Goal: Task Accomplishment & Management: Manage account settings

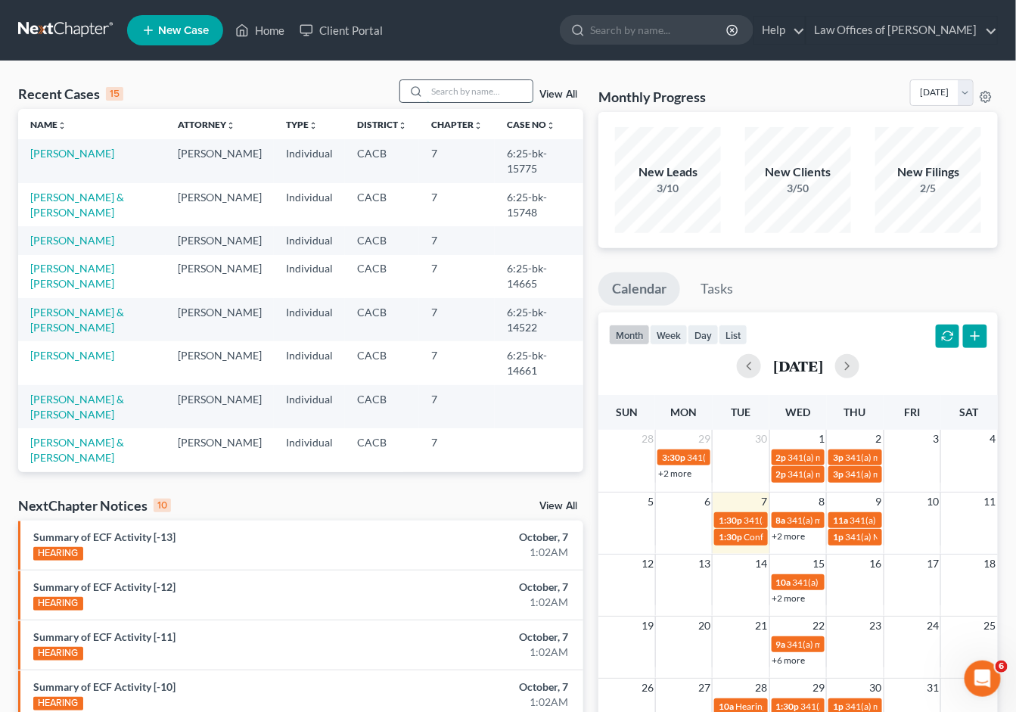
click at [453, 94] on input "search" at bounding box center [480, 91] width 106 height 22
type input "[PERSON_NAME]"
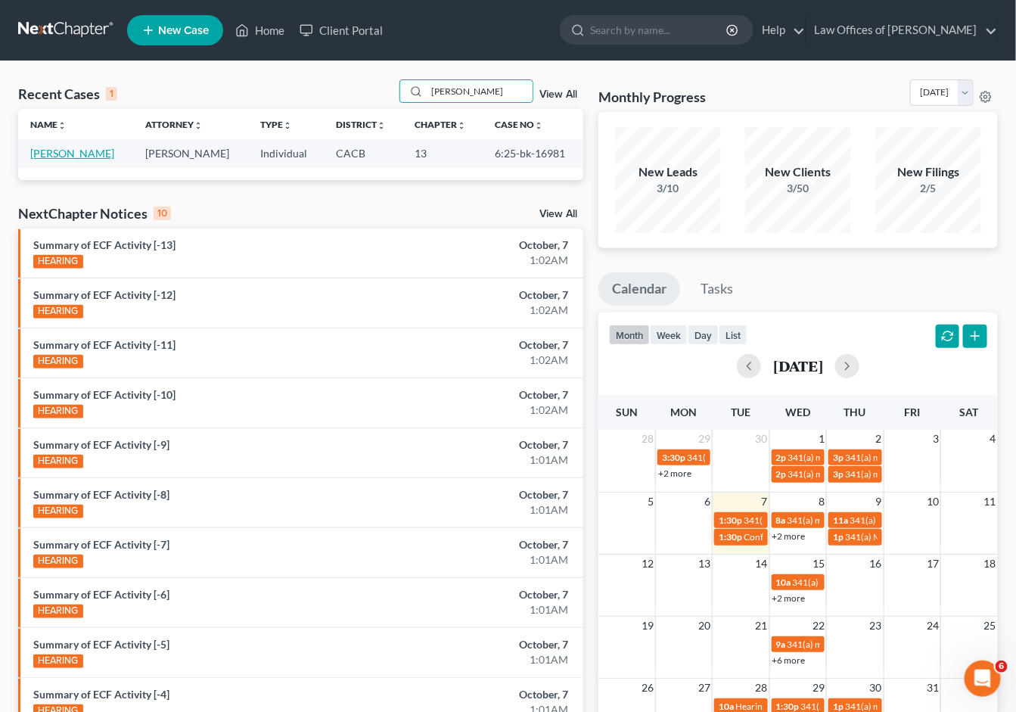
click at [84, 151] on link "[PERSON_NAME]" at bounding box center [72, 153] width 84 height 13
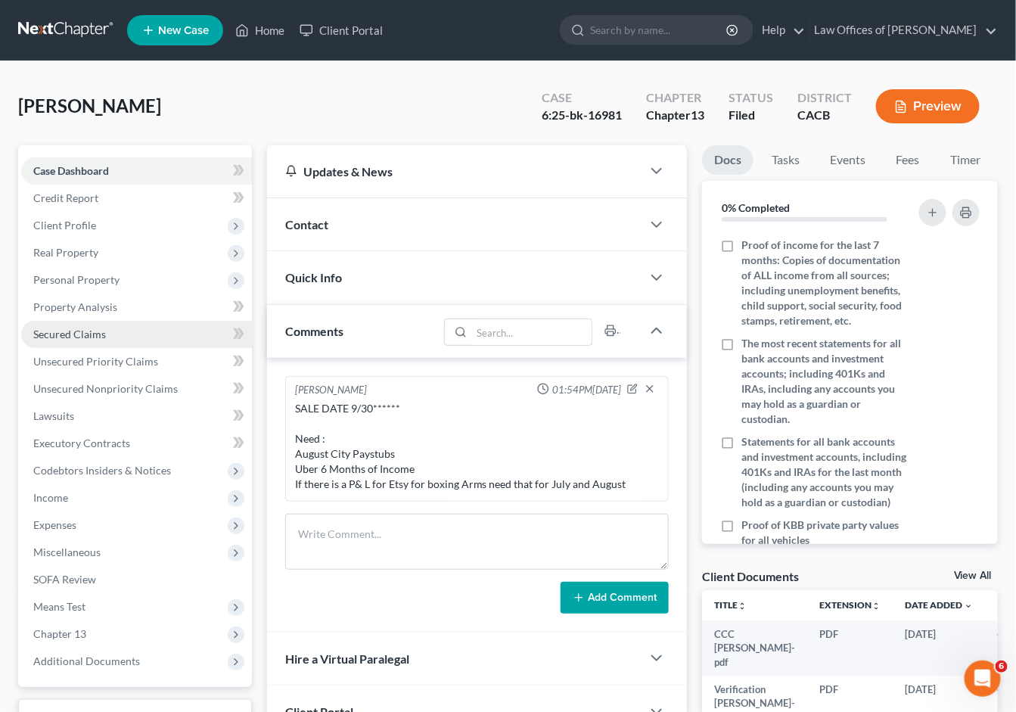
scroll to position [163, 0]
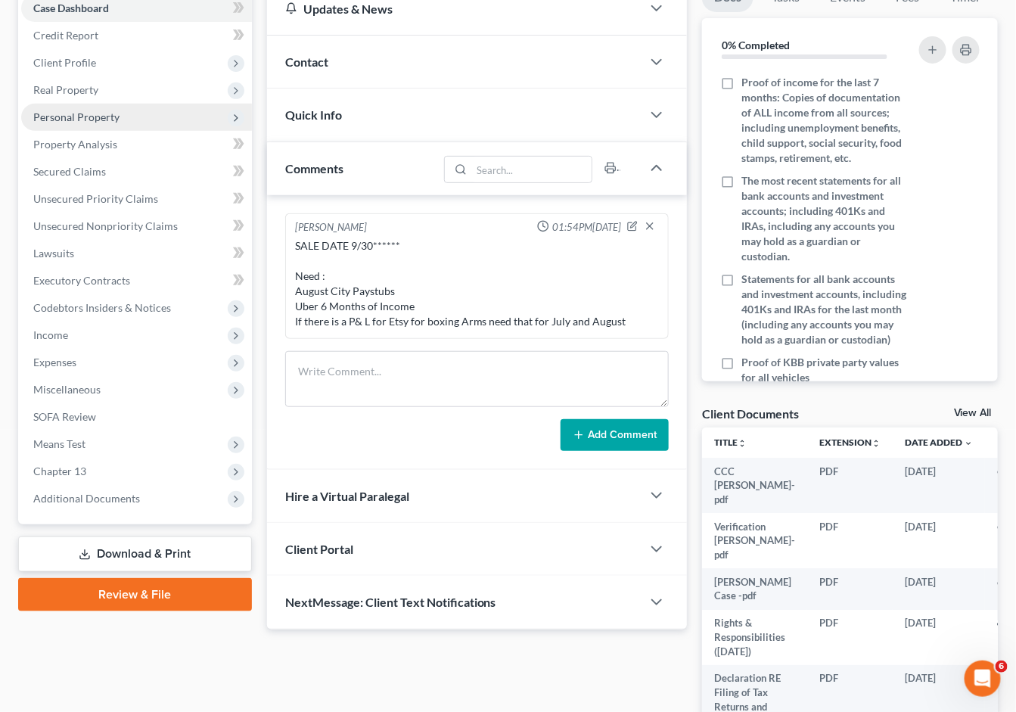
click at [93, 110] on span "Personal Property" at bounding box center [76, 116] width 86 height 13
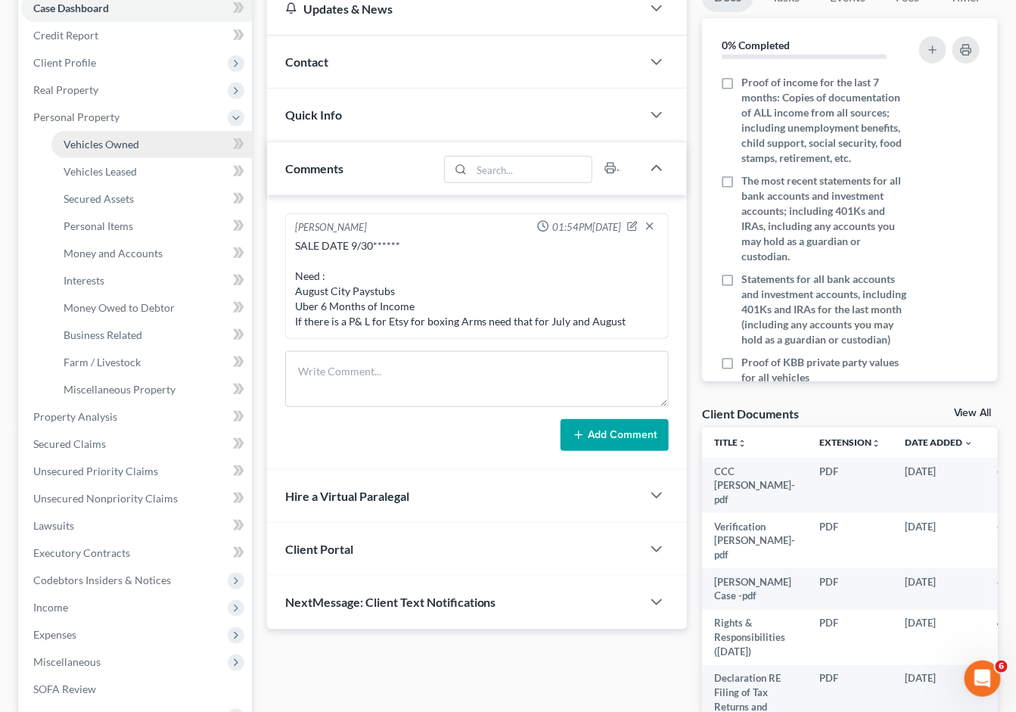
click at [108, 138] on span "Vehicles Owned" at bounding box center [102, 144] width 76 height 13
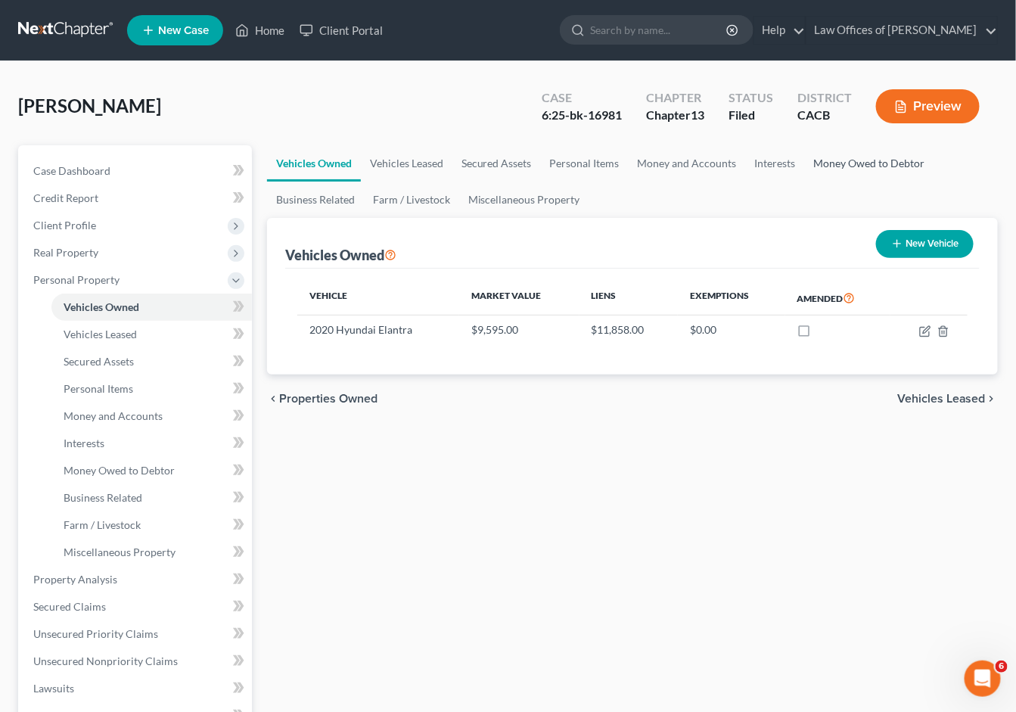
click at [877, 159] on link "Money Owed to Debtor" at bounding box center [869, 163] width 129 height 36
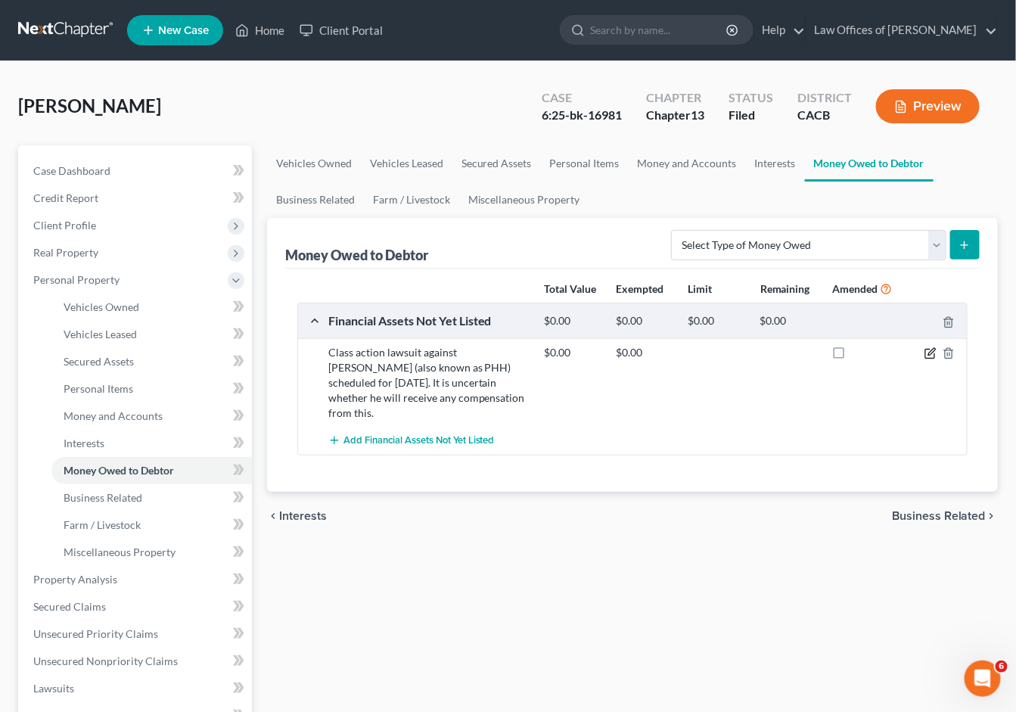
click at [926, 352] on icon "button" at bounding box center [930, 354] width 9 height 9
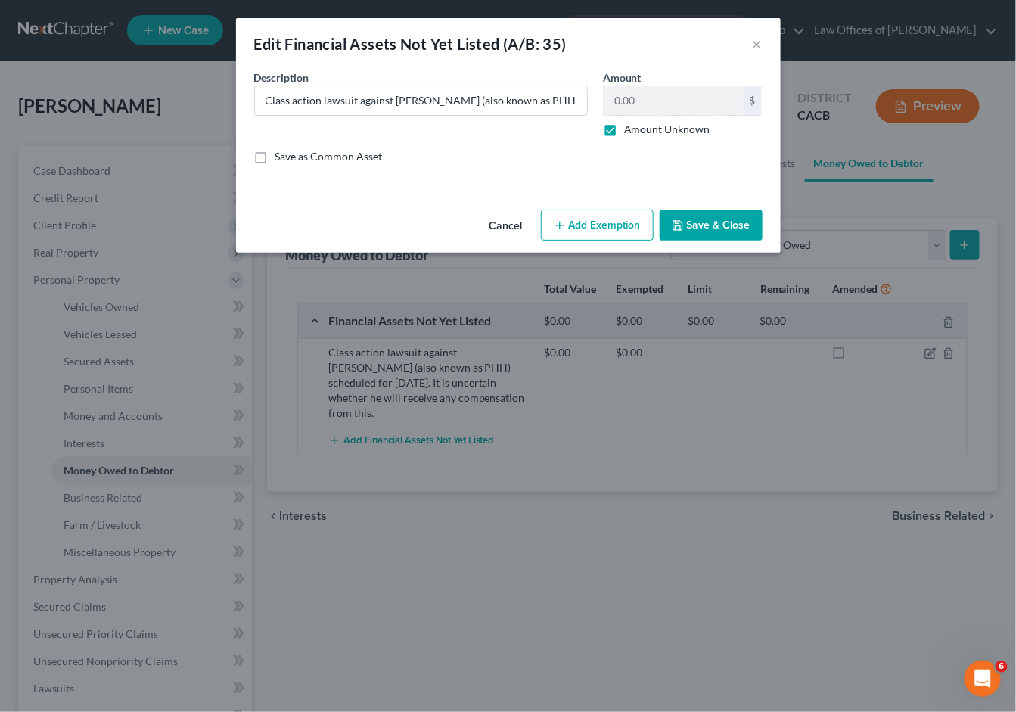
click at [682, 230] on button "Save & Close" at bounding box center [711, 226] width 103 height 32
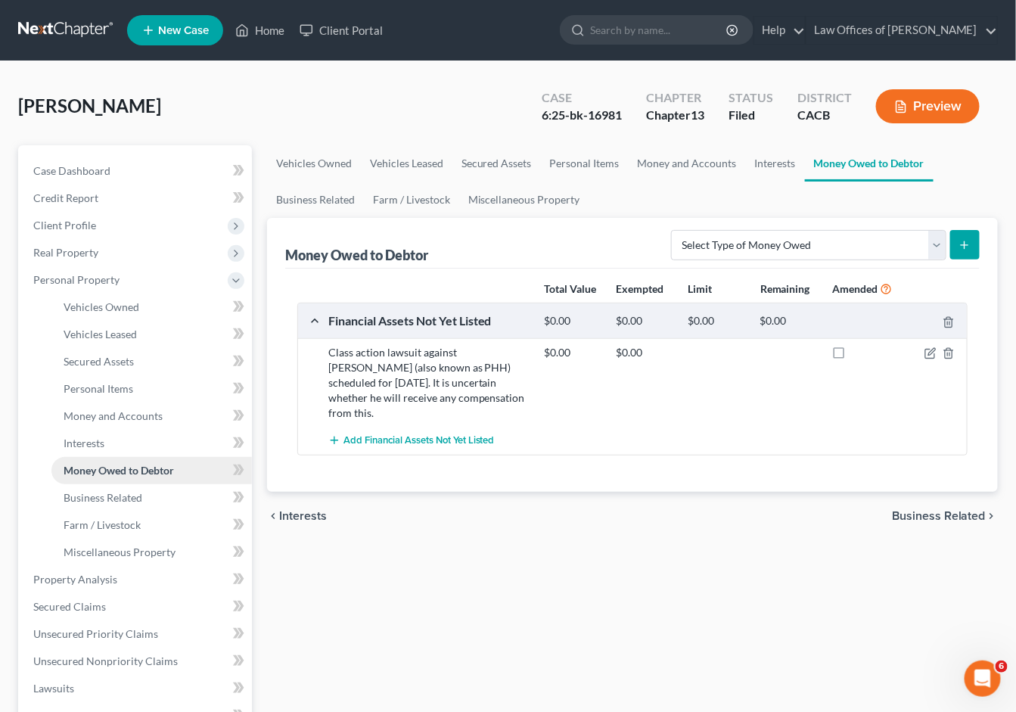
scroll to position [36, 0]
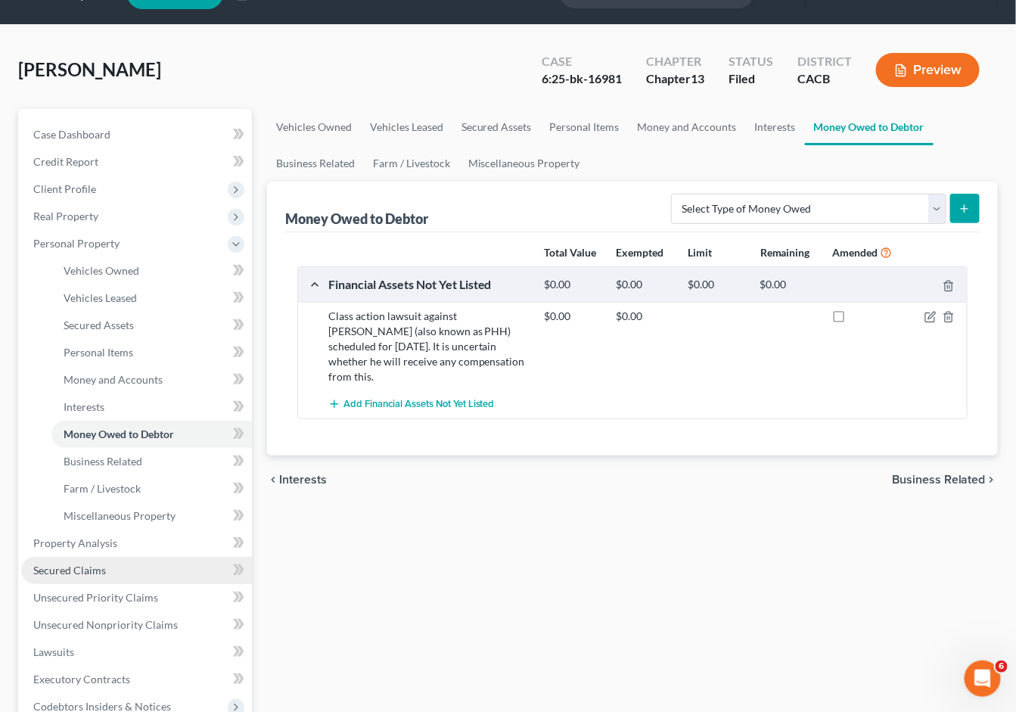
click at [92, 564] on span "Secured Claims" at bounding box center [69, 570] width 73 height 13
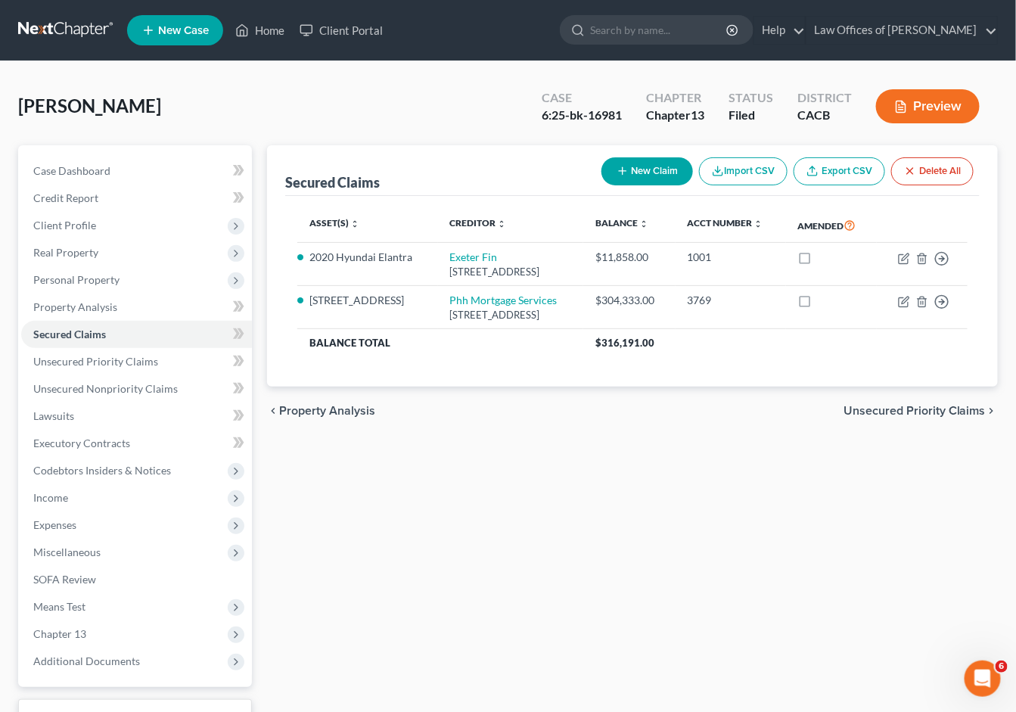
click at [647, 181] on button "New Claim" at bounding box center [648, 171] width 92 height 28
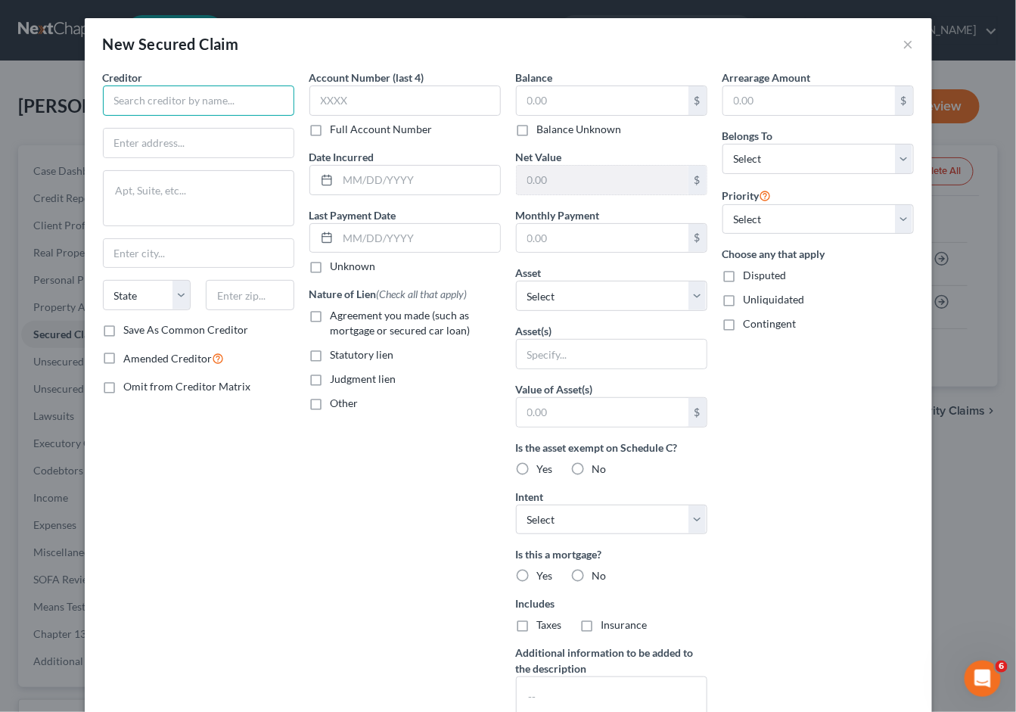
click at [210, 111] on input "text" at bounding box center [198, 101] width 191 height 30
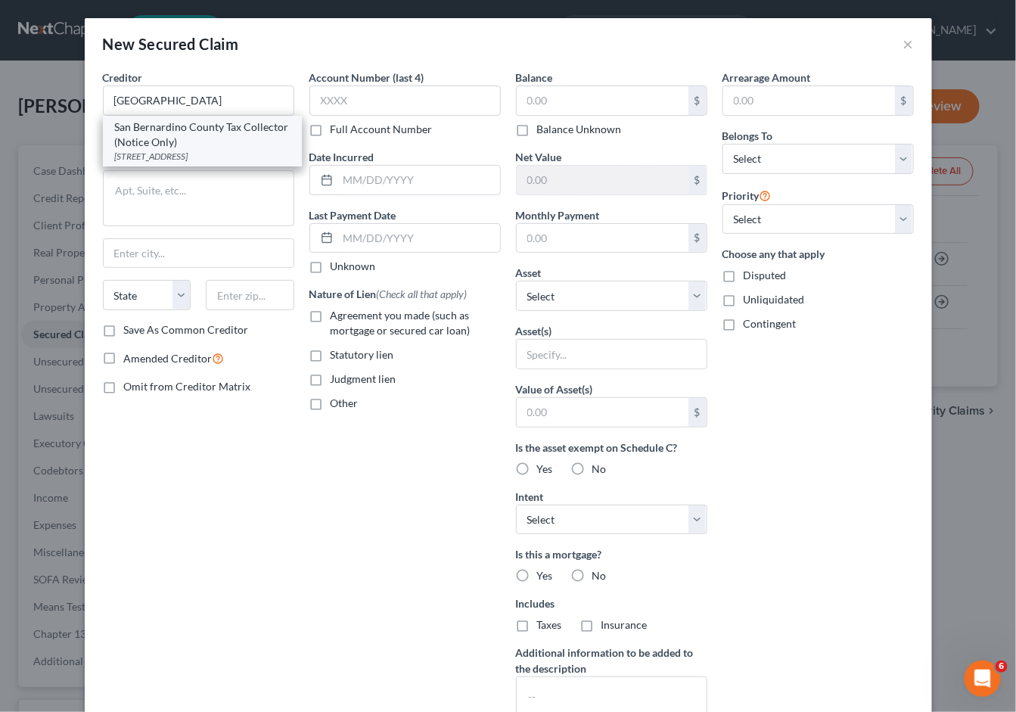
click at [221, 127] on div "San Bernardino County Tax Collector (Notice Only)" at bounding box center [202, 135] width 175 height 30
type input "San Bernardino County Tax Collector (Notice Only)"
type input "268 W Hospitality Ln"
type textarea "First Floor"
type input "San Bernardino"
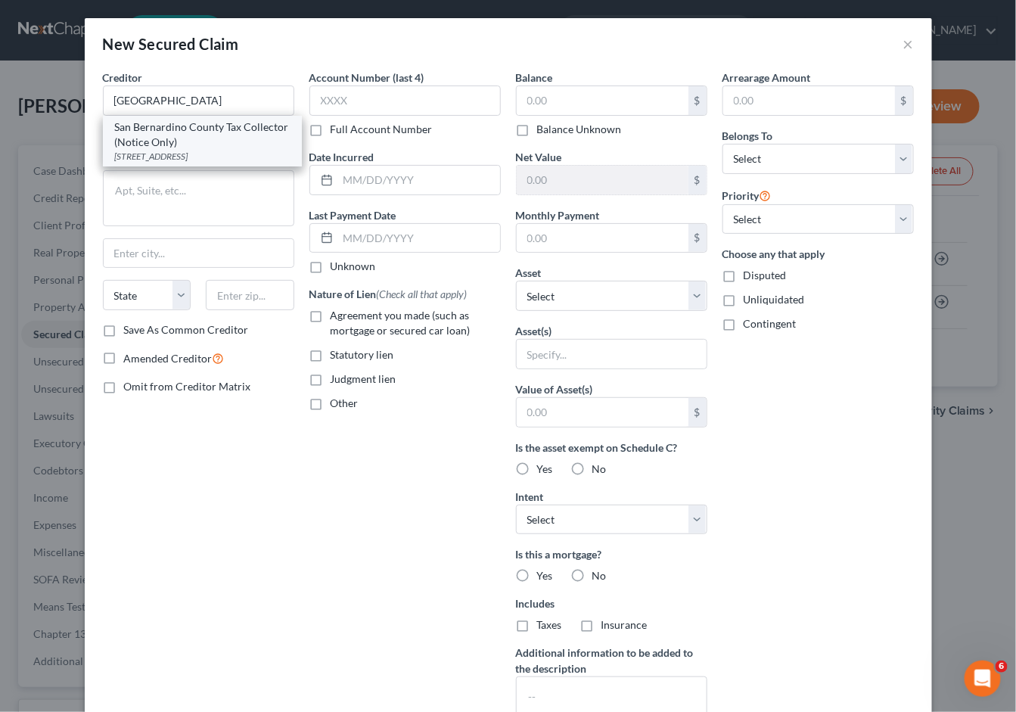
select select "4"
type input "92408"
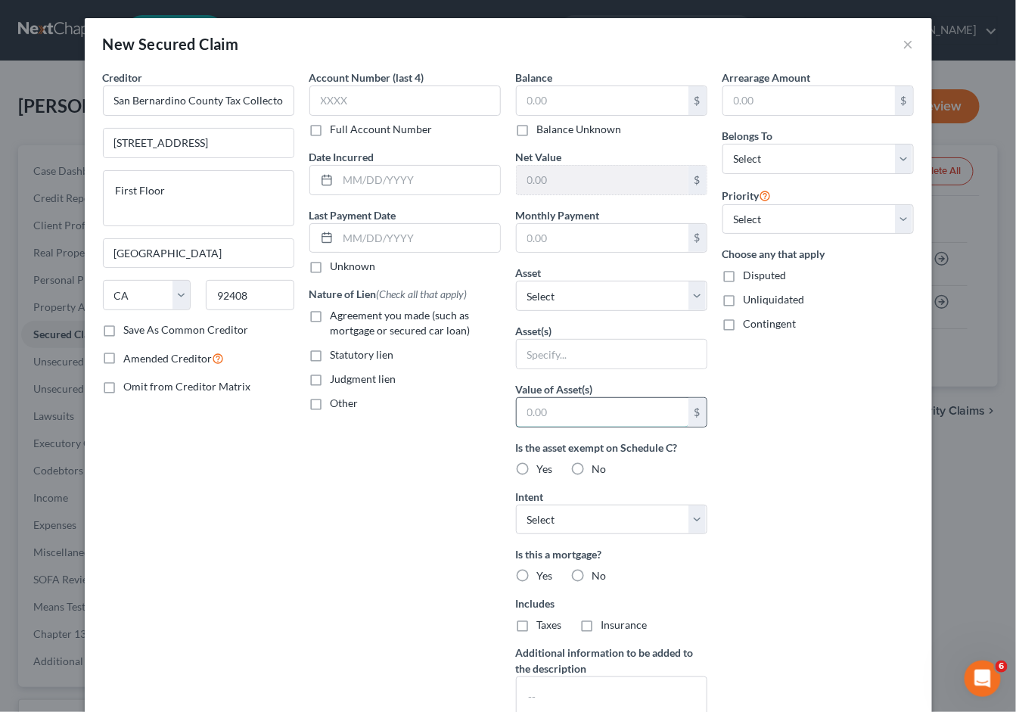
click at [591, 421] on input "text" at bounding box center [603, 412] width 172 height 29
click at [602, 356] on input "text" at bounding box center [612, 354] width 190 height 29
select select "5"
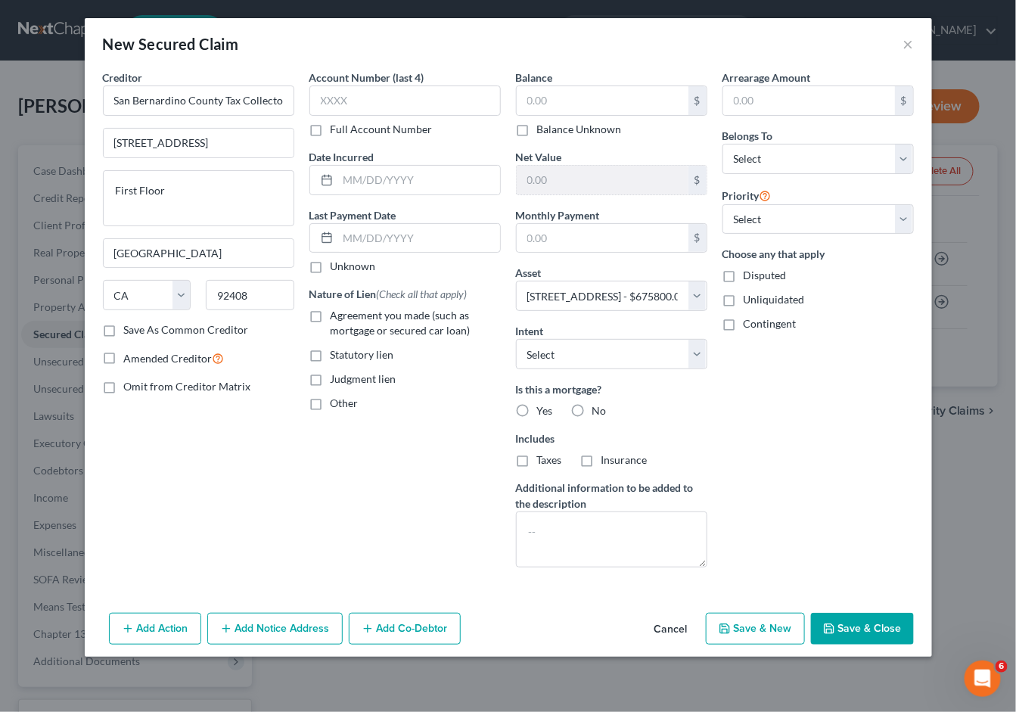
click at [537, 403] on label "Yes" at bounding box center [545, 410] width 16 height 15
click at [543, 403] on input "Yes" at bounding box center [548, 408] width 10 height 10
radio input "true"
click at [537, 456] on label "Taxes" at bounding box center [549, 460] width 25 height 15
click at [543, 456] on input "Taxes" at bounding box center [548, 458] width 10 height 10
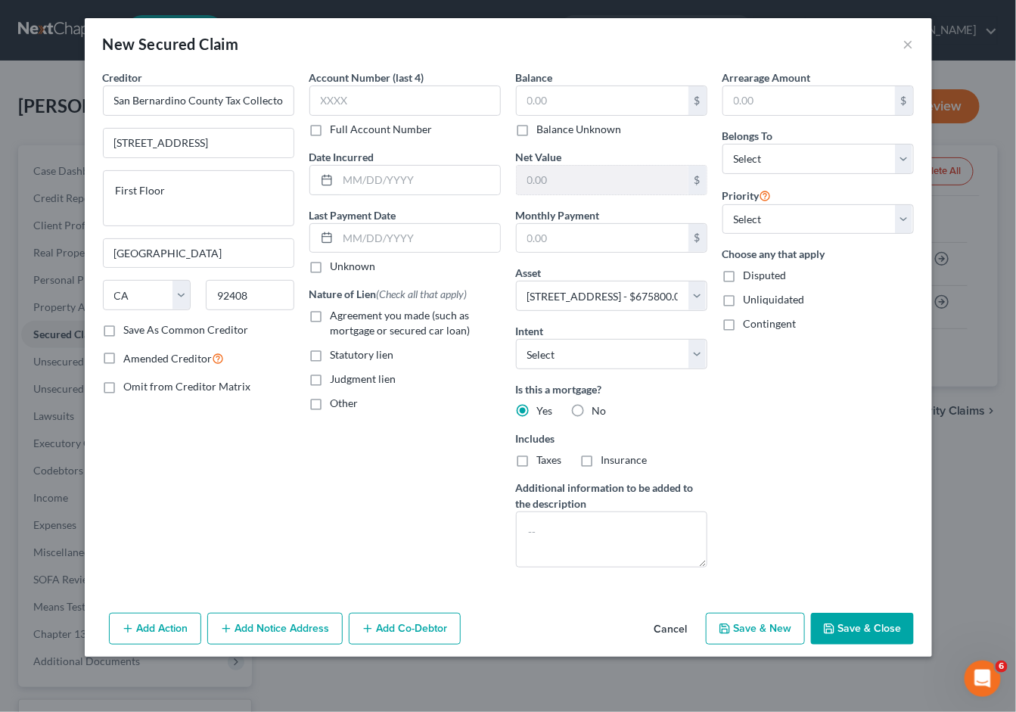
checkbox input "true"
click at [602, 453] on label "Insurance" at bounding box center [625, 460] width 46 height 15
click at [608, 453] on input "Insurance" at bounding box center [613, 458] width 10 height 10
checkbox input "true"
click at [867, 613] on button "Save & Close" at bounding box center [862, 629] width 103 height 32
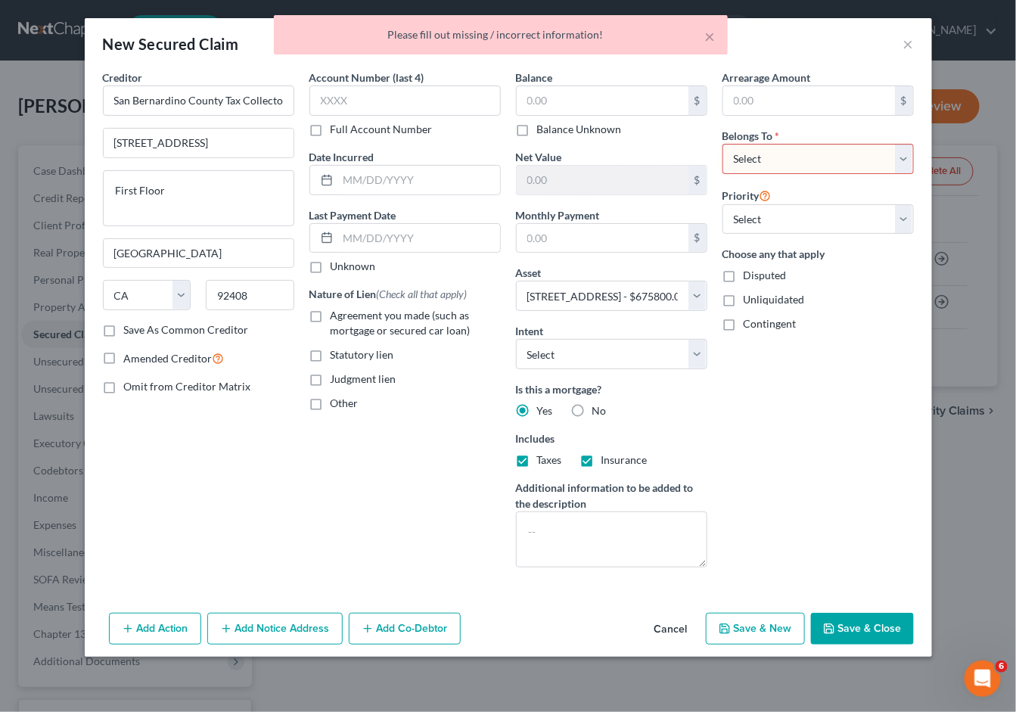
select select "0"
click at [865, 626] on button "Save & Close" at bounding box center [862, 629] width 103 height 32
select select
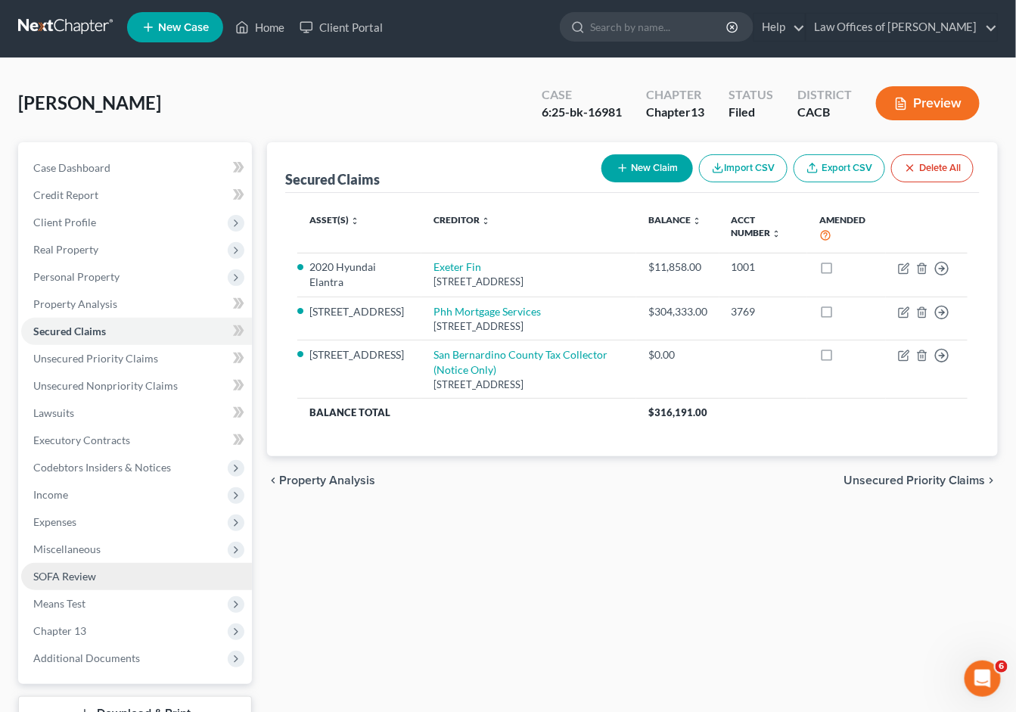
scroll to position [13, 0]
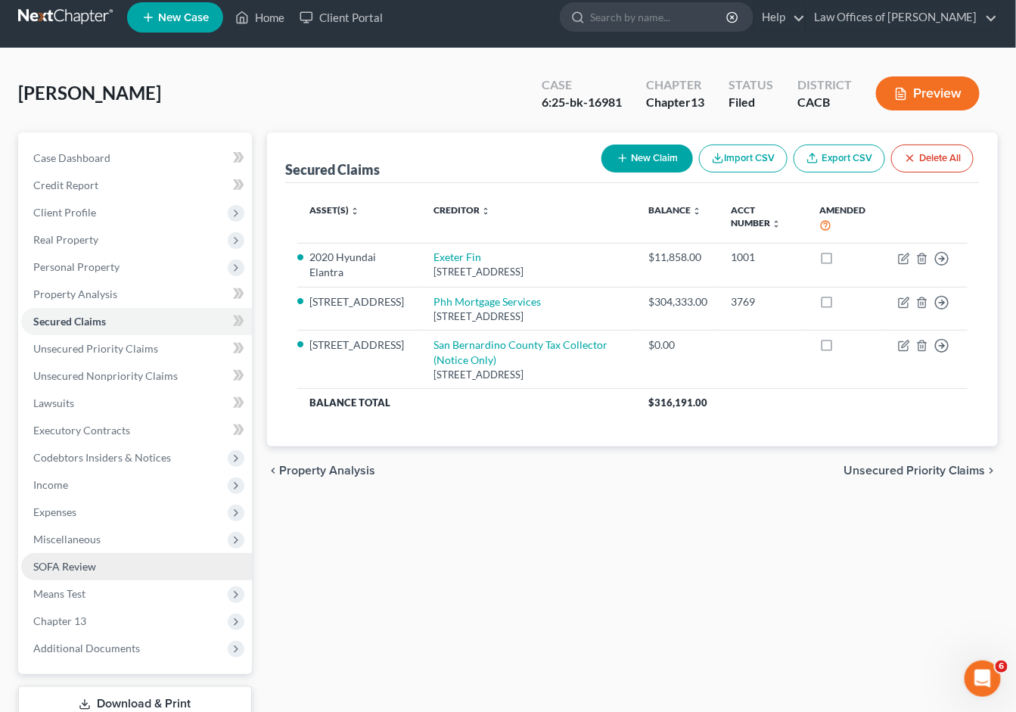
click at [82, 560] on span "SOFA Review" at bounding box center [64, 566] width 63 height 13
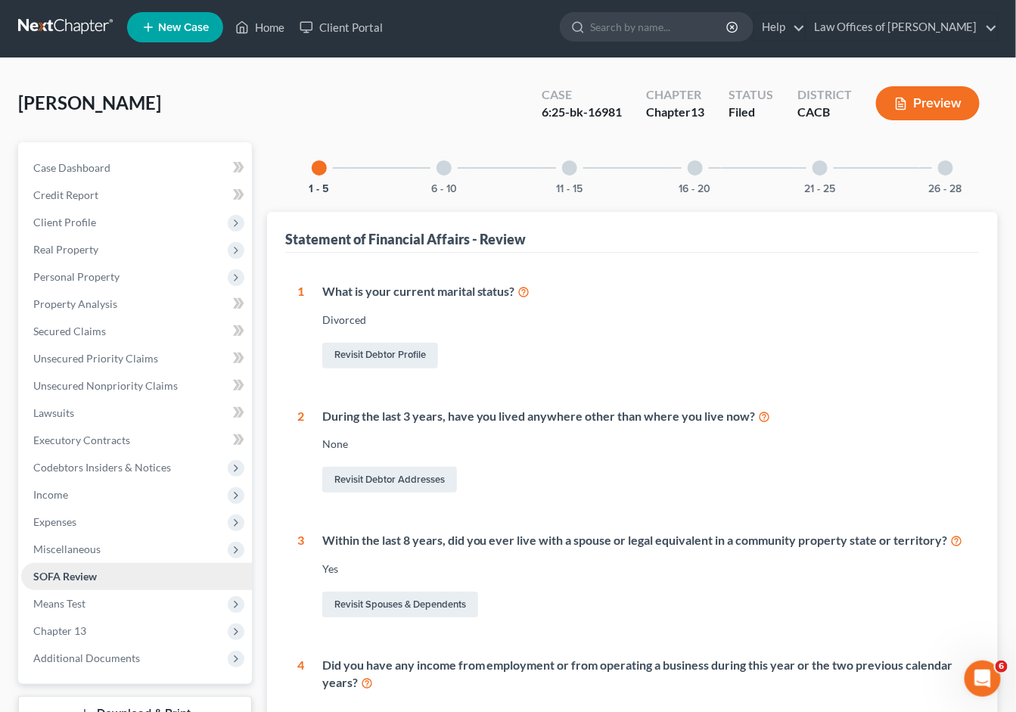
scroll to position [7, 0]
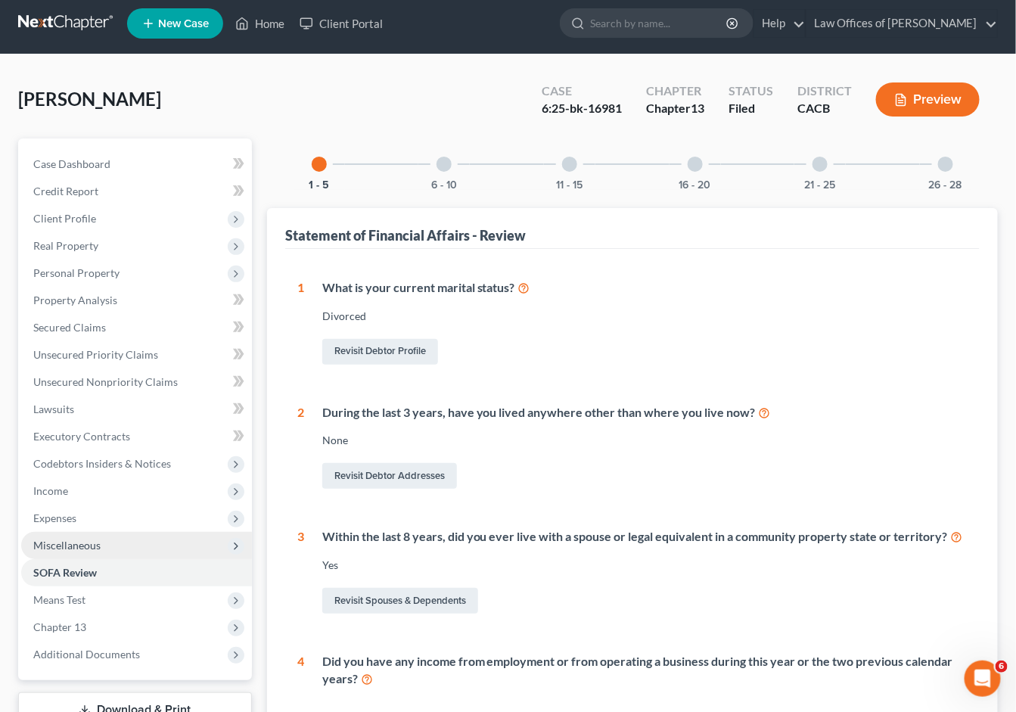
click at [85, 539] on span "Miscellaneous" at bounding box center [66, 545] width 67 height 13
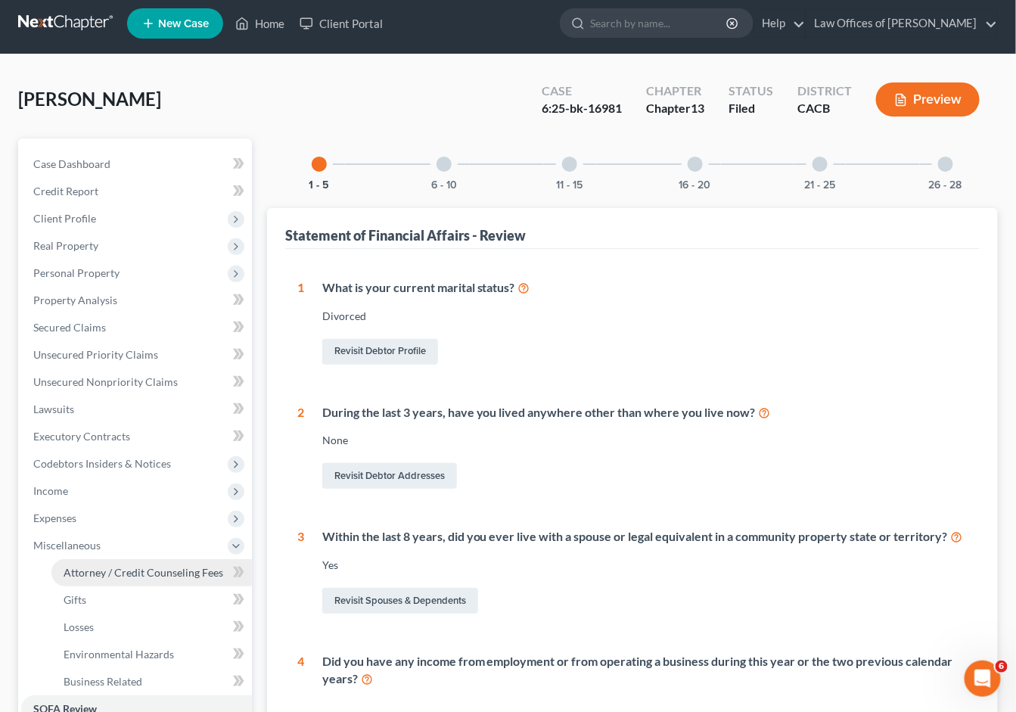
click at [130, 566] on span "Attorney / Credit Counseling Fees" at bounding box center [144, 572] width 160 height 13
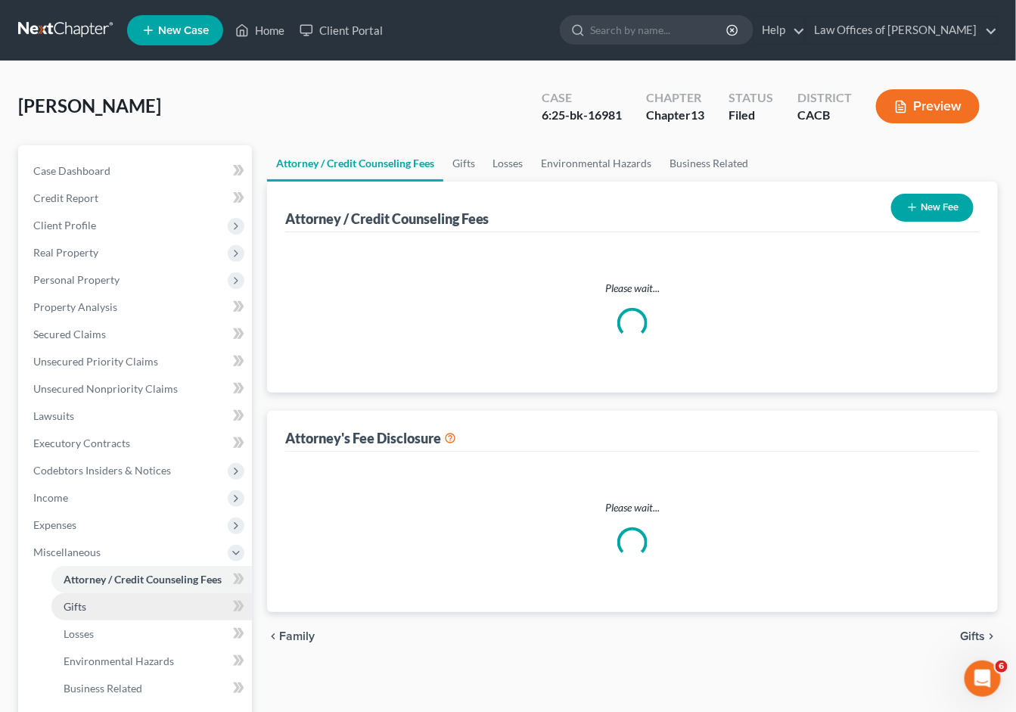
select select "0"
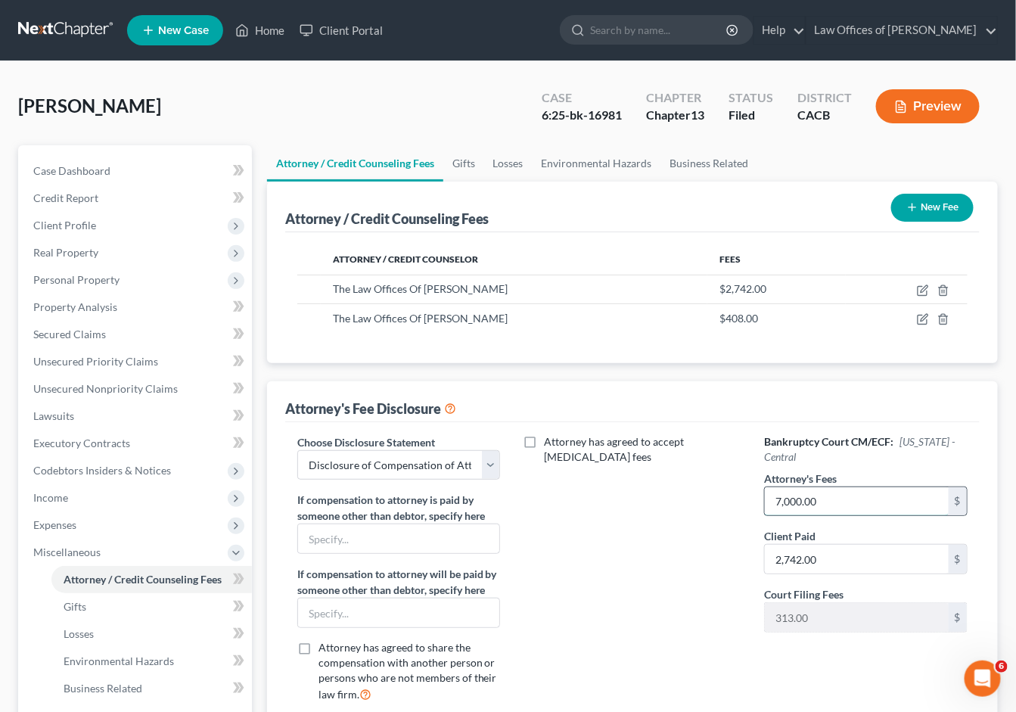
click at [870, 503] on input "7,000.00" at bounding box center [857, 501] width 184 height 29
type input "8,500"
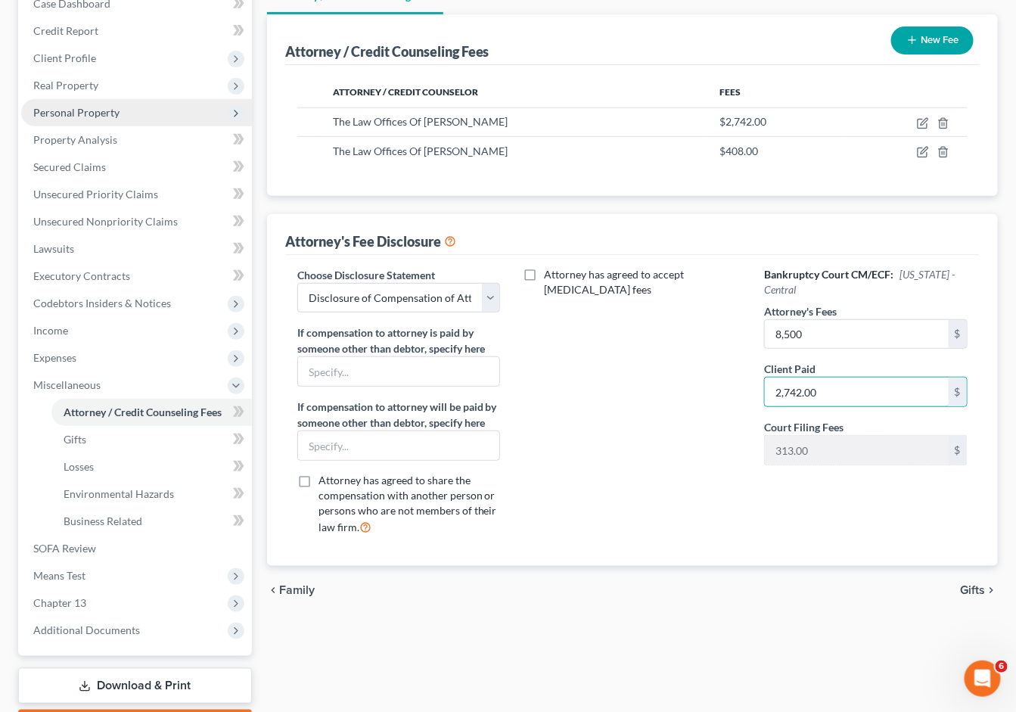
scroll to position [3, 0]
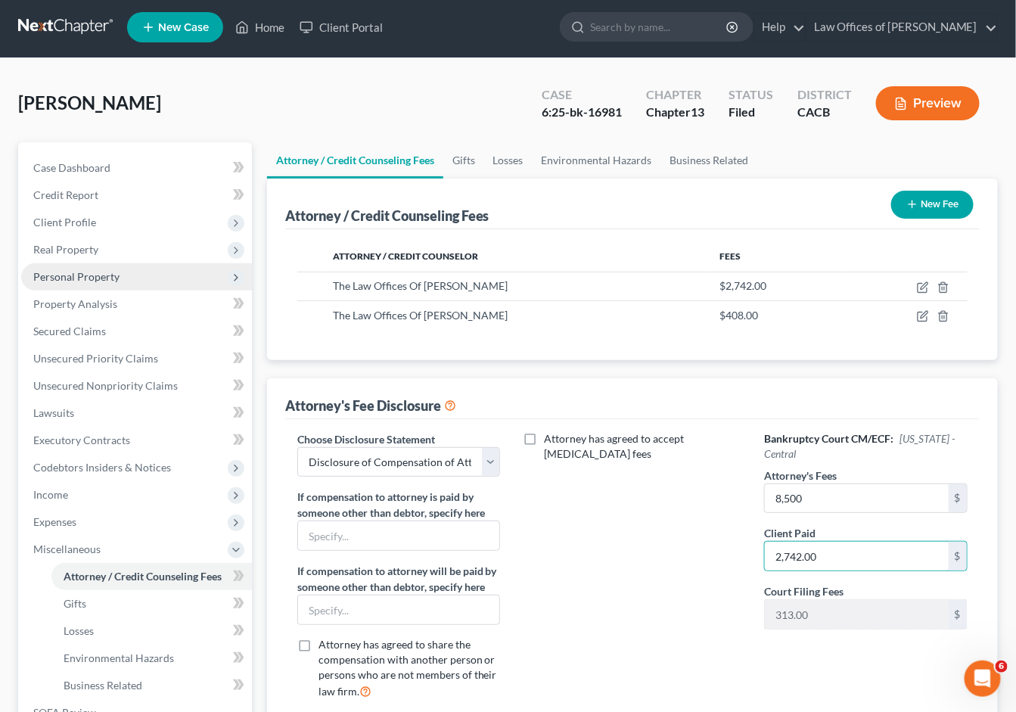
click at [73, 271] on span "Personal Property" at bounding box center [76, 276] width 86 height 13
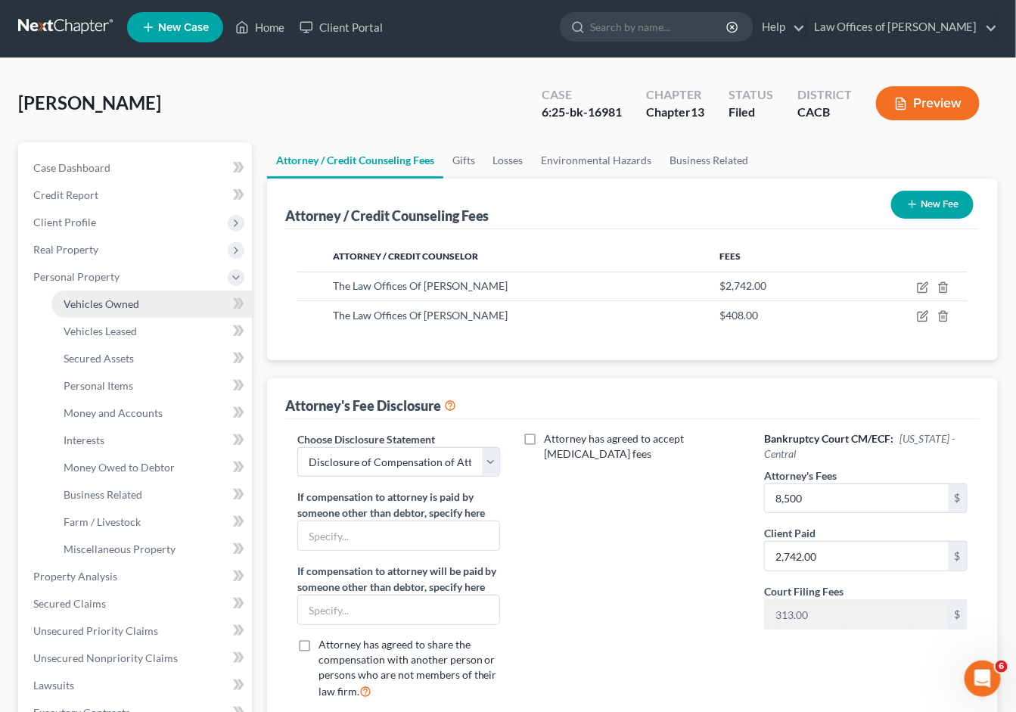
click at [89, 297] on span "Vehicles Owned" at bounding box center [102, 303] width 76 height 13
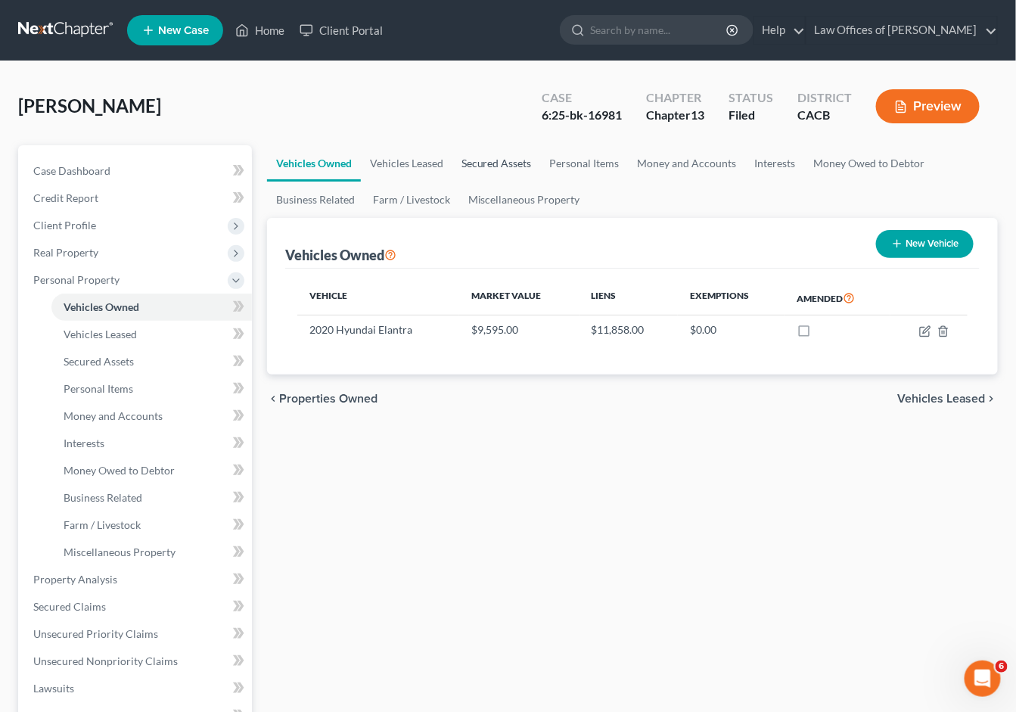
click at [492, 162] on link "Secured Assets" at bounding box center [497, 163] width 89 height 36
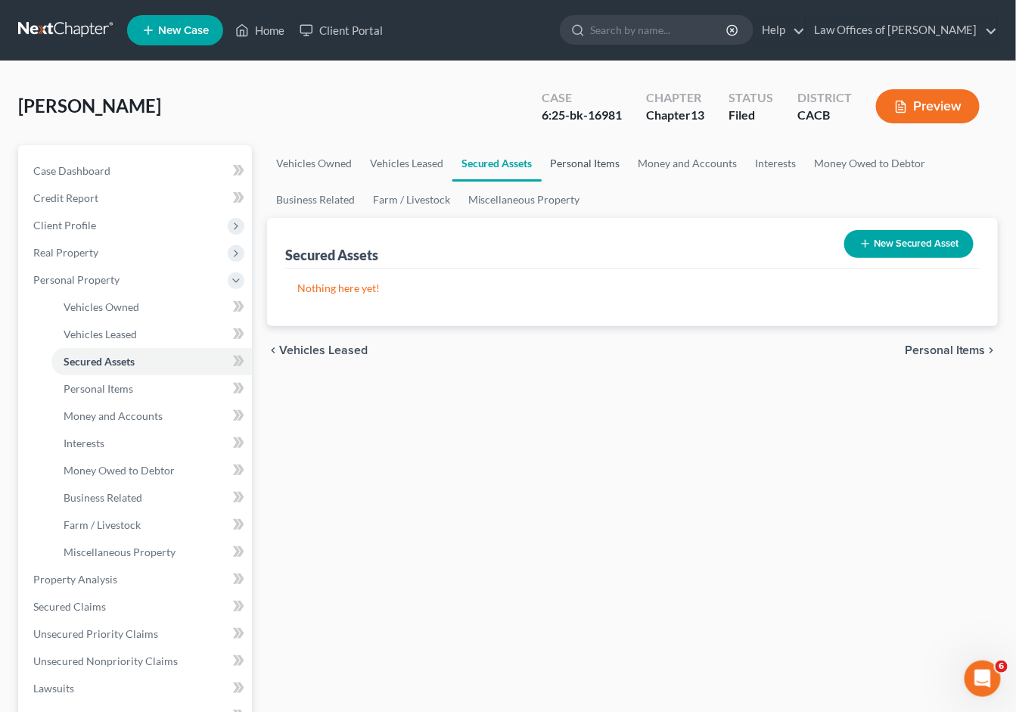
click at [566, 174] on link "Personal Items" at bounding box center [586, 163] width 88 height 36
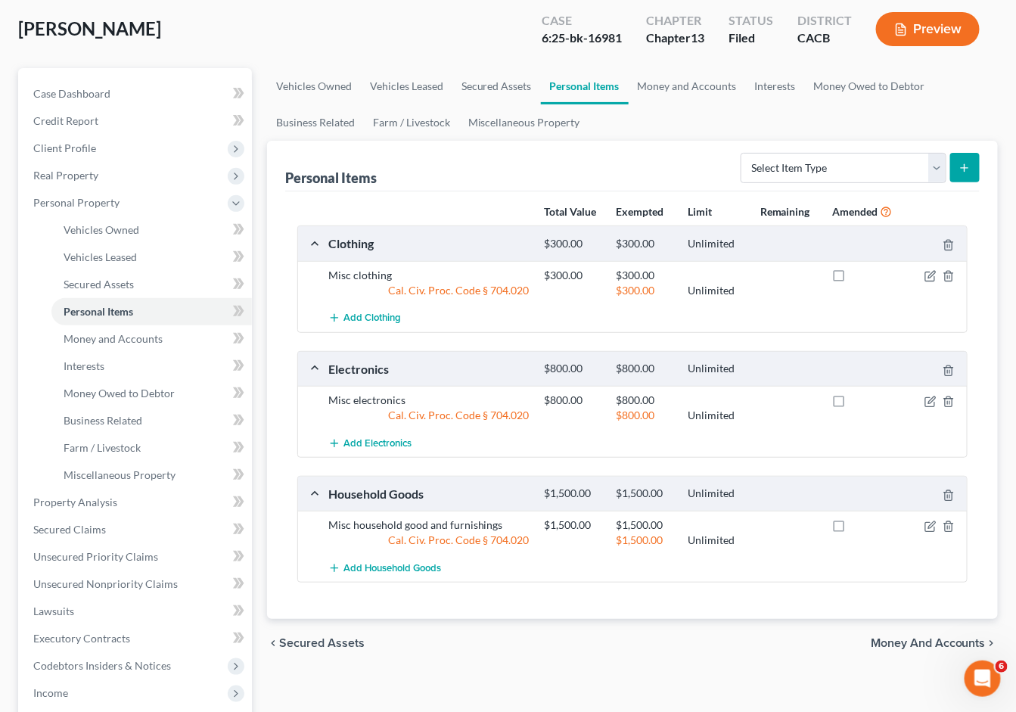
scroll to position [81, 0]
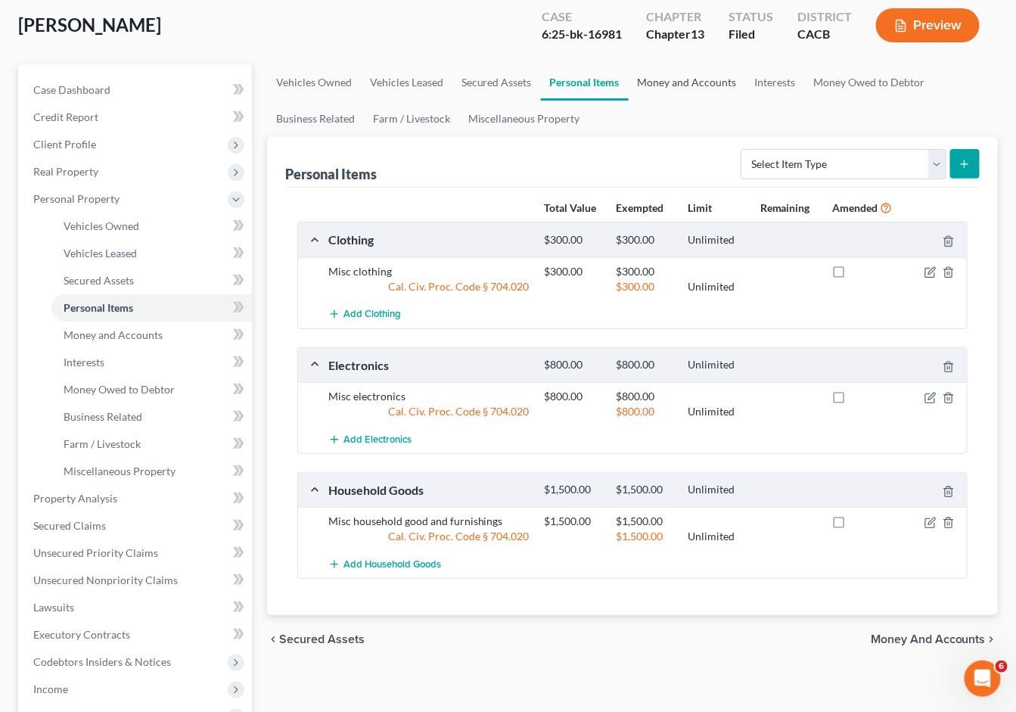
click at [711, 78] on link "Money and Accounts" at bounding box center [687, 82] width 117 height 36
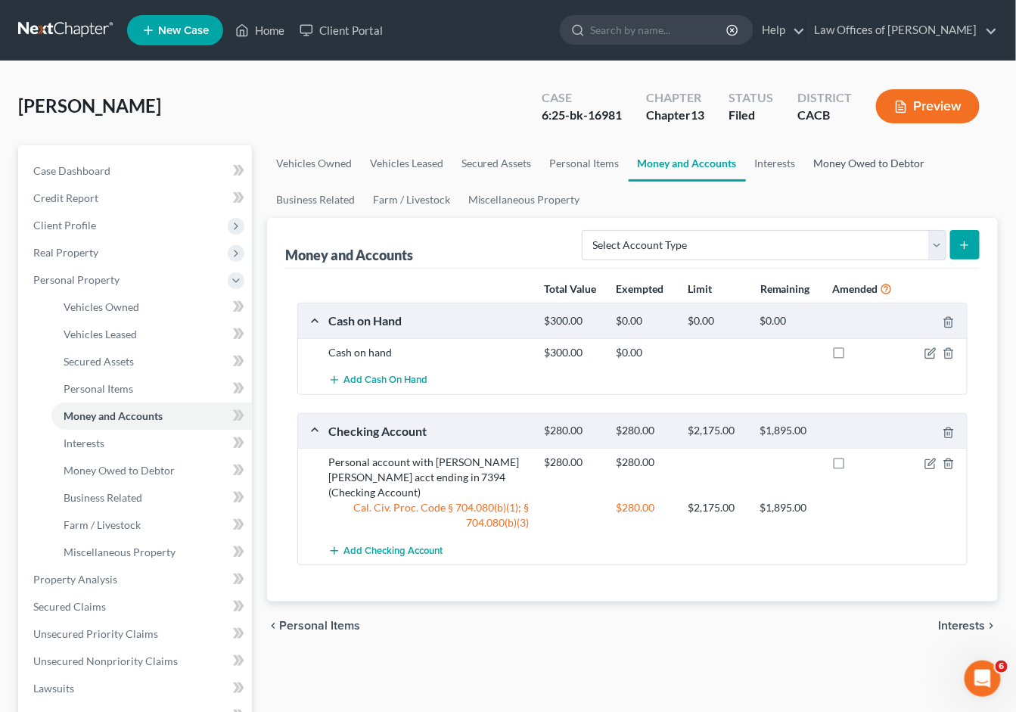
click at [847, 163] on link "Money Owed to Debtor" at bounding box center [869, 163] width 129 height 36
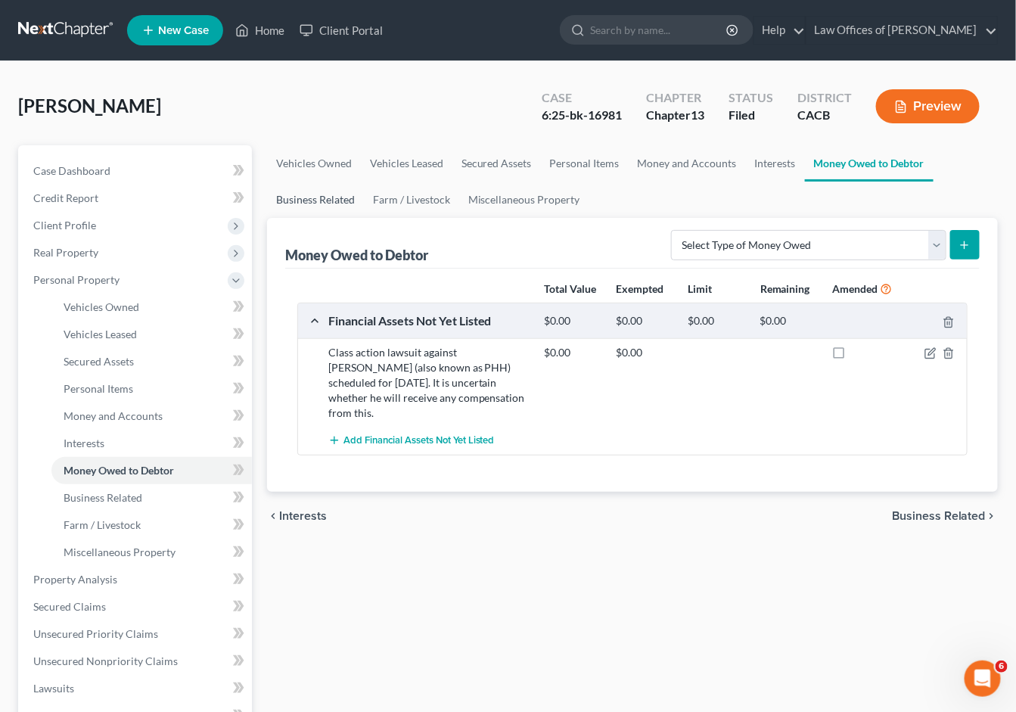
click at [340, 191] on link "Business Related" at bounding box center [315, 200] width 97 height 36
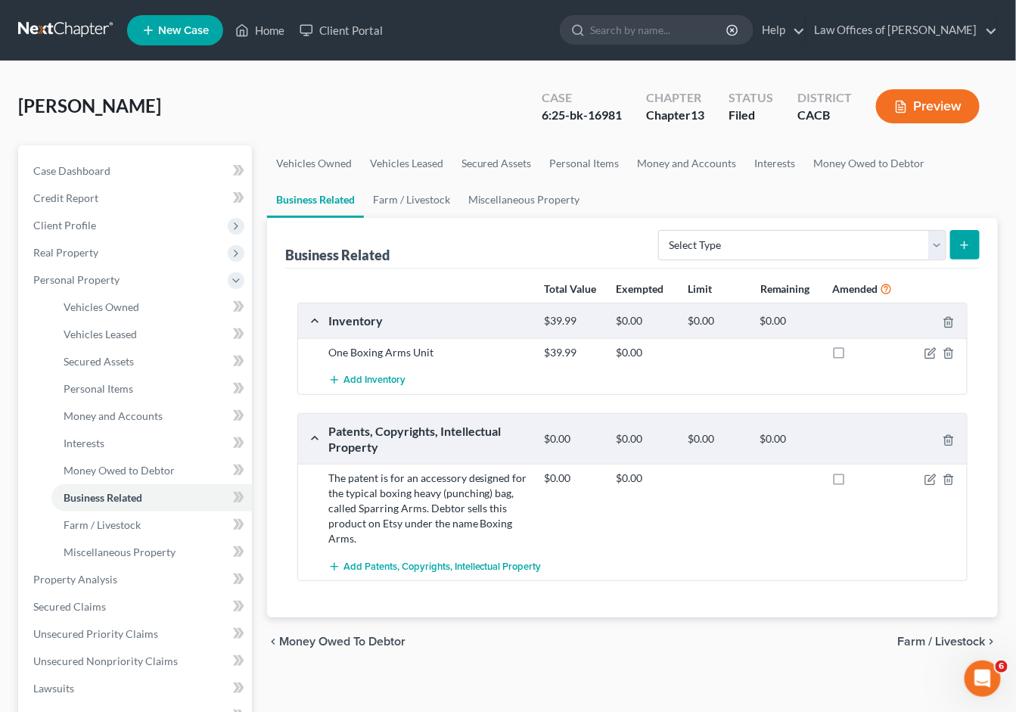
click at [932, 357] on icon "button" at bounding box center [931, 353] width 12 height 12
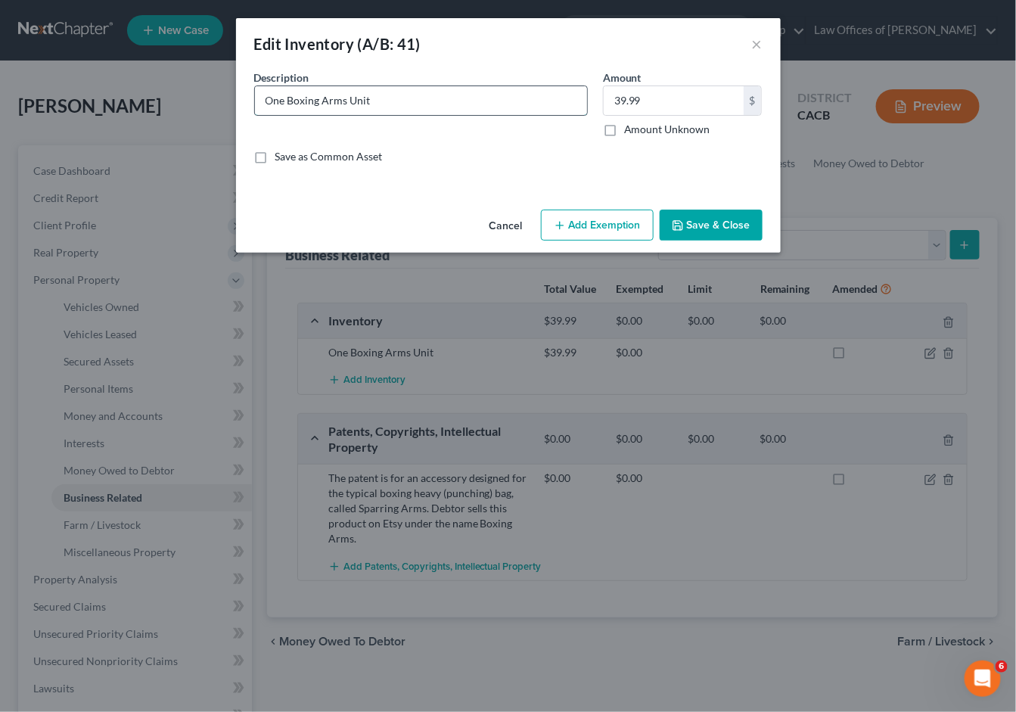
click at [444, 98] on input "One Boxing Arms Unit" at bounding box center [421, 100] width 332 height 29
click at [698, 220] on button "Save & Close" at bounding box center [711, 226] width 103 height 32
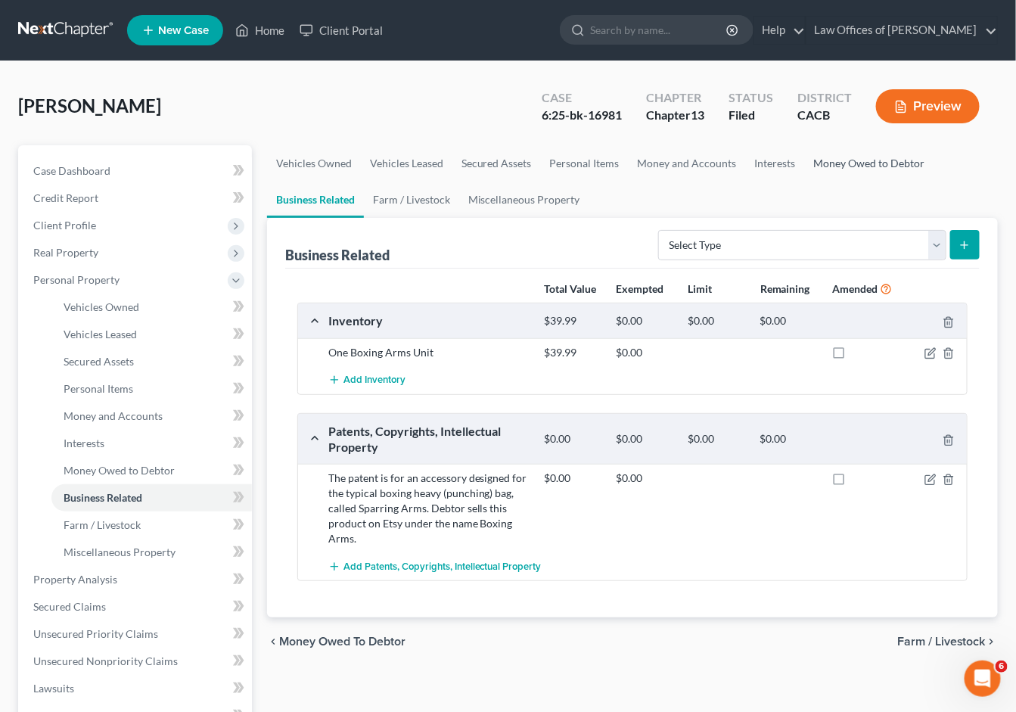
click at [865, 151] on link "Money Owed to Debtor" at bounding box center [869, 163] width 129 height 36
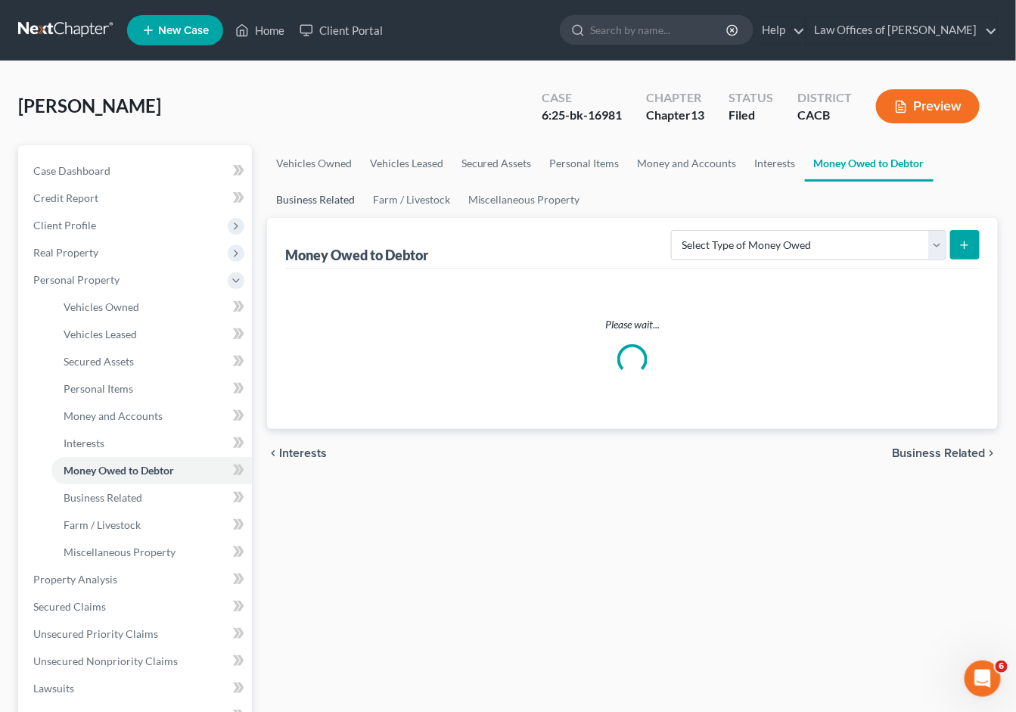
click at [306, 200] on link "Business Related" at bounding box center [315, 200] width 97 height 36
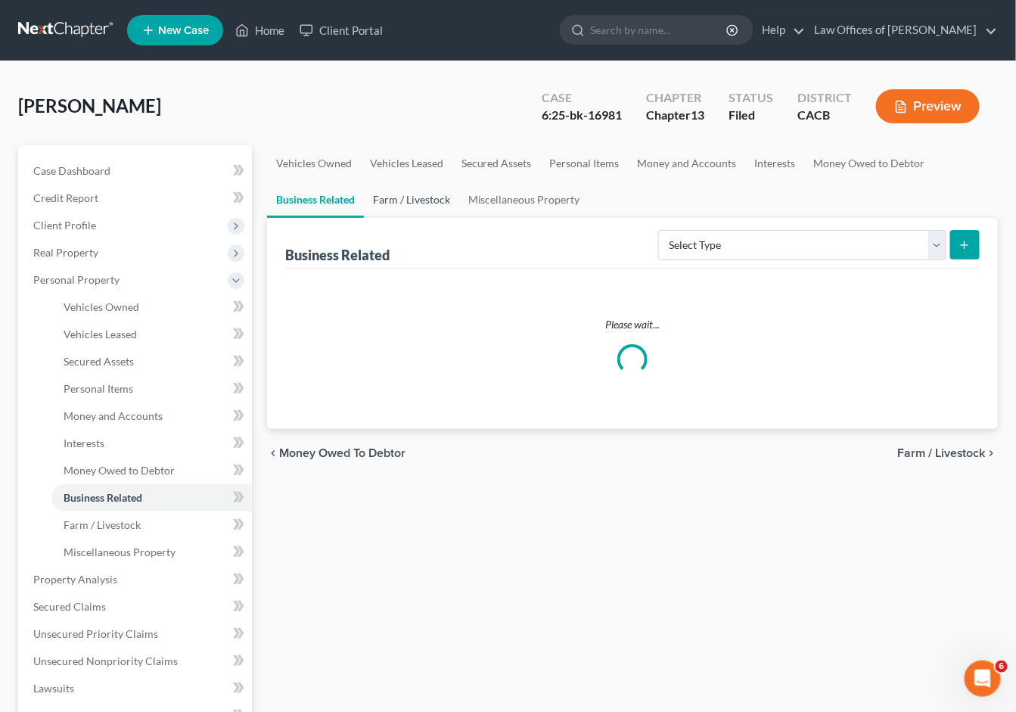
click at [401, 205] on link "Farm / Livestock" at bounding box center [411, 200] width 95 height 36
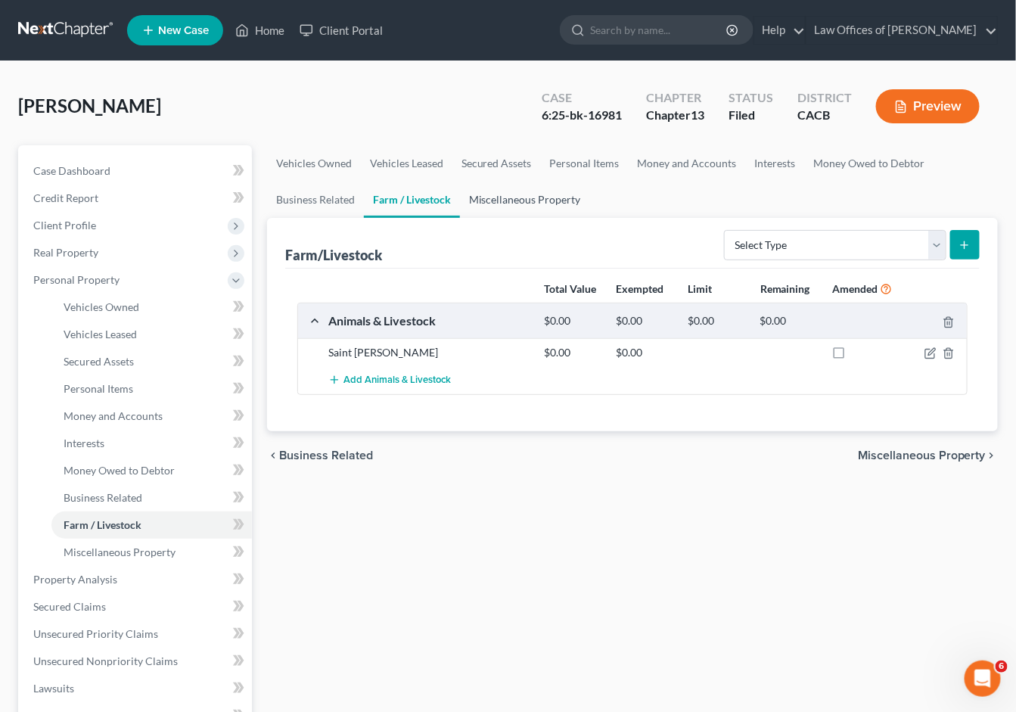
click at [481, 202] on link "Miscellaneous Property" at bounding box center [525, 200] width 130 height 36
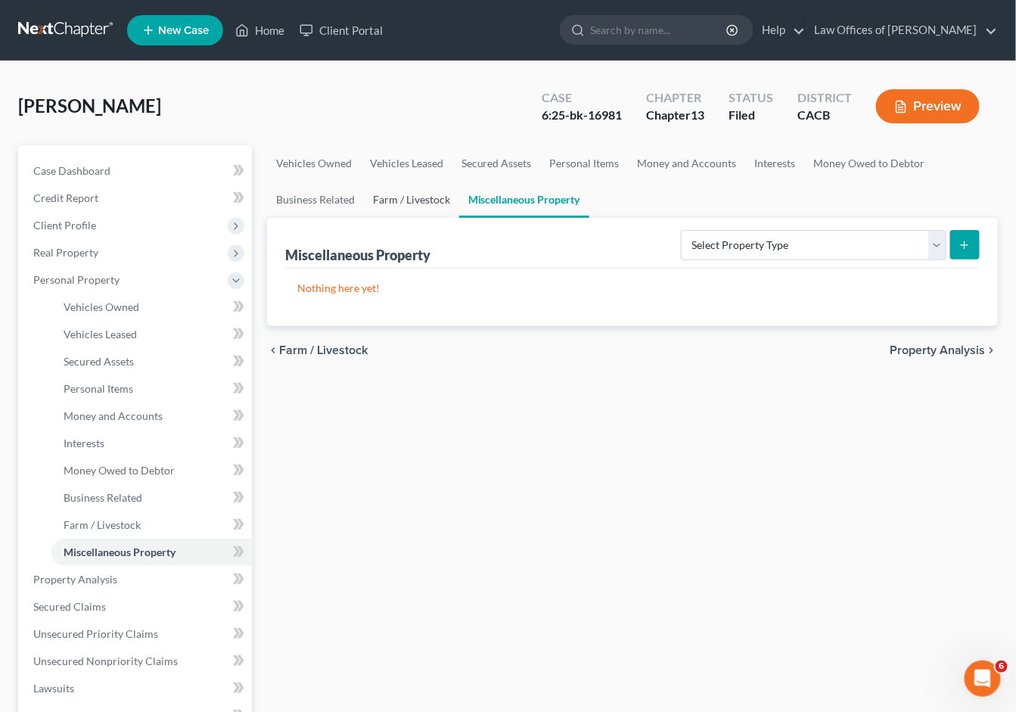
click at [399, 200] on link "Farm / Livestock" at bounding box center [411, 200] width 95 height 36
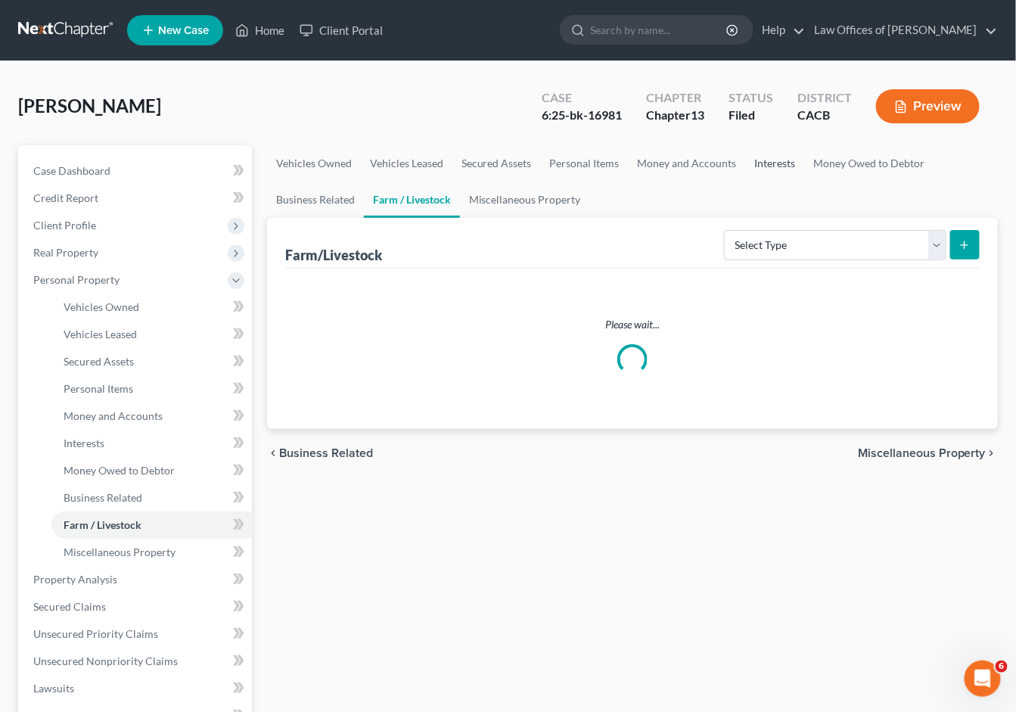
click at [759, 165] on link "Interests" at bounding box center [775, 163] width 59 height 36
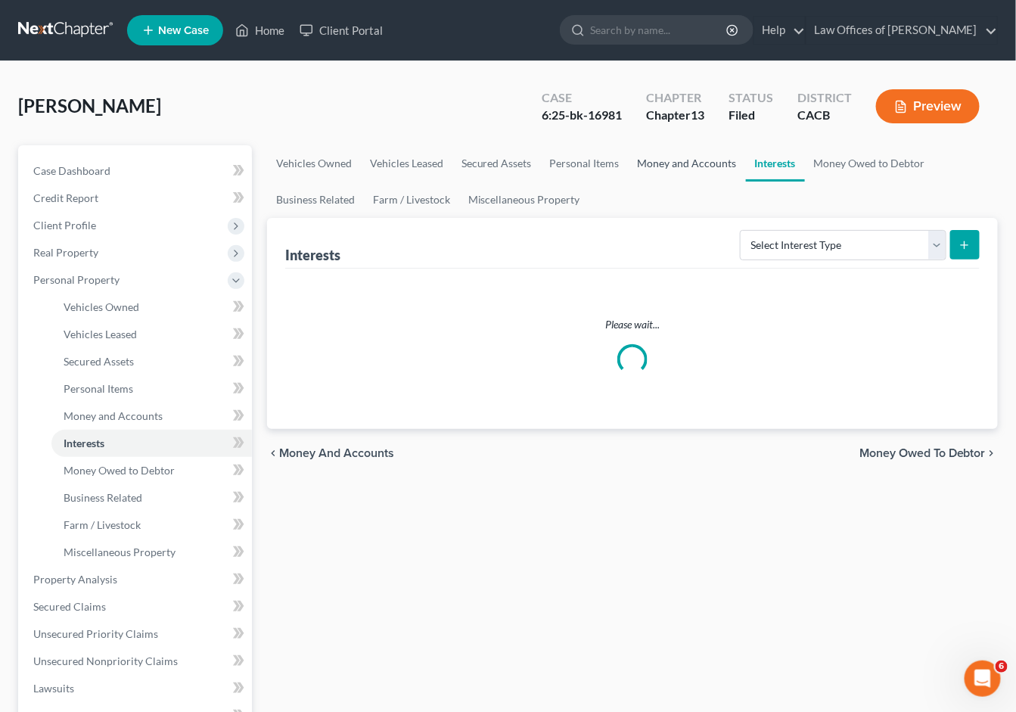
click at [683, 159] on link "Money and Accounts" at bounding box center [687, 163] width 117 height 36
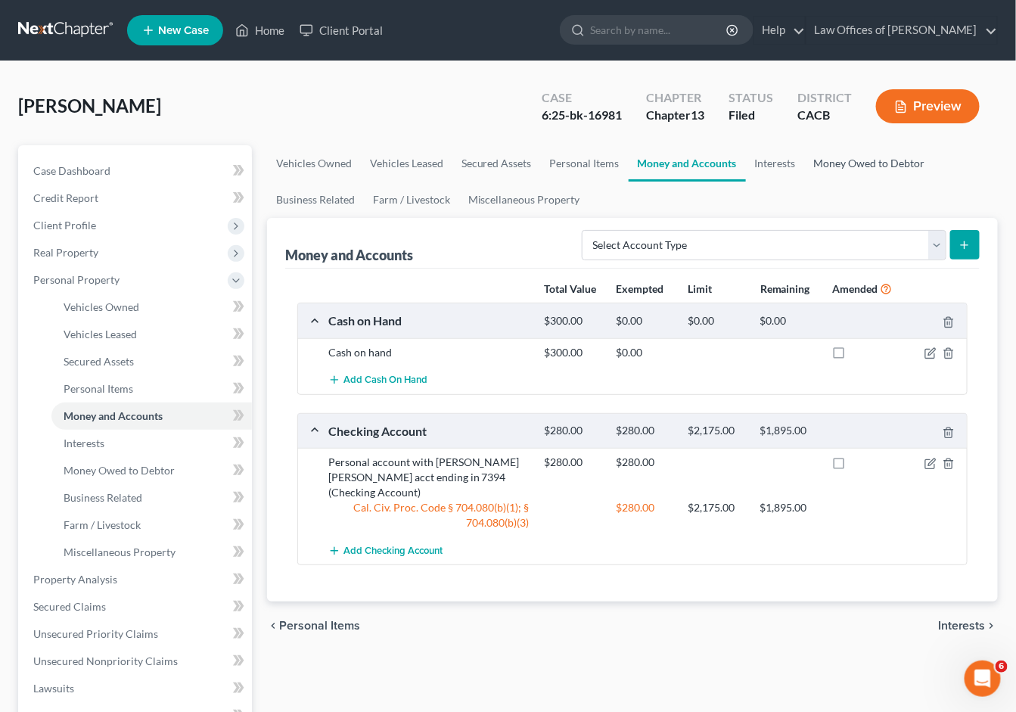
click at [820, 162] on link "Money Owed to Debtor" at bounding box center [869, 163] width 129 height 36
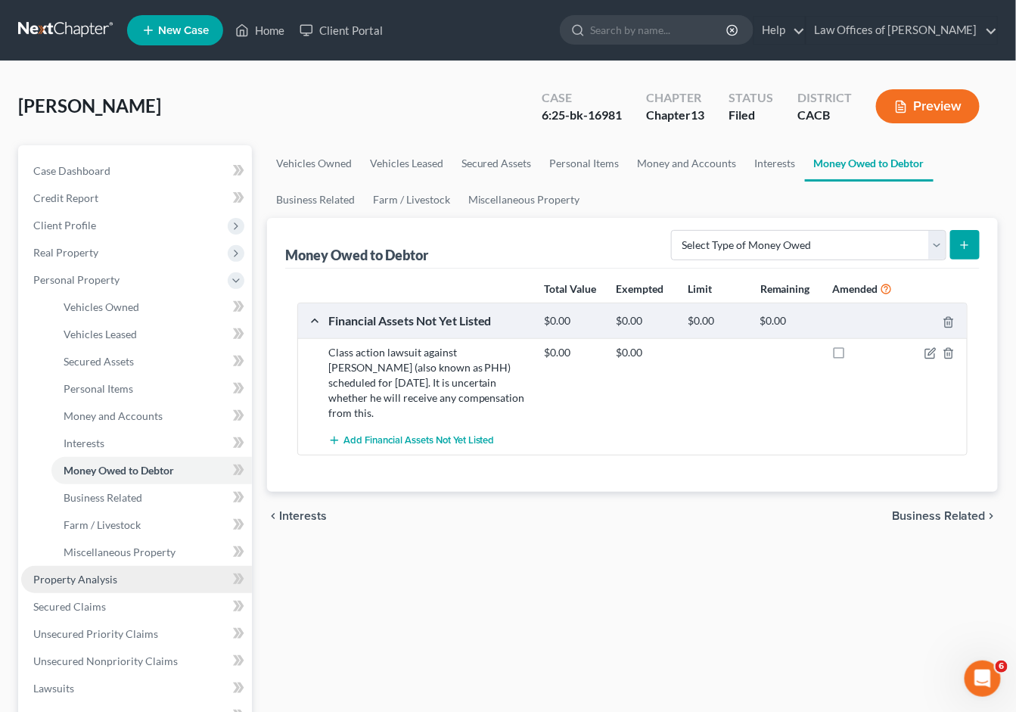
scroll to position [42, 0]
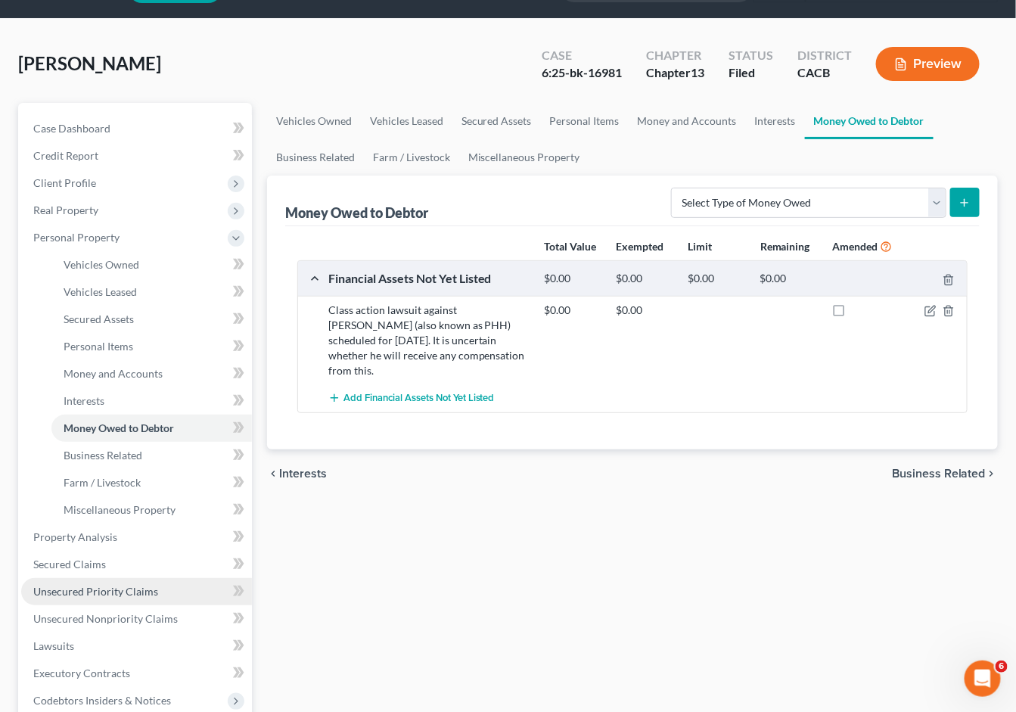
click at [101, 605] on link "Unsecured Nonpriority Claims" at bounding box center [136, 618] width 231 height 27
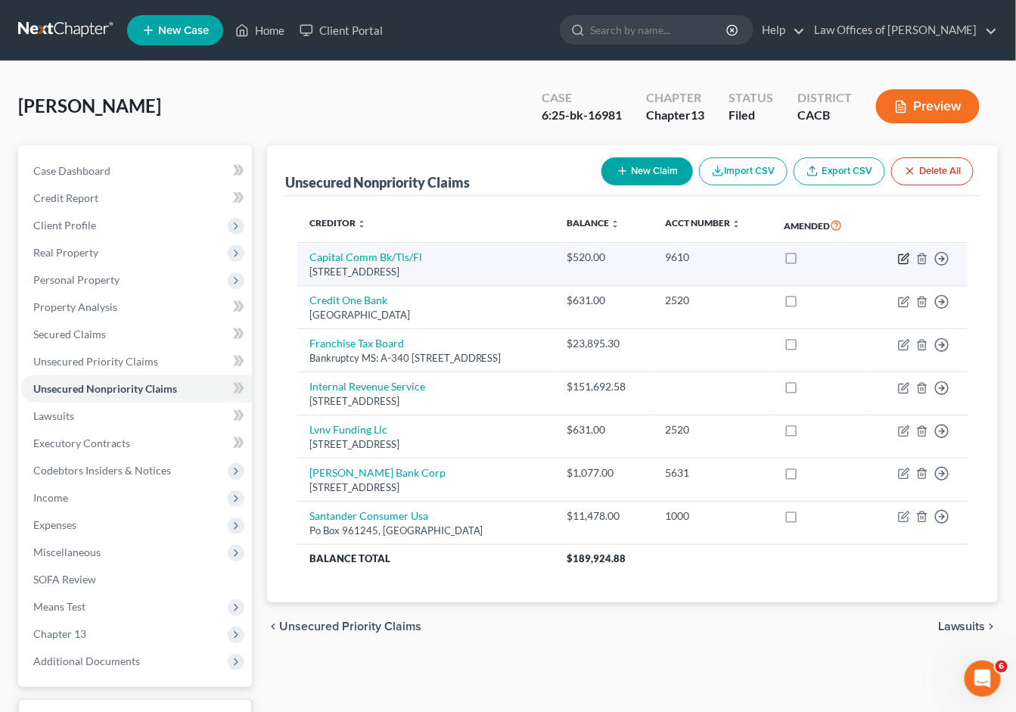
click at [904, 258] on icon "button" at bounding box center [904, 259] width 12 height 12
select select "10"
select select "0"
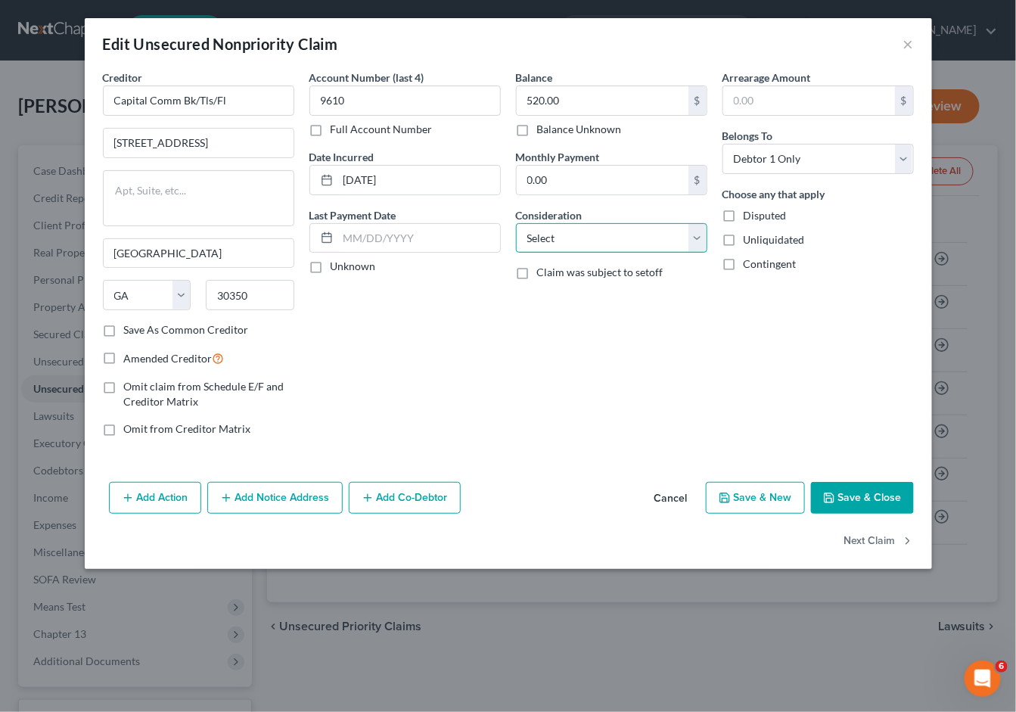
select select "2"
click at [885, 493] on button "Save & Close" at bounding box center [862, 498] width 103 height 32
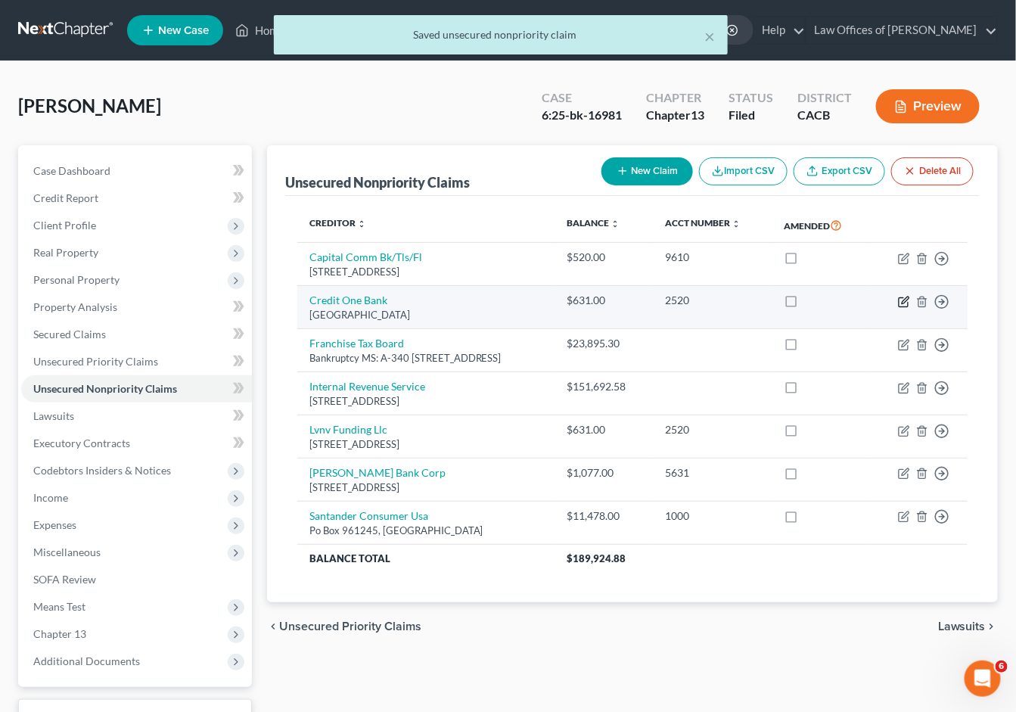
click at [902, 302] on icon "button" at bounding box center [904, 302] width 12 height 12
select select "31"
select select "1"
select select "0"
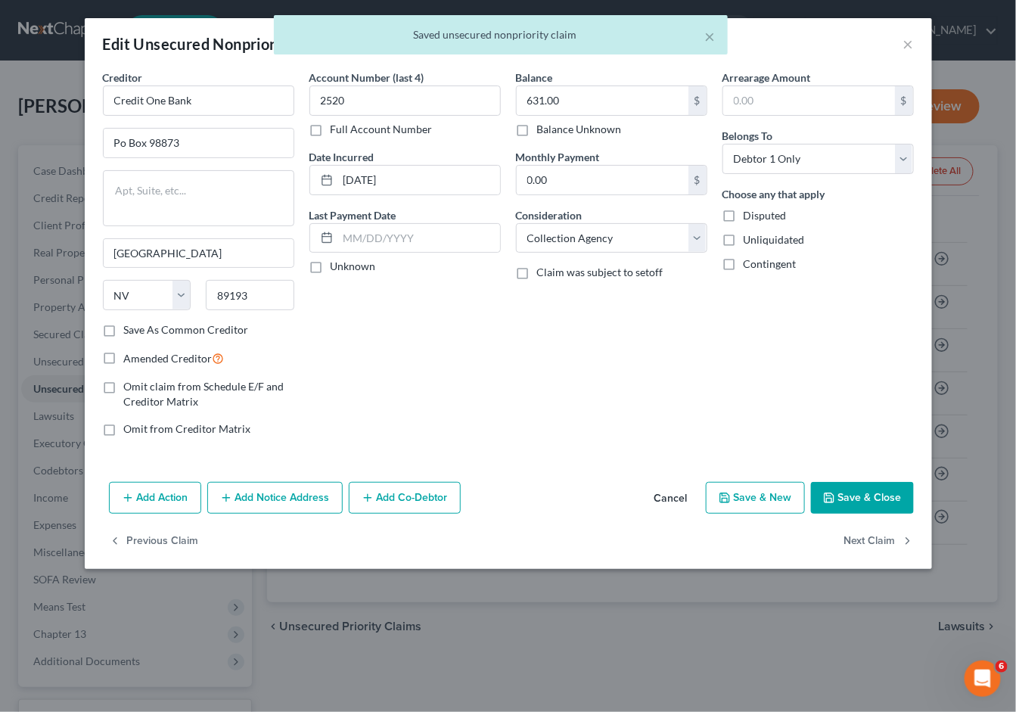
click at [885, 483] on button "Save & Close" at bounding box center [862, 498] width 103 height 32
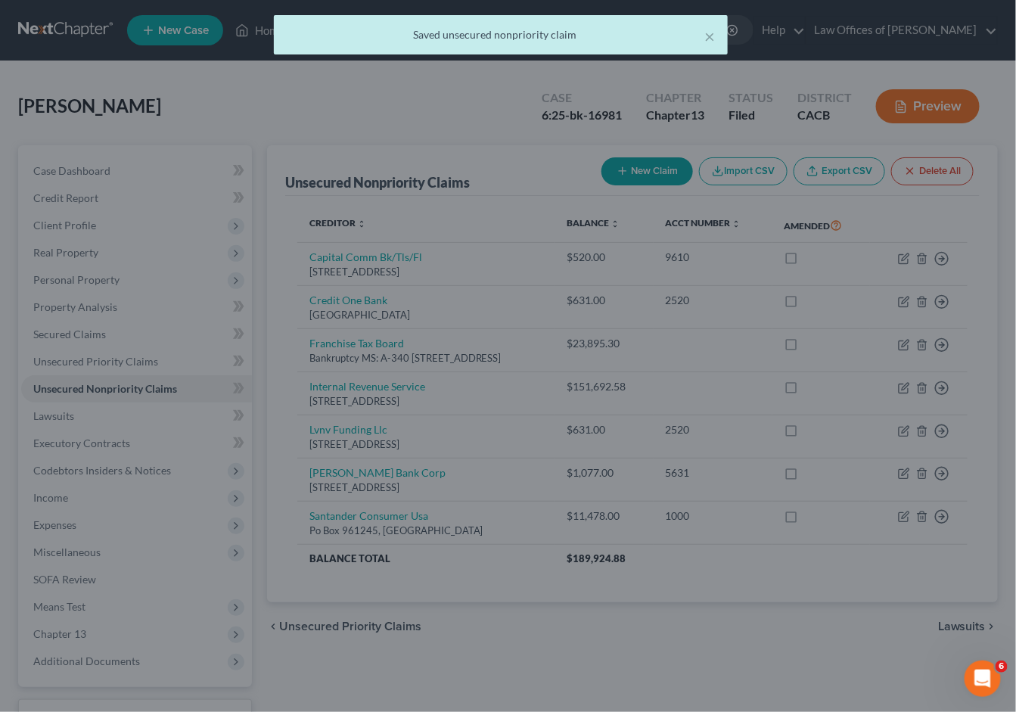
type input "0"
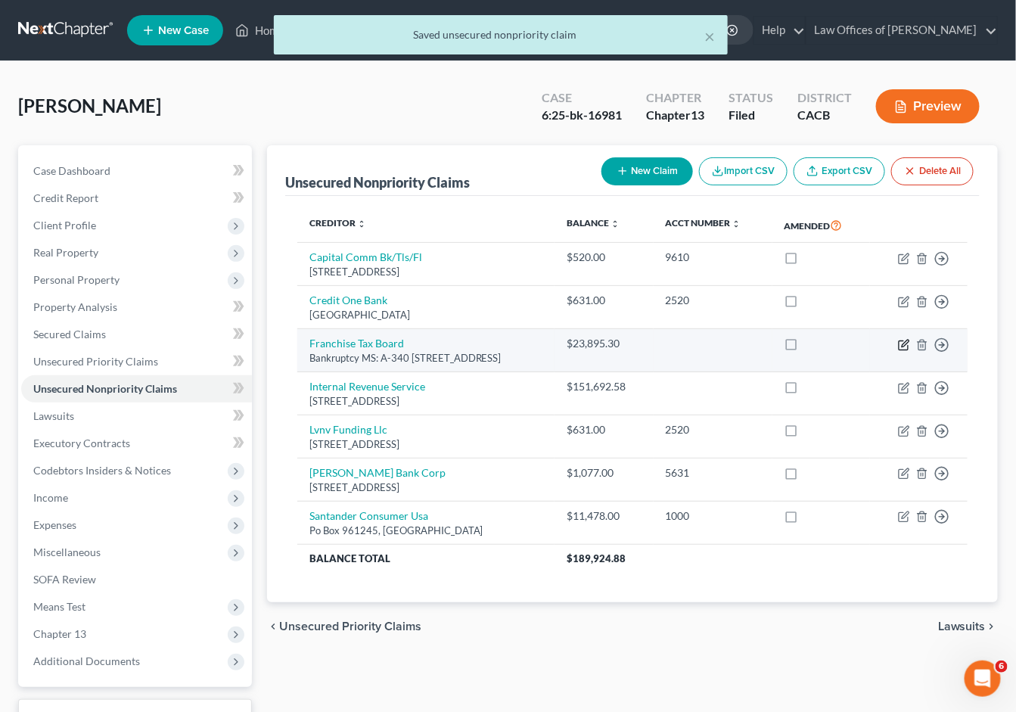
click at [902, 342] on icon "button" at bounding box center [905, 343] width 7 height 7
select select "4"
select select "7"
select select "0"
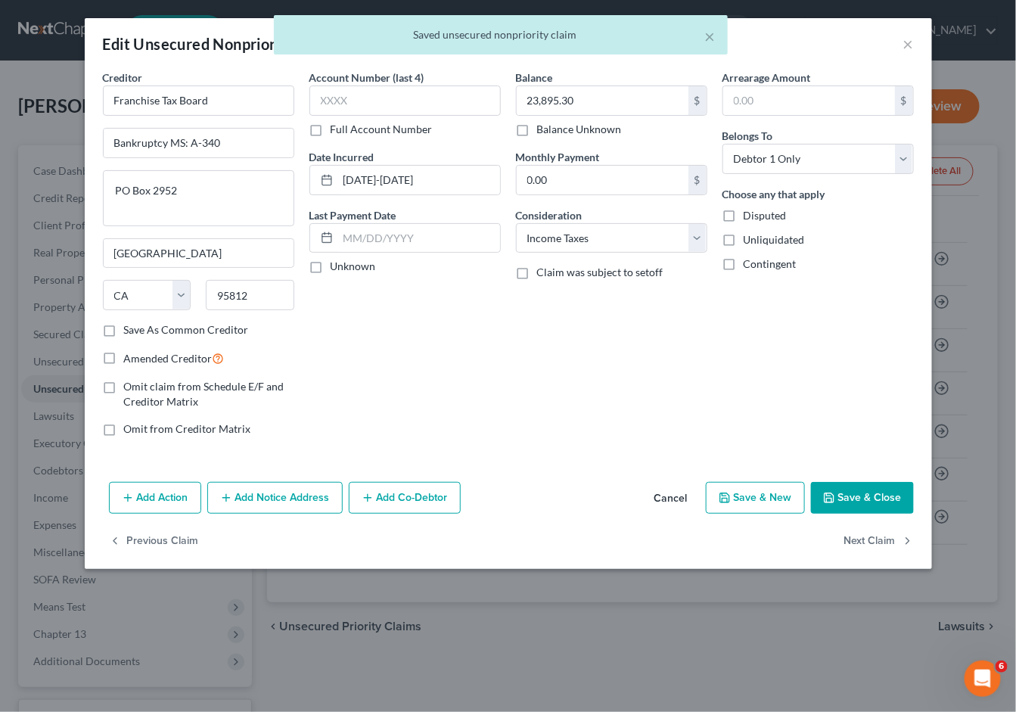
click at [881, 501] on button "Save & Close" at bounding box center [862, 498] width 103 height 32
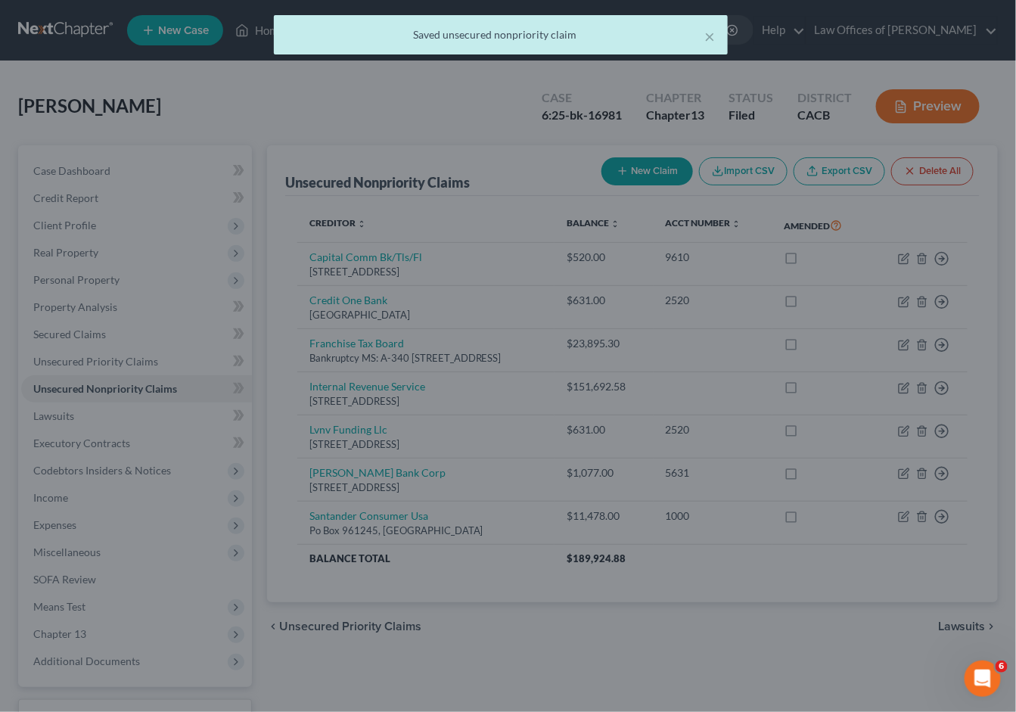
type input "0"
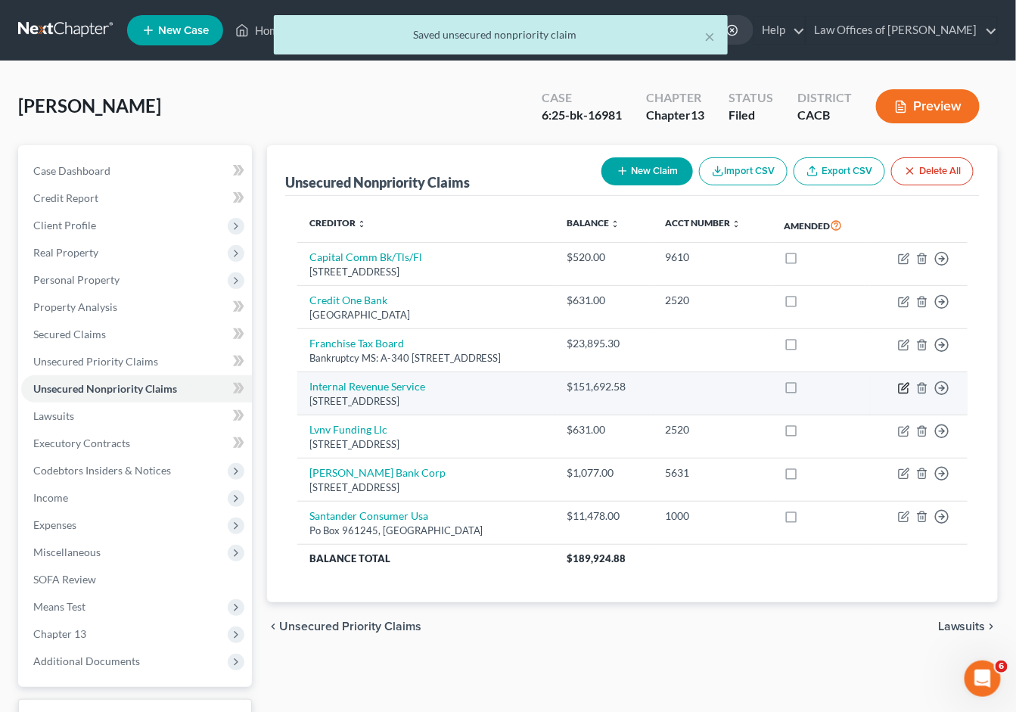
click at [904, 384] on icon "button" at bounding box center [905, 386] width 7 height 7
select select "39"
select select "7"
select select "0"
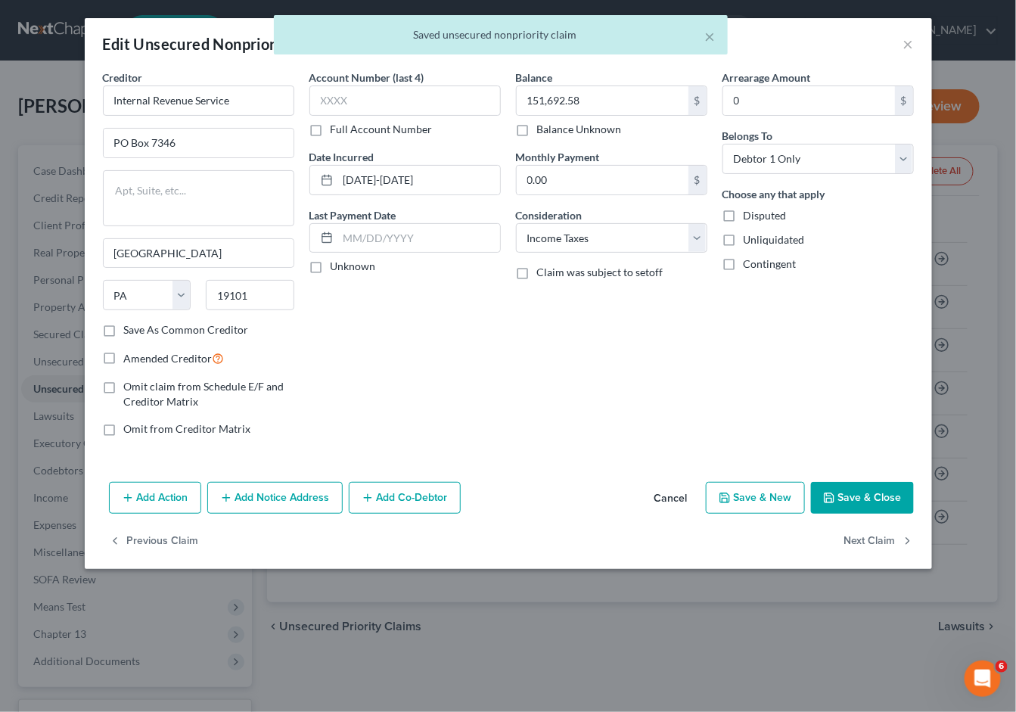
click at [867, 495] on button "Save & Close" at bounding box center [862, 498] width 103 height 32
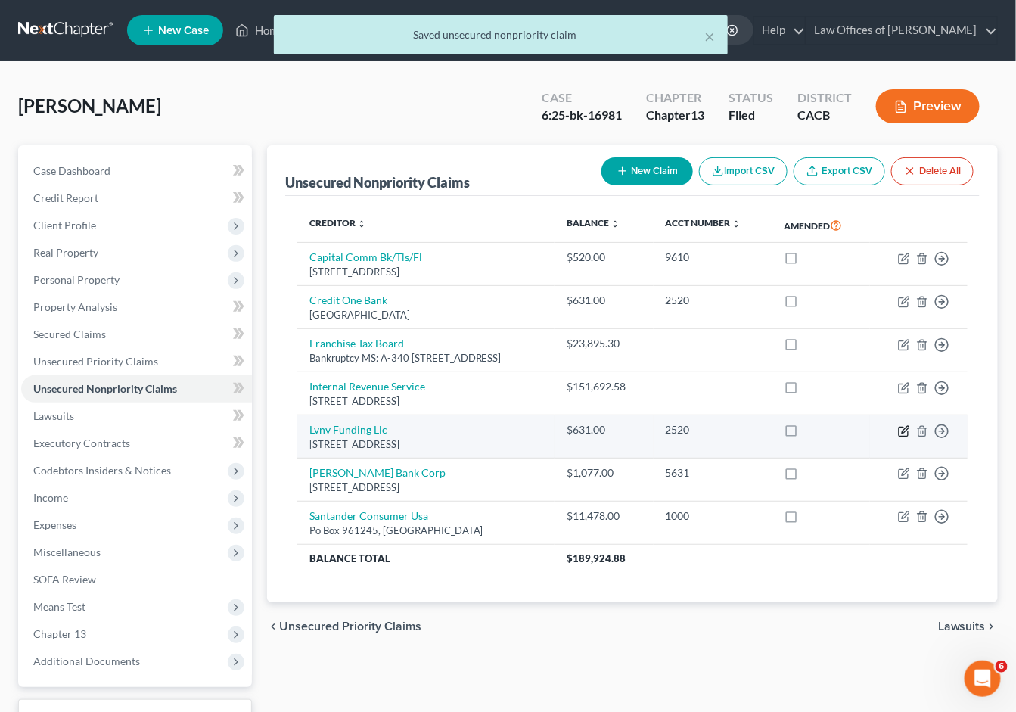
click at [901, 425] on icon "button" at bounding box center [904, 431] width 12 height 12
select select "42"
select select "0"
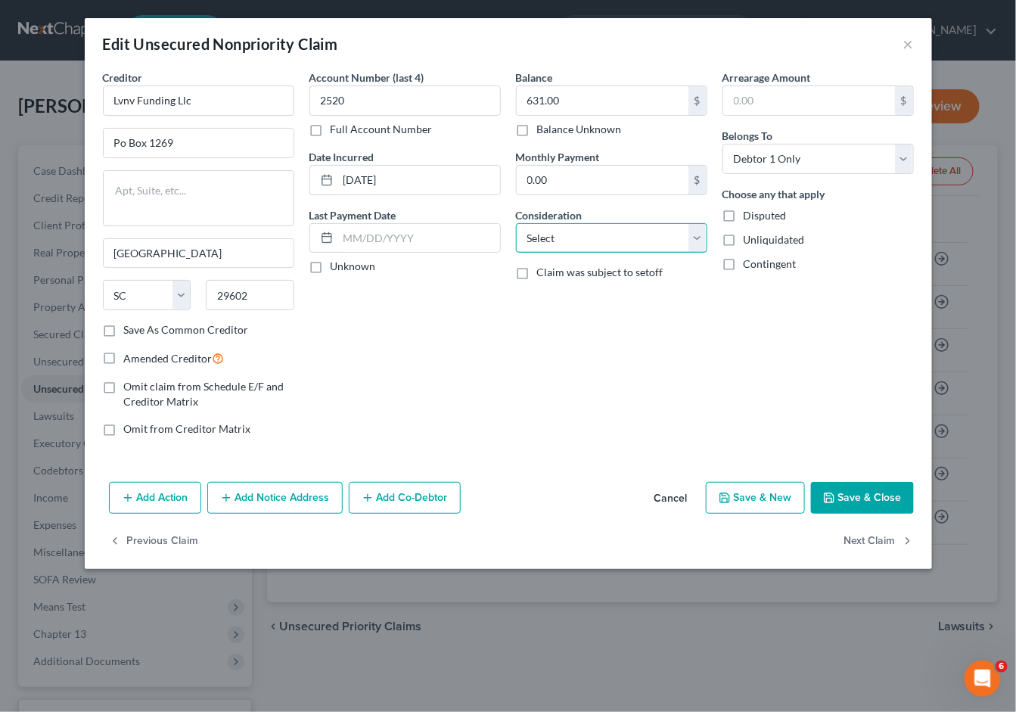
select select "1"
click at [870, 507] on button "Save & Close" at bounding box center [862, 498] width 103 height 32
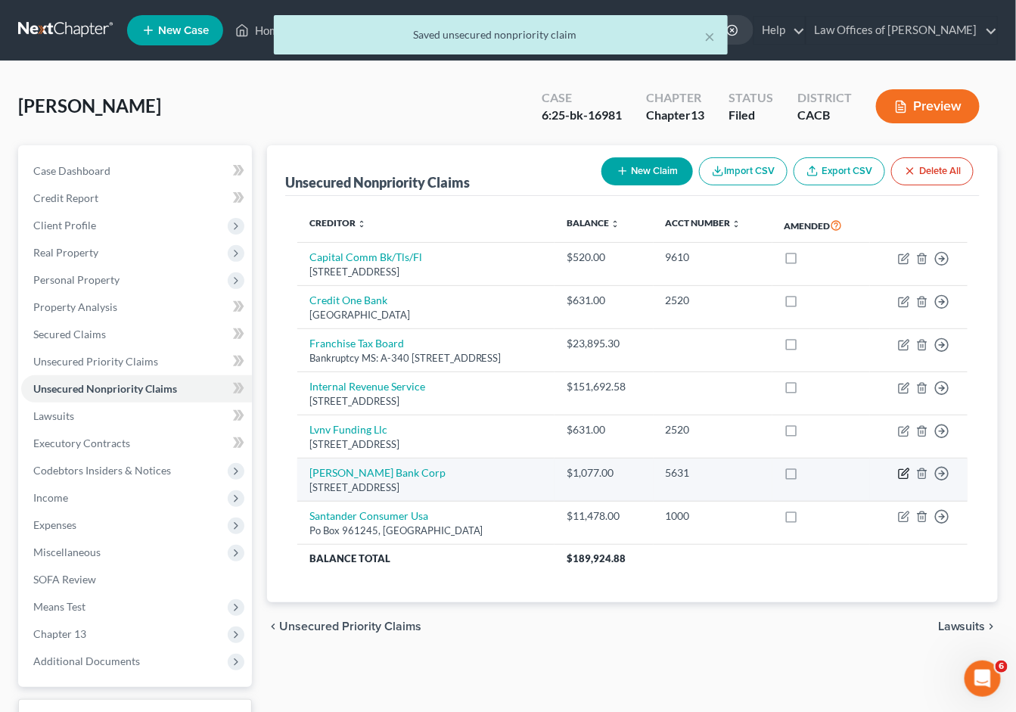
click at [901, 468] on icon "button" at bounding box center [904, 474] width 12 height 12
select select "35"
select select "2"
select select "0"
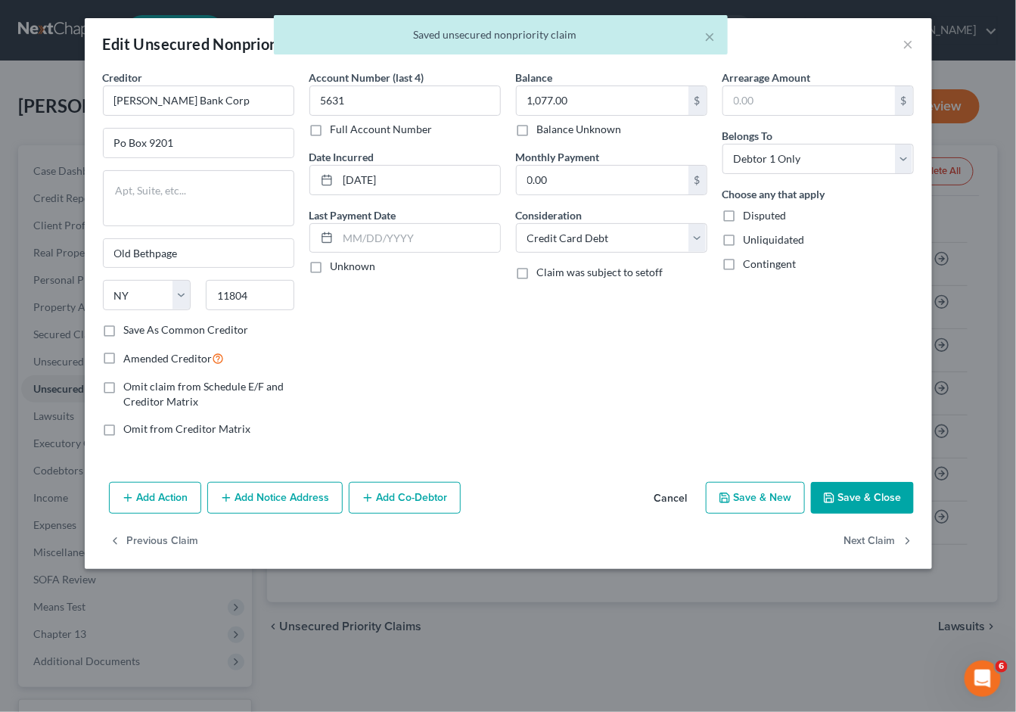
click at [853, 496] on button "Save & Close" at bounding box center [862, 498] width 103 height 32
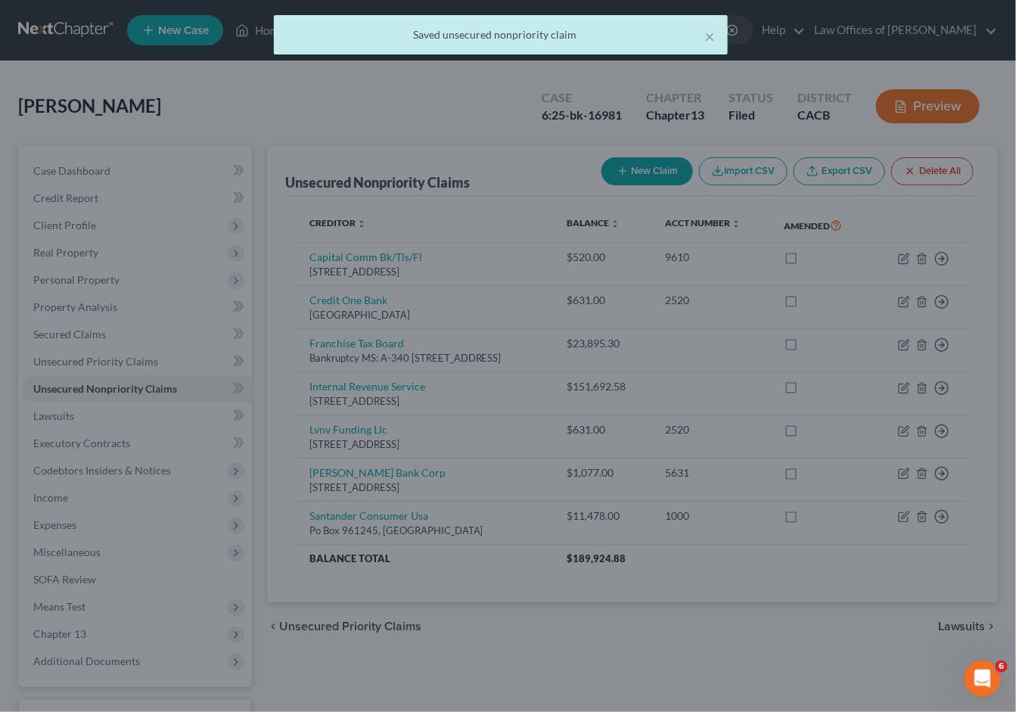
type input "0"
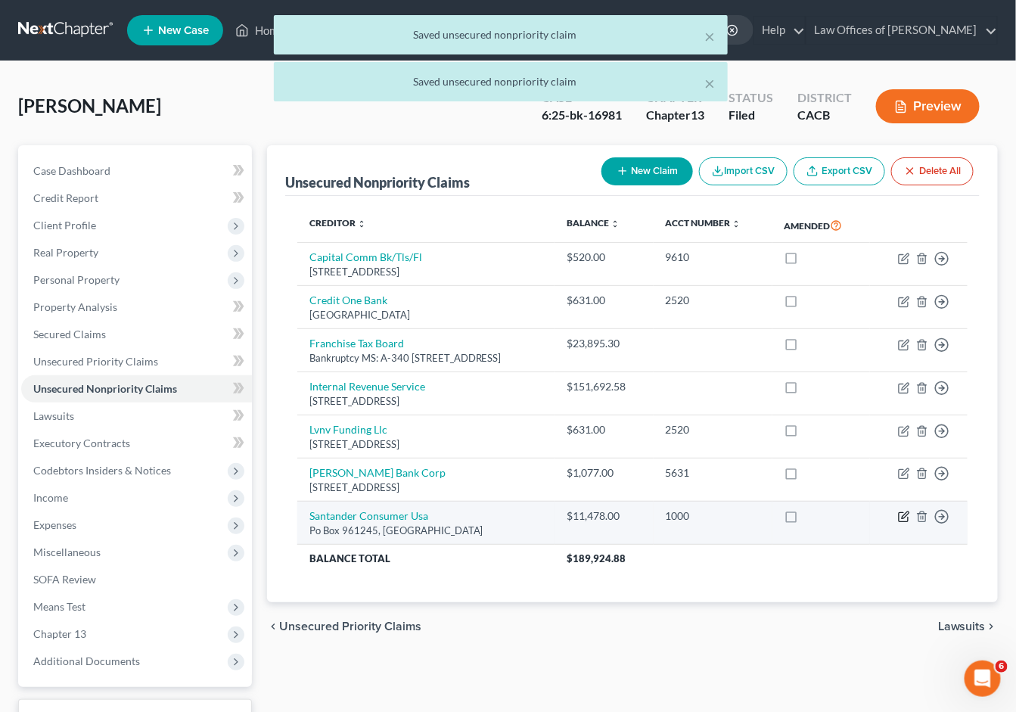
click at [899, 511] on icon "button" at bounding box center [904, 517] width 12 height 12
select select "45"
select select "0"
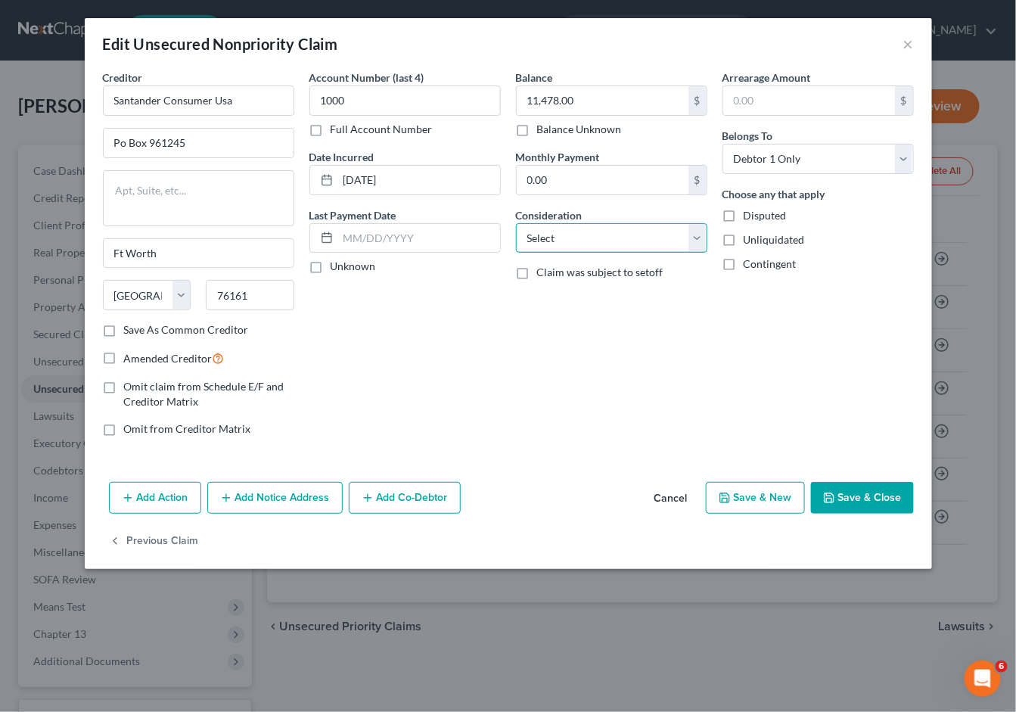
select select "14"
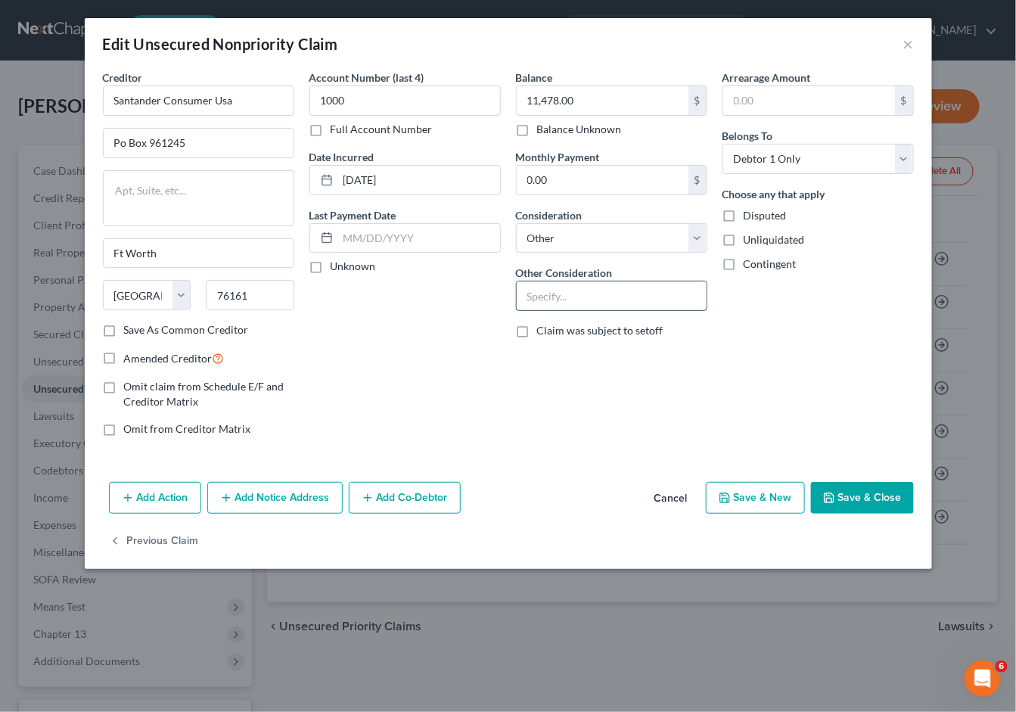
paste input "Voluntary repossession"
type input "Voluntary repossession Ford Ranger Truck in [DATE]"
click at [839, 482] on button "Save & Close" at bounding box center [862, 498] width 103 height 32
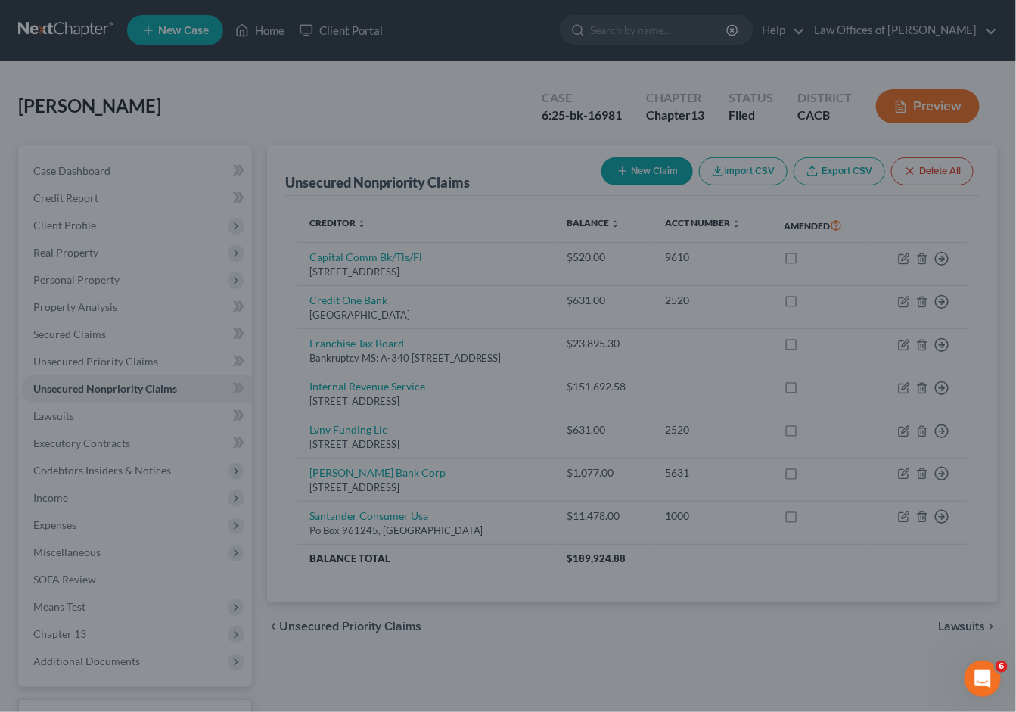
type input "0"
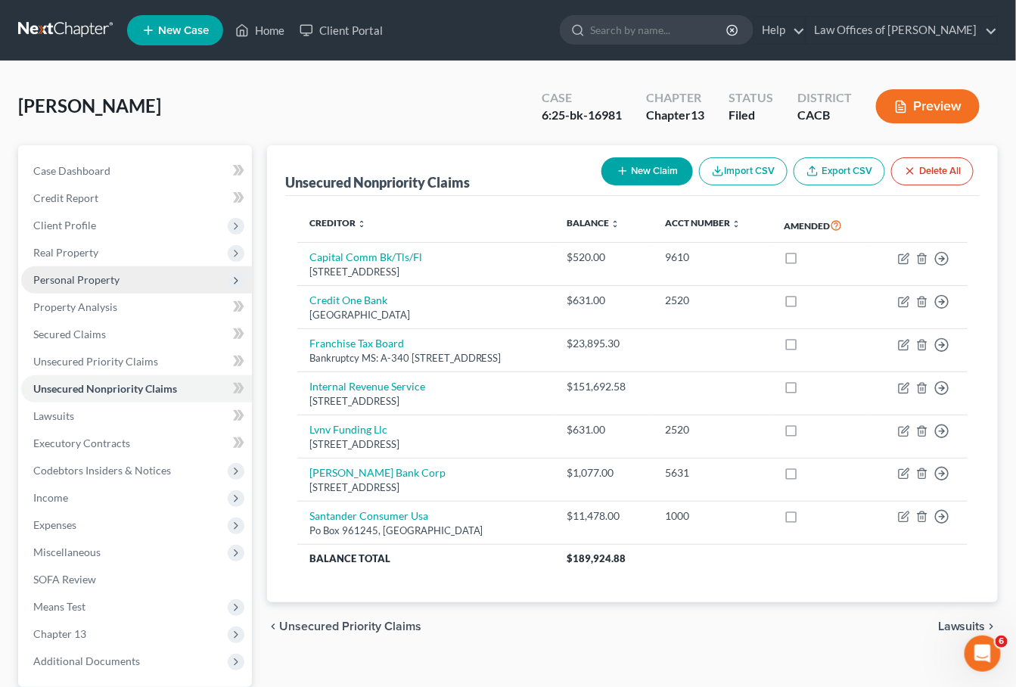
click at [60, 280] on span "Personal Property" at bounding box center [76, 279] width 86 height 13
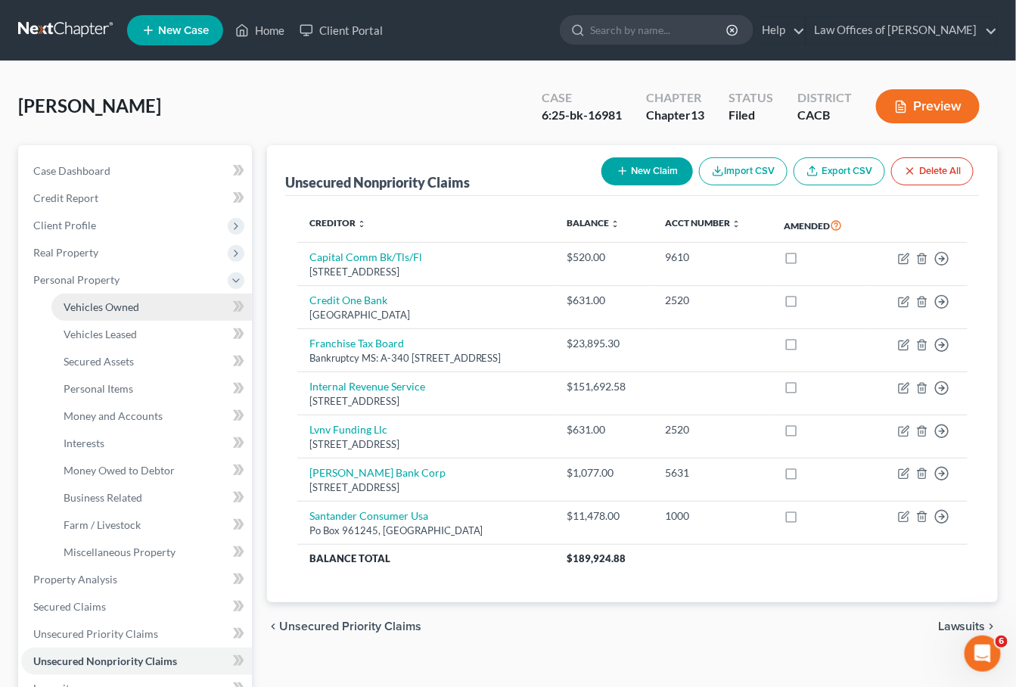
click at [67, 300] on span "Vehicles Owned" at bounding box center [102, 306] width 76 height 13
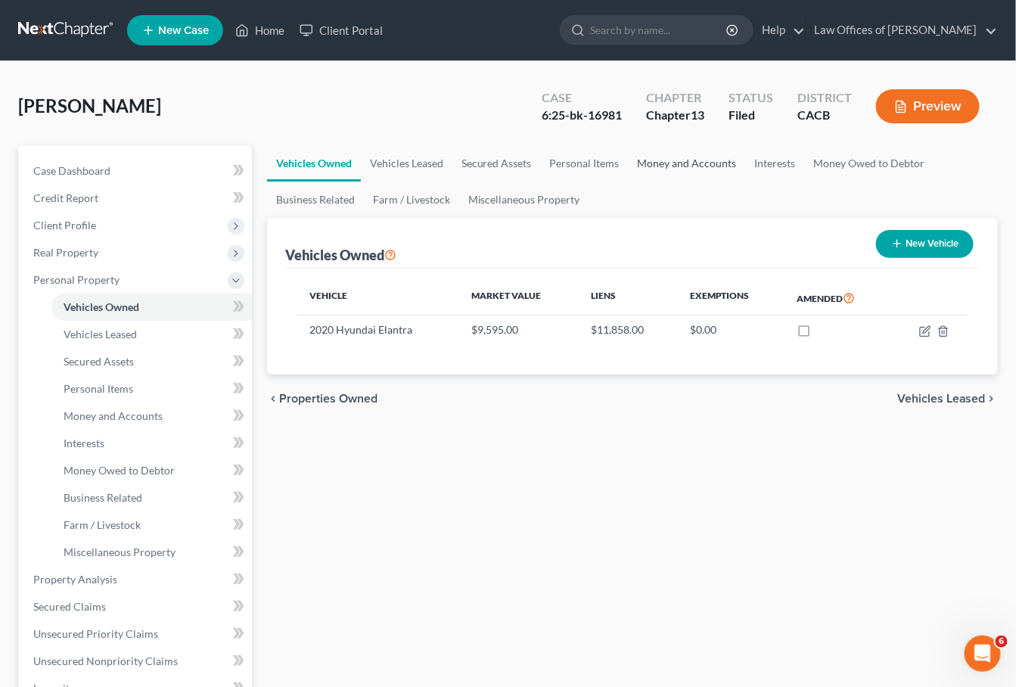
click at [708, 169] on link "Money and Accounts" at bounding box center [687, 163] width 117 height 36
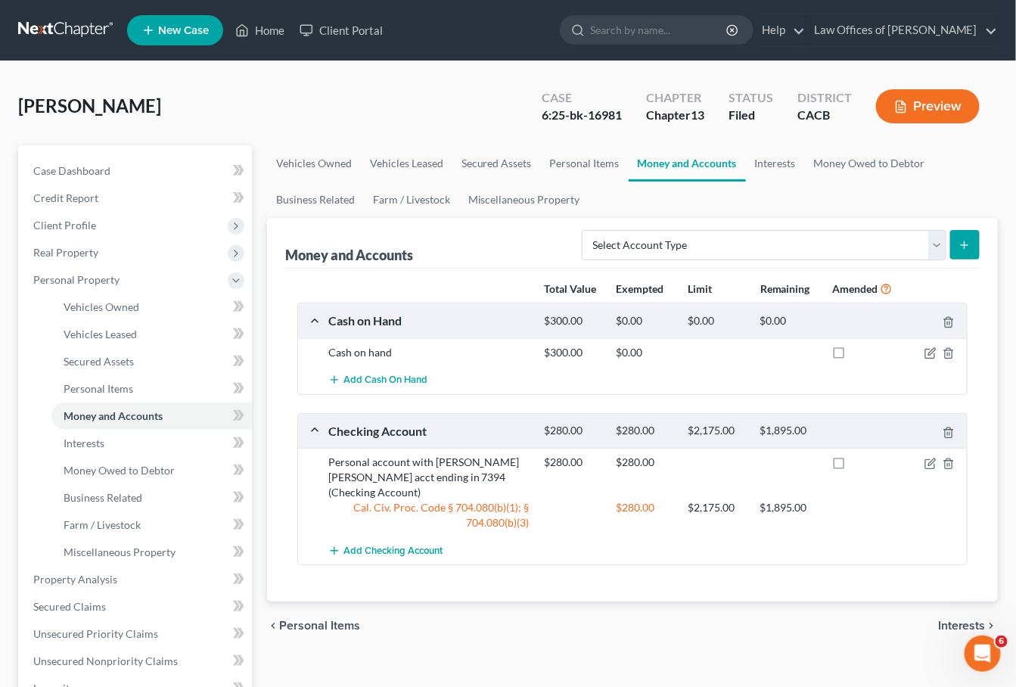
scroll to position [3, 0]
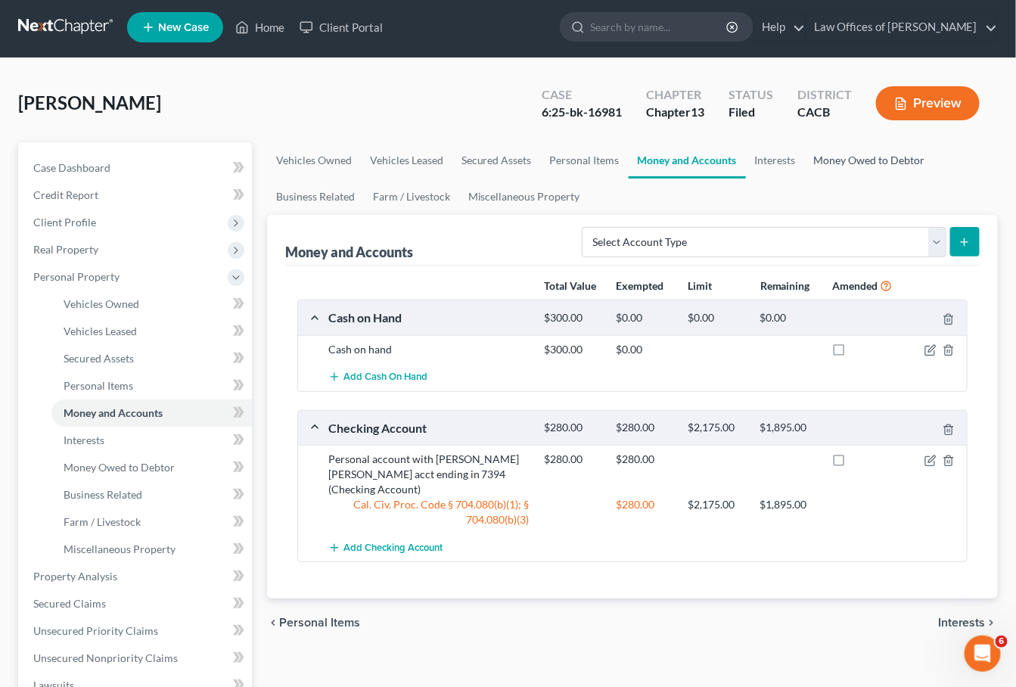
click at [836, 165] on link "Money Owed to Debtor" at bounding box center [869, 160] width 129 height 36
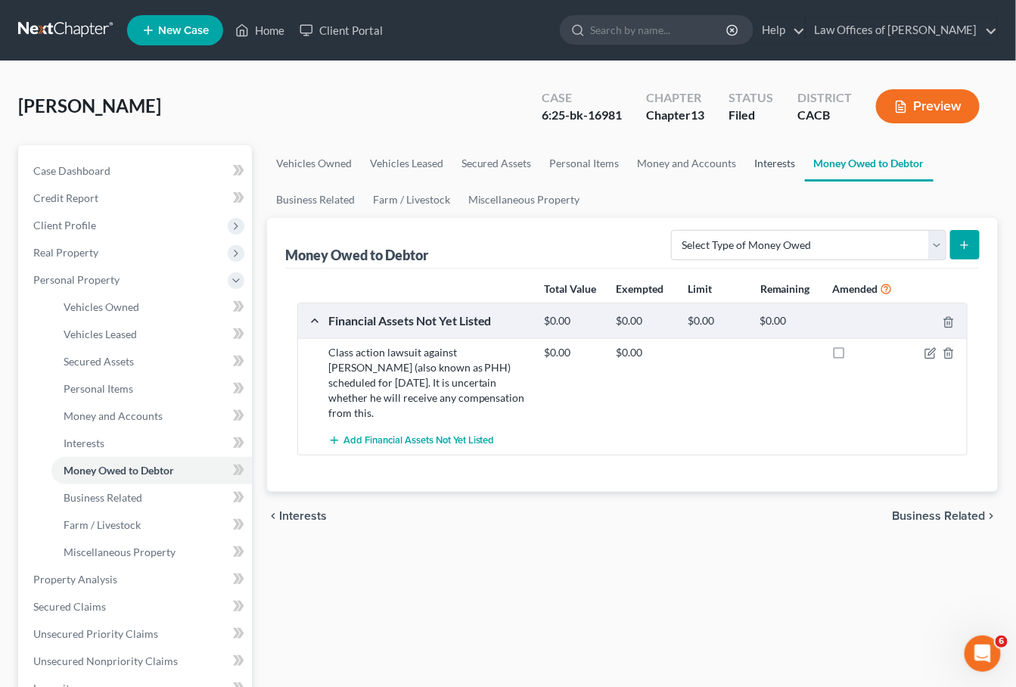
click at [770, 167] on link "Interests" at bounding box center [775, 163] width 59 height 36
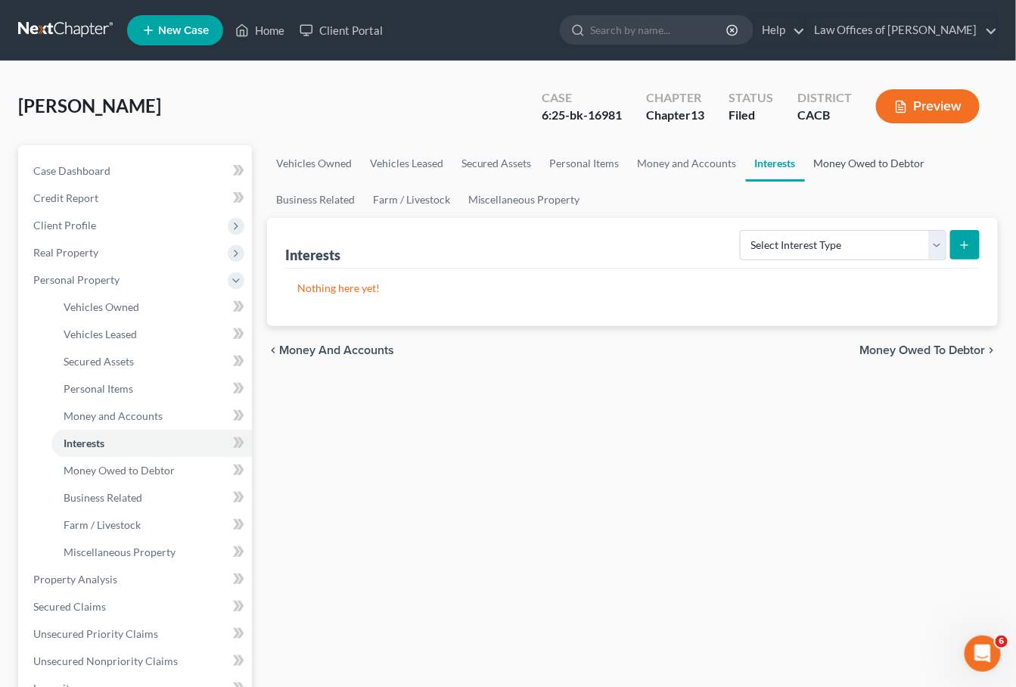
click at [838, 159] on link "Money Owed to Debtor" at bounding box center [869, 163] width 129 height 36
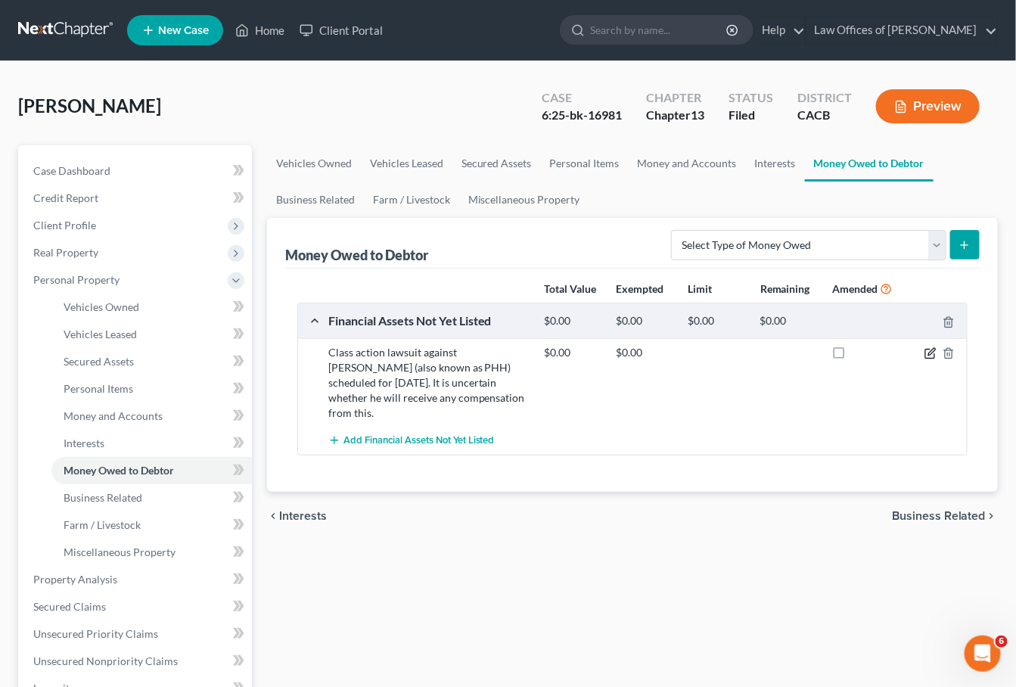
click at [932, 354] on icon "button" at bounding box center [931, 353] width 12 height 12
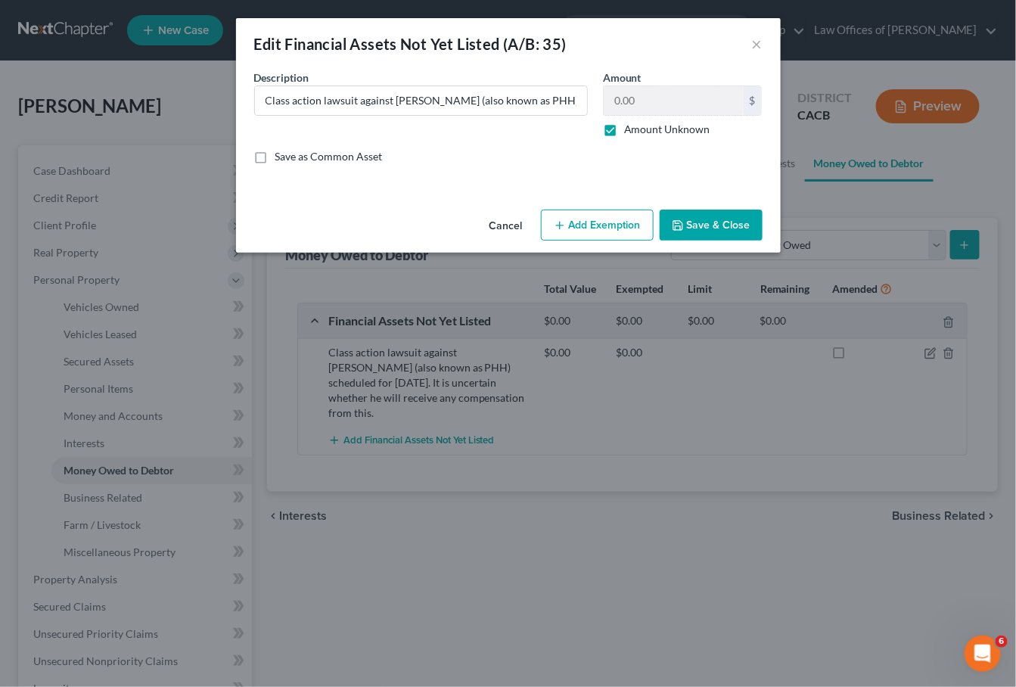
click at [624, 130] on label "Amount Unknown" at bounding box center [667, 129] width 86 height 15
click at [630, 130] on input "Amount Unknown" at bounding box center [635, 127] width 10 height 10
checkbox input "false"
click at [735, 228] on button "Save & Close" at bounding box center [711, 226] width 103 height 32
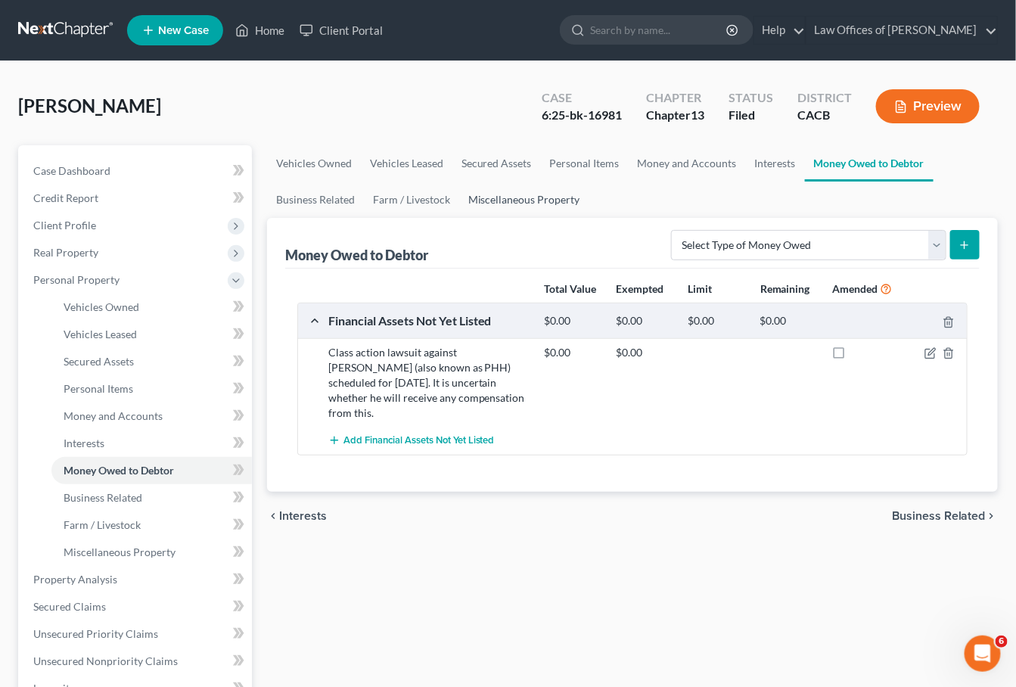
click at [507, 202] on link "Miscellaneous Property" at bounding box center [524, 200] width 130 height 36
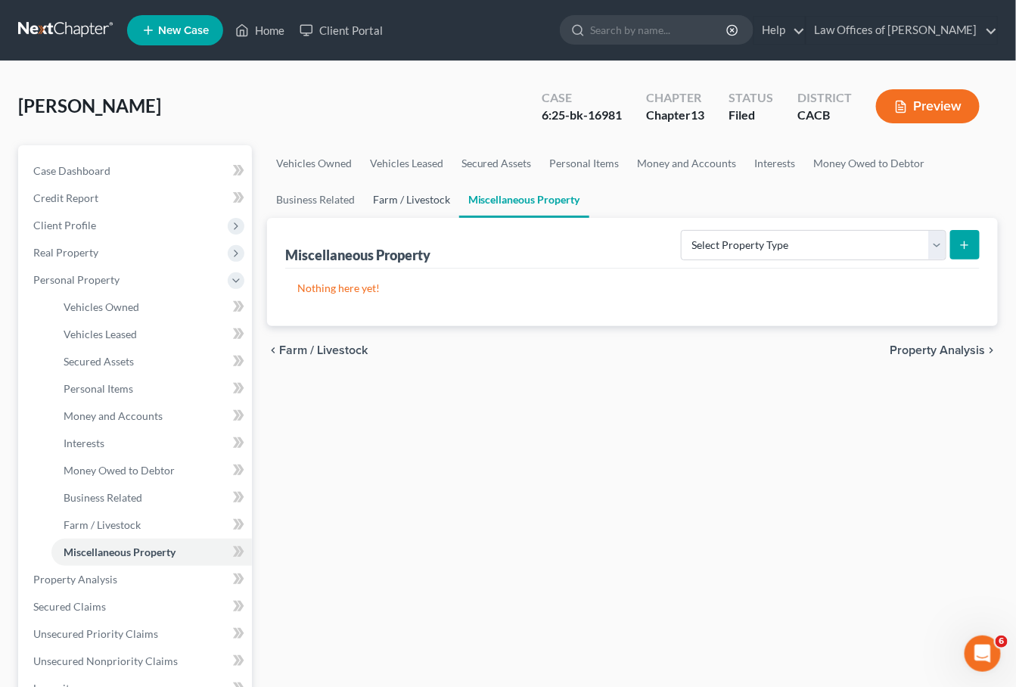
click at [421, 204] on link "Farm / Livestock" at bounding box center [411, 200] width 95 height 36
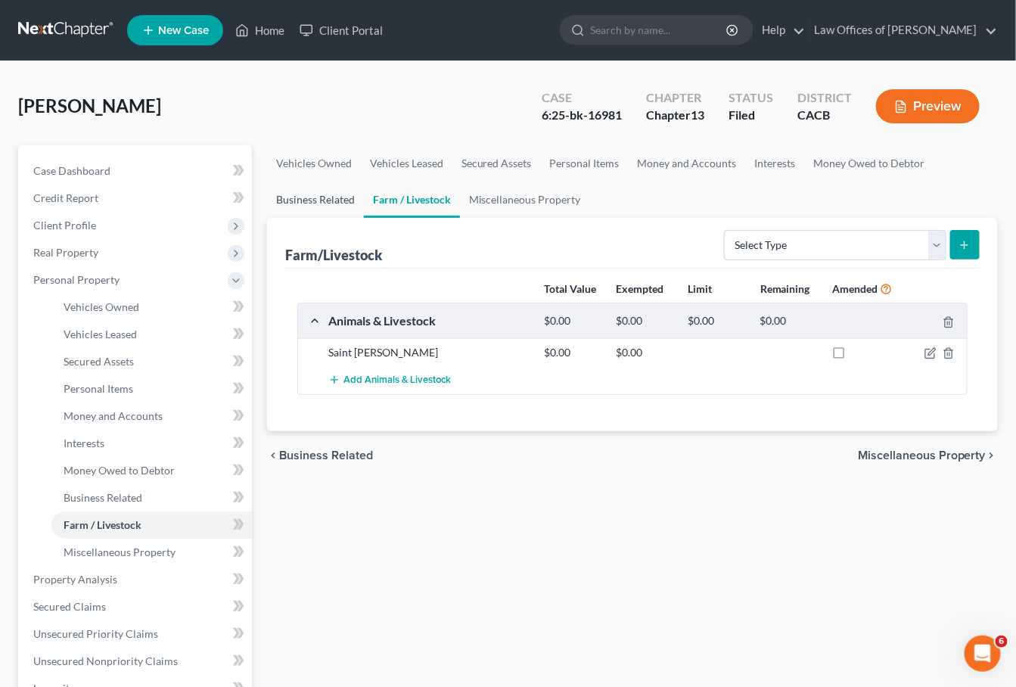
click at [323, 200] on link "Business Related" at bounding box center [315, 200] width 97 height 36
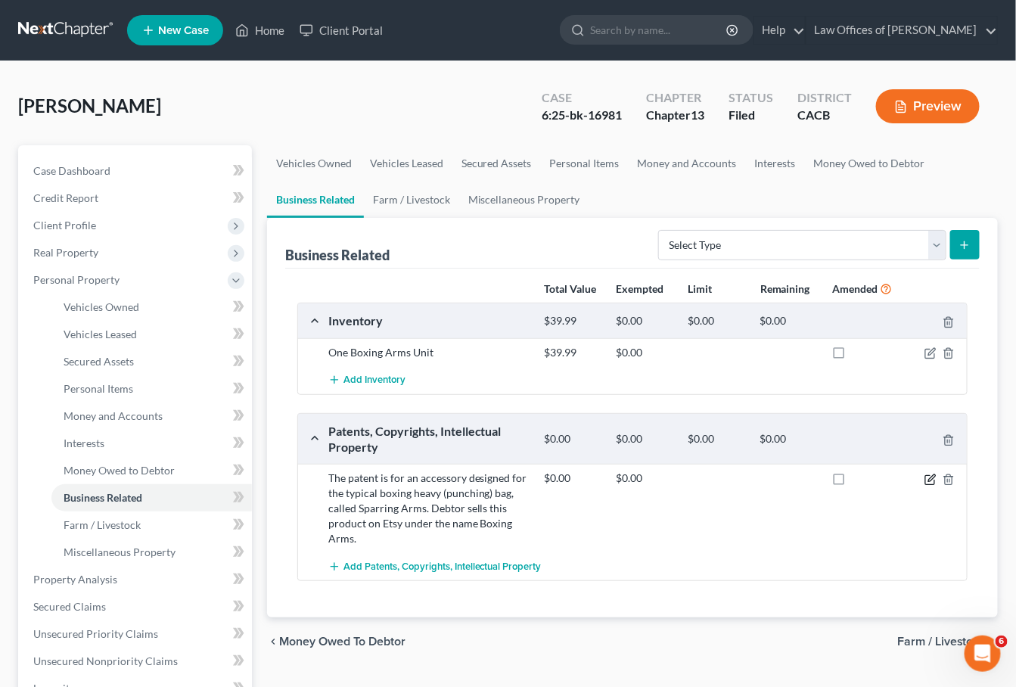
click at [931, 478] on icon "button" at bounding box center [931, 480] width 12 height 12
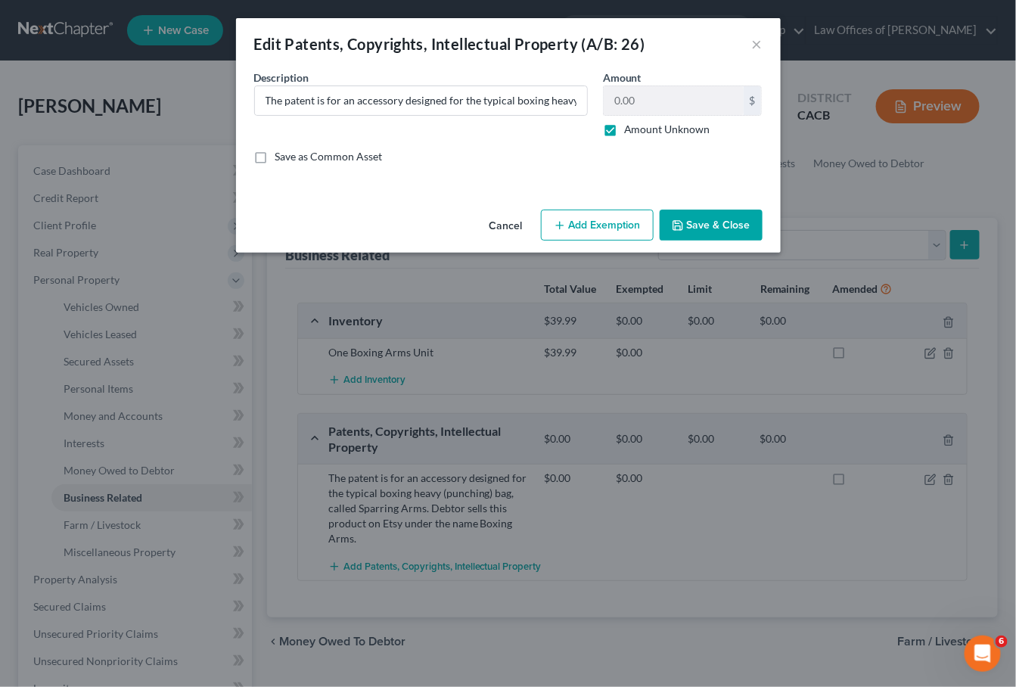
click at [624, 123] on label "Amount Unknown" at bounding box center [667, 129] width 86 height 15
click at [630, 123] on input "Amount Unknown" at bounding box center [635, 127] width 10 height 10
checkbox input "false"
click at [708, 214] on button "Save & Close" at bounding box center [711, 226] width 103 height 32
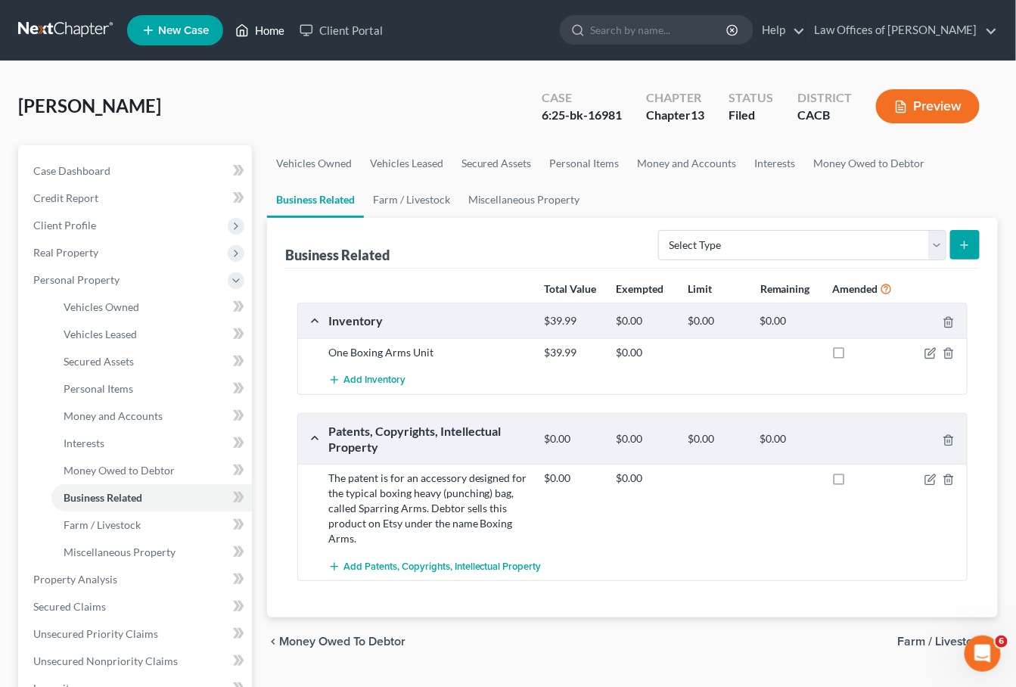
click at [271, 23] on link "Home" at bounding box center [260, 30] width 64 height 27
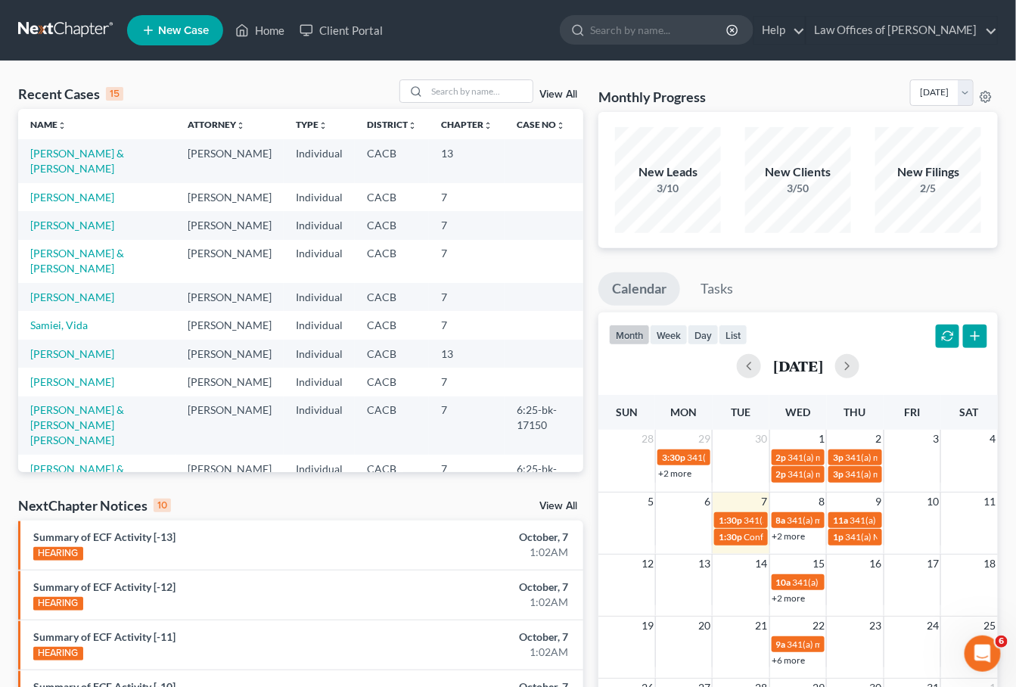
click at [74, 166] on td "[PERSON_NAME] & [PERSON_NAME]" at bounding box center [96, 160] width 157 height 43
click at [72, 151] on link "[PERSON_NAME] & [PERSON_NAME]" at bounding box center [77, 161] width 94 height 28
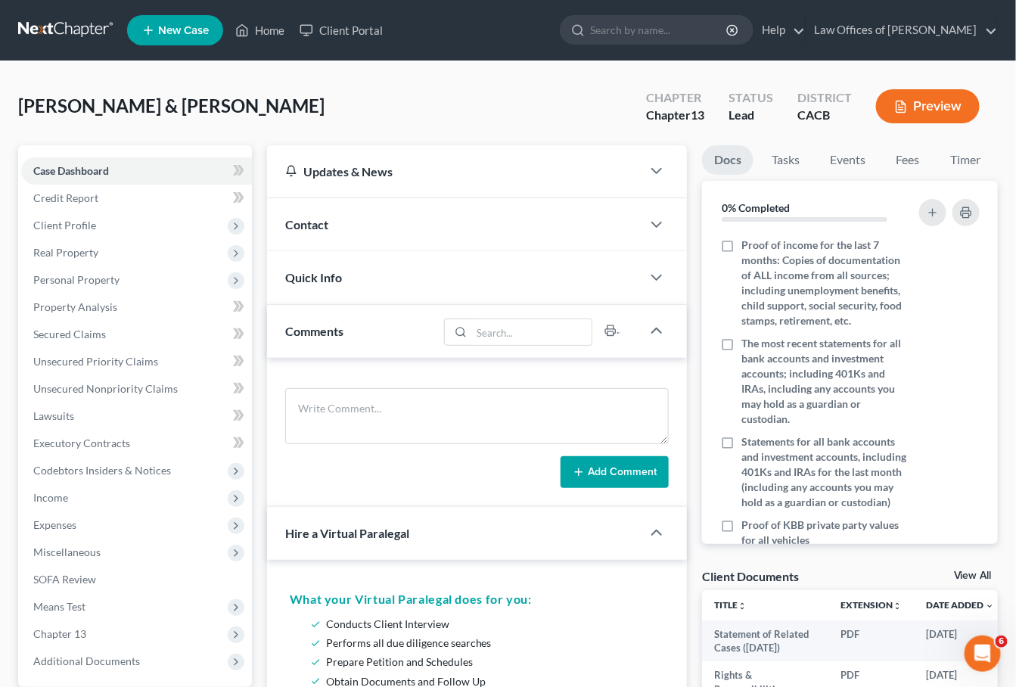
scroll to position [590, 0]
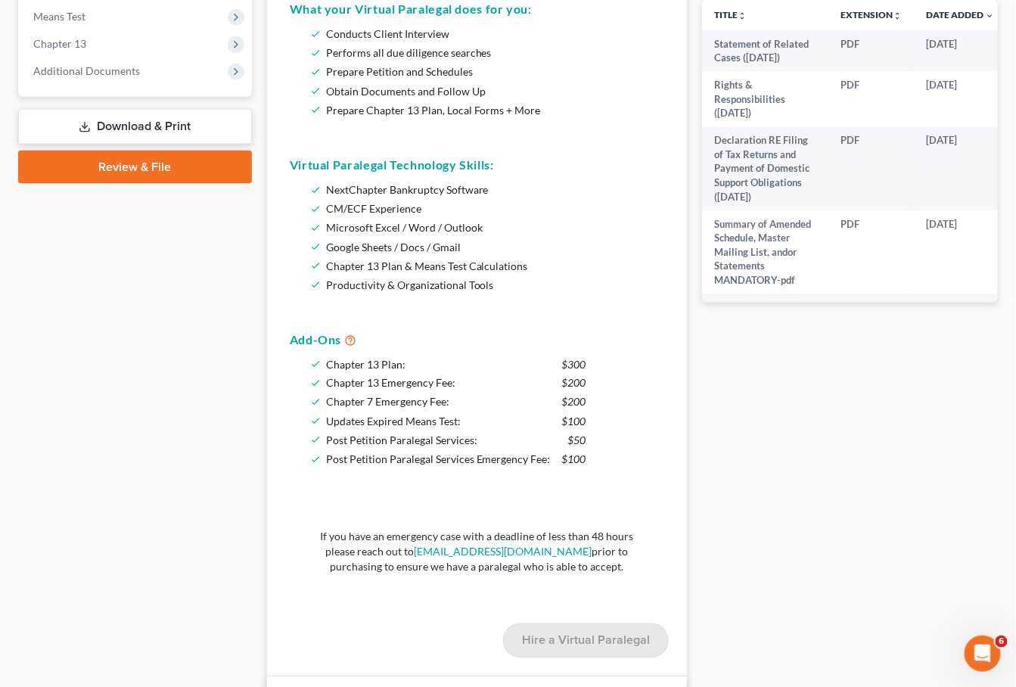
click at [167, 109] on link "Download & Print" at bounding box center [135, 127] width 234 height 36
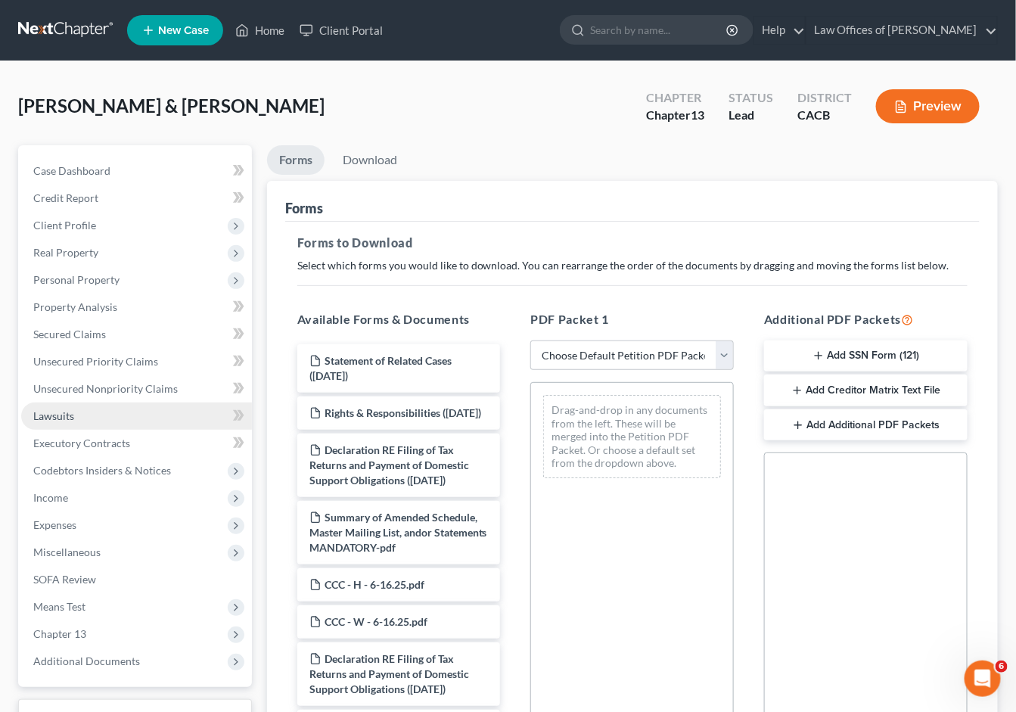
scroll to position [3, 0]
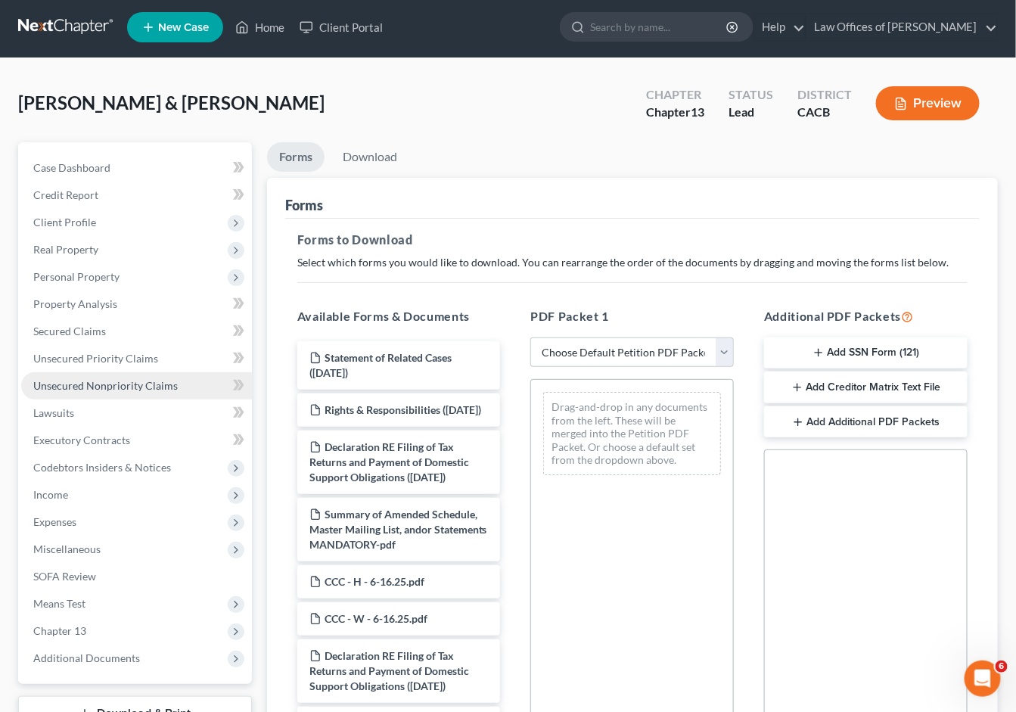
click at [96, 379] on span "Unsecured Nonpriority Claims" at bounding box center [105, 385] width 145 height 13
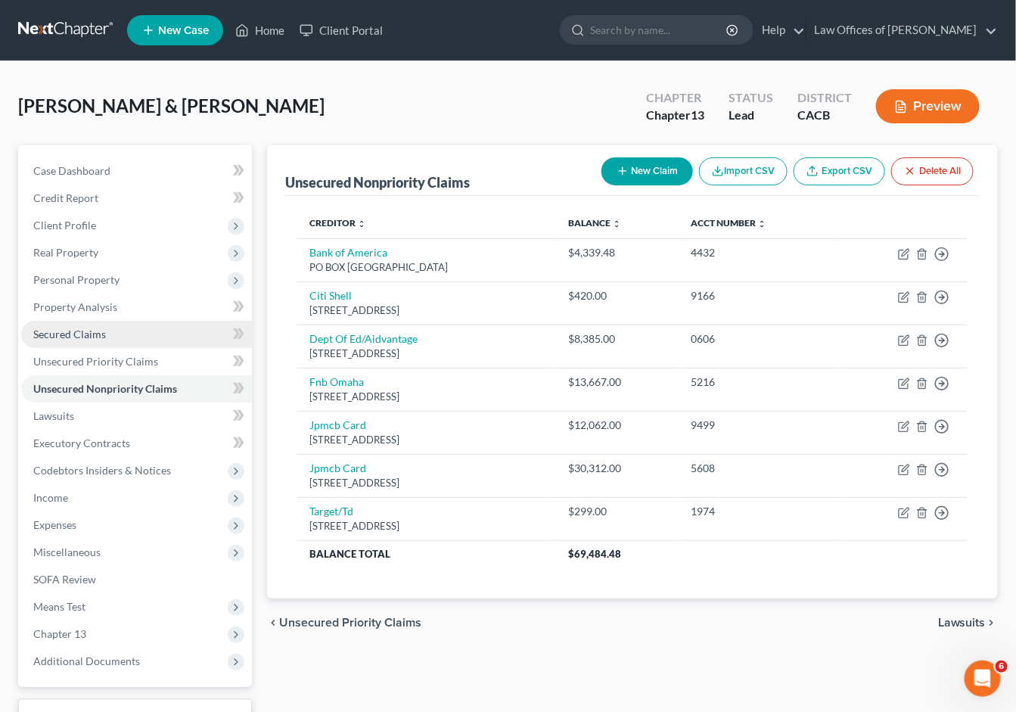
click at [72, 328] on span "Secured Claims" at bounding box center [69, 334] width 73 height 13
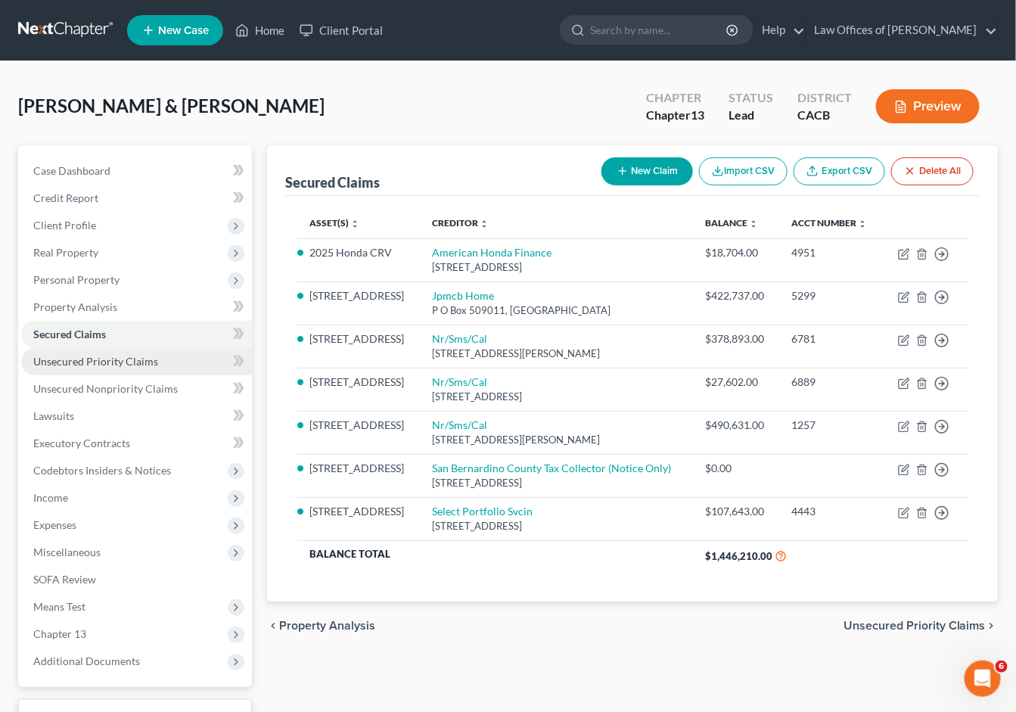
click at [94, 355] on span "Unsecured Priority Claims" at bounding box center [95, 361] width 125 height 13
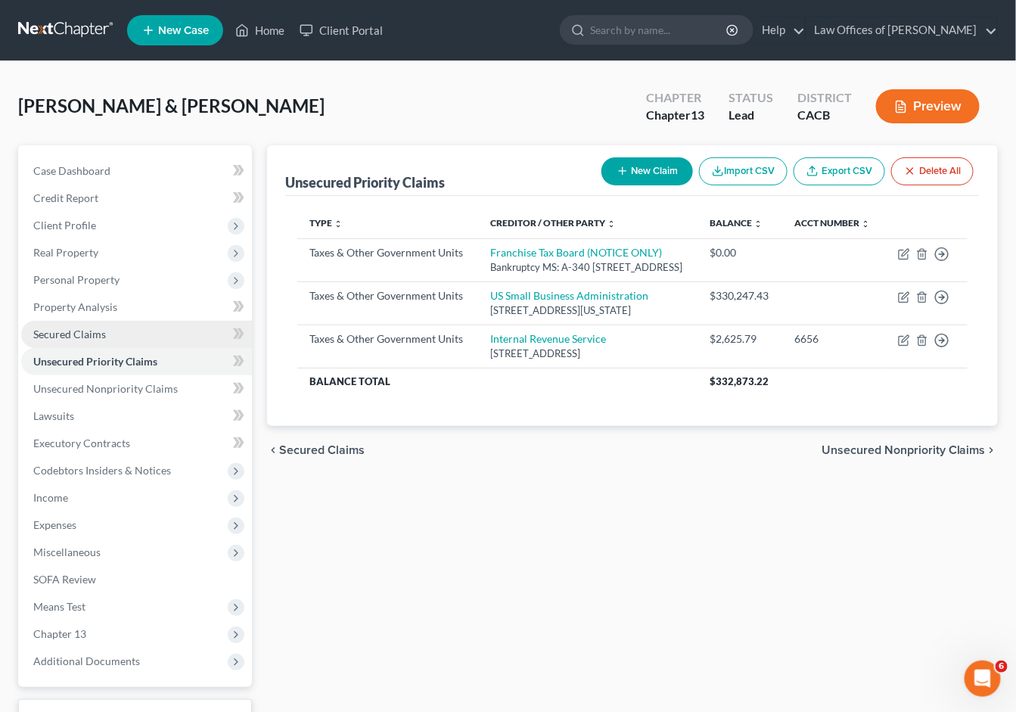
click at [76, 330] on span "Secured Claims" at bounding box center [69, 334] width 73 height 13
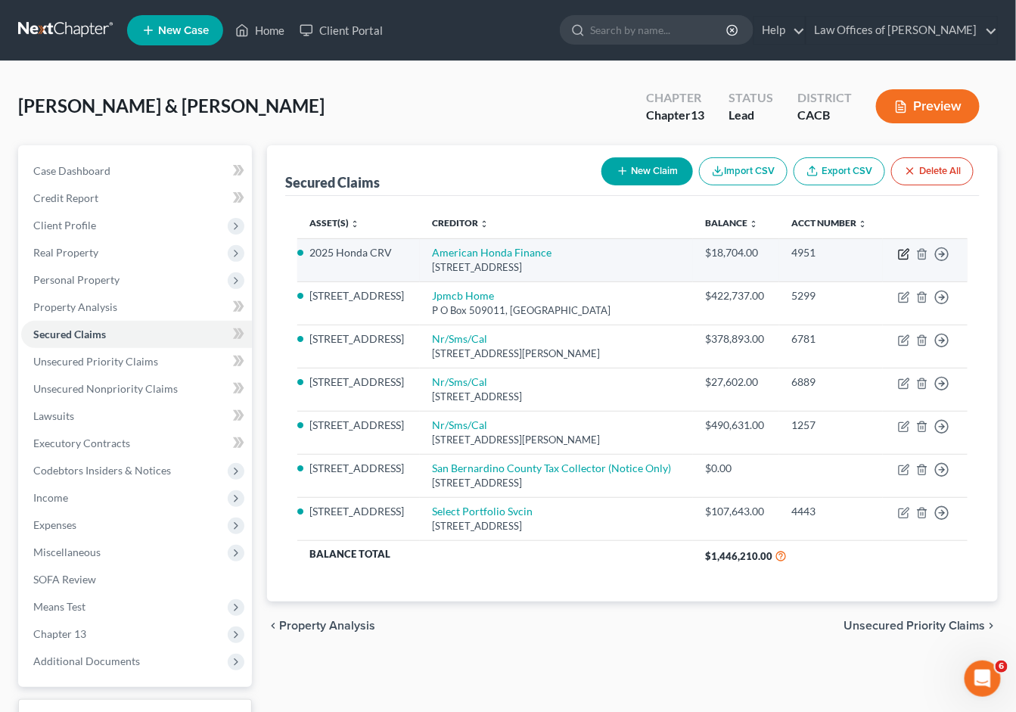
click at [904, 260] on icon "button" at bounding box center [904, 254] width 12 height 12
select select "4"
select select "21"
select select "1"
select select "0"
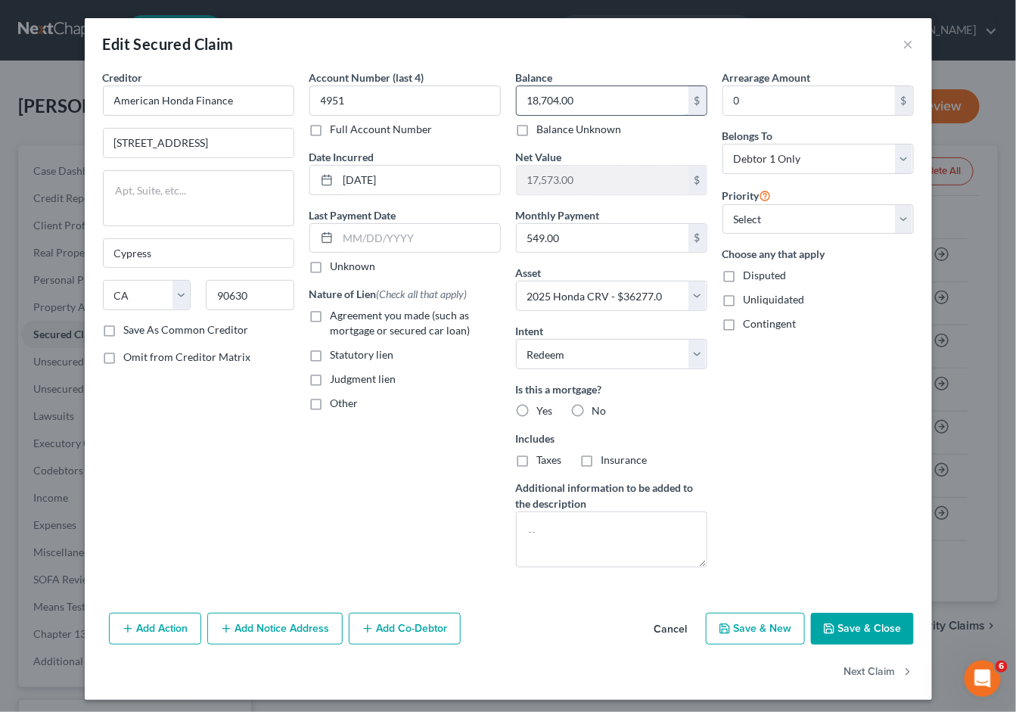
click at [574, 109] on input "18,704.00" at bounding box center [603, 100] width 172 height 29
type input "35,837.03"
click at [593, 410] on label "No" at bounding box center [600, 410] width 14 height 15
click at [599, 410] on input "No" at bounding box center [604, 408] width 10 height 10
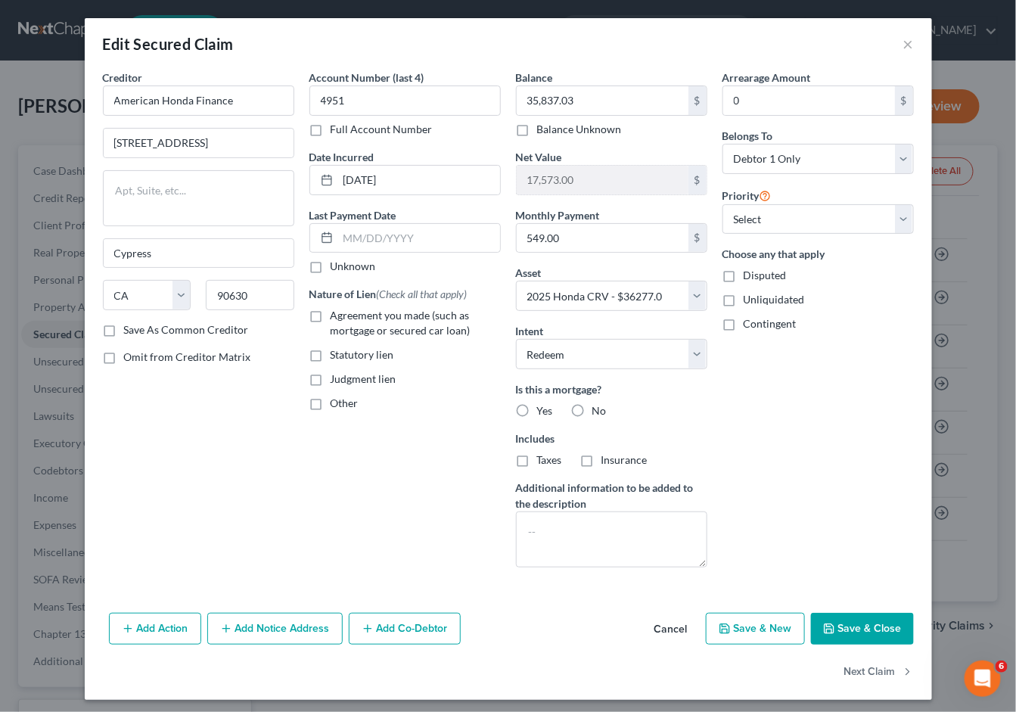
radio input "true"
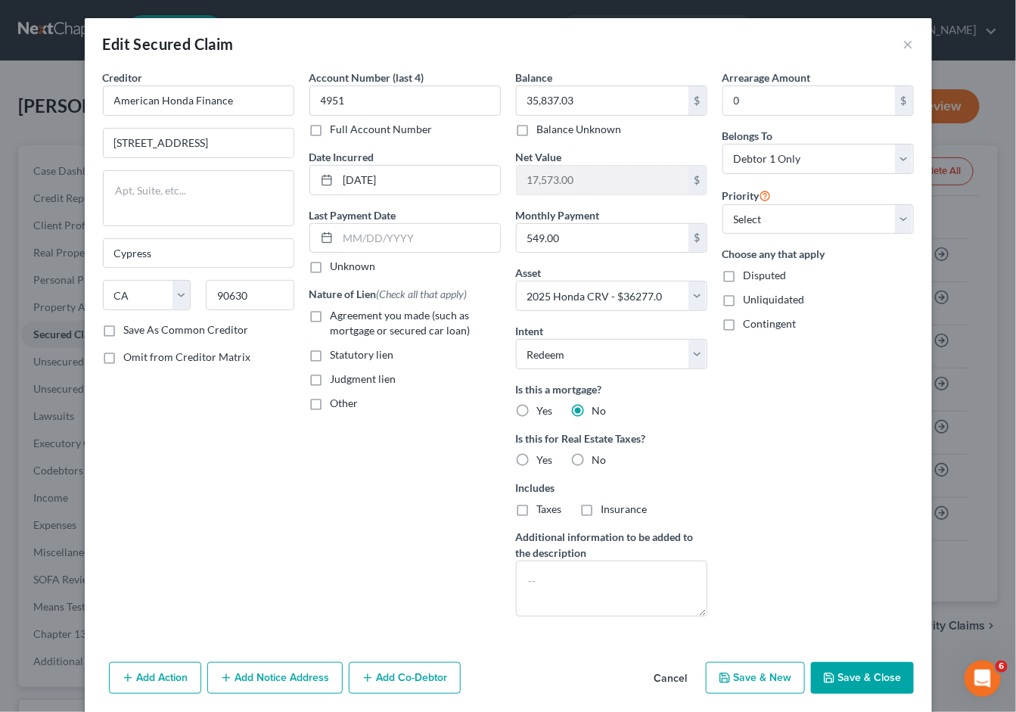
click at [593, 462] on label "No" at bounding box center [600, 460] width 14 height 15
click at [599, 462] on input "No" at bounding box center [604, 458] width 10 height 10
radio input "true"
click at [836, 672] on icon "button" at bounding box center [829, 678] width 12 height 12
select select
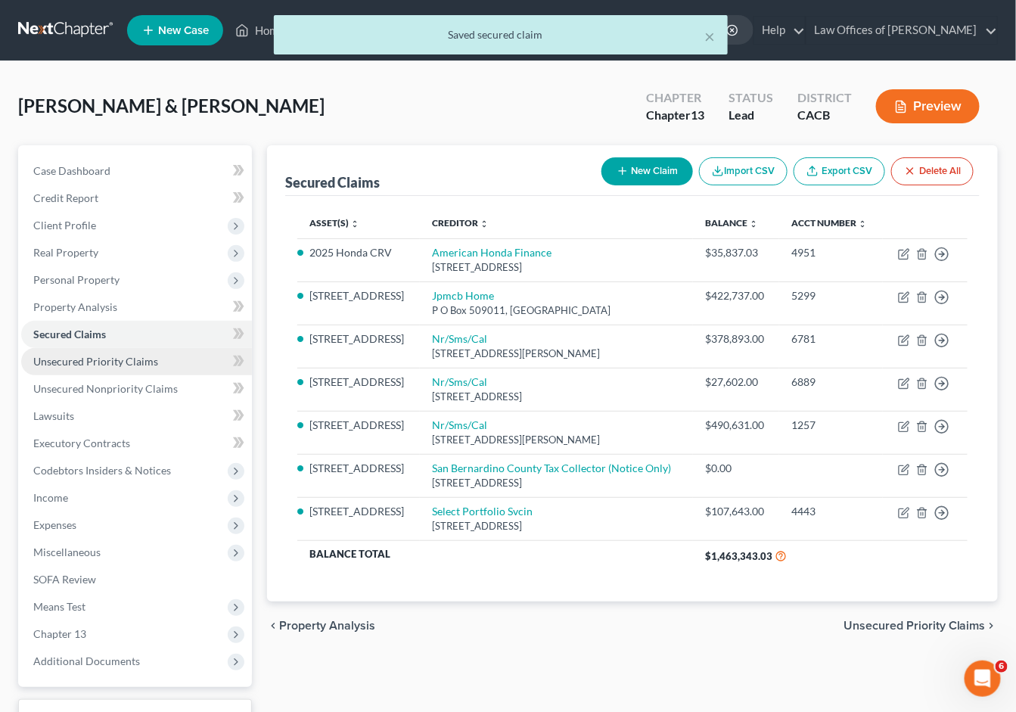
click at [129, 355] on span "Unsecured Priority Claims" at bounding box center [95, 361] width 125 height 13
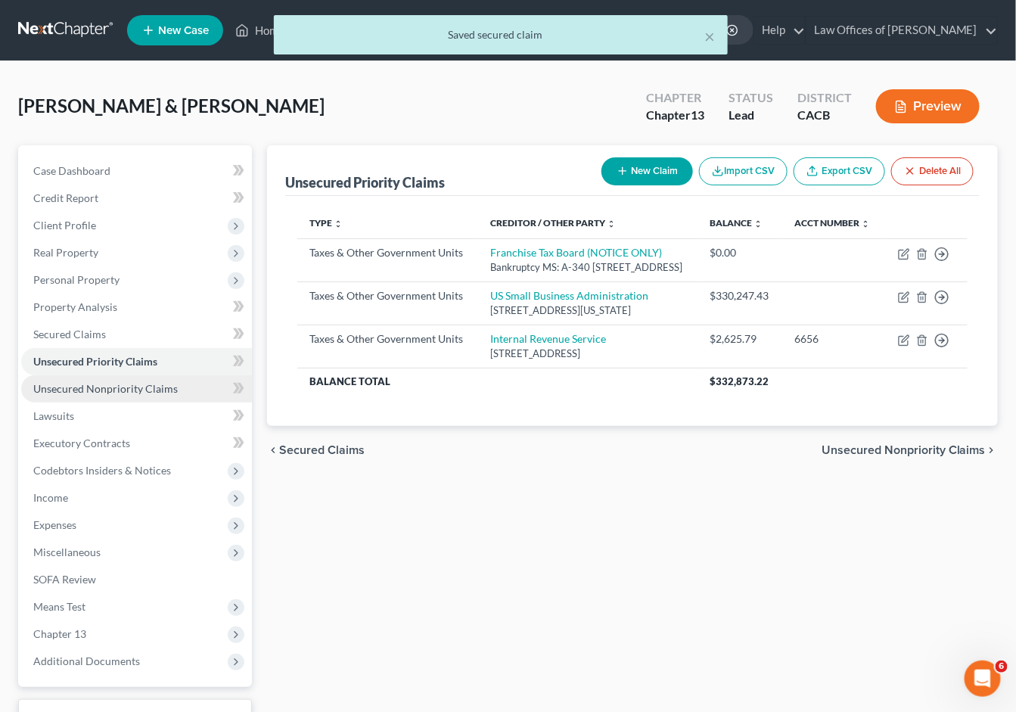
click at [124, 386] on span "Unsecured Nonpriority Claims" at bounding box center [105, 388] width 145 height 13
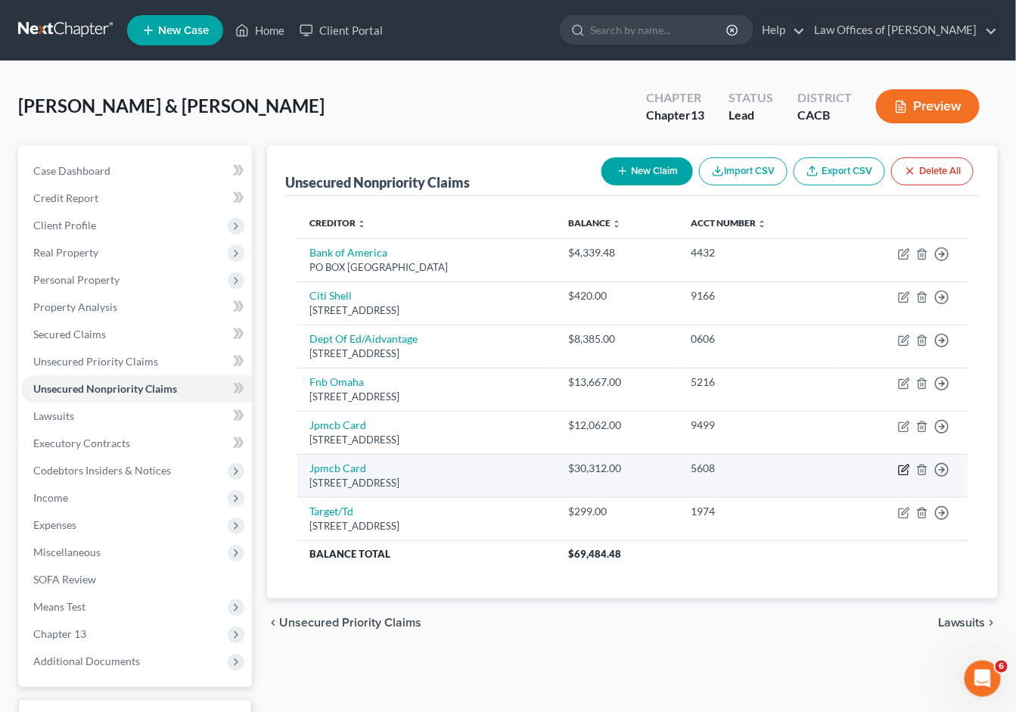
click at [902, 465] on icon "button" at bounding box center [905, 468] width 7 height 7
select select "7"
select select "0"
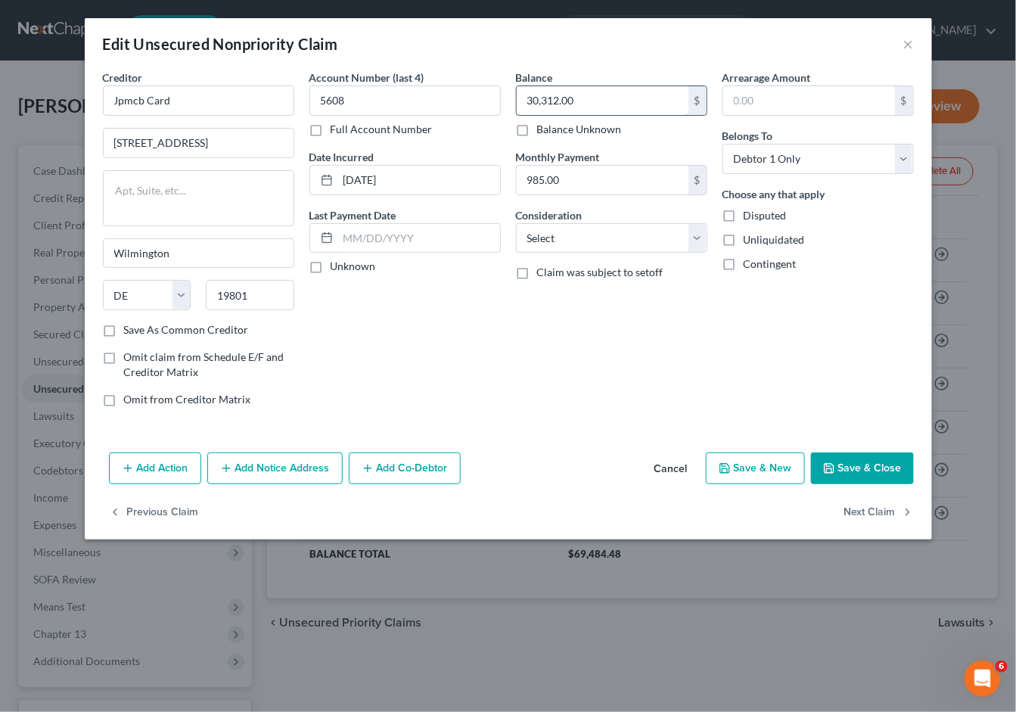
click at [591, 108] on input "30,312.00" at bounding box center [603, 100] width 172 height 29
type input "30,352.39"
click at [885, 471] on button "Save & Close" at bounding box center [862, 469] width 103 height 32
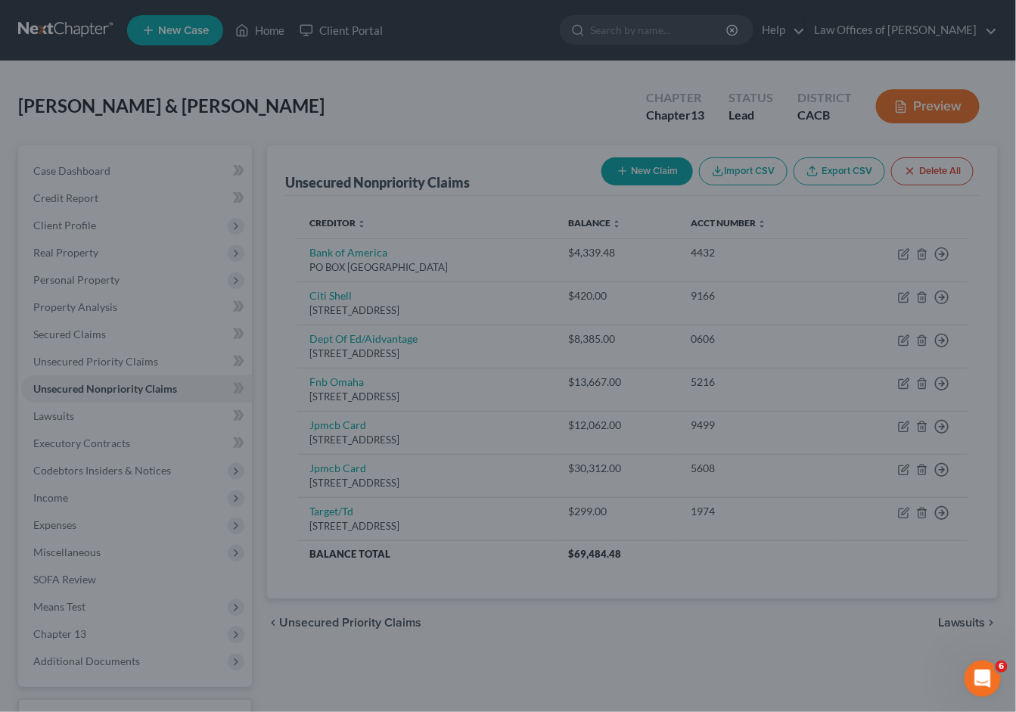
type input "0"
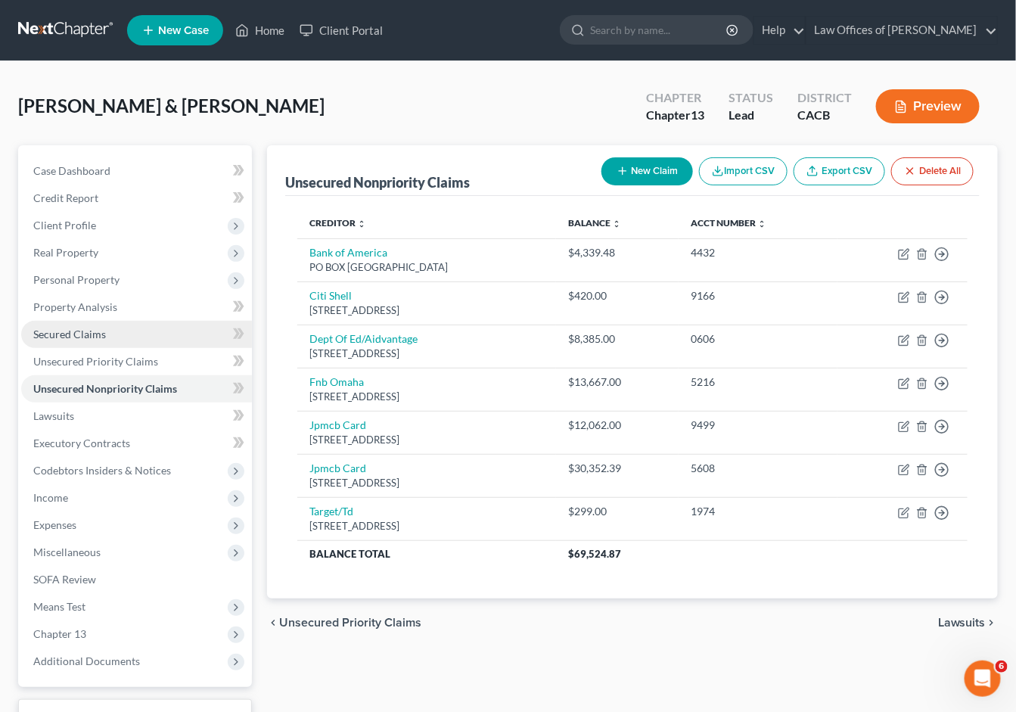
click at [81, 328] on span "Secured Claims" at bounding box center [69, 334] width 73 height 13
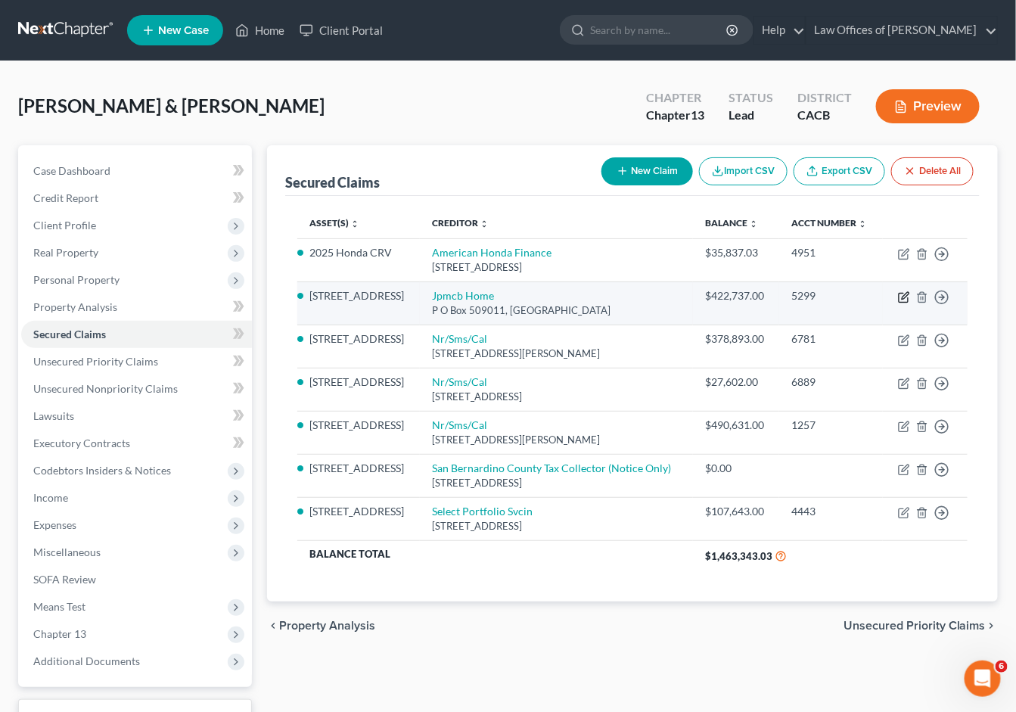
click at [901, 303] on icon "button" at bounding box center [904, 297] width 12 height 12
select select "4"
select select "0"
select select "3"
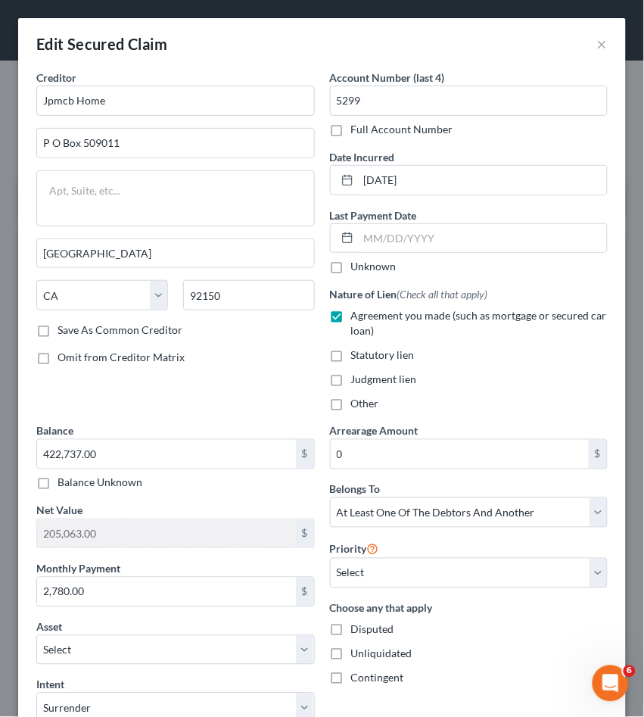
scroll to position [3, 0]
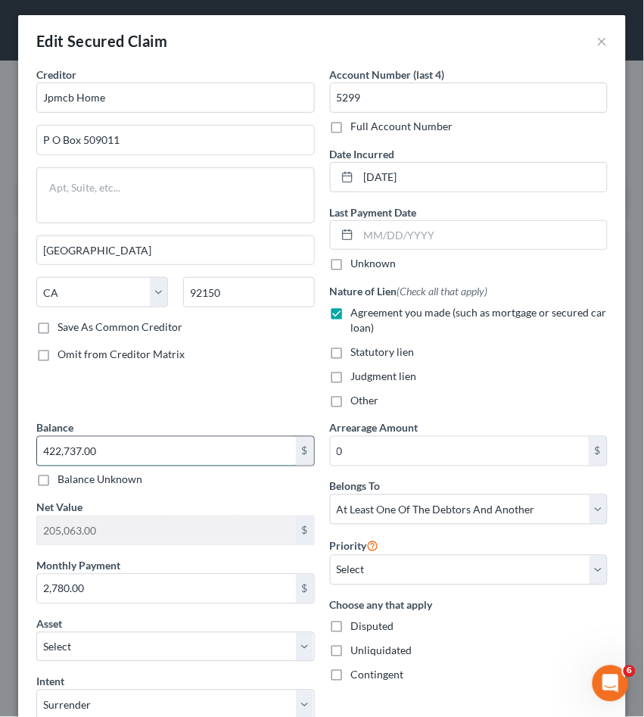
click at [179, 437] on input "422,737.00" at bounding box center [166, 451] width 259 height 29
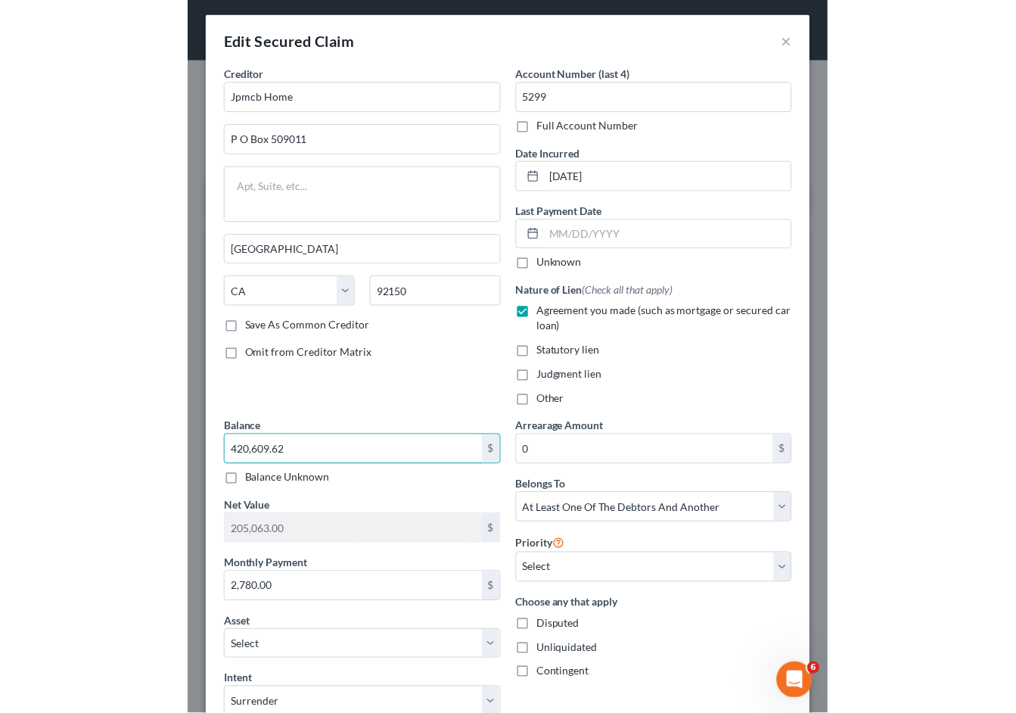
scroll to position [330, 0]
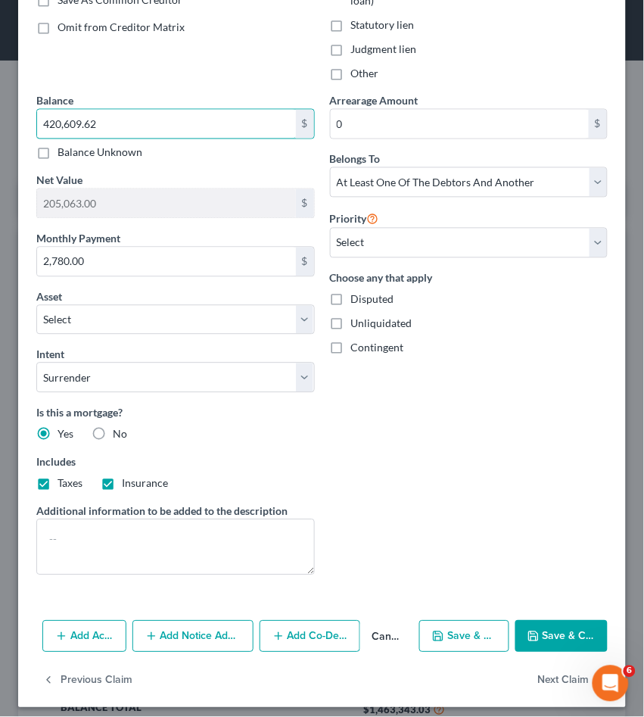
type input "420,609.62"
click at [571, 635] on button "Save & Close" at bounding box center [561, 637] width 92 height 32
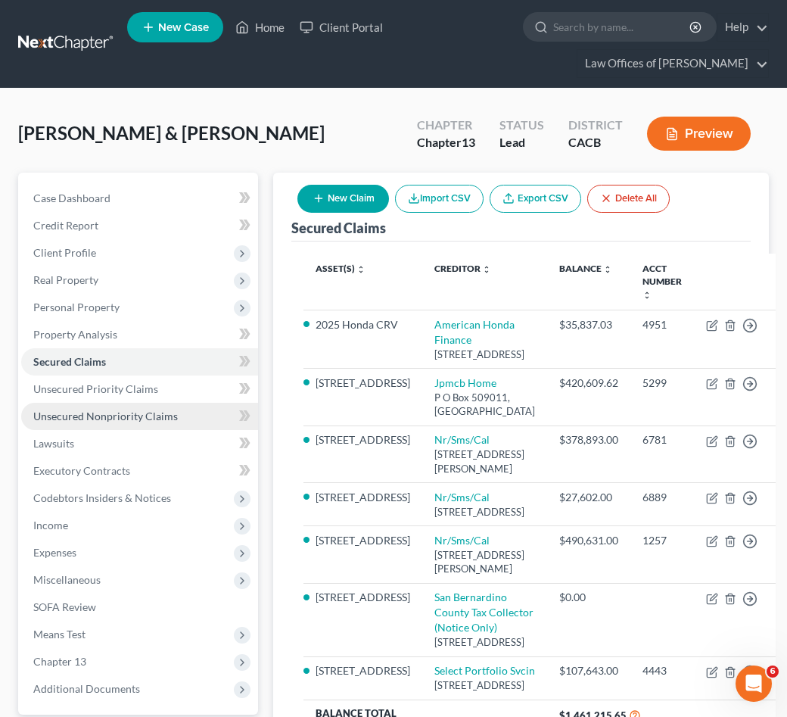
click at [101, 412] on span "Unsecured Nonpriority Claims" at bounding box center [105, 415] width 145 height 13
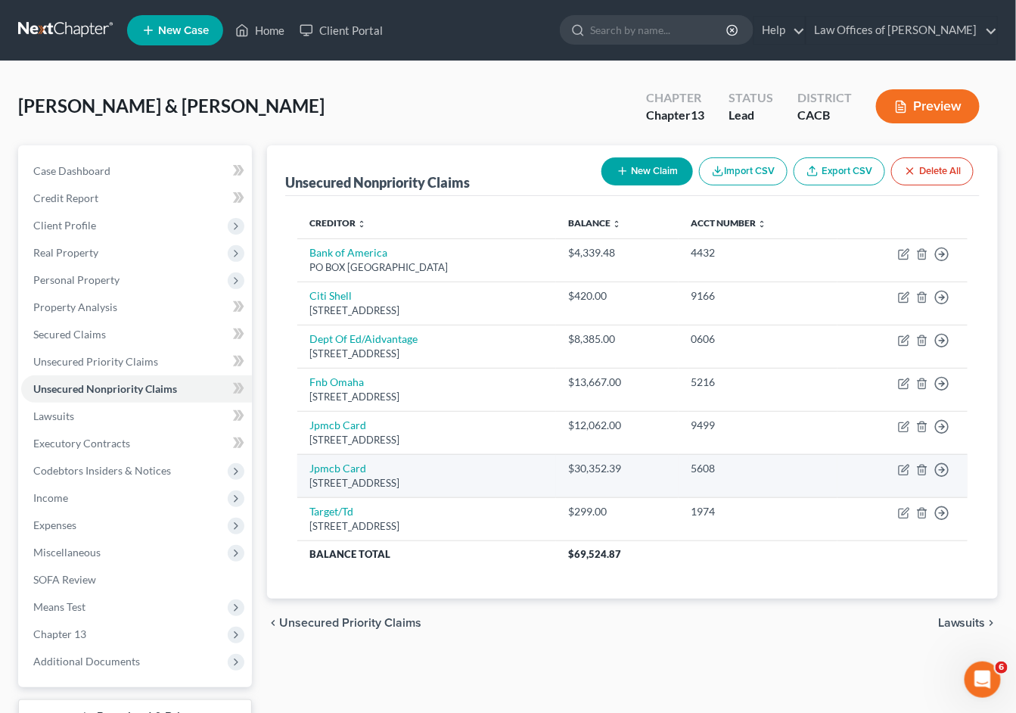
scroll to position [3, 0]
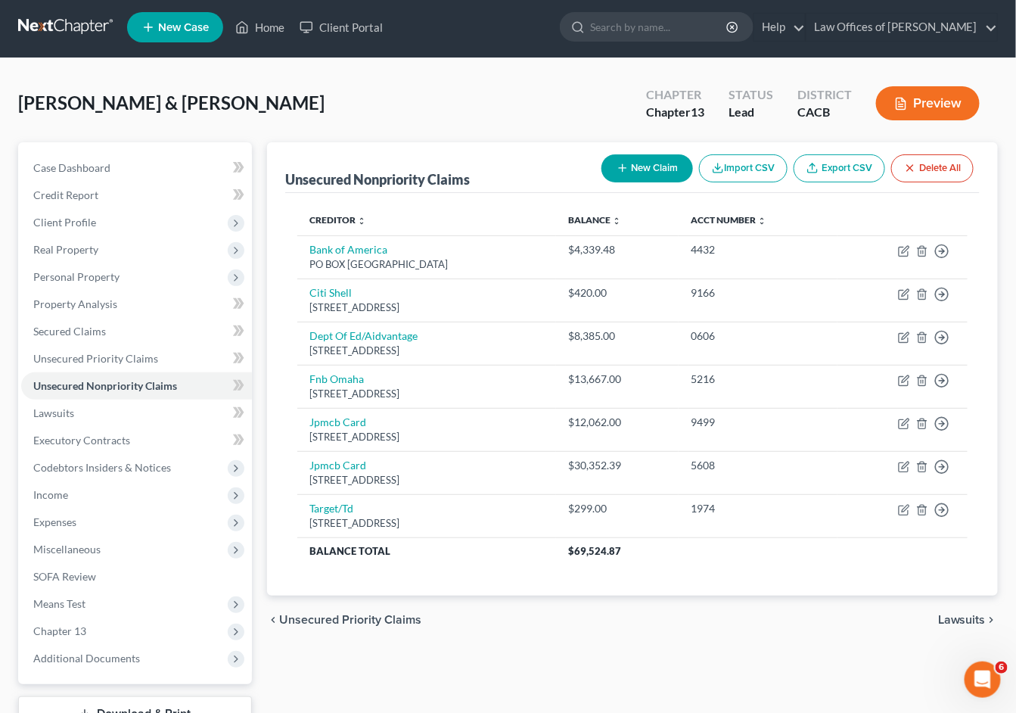
click at [644, 170] on button "New Claim" at bounding box center [648, 168] width 92 height 28
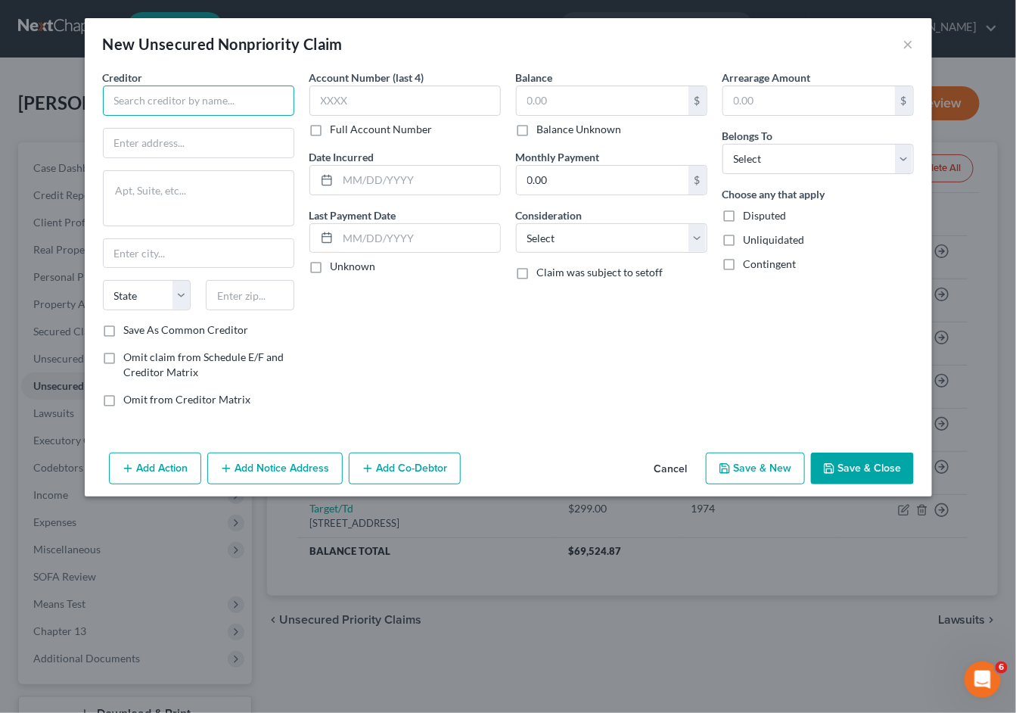
click at [172, 86] on input "text" at bounding box center [198, 101] width 191 height 30
type input "LVNV Funding, LLC"
click at [910, 42] on button "×" at bounding box center [909, 44] width 11 height 18
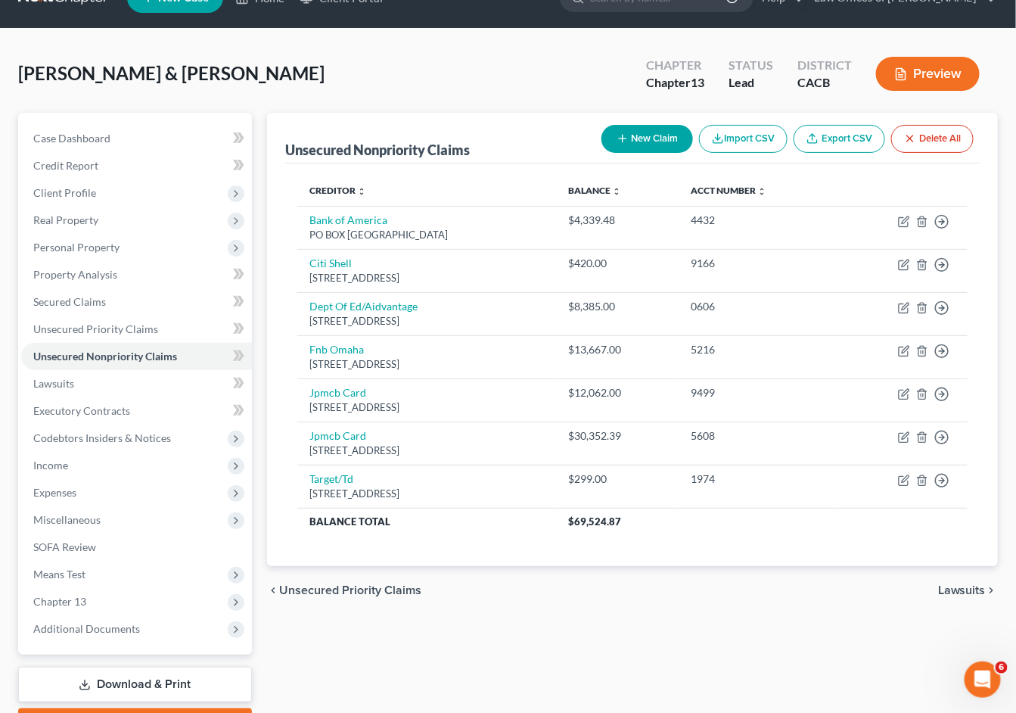
scroll to position [29, 0]
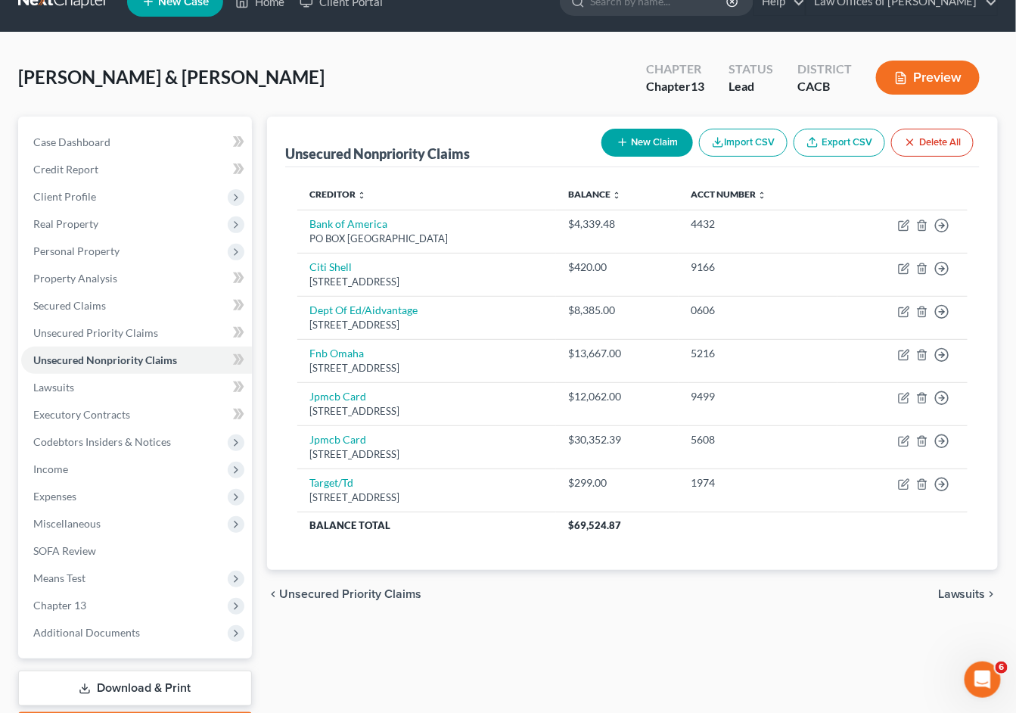
click at [653, 145] on button "New Claim" at bounding box center [648, 143] width 92 height 28
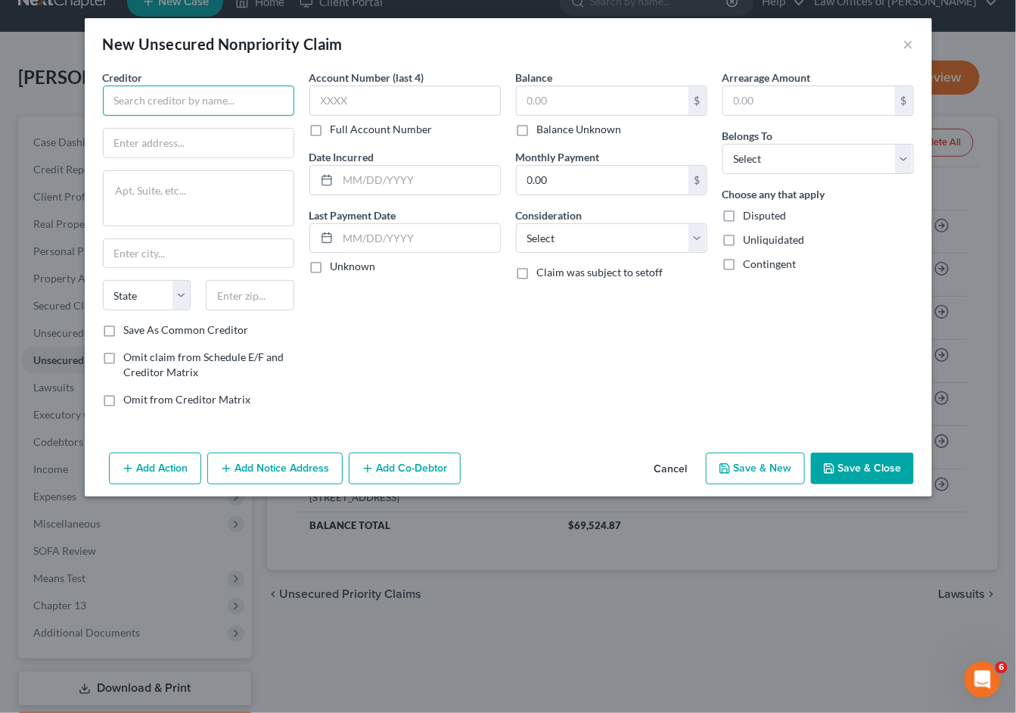
click at [170, 97] on input "text" at bounding box center [198, 101] width 191 height 30
click at [571, 92] on input "text" at bounding box center [603, 100] width 172 height 29
type input "LVNV Funding, LLC"
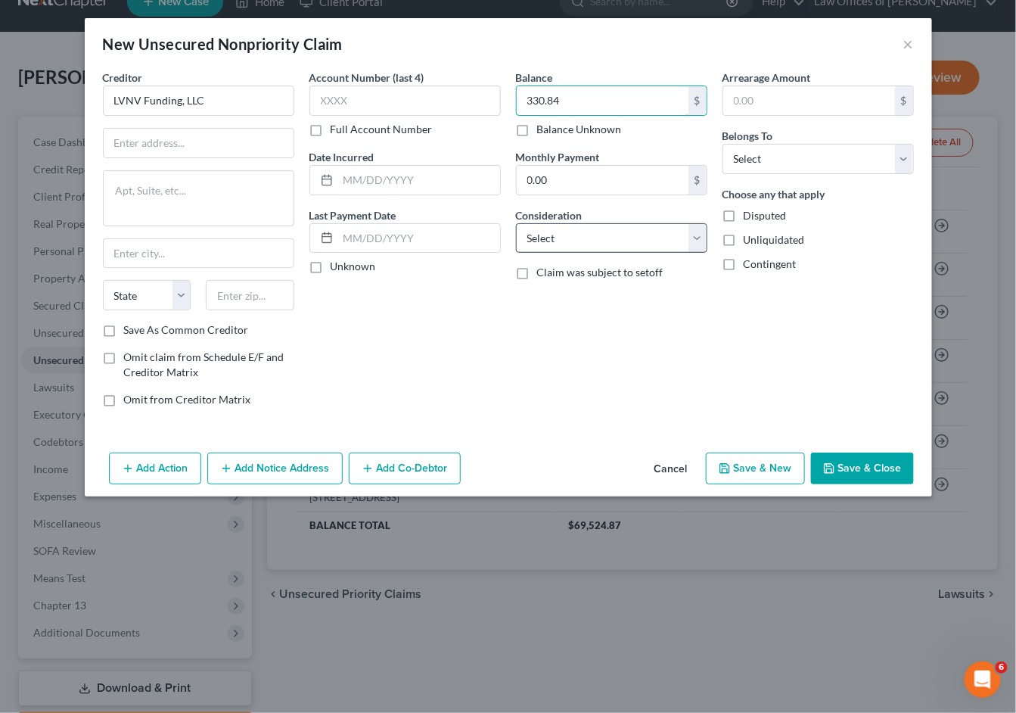
type input "330.84"
select select "1"
click at [854, 467] on button "Save & Close" at bounding box center [862, 469] width 103 height 32
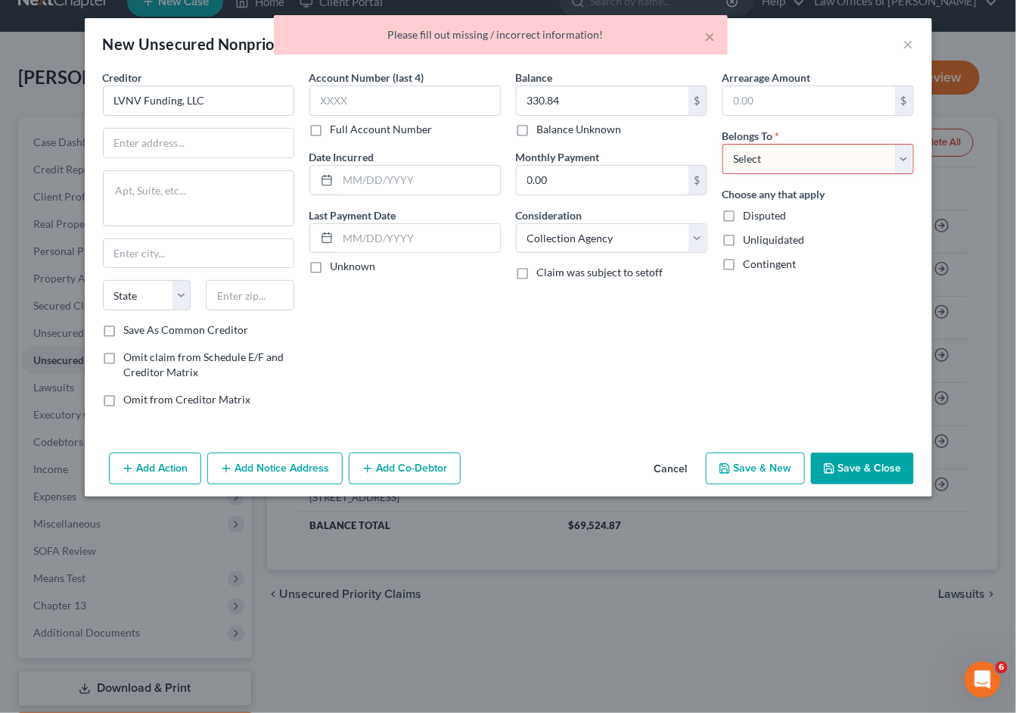
select select "0"
click at [849, 463] on button "Save & Close" at bounding box center [862, 469] width 103 height 32
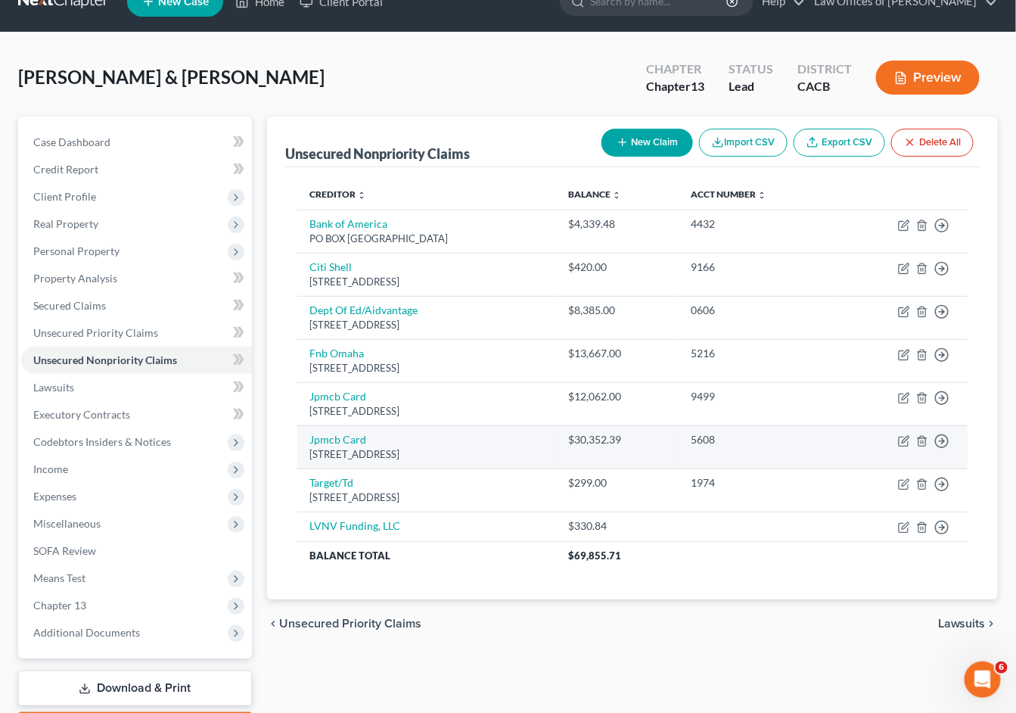
scroll to position [98, 0]
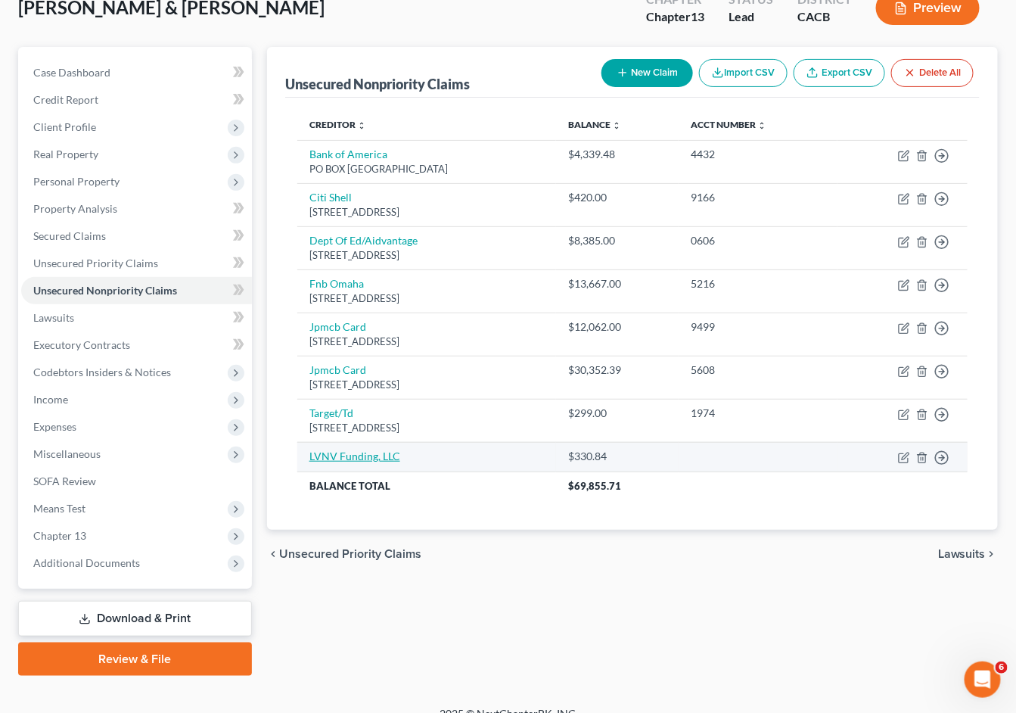
click at [357, 450] on link "LVNV Funding, LLC" at bounding box center [355, 456] width 91 height 13
select select "1"
select select "0"
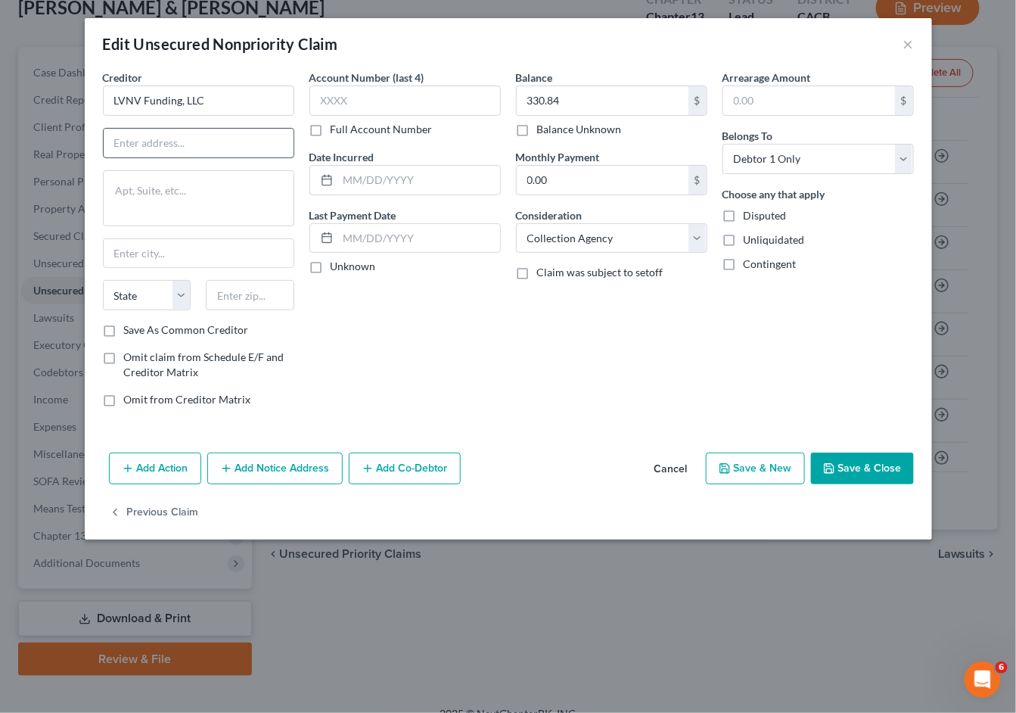
paste input "Resurgent Capital Services"
type input "Resurgent Capital Services"
click at [217, 173] on textarea at bounding box center [198, 198] width 191 height 56
click at [211, 189] on textarea at bounding box center [198, 198] width 191 height 56
paste textarea "PO Box 10587"
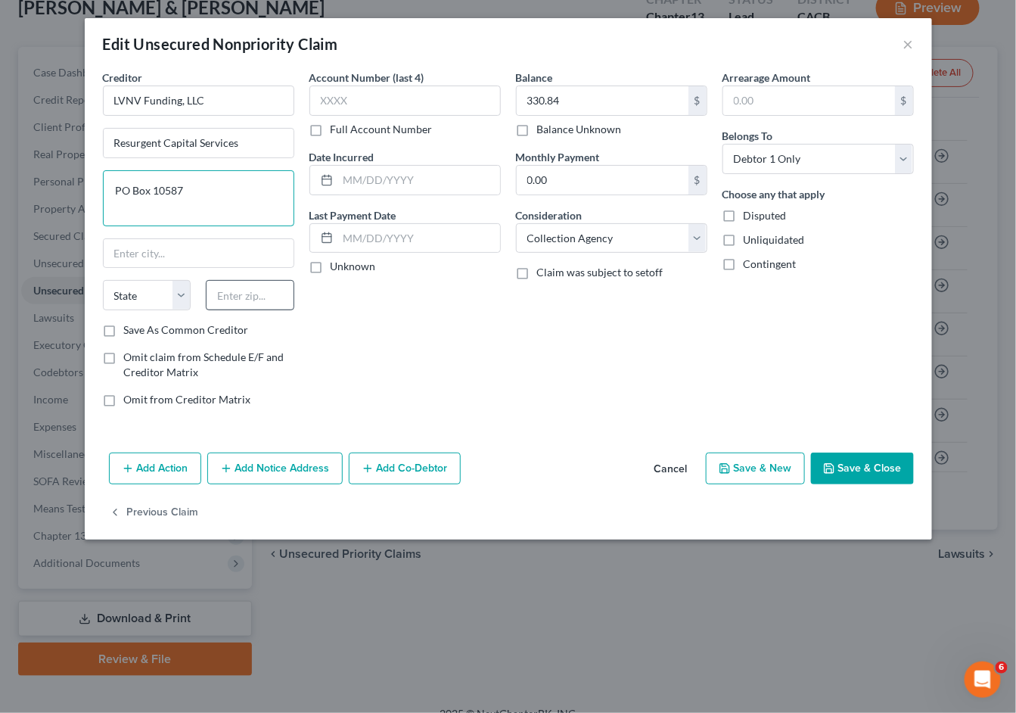
paste textarea "29603-0587"
drag, startPoint x: 184, startPoint y: 188, endPoint x: 284, endPoint y: 193, distance: 100.0
click at [284, 193] on textarea "PO Box 1058729603-0587" at bounding box center [198, 198] width 191 height 56
type textarea "PO Box 10587"
paste input "29603-0587"
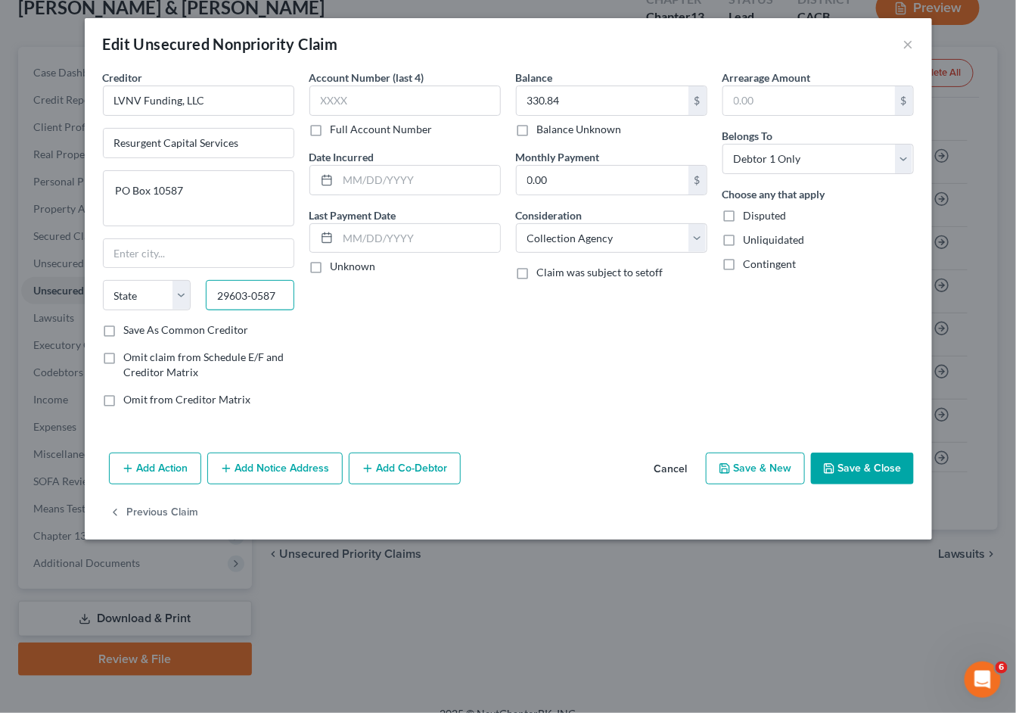
type input "29603-0587"
click at [872, 473] on button "Save & Close" at bounding box center [862, 469] width 103 height 32
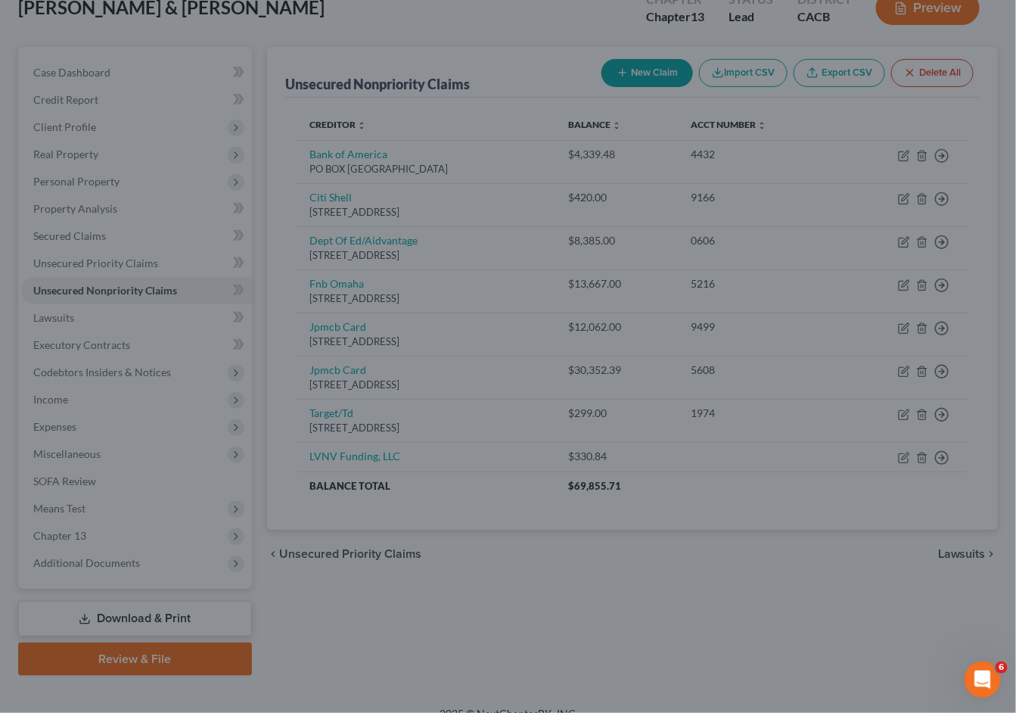
type input "0"
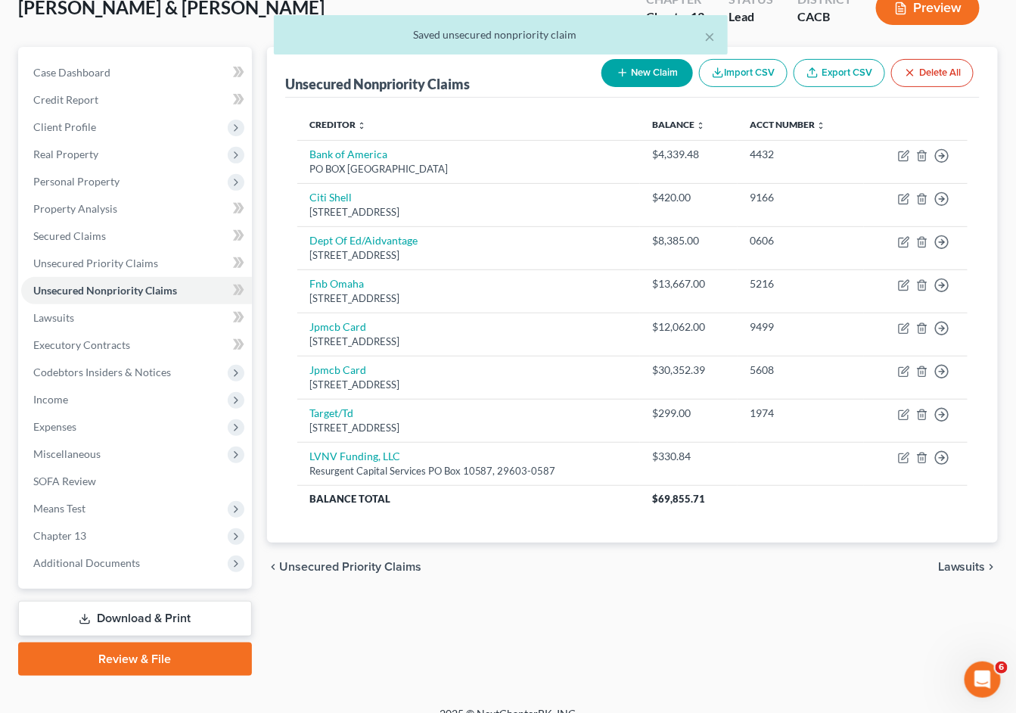
click at [660, 79] on button "New Claim" at bounding box center [648, 73] width 92 height 28
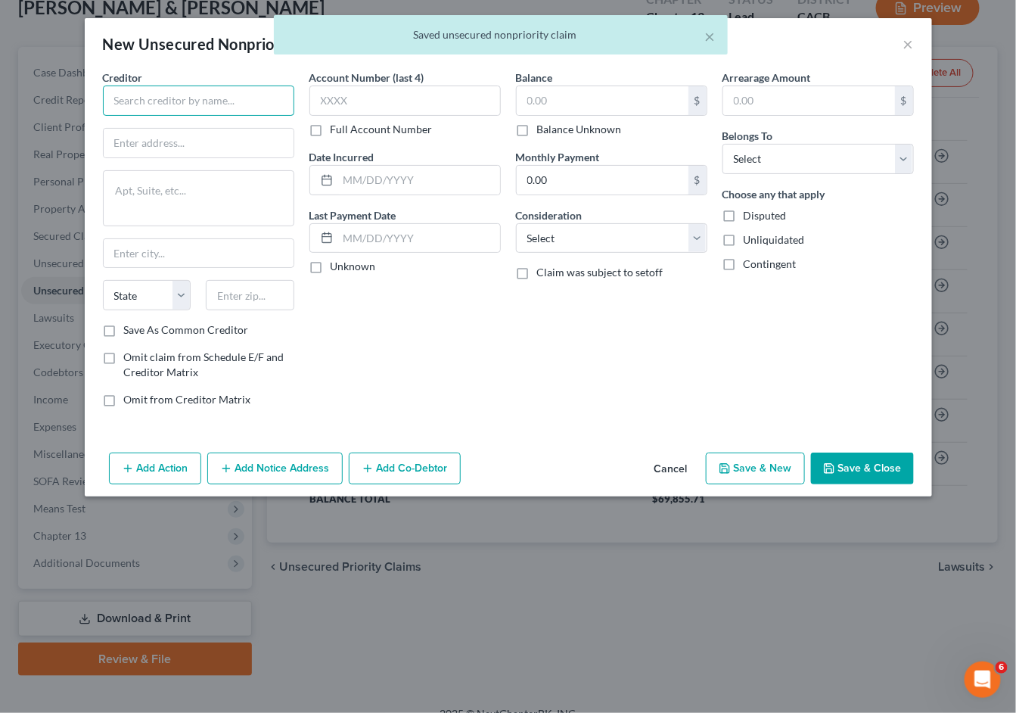
click at [207, 104] on input "text" at bounding box center [198, 101] width 191 height 30
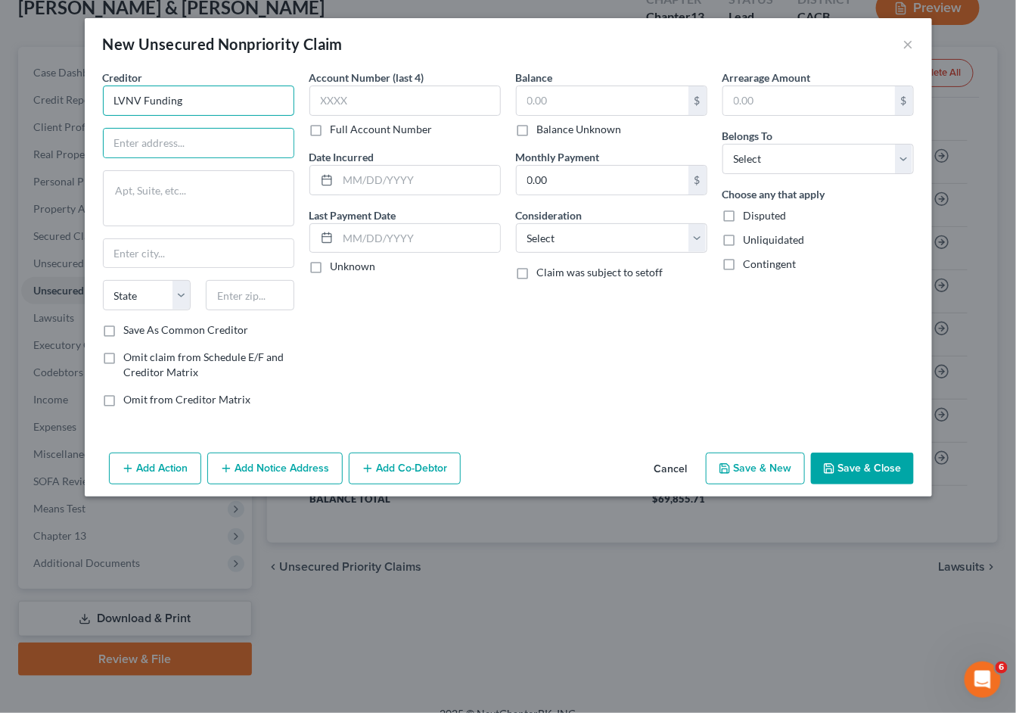
click at [226, 99] on input "LVNV Funding" at bounding box center [198, 101] width 191 height 30
type input "LVNV Funding, LLC"
click at [158, 145] on input "text" at bounding box center [199, 143] width 190 height 29
paste input "TD Bank USA, N.A."
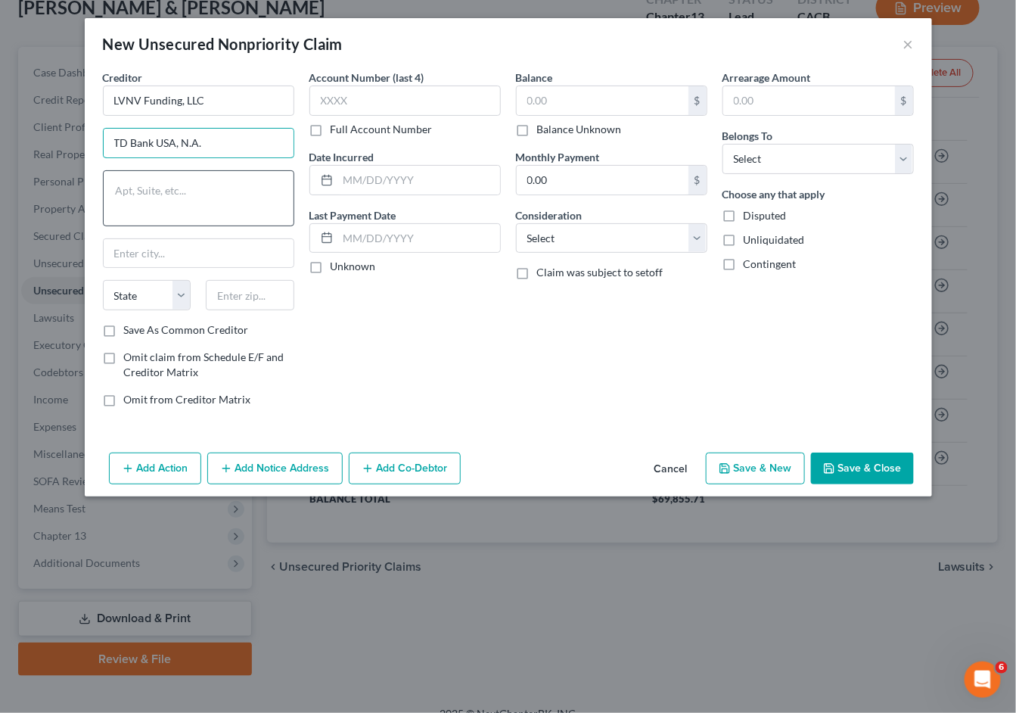
type input "TD Bank USA, N.A."
click at [196, 196] on textarea at bounding box center [198, 198] width 191 height 56
click at [240, 202] on textarea at bounding box center [198, 198] width 191 height 56
paste textarea "C/O Weinstein & Riley, PS"
paste textarea "749 GATEWAY, SUITE G-601"
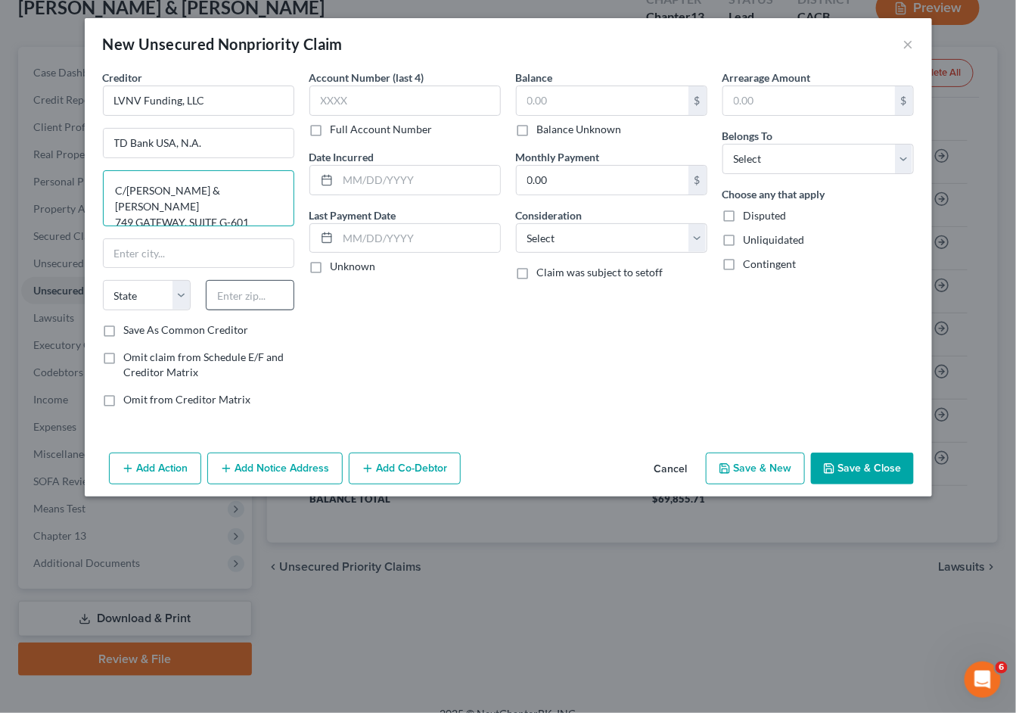
type textarea "C/O Weinstein & Riley, PS 749 GATEWAY, SUITE G-601"
type input "79602"
type input "Abilene"
select select "45"
click at [677, 467] on button "Cancel" at bounding box center [672, 469] width 58 height 30
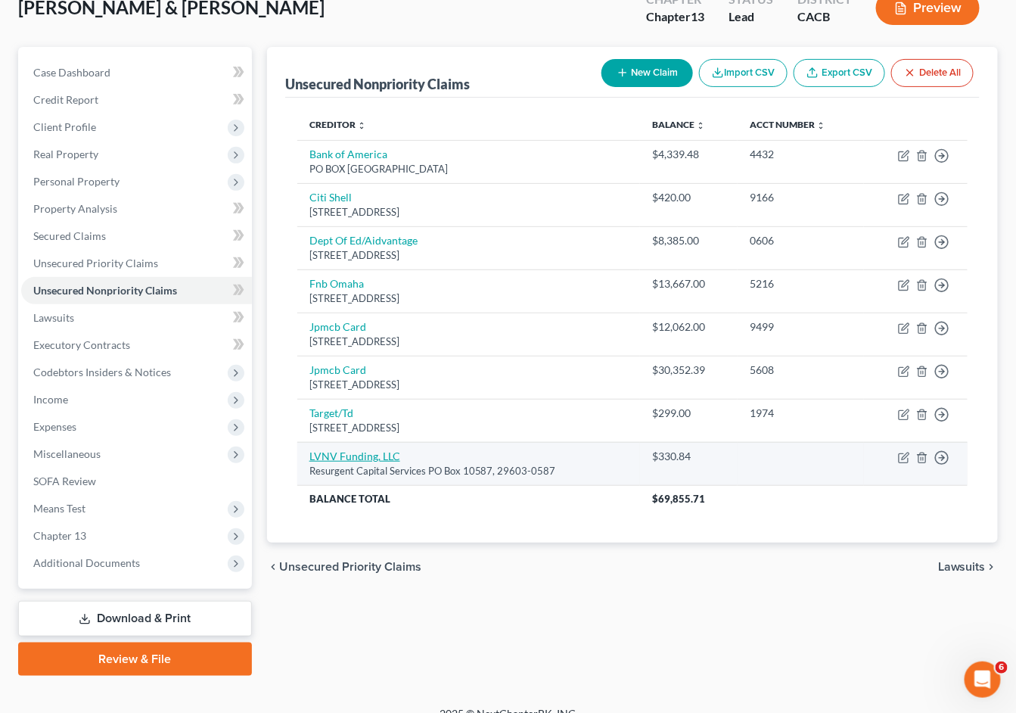
click at [356, 450] on link "LVNV Funding, LLC" at bounding box center [355, 456] width 91 height 13
select select "1"
select select "0"
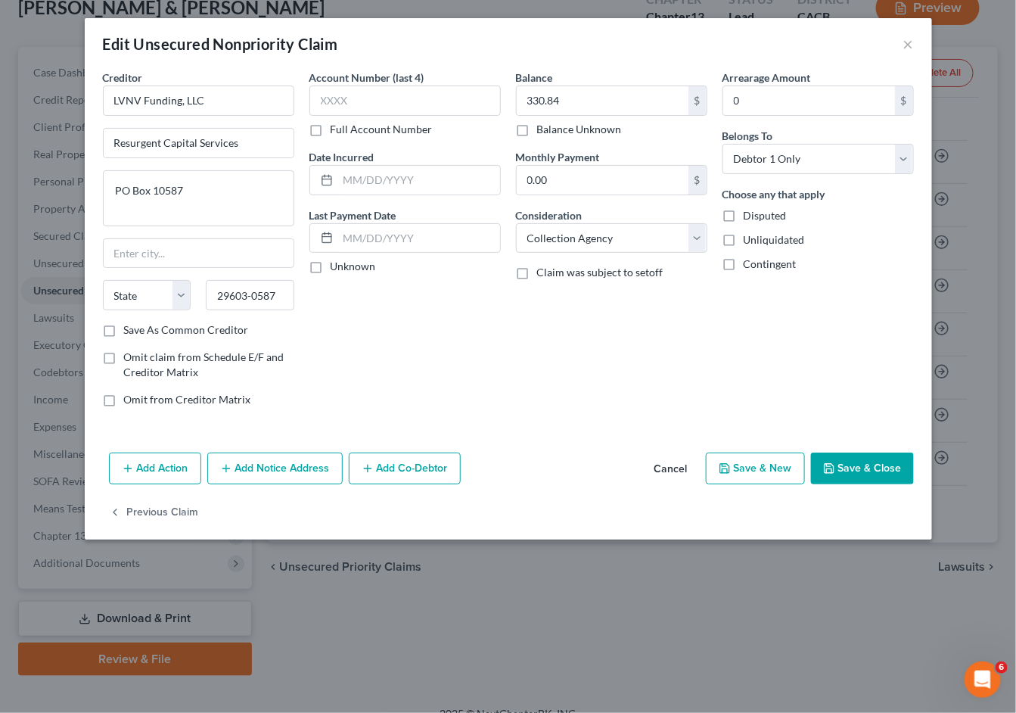
click at [269, 475] on button "Add Notice Address" at bounding box center [274, 469] width 135 height 32
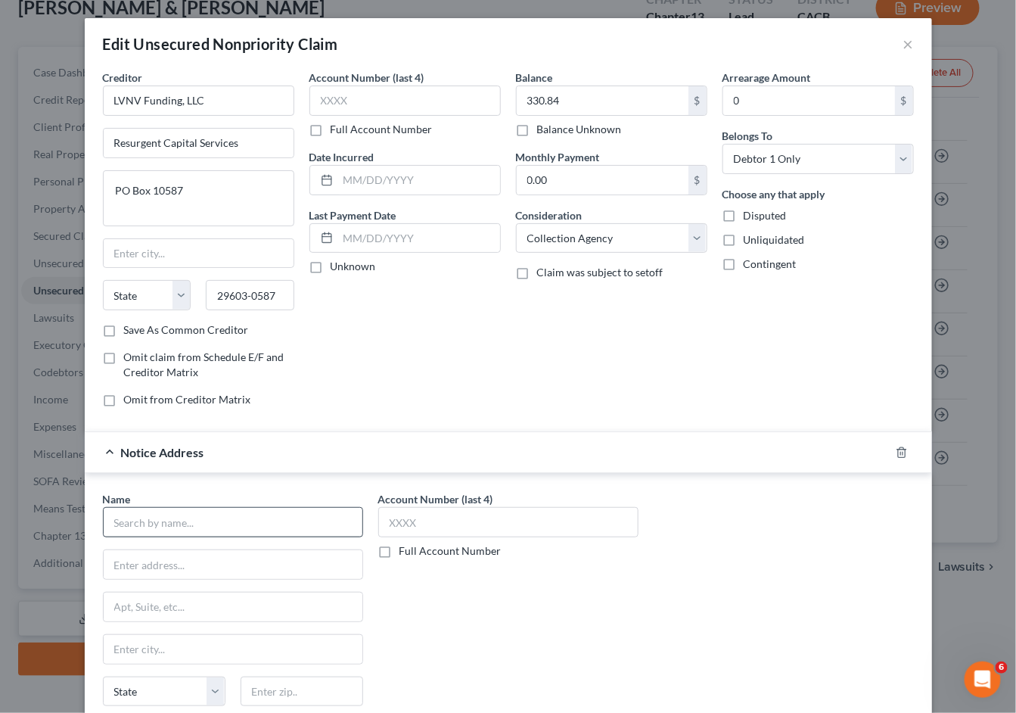
scroll to position [170, 0]
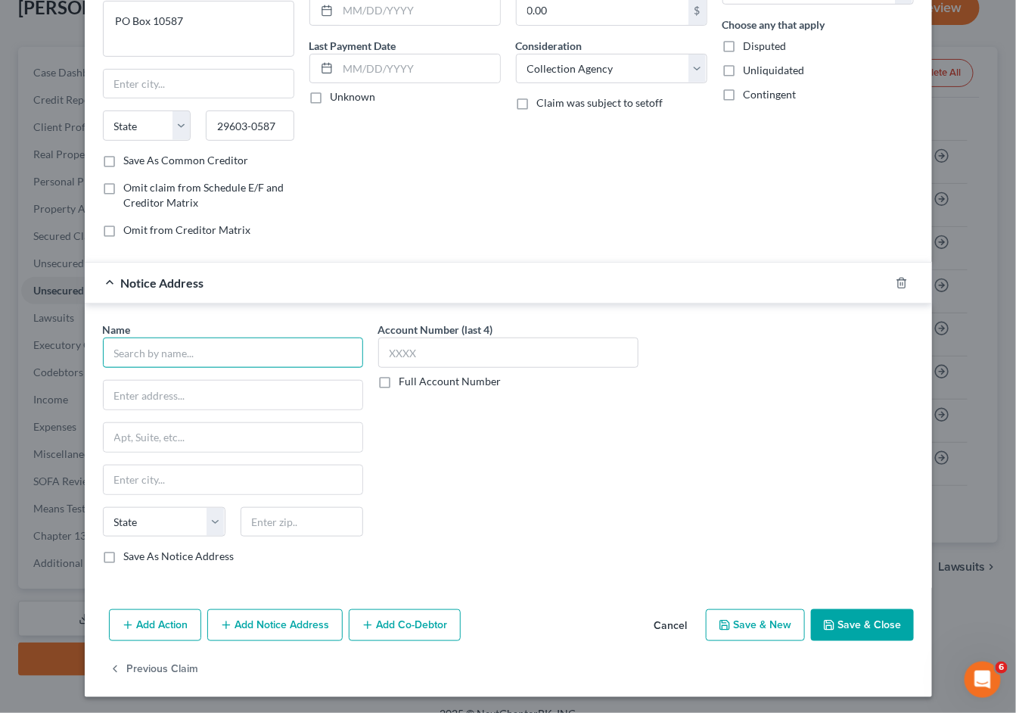
click at [190, 357] on input "text" at bounding box center [233, 353] width 260 height 30
paste input "TD Bank USA, N.A."
type input "TD Bank USA, N.A."
click at [154, 397] on input "text" at bounding box center [233, 395] width 259 height 29
paste input "C/O Weinstein & Riley, PS"
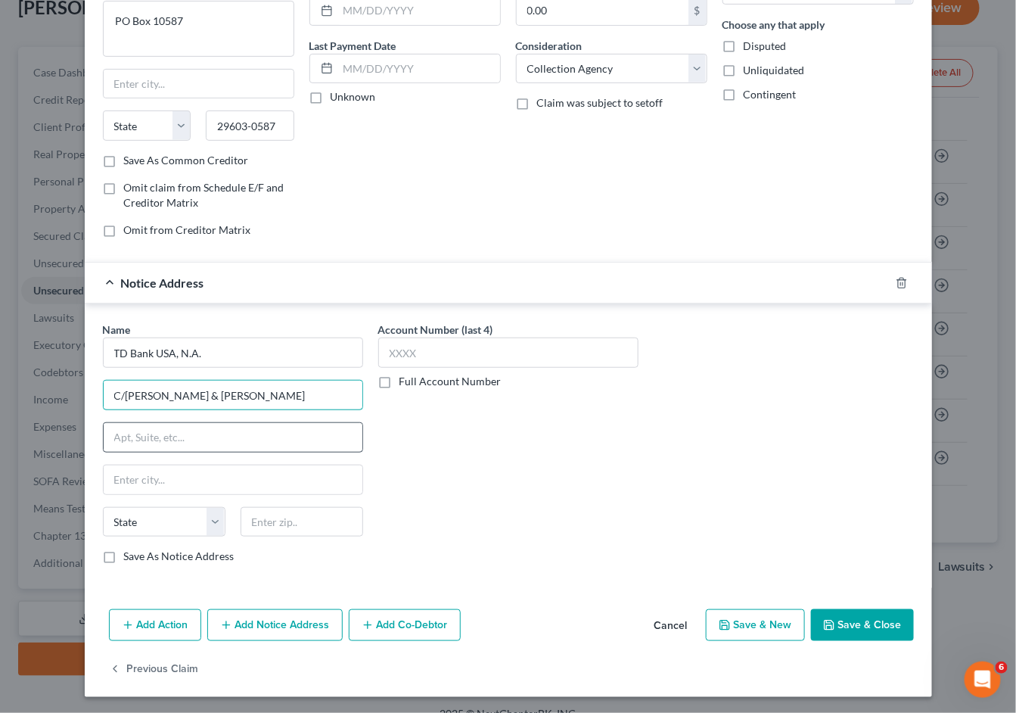
type input "C/O Weinstein & Riley, PS"
click at [185, 431] on input "text" at bounding box center [233, 437] width 259 height 29
paste input "749 GATEWAY, SUITE G-601"
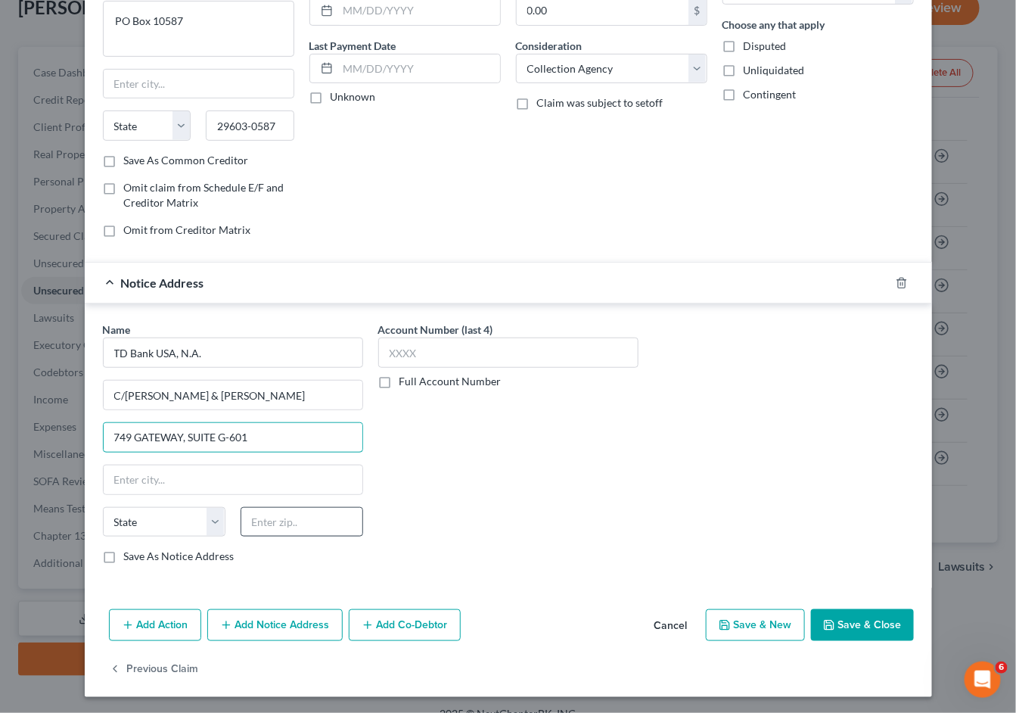
type input "749 GATEWAY, SUITE G-601"
type input "79602"
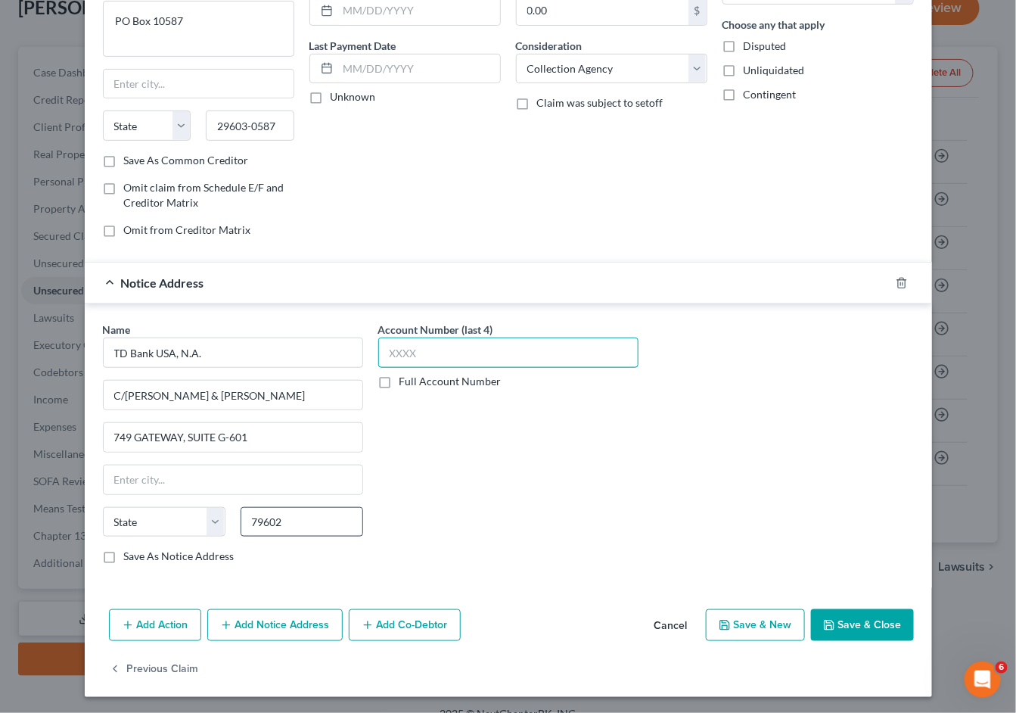
type input "Abilene"
select select "45"
click at [877, 612] on button "Save & Close" at bounding box center [862, 625] width 103 height 32
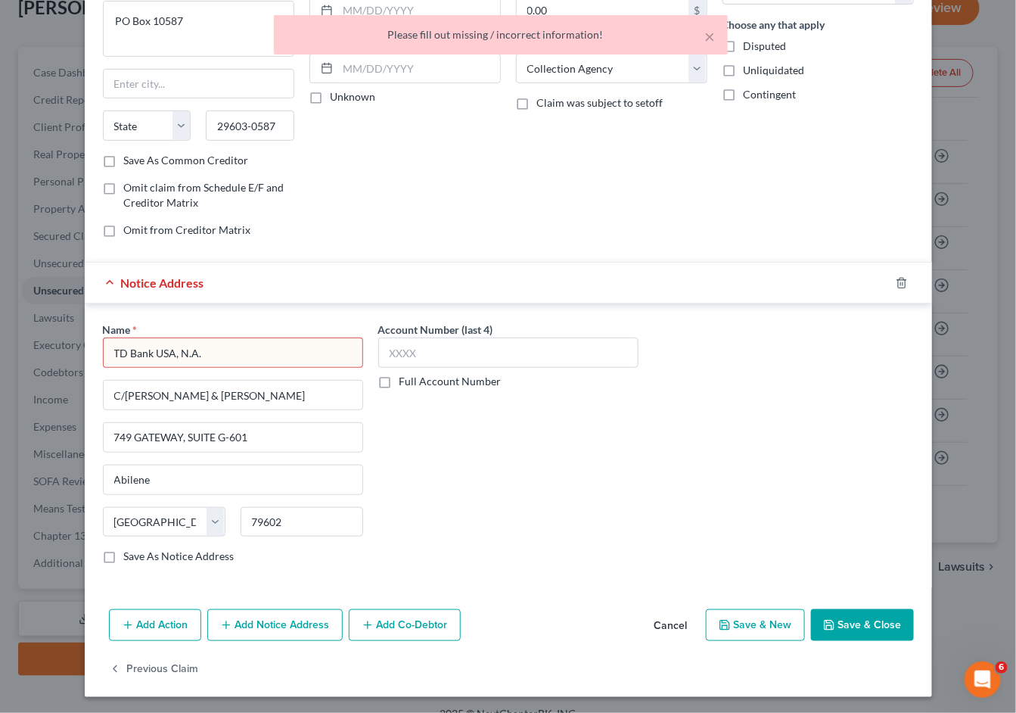
click at [235, 362] on input "TD Bank USA, N.A." at bounding box center [233, 353] width 260 height 30
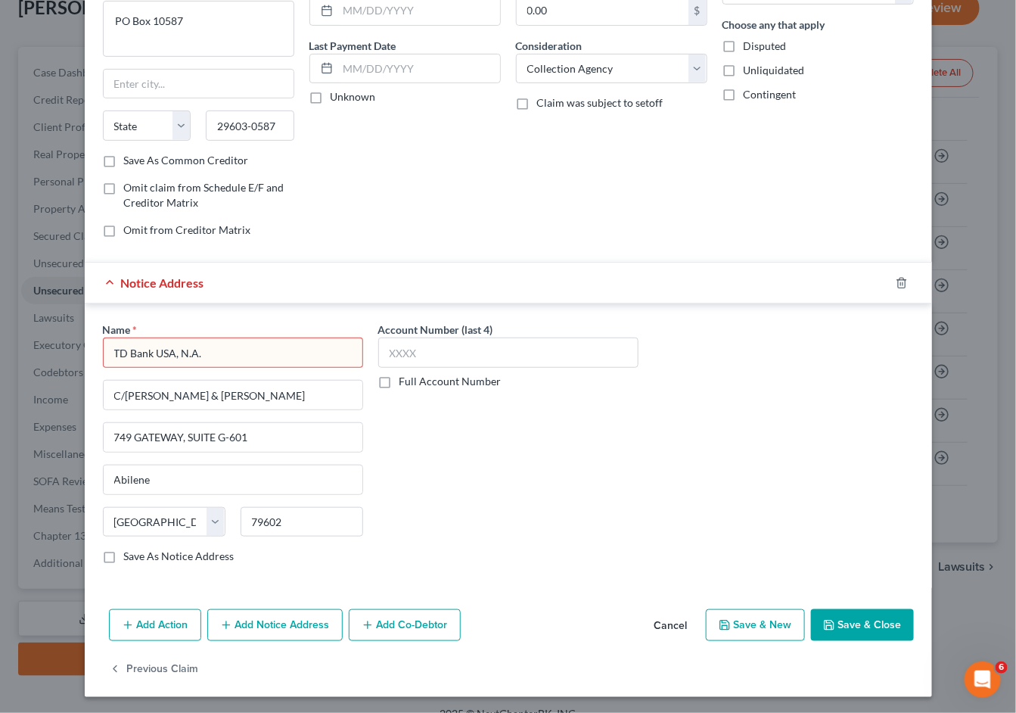
click at [842, 611] on button "Save & Close" at bounding box center [862, 625] width 103 height 32
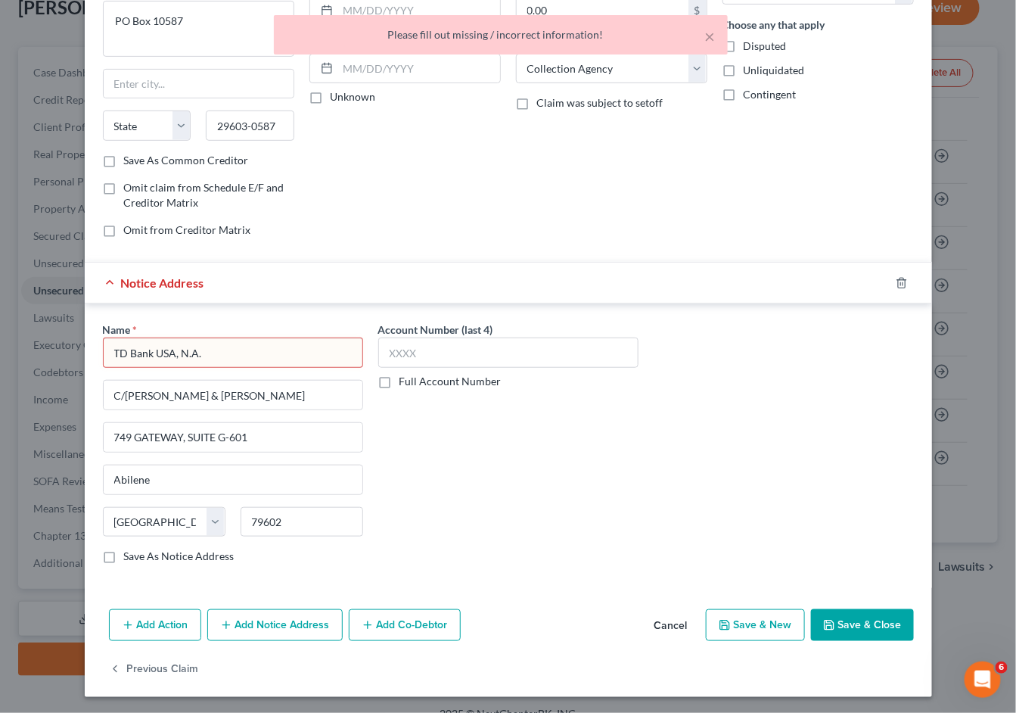
click at [245, 350] on input "TD Bank USA, N.A." at bounding box center [233, 353] width 260 height 30
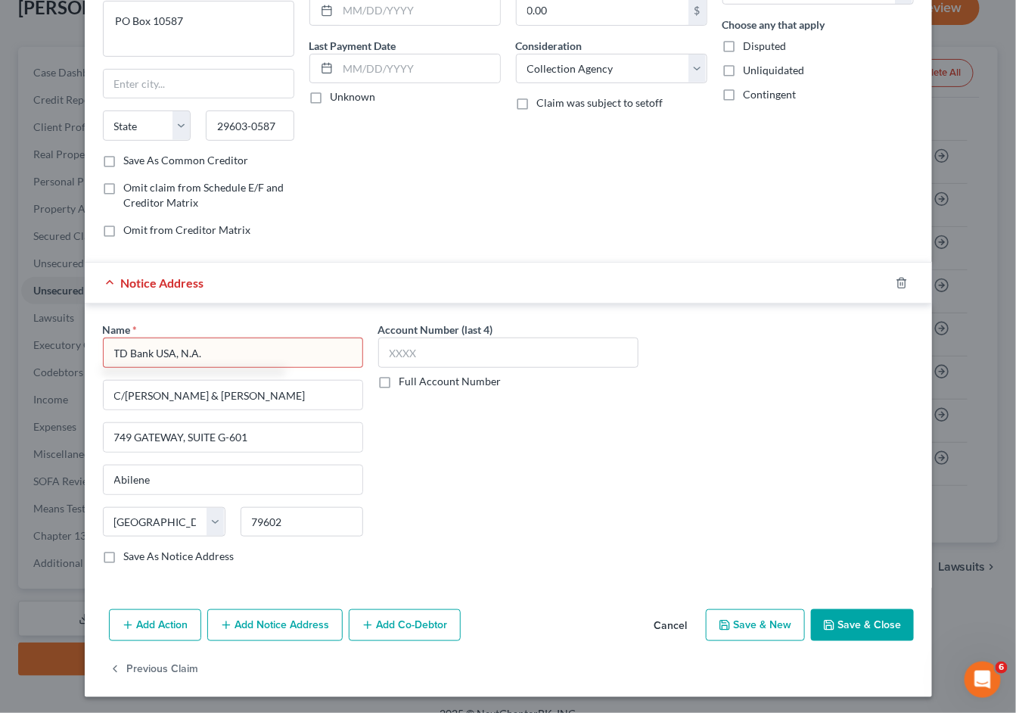
click at [269, 352] on input "TD Bank USA, N.A." at bounding box center [233, 353] width 260 height 30
type input "TD Bank USA, N.A"
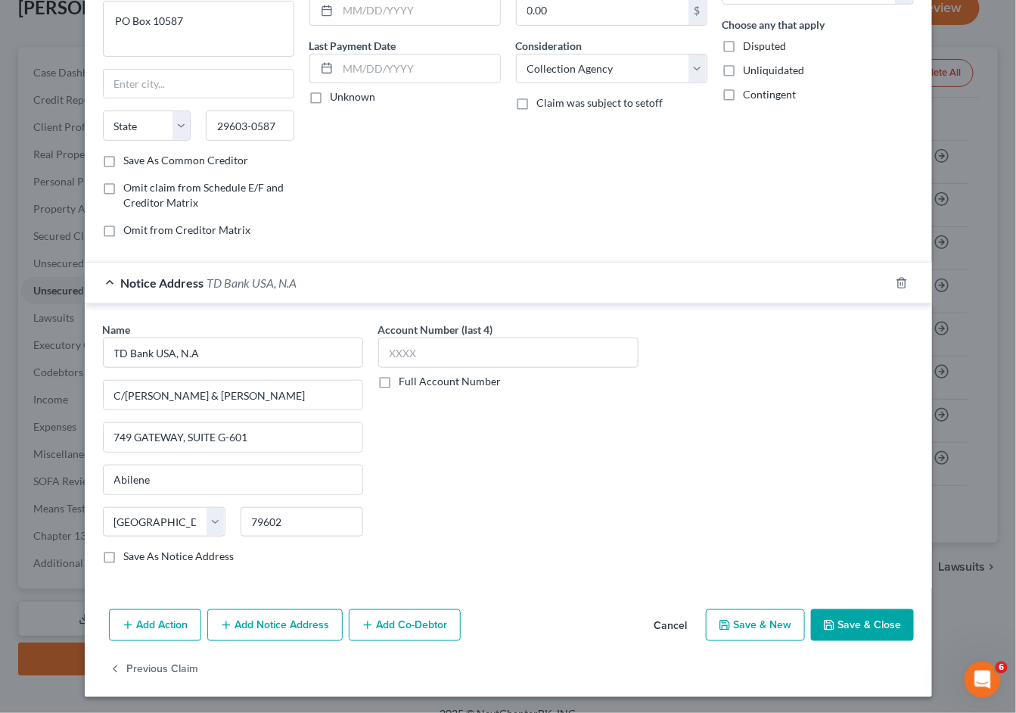
click at [847, 609] on button "Save & Close" at bounding box center [862, 625] width 103 height 32
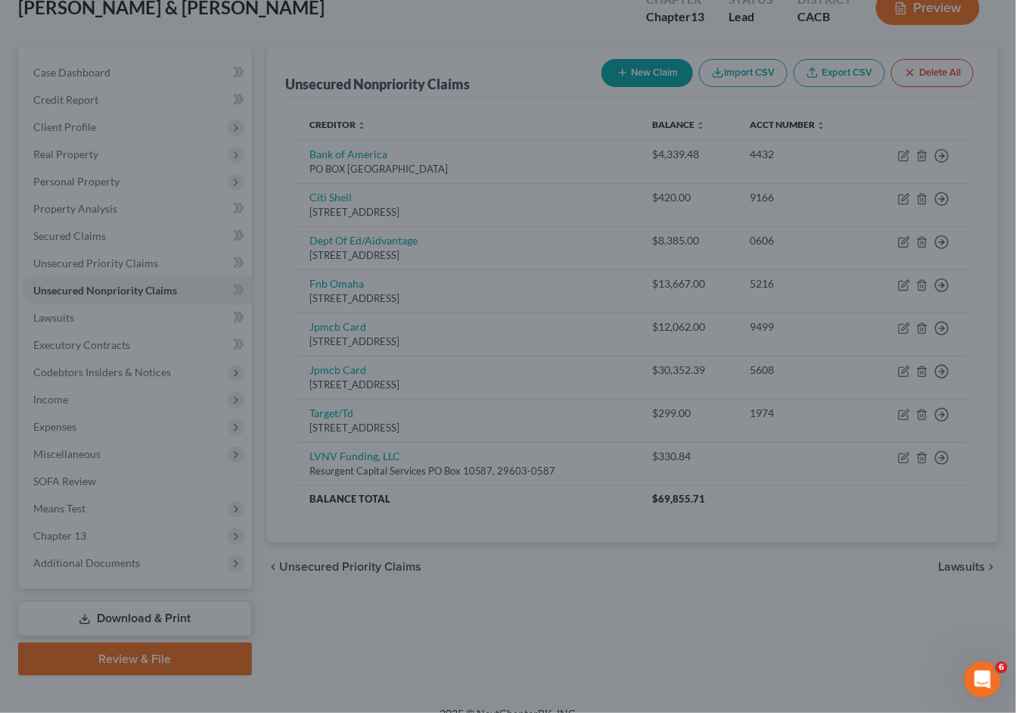
scroll to position [0, 0]
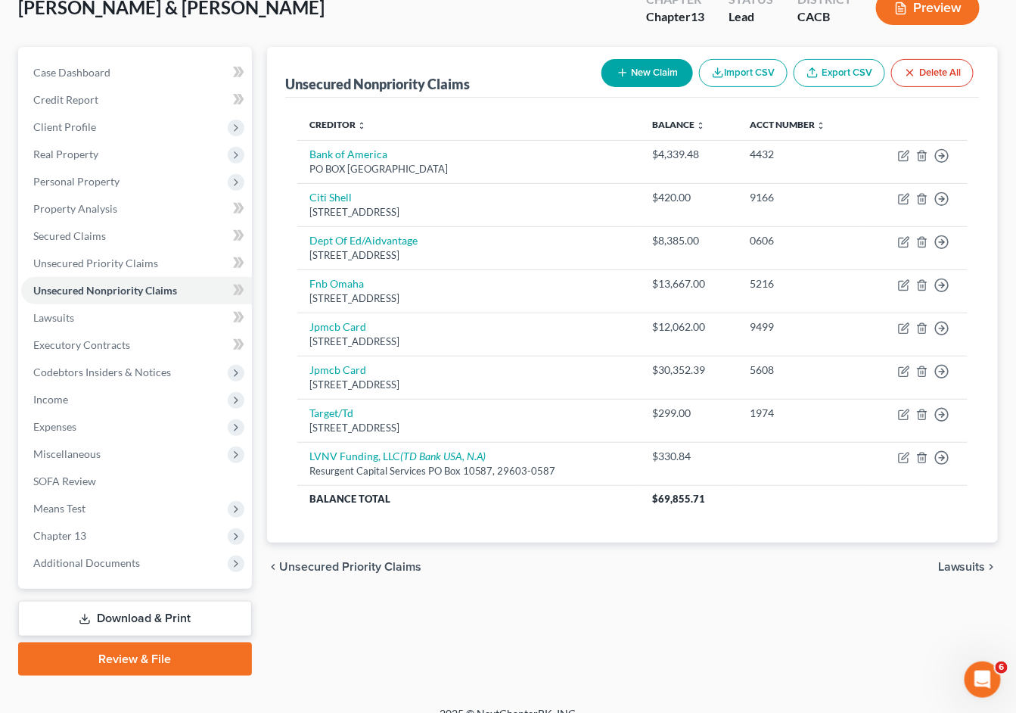
click at [640, 67] on button "New Claim" at bounding box center [648, 73] width 92 height 28
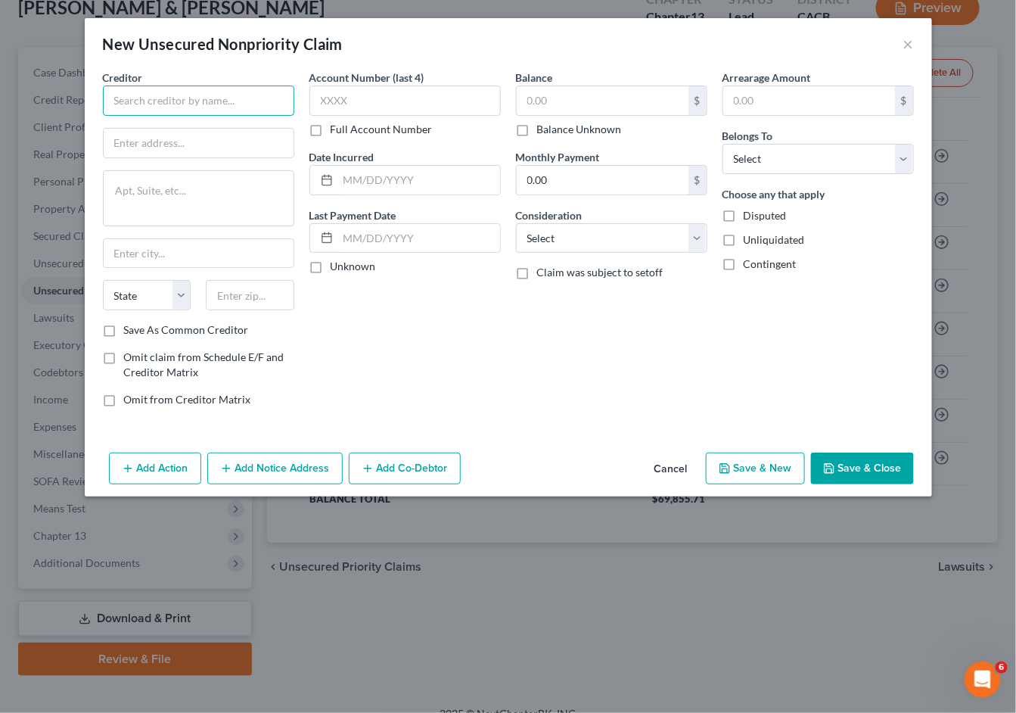
click at [199, 103] on input "text" at bounding box center [198, 101] width 191 height 30
paste input "LVNV Funding, LLC"
type input "LVNV Funding, LLC"
paste input "Resurgent Capital Services"
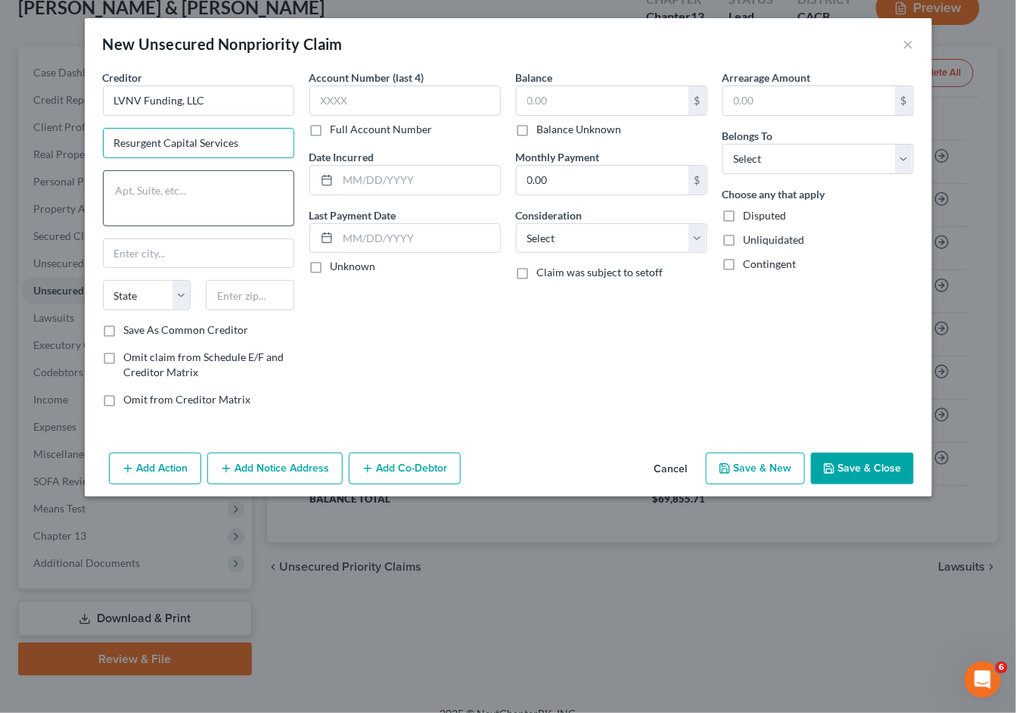
type input "Resurgent Capital Services"
click at [235, 200] on textarea at bounding box center [198, 198] width 191 height 56
paste textarea "PO Box 10587"
type textarea "PO Box 10587"
click at [229, 313] on div "State AL AK AR AZ CA CO CT DE DC FL GA GU HI ID IL IN IA KS KY LA ME MD MA MI M…" at bounding box center [198, 301] width 207 height 42
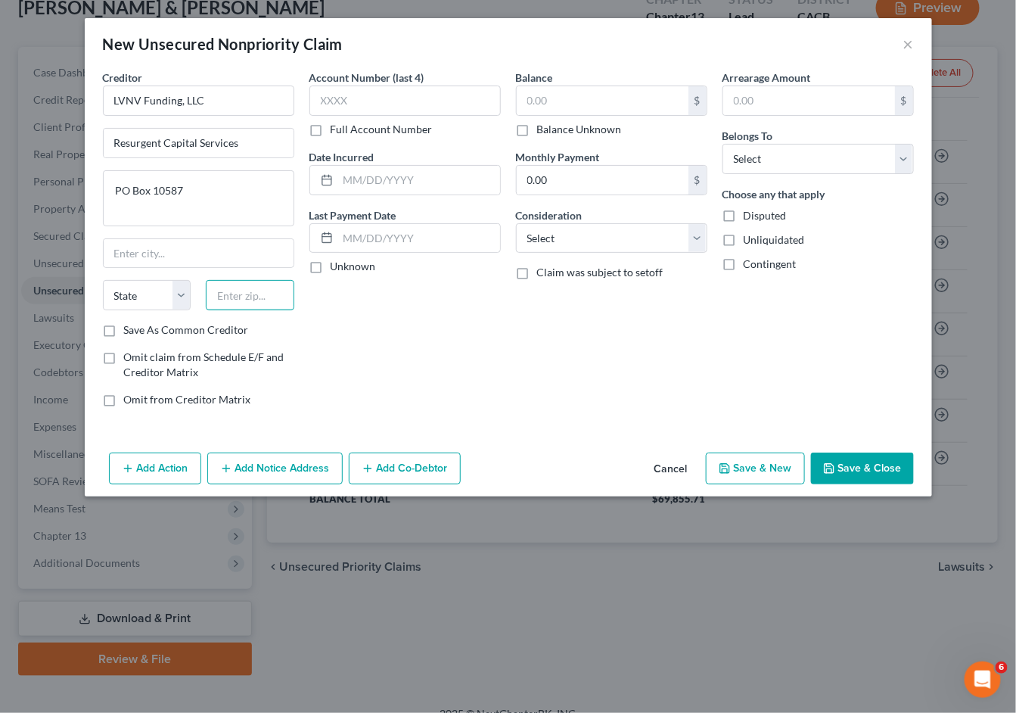
paste input "29603-0587"
type input "29603-0587"
click at [553, 98] on input "text" at bounding box center [603, 100] width 172 height 29
type input "498.89"
click at [839, 475] on button "Save & Close" at bounding box center [862, 469] width 103 height 32
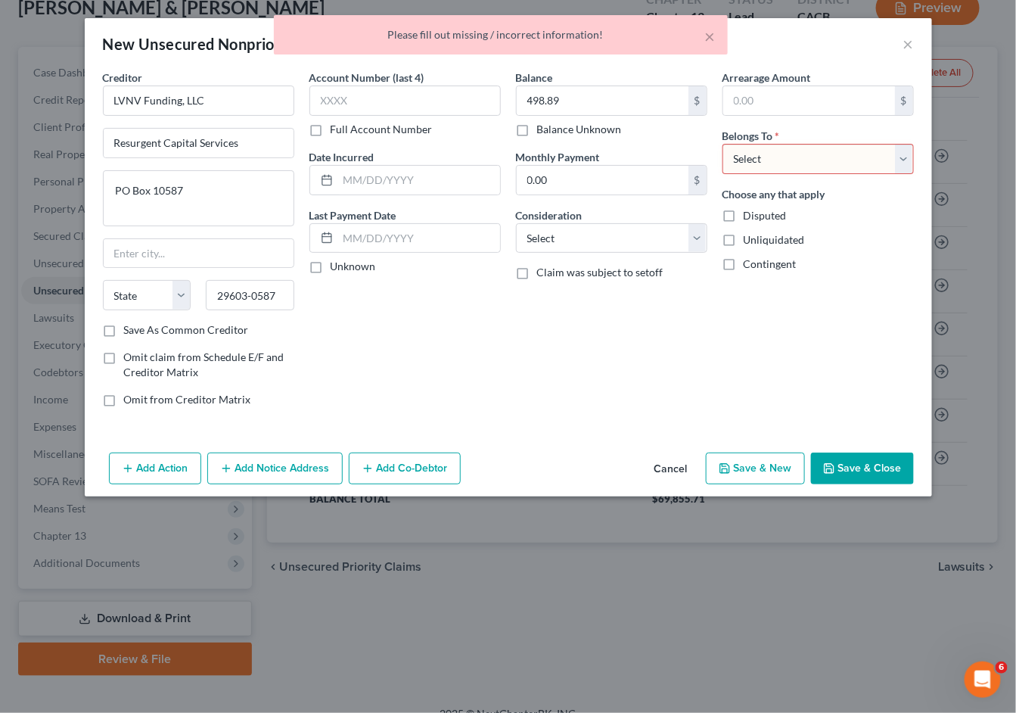
select select "0"
click at [870, 480] on button "Save & Close" at bounding box center [862, 469] width 103 height 32
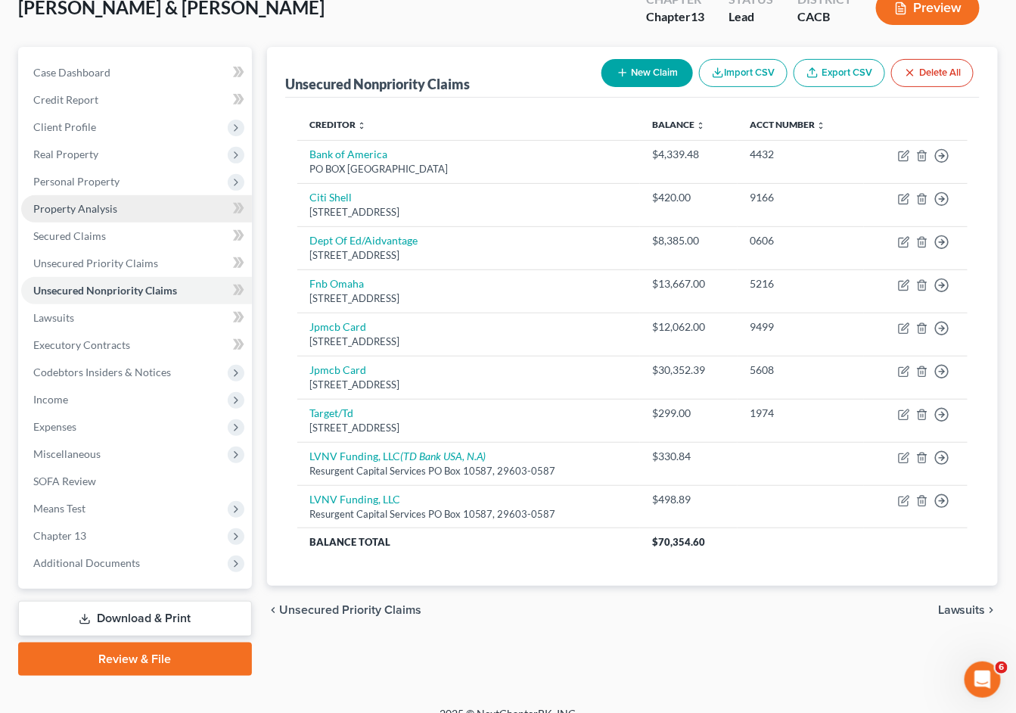
scroll to position [95, 0]
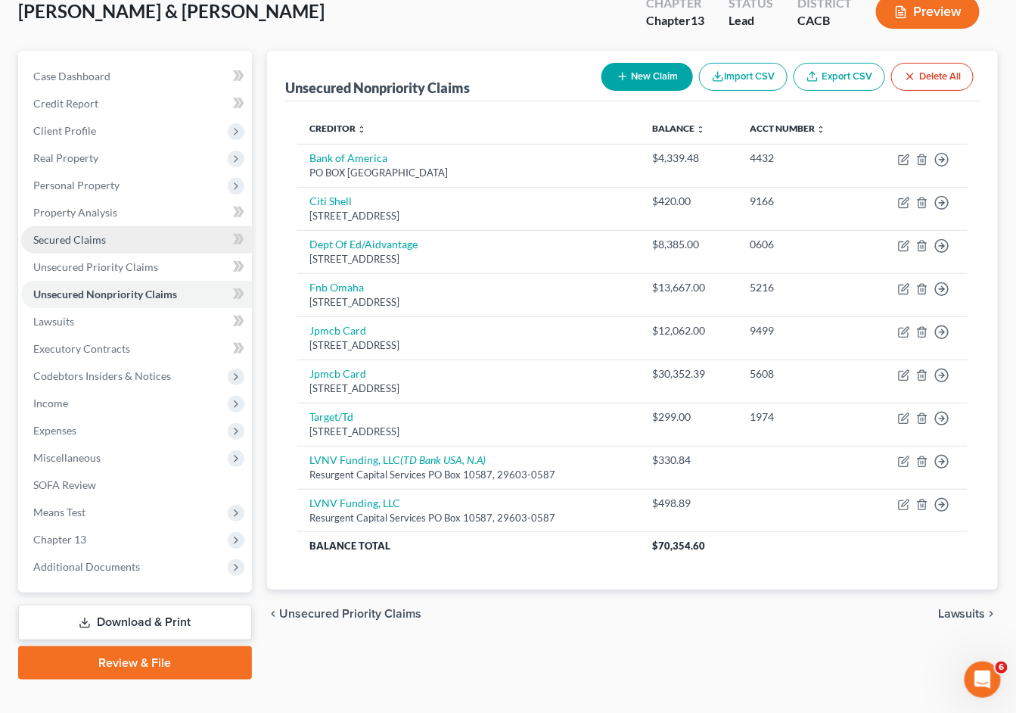
click at [76, 234] on span "Secured Claims" at bounding box center [69, 239] width 73 height 13
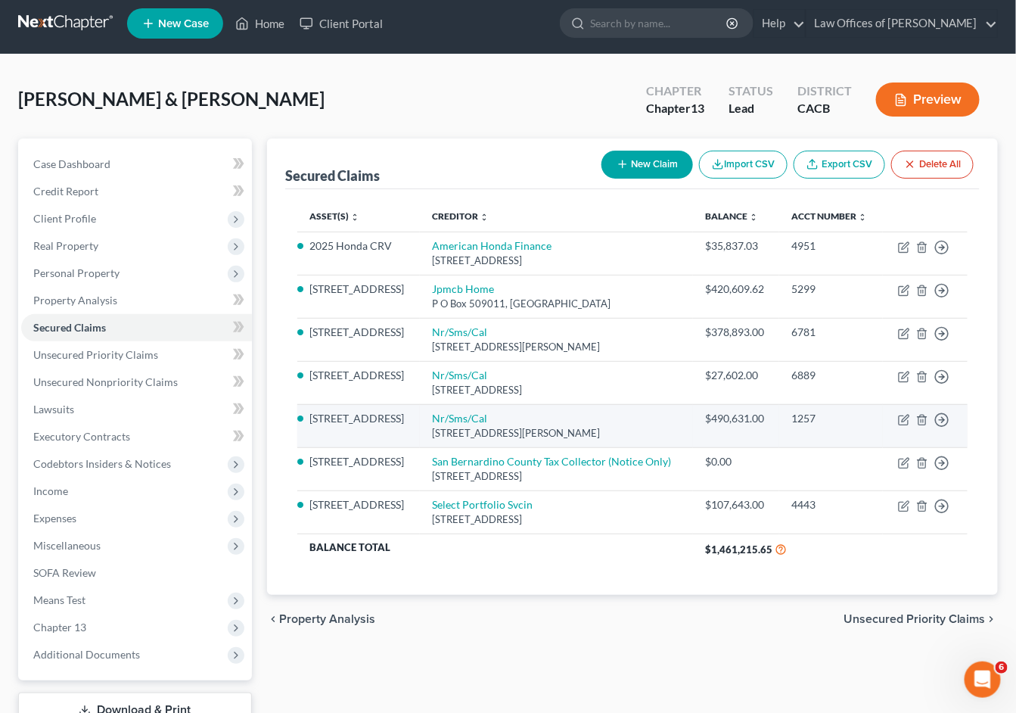
scroll to position [11, 0]
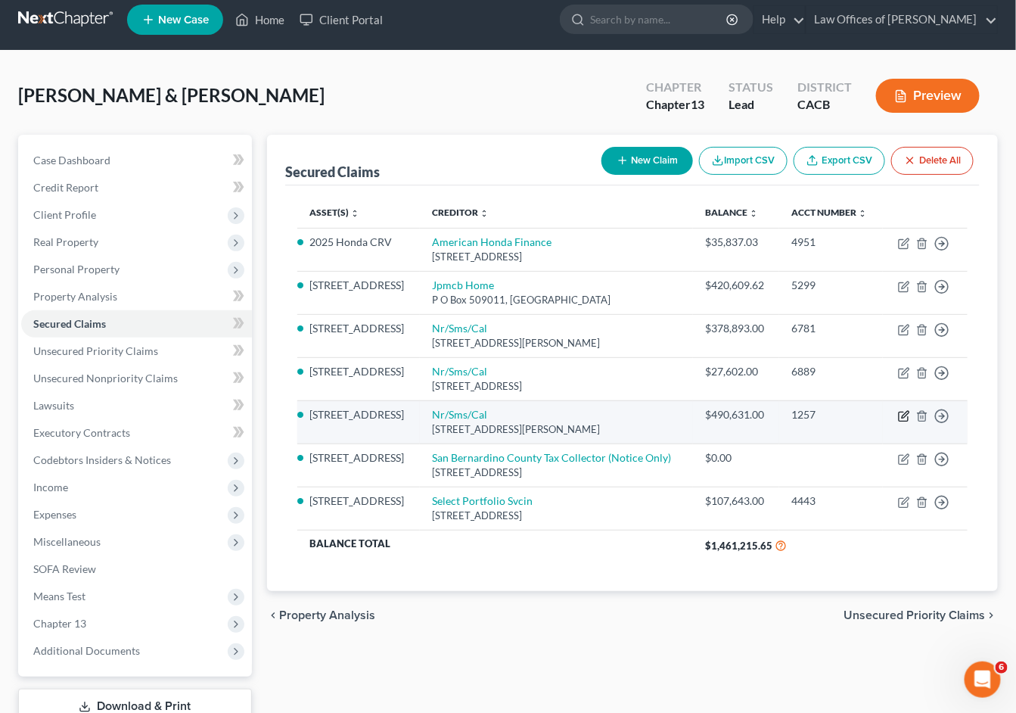
click at [904, 422] on icon "button" at bounding box center [904, 416] width 12 height 12
select select "42"
select select "0"
select select "2"
select select "0"
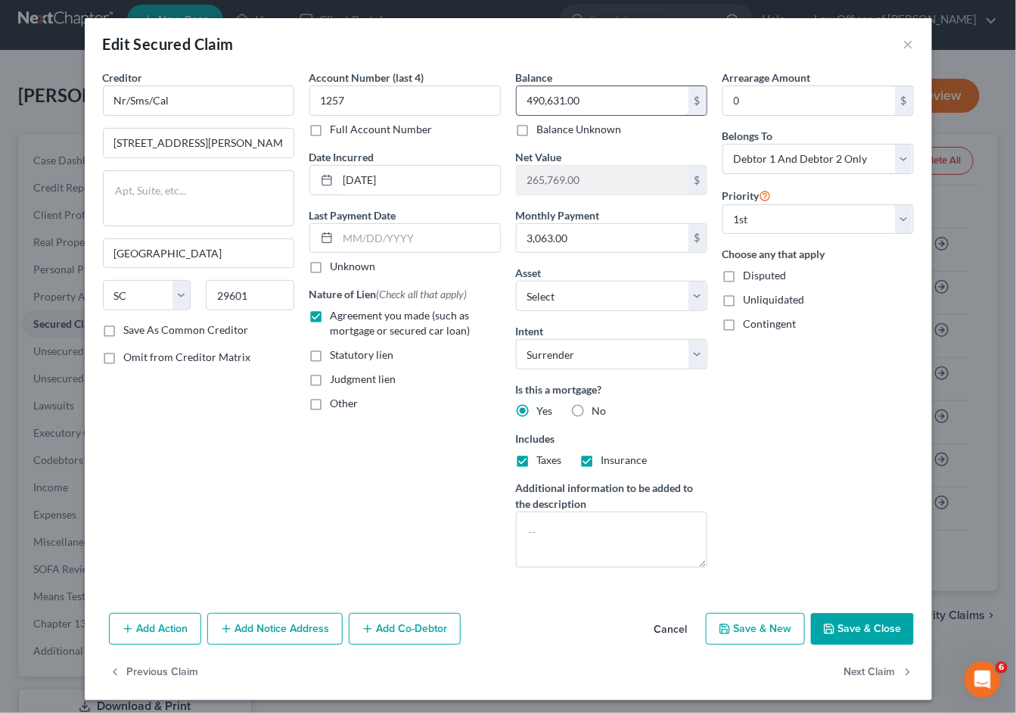
click at [606, 104] on input "490,631.00" at bounding box center [603, 100] width 172 height 29
type input "492,560.96"
click at [877, 631] on button "Save & Close" at bounding box center [862, 629] width 103 height 32
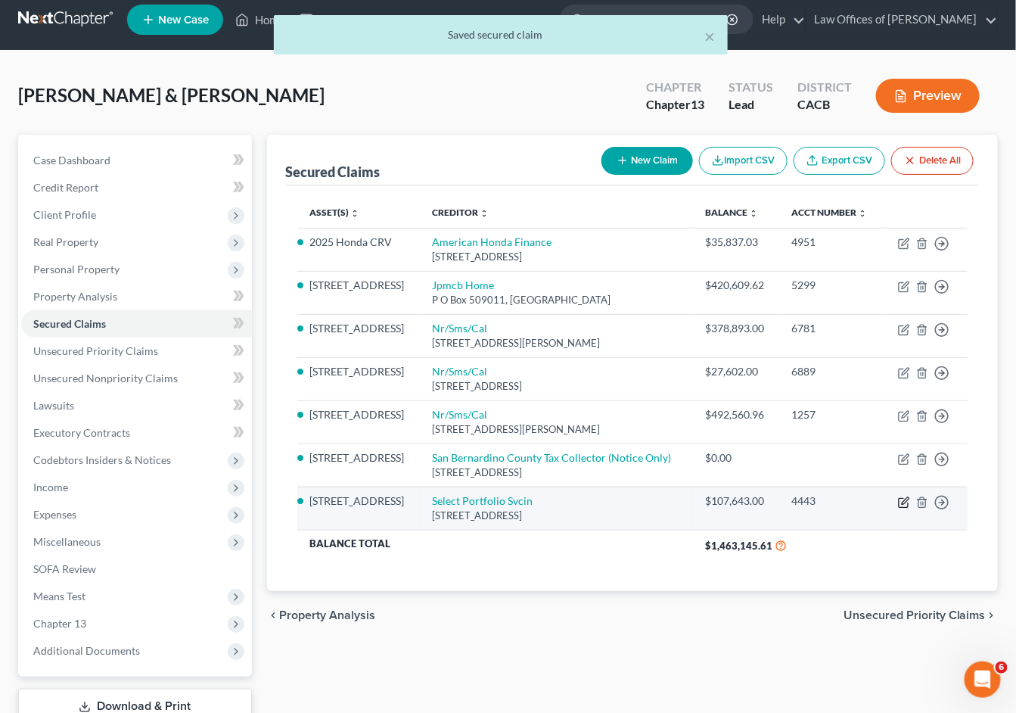
click at [901, 509] on icon "button" at bounding box center [904, 502] width 12 height 12
select select "46"
select select "17"
select select "0"
select select "2"
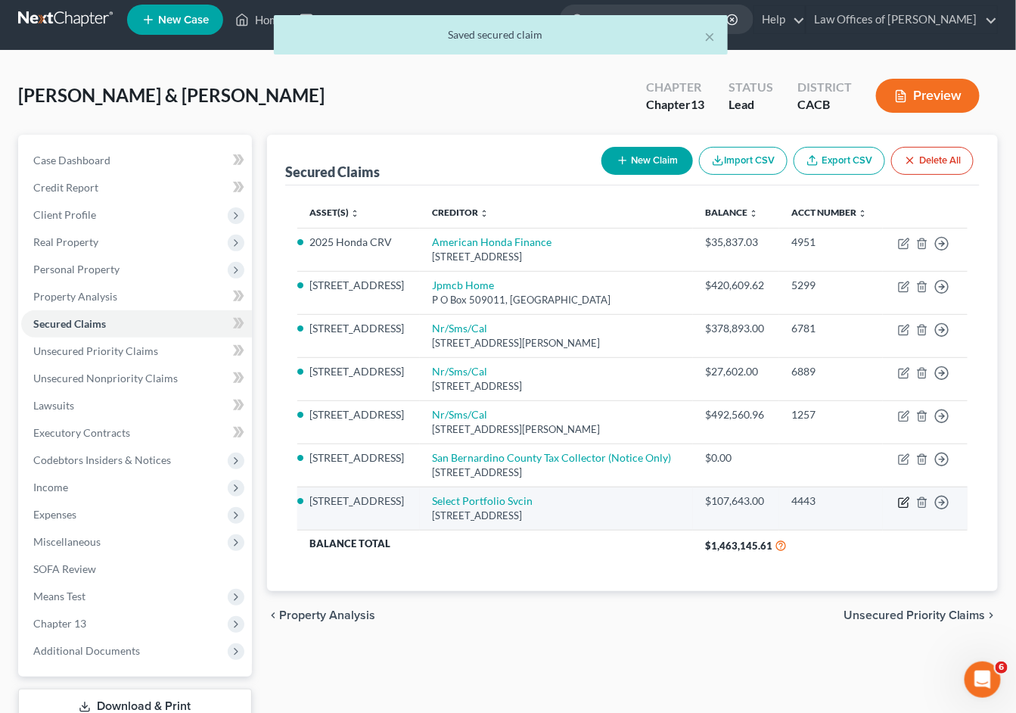
select select "0"
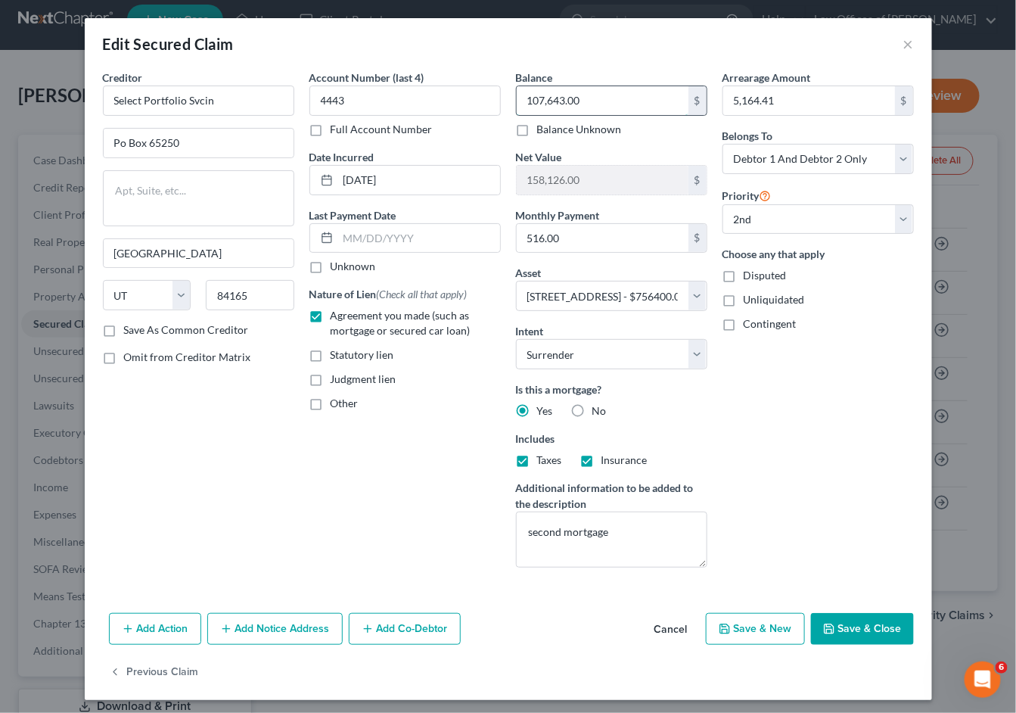
click at [624, 104] on input "107,643.00" at bounding box center [603, 100] width 172 height 29
type input "108,135.39"
click at [854, 619] on button "Save & Close" at bounding box center [862, 629] width 103 height 32
select select
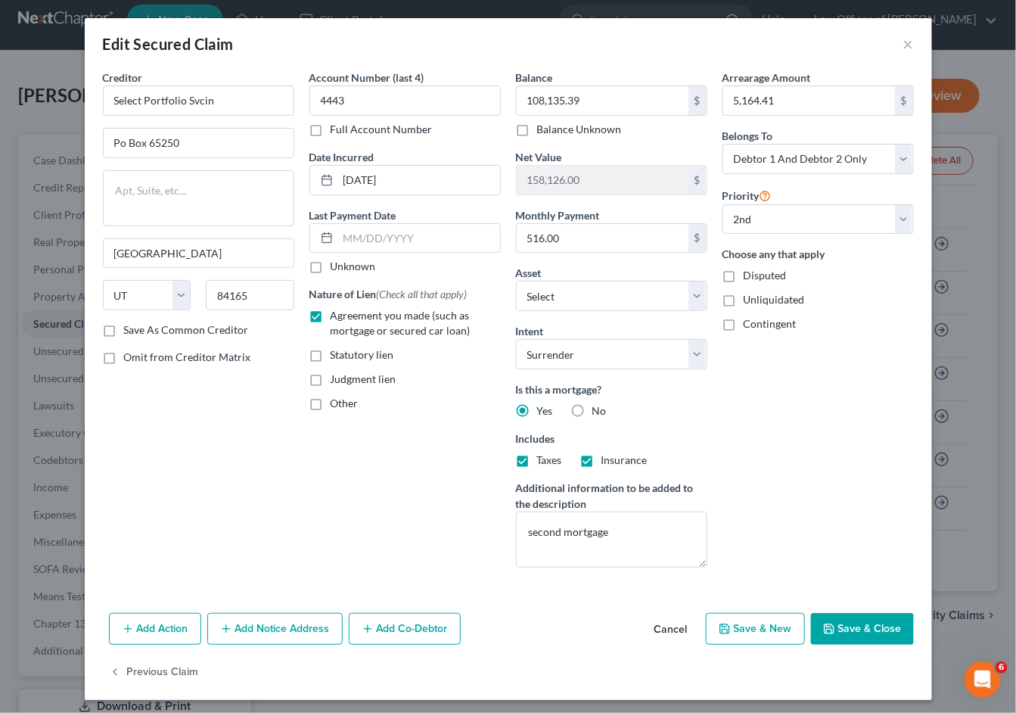
select select "1"
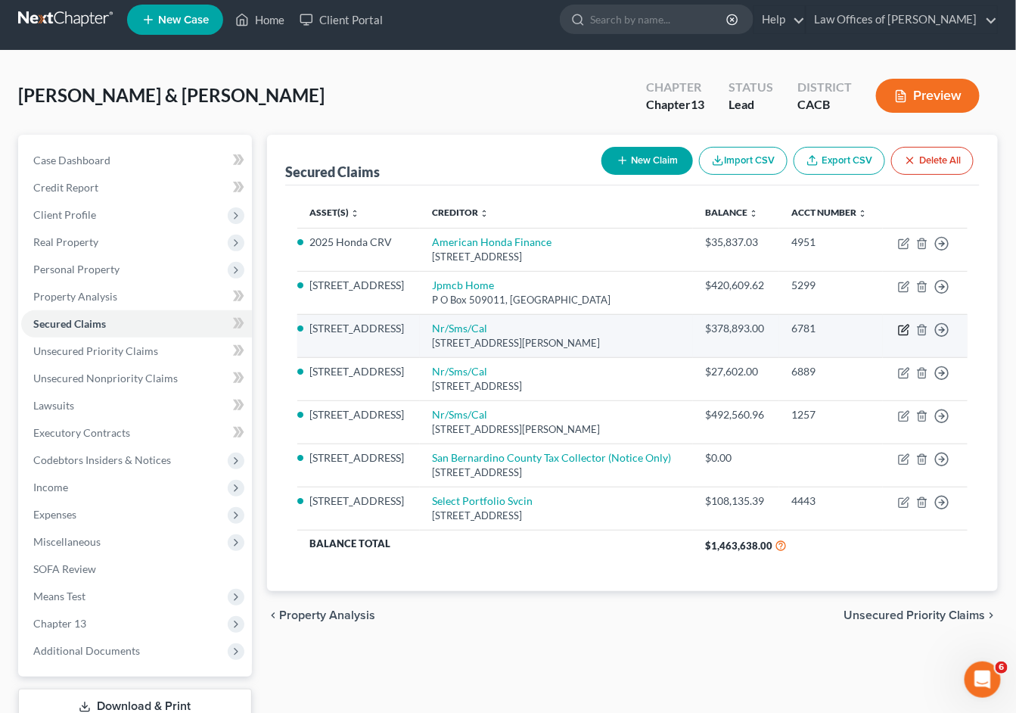
click at [905, 331] on icon "button" at bounding box center [905, 328] width 7 height 7
select select "42"
select select "2"
select select "1"
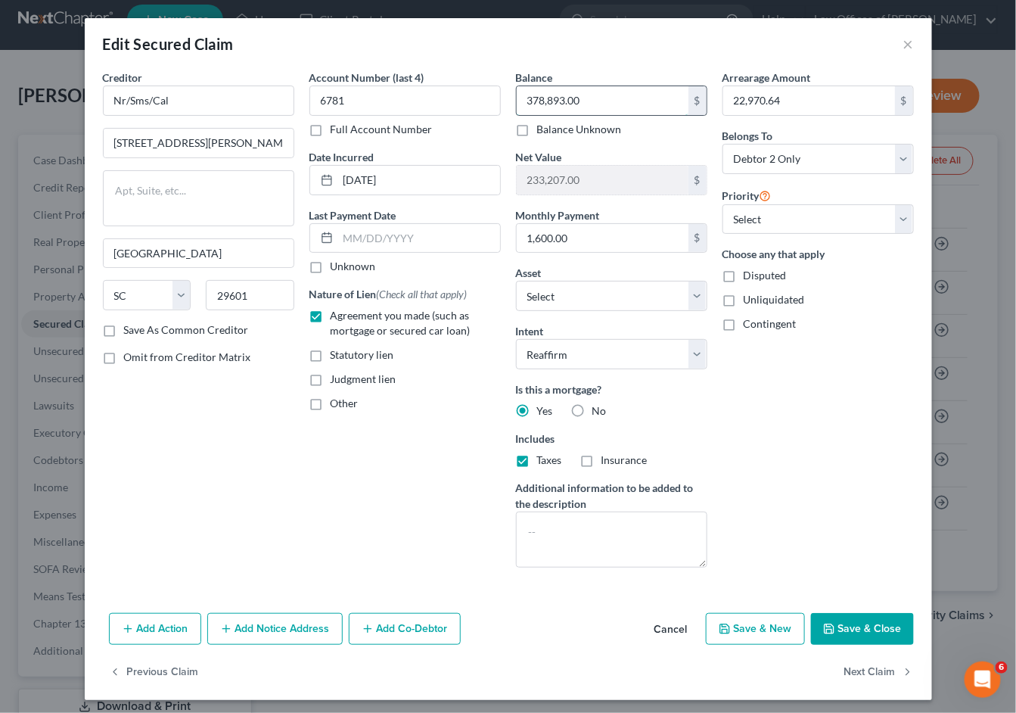
click at [638, 97] on input "378,893.00" at bounding box center [603, 100] width 172 height 29
type input "382,458.16"
click at [879, 630] on button "Save & Close" at bounding box center [862, 629] width 103 height 32
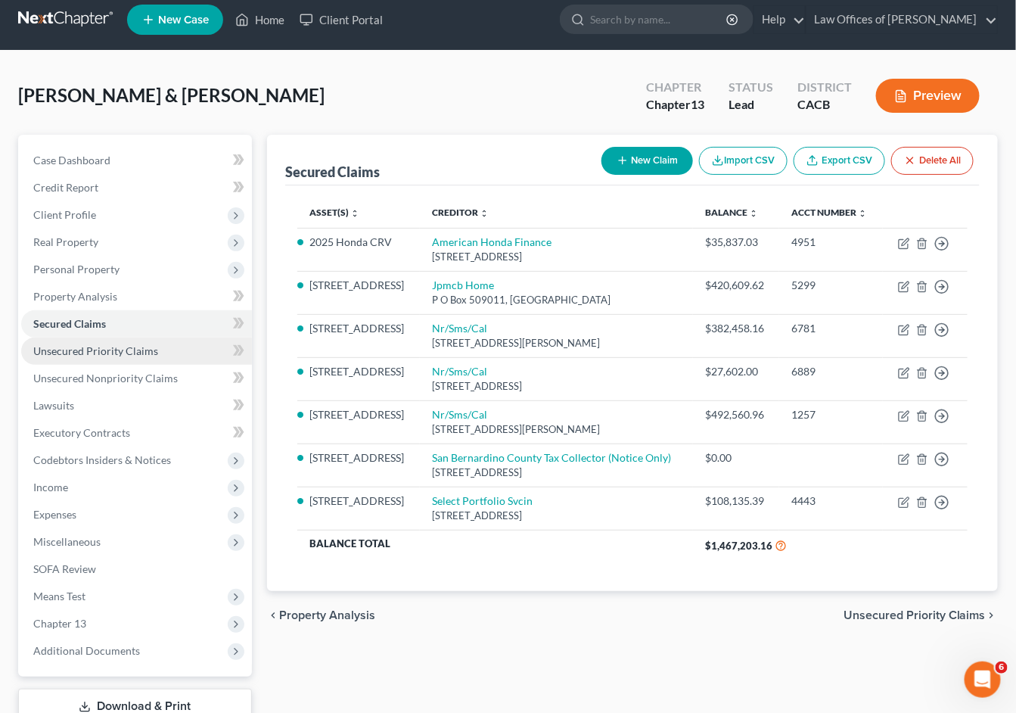
click at [96, 347] on span "Unsecured Priority Claims" at bounding box center [95, 350] width 125 height 13
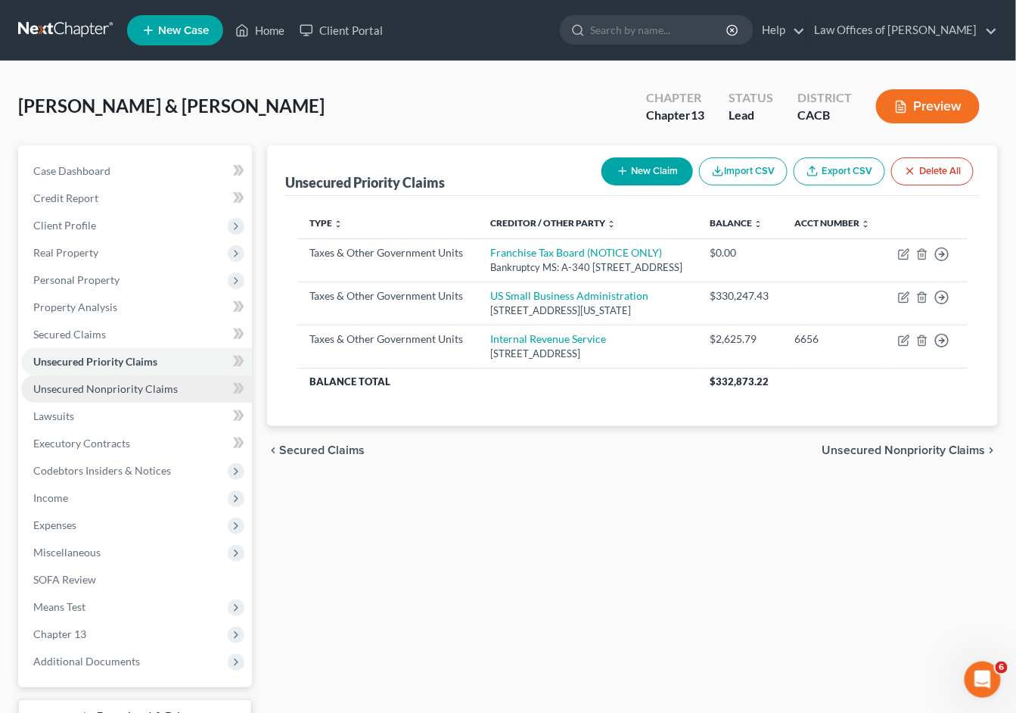
click at [82, 382] on span "Unsecured Nonpriority Claims" at bounding box center [105, 388] width 145 height 13
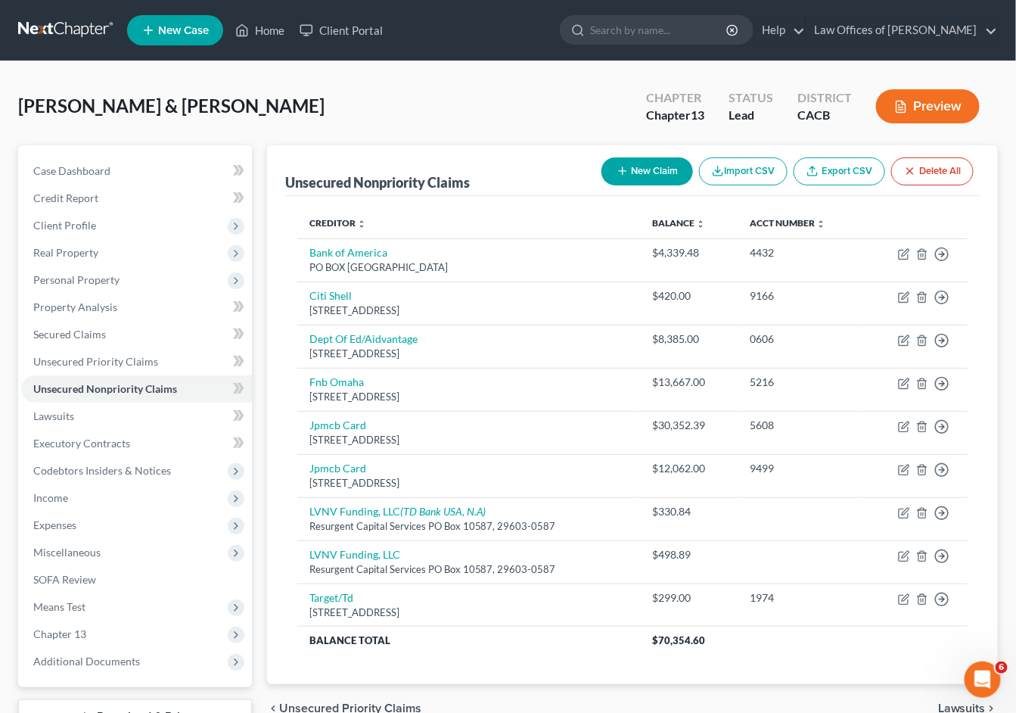
scroll to position [39, 0]
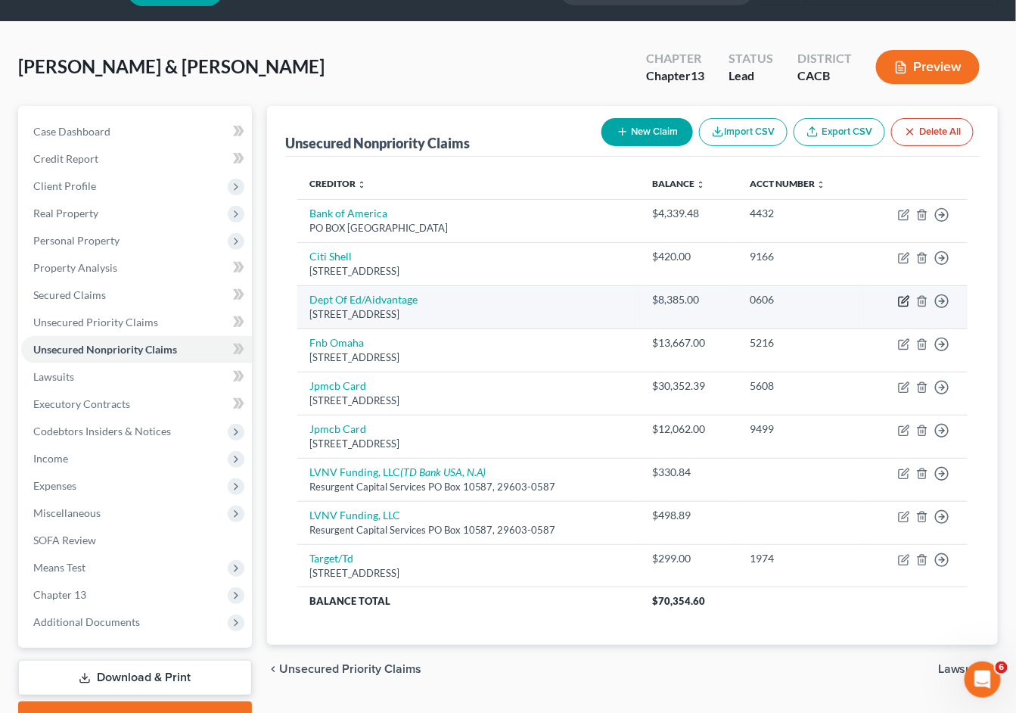
click at [900, 298] on icon "button" at bounding box center [903, 301] width 9 height 9
select select "48"
select select "17"
select select "0"
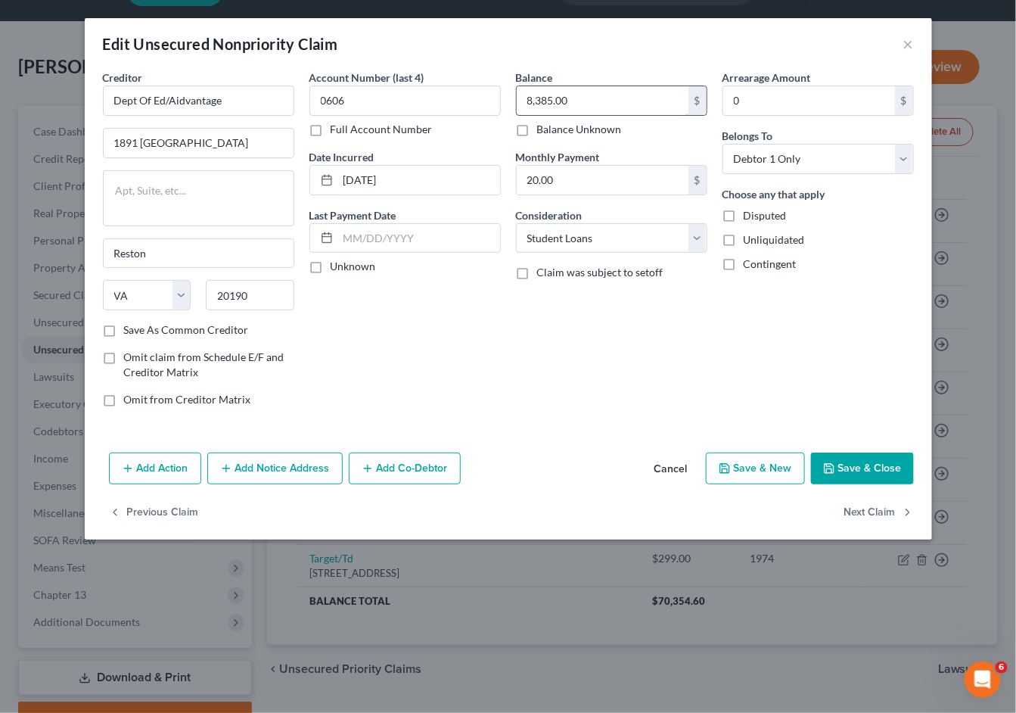
click at [593, 95] on input "8,385.00" at bounding box center [603, 100] width 172 height 29
type input "8,576.01"
click at [839, 468] on button "Save & Close" at bounding box center [862, 469] width 103 height 32
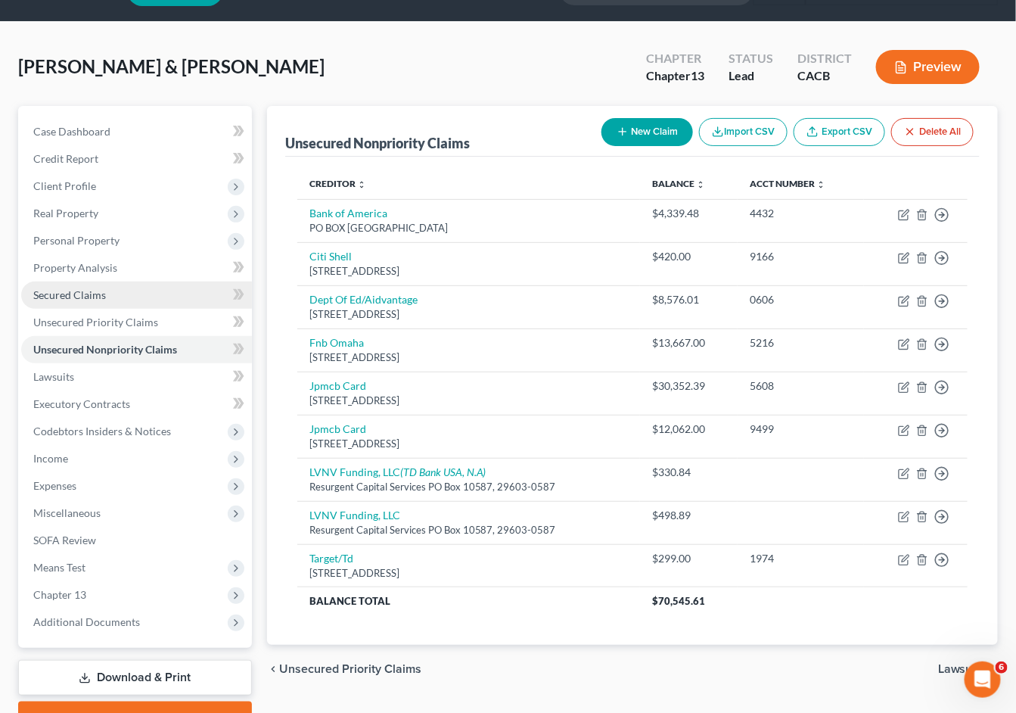
click at [71, 288] on span "Secured Claims" at bounding box center [69, 294] width 73 height 13
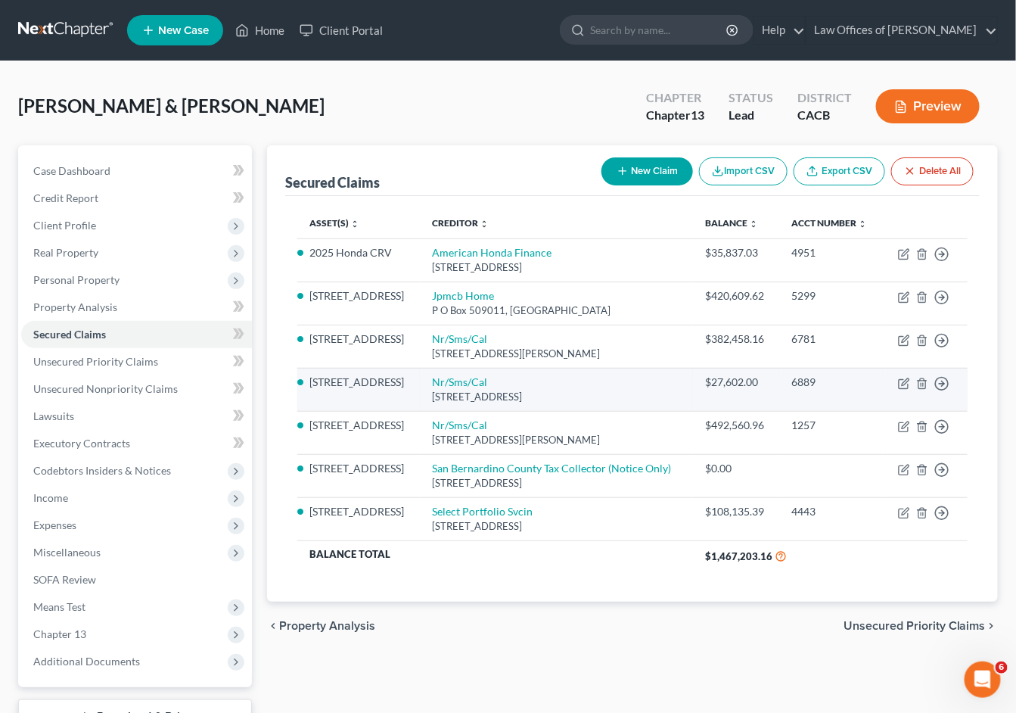
scroll to position [3, 0]
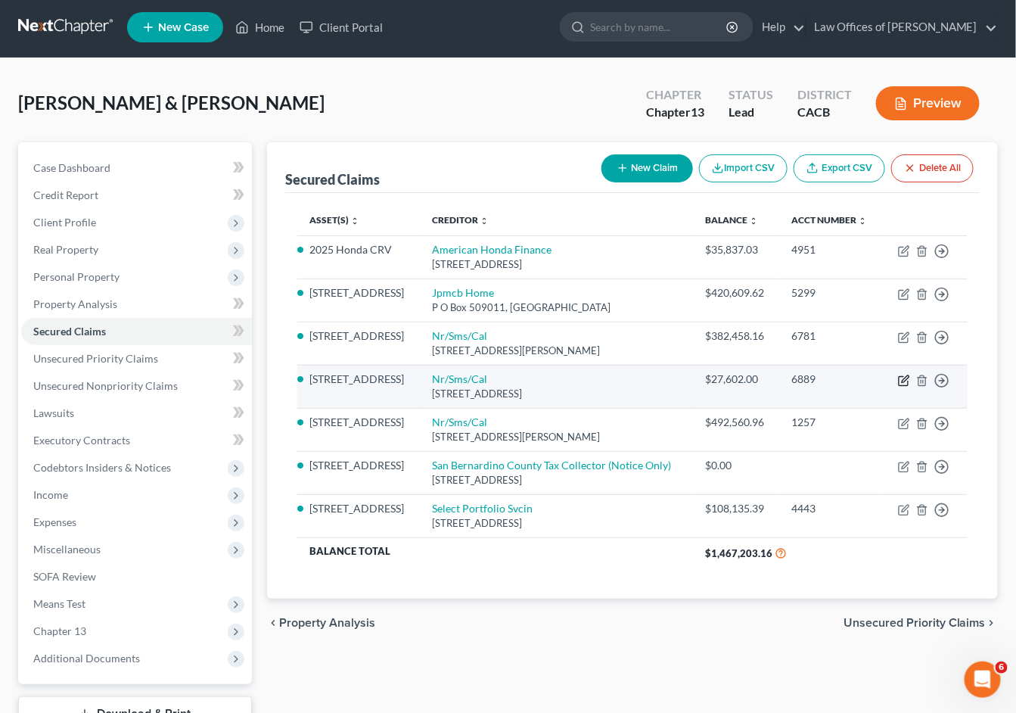
click at [901, 387] on icon "button" at bounding box center [904, 381] width 12 height 12
select select "5"
select select "2"
select select "1"
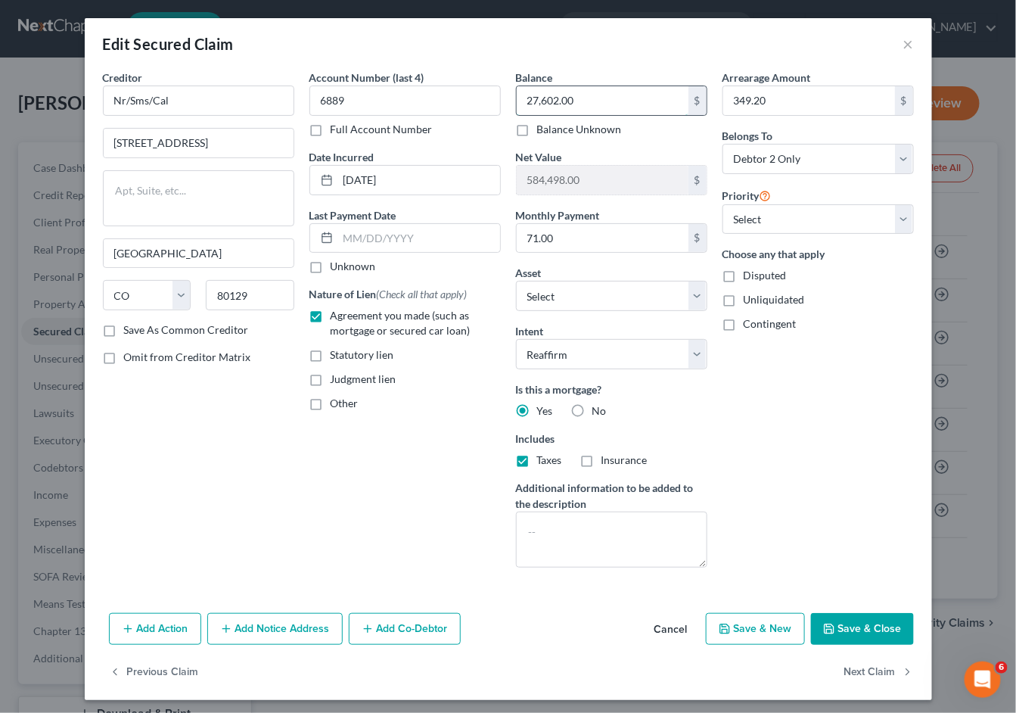
click at [601, 95] on input "27,602.00" at bounding box center [603, 100] width 172 height 29
click at [602, 94] on input "27,602.00" at bounding box center [603, 100] width 172 height 29
type input "20,120.06"
click at [864, 624] on button "Save & Close" at bounding box center [862, 629] width 103 height 32
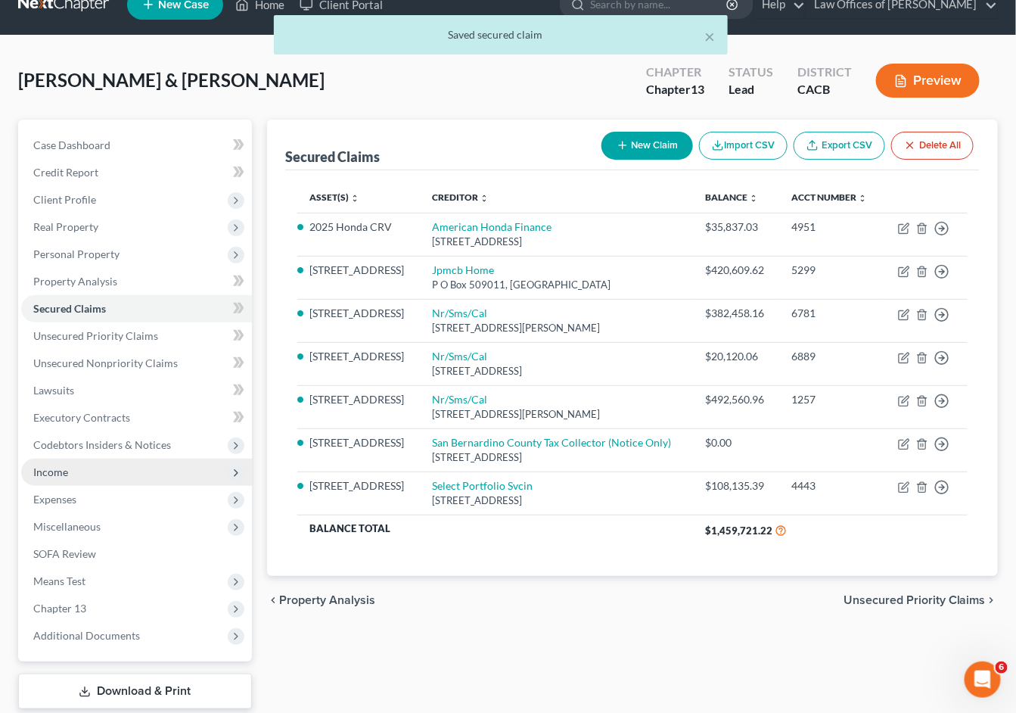
scroll to position [54, 0]
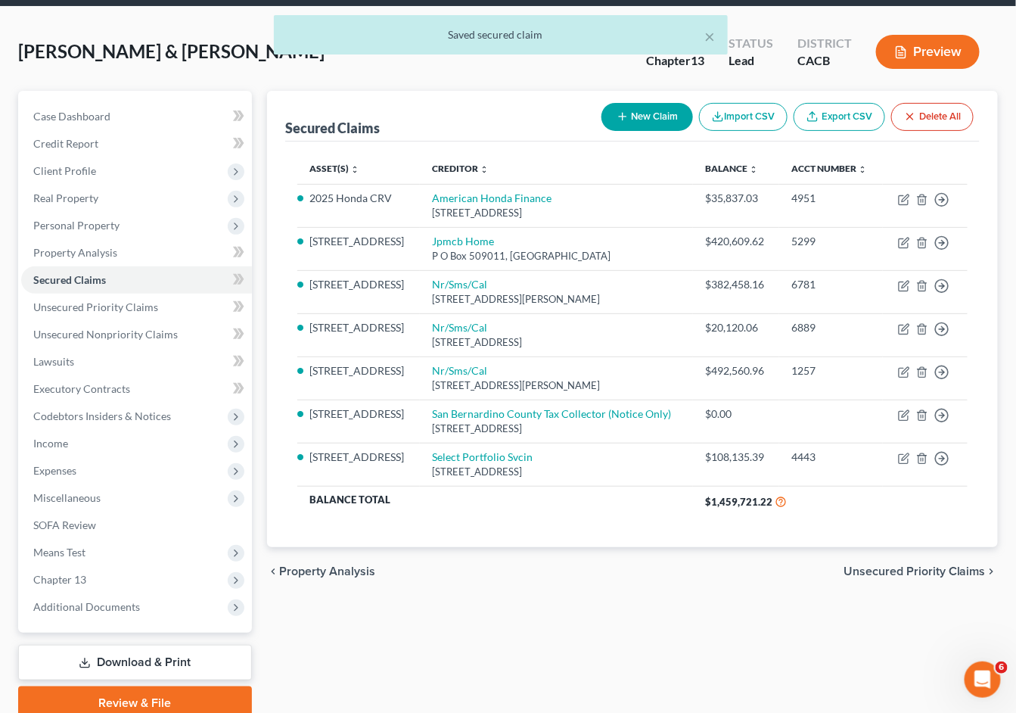
click at [104, 645] on link "Download & Print" at bounding box center [135, 663] width 234 height 36
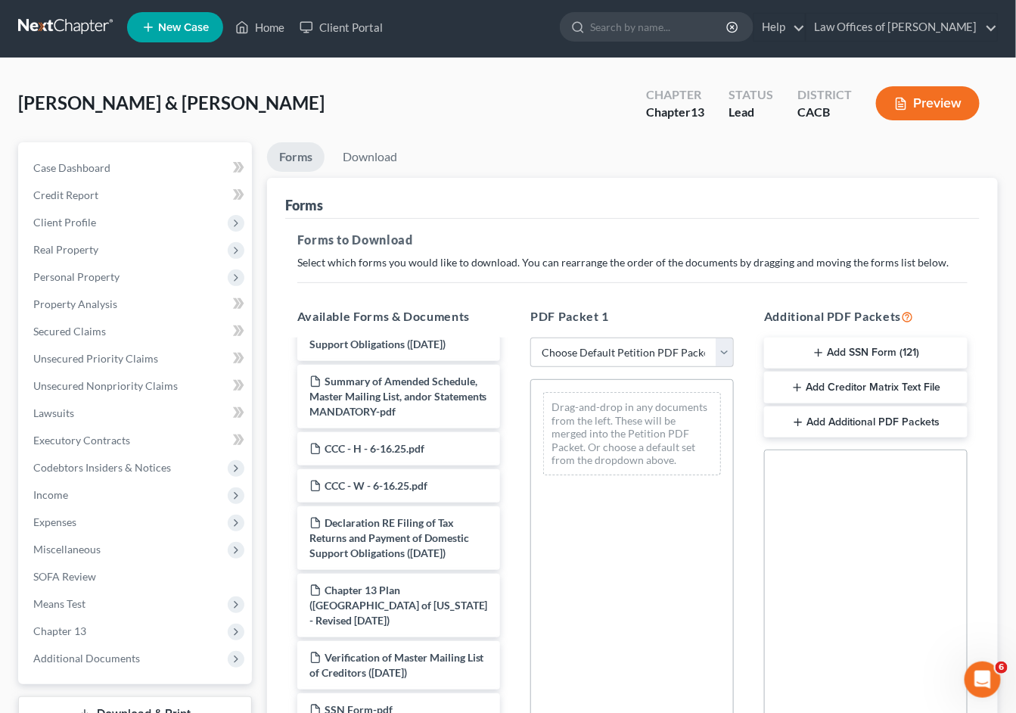
scroll to position [7, 0]
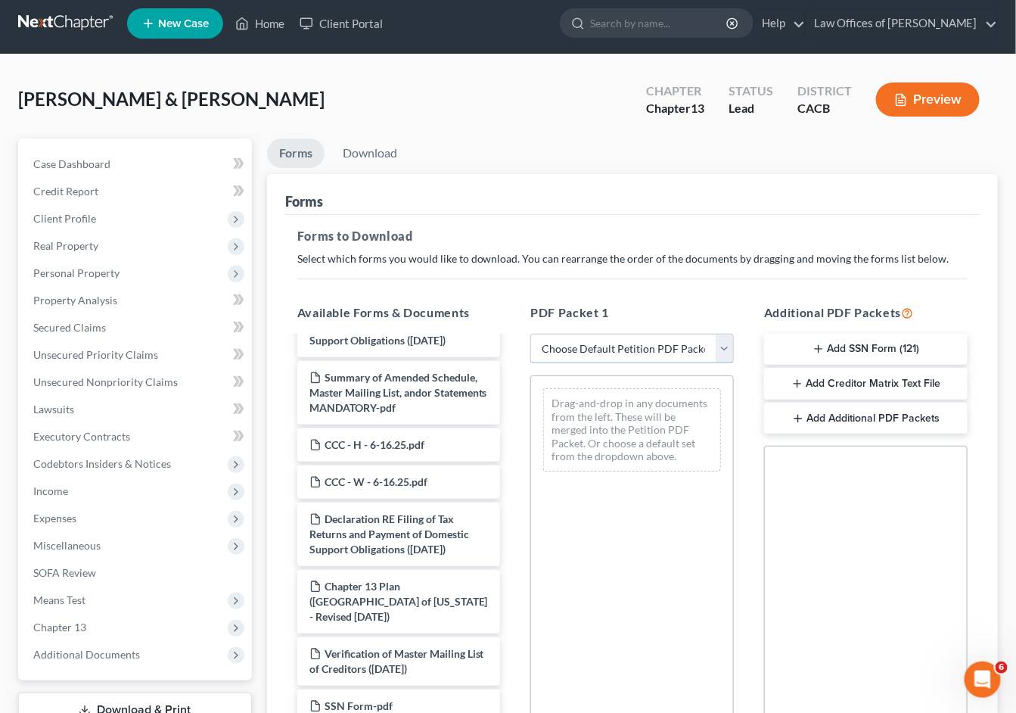
select select "0"
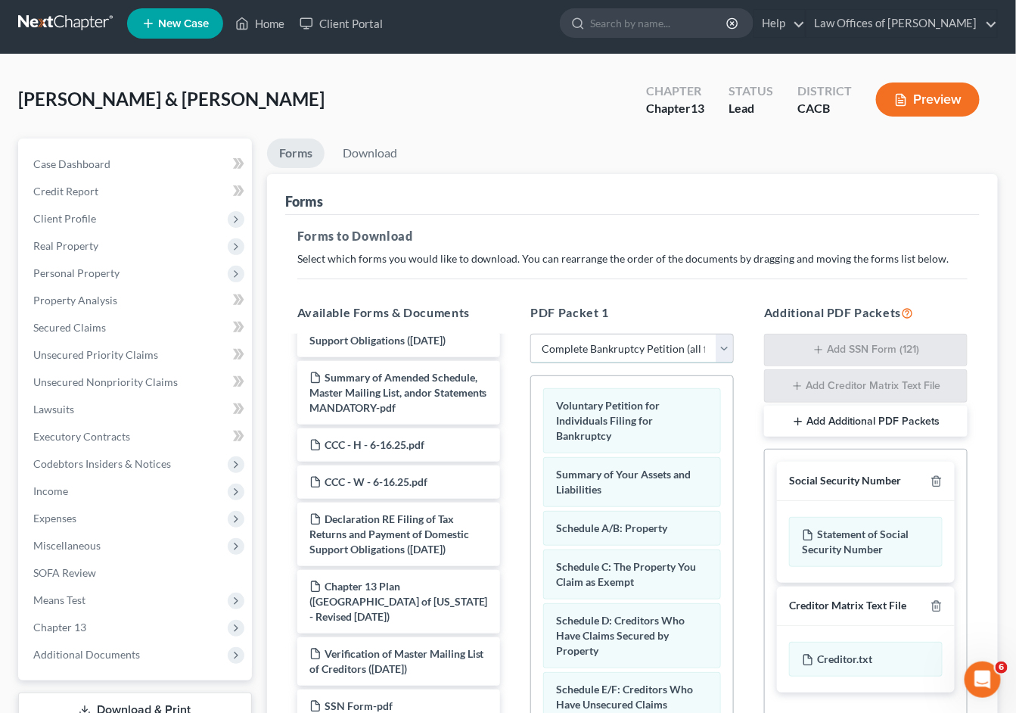
scroll to position [219, 0]
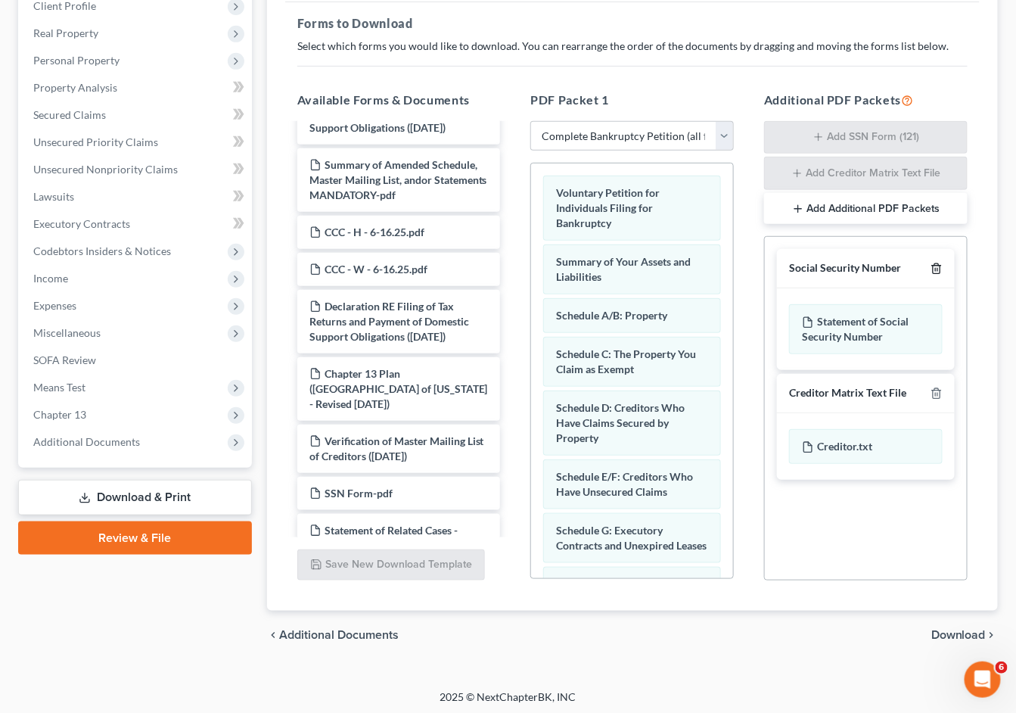
click at [939, 266] on icon "button" at bounding box center [937, 269] width 12 height 12
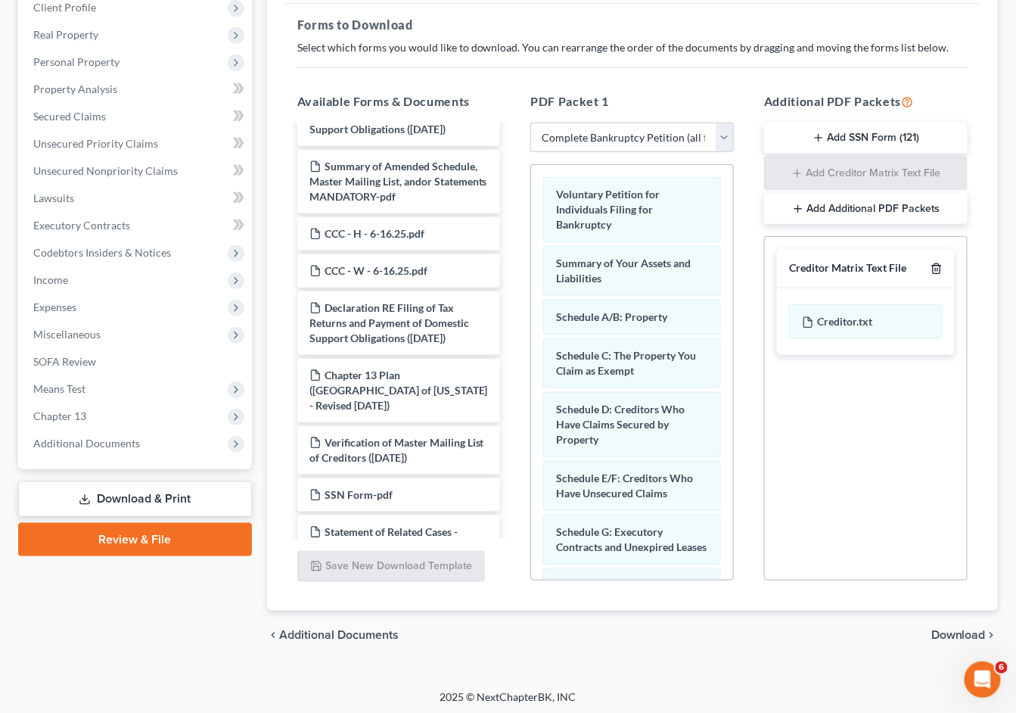
click at [935, 264] on icon "button" at bounding box center [937, 269] width 12 height 12
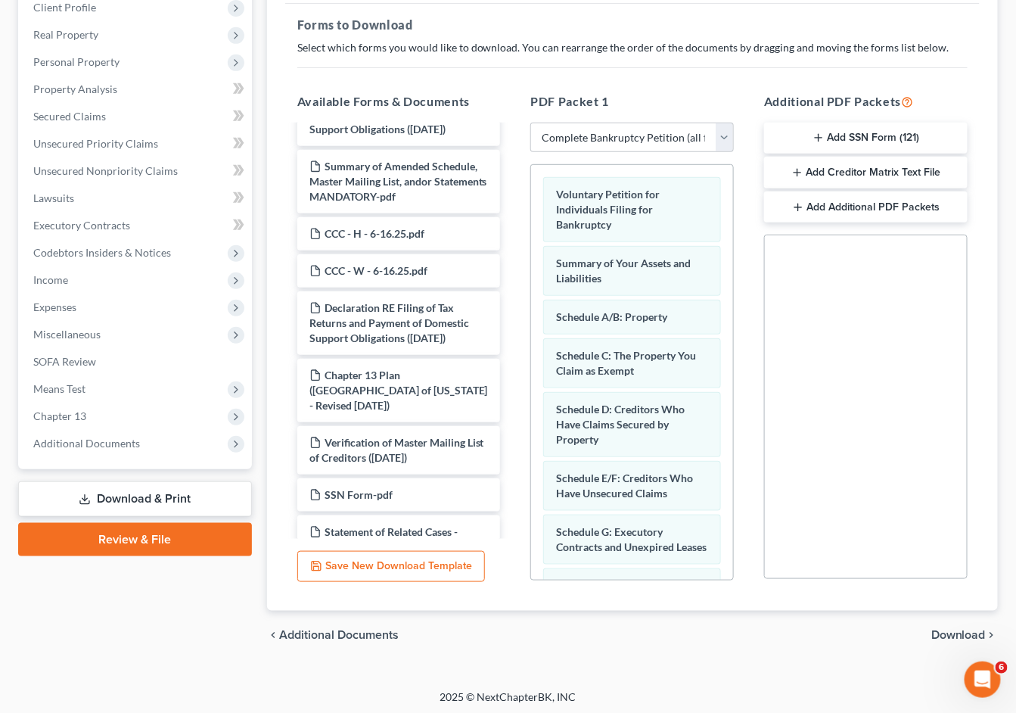
click at [961, 632] on span "Download" at bounding box center [959, 635] width 54 height 12
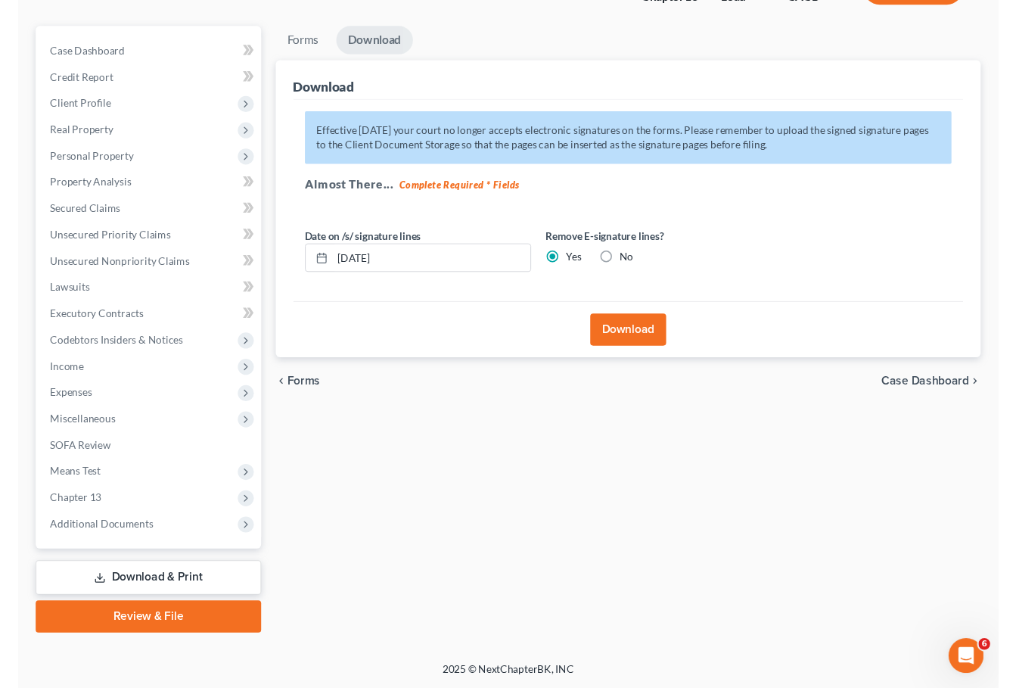
scroll to position [98, 0]
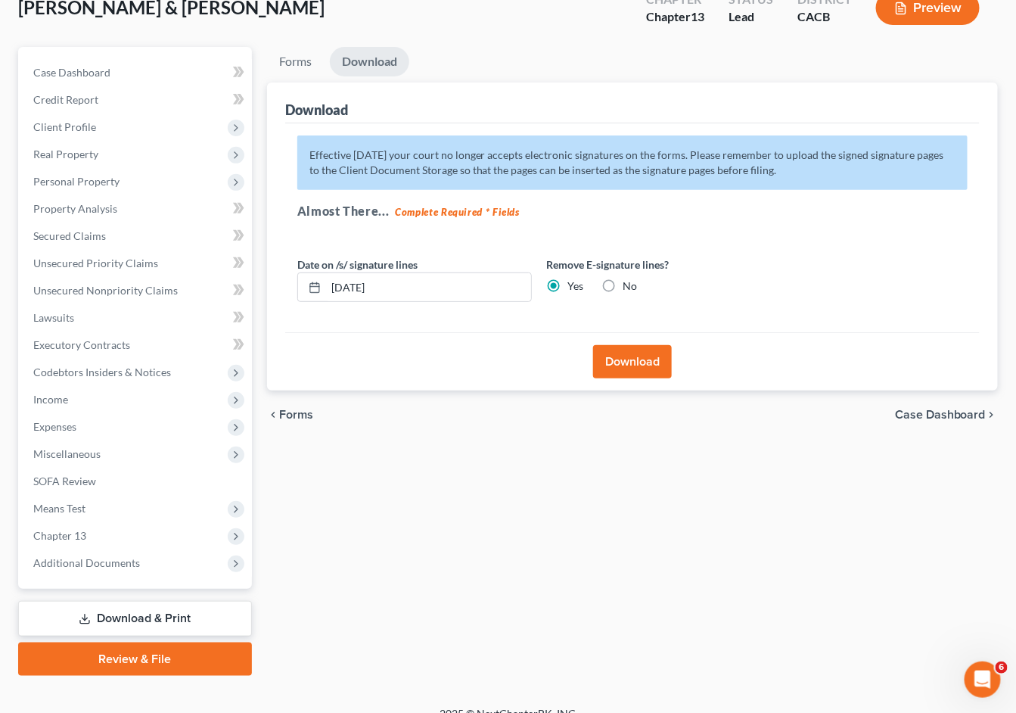
click at [624, 284] on label "No" at bounding box center [631, 286] width 14 height 15
click at [630, 284] on input "No" at bounding box center [635, 284] width 10 height 10
radio input "true"
radio input "false"
click at [637, 365] on button "Download" at bounding box center [632, 361] width 79 height 33
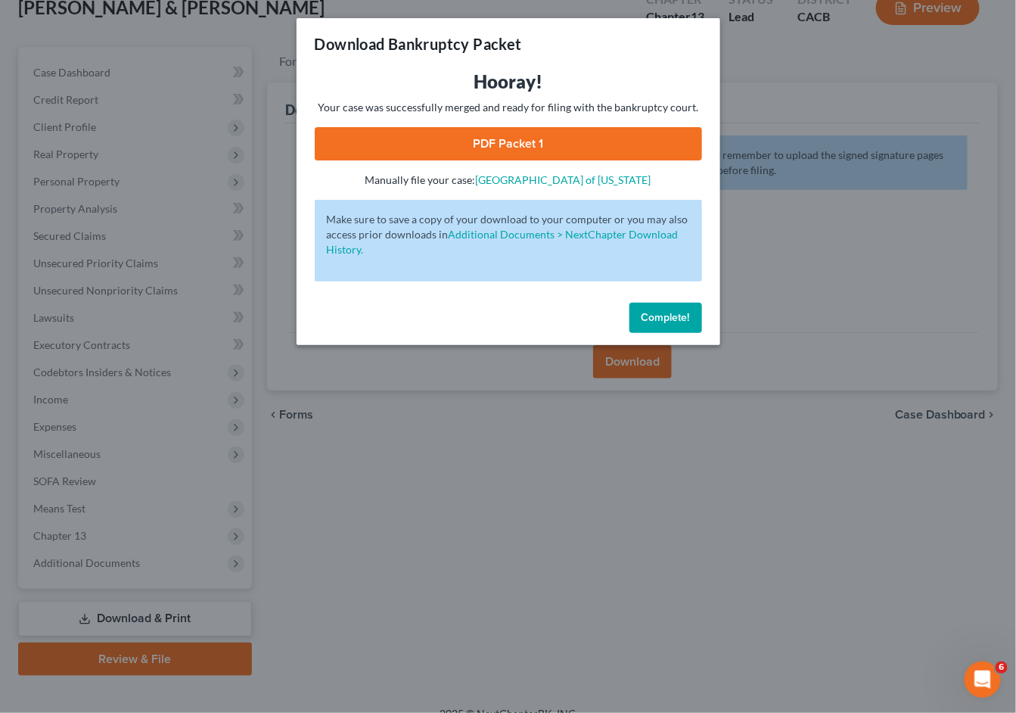
click at [542, 143] on link "PDF Packet 1" at bounding box center [508, 143] width 387 height 33
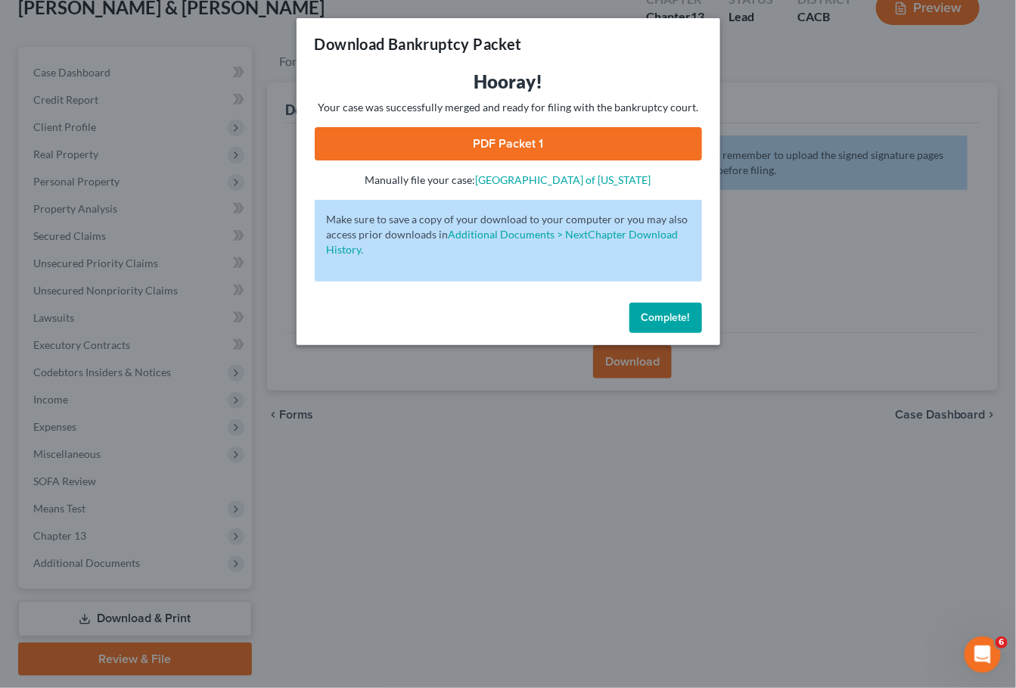
click at [674, 319] on button "Complete!" at bounding box center [666, 318] width 73 height 30
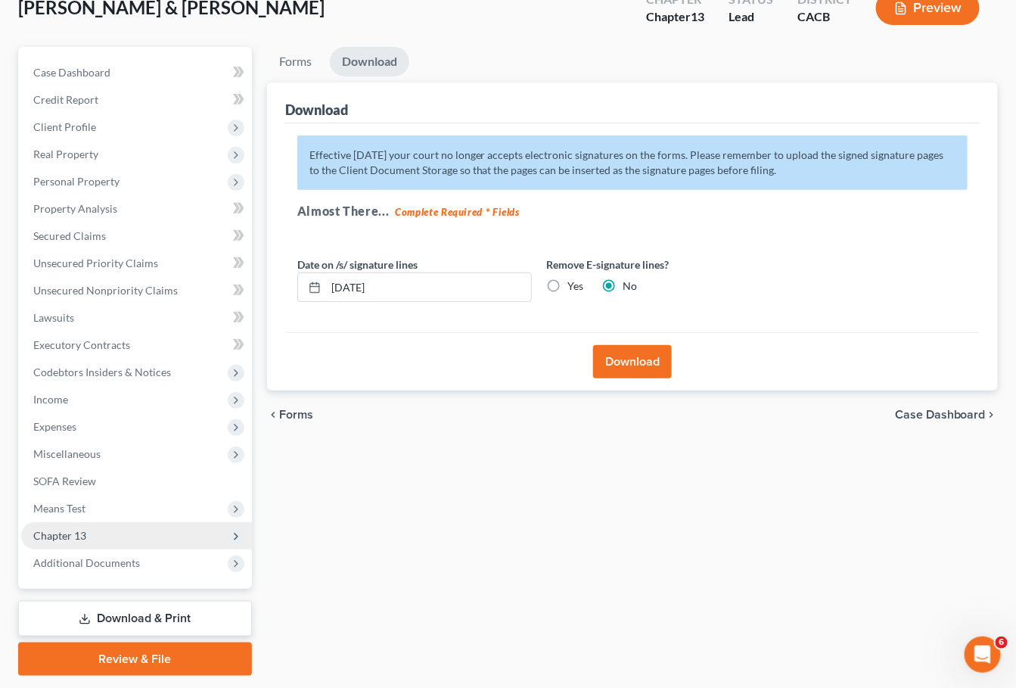
click at [108, 522] on span "Chapter 13" at bounding box center [136, 535] width 231 height 27
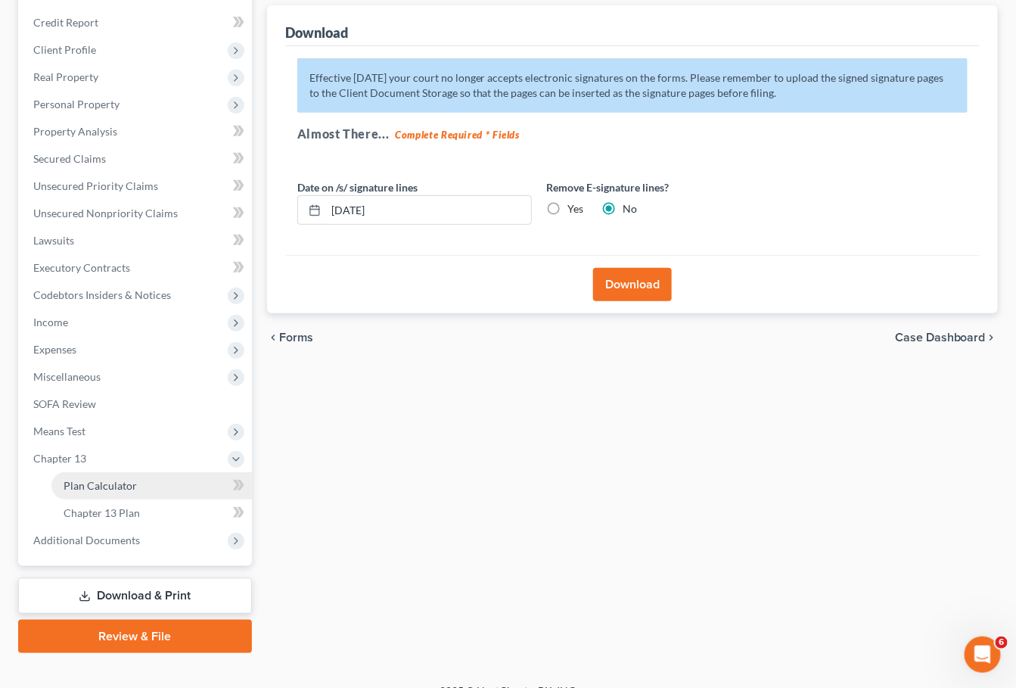
click at [140, 472] on link "Plan Calculator" at bounding box center [151, 485] width 201 height 27
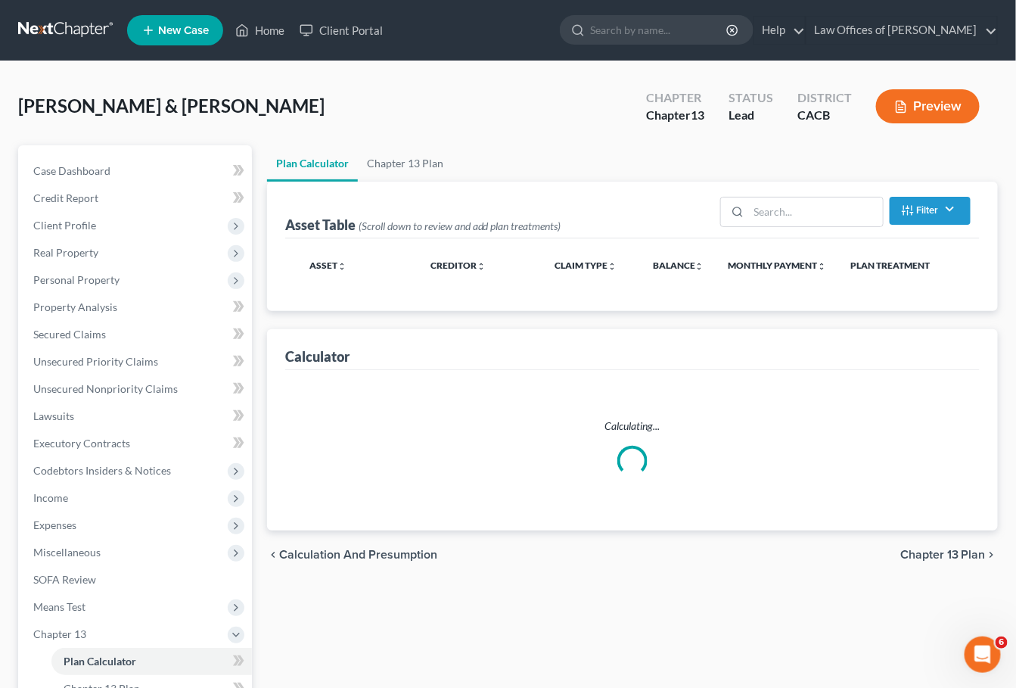
scroll to position [176, 0]
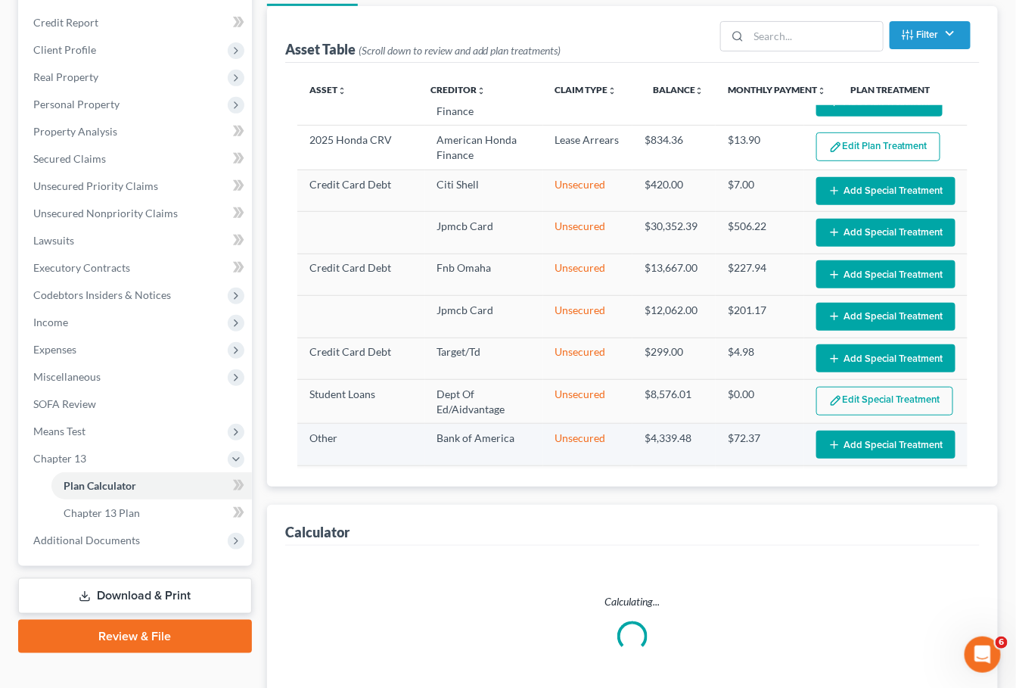
select select "59"
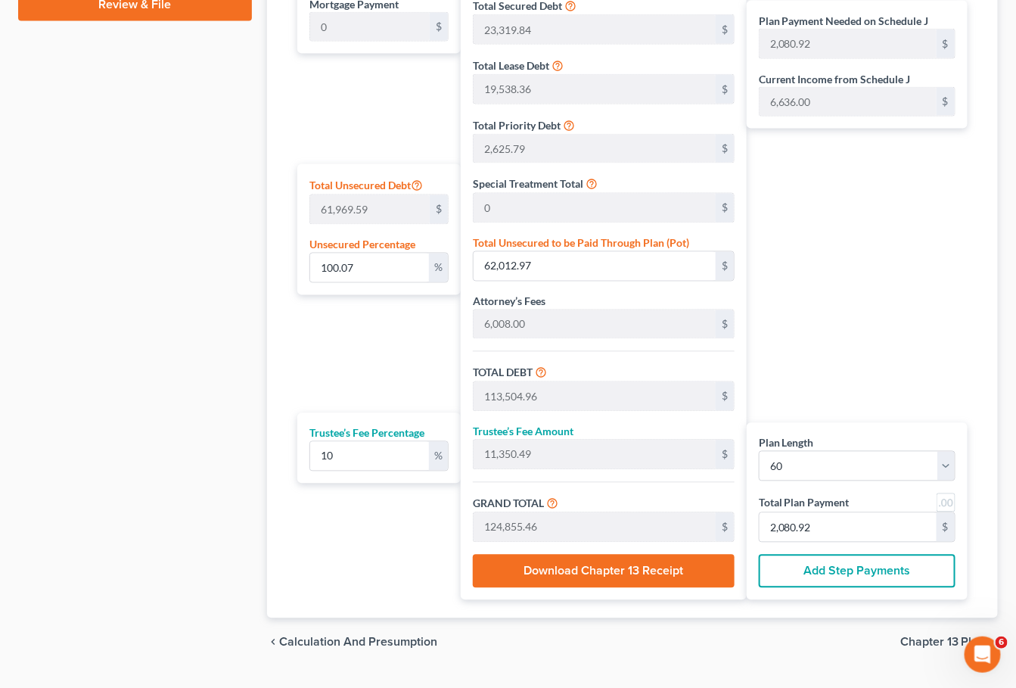
scroll to position [839, 0]
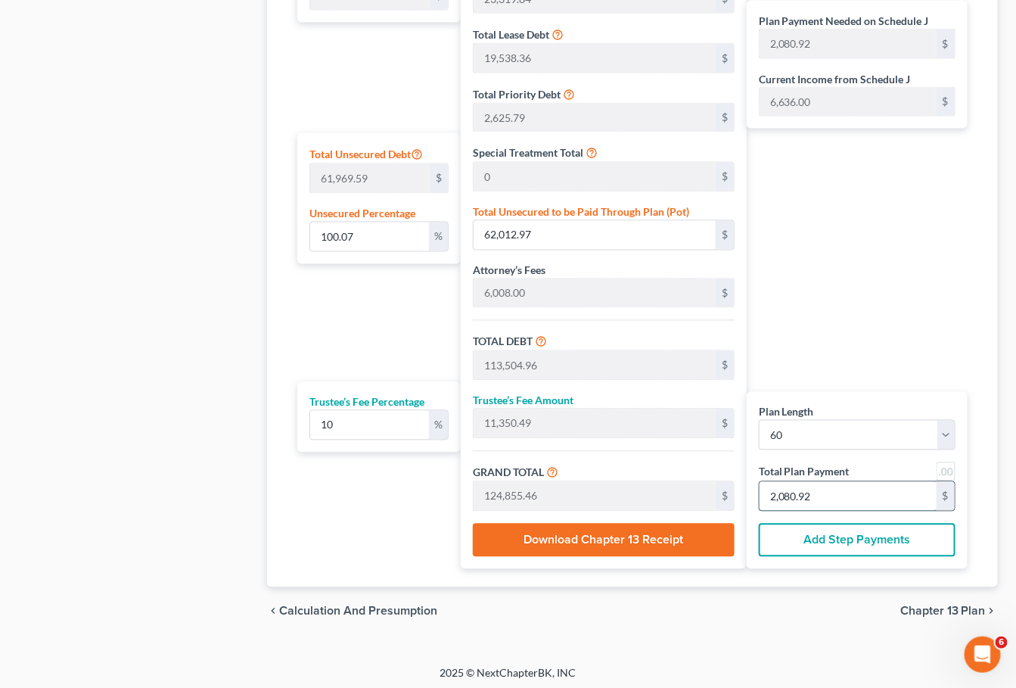
click at [849, 501] on input "2,080.92" at bounding box center [848, 496] width 177 height 29
click at [850, 493] on input "2,080.92" at bounding box center [848, 496] width 177 height 29
type input "62,011.64"
type input "113,503.63"
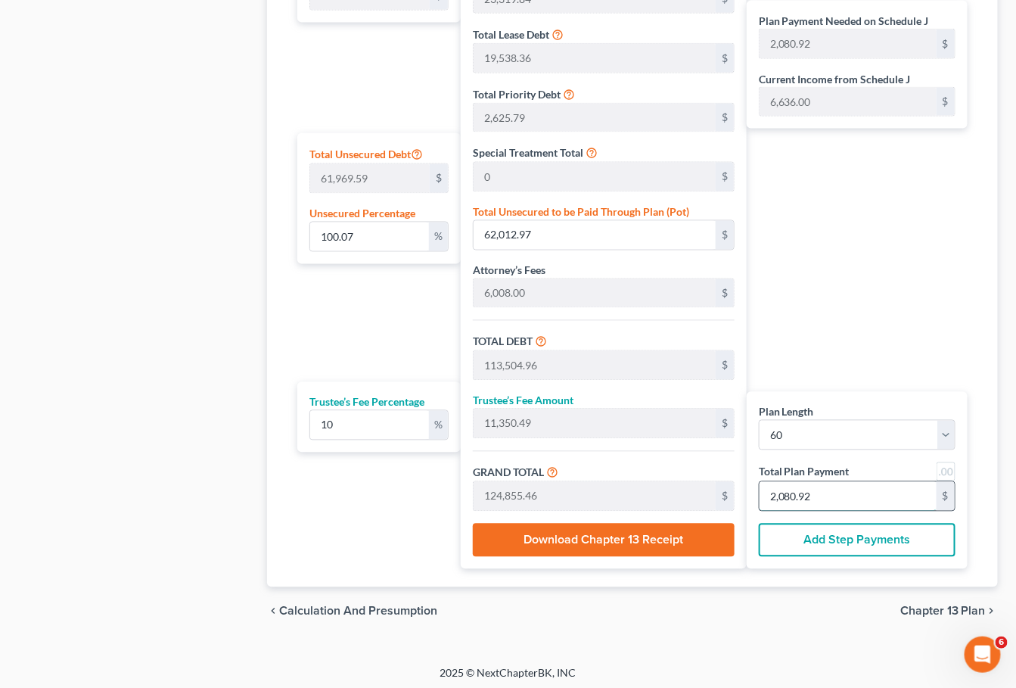
type input "11,350.36"
type input "124,854.00"
type input "2,080.9"
type input "99.99"
type input "61,962.55"
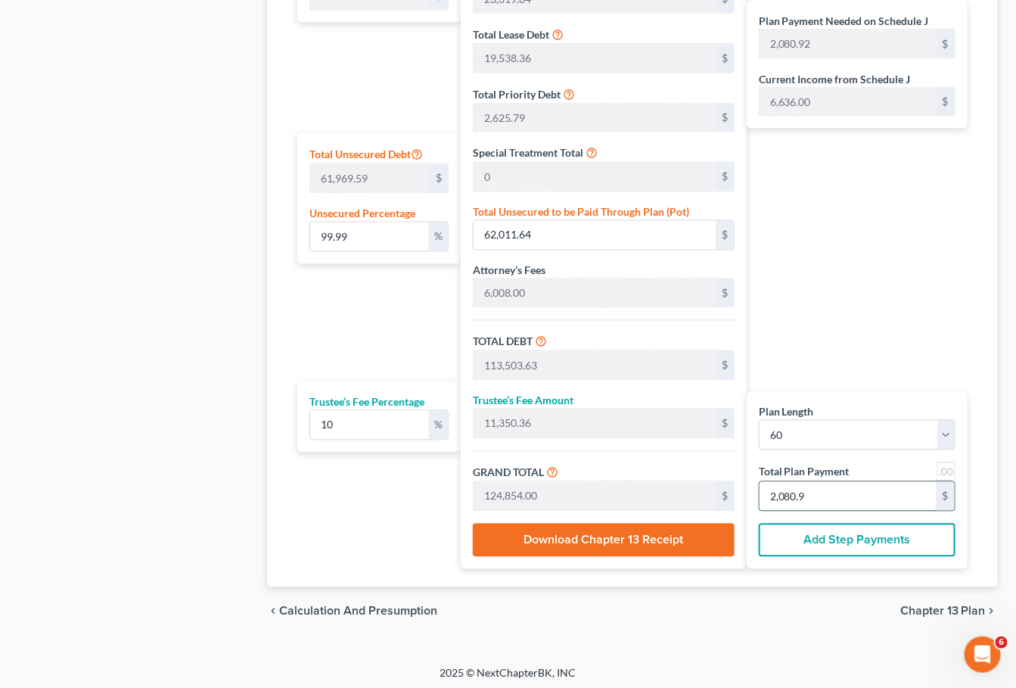
type input "113,454.54"
type input "11,345.45"
type input "124,800.00"
type input "2,080"
type input "0"
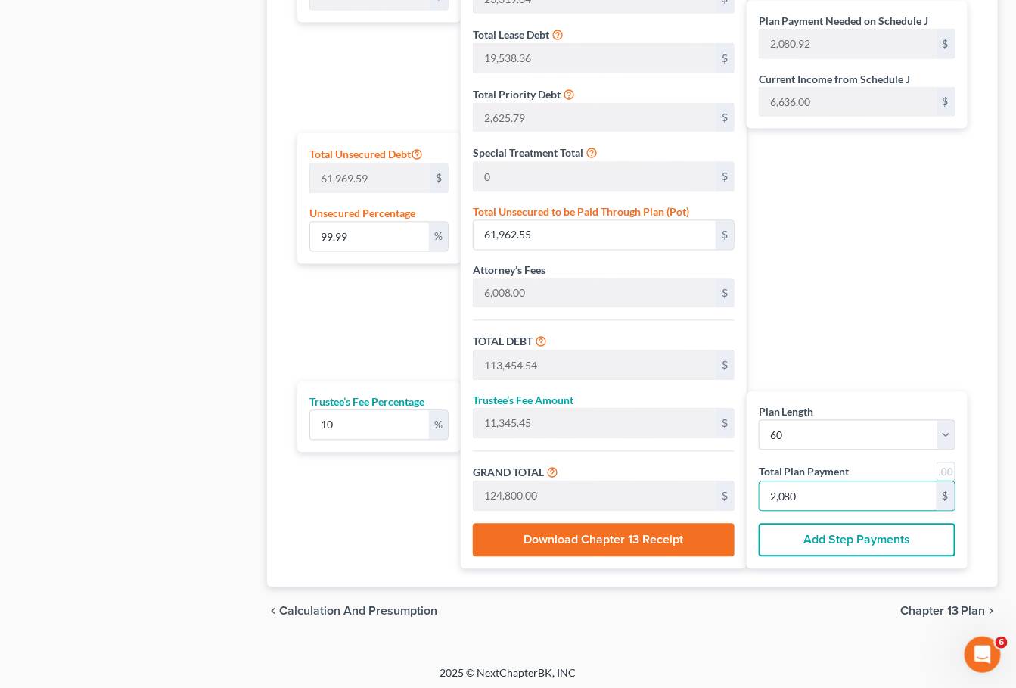
type input "0"
type input "11,345.45"
type input "1,134.54"
type input "12,480.00"
type input "208"
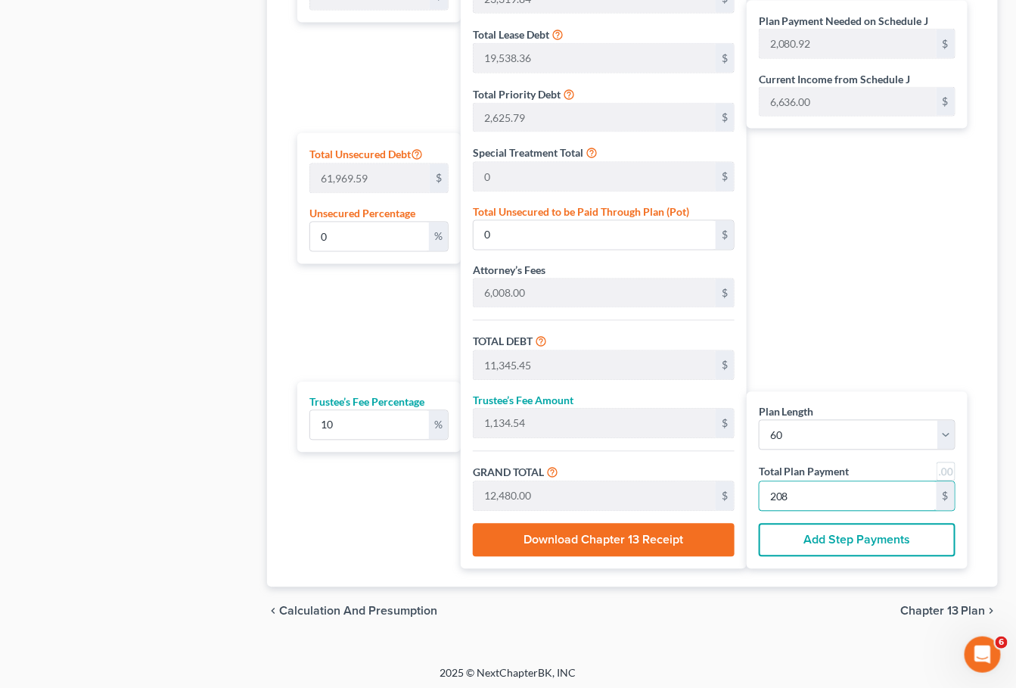
type input "100.08"
type input "62,017.10"
type input "113,509.09"
type input "11,350.90"
type input "124,860.00"
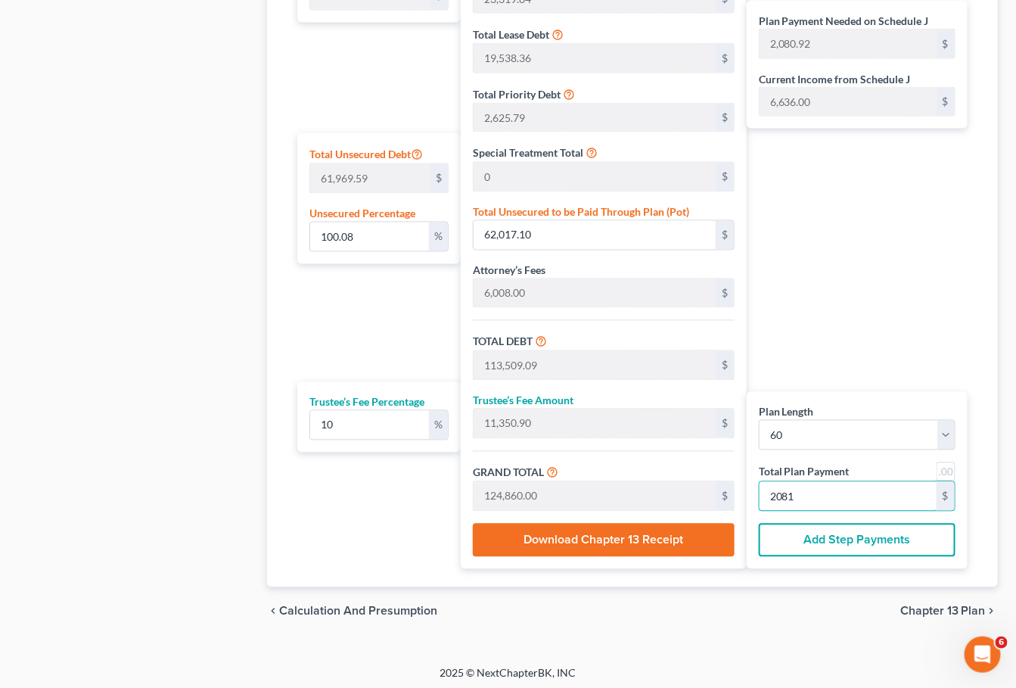
type input "2,081"
click at [920, 606] on span "Chapter 13 Plan" at bounding box center [944, 611] width 86 height 12
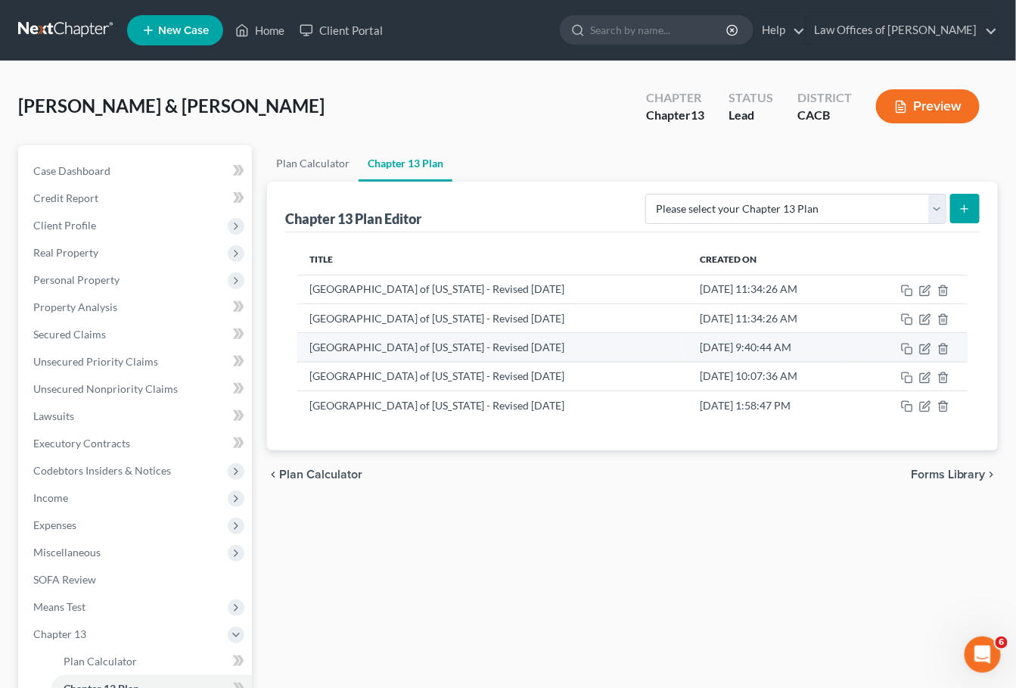
scroll to position [48, 0]
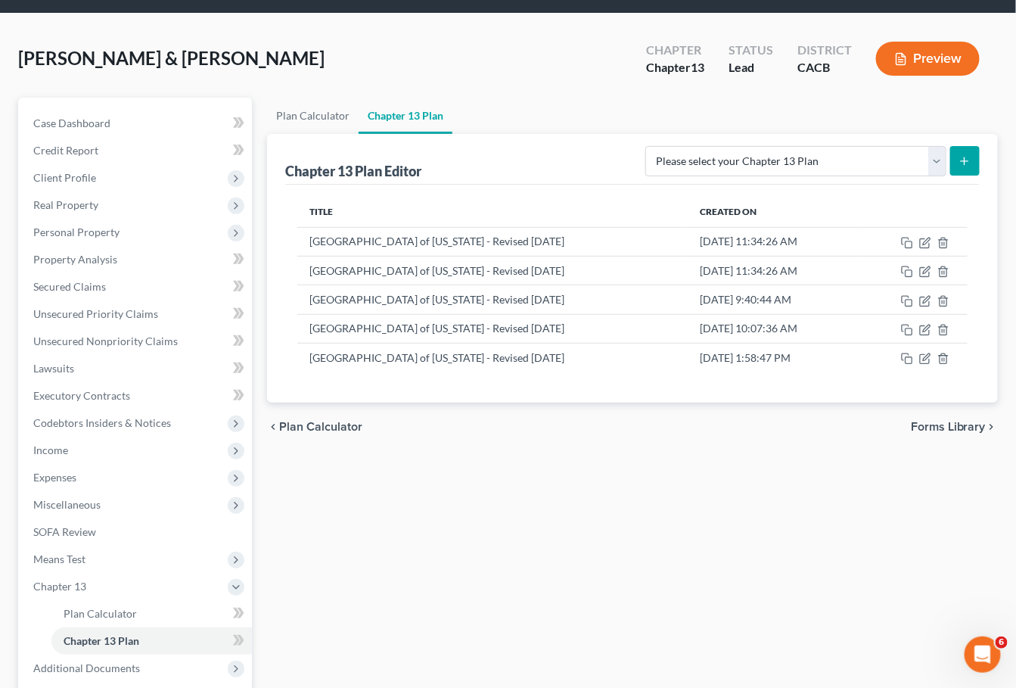
click at [755, 177] on div "Please select your Chapter 13 Plan [GEOGRAPHIC_DATA] of [US_STATE] - Effective …" at bounding box center [810, 160] width 341 height 40
select select "1"
click at [957, 150] on button "submit" at bounding box center [966, 161] width 30 height 30
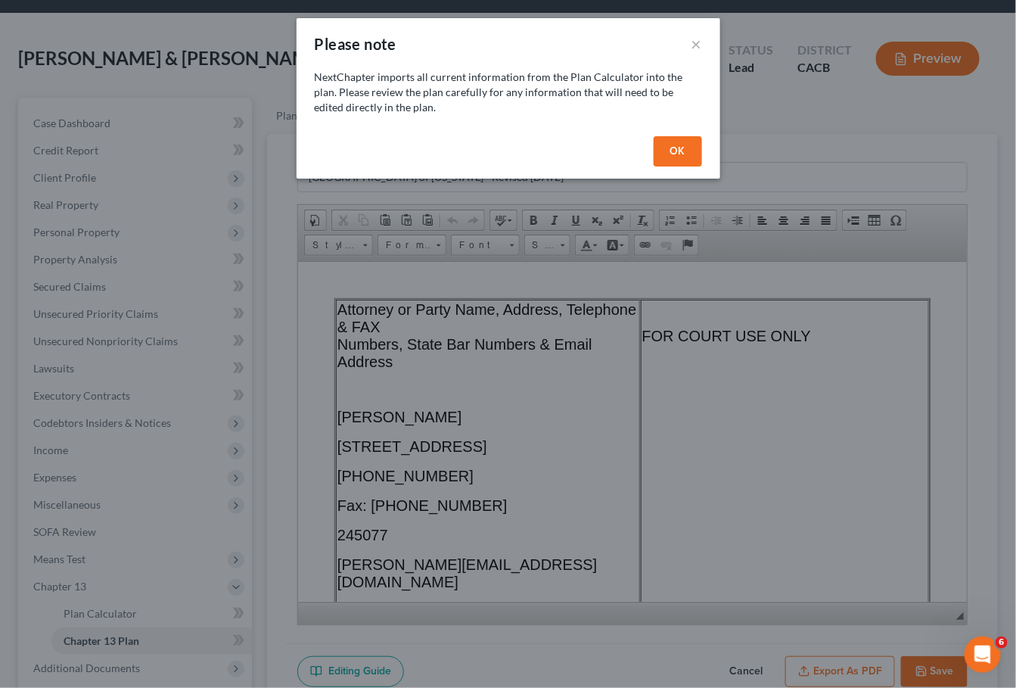
scroll to position [0, 0]
click at [667, 154] on button "OK" at bounding box center [678, 151] width 48 height 30
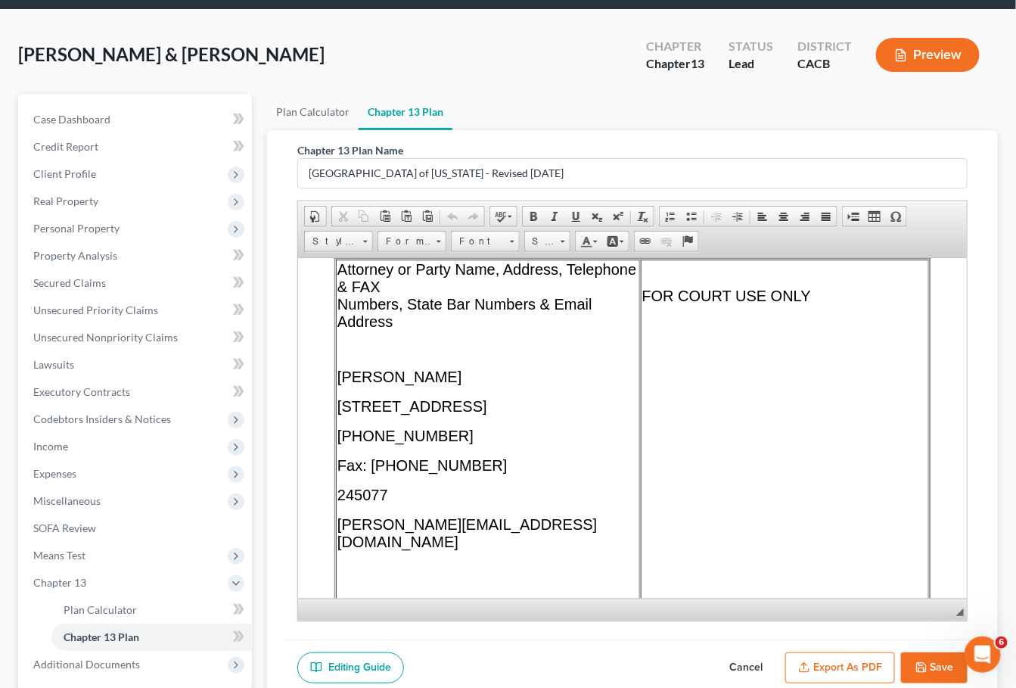
scroll to position [39, 0]
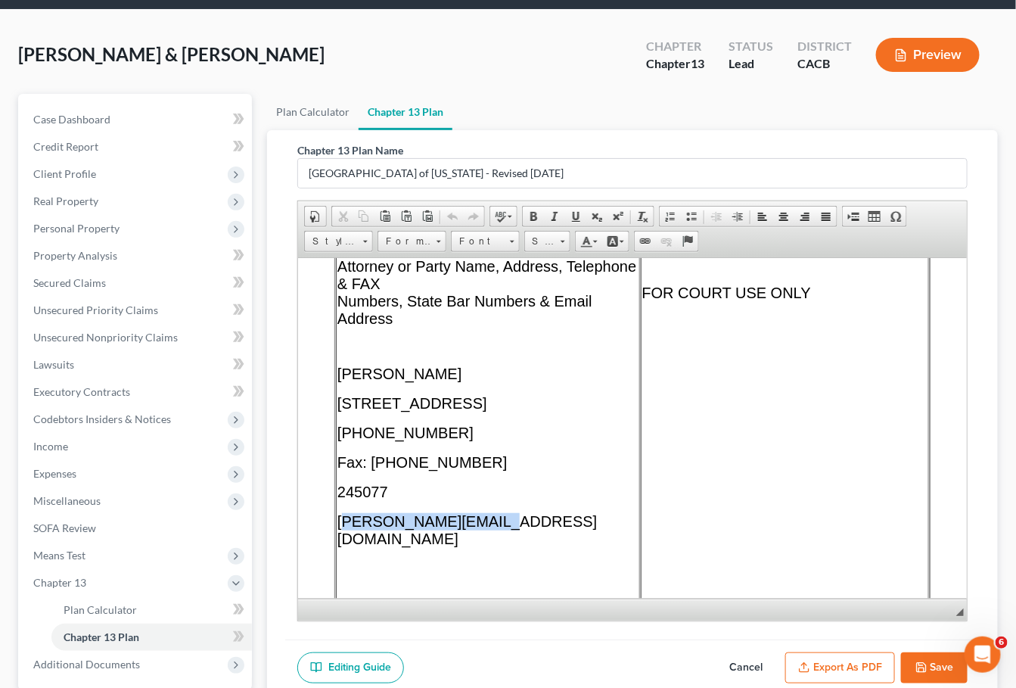
drag, startPoint x: 495, startPoint y: 543, endPoint x: 339, endPoint y: 541, distance: 155.9
click at [339, 541] on p "[PERSON_NAME][EMAIL_ADDRESS][DOMAIN_NAME]" at bounding box center [487, 529] width 301 height 35
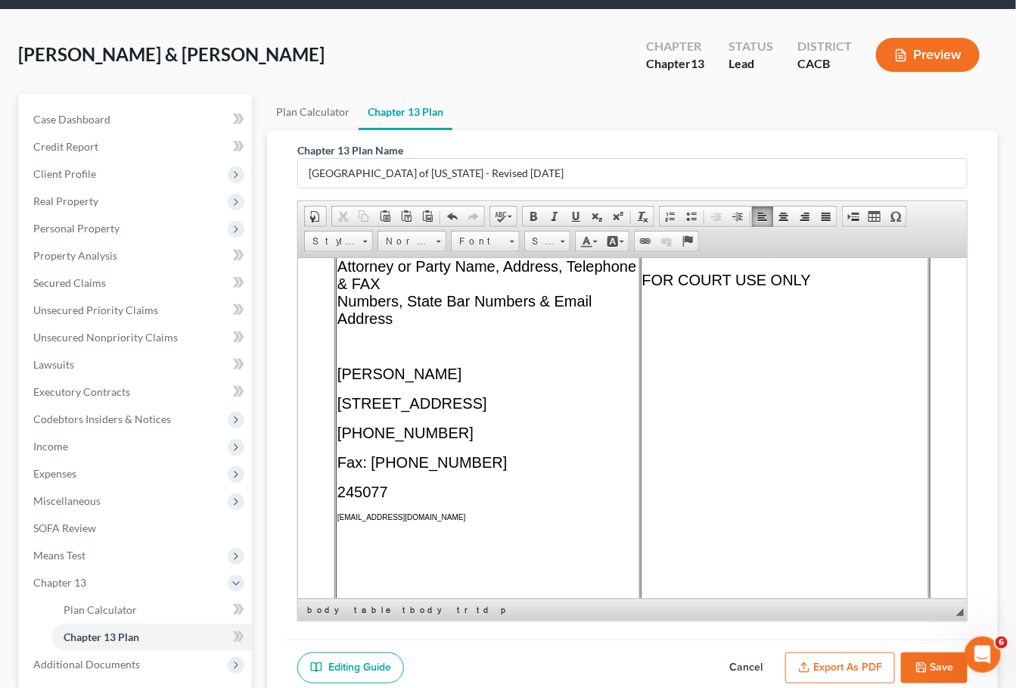
drag, startPoint x: 466, startPoint y: 538, endPoint x: 355, endPoint y: 531, distance: 111.5
click at [355, 531] on td "Attorney or Party Name, Address, Telephone & FAX Numbers, State Bar Numbers & E…" at bounding box center [487, 470] width 304 height 428
drag, startPoint x: 566, startPoint y: 241, endPoint x: 268, endPoint y: 31, distance: 364.5
click at [566, 241] on link "Size" at bounding box center [547, 241] width 46 height 21
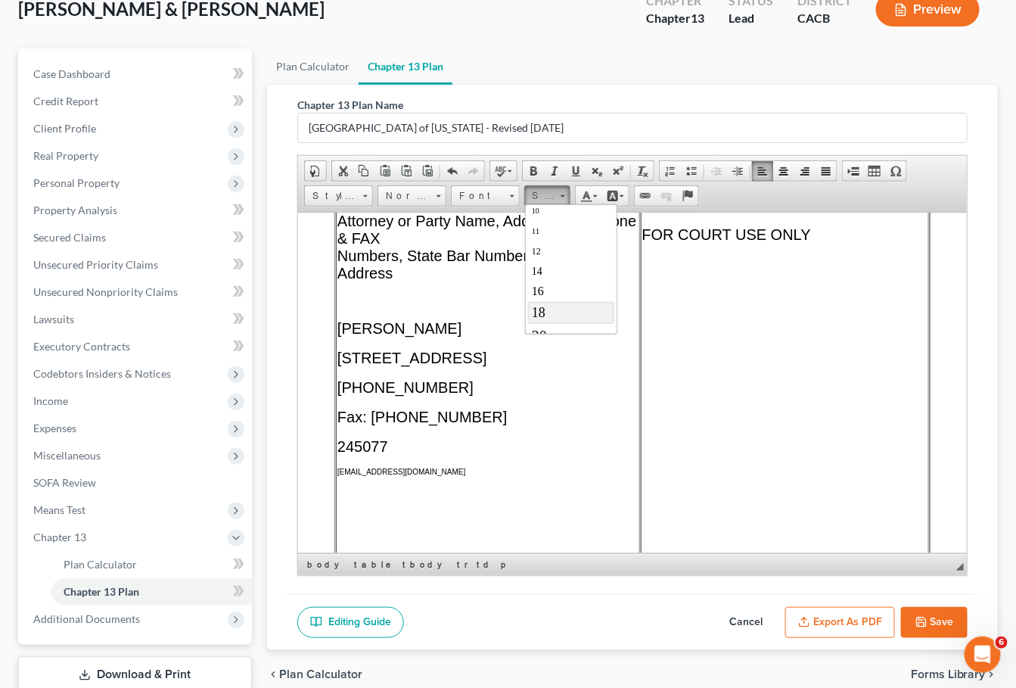
scroll to position [68, 0]
click at [562, 322] on link "20" at bounding box center [570, 332] width 86 height 23
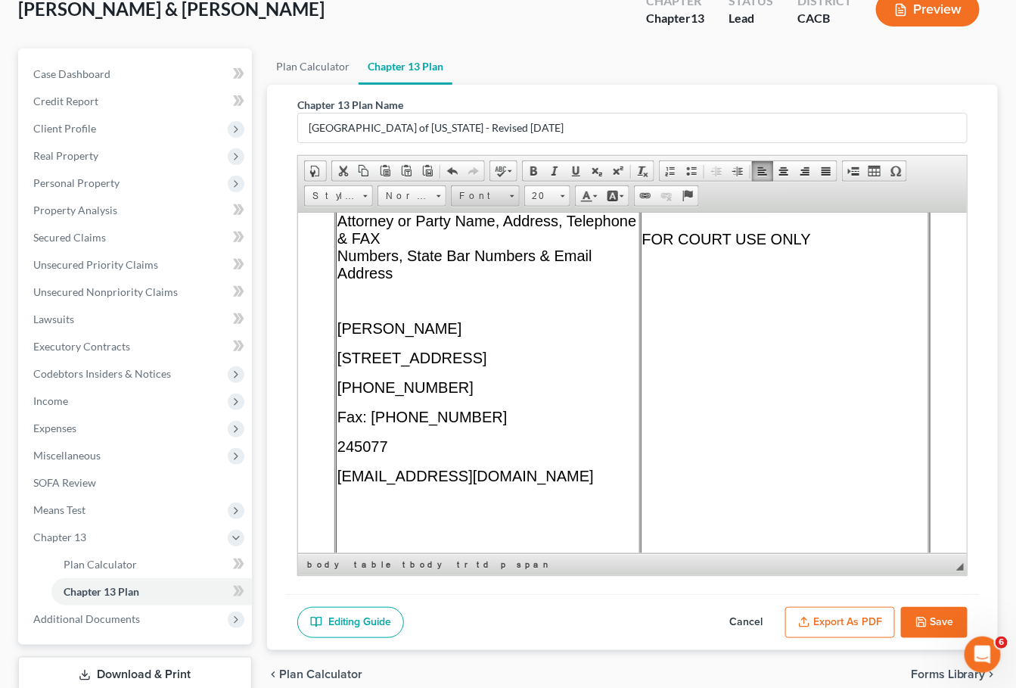
click at [509, 198] on link "Font" at bounding box center [485, 195] width 69 height 21
click at [484, 227] on link "Arial" at bounding box center [508, 233] width 109 height 20
click at [708, 401] on td "FOR COURT USE ONLY" at bounding box center [784, 428] width 288 height 437
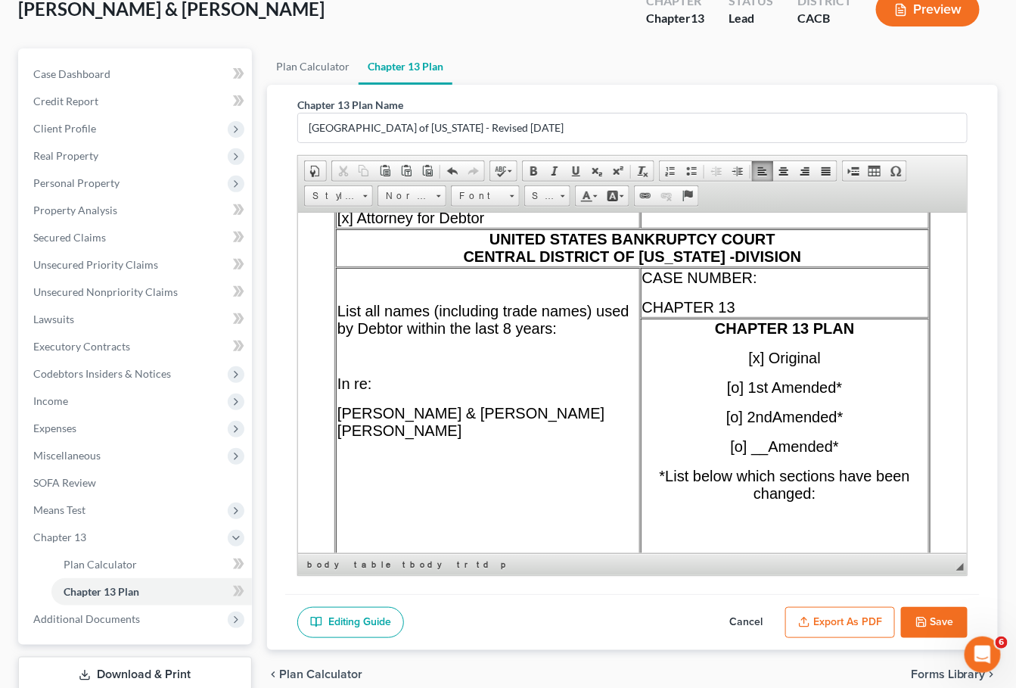
scroll to position [429, 0]
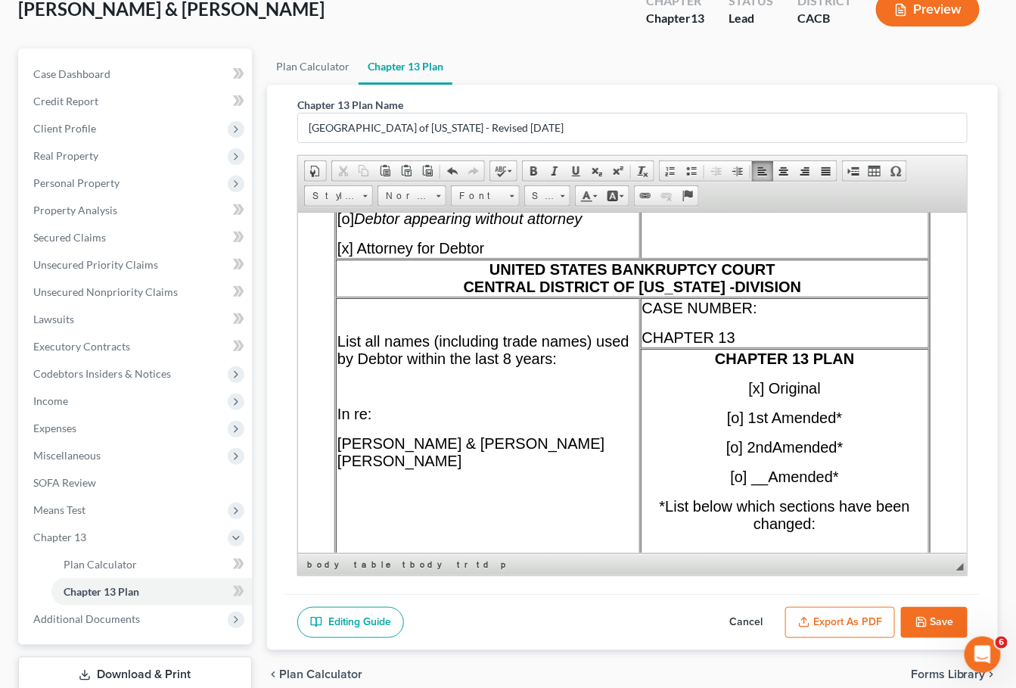
click at [484, 256] on span "[x] Attorney for Debtor" at bounding box center [411, 247] width 148 height 17
click at [734, 294] on span "UNITED STATES BANKRUPTCY COURT CENTRAL DISTRICT OF [US_STATE] - DIVISION" at bounding box center [632, 277] width 338 height 34
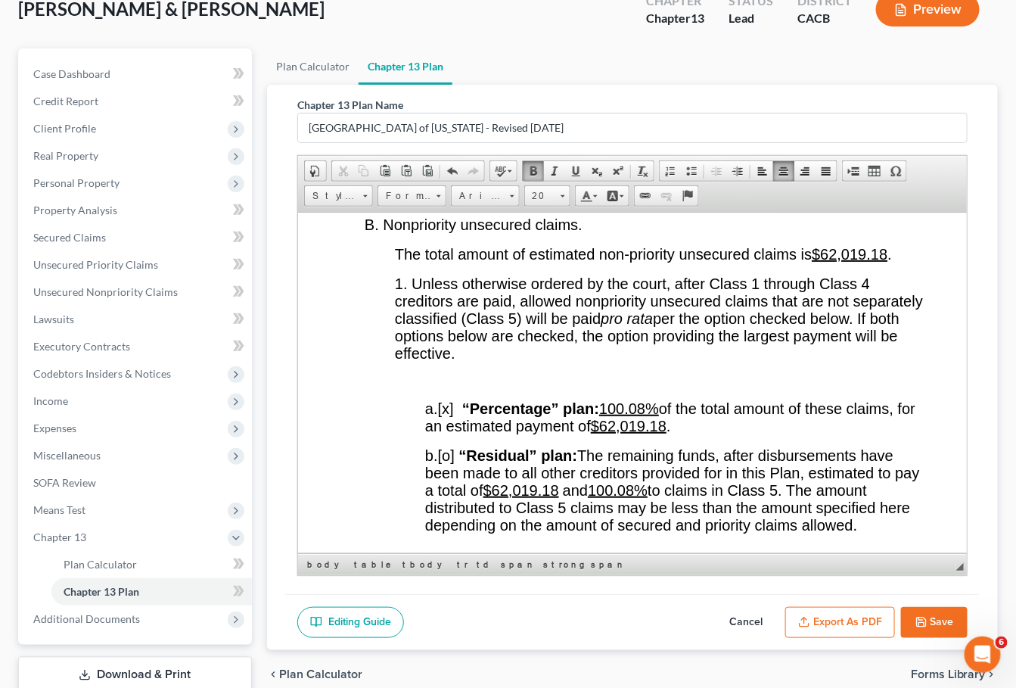
scroll to position [3147, 0]
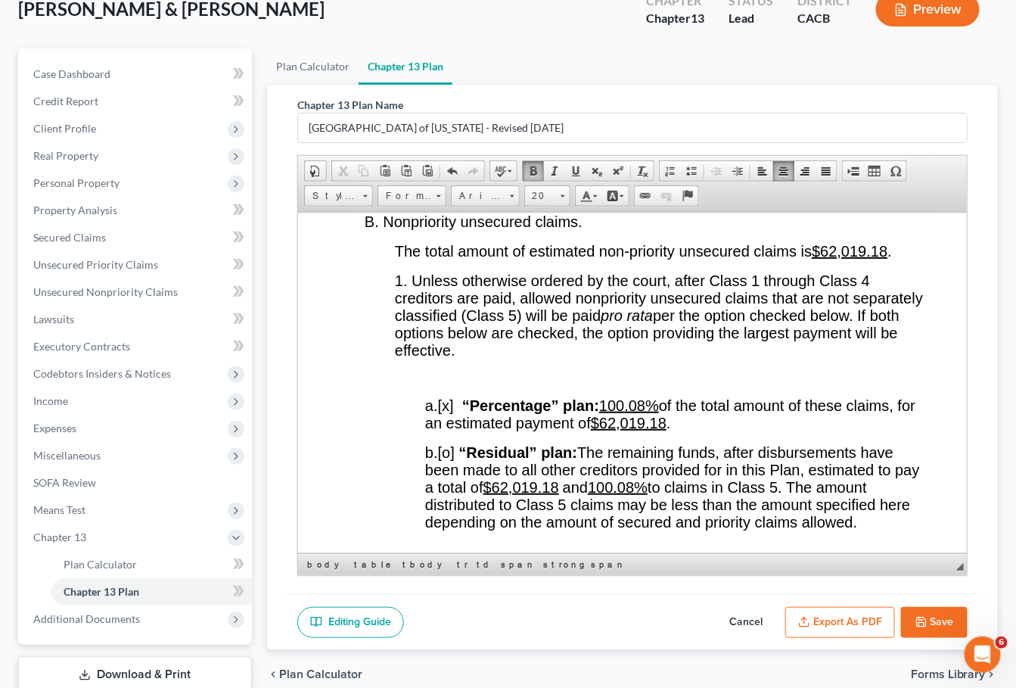
click at [651, 413] on u "100.08%" at bounding box center [629, 405] width 60 height 17
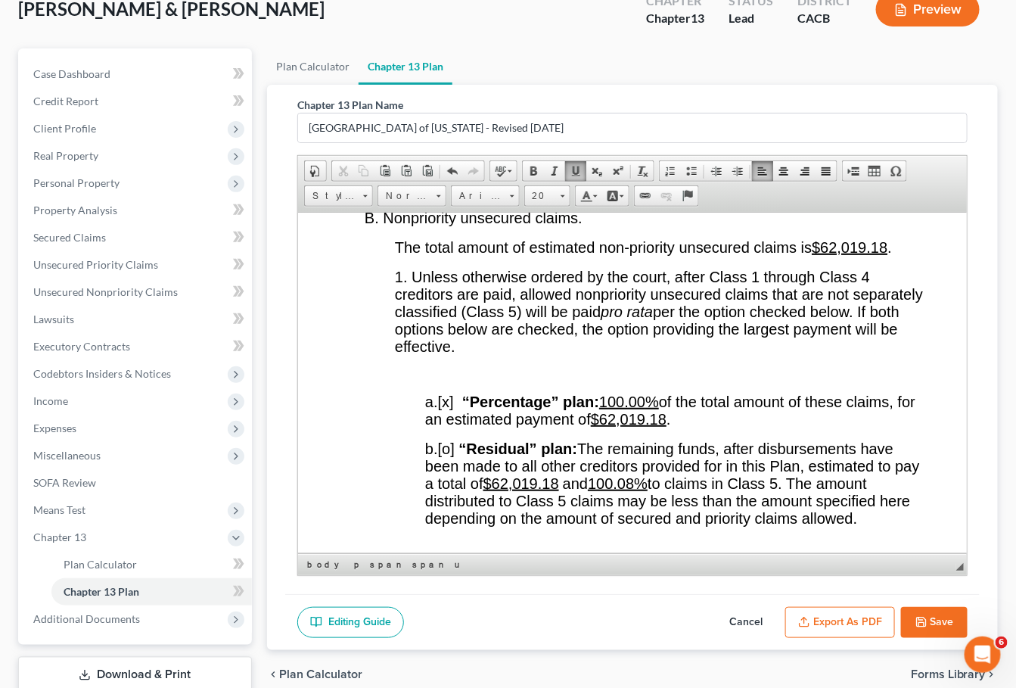
scroll to position [3177, 0]
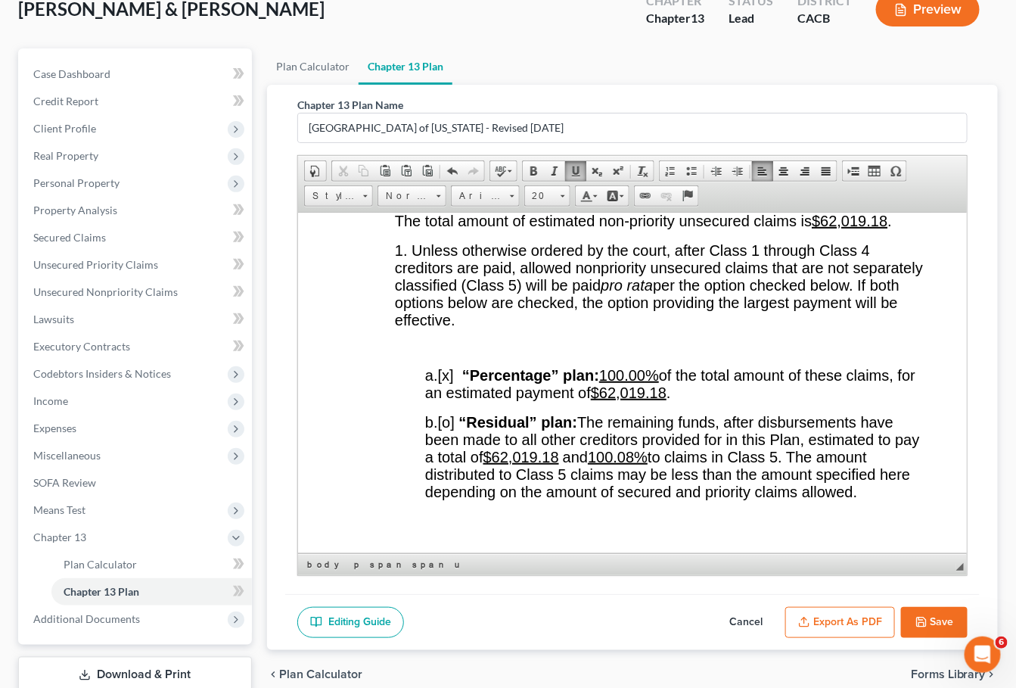
click at [638, 465] on u "100.08%" at bounding box center [617, 456] width 60 height 17
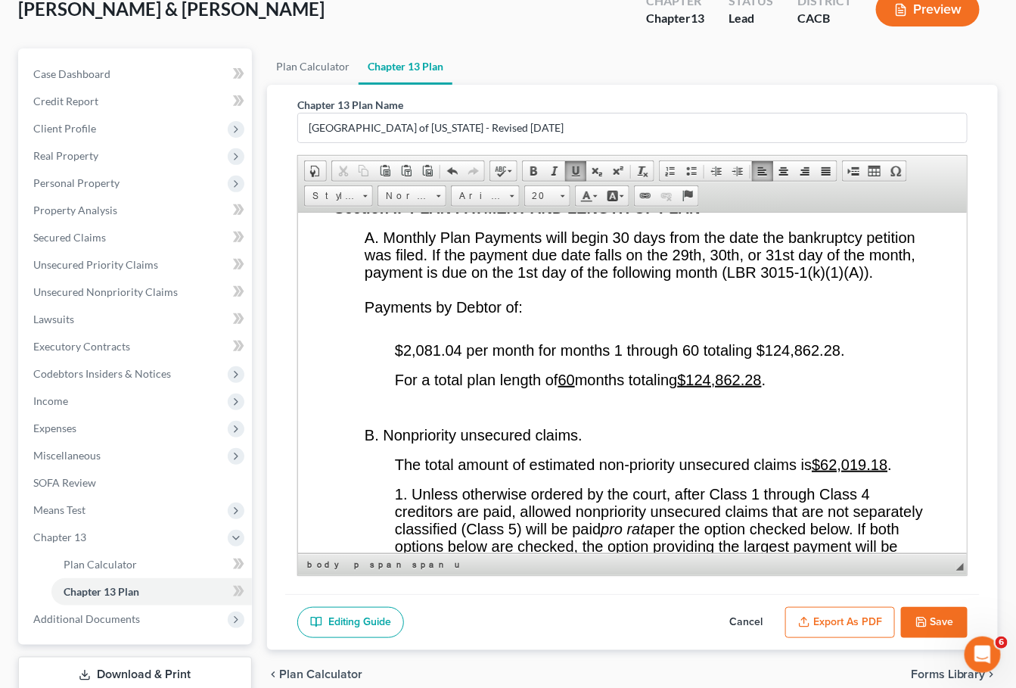
scroll to position [2930, 0]
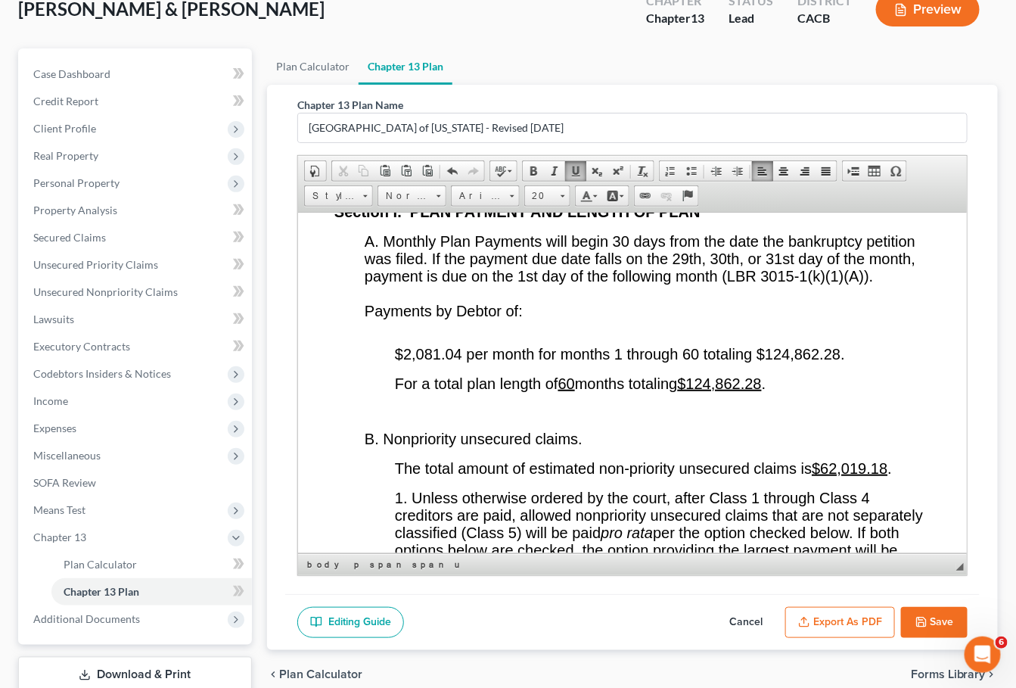
click at [460, 362] on span "$2,081.04 per month for months 1 through 60 totaling $124,862.28." at bounding box center [619, 353] width 450 height 17
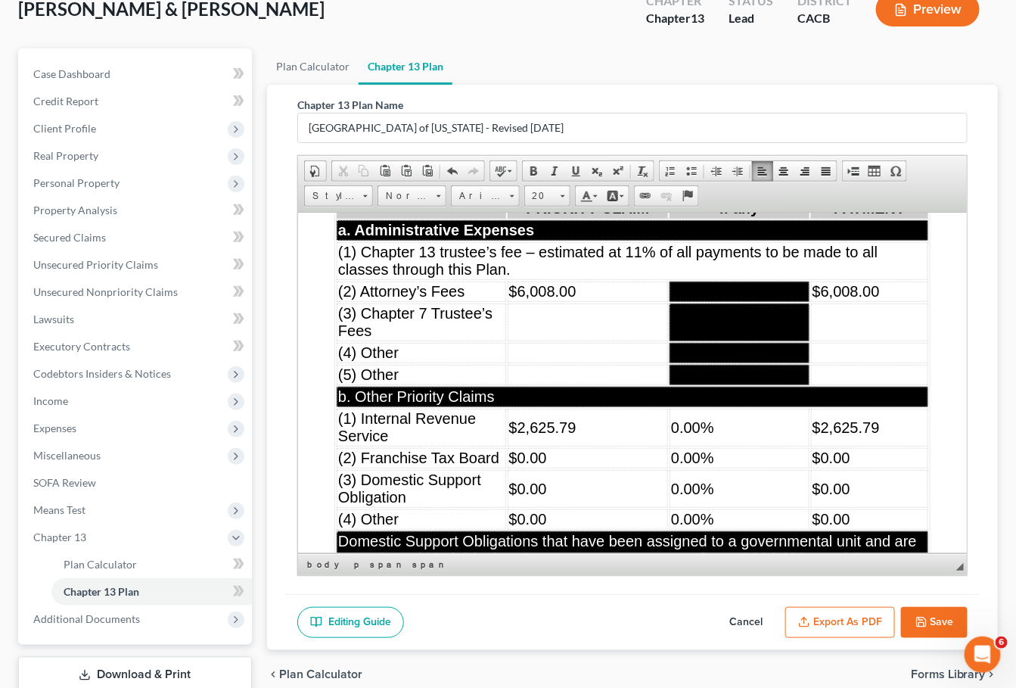
scroll to position [6830, 0]
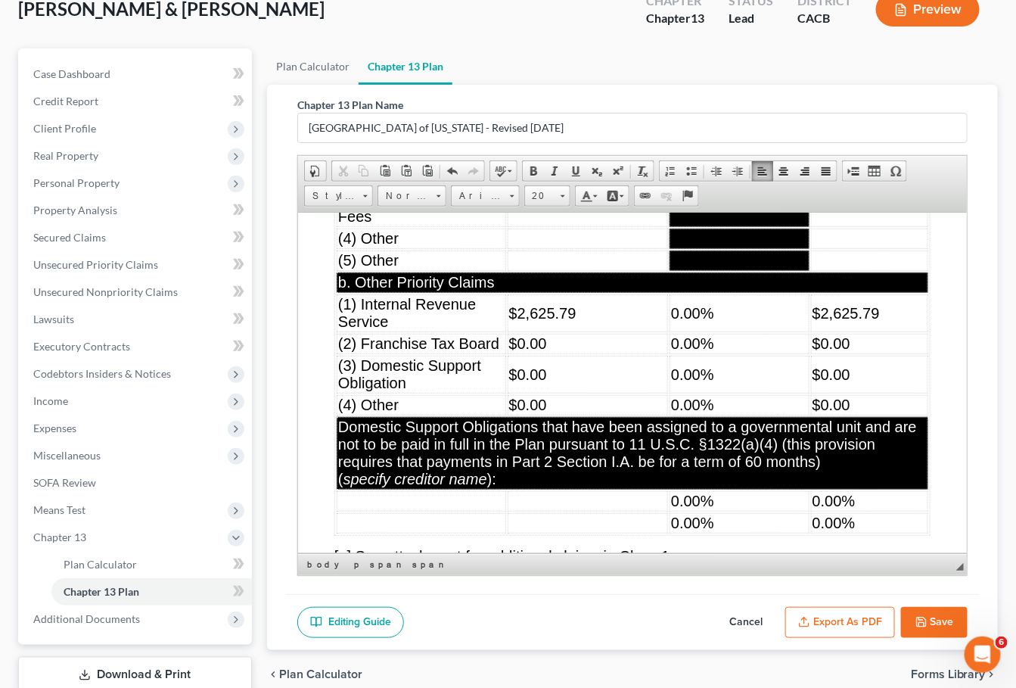
click at [588, 353] on td "$0.00" at bounding box center [587, 343] width 161 height 20
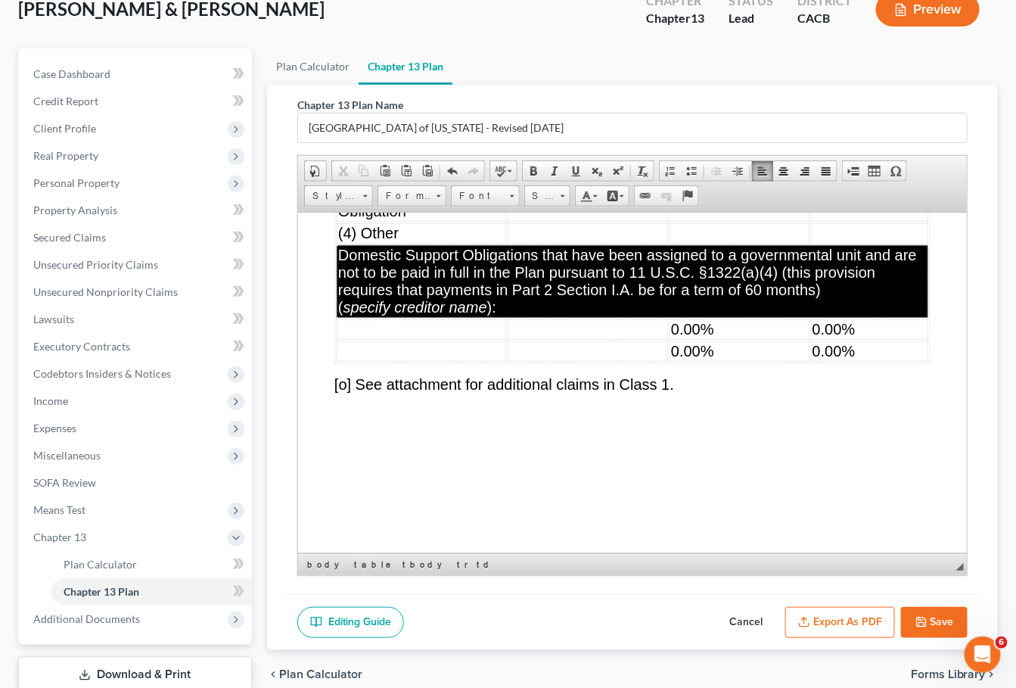
scroll to position [7157, 0]
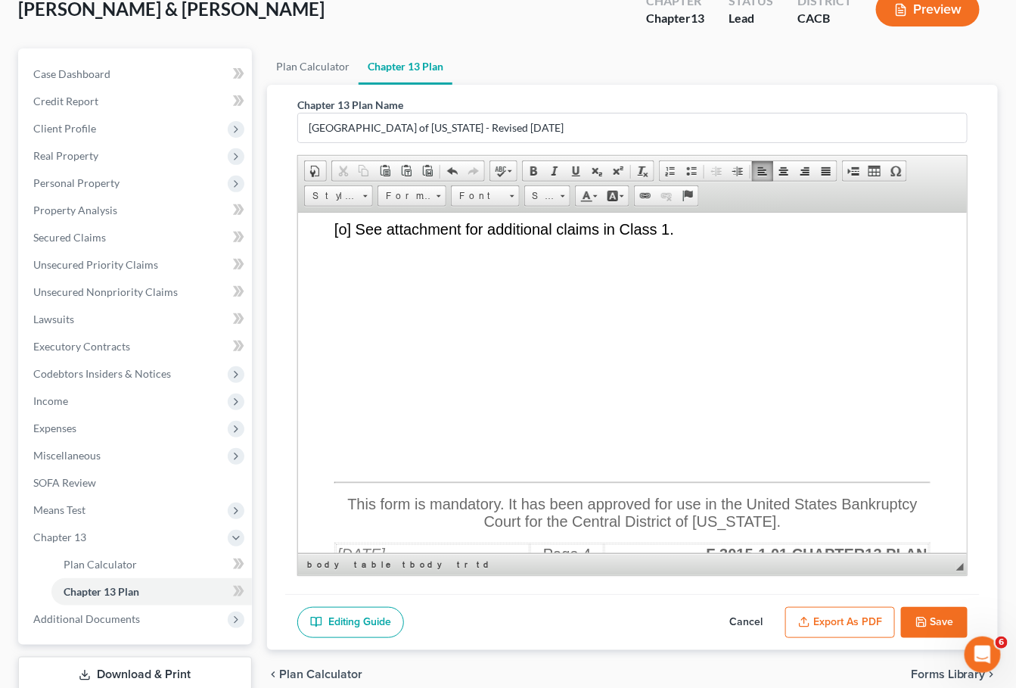
click at [769, 184] on td "0.00%" at bounding box center [739, 173] width 140 height 20
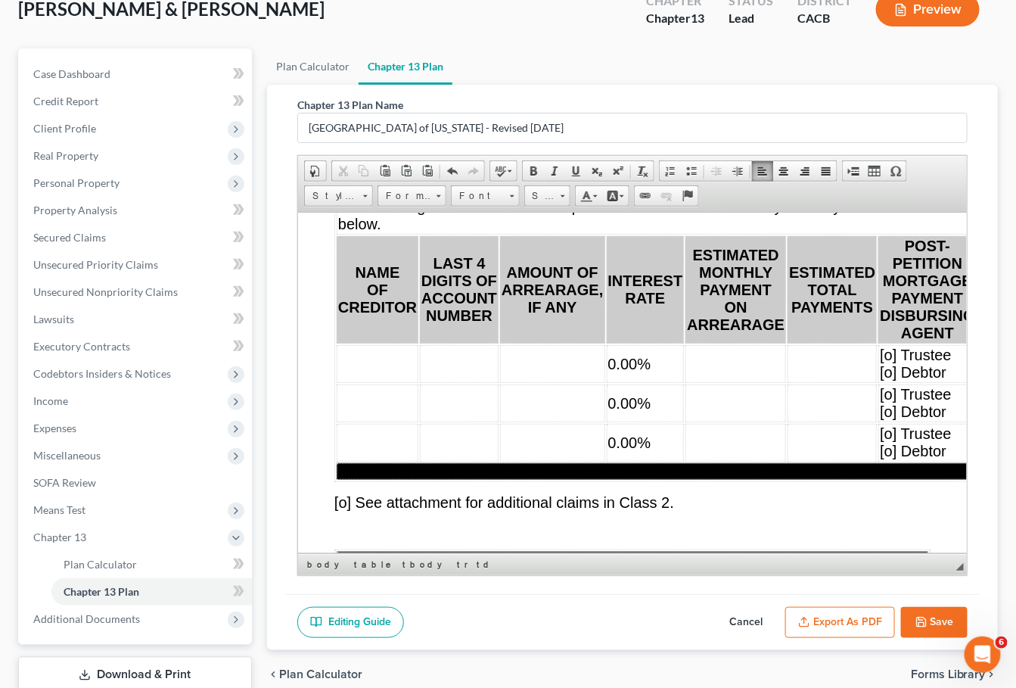
scroll to position [7774, 0]
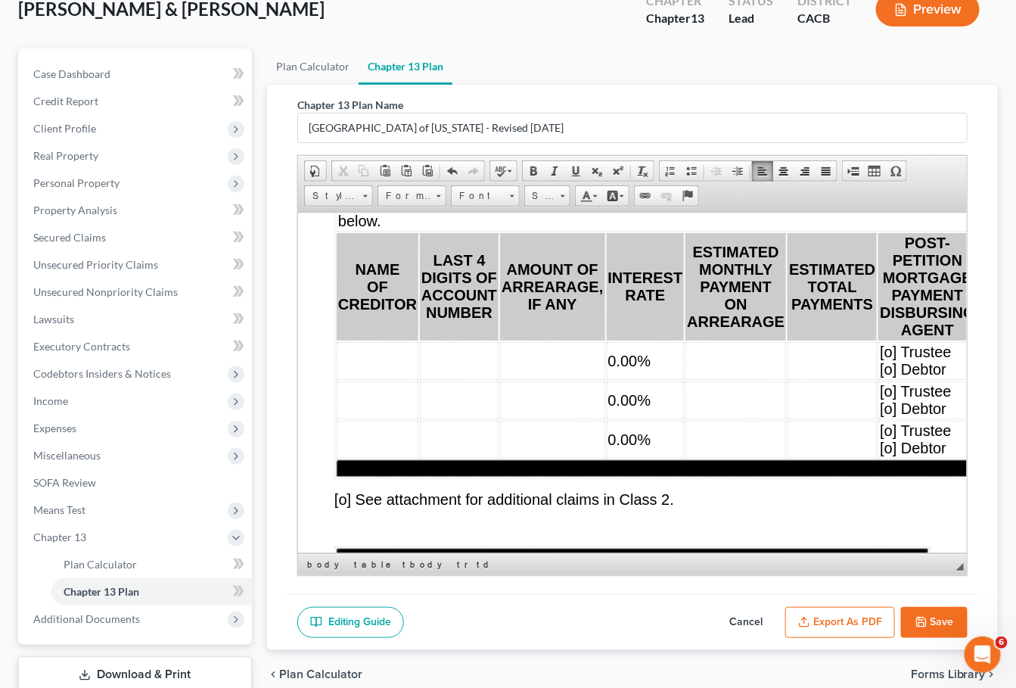
click at [662, 379] on td "0.00%" at bounding box center [645, 360] width 78 height 38
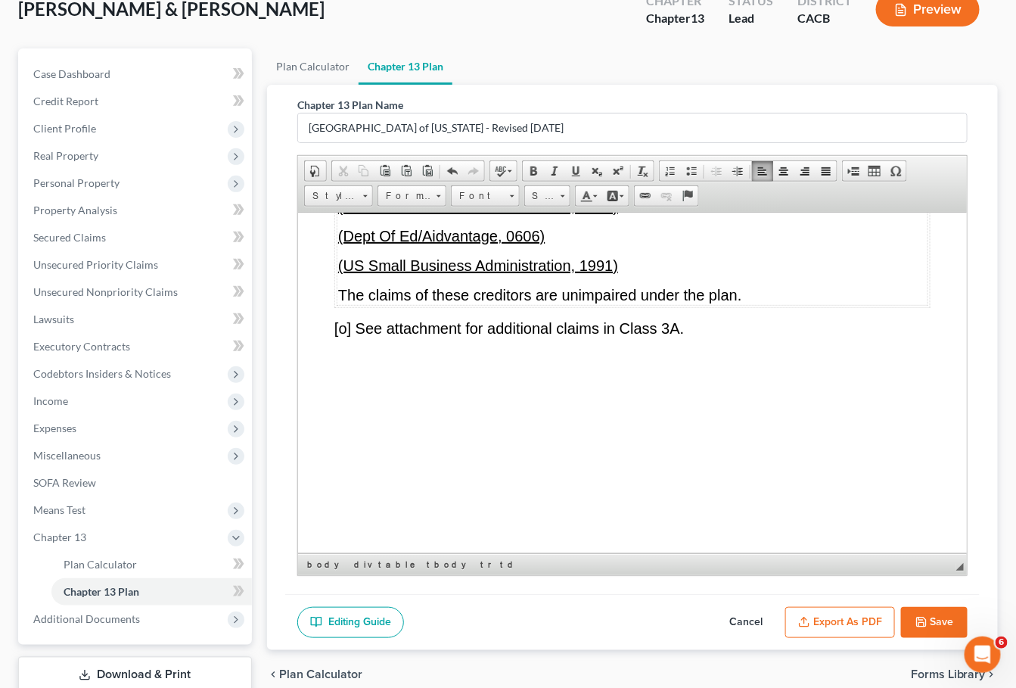
scroll to position [8292, 0]
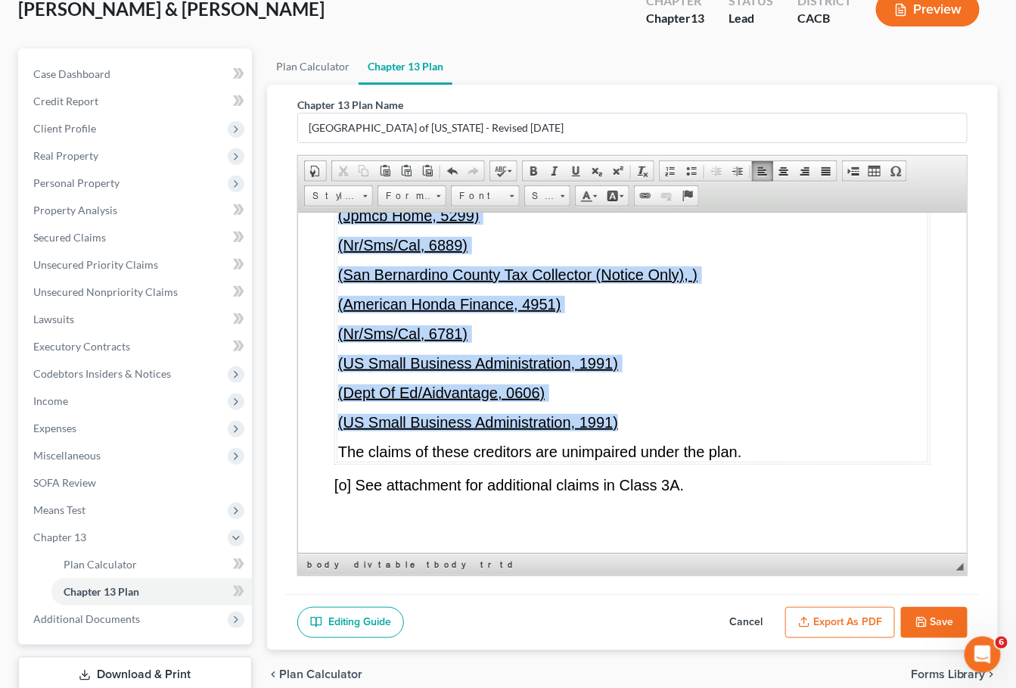
drag, startPoint x: 627, startPoint y: 511, endPoint x: 340, endPoint y: 304, distance: 353.5
click at [340, 304] on td "UNIMPAIRED CLAIMS TO BE PAID DIRECTLY BY DEBTOR. Check One. [o] None. If “None”…" at bounding box center [632, 256] width 592 height 409
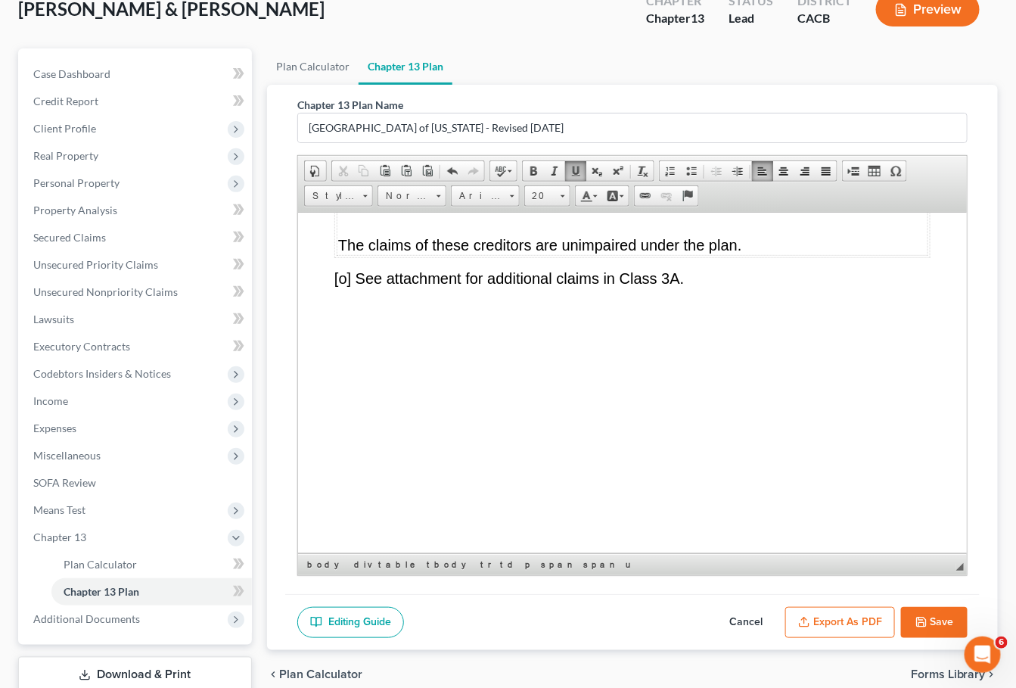
scroll to position [8252, 0]
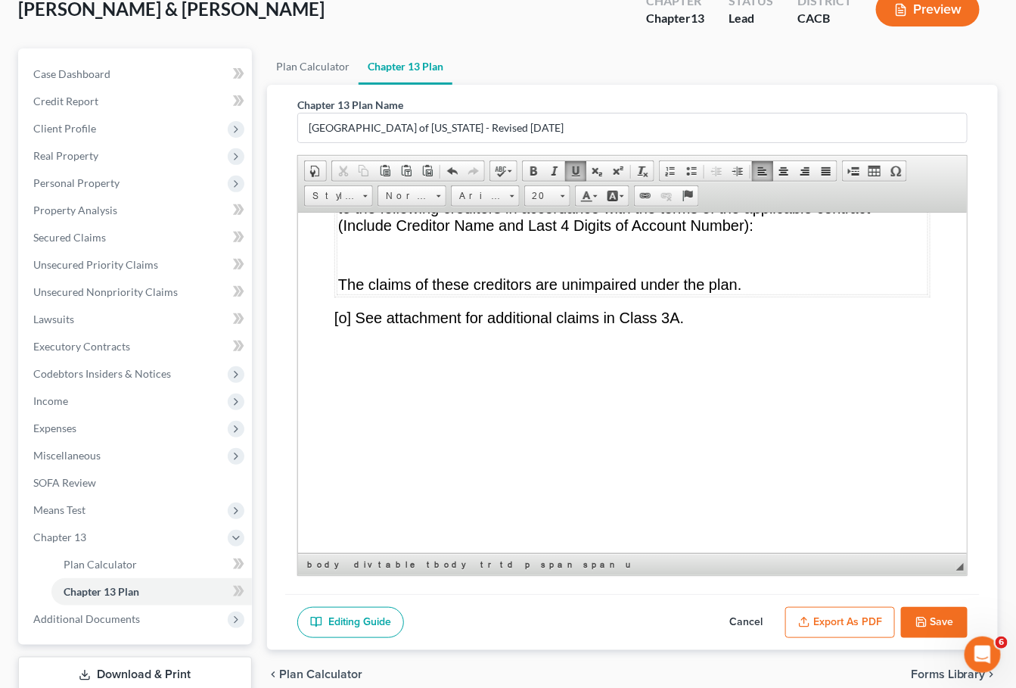
click at [347, 233] on span "[x] Debtor will make regular payments, including any preconfirmation payments, …" at bounding box center [630, 207] width 585 height 51
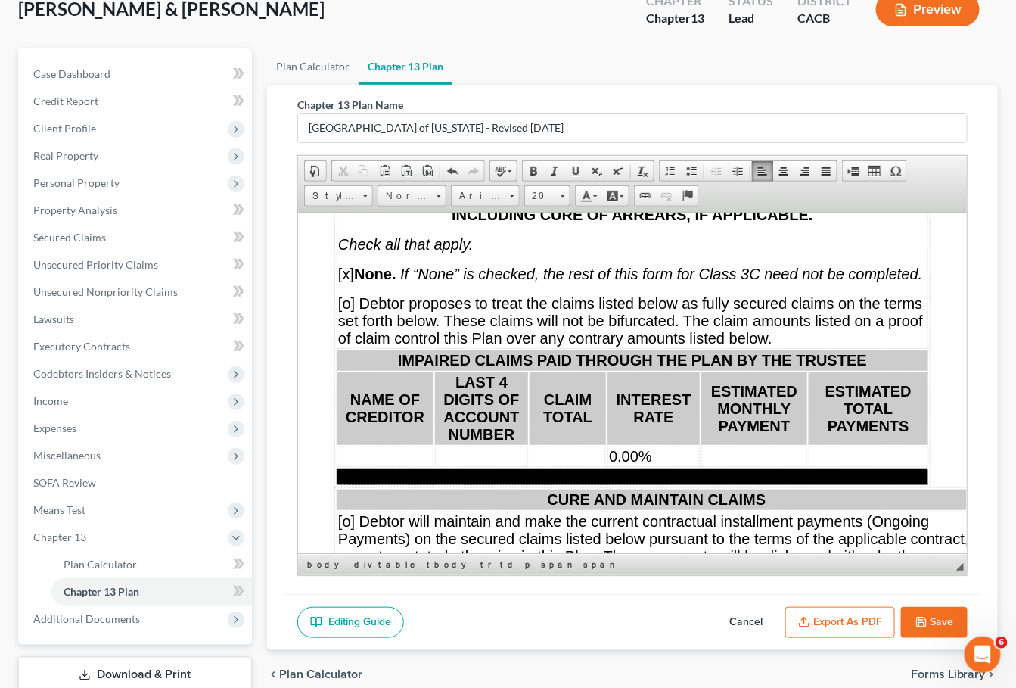
scroll to position [9490, 0]
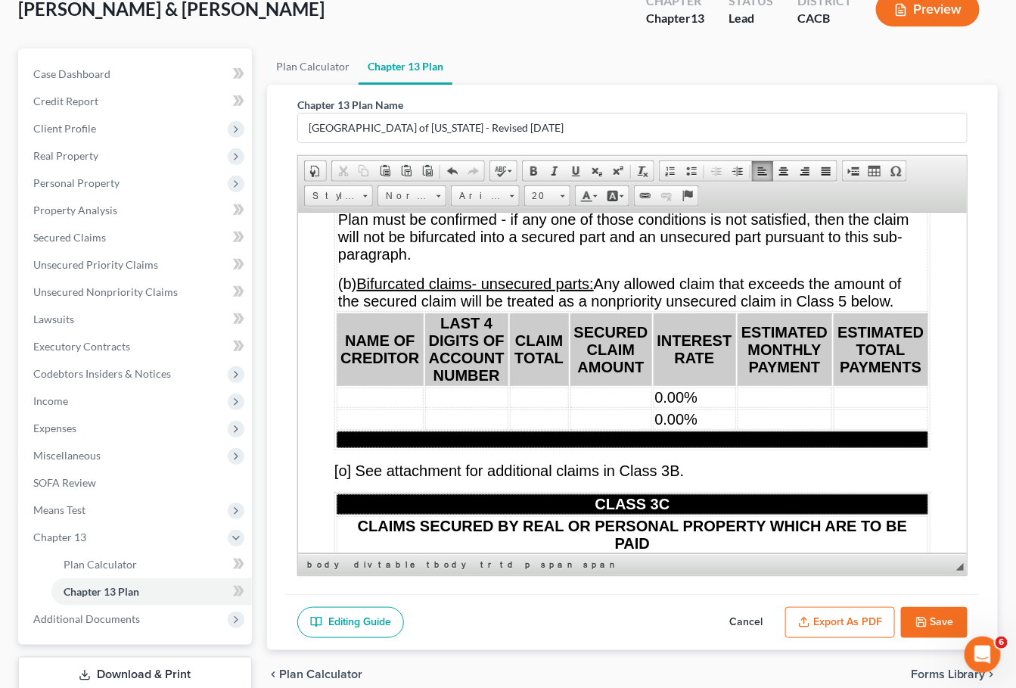
click at [717, 407] on td "0.00%" at bounding box center [694, 397] width 82 height 20
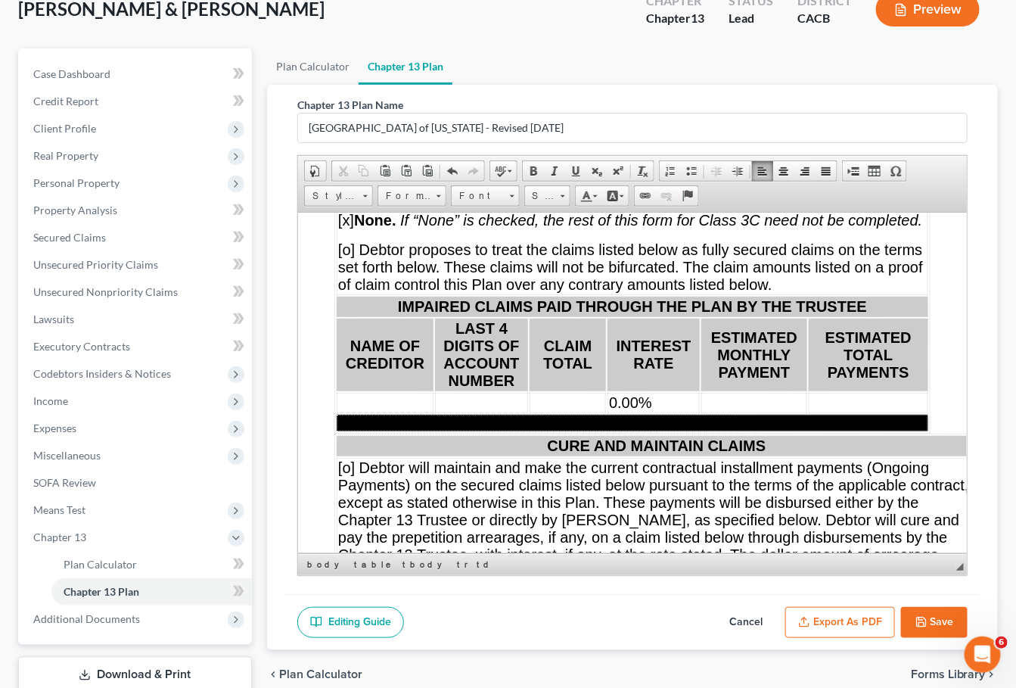
scroll to position [9953, 0]
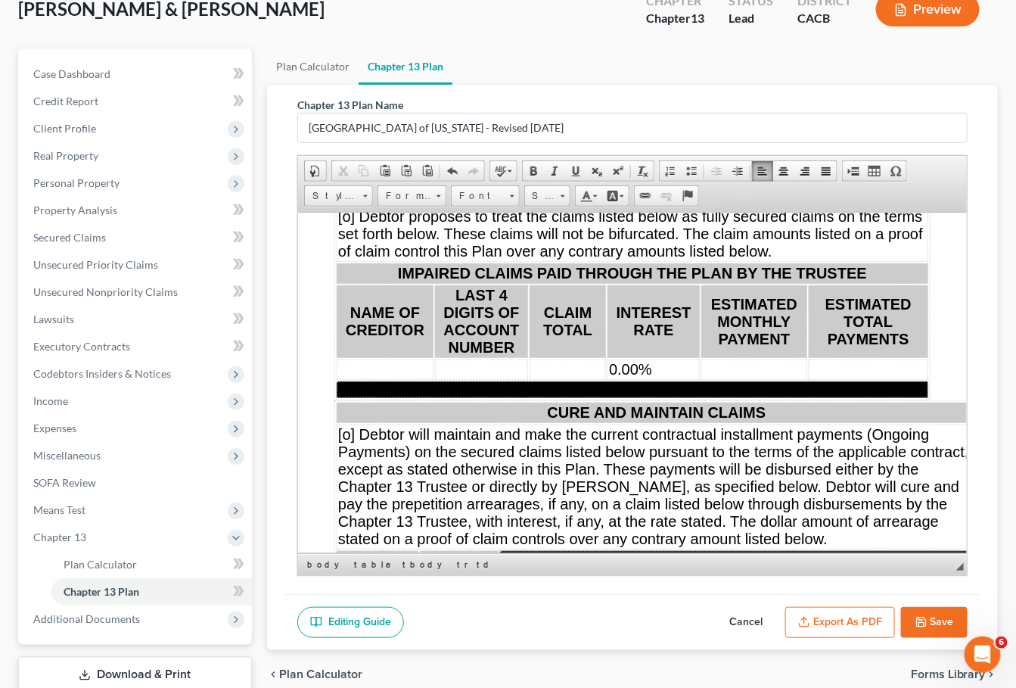
click at [680, 379] on td "0.00%" at bounding box center [653, 369] width 92 height 20
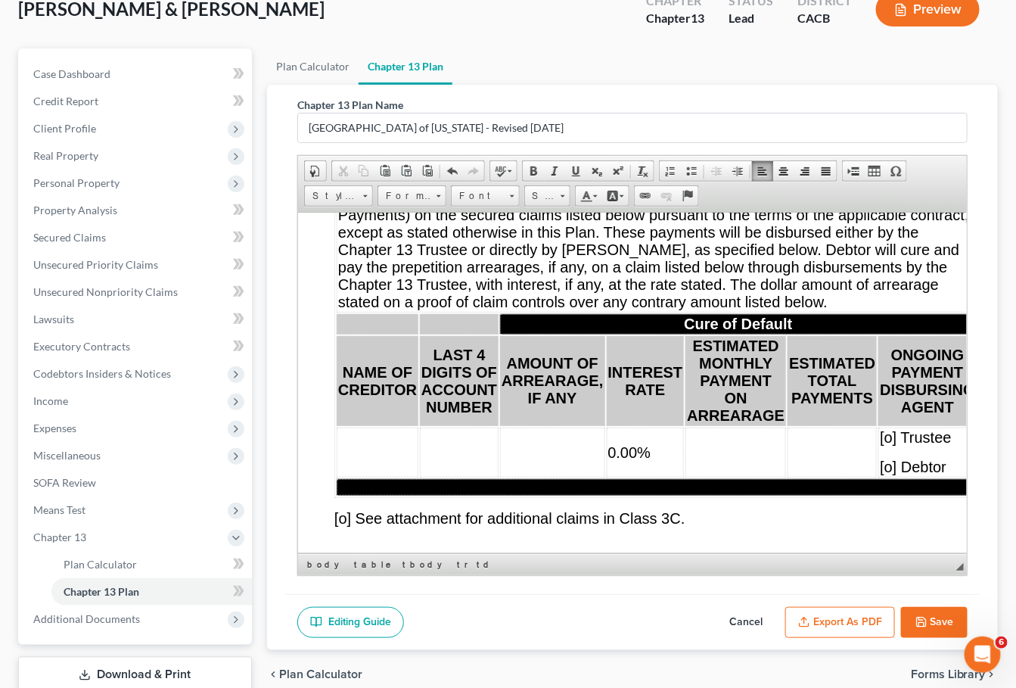
scroll to position [10344, 0]
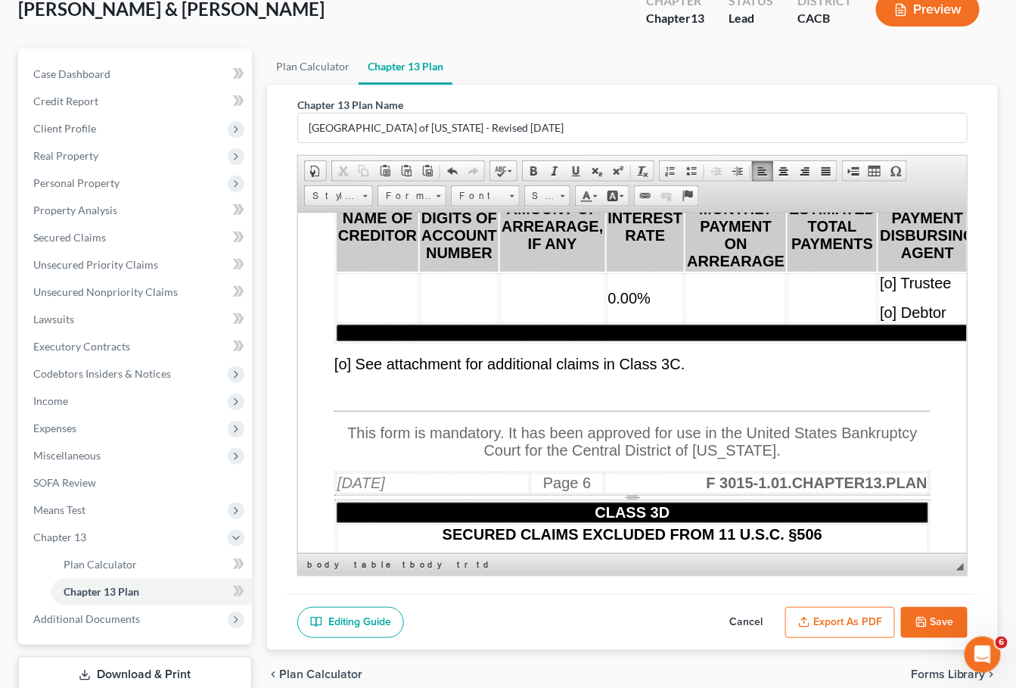
click at [663, 322] on td "0.00%" at bounding box center [645, 297] width 78 height 50
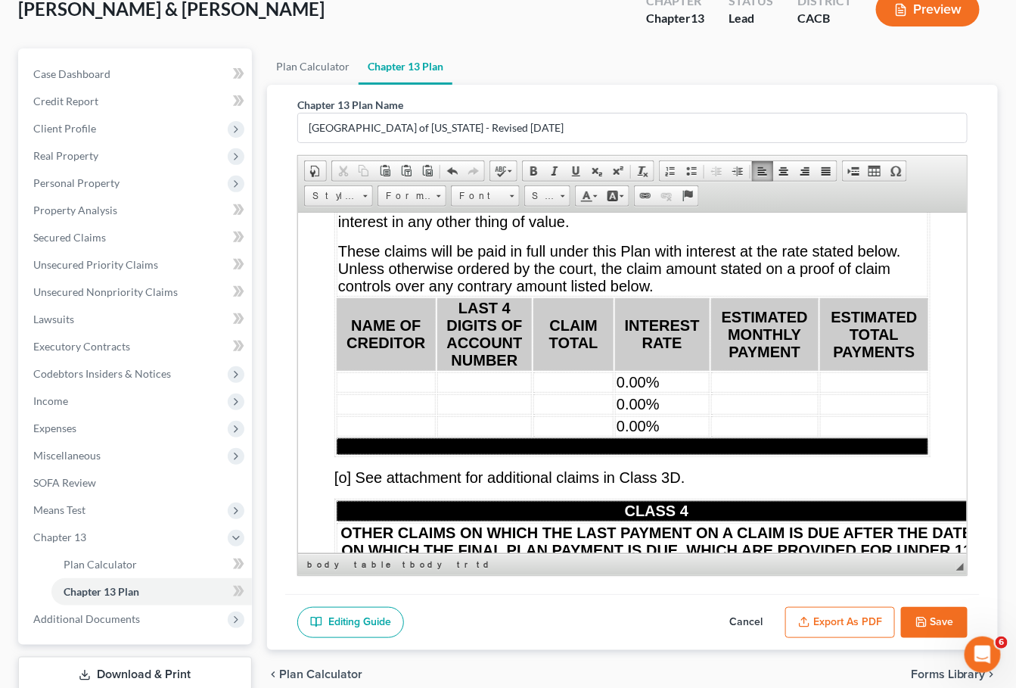
scroll to position [10912, 0]
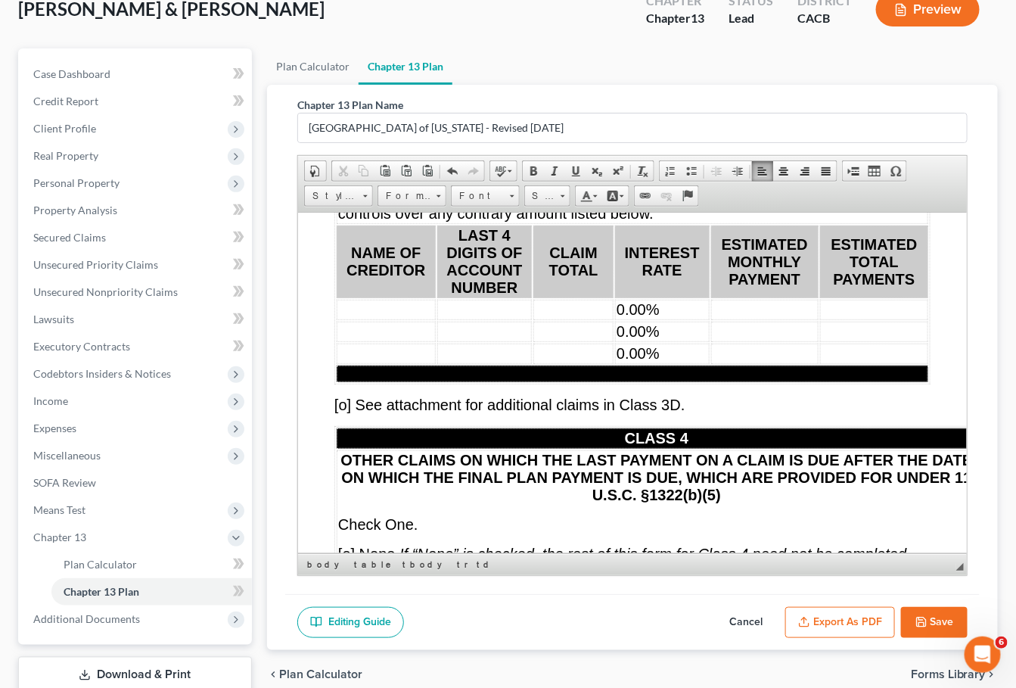
click at [683, 319] on td "0.00%" at bounding box center [662, 309] width 94 height 20
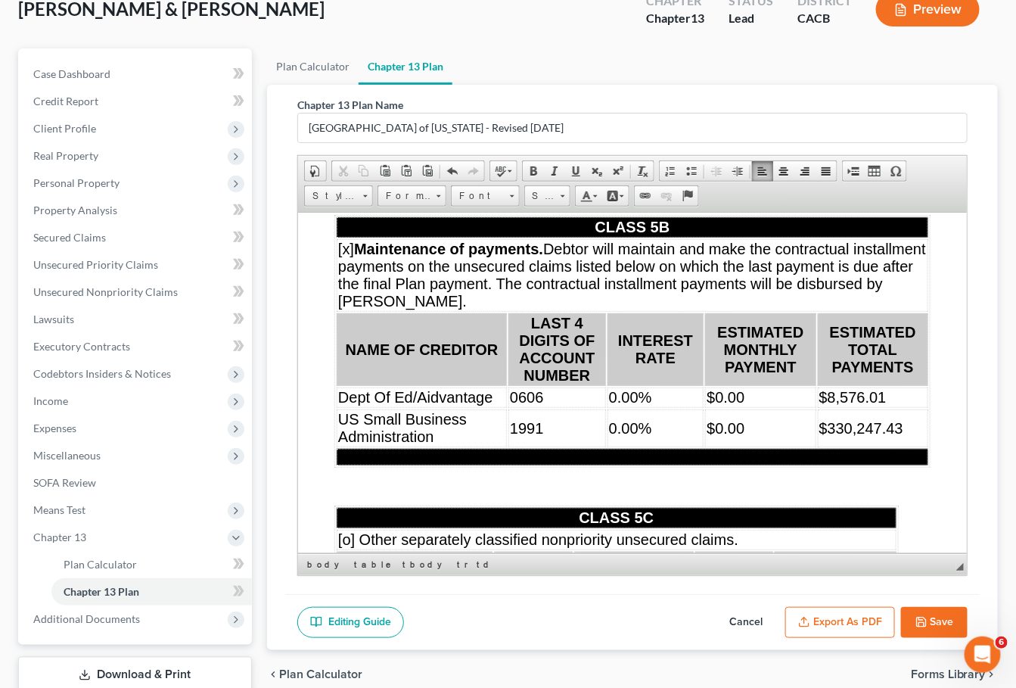
scroll to position [12321, 0]
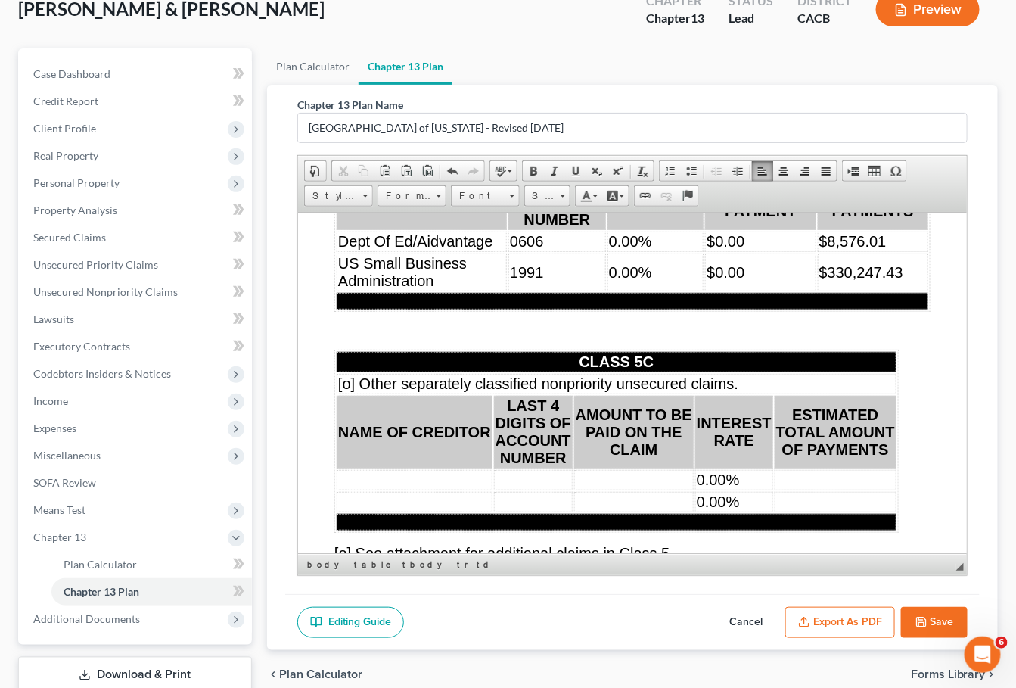
click at [703, 251] on td "0.00%" at bounding box center [655, 241] width 96 height 20
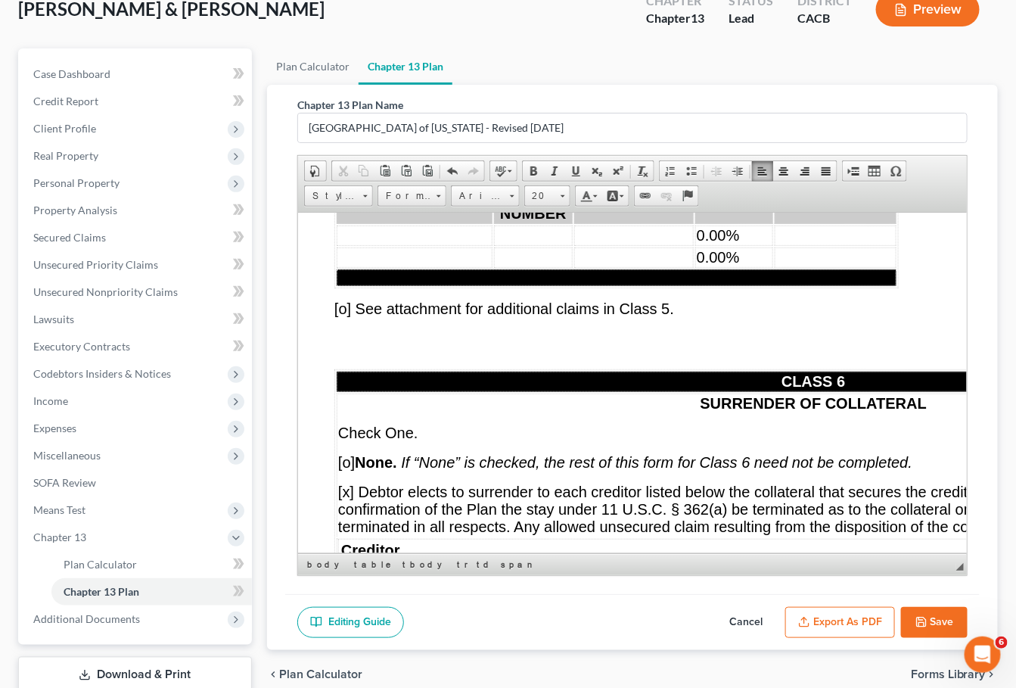
scroll to position [176, 0]
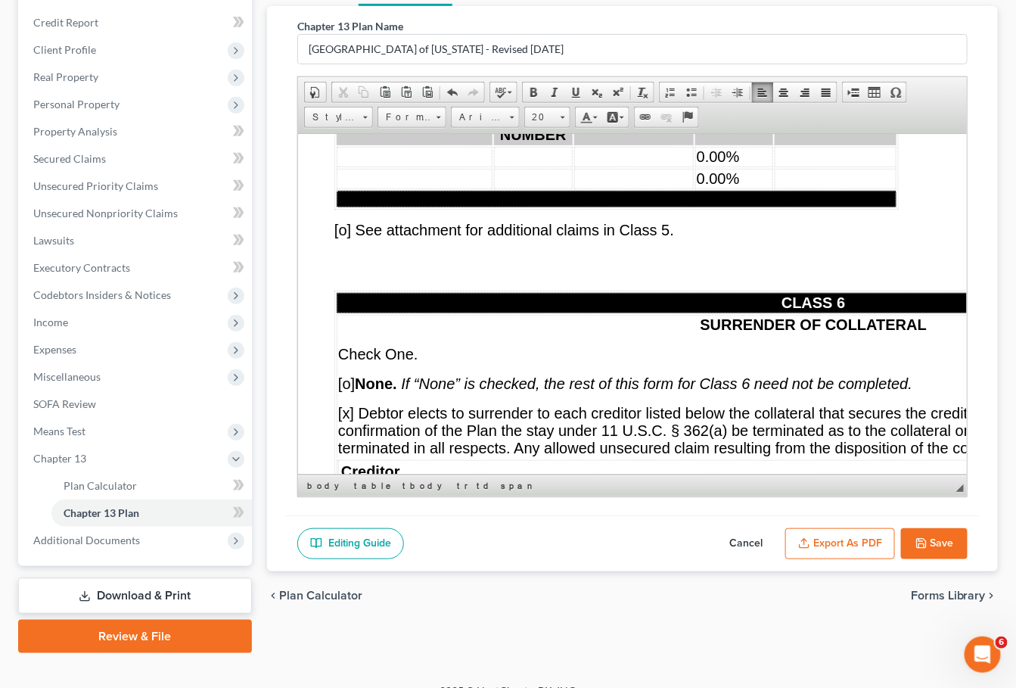
click at [759, 166] on td "0.00%" at bounding box center [734, 156] width 78 height 20
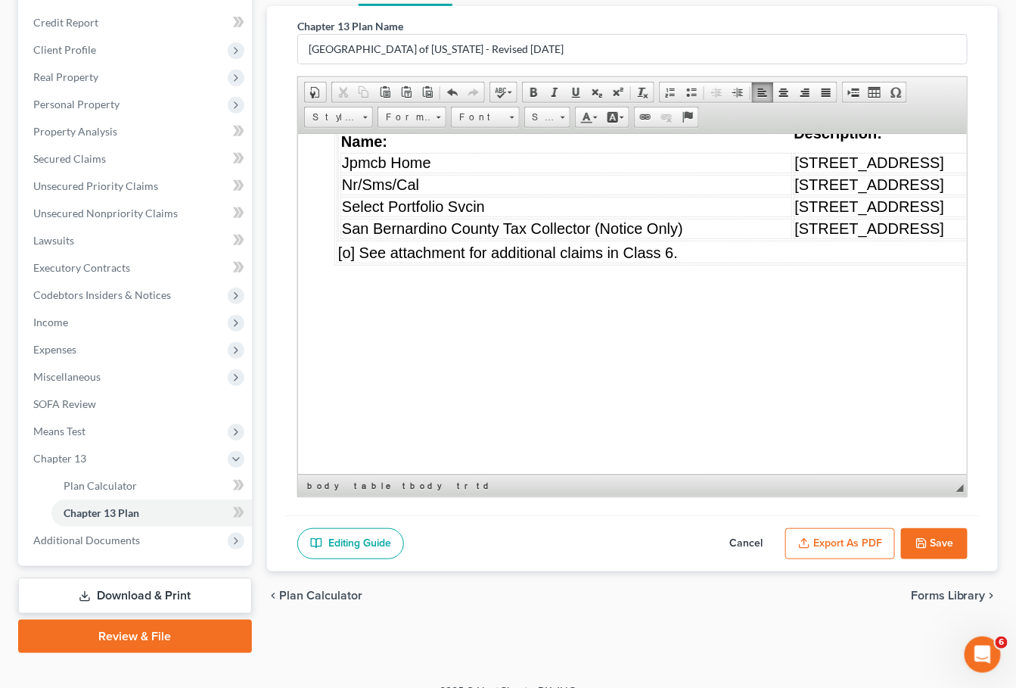
scroll to position [12933, 0]
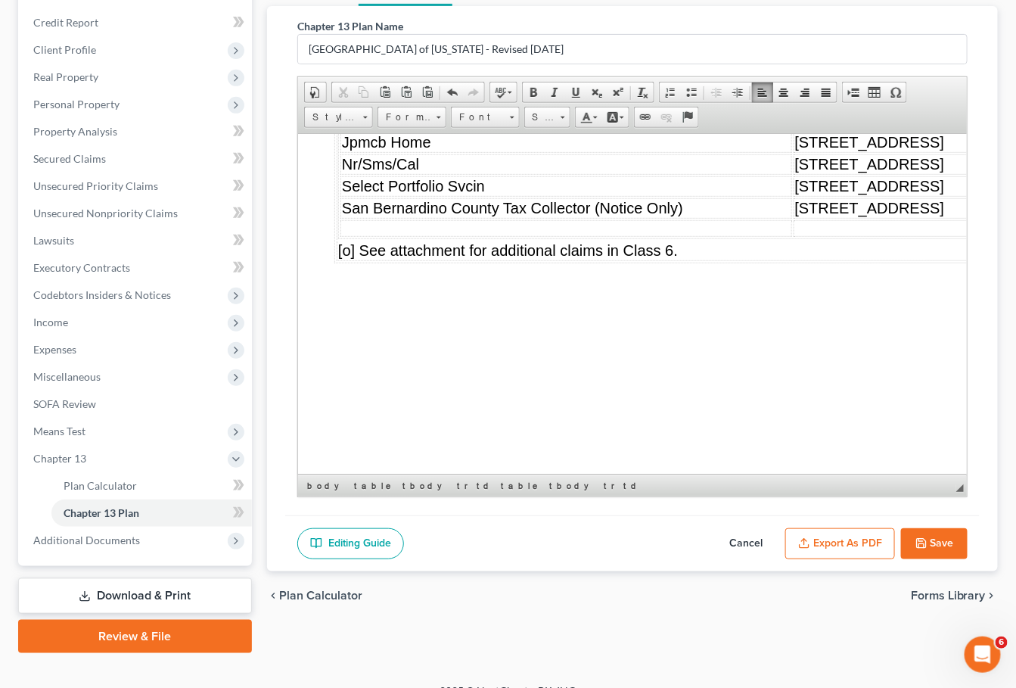
scroll to position [12957, 0]
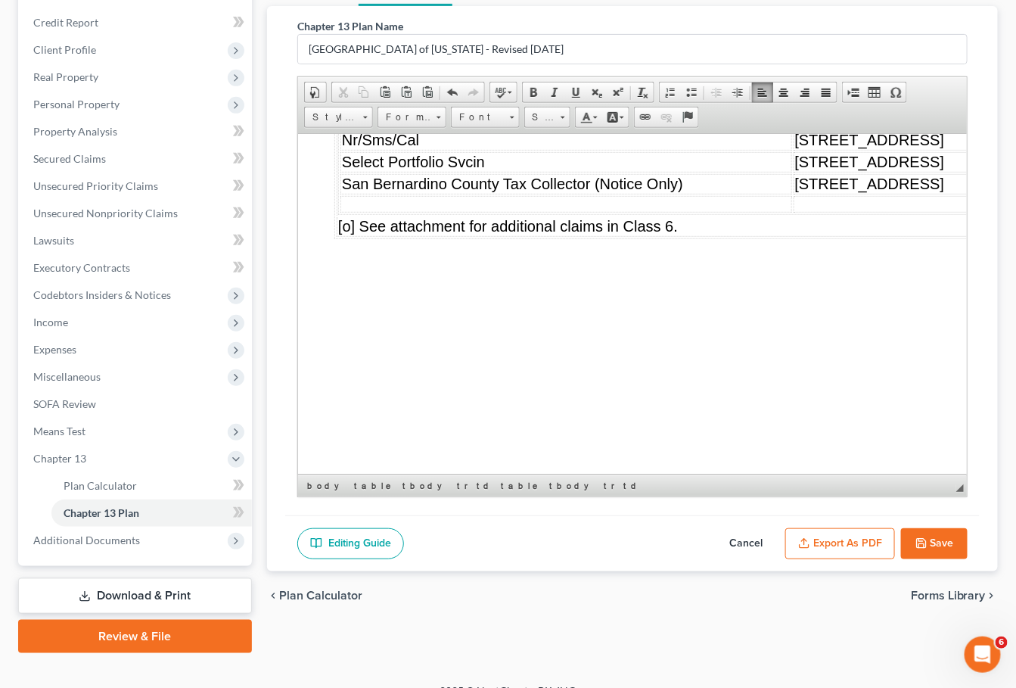
click at [493, 194] on td "San Bernardino County Tax Collector (Notice Only)" at bounding box center [566, 183] width 452 height 20
drag, startPoint x: 776, startPoint y: 303, endPoint x: 643, endPoint y: 300, distance: 133.2
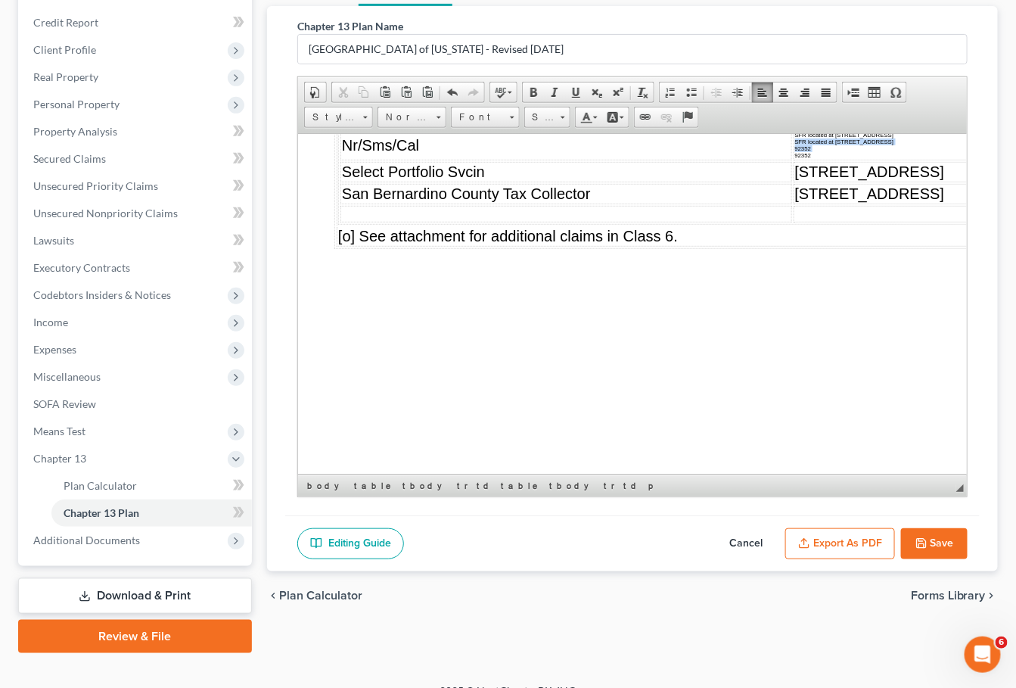
drag, startPoint x: 662, startPoint y: 314, endPoint x: 641, endPoint y: 305, distance: 23.1
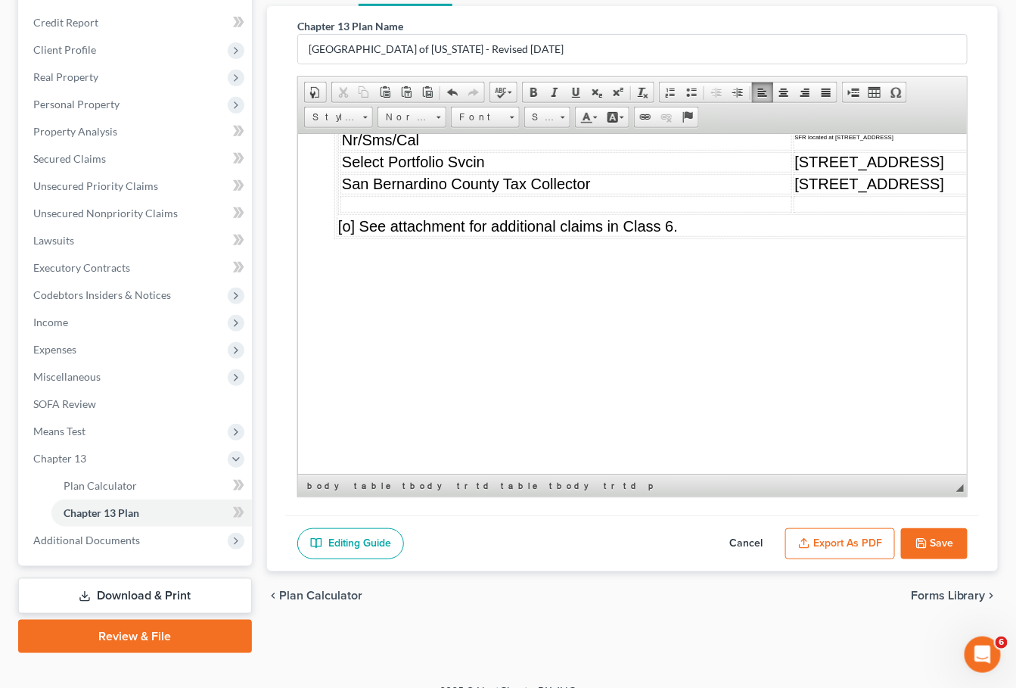
drag, startPoint x: 811, startPoint y: 309, endPoint x: 638, endPoint y: 302, distance: 173.4
click at [571, 111] on link "Size" at bounding box center [547, 117] width 46 height 21
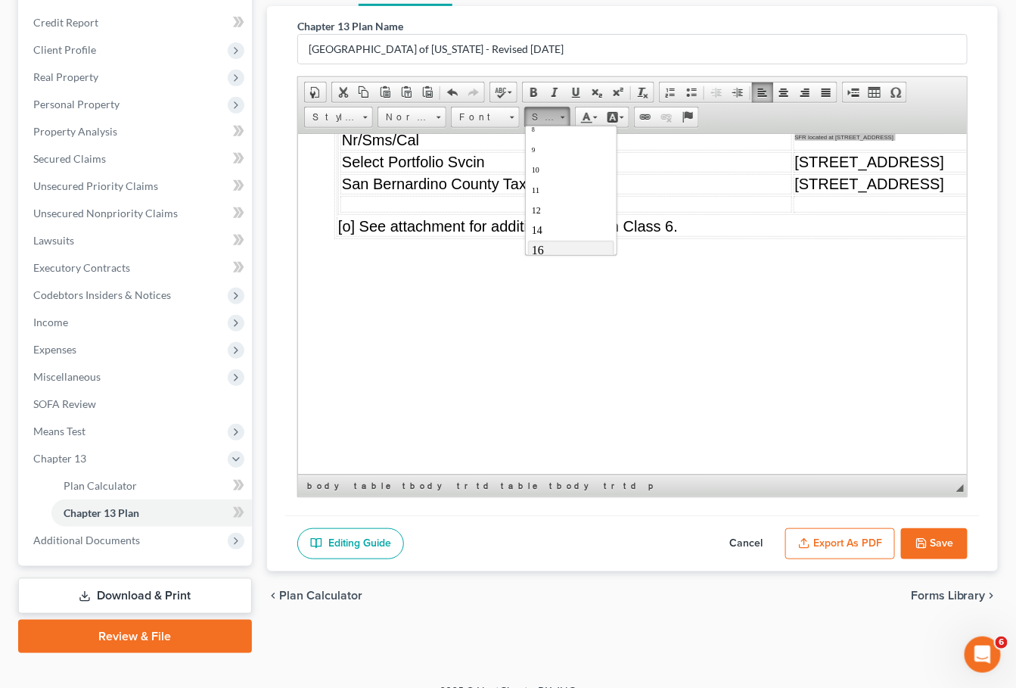
click at [554, 244] on link "16" at bounding box center [570, 250] width 86 height 20
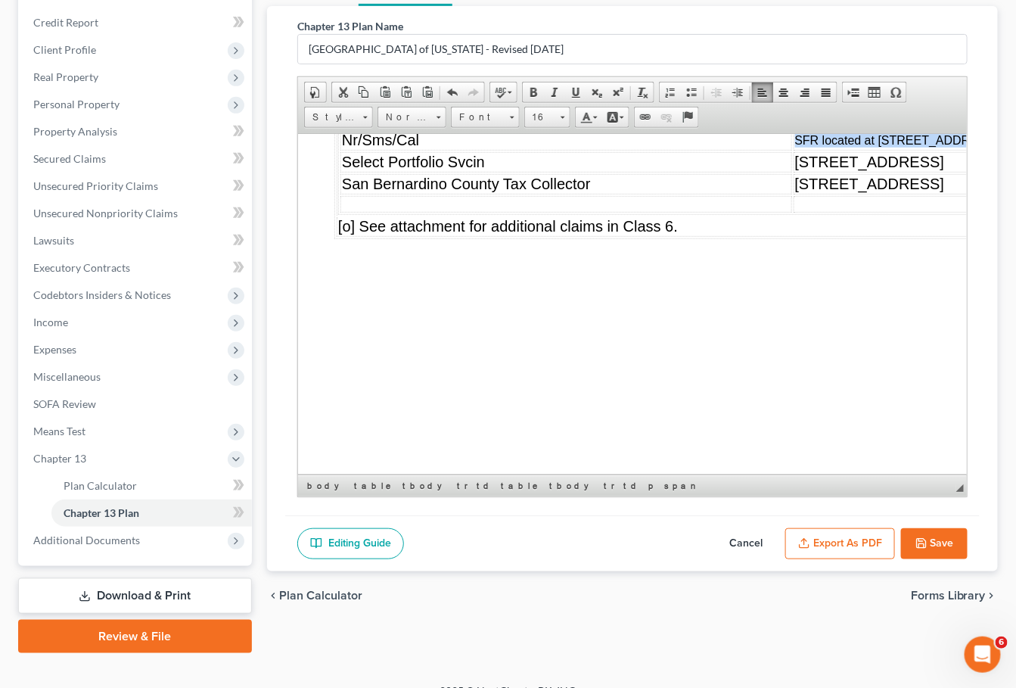
scroll to position [12960, 0]
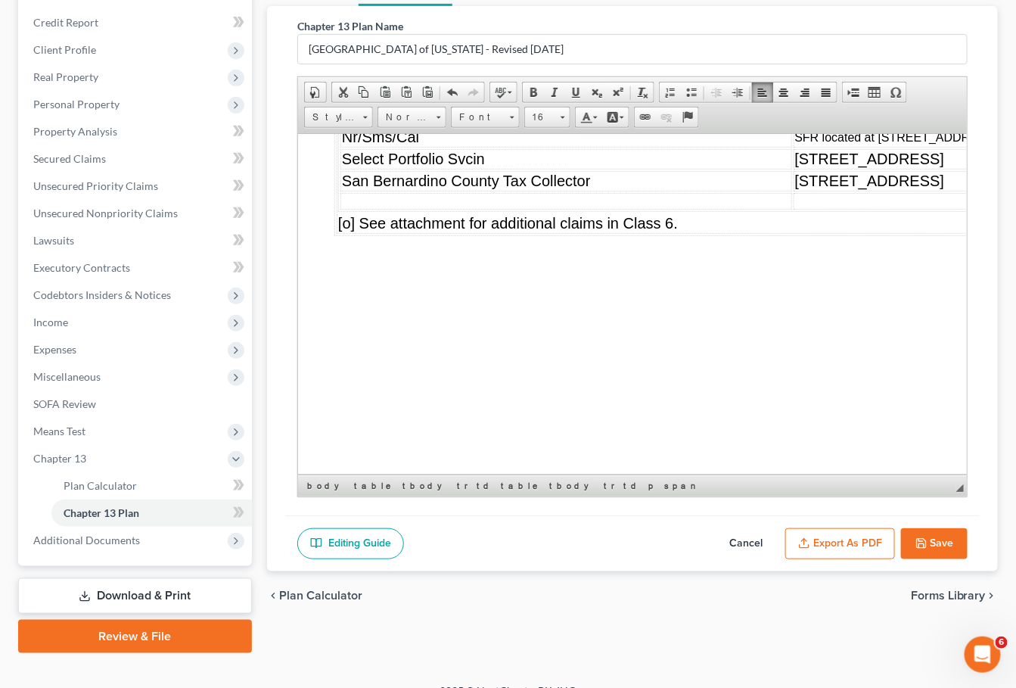
drag, startPoint x: 761, startPoint y: 331, endPoint x: 642, endPoint y: 333, distance: 118.8
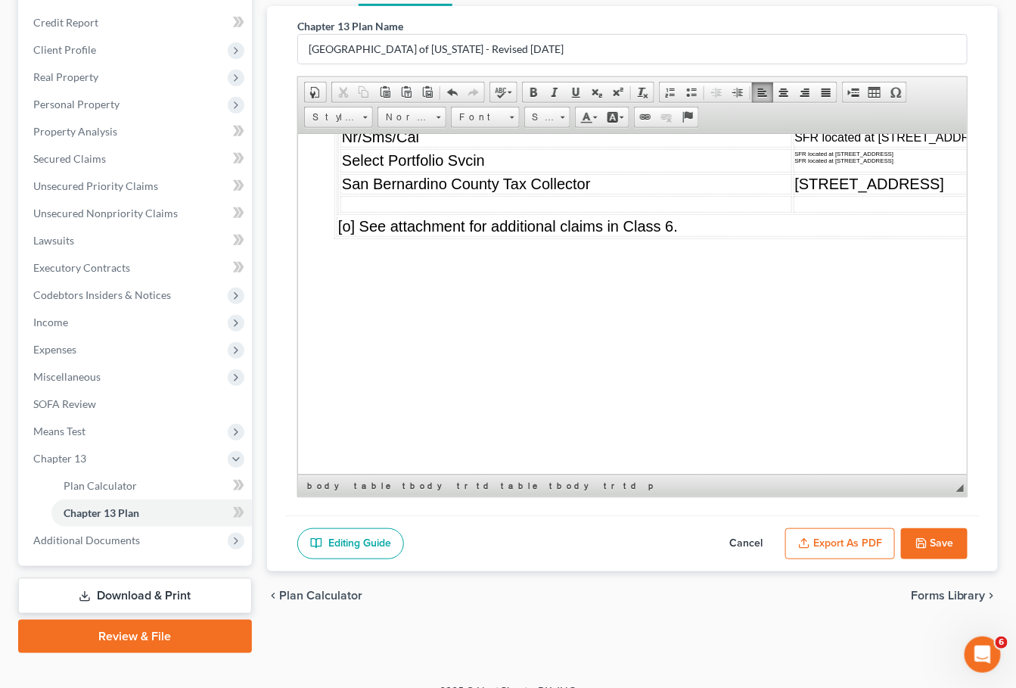
drag, startPoint x: 699, startPoint y: 306, endPoint x: 643, endPoint y: 299, distance: 57.2
copy span "SFR located at 455 Old Toll Road Lake Arrowhead, CA 92352"
drag, startPoint x: 786, startPoint y: 333, endPoint x: 638, endPoint y: 328, distance: 147.7
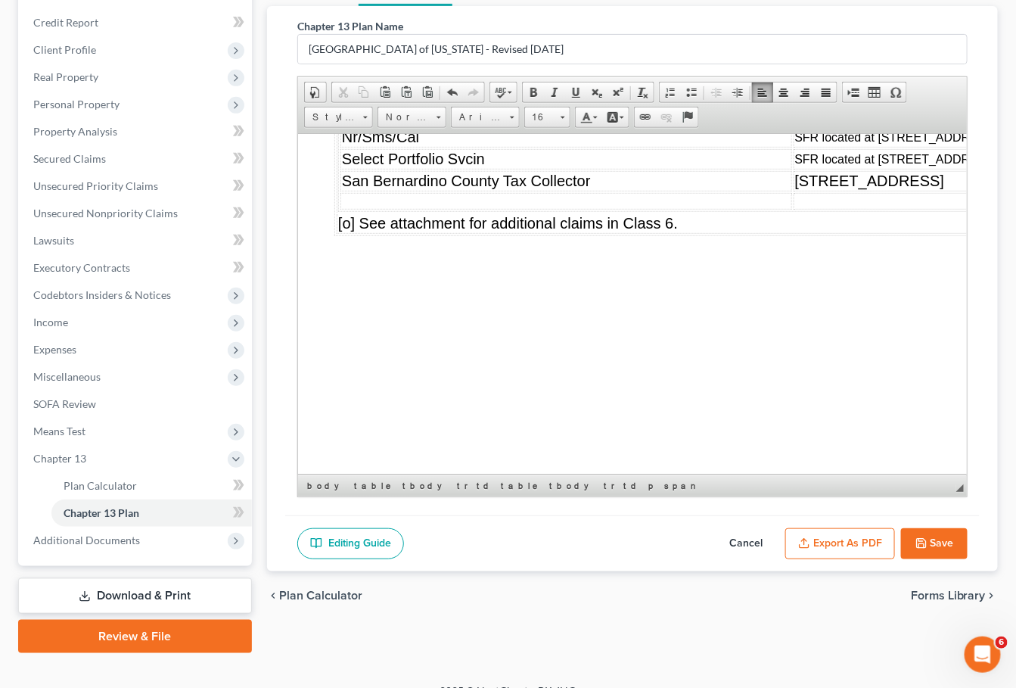
drag, startPoint x: 758, startPoint y: 359, endPoint x: 641, endPoint y: 363, distance: 117.4
click at [795, 188] on span "455 Old Toll Road" at bounding box center [870, 180] width 150 height 17
drag, startPoint x: 850, startPoint y: 275, endPoint x: 641, endPoint y: 276, distance: 208.9
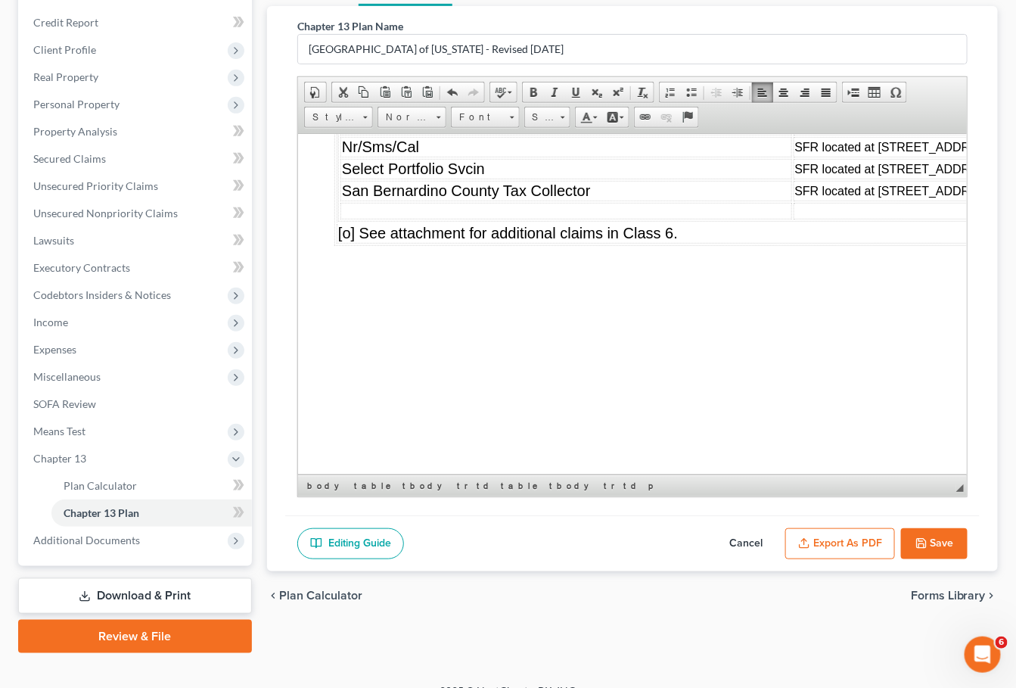
drag, startPoint x: 690, startPoint y: 291, endPoint x: 643, endPoint y: 280, distance: 49.0
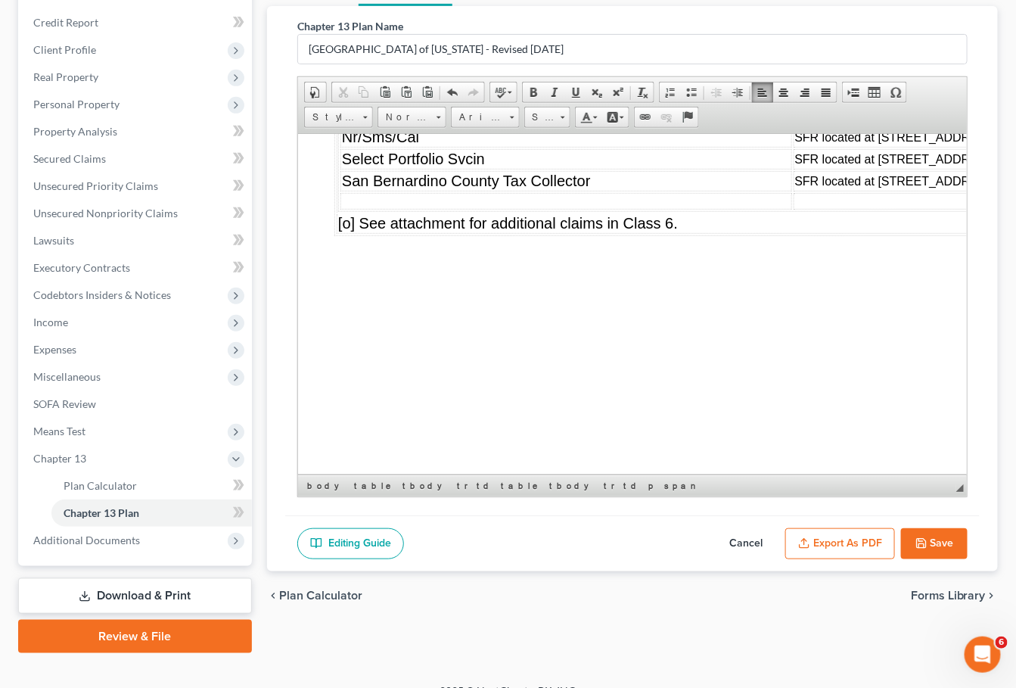
drag, startPoint x: 819, startPoint y: 275, endPoint x: 641, endPoint y: 276, distance: 177.9
click at [506, 114] on link "Font" at bounding box center [485, 117] width 69 height 21
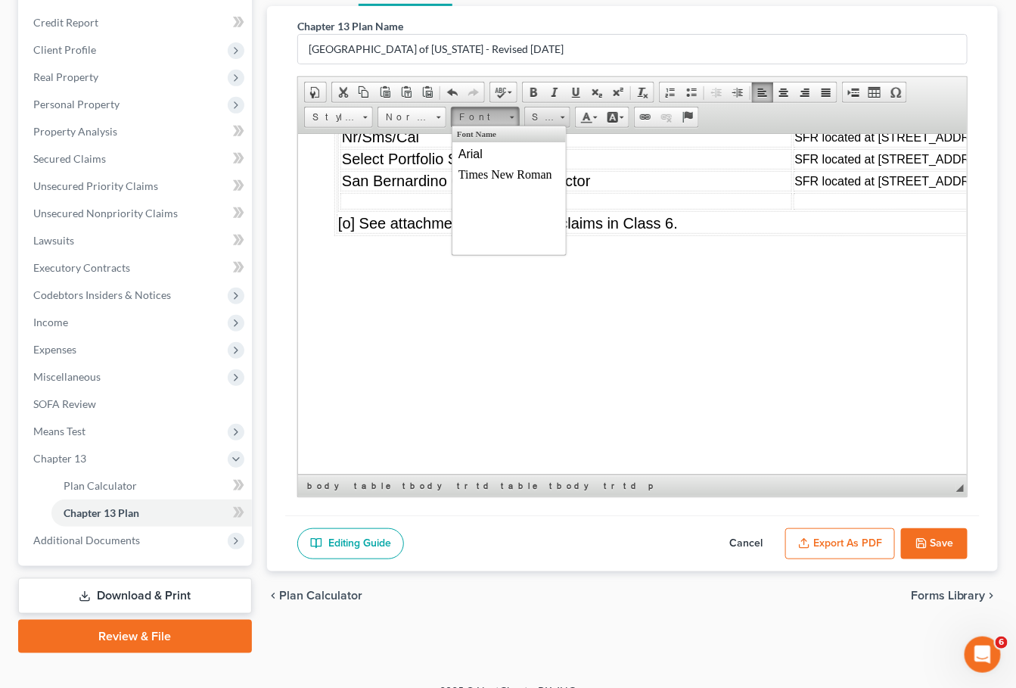
click at [562, 117] on span at bounding box center [563, 118] width 5 height 2
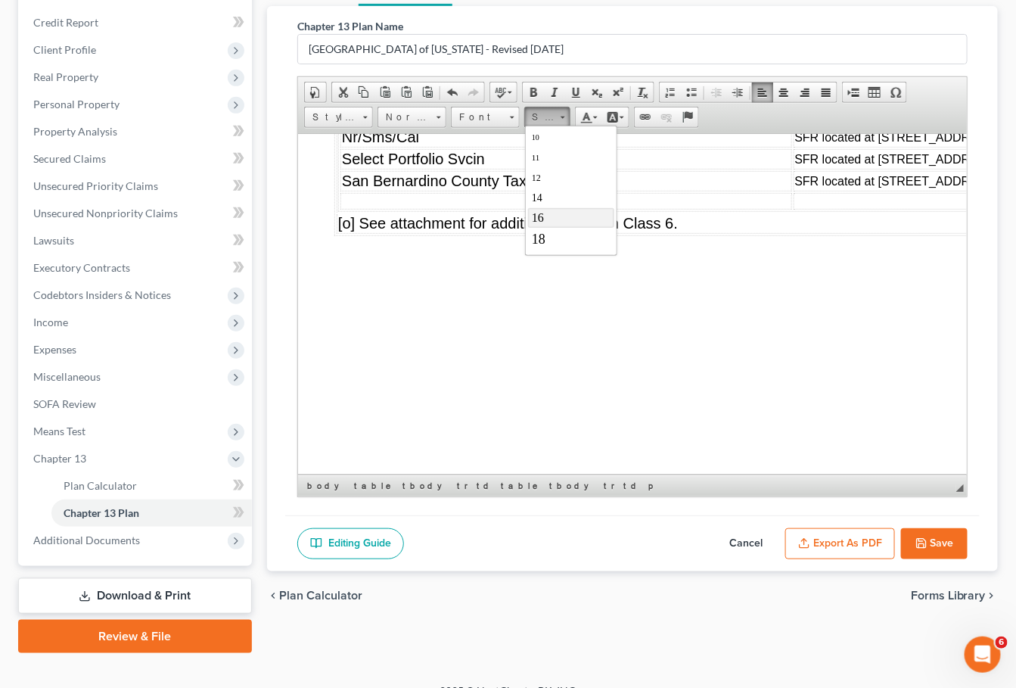
scroll to position [63, 0]
click at [554, 207] on link "16" at bounding box center [570, 214] width 86 height 20
drag, startPoint x: 451, startPoint y: 314, endPoint x: 339, endPoint y: 313, distance: 112.0
click at [339, 211] on table "Creditor Name: Description: Jpmcb Home SFR located at 9941 Tamarack Landing Way…" at bounding box center [813, 137] width 951 height 147
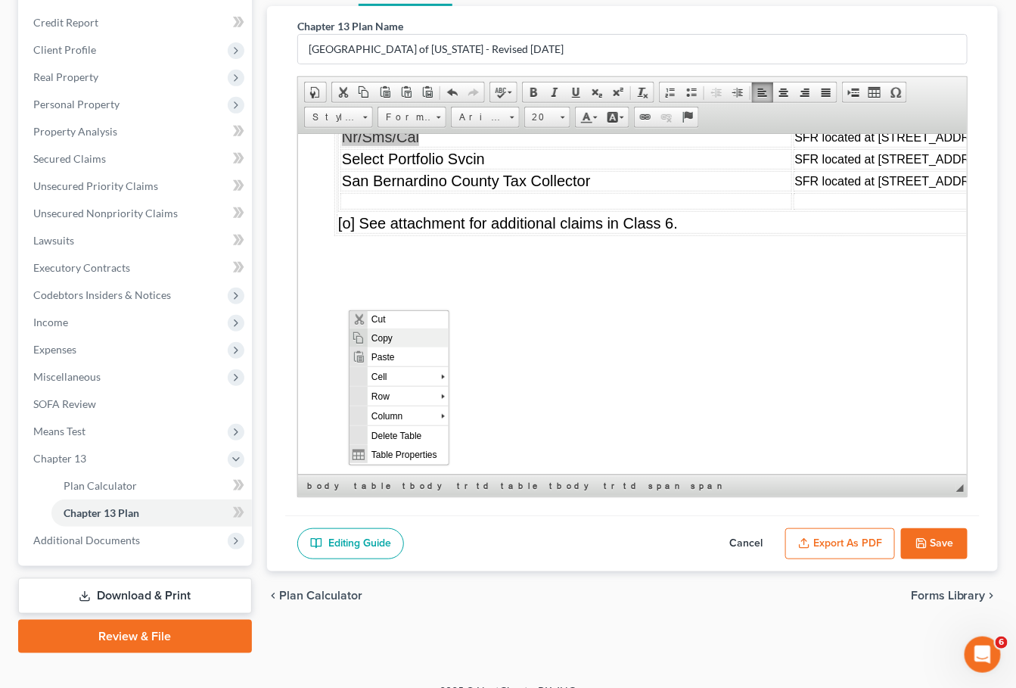
click at [385, 332] on span "Copy" at bounding box center [407, 337] width 81 height 19
copy span "Nr/Sms/Cal"
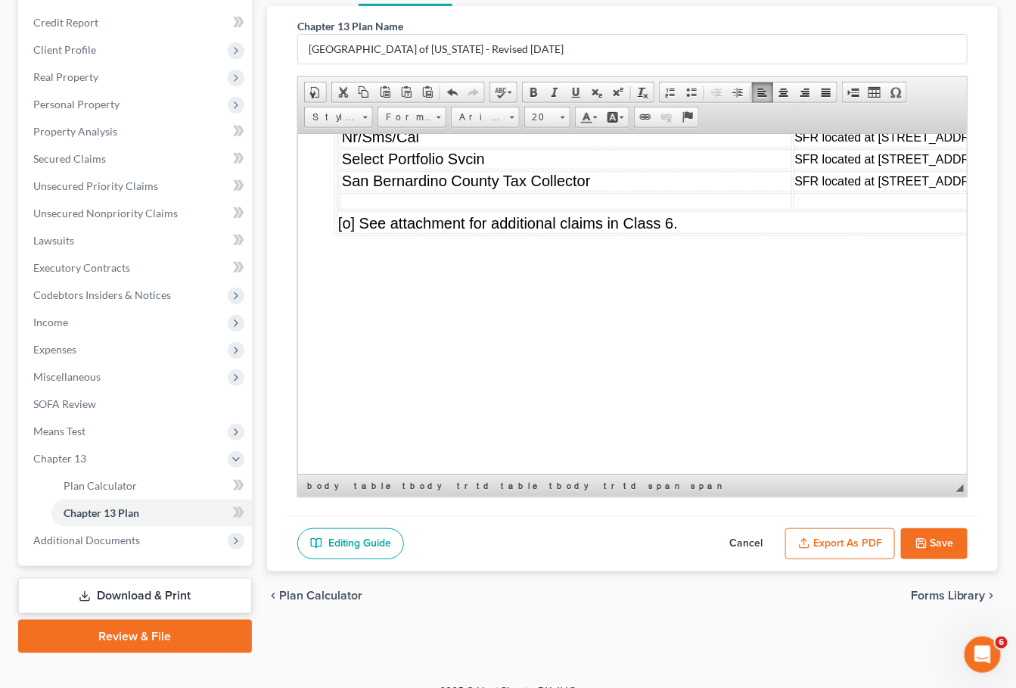
click at [372, 209] on td at bounding box center [566, 200] width 452 height 17
drag, startPoint x: 742, startPoint y: 288, endPoint x: 639, endPoint y: 273, distance: 104.7
copy span "SFR located at 9941 Tamarack Landing Way Las Vegas, NV 89117"
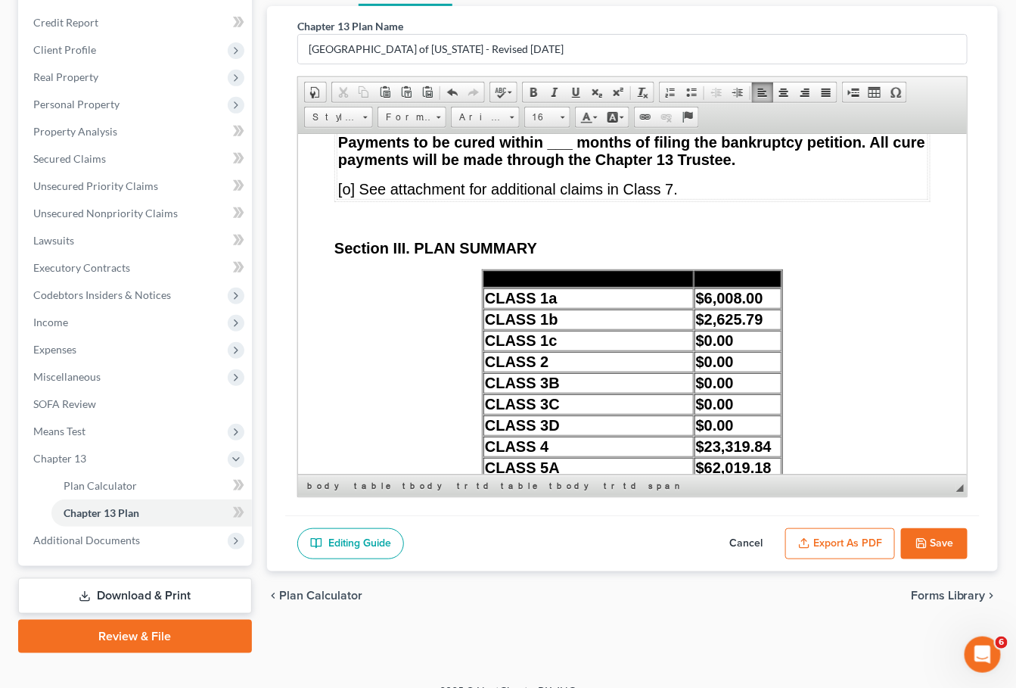
scroll to position [13778, 0]
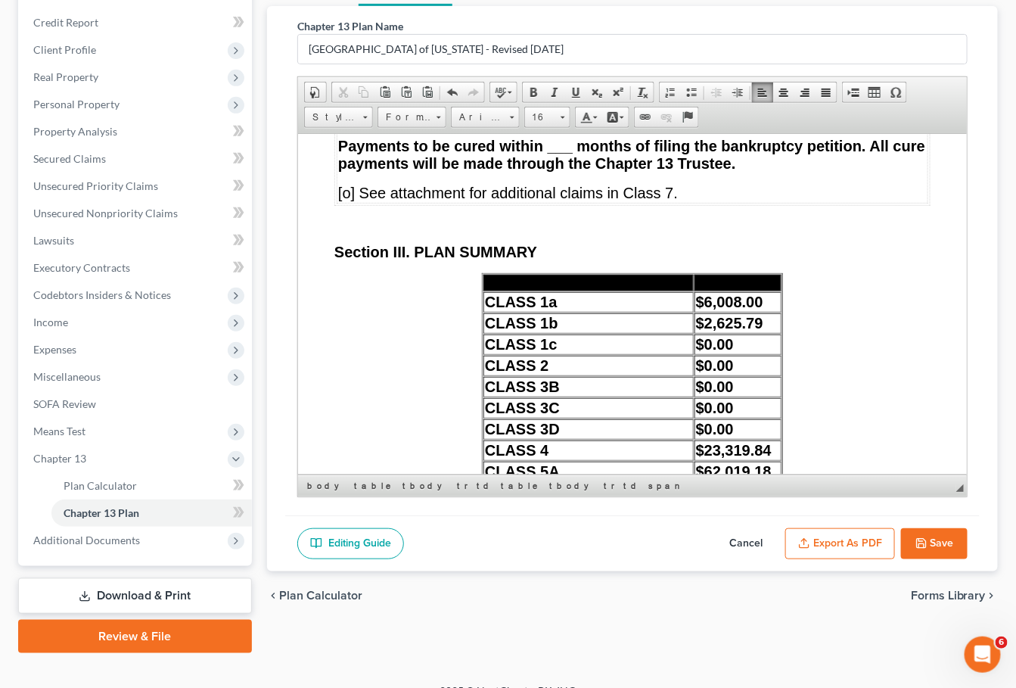
click at [528, 124] on strong "[o] Rejected [x] Assumed;; cure amount (if any): $834.36" at bounding box center [540, 115] width 404 height 17
click at [557, 171] on strong "Payments to be cured within ___ months of filing the bankruptcy petition. All c…" at bounding box center [631, 154] width 587 height 34
click at [576, 96] on span at bounding box center [576, 92] width 12 height 12
click at [581, 86] on span at bounding box center [576, 92] width 12 height 12
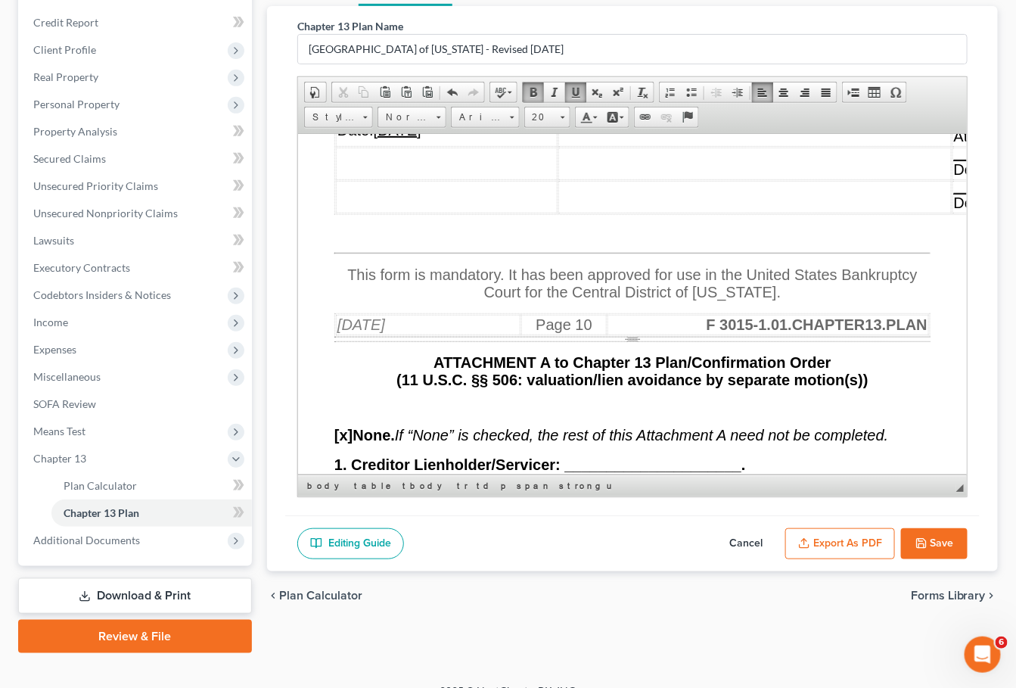
scroll to position [16744, 0]
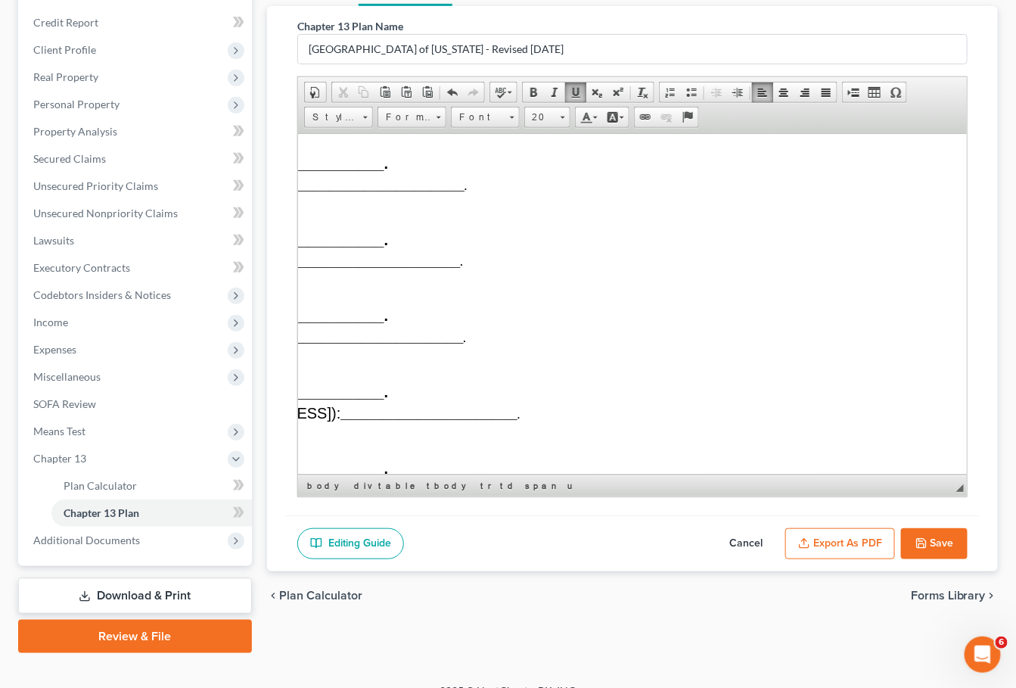
scroll to position [17498, 353]
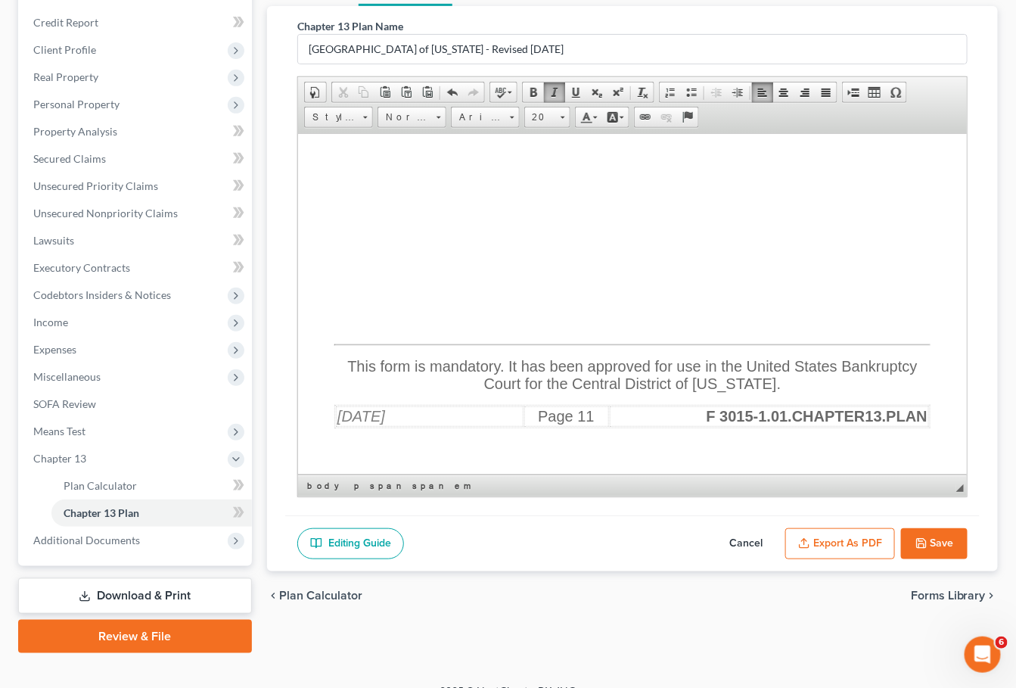
scroll to position [17945, 0]
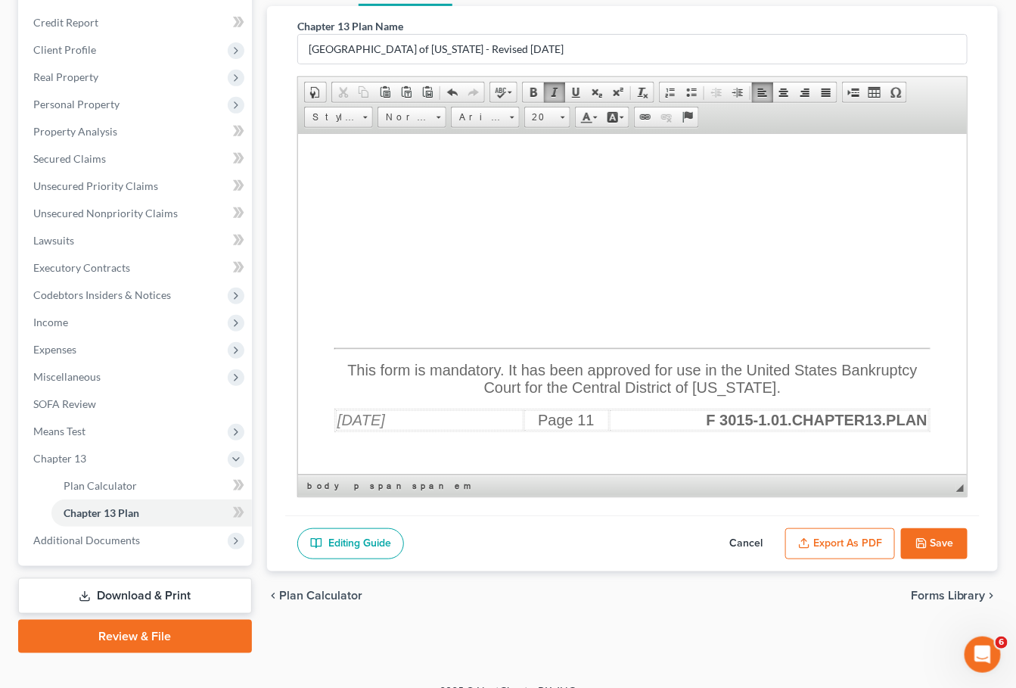
click at [840, 551] on button "Export as PDF" at bounding box center [841, 544] width 110 height 32
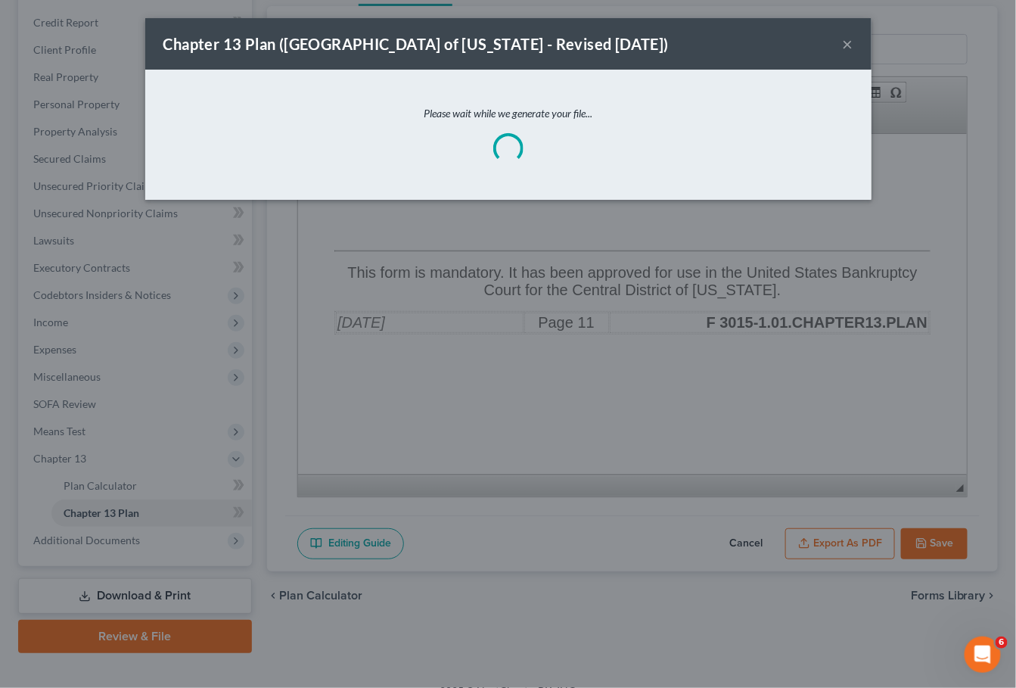
scroll to position [17485, 0]
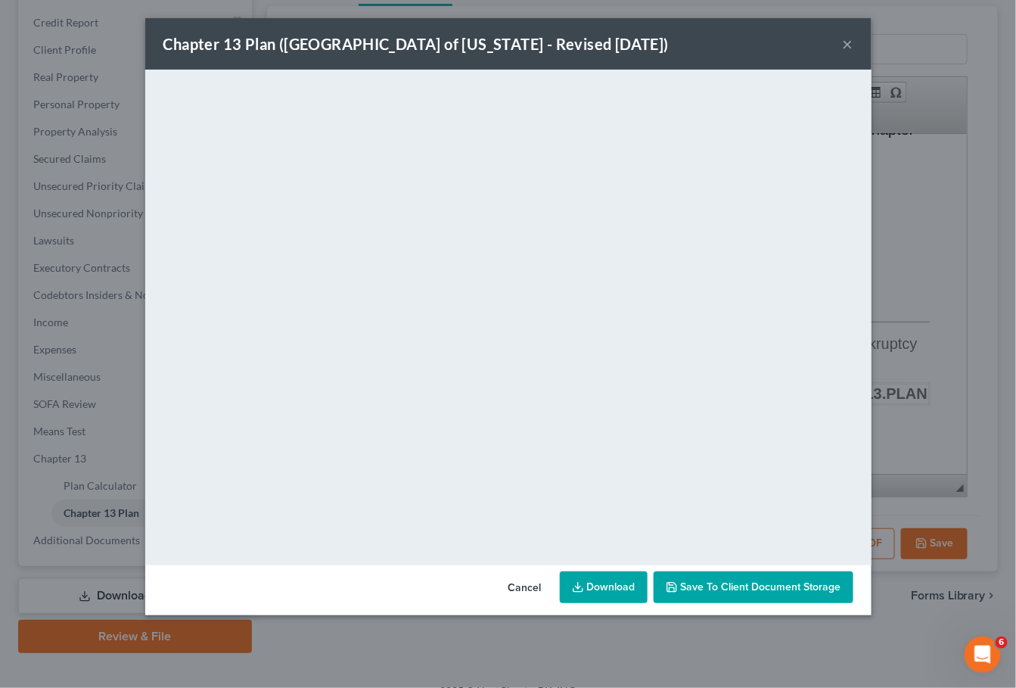
click at [584, 582] on icon at bounding box center [578, 587] width 12 height 12
click at [518, 587] on button "Cancel" at bounding box center [525, 588] width 58 height 30
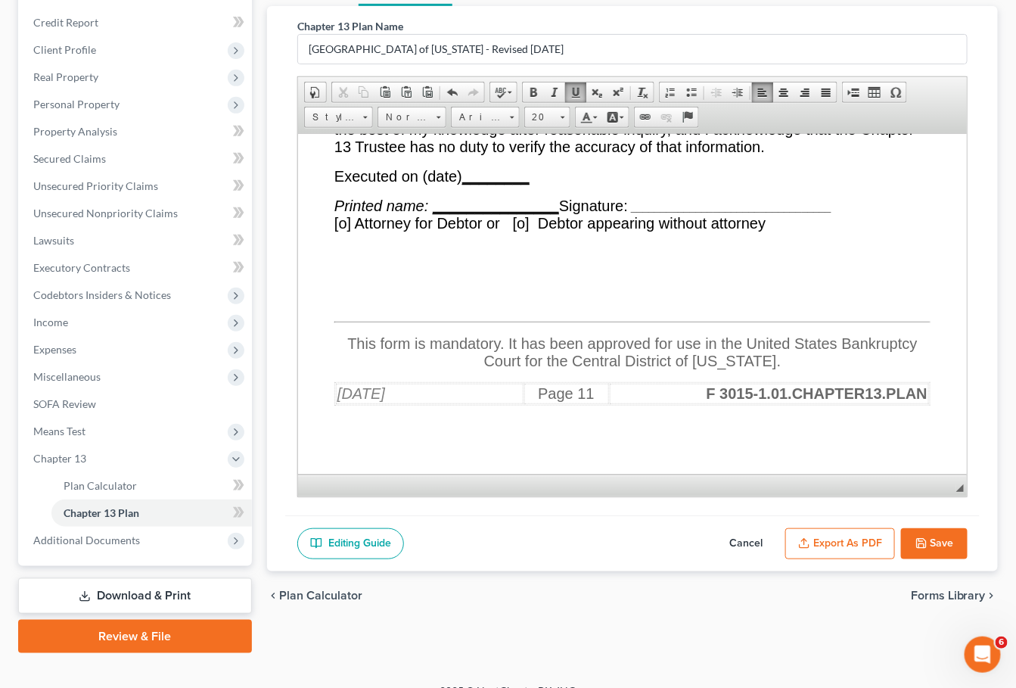
click at [917, 539] on icon "button" at bounding box center [922, 543] width 12 height 12
select select "1"
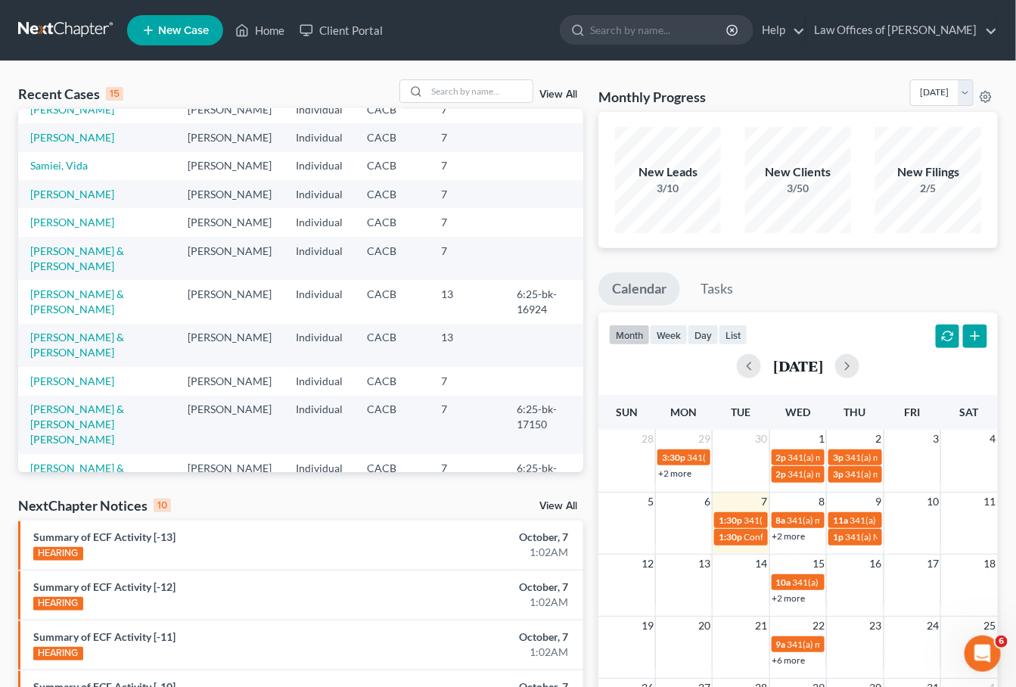
scroll to position [91, 0]
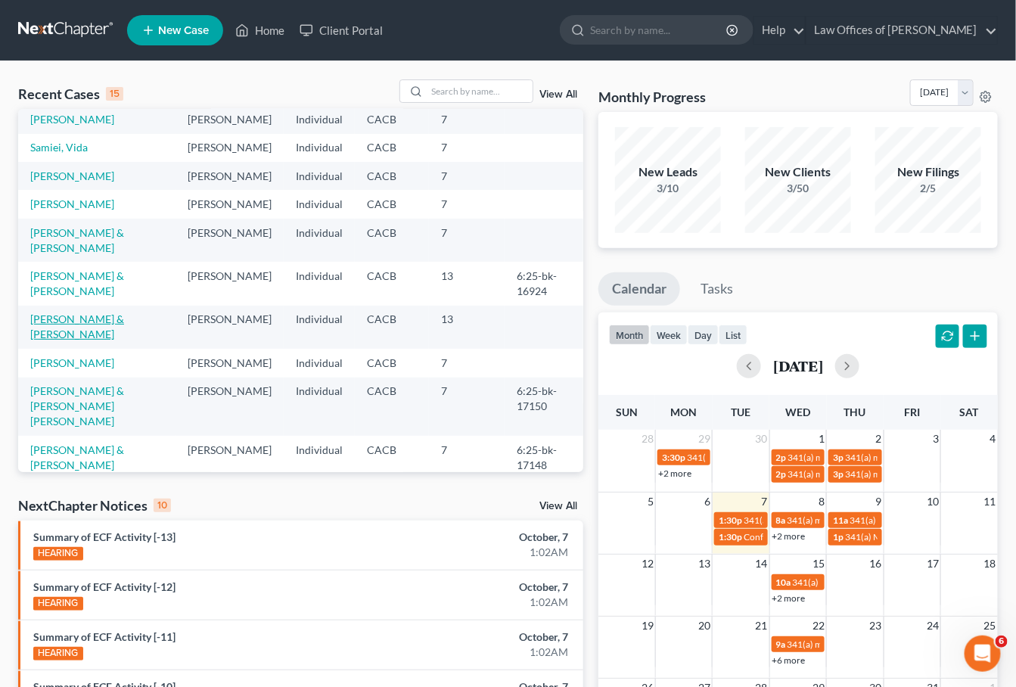
click at [104, 341] on link "[PERSON_NAME] & [PERSON_NAME]" at bounding box center [77, 327] width 94 height 28
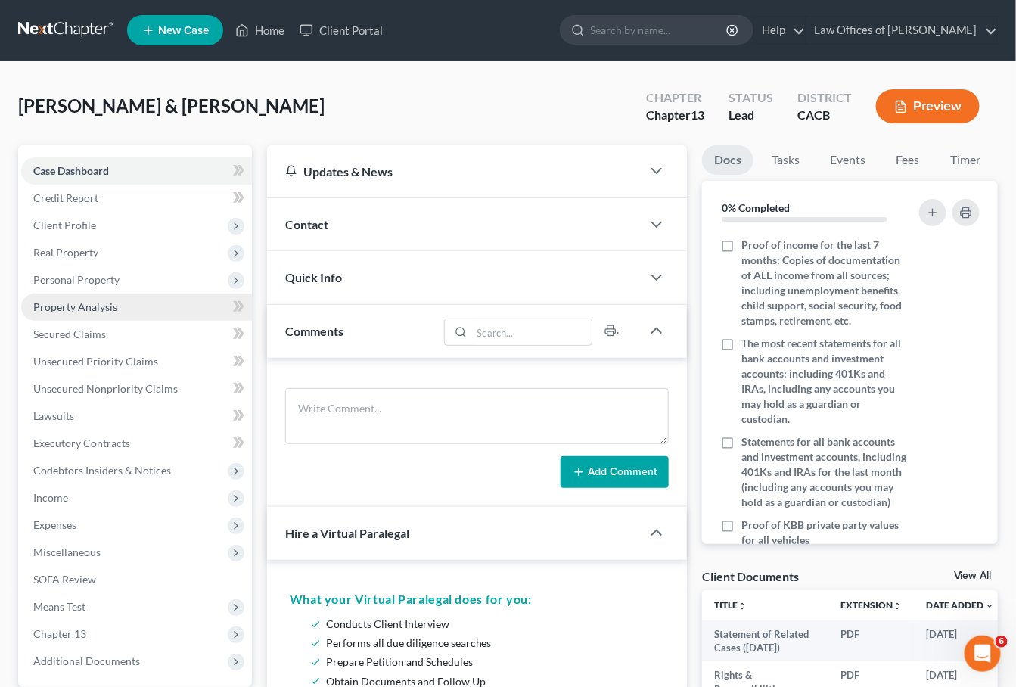
scroll to position [36, 0]
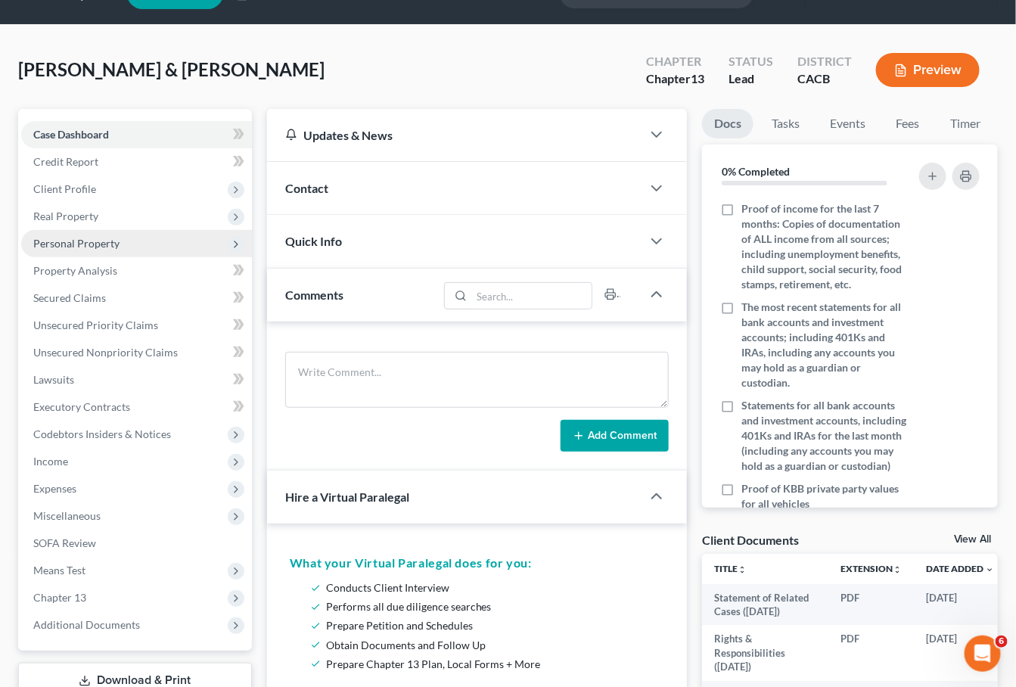
click at [68, 237] on span "Personal Property" at bounding box center [76, 243] width 86 height 13
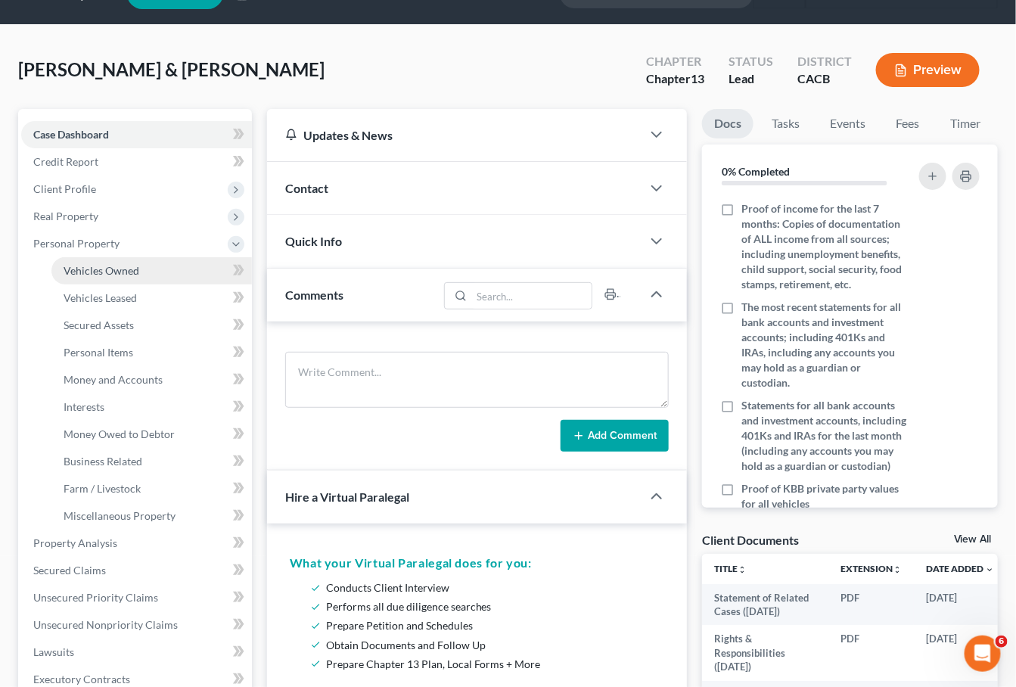
click at [120, 264] on span "Vehicles Owned" at bounding box center [102, 270] width 76 height 13
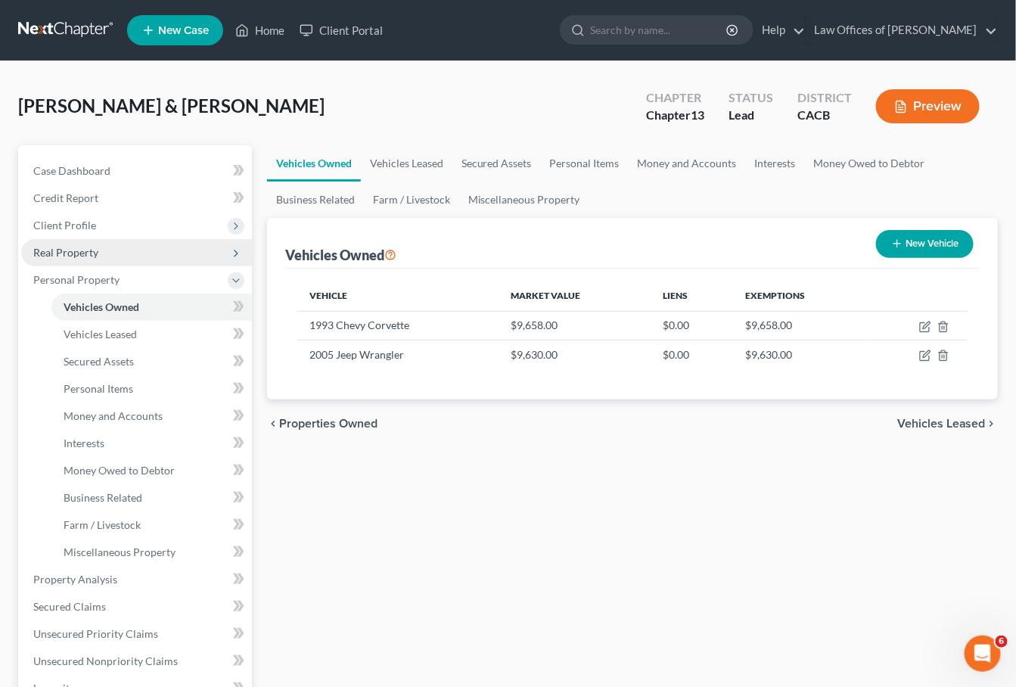
click at [75, 255] on span "Real Property" at bounding box center [136, 252] width 231 height 27
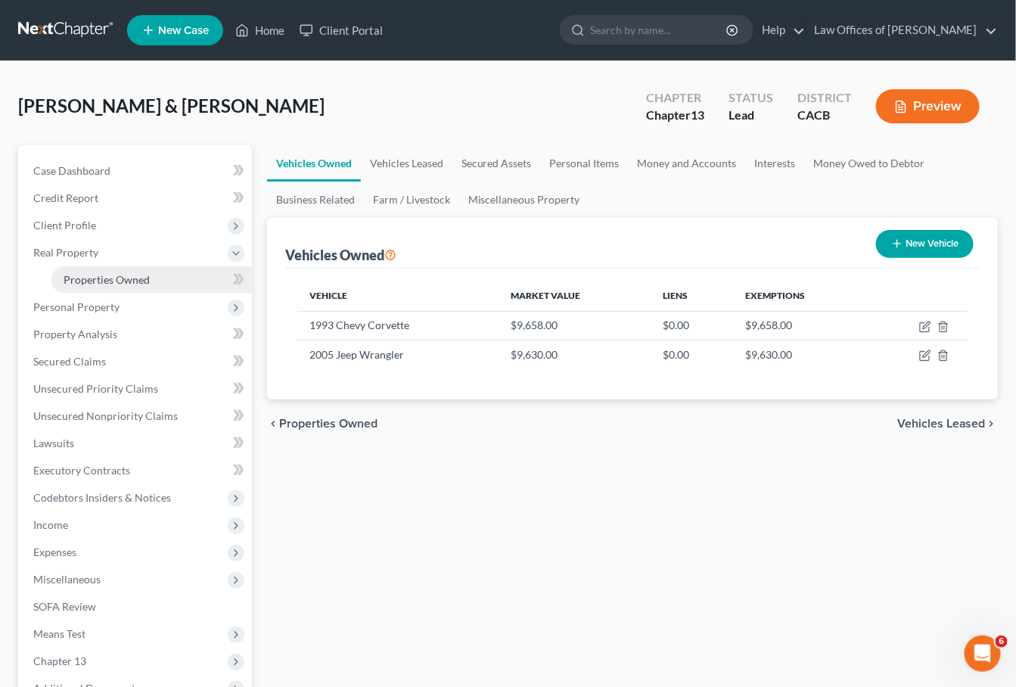
click at [107, 279] on span "Properties Owned" at bounding box center [107, 279] width 86 height 13
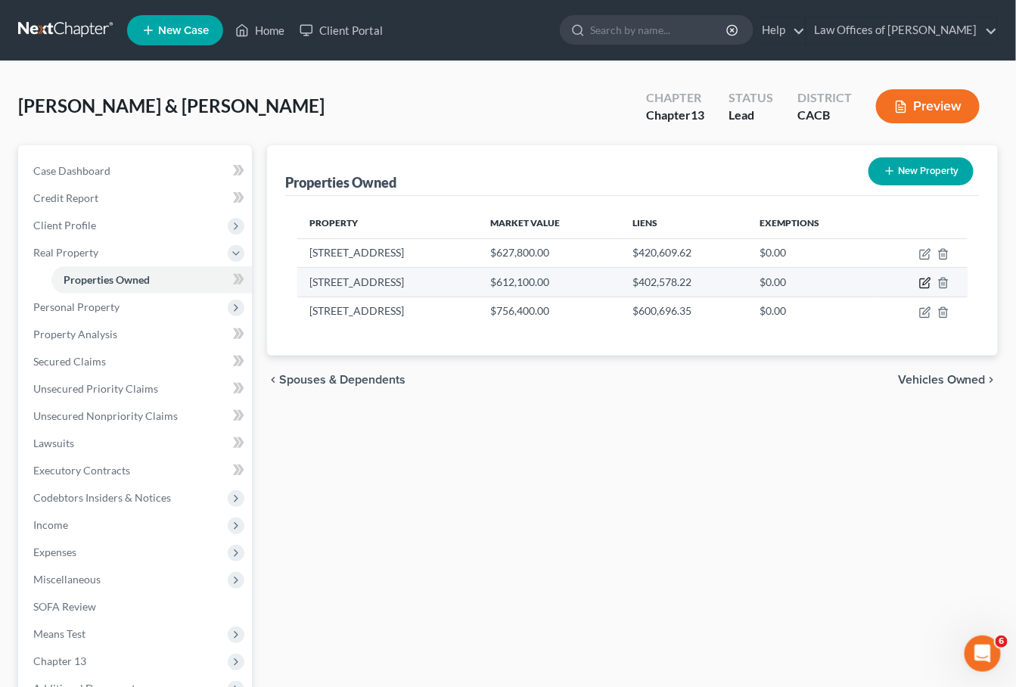
click at [929, 280] on icon "button" at bounding box center [926, 282] width 7 height 7
select select "3"
select select "4"
select select "0"
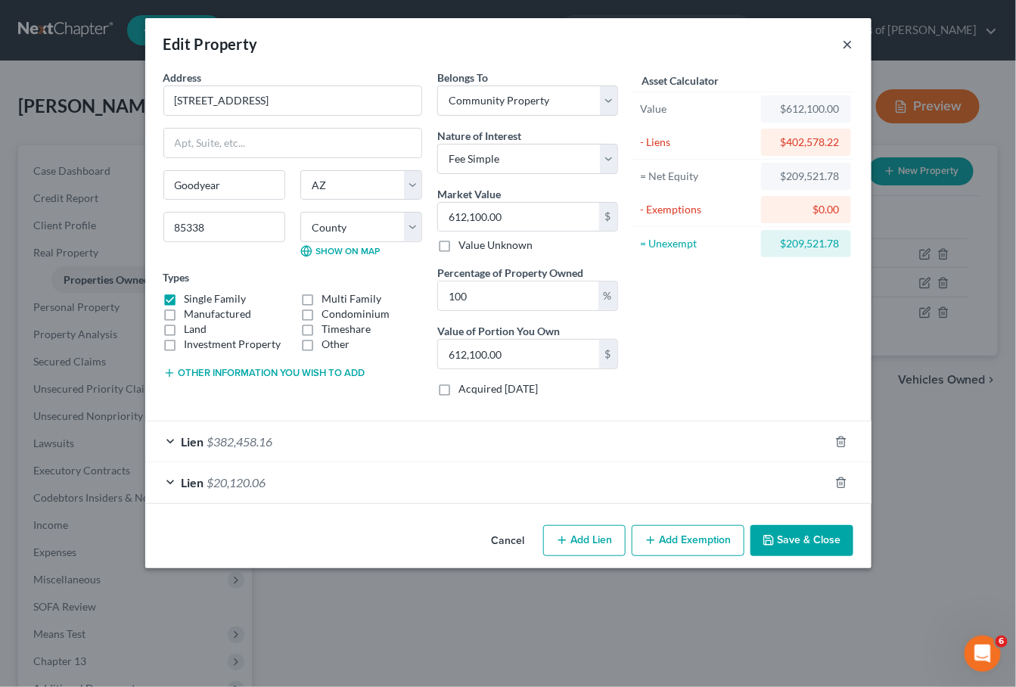
click at [845, 42] on button "×" at bounding box center [848, 44] width 11 height 18
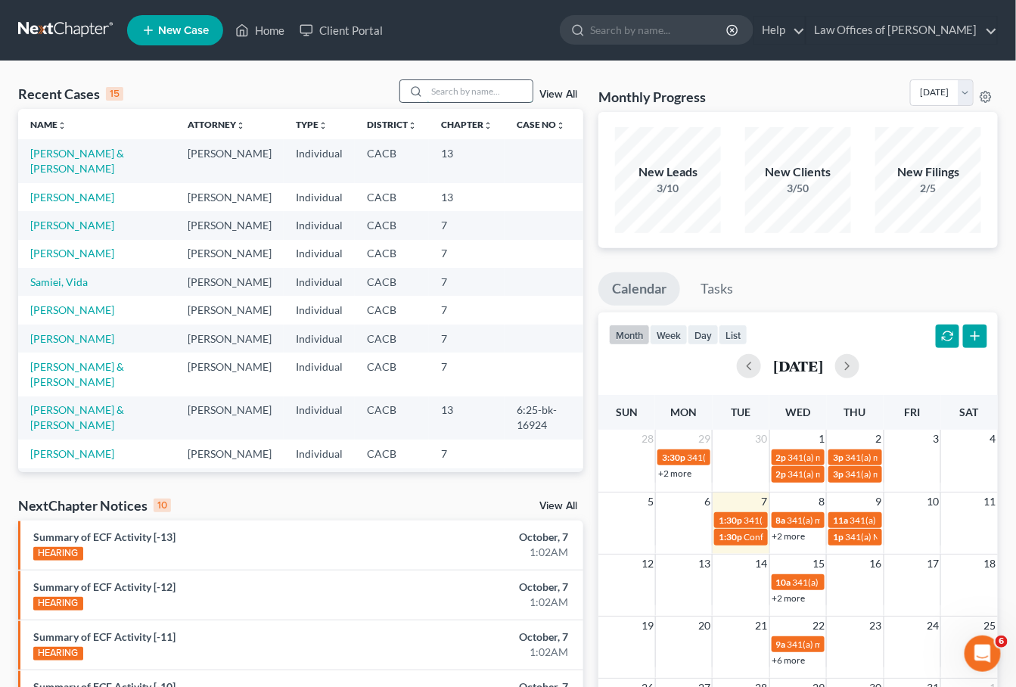
click at [468, 89] on input "search" at bounding box center [480, 91] width 106 height 22
type input "[PERSON_NAME]"
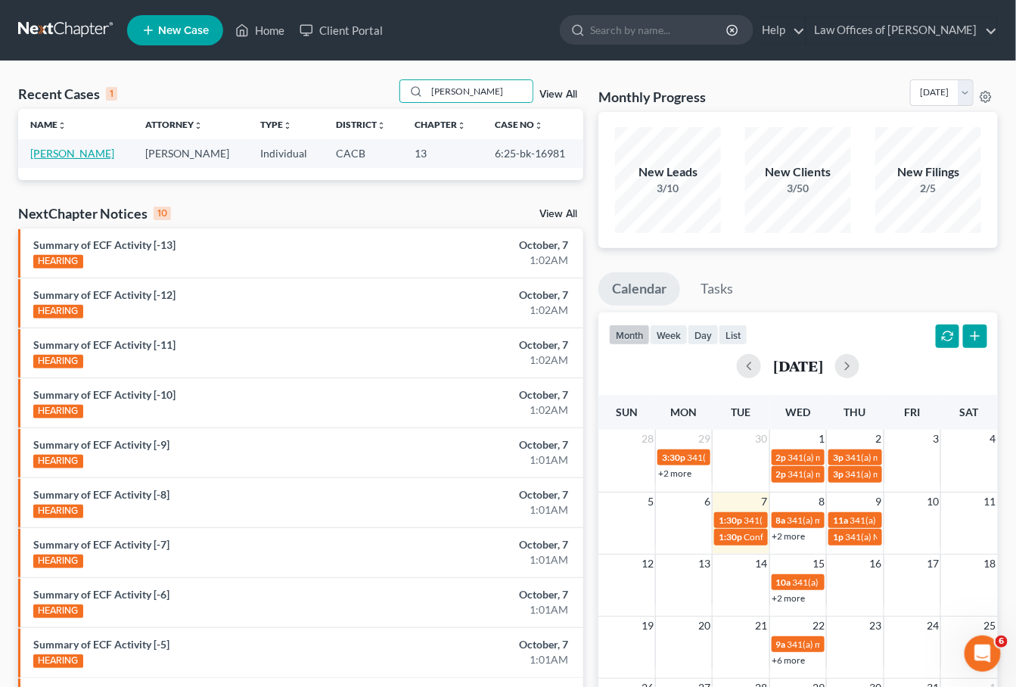
click at [58, 148] on link "[PERSON_NAME]" at bounding box center [72, 153] width 84 height 13
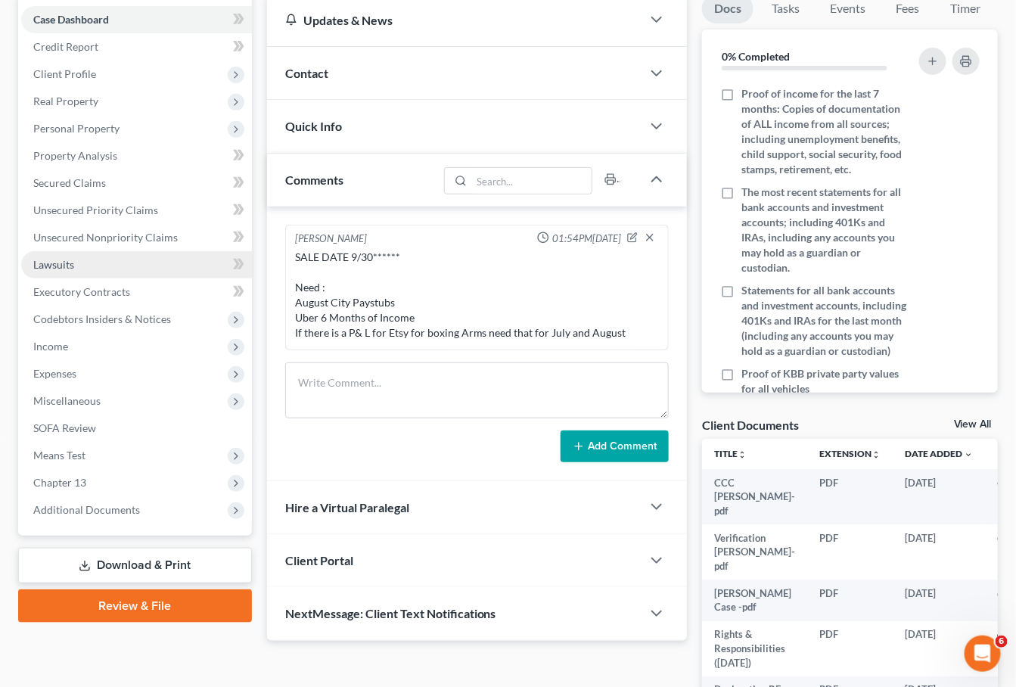
scroll to position [255, 0]
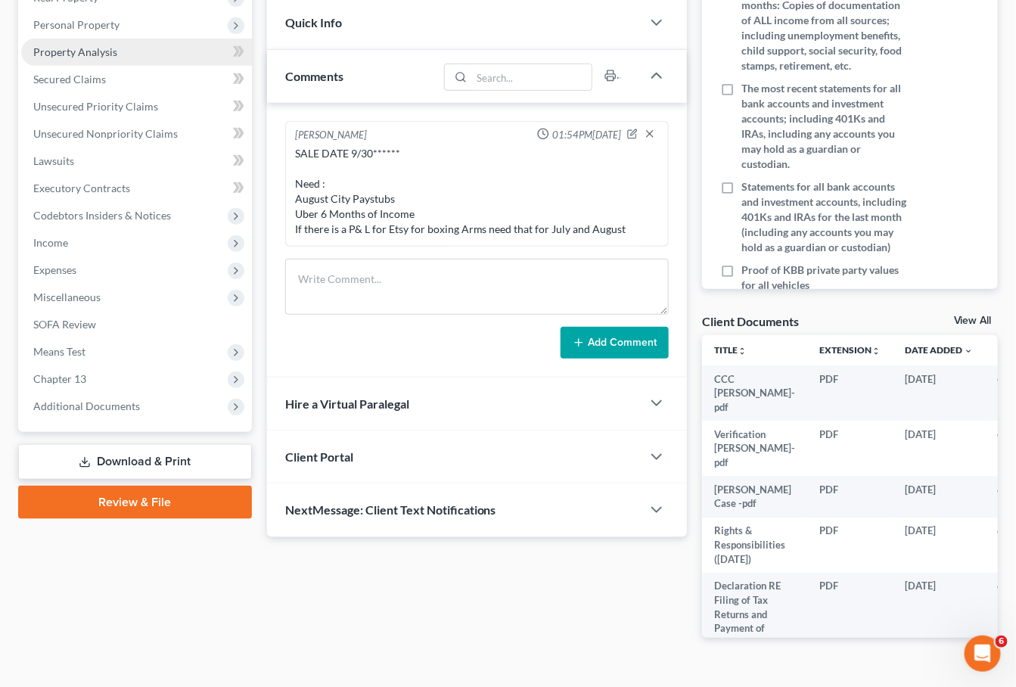
click at [92, 56] on link "Property Analysis" at bounding box center [136, 52] width 231 height 27
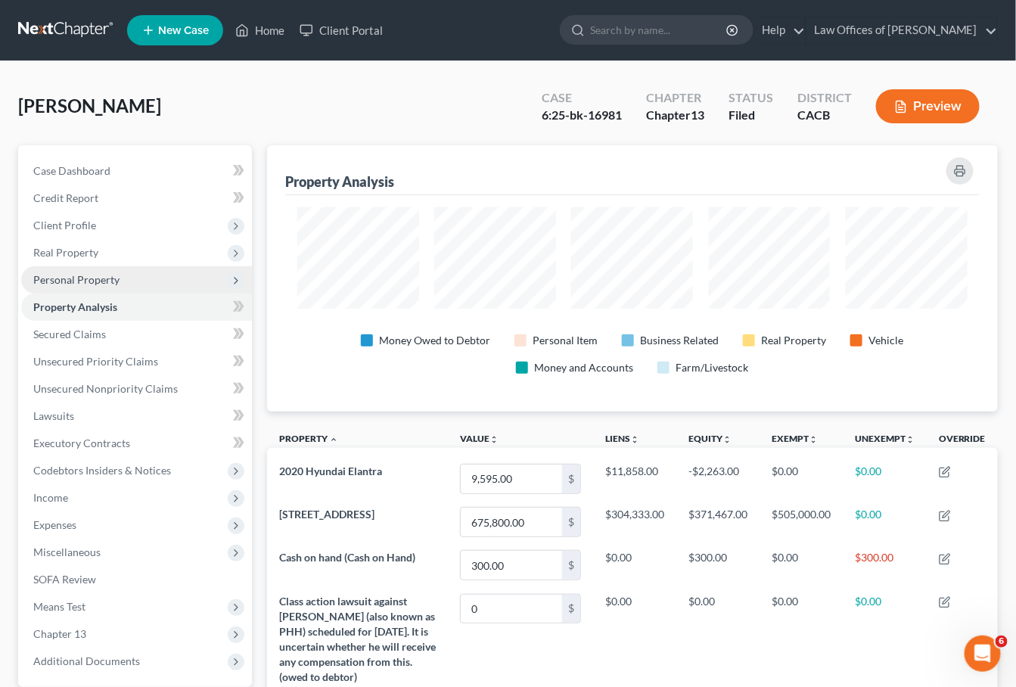
click at [88, 284] on span "Personal Property" at bounding box center [136, 279] width 231 height 27
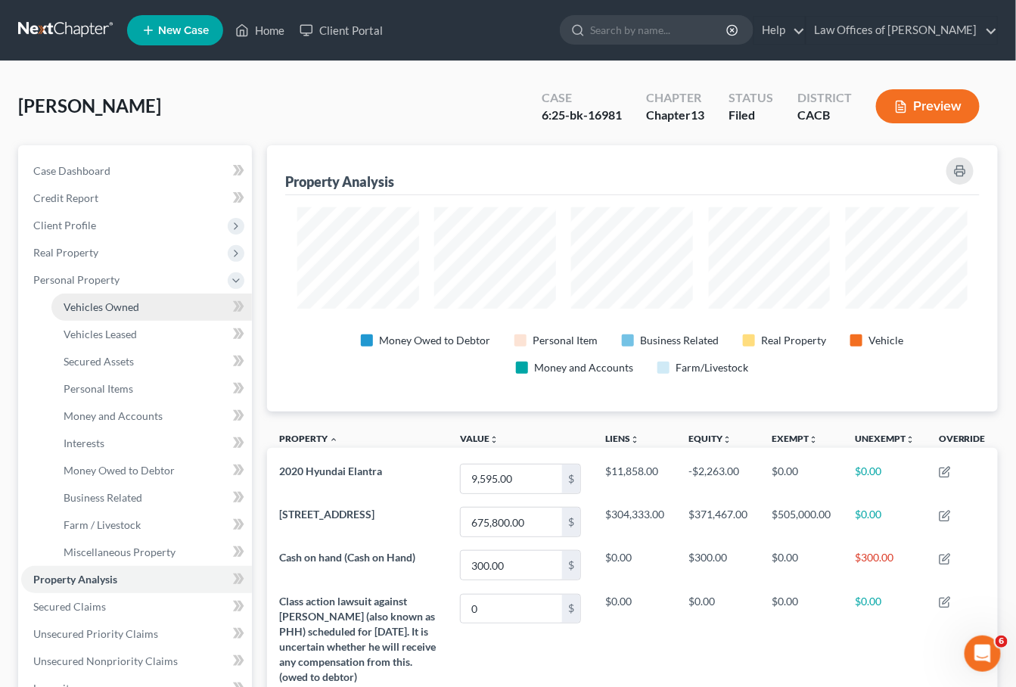
click at [107, 302] on span "Vehicles Owned" at bounding box center [102, 306] width 76 height 13
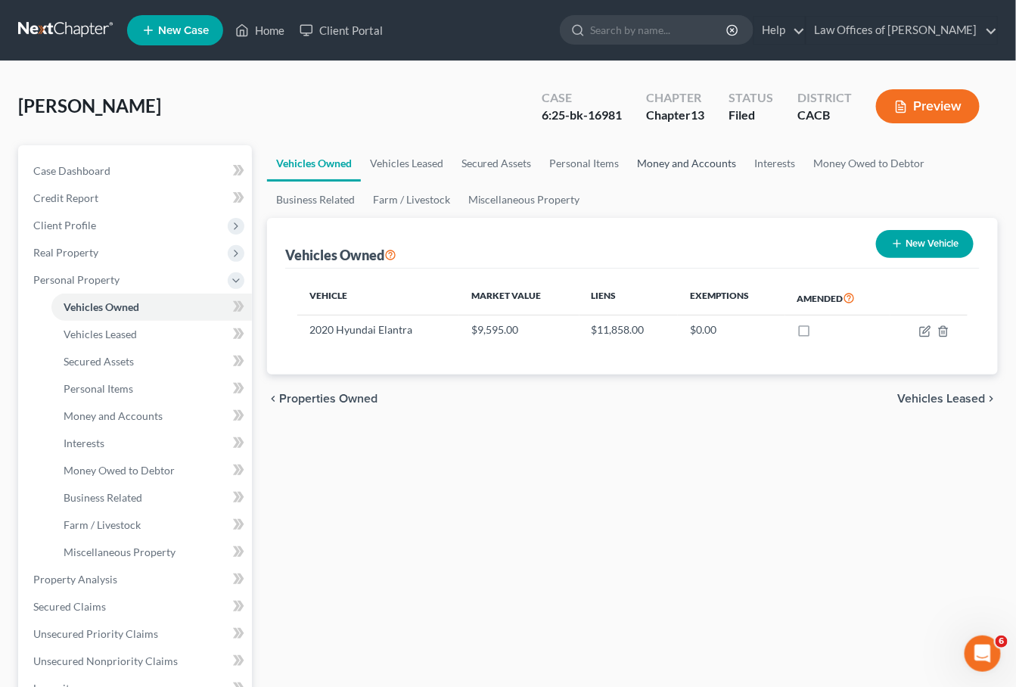
click at [657, 160] on link "Money and Accounts" at bounding box center [687, 163] width 117 height 36
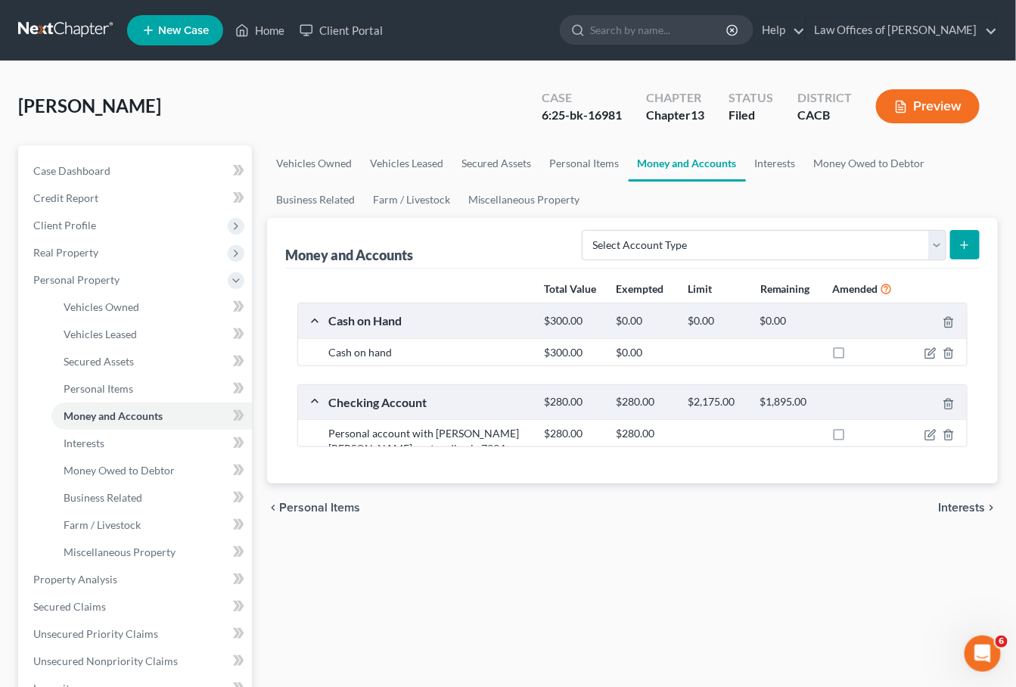
scroll to position [143, 0]
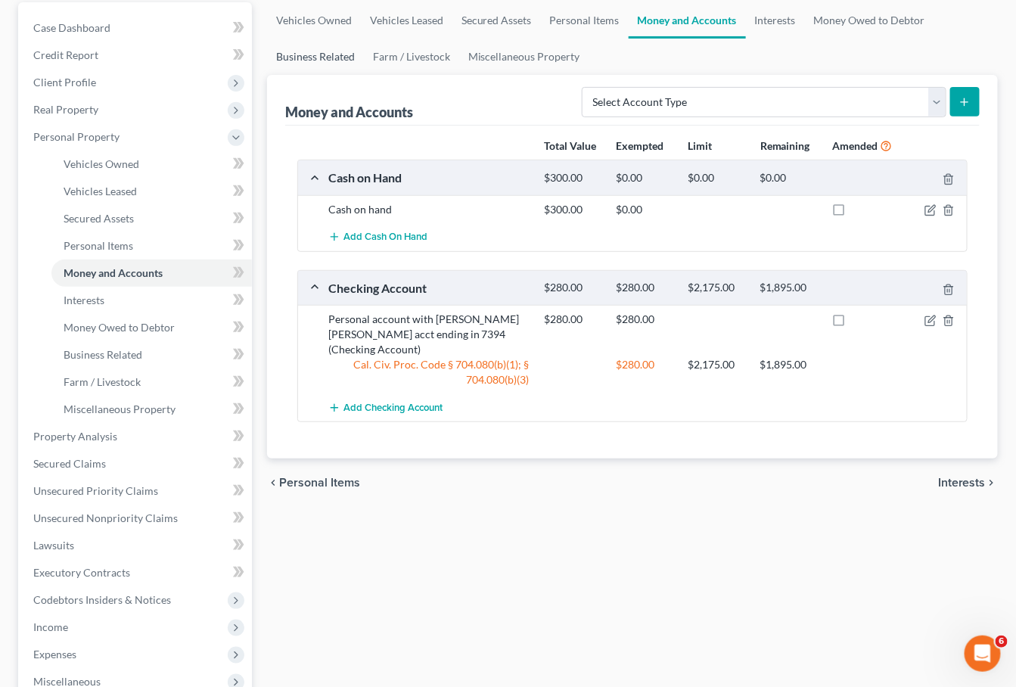
click at [299, 52] on link "Business Related" at bounding box center [315, 57] width 97 height 36
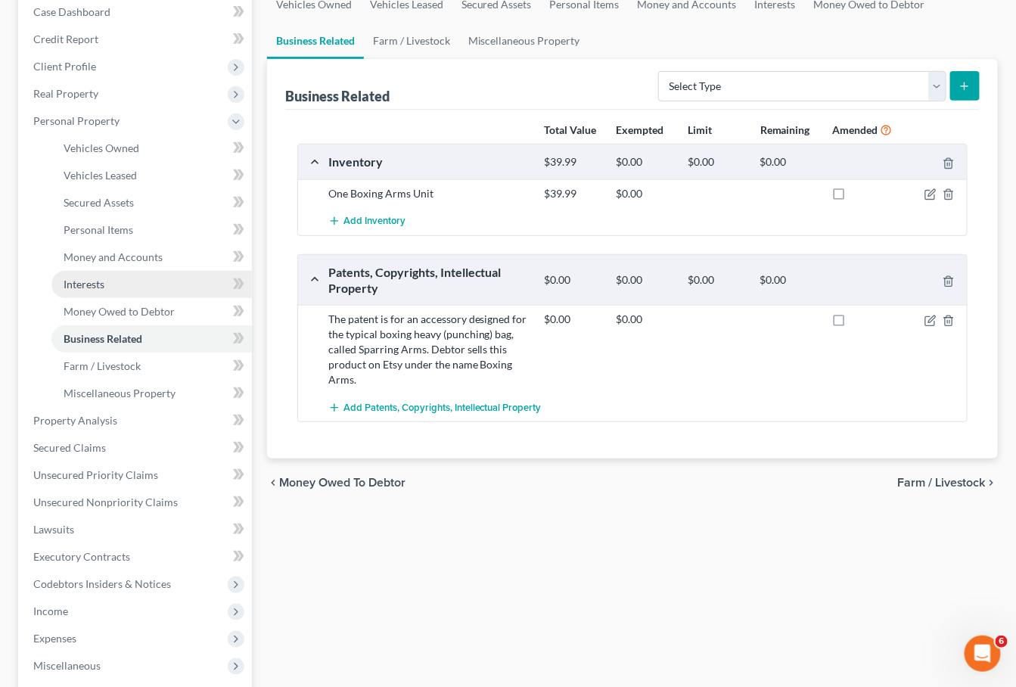
scroll to position [387, 0]
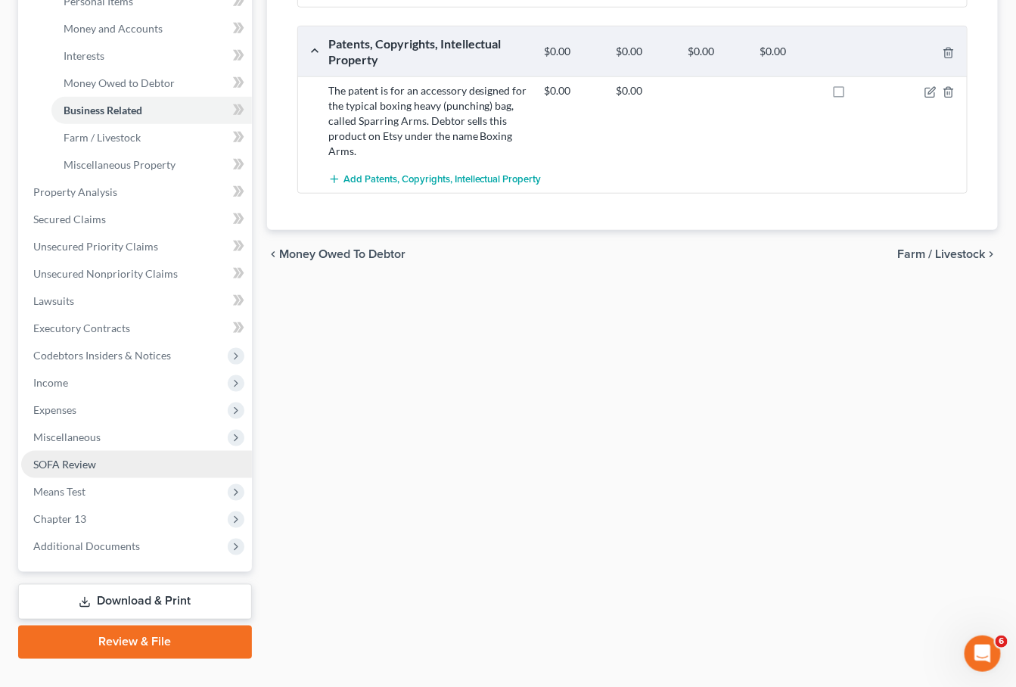
click at [64, 458] on span "SOFA Review" at bounding box center [64, 464] width 63 height 13
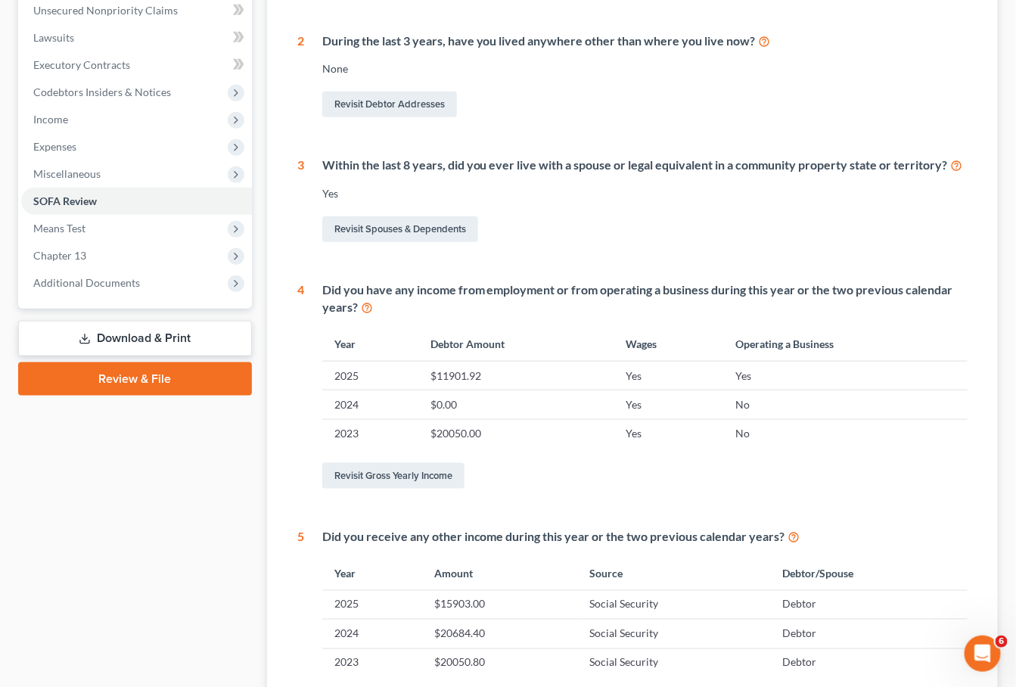
scroll to position [2, 0]
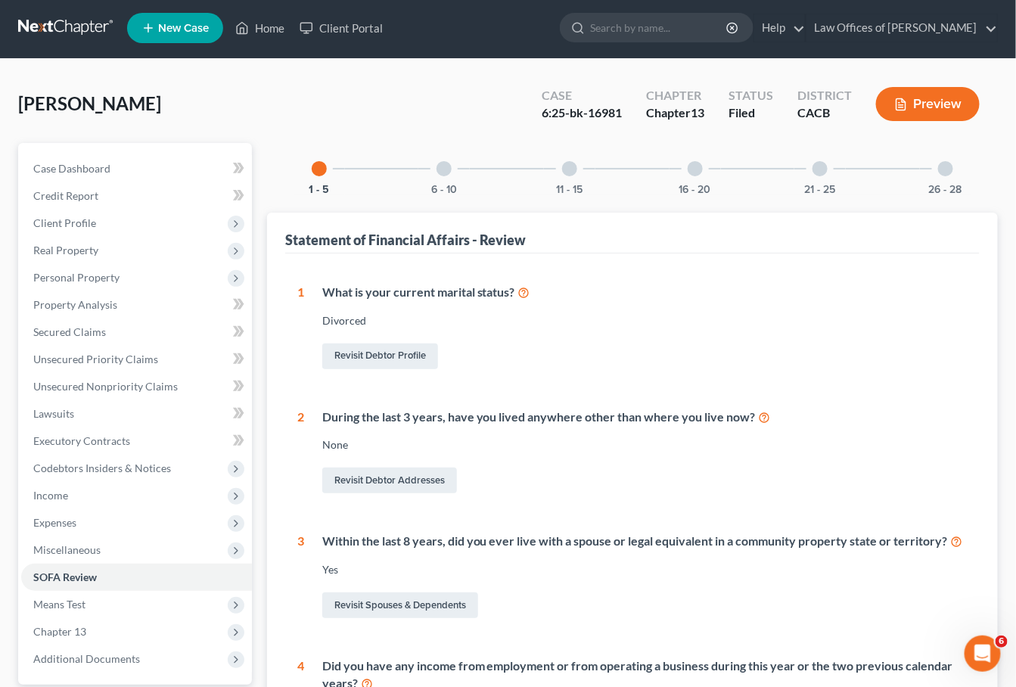
click at [695, 168] on div at bounding box center [695, 168] width 15 height 15
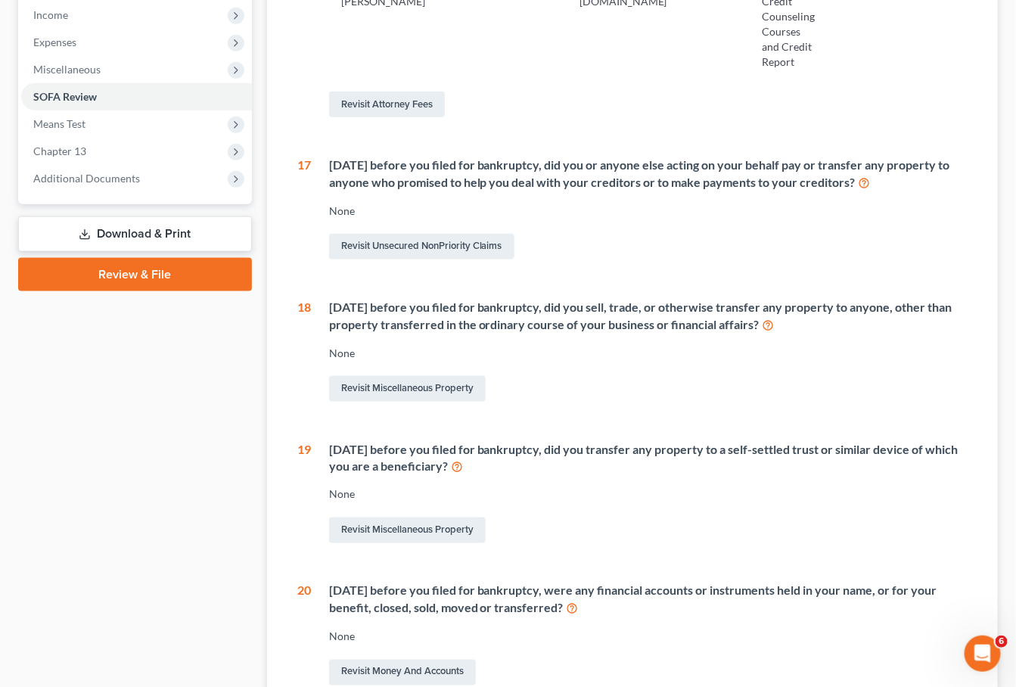
scroll to position [652, 0]
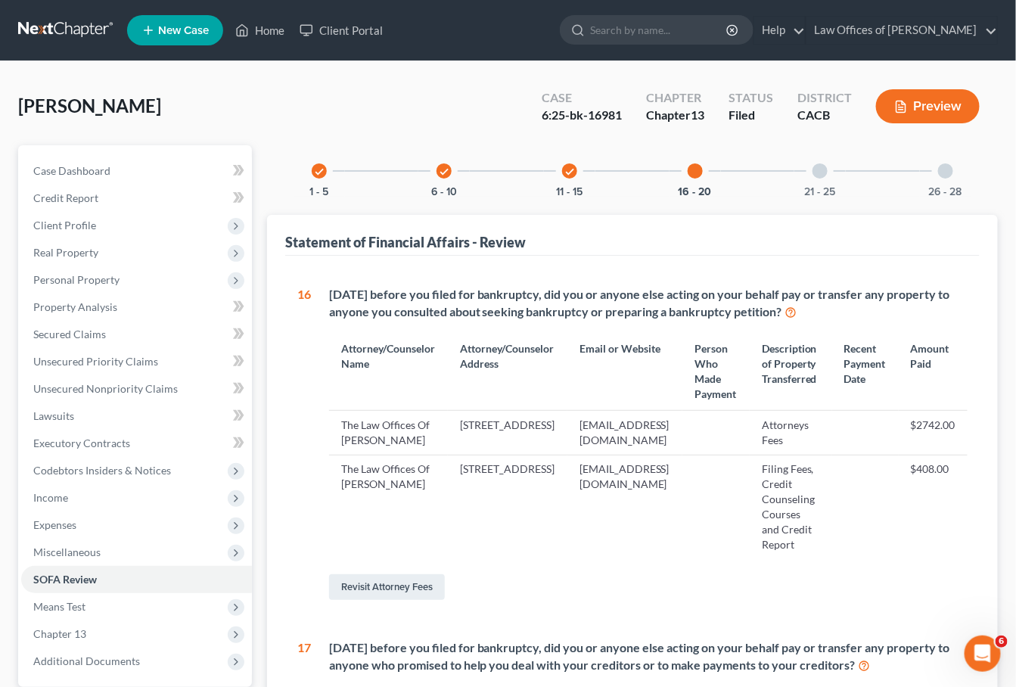
click at [824, 177] on div "21 - 25" at bounding box center [820, 170] width 51 height 51
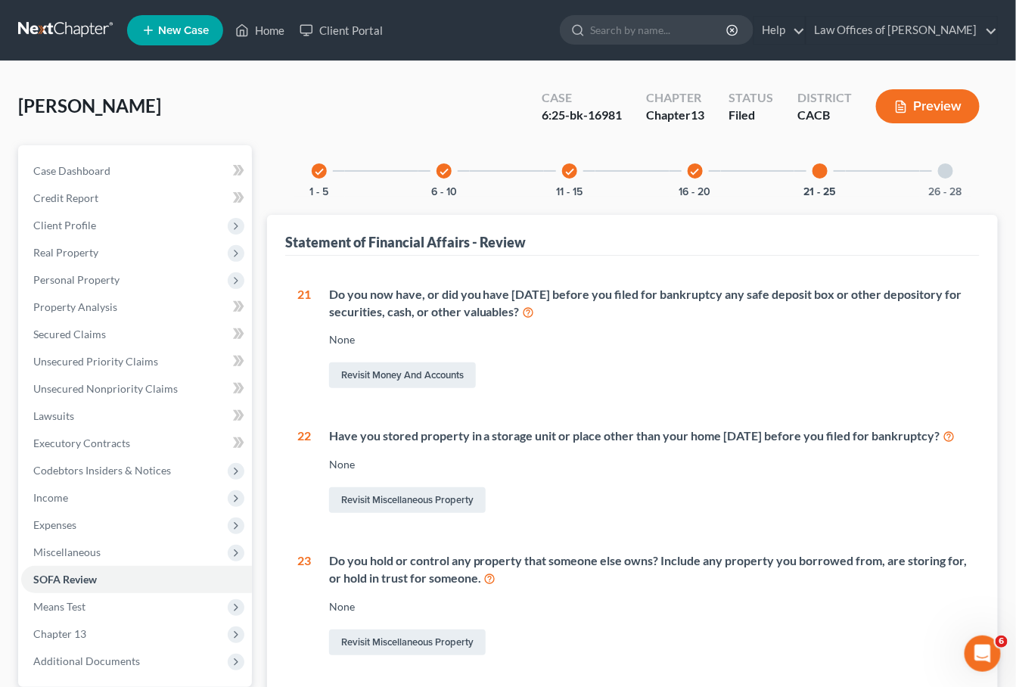
click at [945, 175] on div at bounding box center [945, 170] width 15 height 15
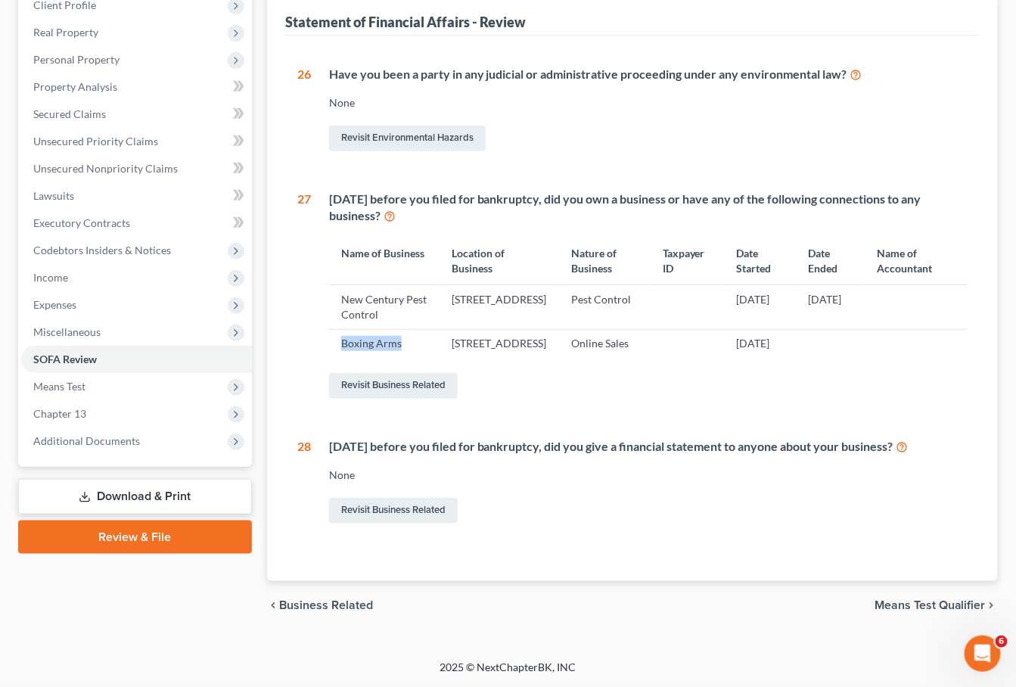
drag, startPoint x: 399, startPoint y: 331, endPoint x: 331, endPoint y: 331, distance: 67.4
click at [331, 331] on td "Boxing Arms" at bounding box center [384, 343] width 111 height 29
copy td "Boxing Arms"
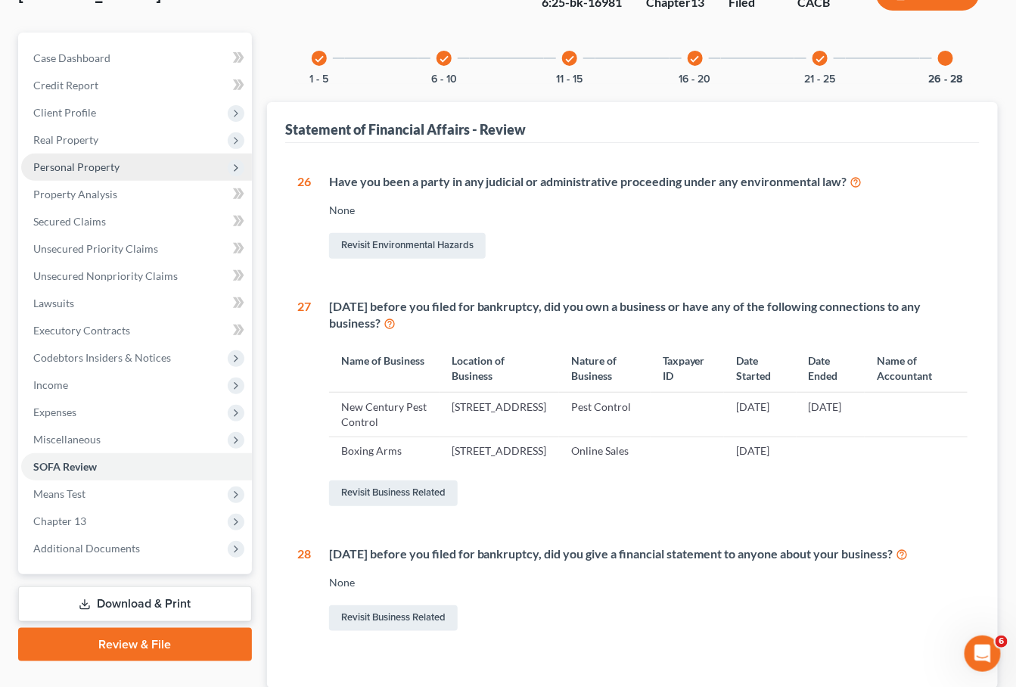
click at [89, 166] on span "Personal Property" at bounding box center [76, 166] width 86 height 13
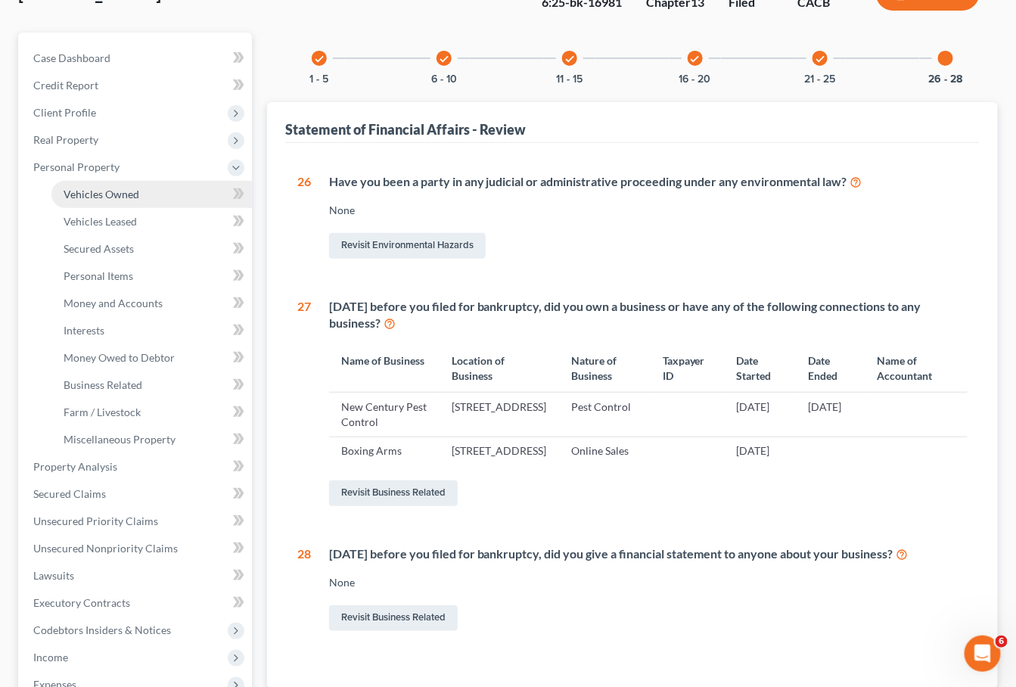
click at [98, 188] on span "Vehicles Owned" at bounding box center [102, 194] width 76 height 13
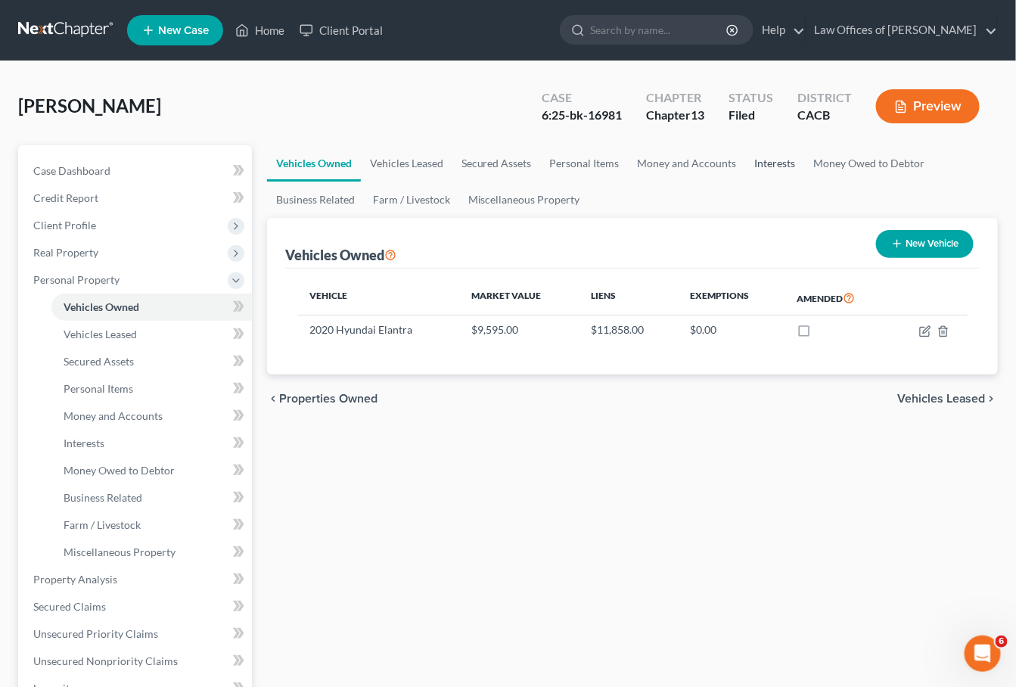
click at [770, 163] on link "Interests" at bounding box center [775, 163] width 59 height 36
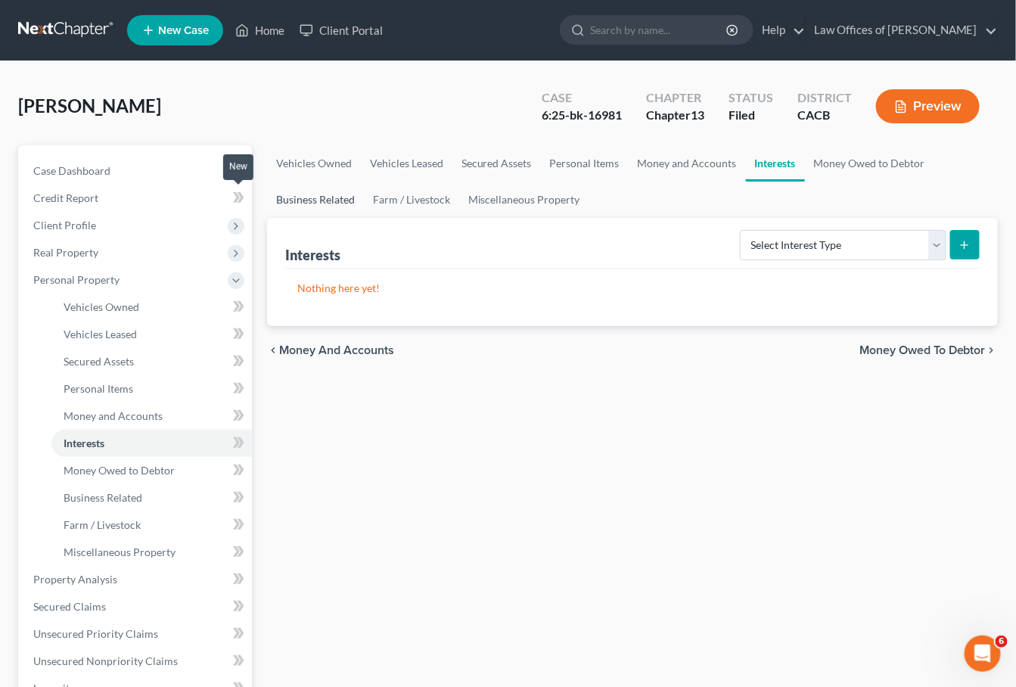
click at [300, 208] on link "Business Related" at bounding box center [315, 200] width 97 height 36
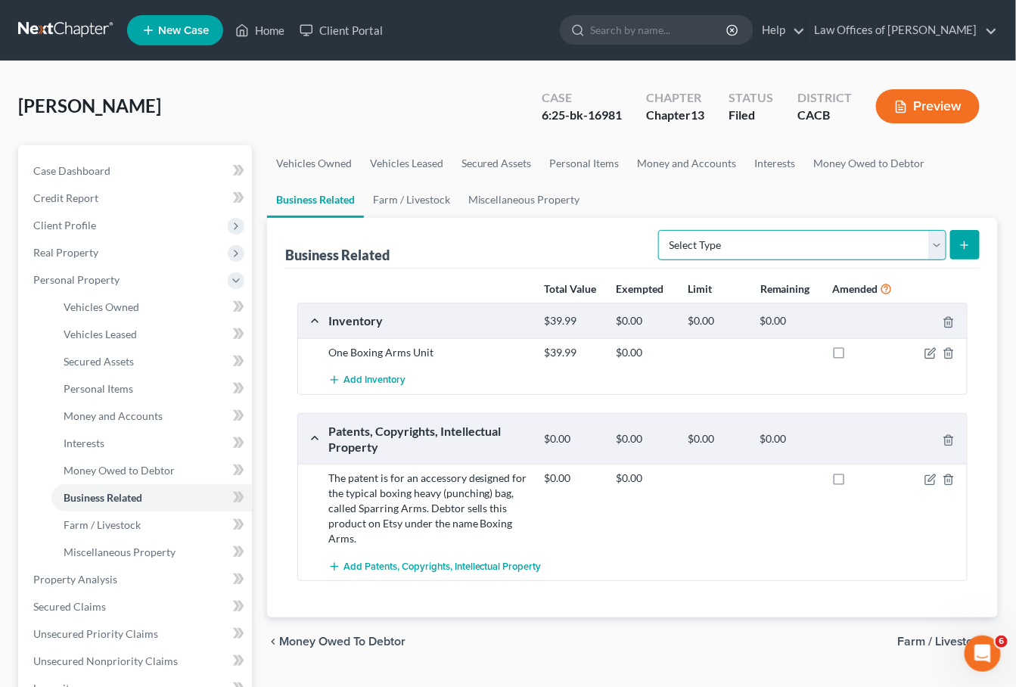
select select "other_business_related_property_not_listed"
click at [954, 248] on button "submit" at bounding box center [966, 245] width 30 height 30
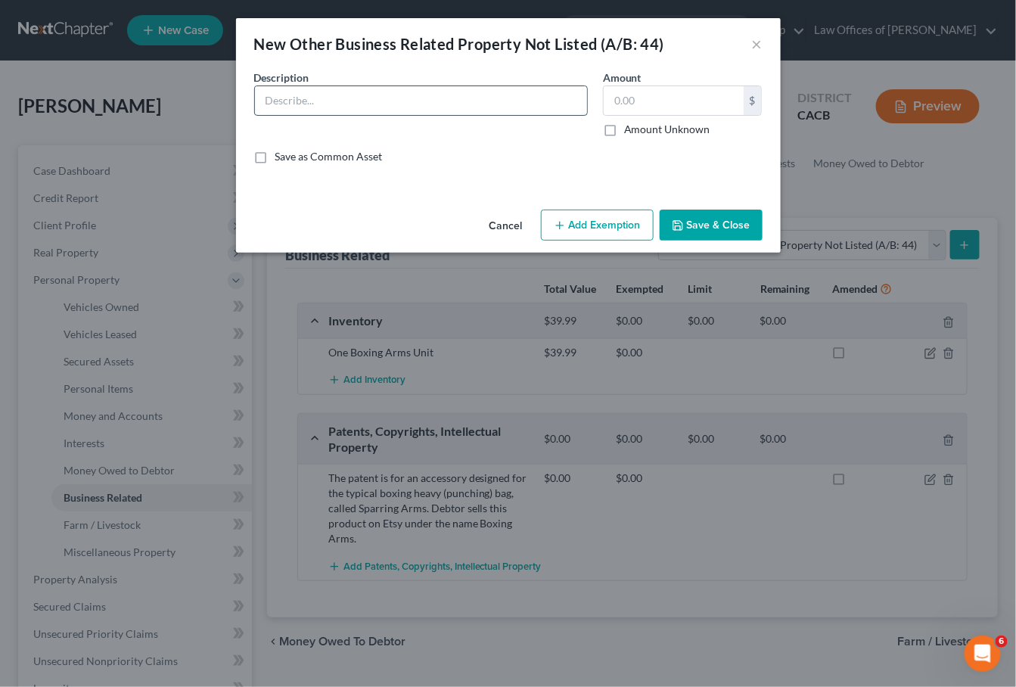
click at [288, 98] on input "text" at bounding box center [421, 100] width 332 height 29
paste input "Boxing Arms"
paste input "The boxing arms debtor has made two sales on [DOMAIN_NAME] and also sells on Et…"
click at [269, 100] on input "The boxing arms debtor has made two sales on [DOMAIN_NAME] and also sells on Et…" at bounding box center [421, 100] width 332 height 29
drag, startPoint x: 341, startPoint y: 100, endPoint x: 224, endPoint y: 98, distance: 117.3
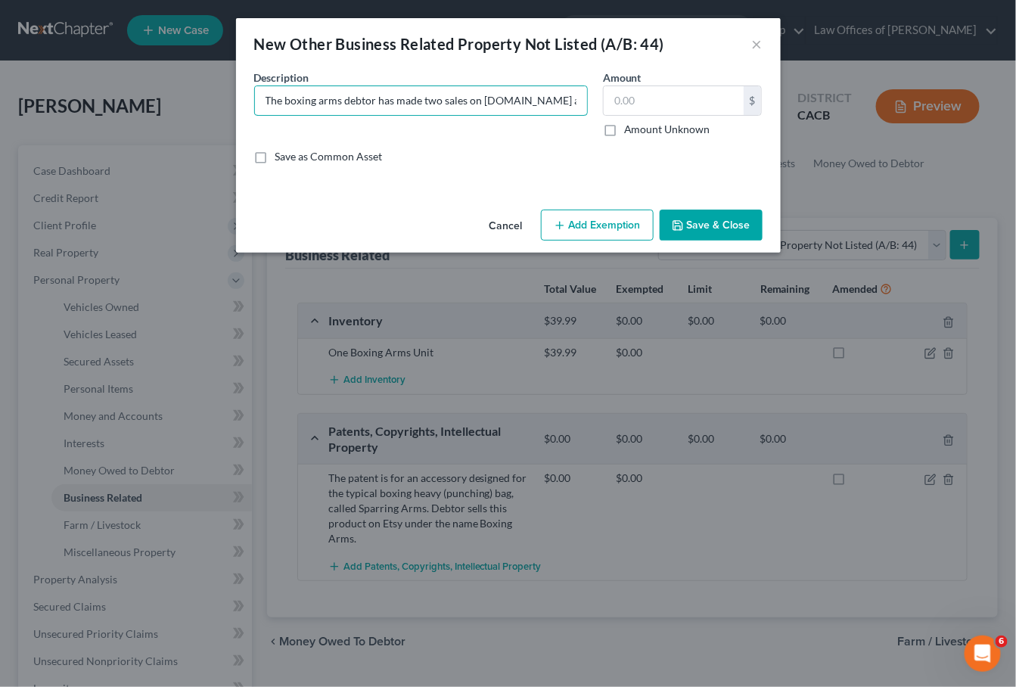
click at [224, 98] on div "New Other Business Related Property Not Listed (A/B: 44) × An exemption set mus…" at bounding box center [508, 343] width 1016 height 687
type input "Boxing Arms- debtor has made two sales on [DOMAIN_NAME] and also sells on Etsy.…"
click at [702, 229] on button "Save & Close" at bounding box center [711, 226] width 103 height 32
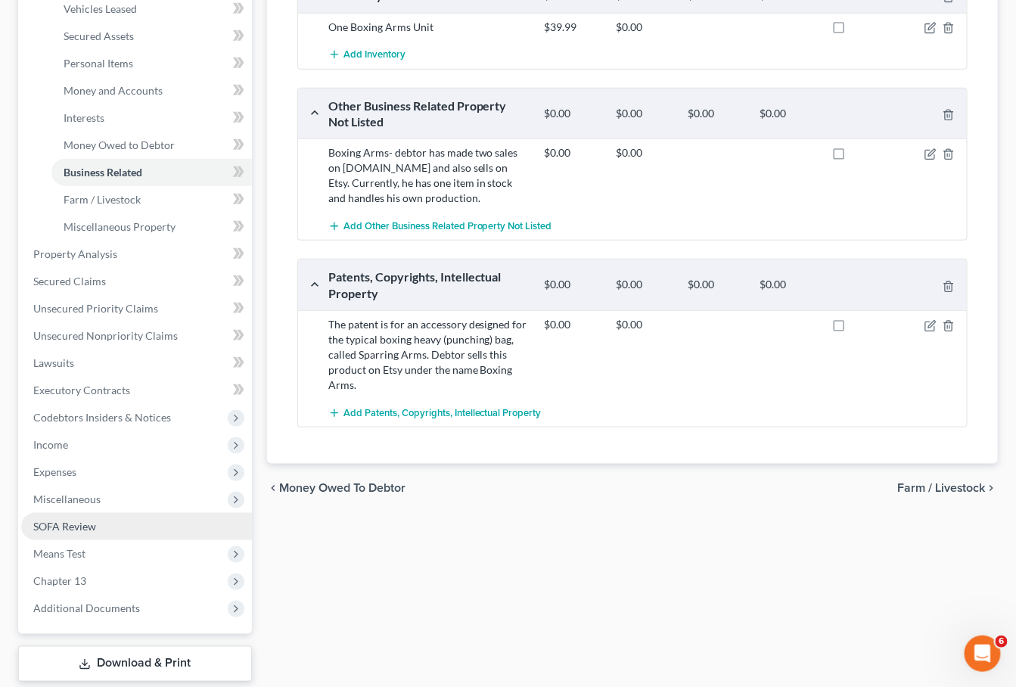
scroll to position [329, 0]
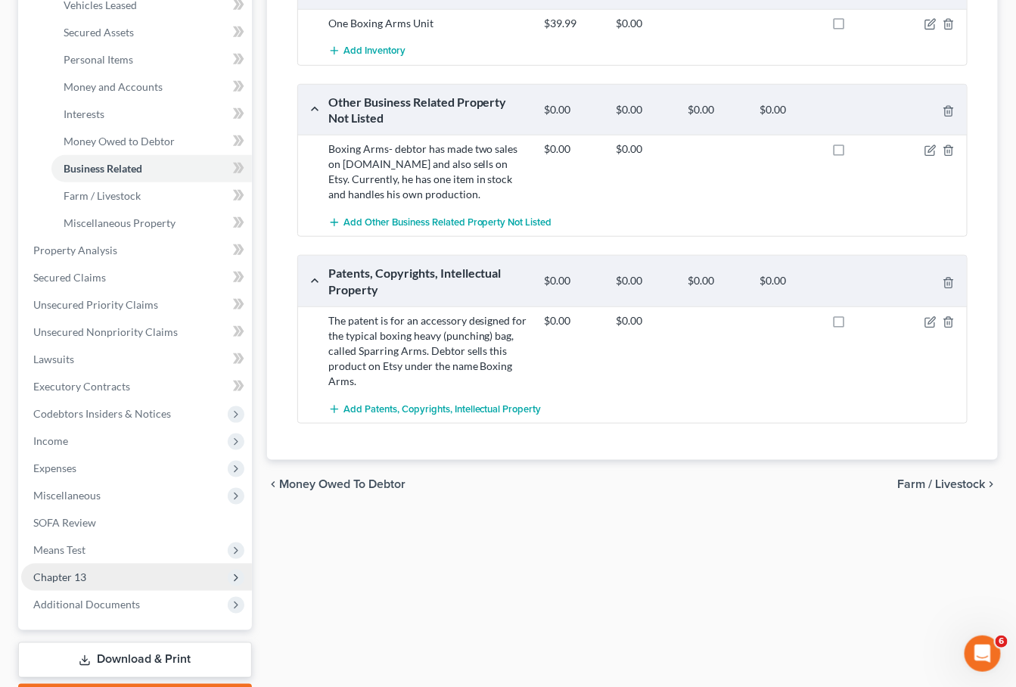
click at [85, 571] on span "Chapter 13" at bounding box center [59, 577] width 53 height 13
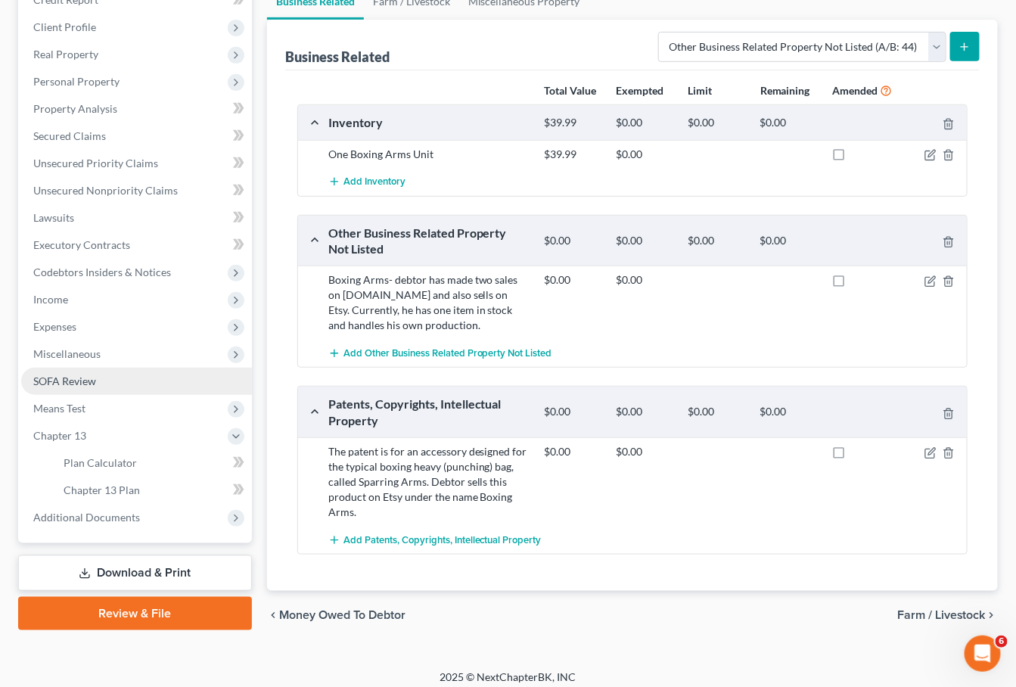
click at [88, 368] on link "SOFA Review" at bounding box center [136, 381] width 231 height 27
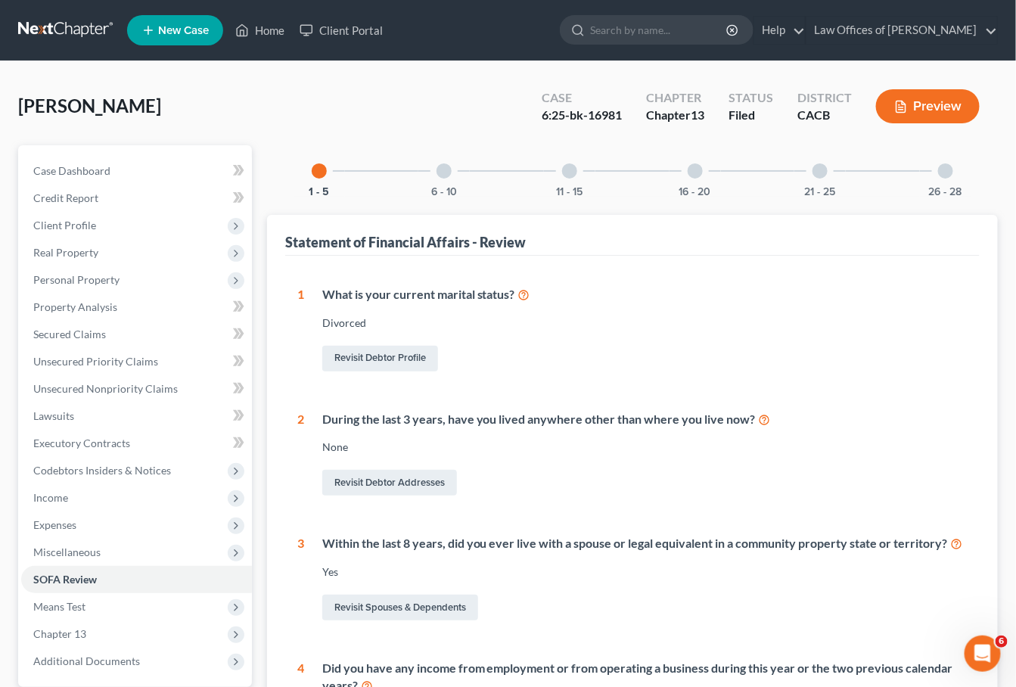
click at [949, 160] on div "26 - 28" at bounding box center [945, 170] width 51 height 51
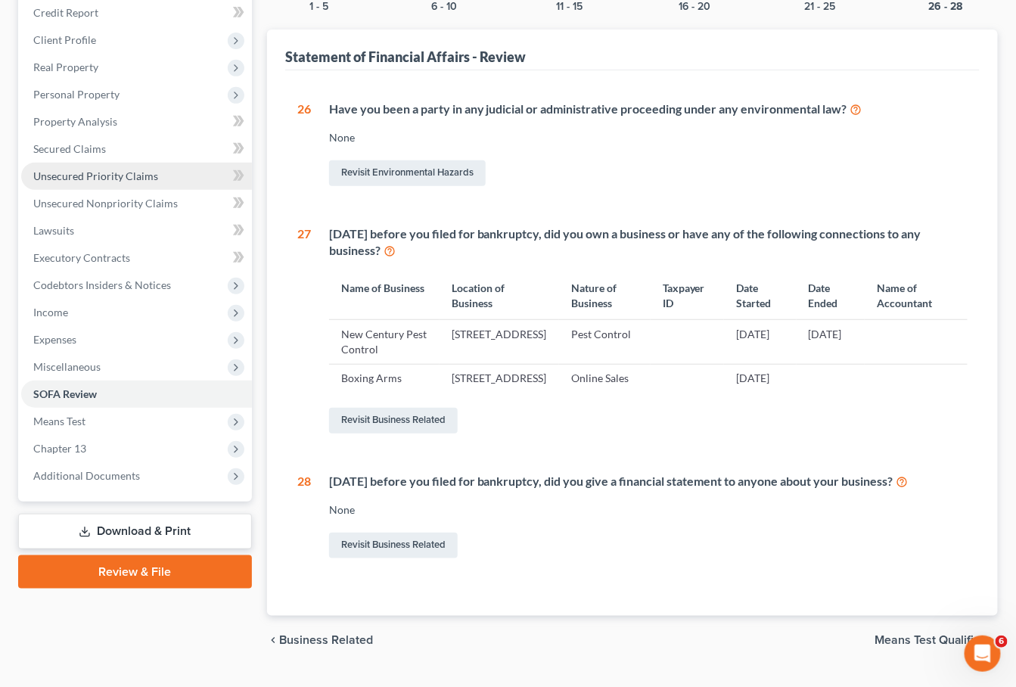
scroll to position [152, 0]
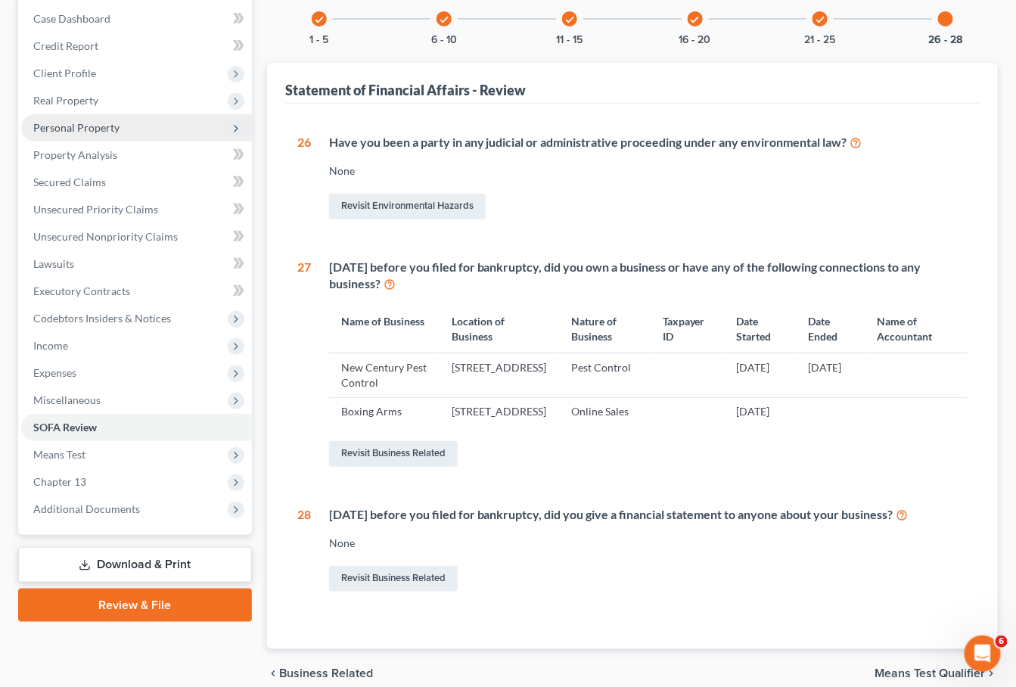
click at [92, 128] on span "Personal Property" at bounding box center [76, 127] width 86 height 13
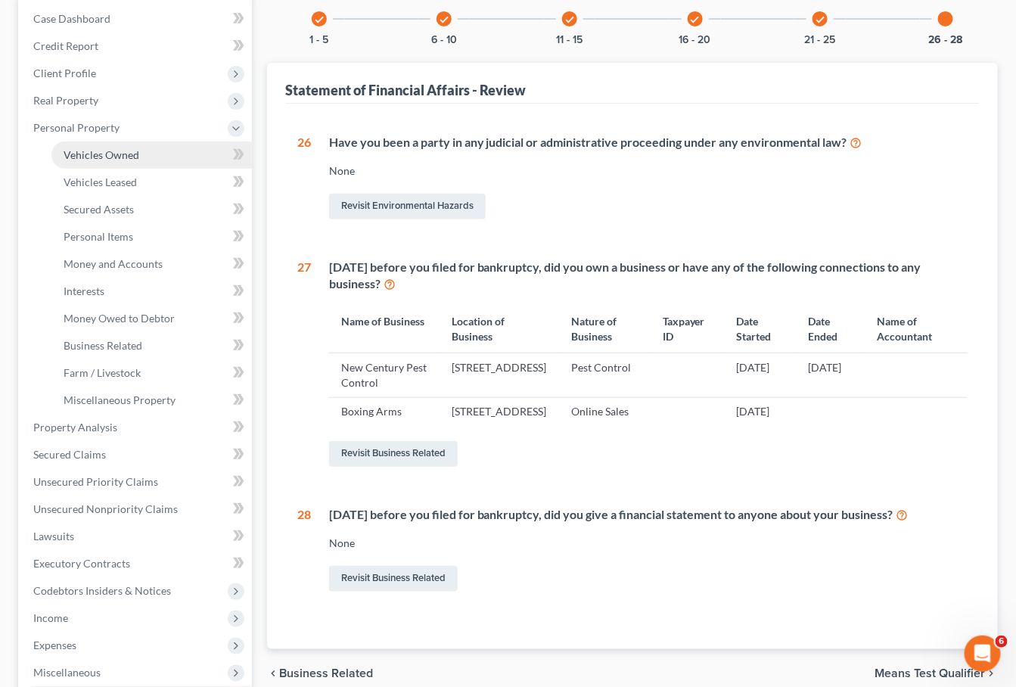
click at [110, 154] on span "Vehicles Owned" at bounding box center [102, 154] width 76 height 13
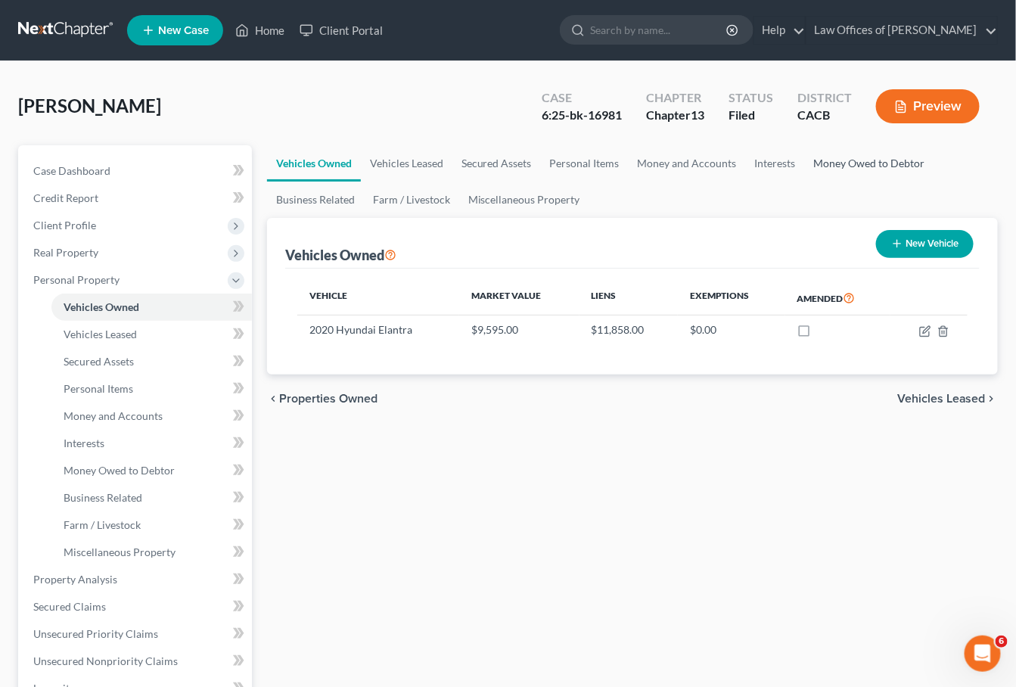
click at [867, 155] on link "Money Owed to Debtor" at bounding box center [869, 163] width 129 height 36
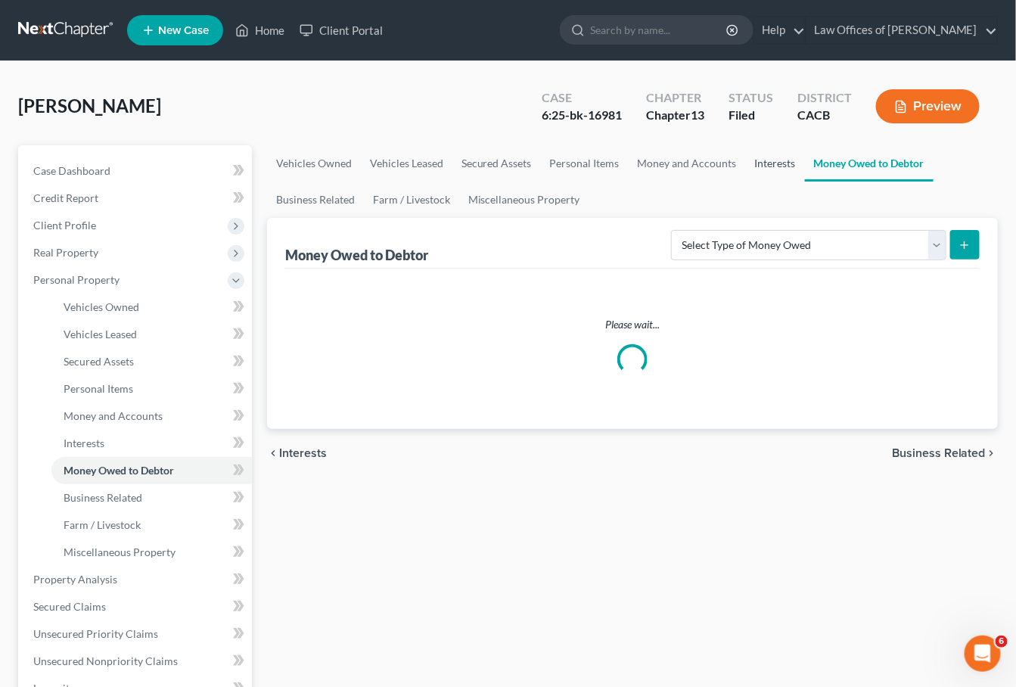
click at [748, 157] on link "Interests" at bounding box center [775, 163] width 59 height 36
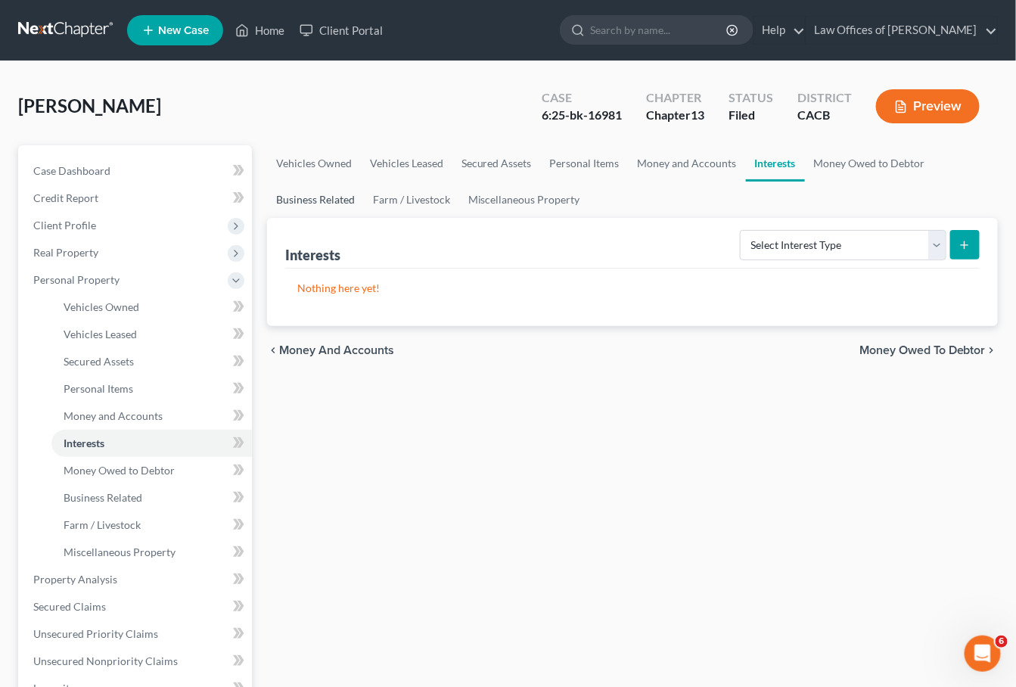
click at [300, 193] on link "Business Related" at bounding box center [315, 200] width 97 height 36
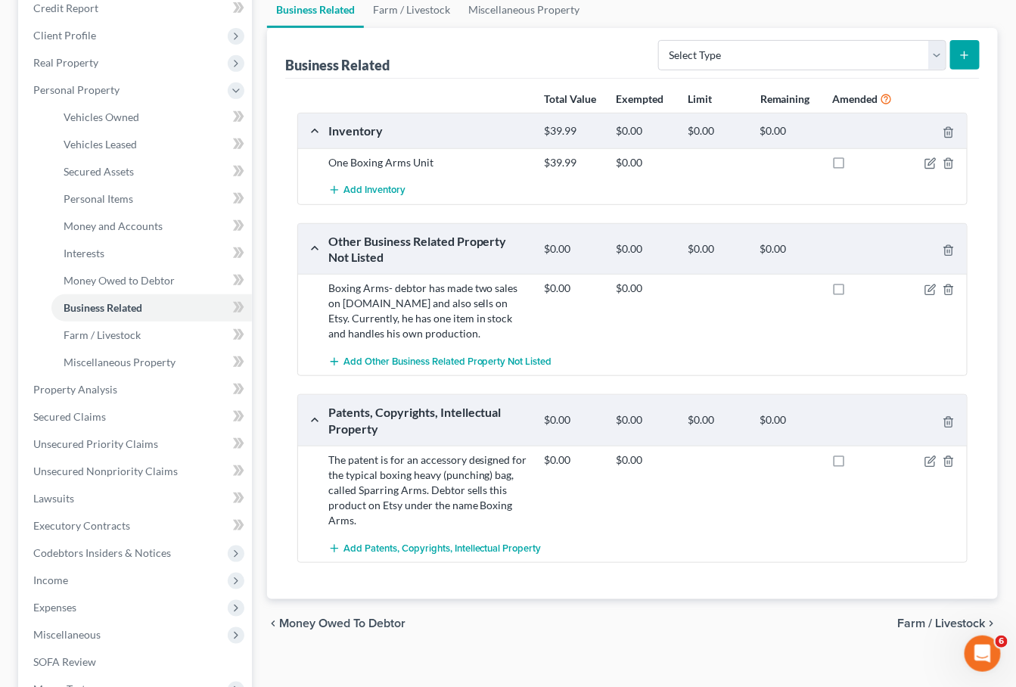
scroll to position [194, 0]
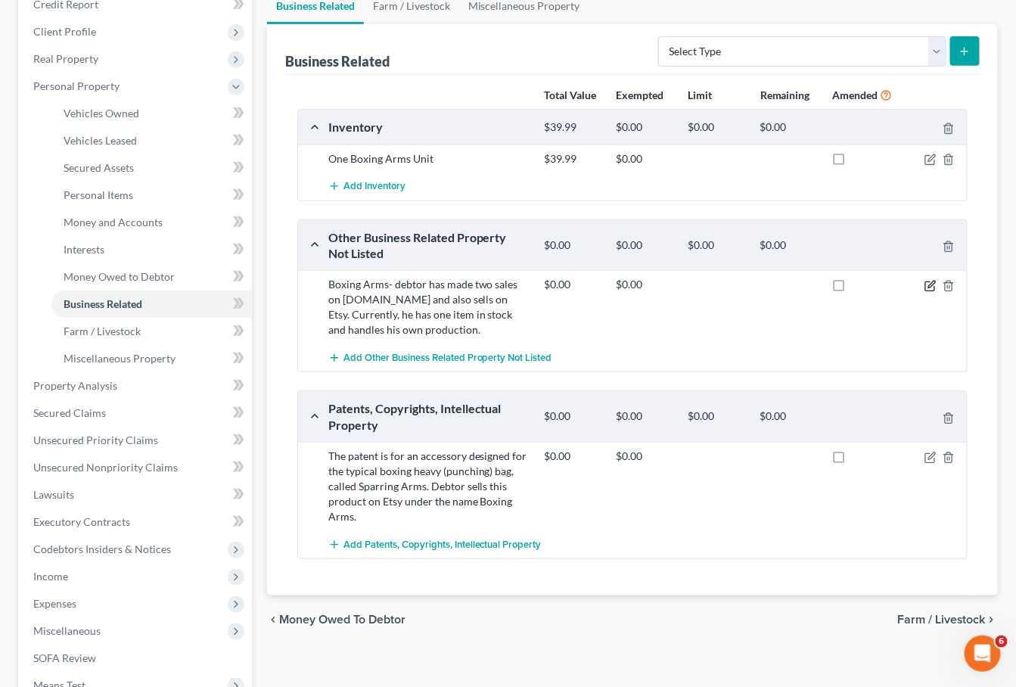
click at [934, 289] on icon "button" at bounding box center [930, 286] width 9 height 9
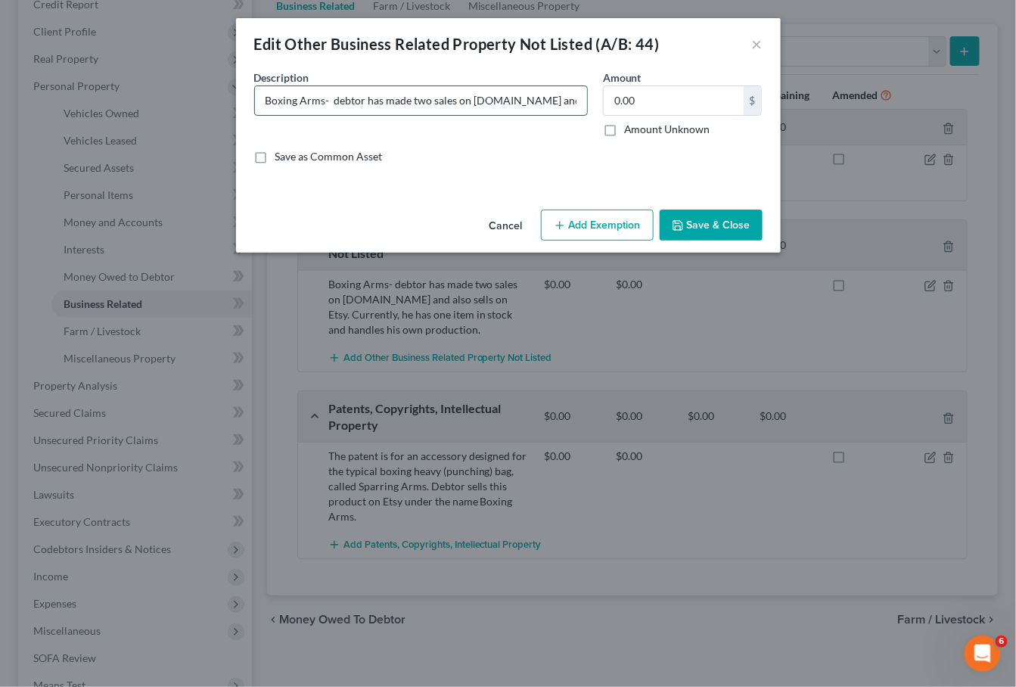
click at [476, 98] on input "Boxing Arms- debtor has made two sales on [DOMAIN_NAME] and also sells on Etsy.…" at bounding box center [421, 100] width 332 height 29
drag, startPoint x: 435, startPoint y: 99, endPoint x: 403, endPoint y: 100, distance: 32.6
click at [403, 100] on input "Boxing Arms- debtor has made two sales on [DOMAIN_NAME] and also sells on Etsy.…" at bounding box center [421, 100] width 332 height 29
click at [404, 100] on input "Boxing Arms- debtor has made two sales on [DOMAIN_NAME] and also sells on Etsy.…" at bounding box center [421, 100] width 332 height 29
drag, startPoint x: 440, startPoint y: 100, endPoint x: 415, endPoint y: 99, distance: 24.2
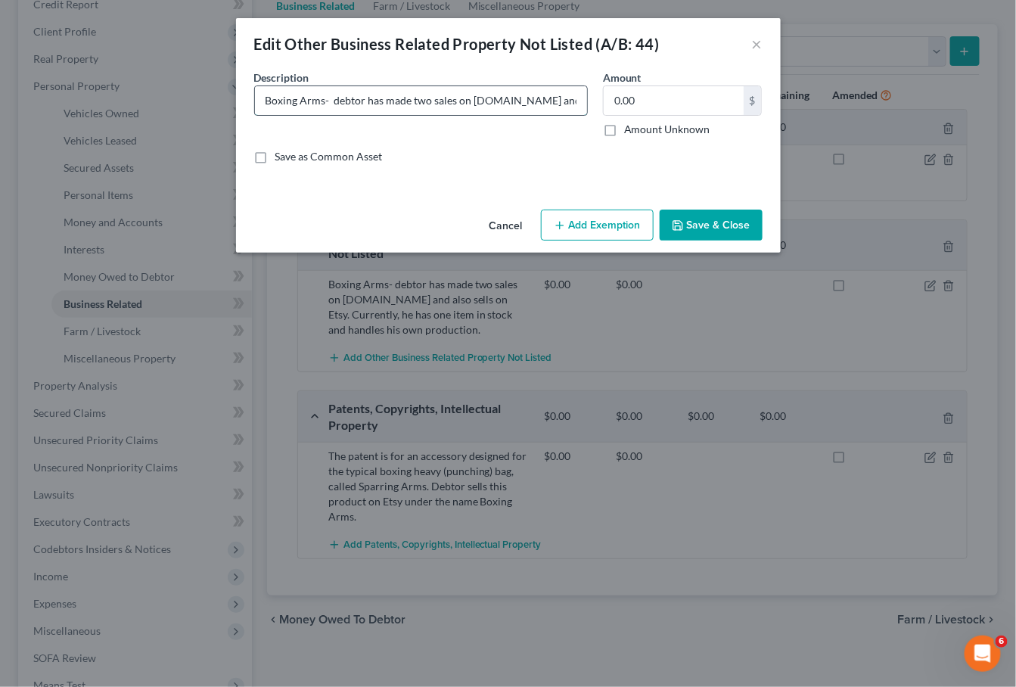
click at [415, 99] on input "Boxing Arms- debtor has made two sales on [DOMAIN_NAME] and also sells on Etsy.…" at bounding box center [421, 100] width 332 height 29
type input "Boxing Arms- debtor has made two sales on [DOMAIN_NAME] and also sells on Etsy.…"
click at [707, 220] on button "Save & Close" at bounding box center [711, 226] width 103 height 32
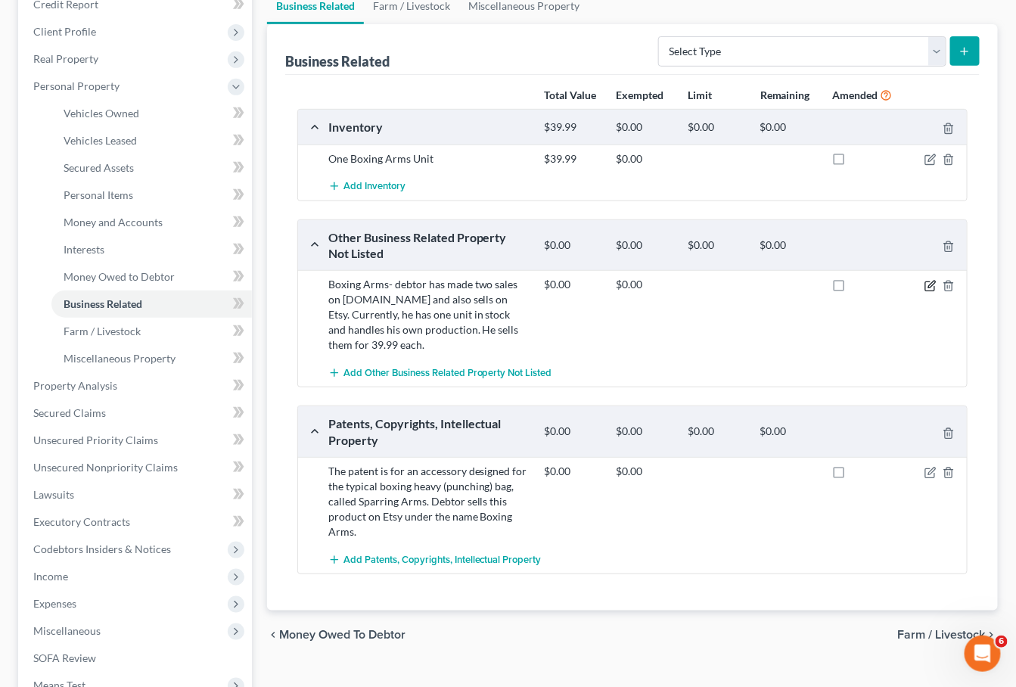
click at [935, 286] on icon "button" at bounding box center [931, 286] width 12 height 12
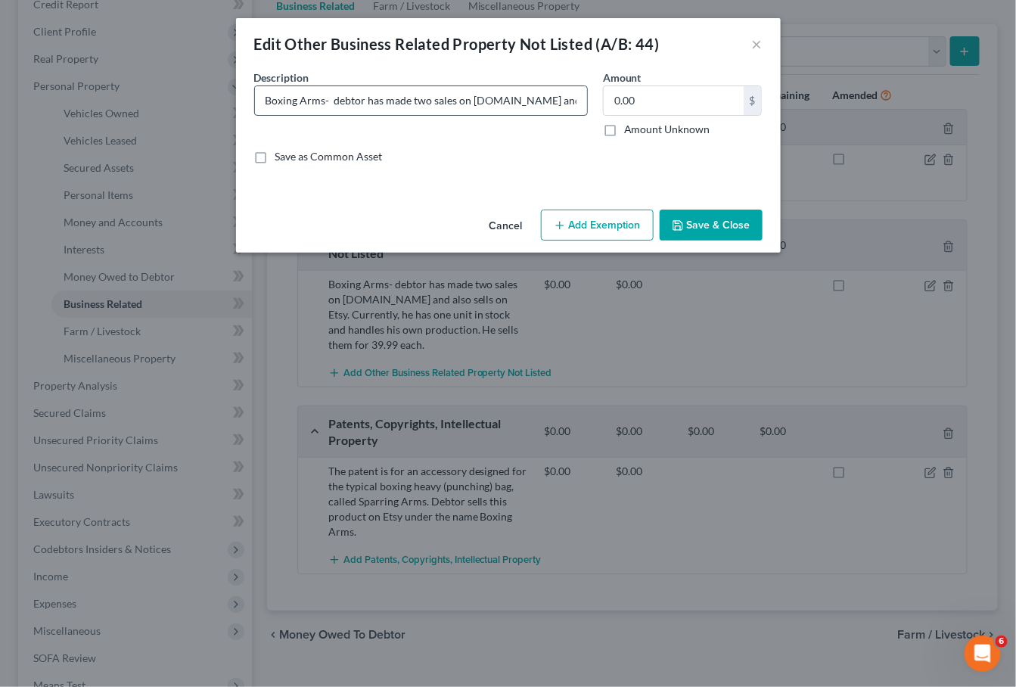
click at [547, 104] on input "Boxing Arms- debtor has made two sales on [DOMAIN_NAME] and also sells on Etsy.…" at bounding box center [421, 100] width 332 height 29
type input "Boxing Arms- debtor has made two sales on [DOMAIN_NAME] and also sells on Etsy.…"
click at [754, 229] on button "Save & Close" at bounding box center [711, 226] width 103 height 32
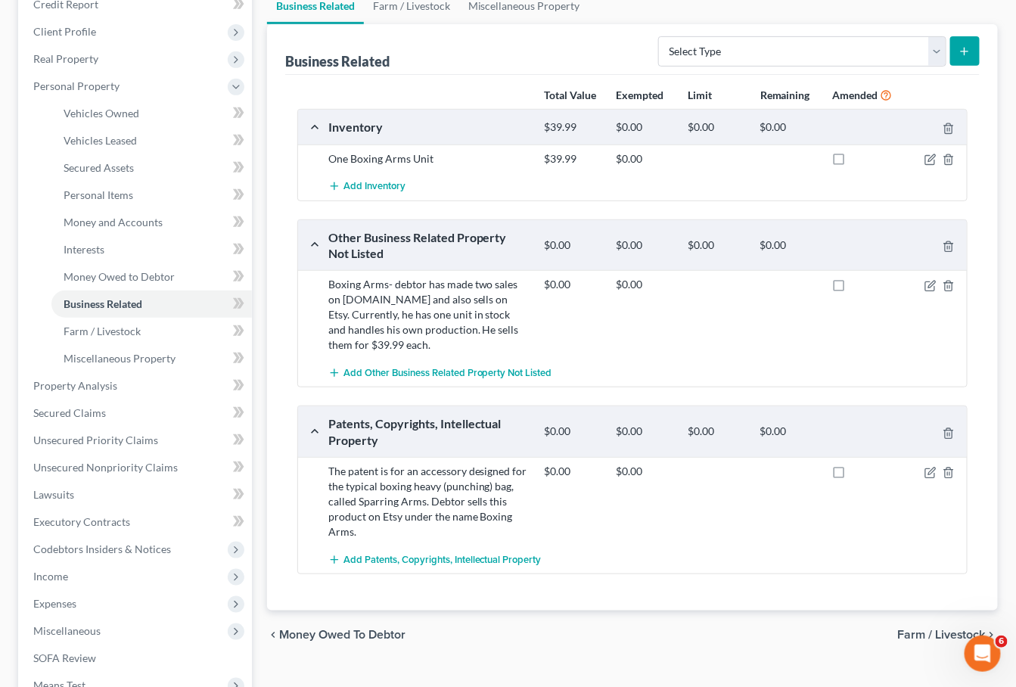
scroll to position [190, 0]
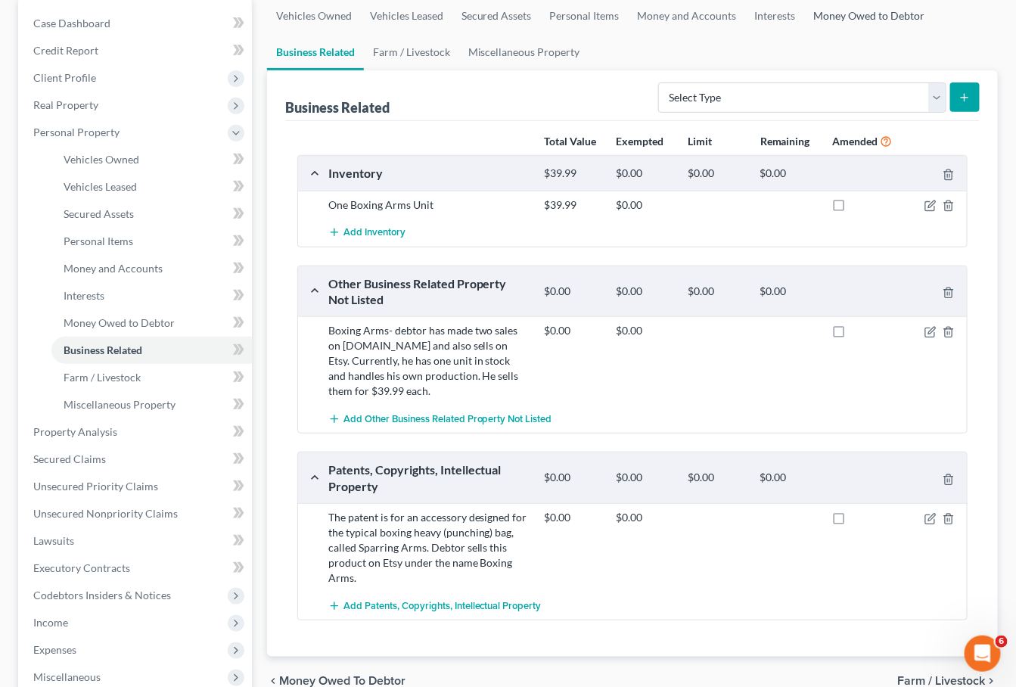
click at [866, 24] on link "Money Owed to Debtor" at bounding box center [869, 16] width 129 height 36
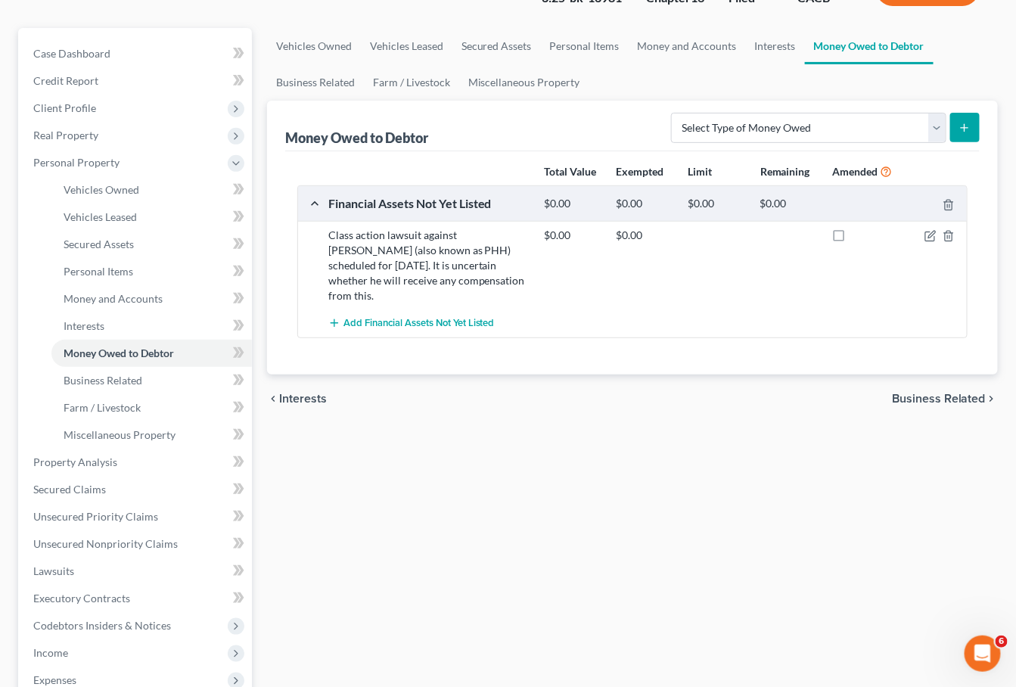
scroll to position [121, 0]
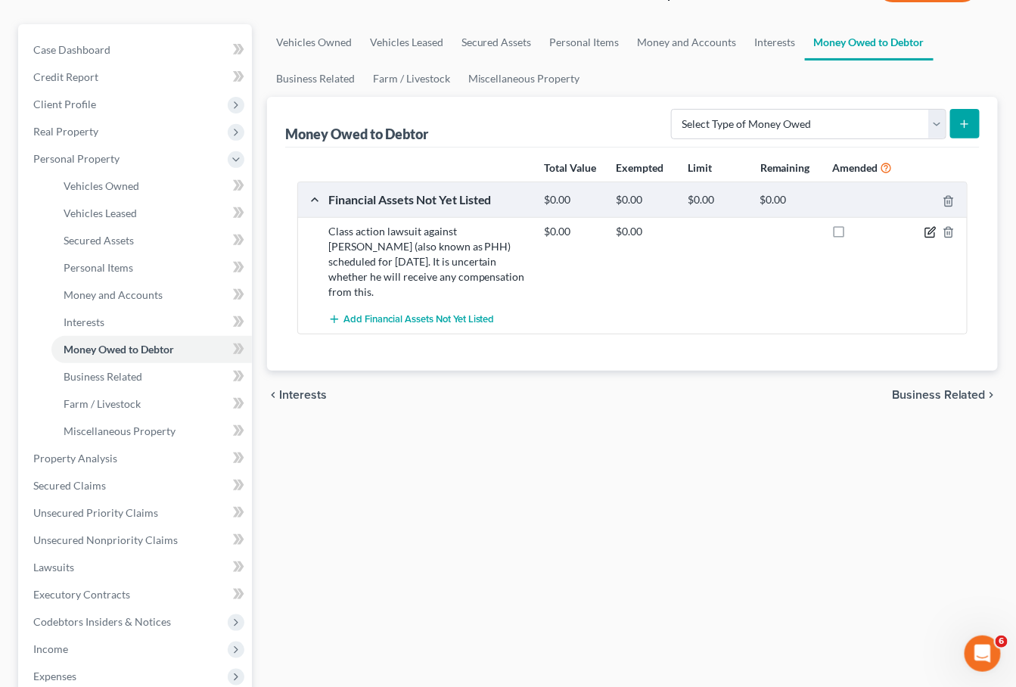
click at [932, 231] on icon "button" at bounding box center [932, 230] width 7 height 7
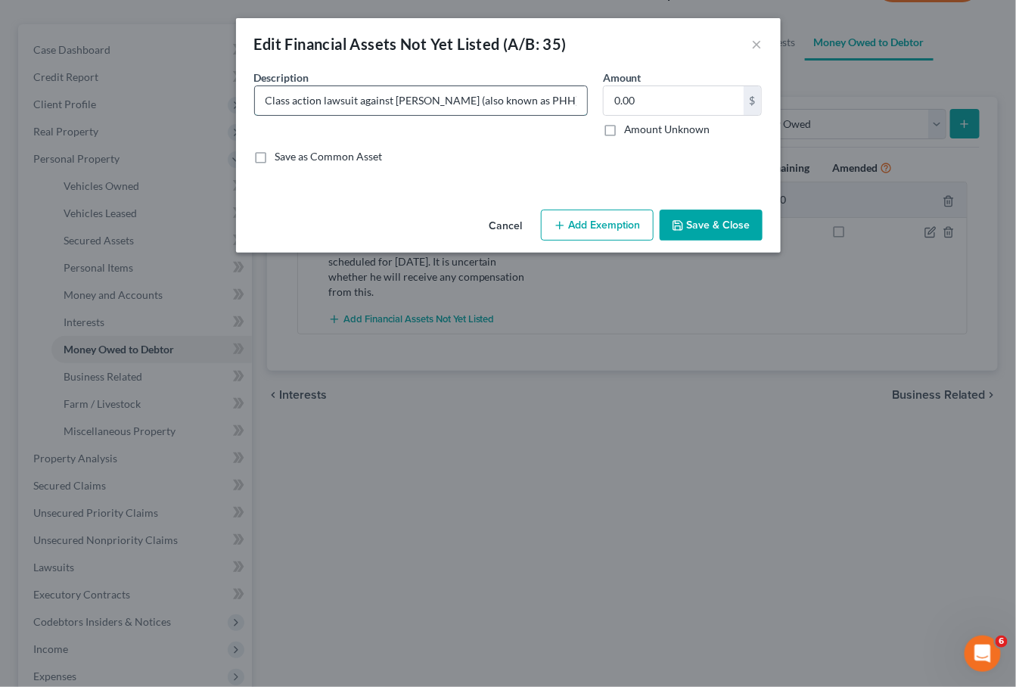
click at [409, 99] on input "Class action lawsuit against [PERSON_NAME] (also known as PHH) scheduled for [D…" at bounding box center [421, 100] width 332 height 29
click at [351, 104] on input "Class action lawsuit against [PERSON_NAME] (also known as PHH) scheduled for [D…" at bounding box center [421, 100] width 332 height 29
paste input "A class action lawsuit against [PERSON_NAME] (also known as PHH) is scheduled f…"
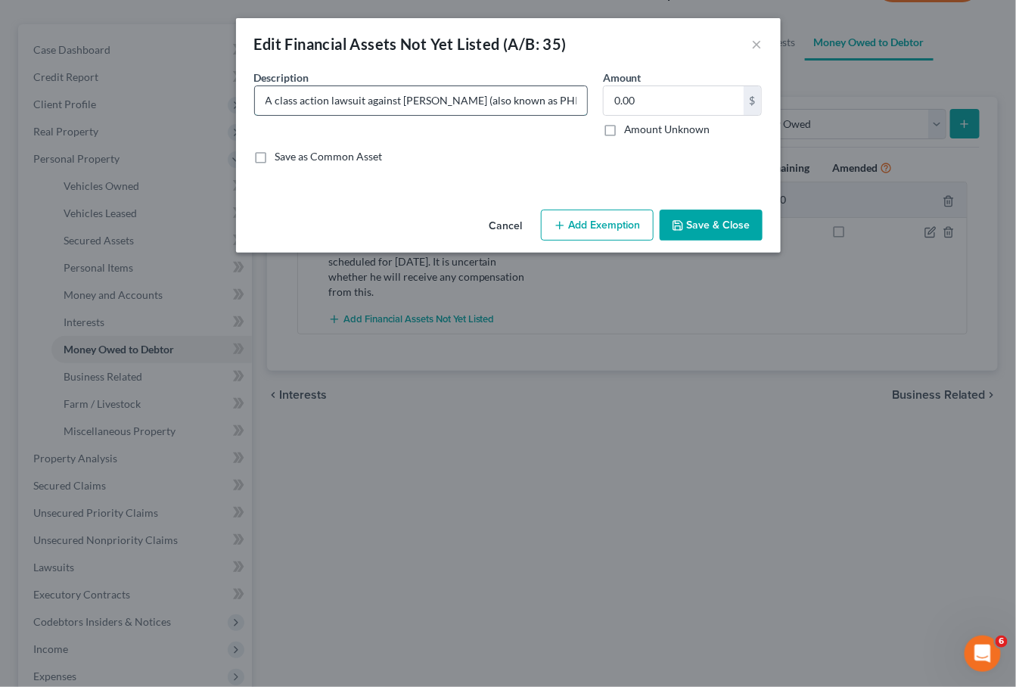
click at [496, 103] on input "A class action lawsuit against [PERSON_NAME] (also known as PHH) is scheduled f…" at bounding box center [421, 100] width 332 height 29
type input "A class action lawsuit against [PERSON_NAME] (also known as PHH) is scheduled f…"
click at [710, 235] on button "Save & Close" at bounding box center [711, 226] width 103 height 32
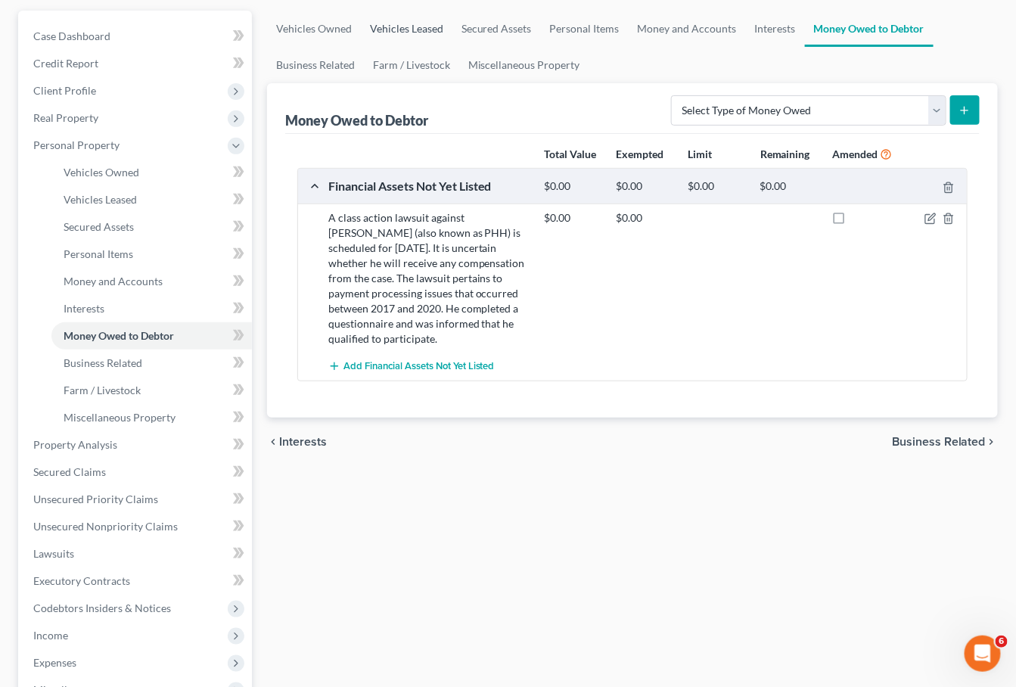
scroll to position [96, 0]
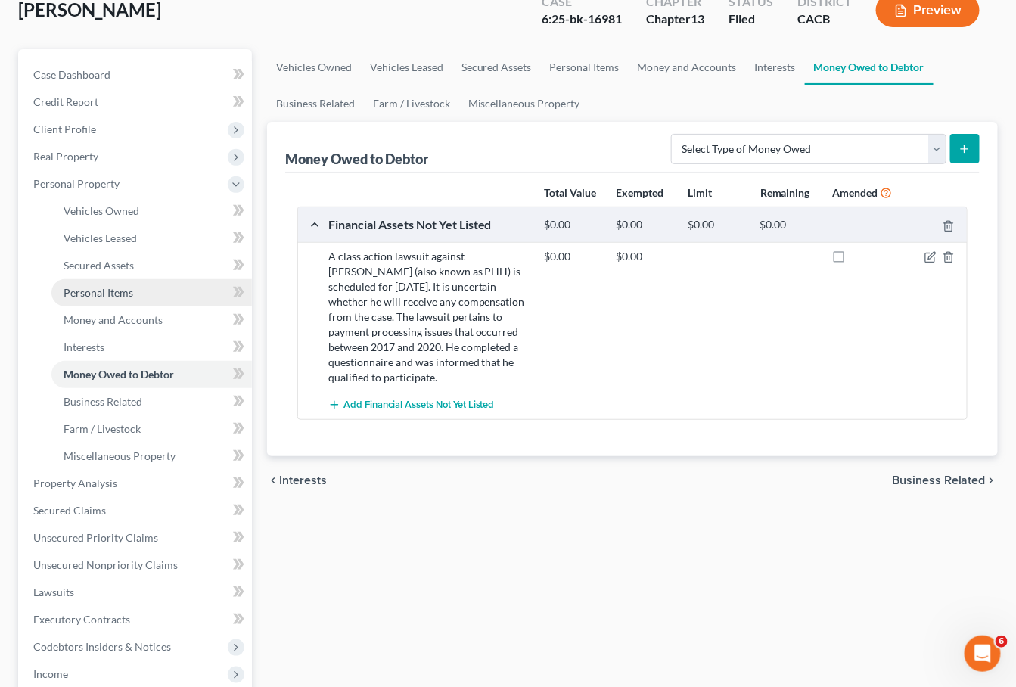
click at [105, 288] on span "Personal Items" at bounding box center [99, 292] width 70 height 13
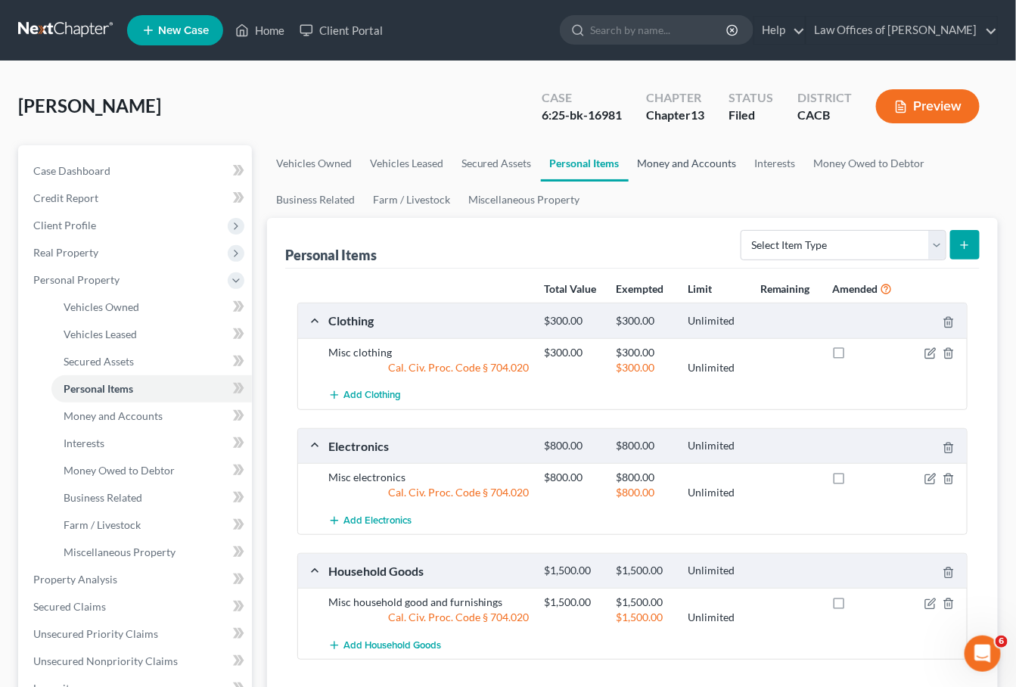
click at [708, 170] on link "Money and Accounts" at bounding box center [687, 163] width 117 height 36
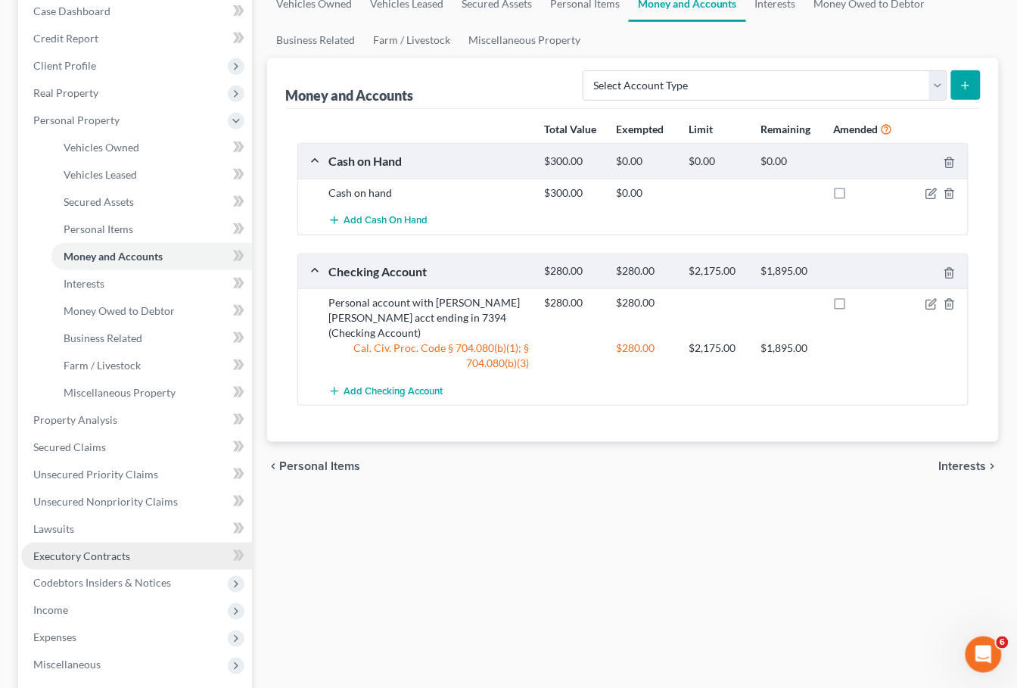
scroll to position [163, 0]
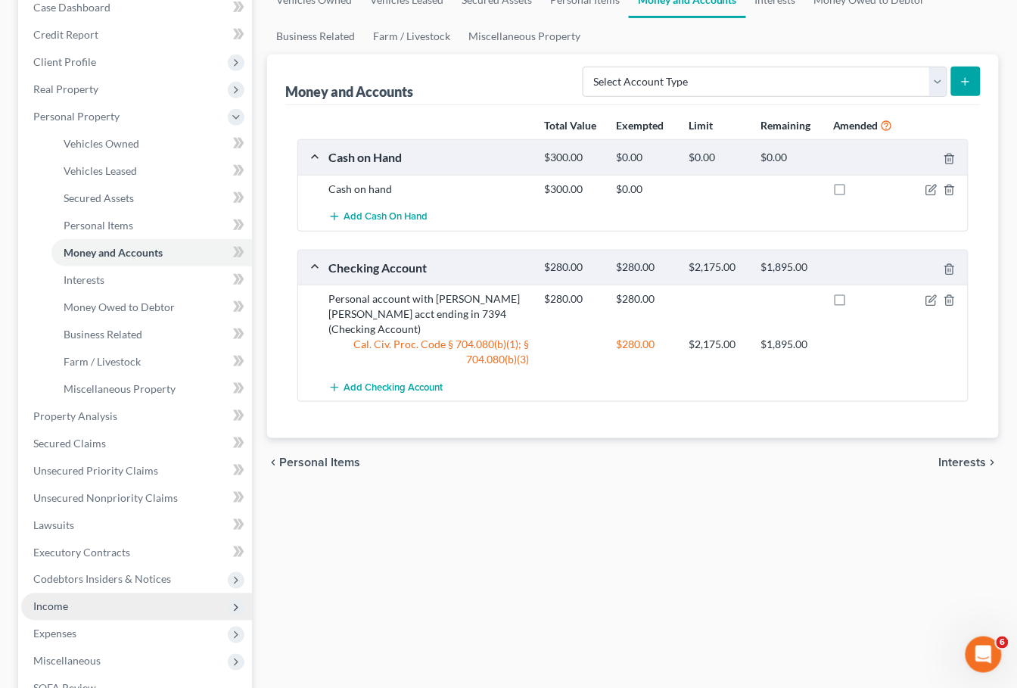
click at [73, 593] on span "Income" at bounding box center [136, 606] width 231 height 27
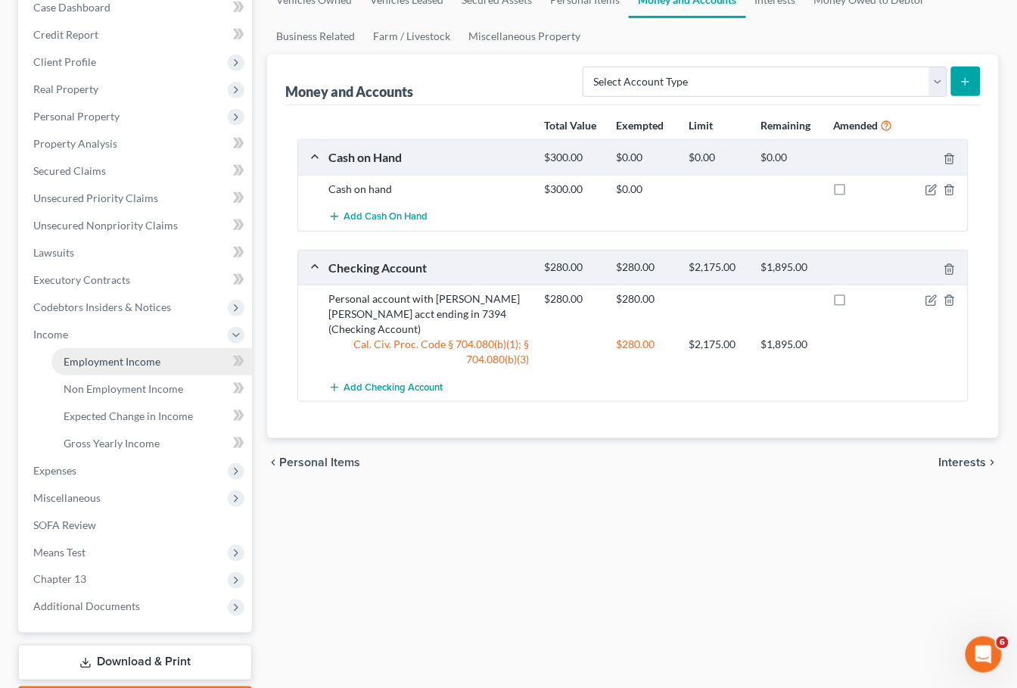
click at [142, 355] on span "Employment Income" at bounding box center [112, 361] width 97 height 13
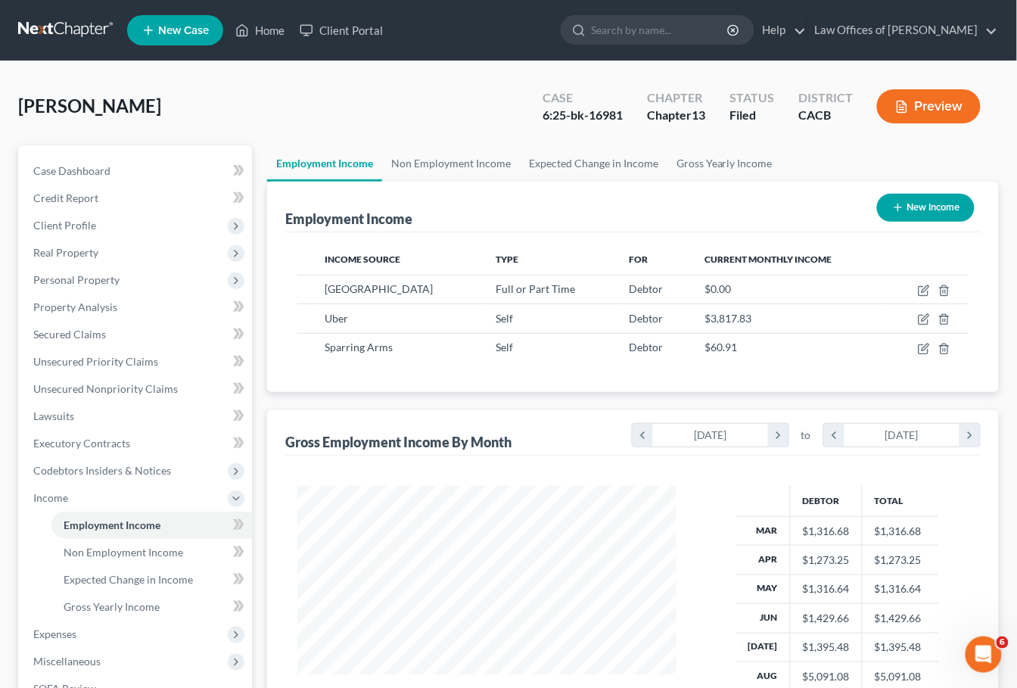
scroll to position [264, 409]
click at [483, 165] on link "Non Employment Income" at bounding box center [451, 163] width 138 height 36
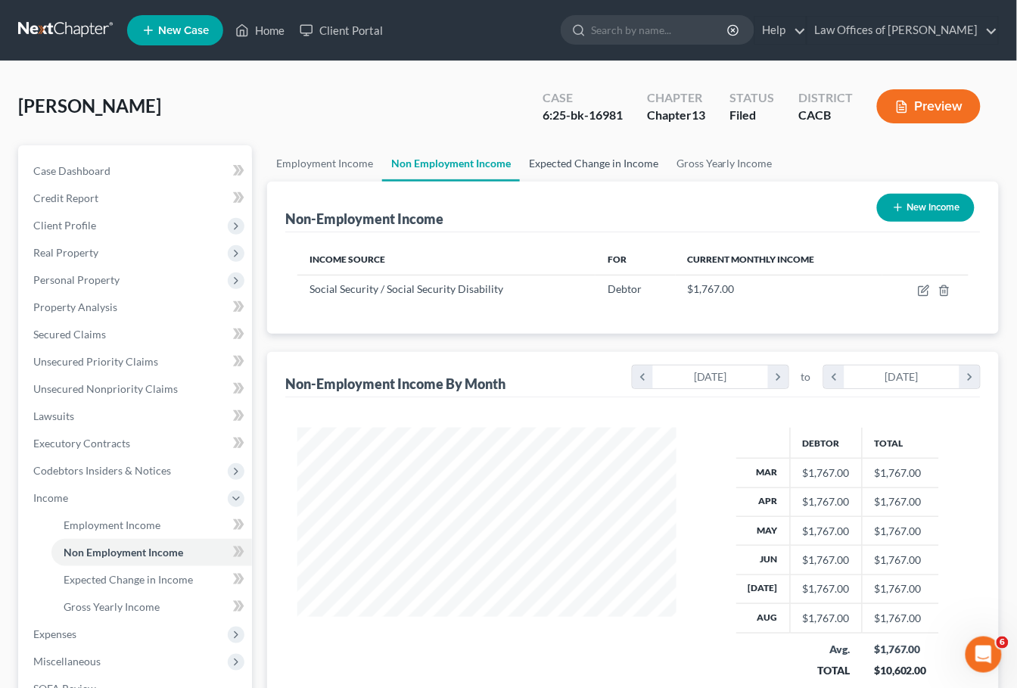
scroll to position [264, 409]
click at [584, 166] on link "Expected Change in Income" at bounding box center [594, 163] width 148 height 36
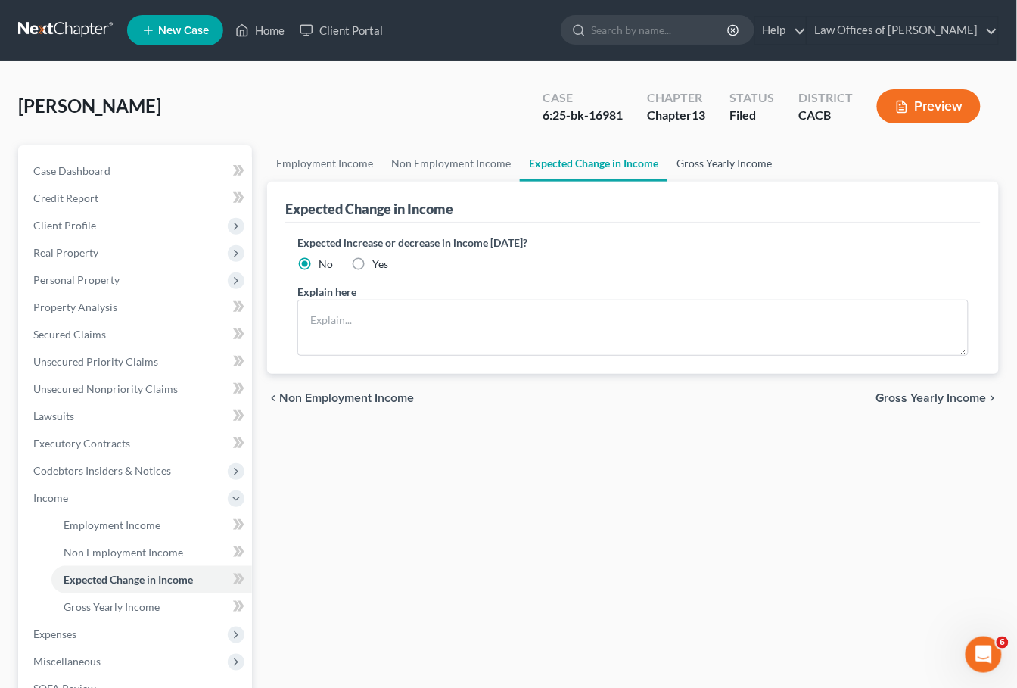
click at [739, 160] on link "Gross Yearly Income" at bounding box center [725, 163] width 114 height 36
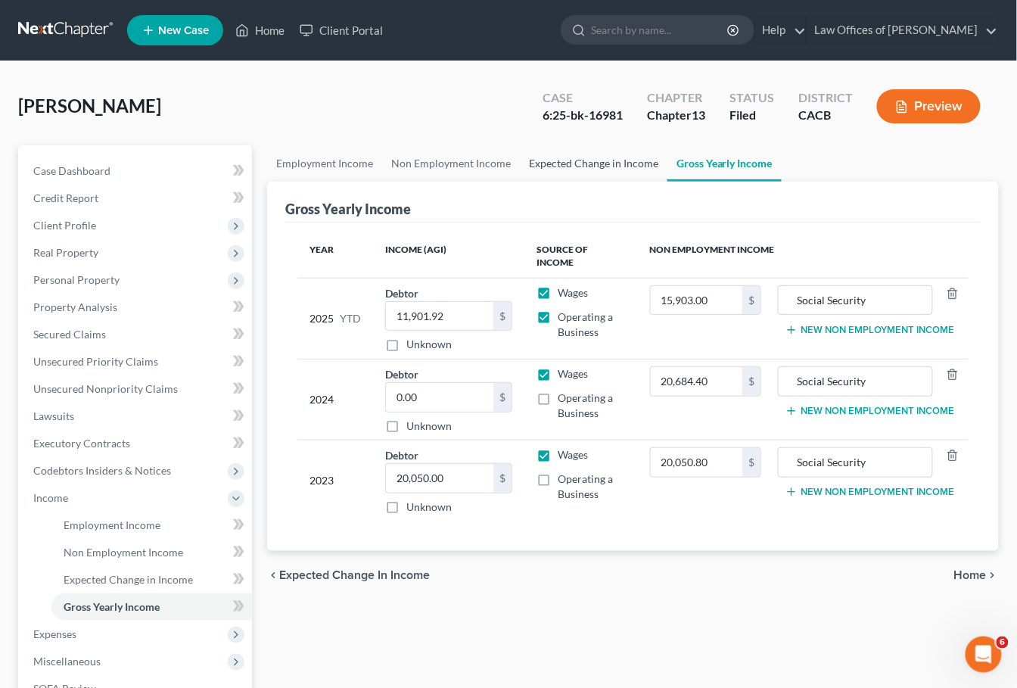
click at [566, 162] on link "Expected Change in Income" at bounding box center [594, 163] width 148 height 36
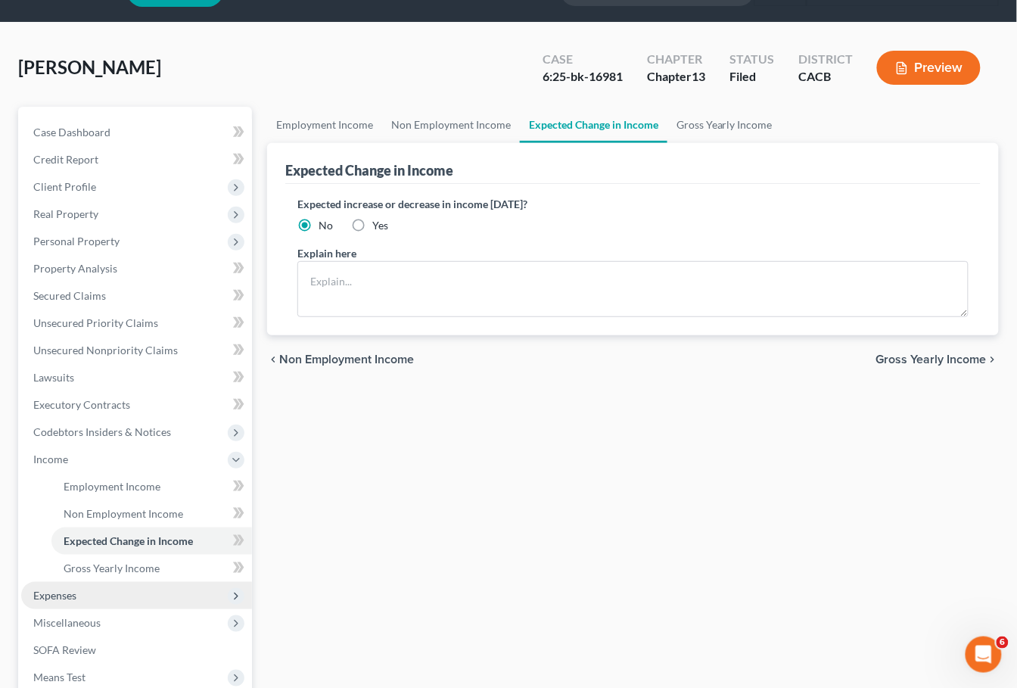
scroll to position [66, 0]
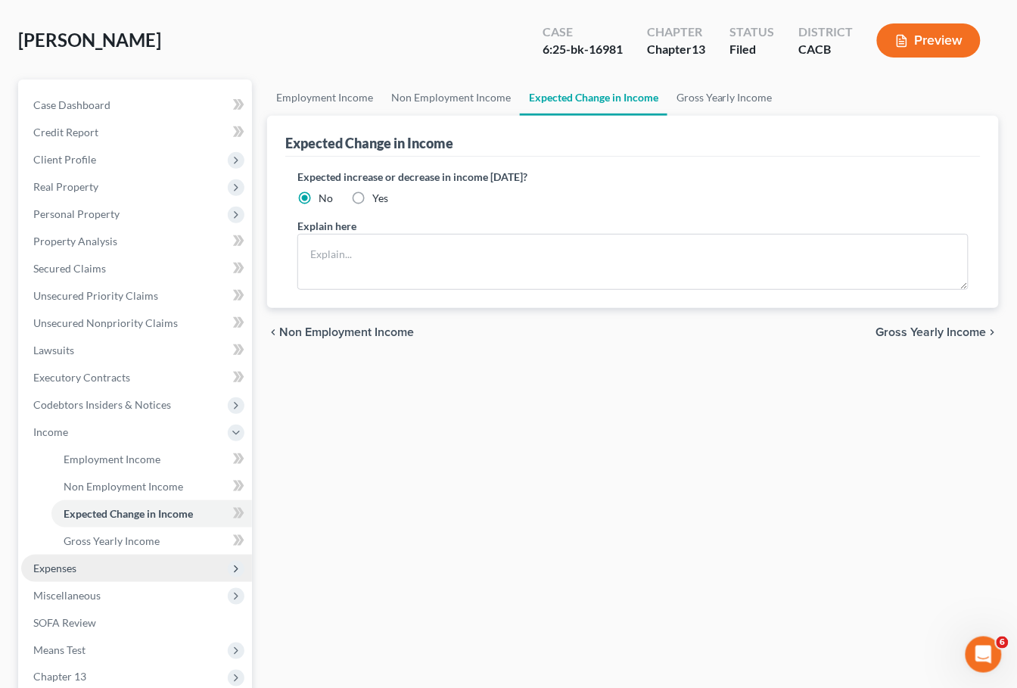
click at [89, 558] on span "Expenses" at bounding box center [136, 568] width 231 height 27
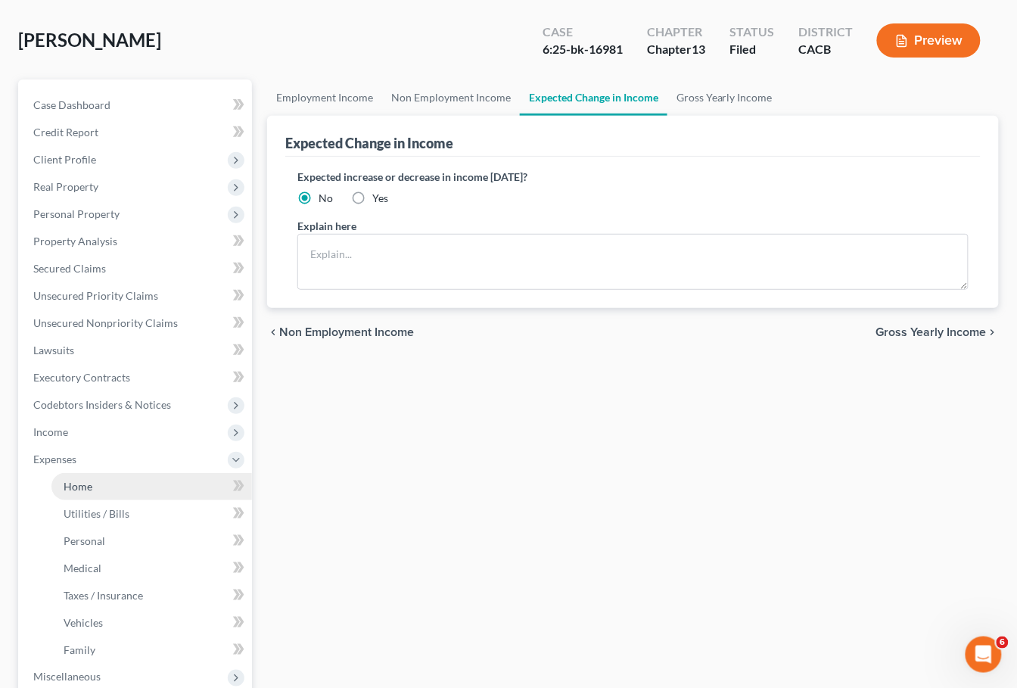
click at [87, 480] on span "Home" at bounding box center [78, 486] width 29 height 13
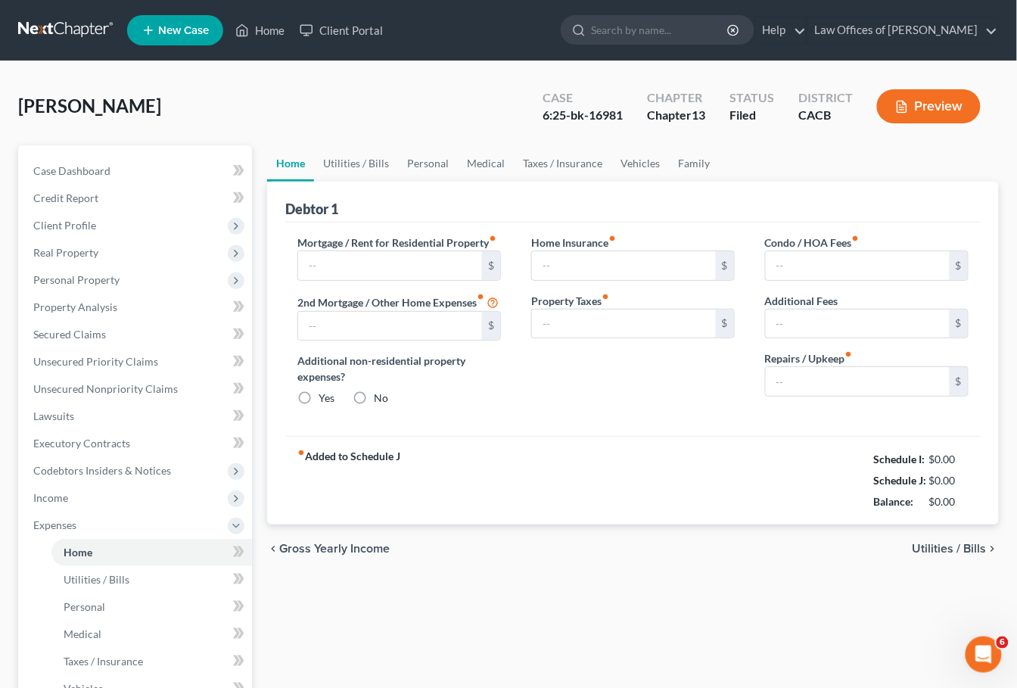
type input "2,099.90"
type input "0.00"
radio input "true"
type input "0.00"
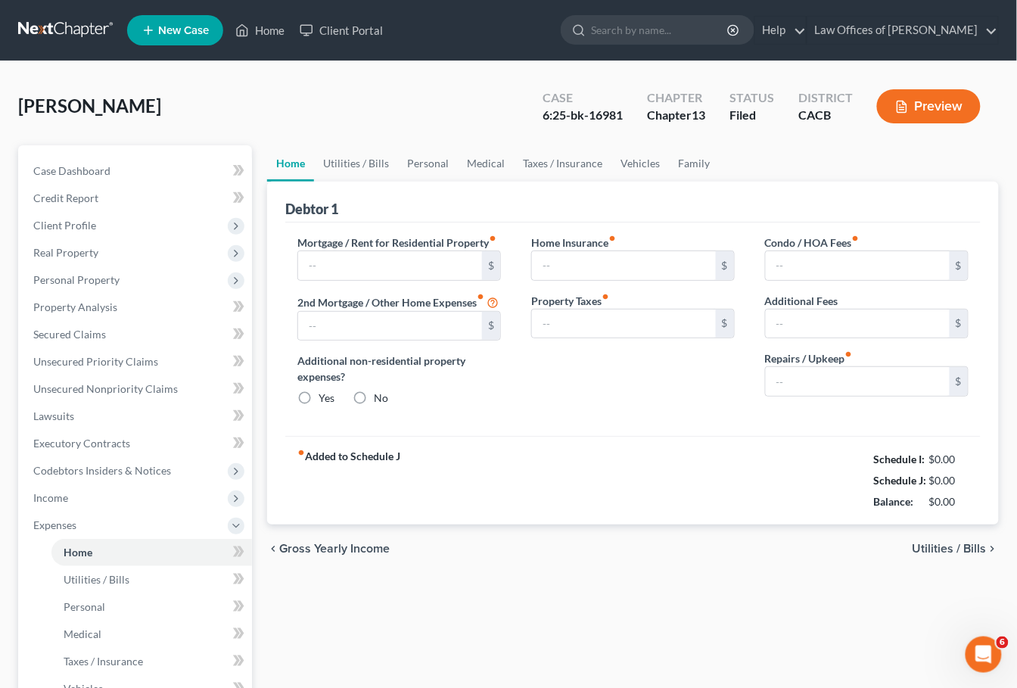
type input "0.00"
click at [673, 155] on link "Family" at bounding box center [694, 163] width 50 height 36
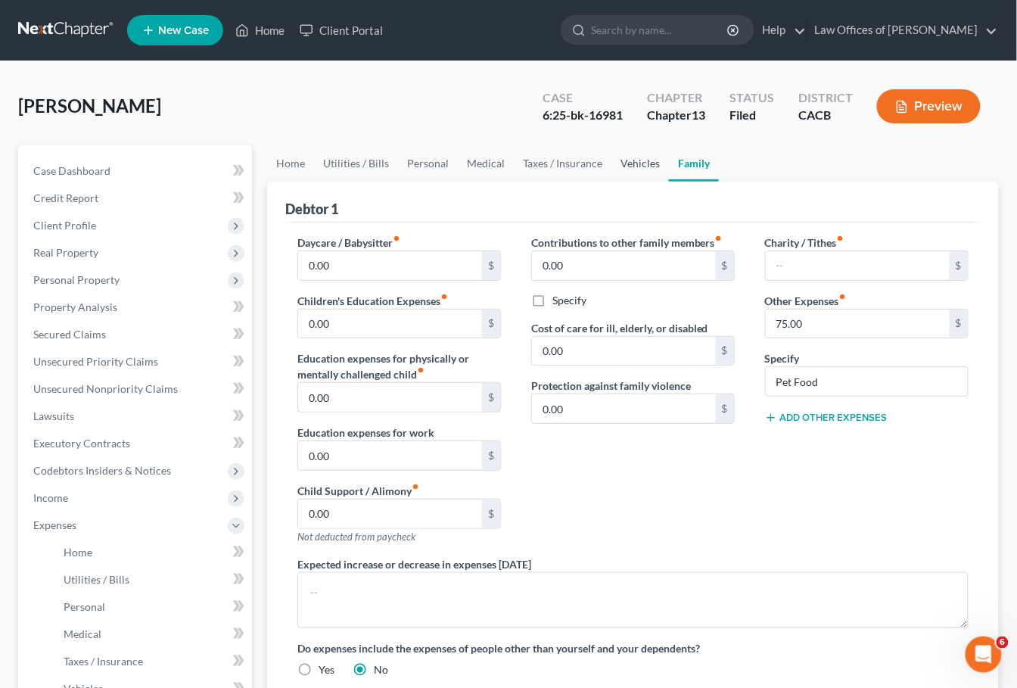
click at [642, 165] on link "Vehicles" at bounding box center [641, 163] width 58 height 36
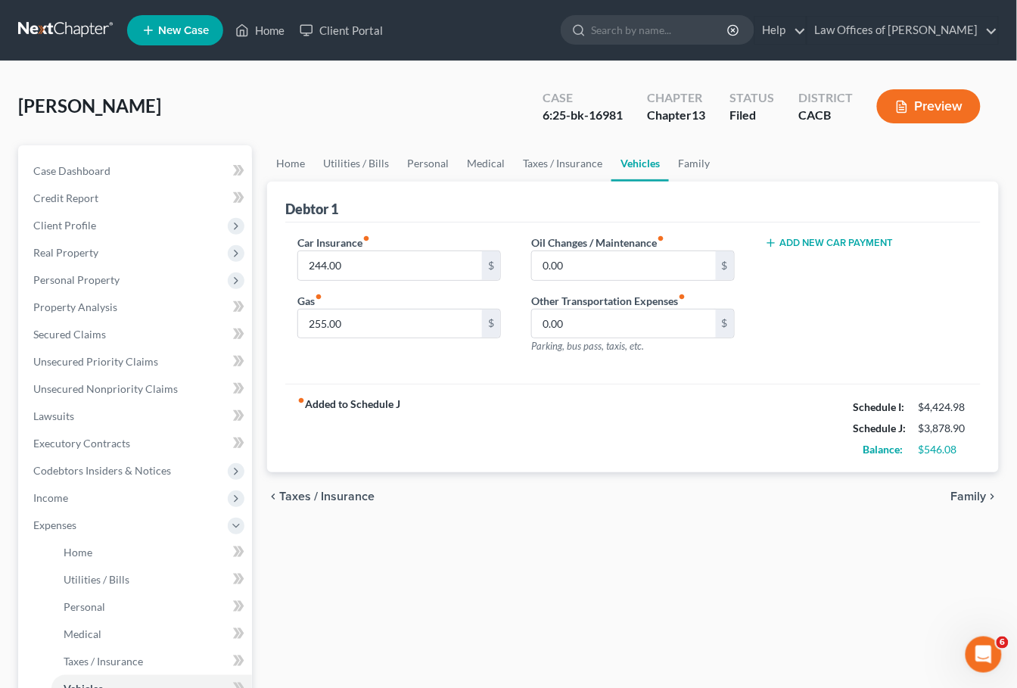
scroll to position [208, 0]
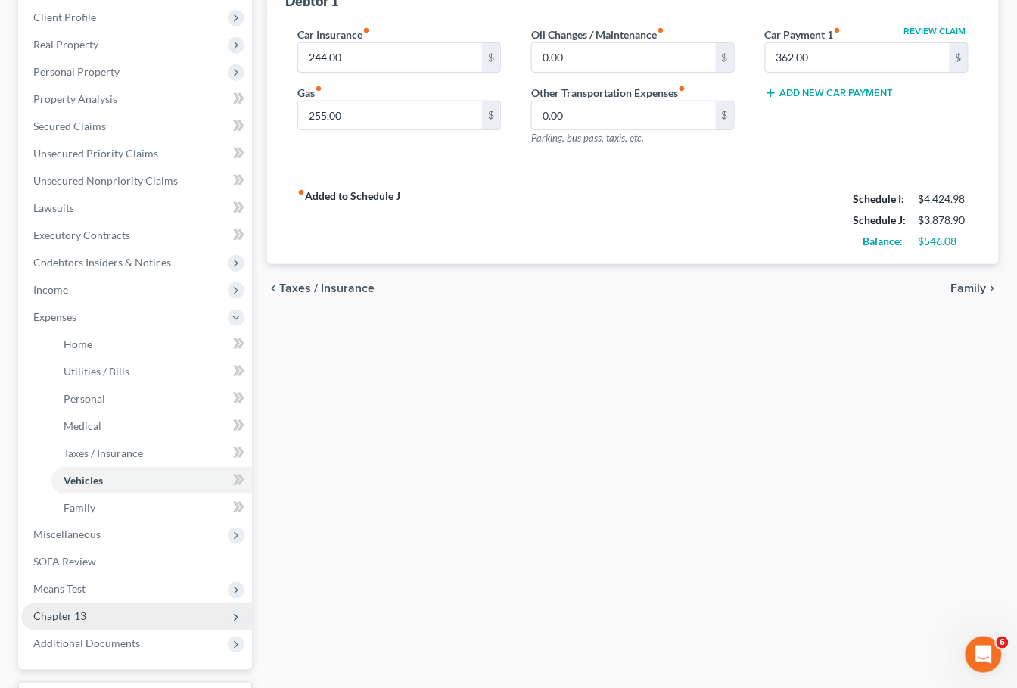
click at [61, 610] on span "Chapter 13" at bounding box center [59, 616] width 53 height 13
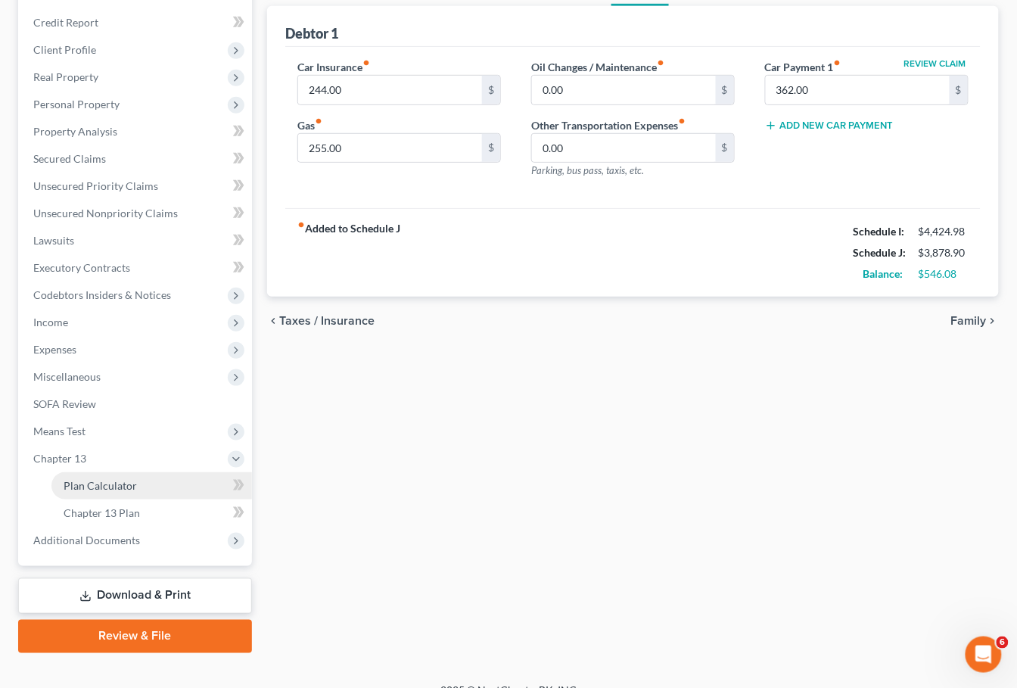
click at [117, 479] on span "Plan Calculator" at bounding box center [100, 485] width 73 height 13
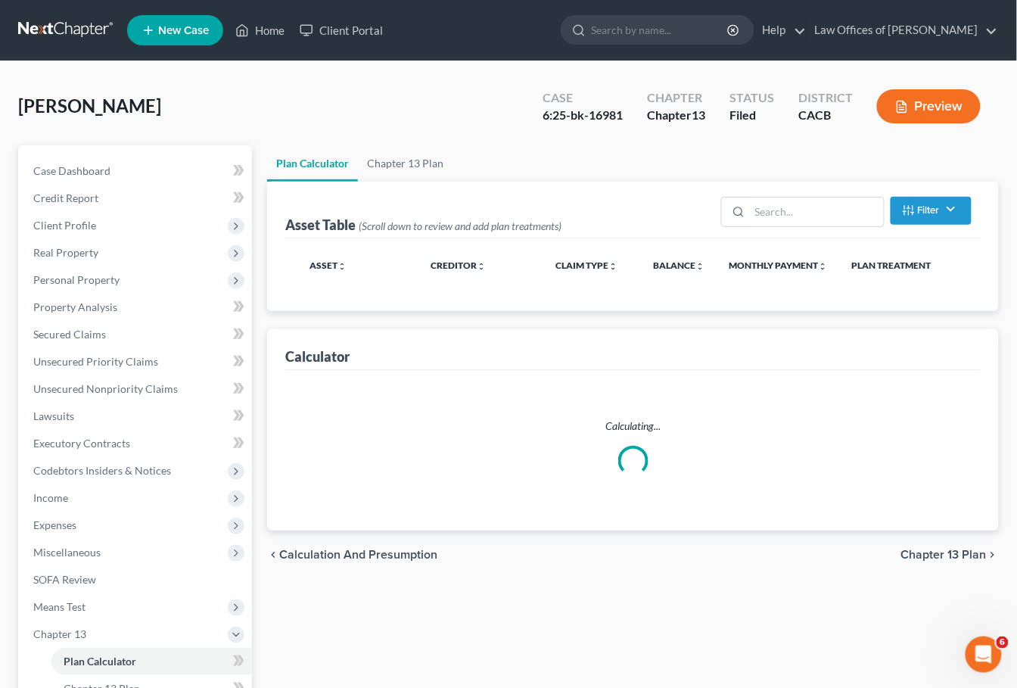
scroll to position [77, 0]
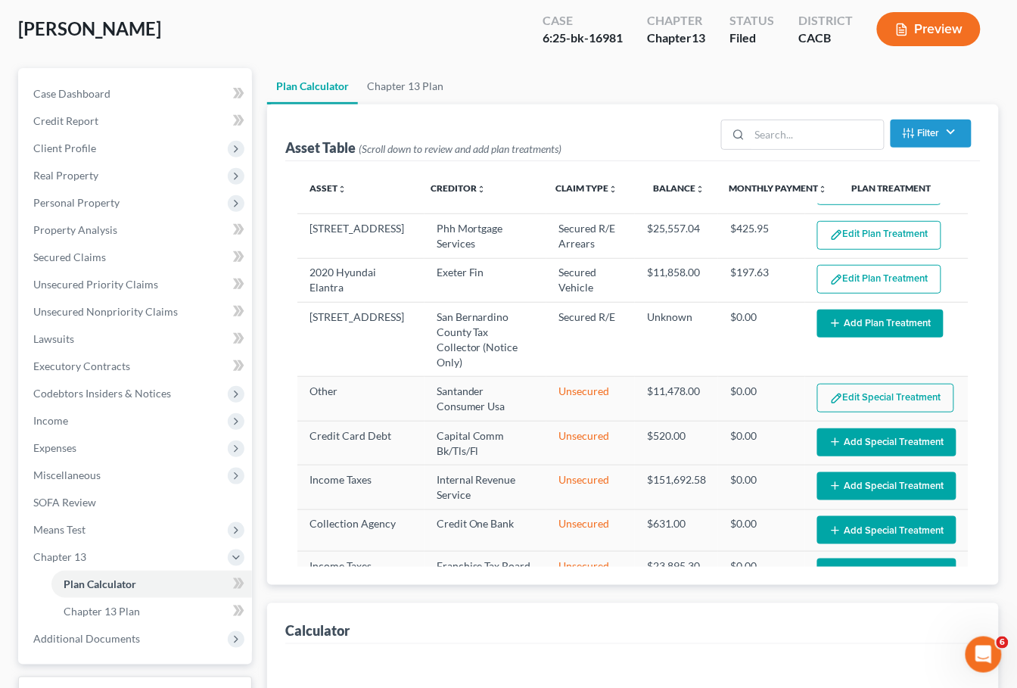
select select "59"
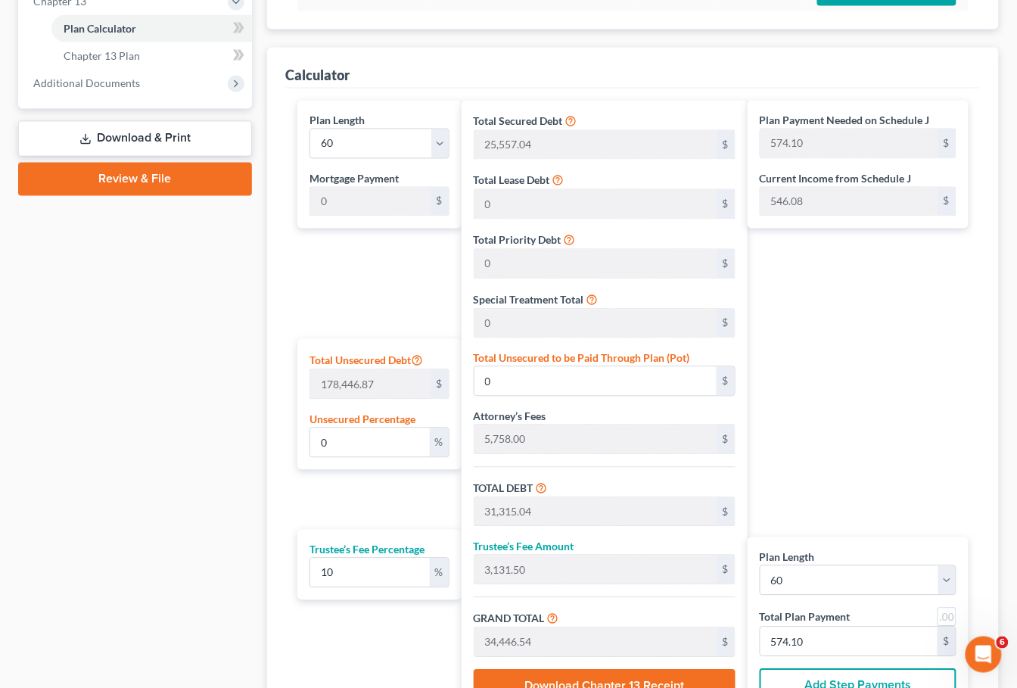
scroll to position [779, 0]
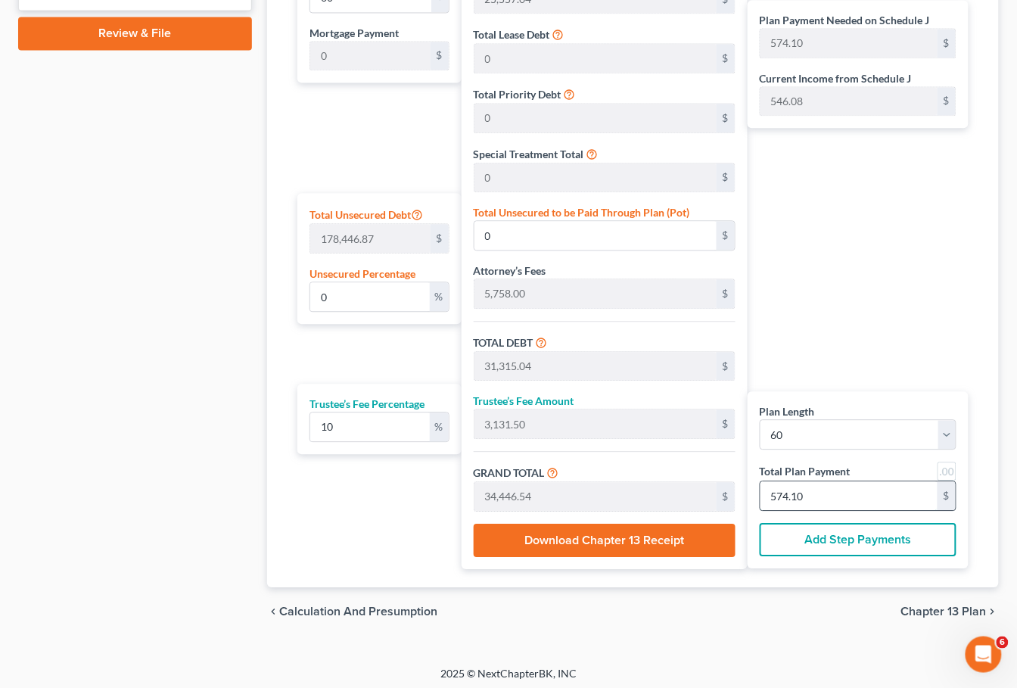
click at [831, 501] on input "574.10" at bounding box center [849, 495] width 177 height 29
type input "218.18"
type input "21.81"
type input "240.00"
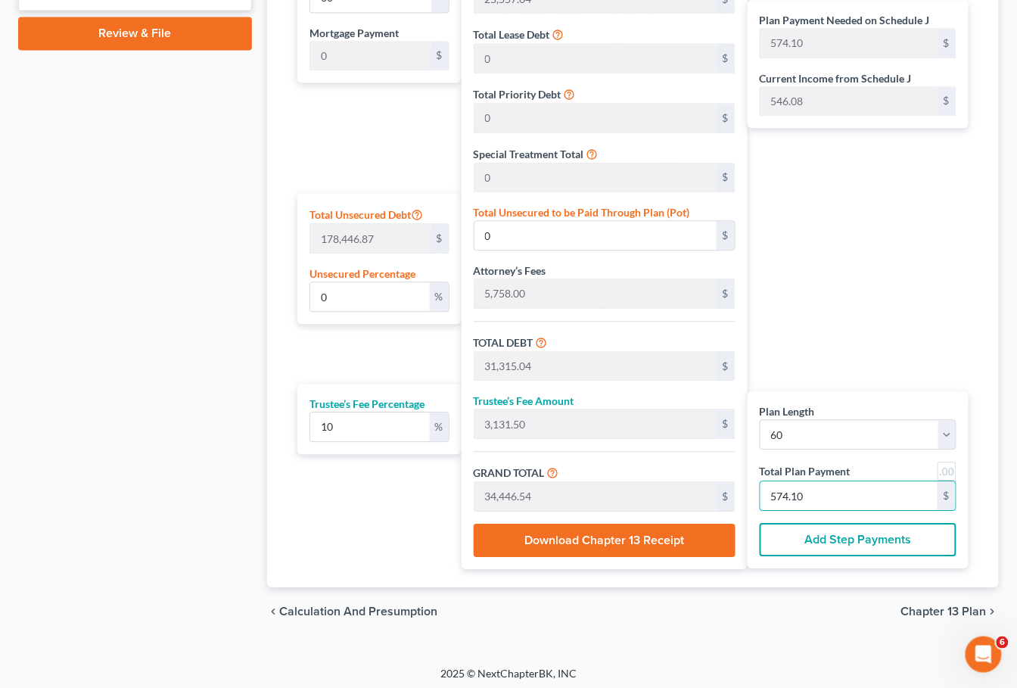
type input "4"
type input "2,400.00"
type input "240.00"
type input "2,640.00"
type input "44"
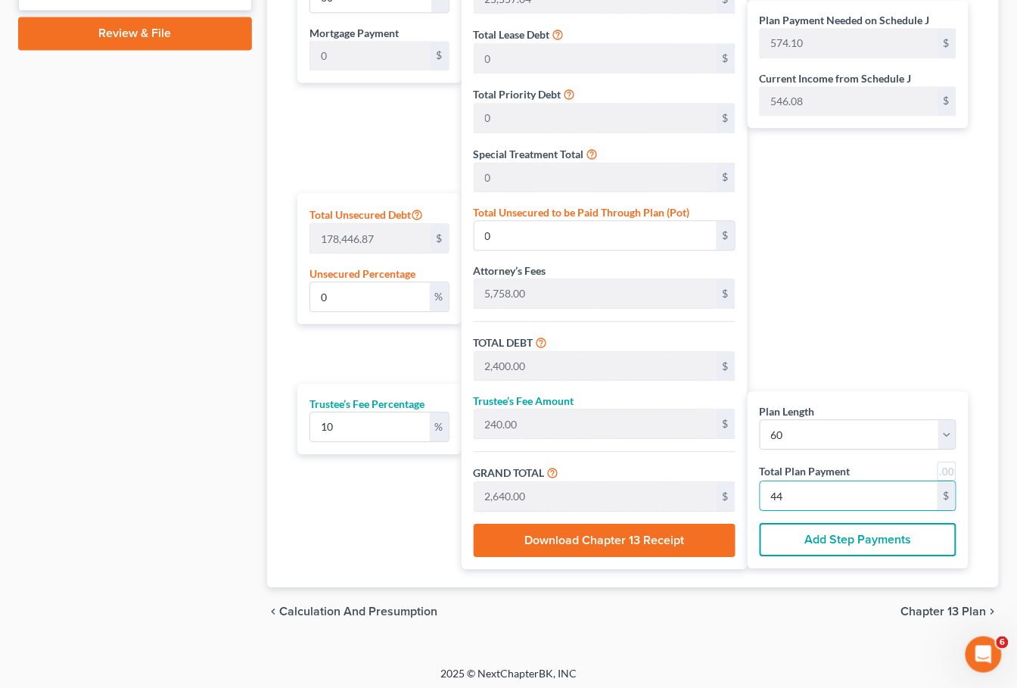
type input "24,381.81"
type input "2,438.18"
type input "26,820.00"
type input "447"
type input "2,400.00"
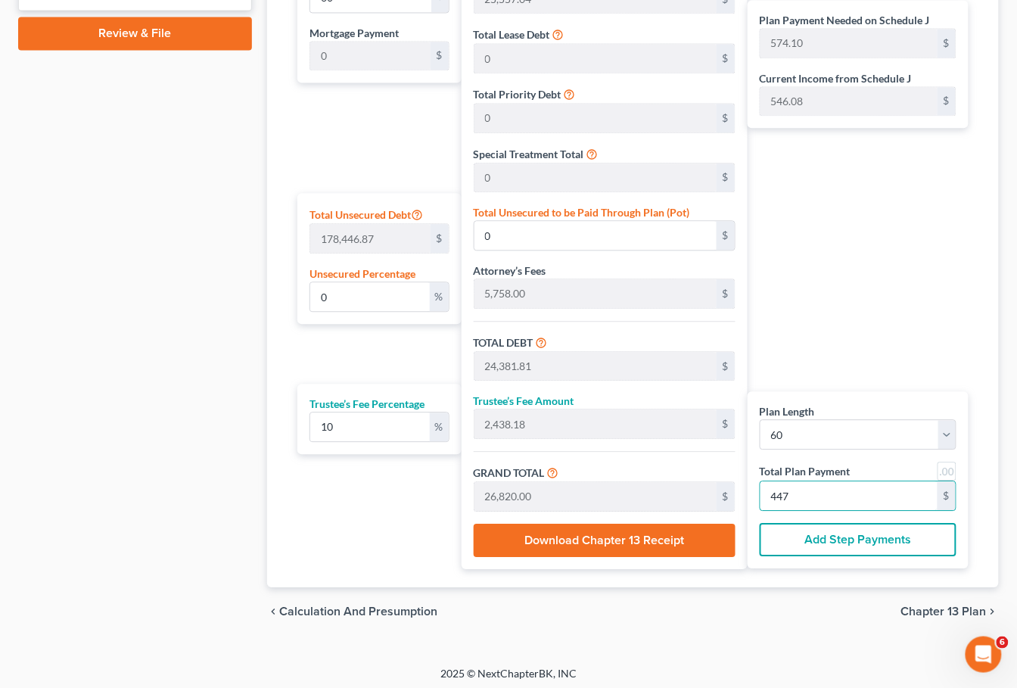
type input "240.00"
type input "2,640.00"
type input "44"
type input "218.18"
type input "21.81"
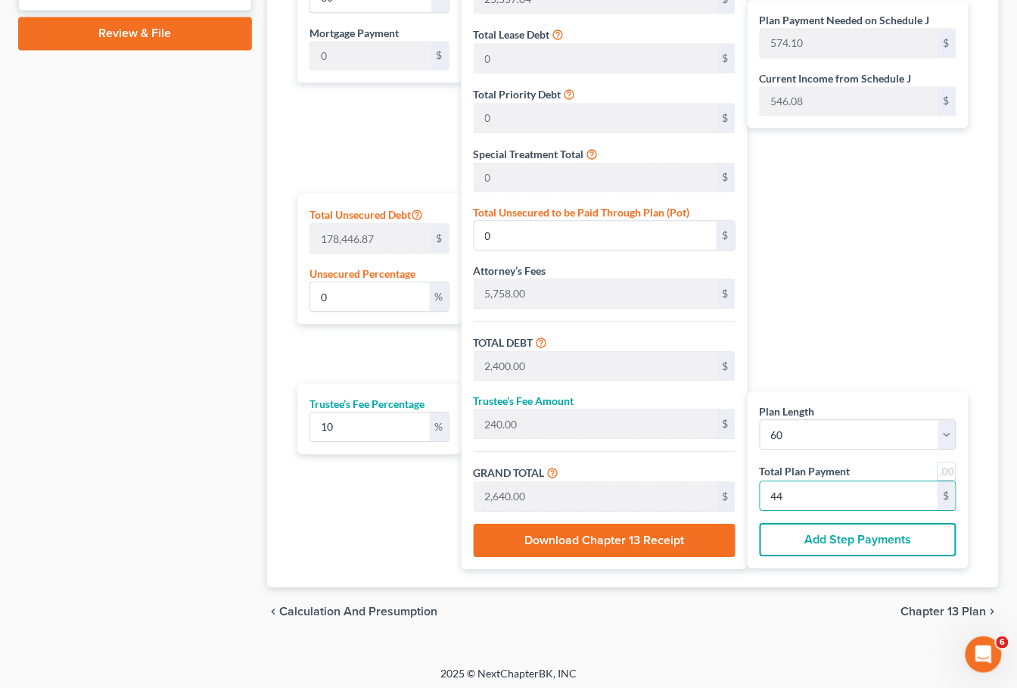
type input "240.00"
type input "4"
type input "0"
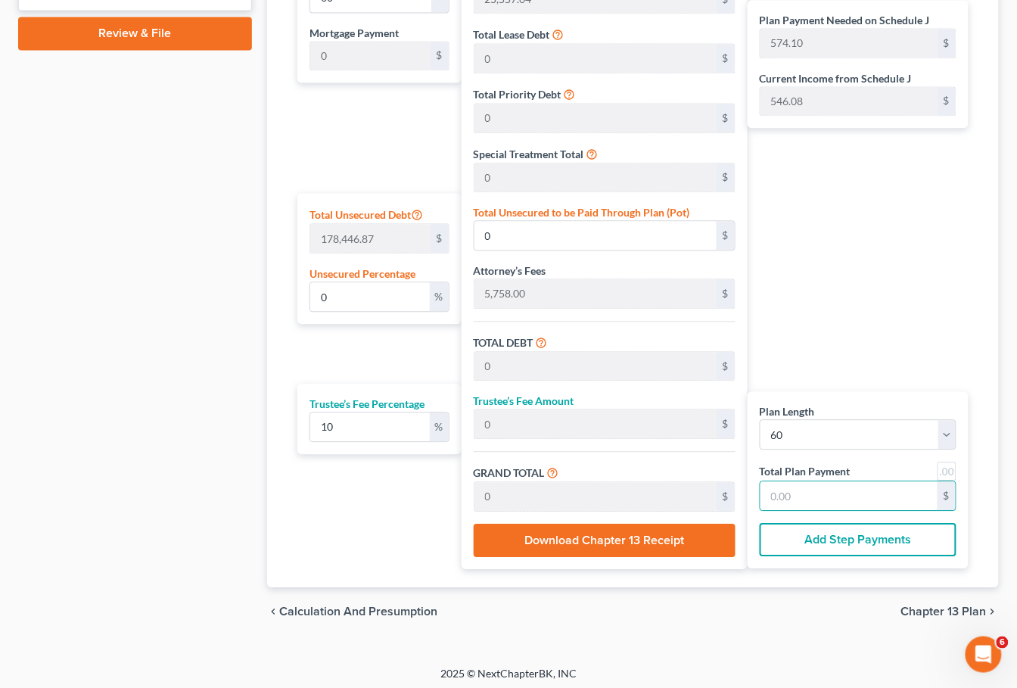
type input "272.72"
type input "27.27"
type input "300.00"
type input "5"
type input "2,945.45"
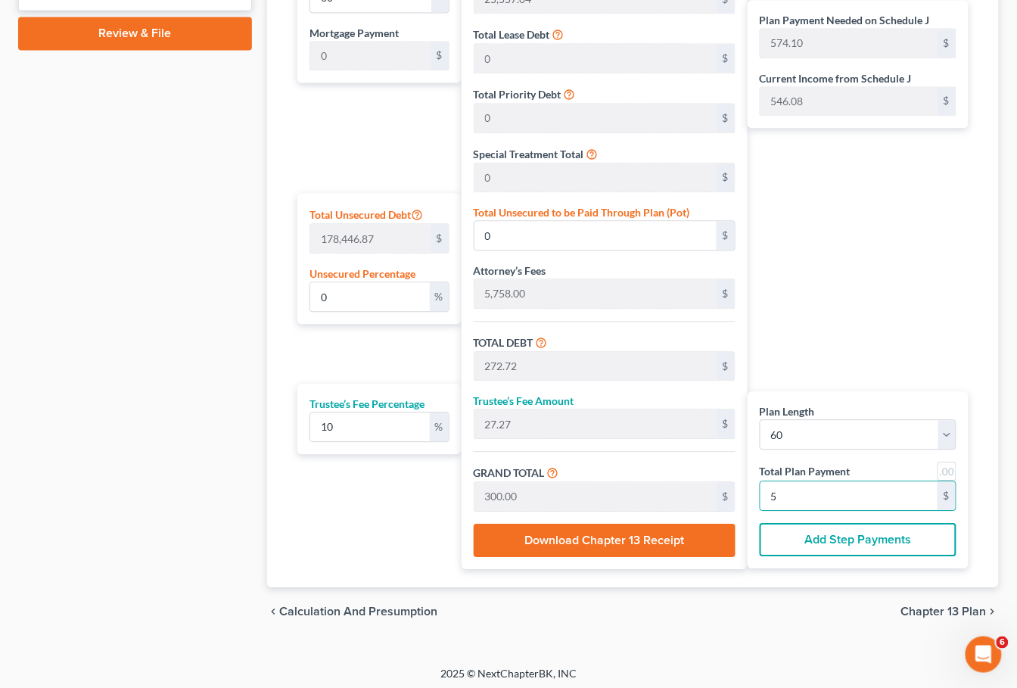
type input "294.54"
type input "3,240.00"
type input "54"
type input "29,836.36"
type input "2,983.63"
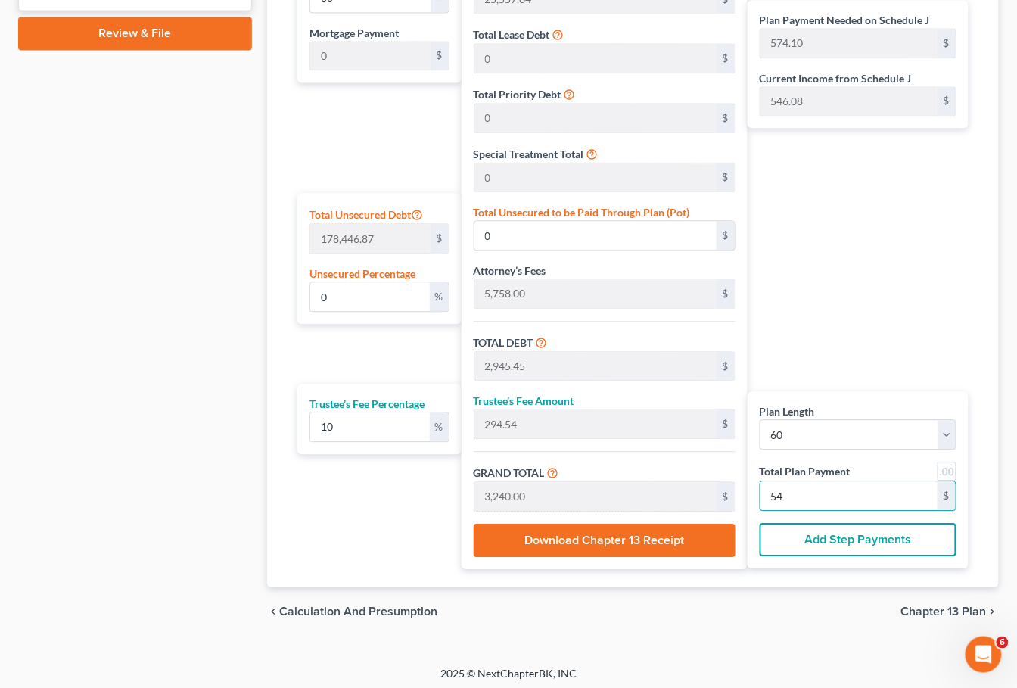
type input "32,820.00"
type input "547"
type input "2,945.45"
type input "294.54"
type input "3,240.00"
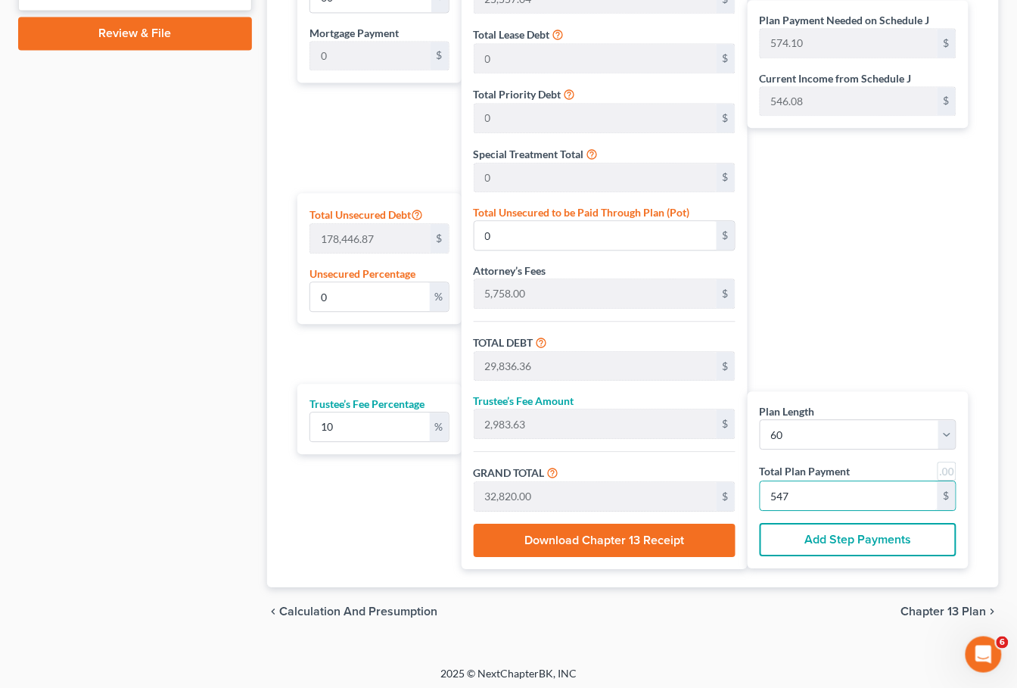
type input "54"
type input "272.72"
type input "27.27"
type input "300.00"
type input "5"
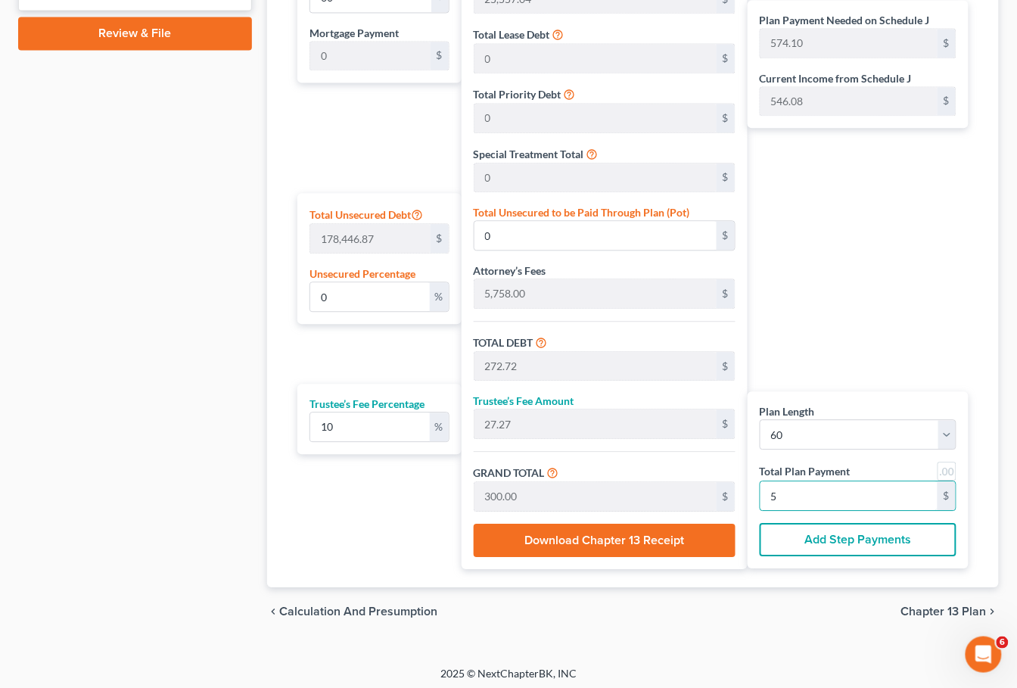
type input "0"
type input "327.27"
type input "32.72"
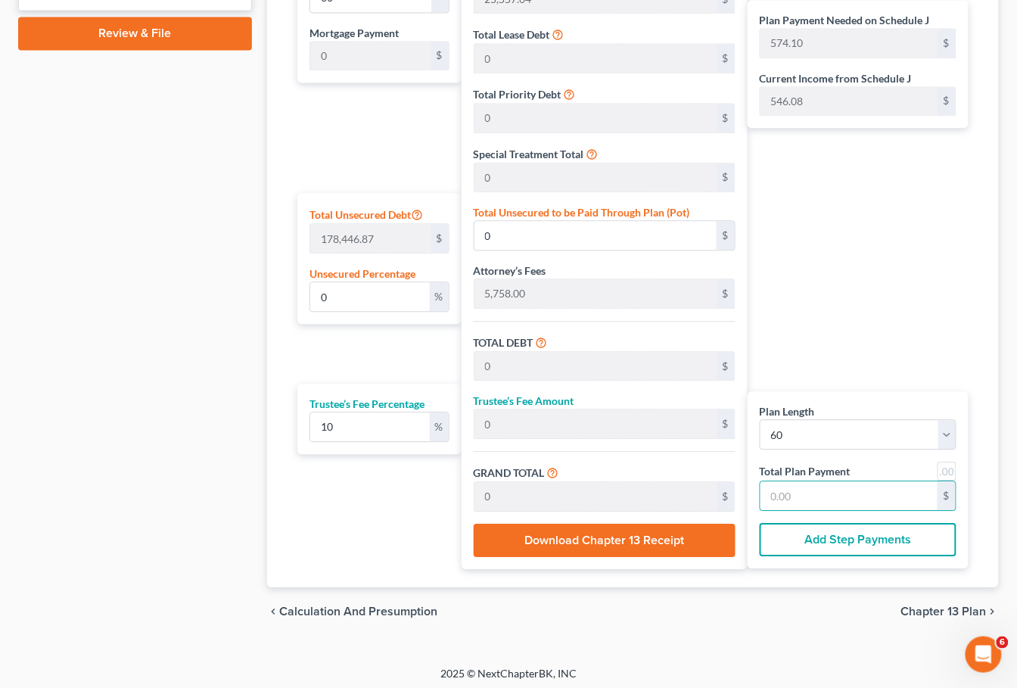
type input "360.00"
type input "6"
type input "3,272.72"
type input "327.27"
type input "3,600.00"
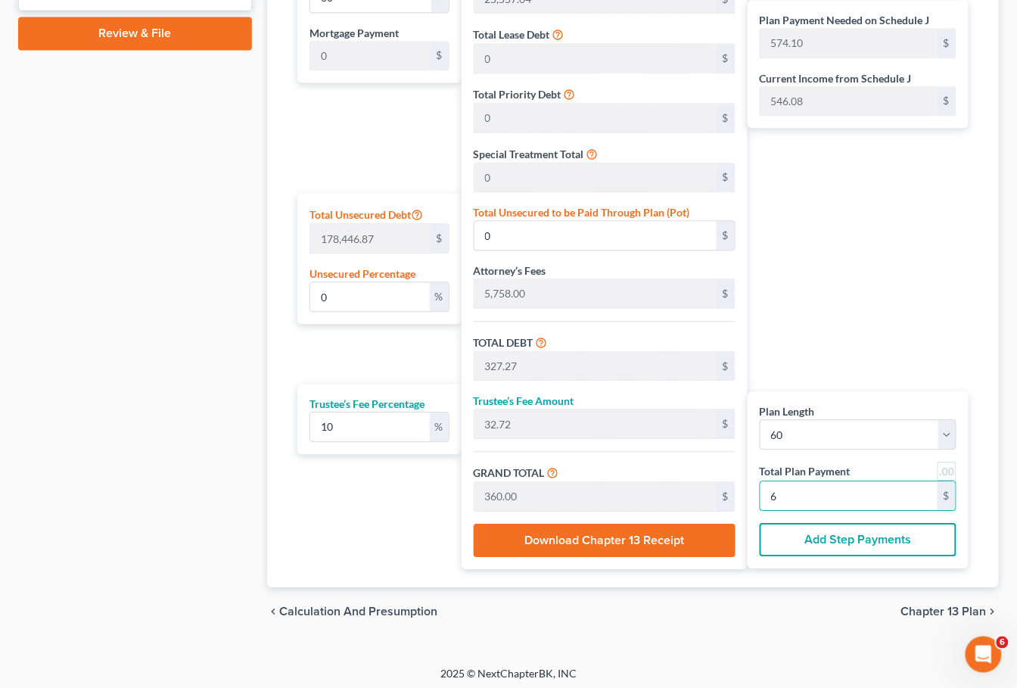
type input "60"
type input "0.79"
type input "1,412.23"
type input "32,727.27"
type input "3,272.72"
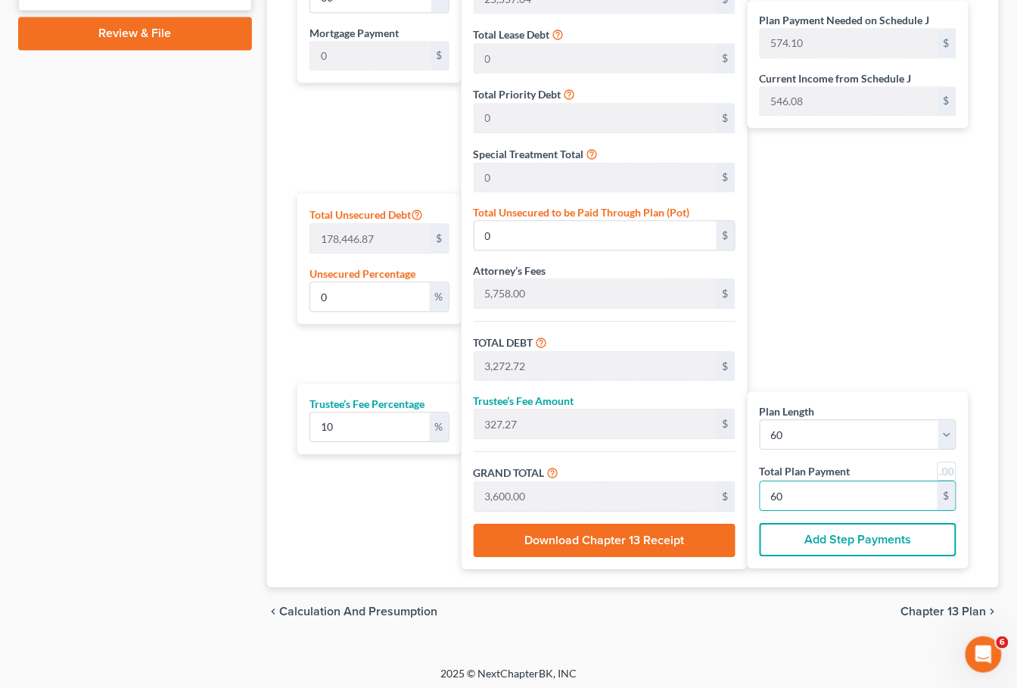
type input "36,000.00"
type input "600"
type input "0"
type input "3,272.72"
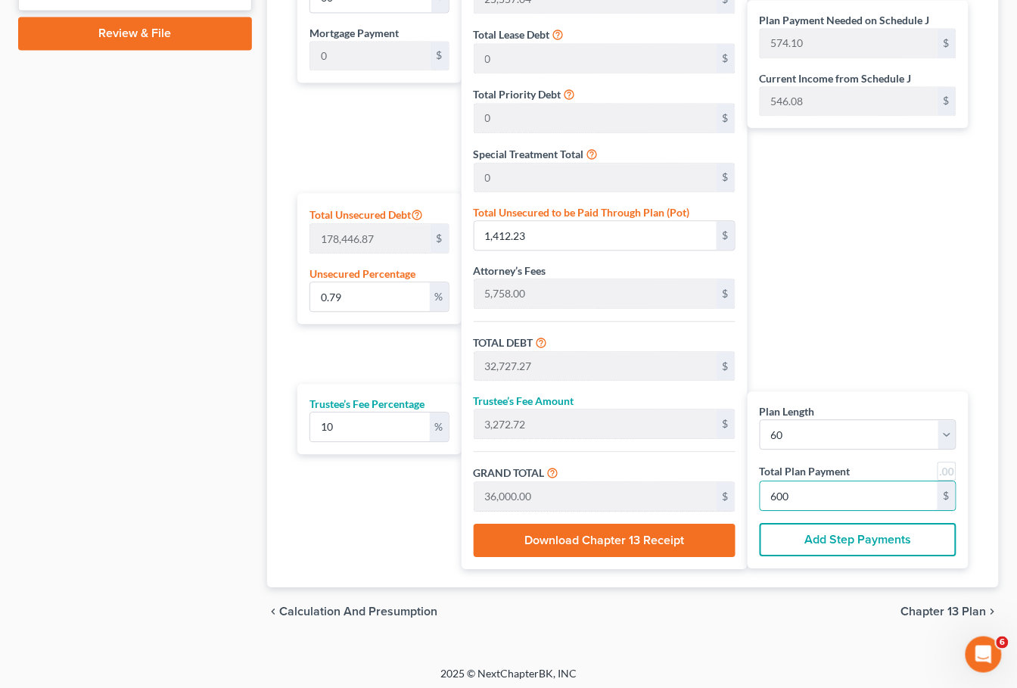
type input "327.27"
type input "3,600.00"
type input "60"
type input "327.27"
type input "32.72"
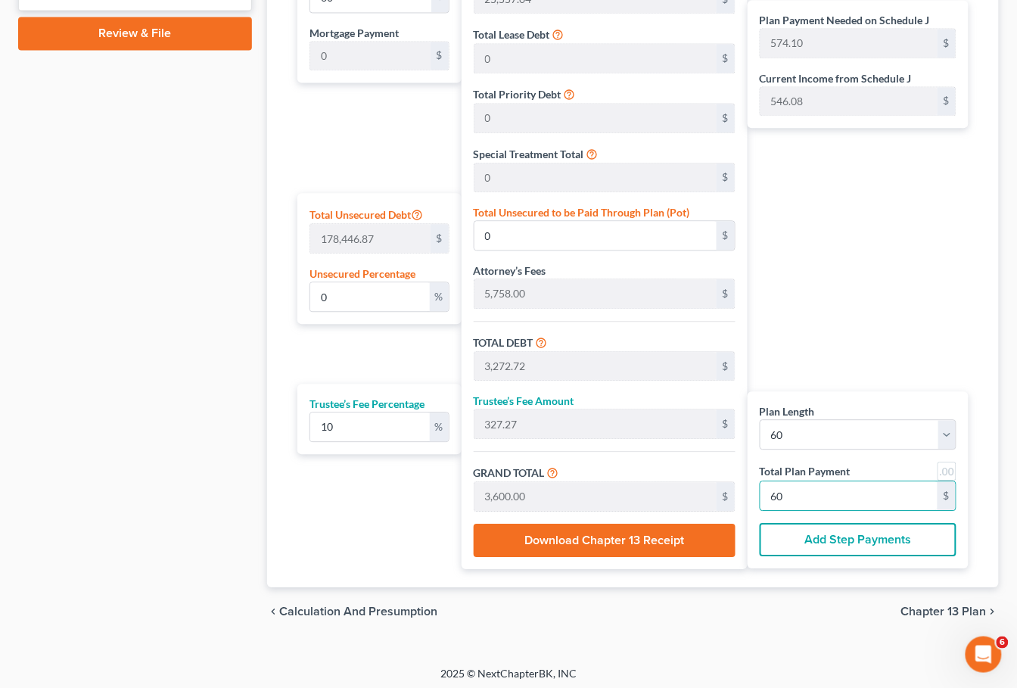
type input "360.00"
type input "6"
type input "0"
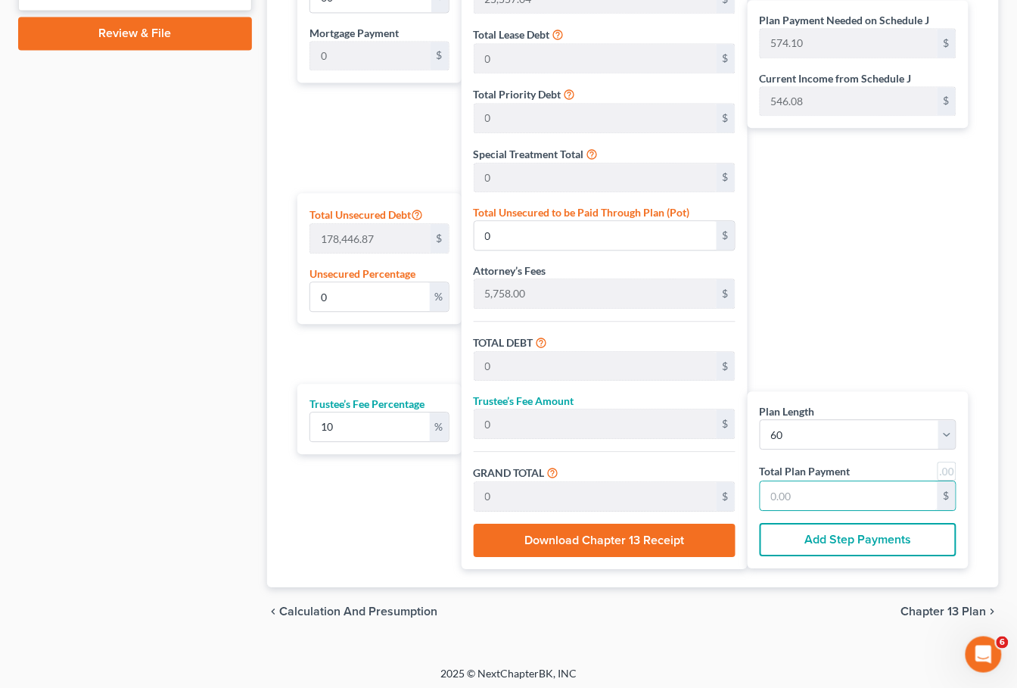
type input "272.72"
type input "27.27"
type input "300.00"
type input "5"
type input "2,945.45"
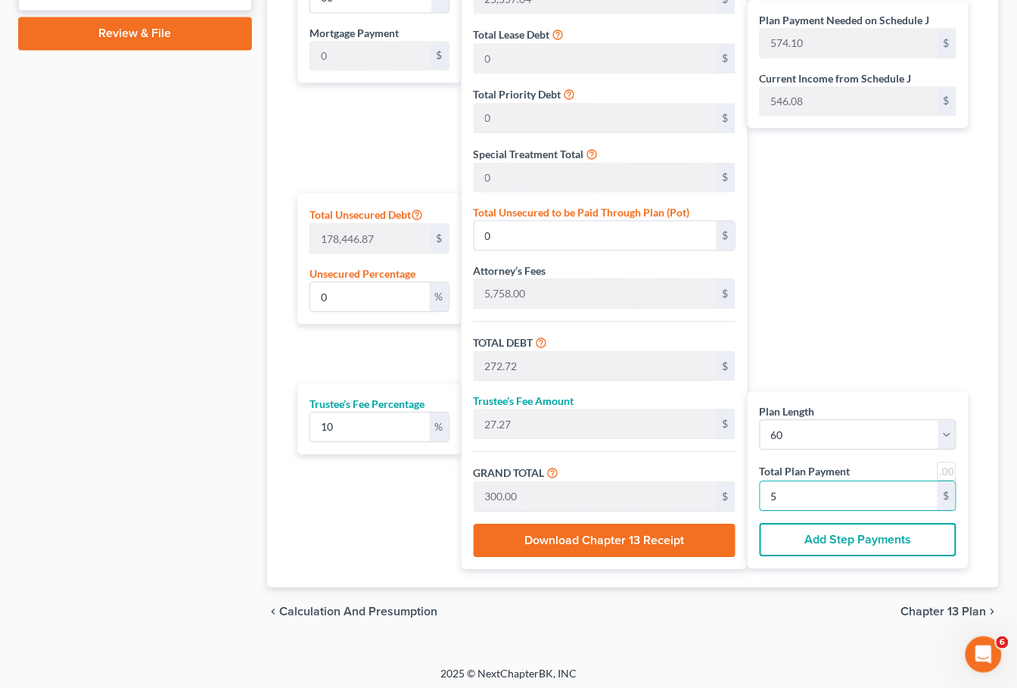
type input "294.54"
type input "3,240.00"
type input "54"
type input "29,890.90"
type input "2,989.09"
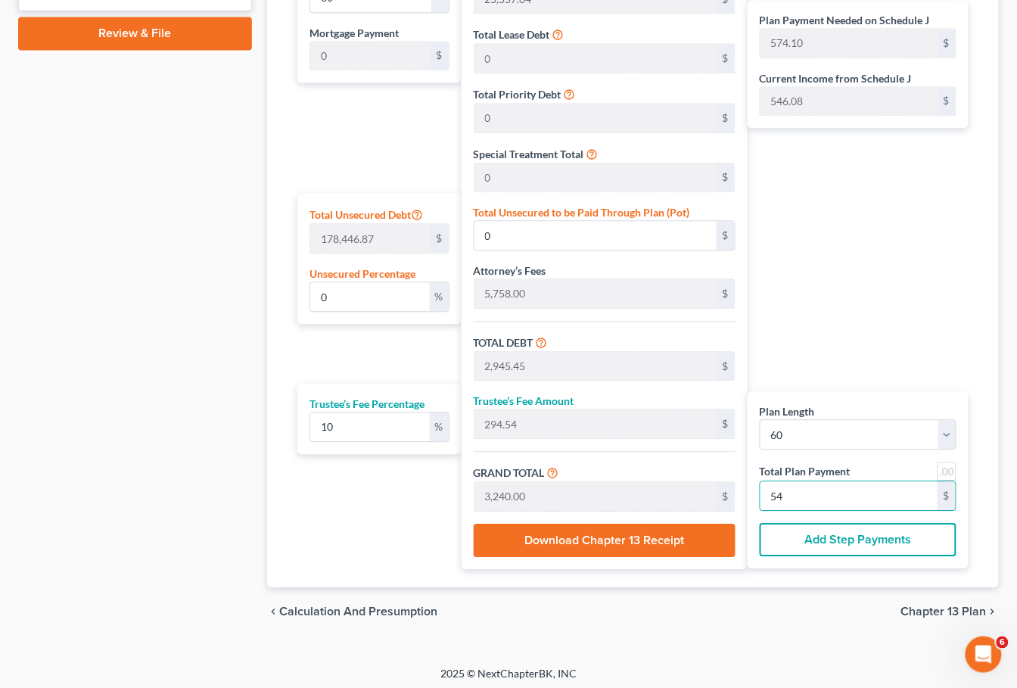
type input "32,880.00"
type input "548"
type input "2,945.45"
type input "294.54"
type input "3,240.00"
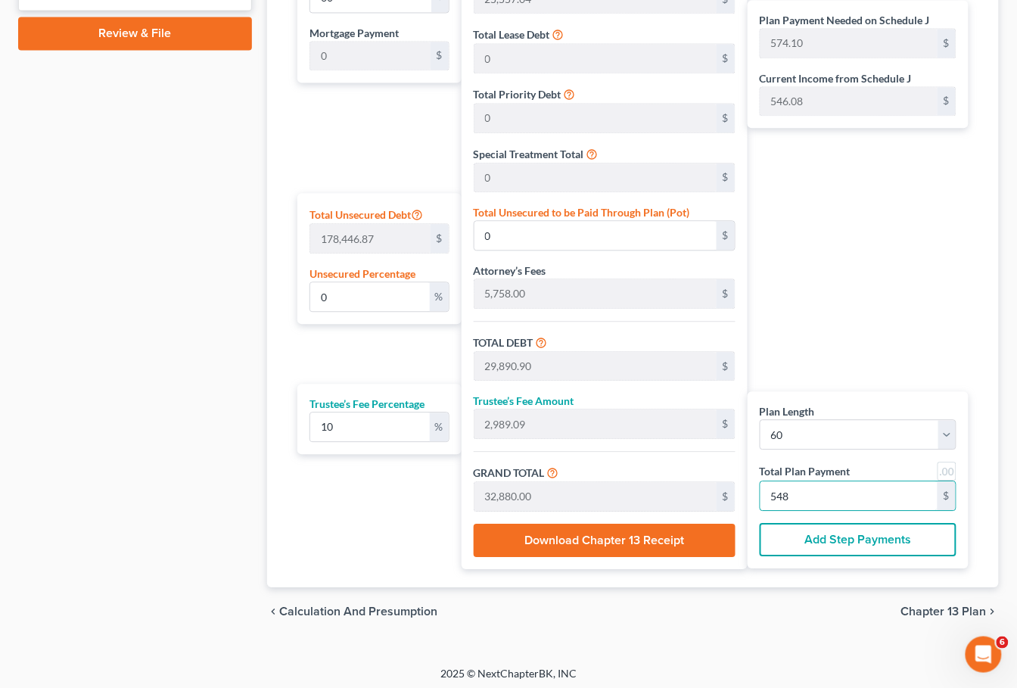
type input "54"
type input "272.72"
type input "27.27"
type input "300.00"
type input "5"
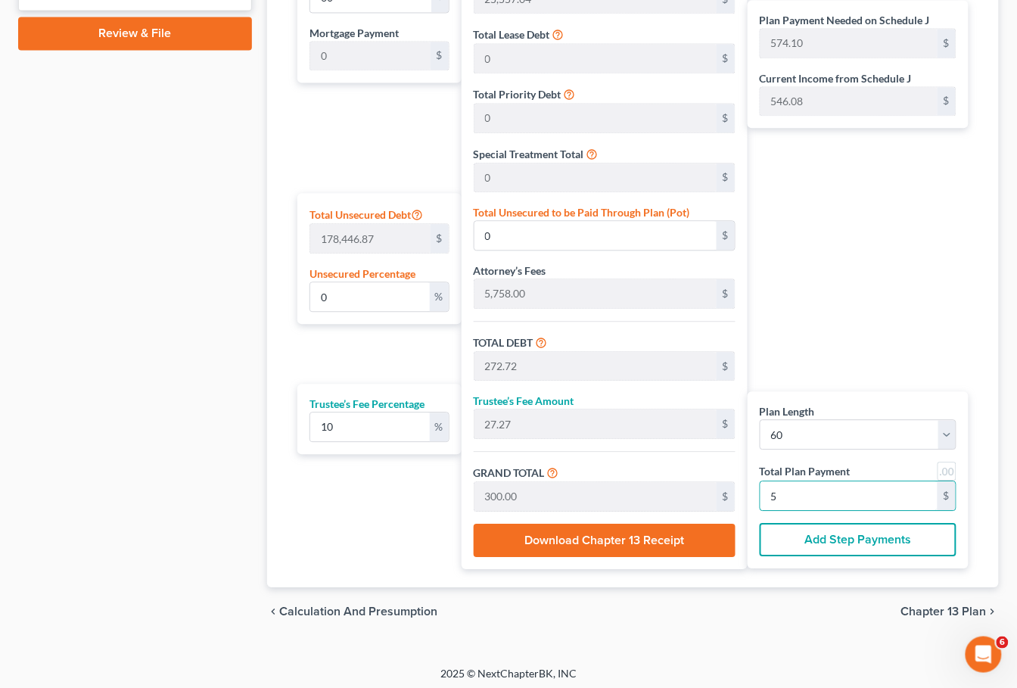
type input "3,000.00"
type input "300.00"
type input "3,300.00"
type input "55"
type input "30,000.00"
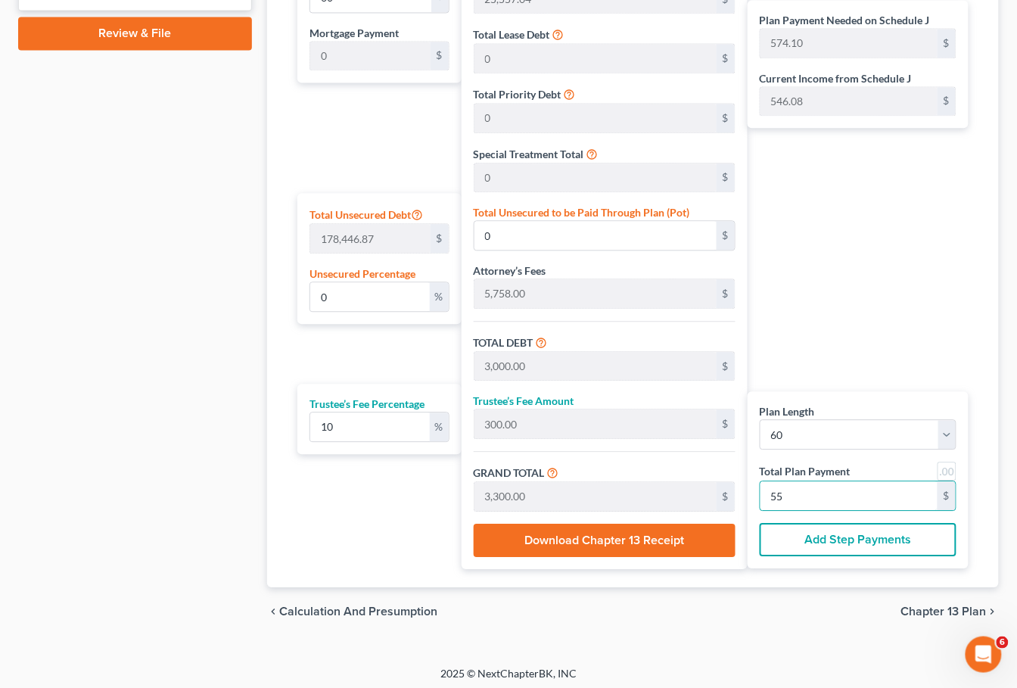
type input "3,000.00"
type input "33,000.00"
type input "550"
type input "3,000.00"
type input "300.00"
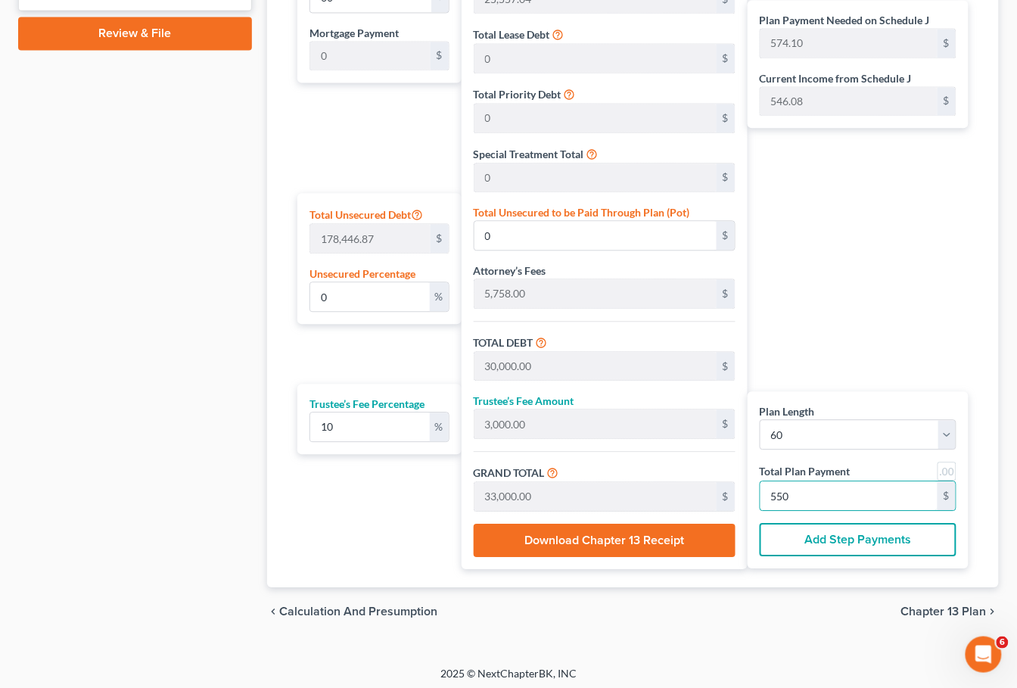
type input "3,300.00"
type input "55"
type input "272.72"
type input "27.27"
type input "300.00"
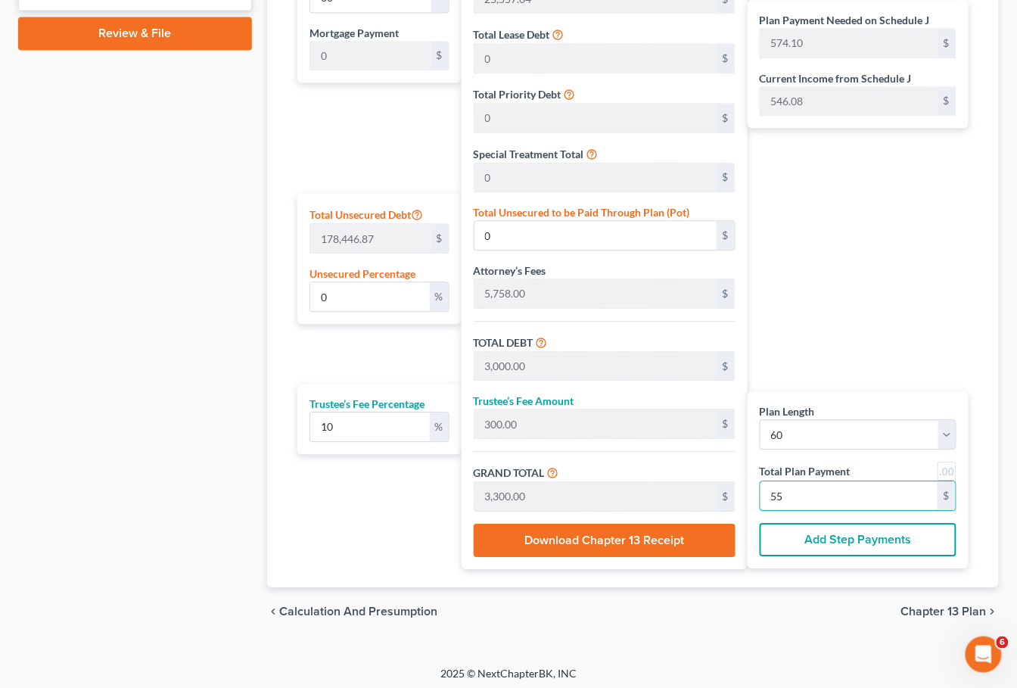
type input "5"
type input "2,945.45"
type input "294.54"
type input "3,240.00"
type input "54"
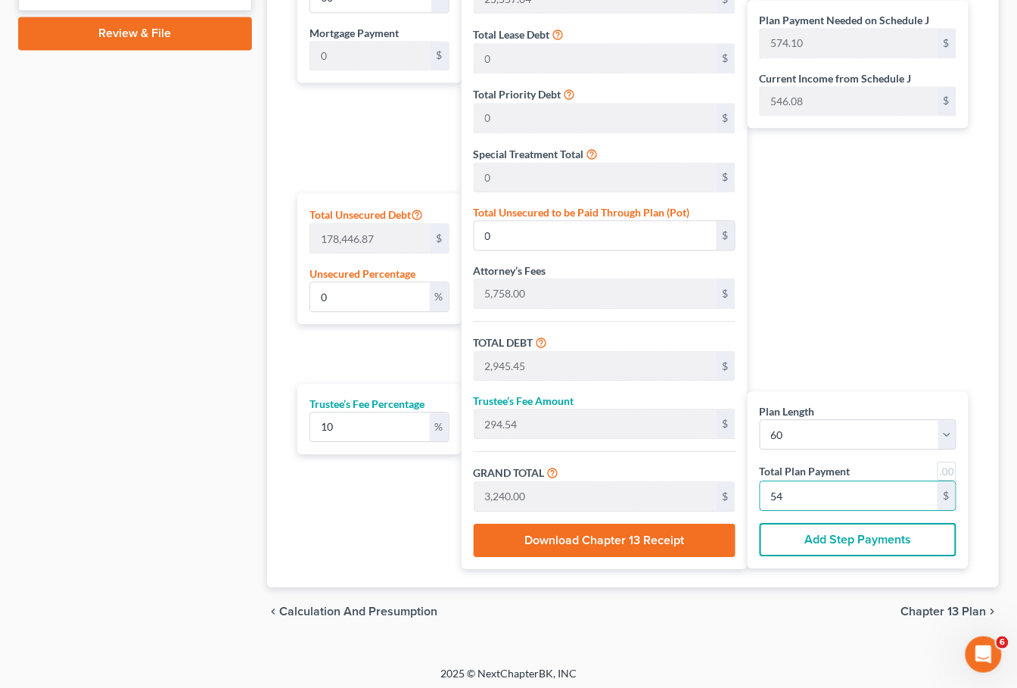
type input "29,836.36"
type input "2,983.63"
type input "32,820.00"
type input "547"
click at [966, 612] on span "Chapter 13 Plan" at bounding box center [944, 611] width 86 height 12
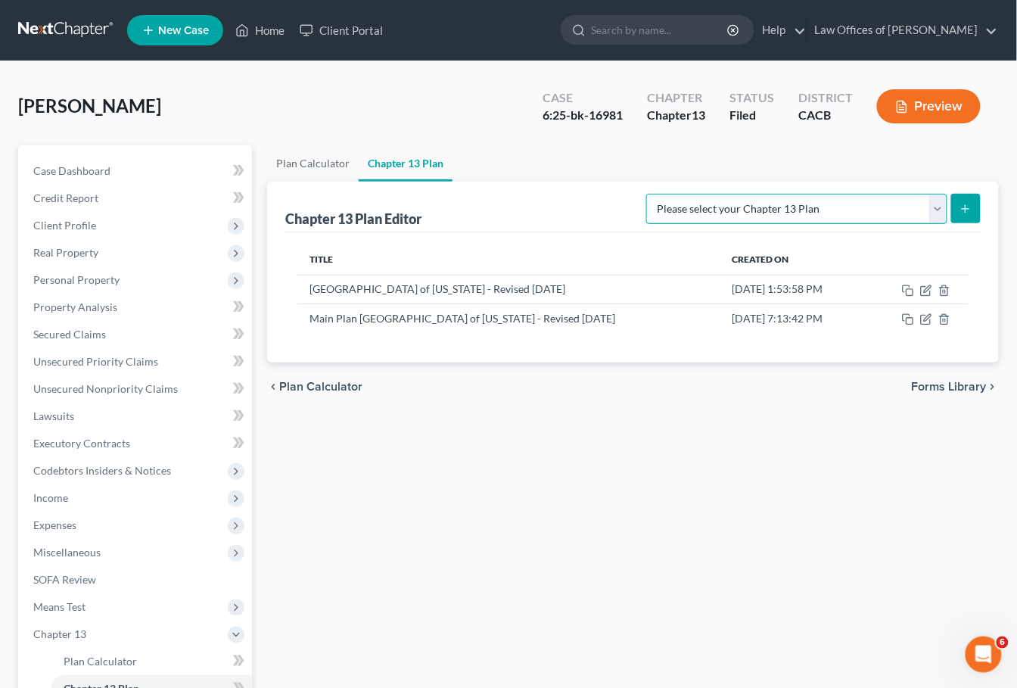
select select "1"
click at [966, 199] on button "submit" at bounding box center [966, 209] width 30 height 30
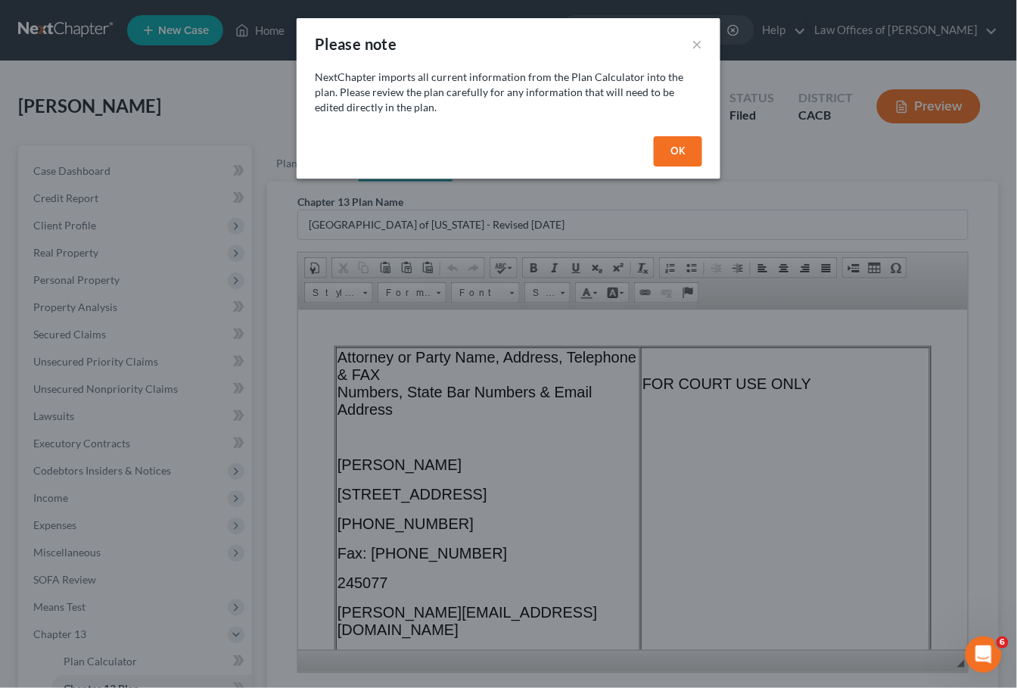
click at [668, 157] on button "OK" at bounding box center [678, 151] width 48 height 30
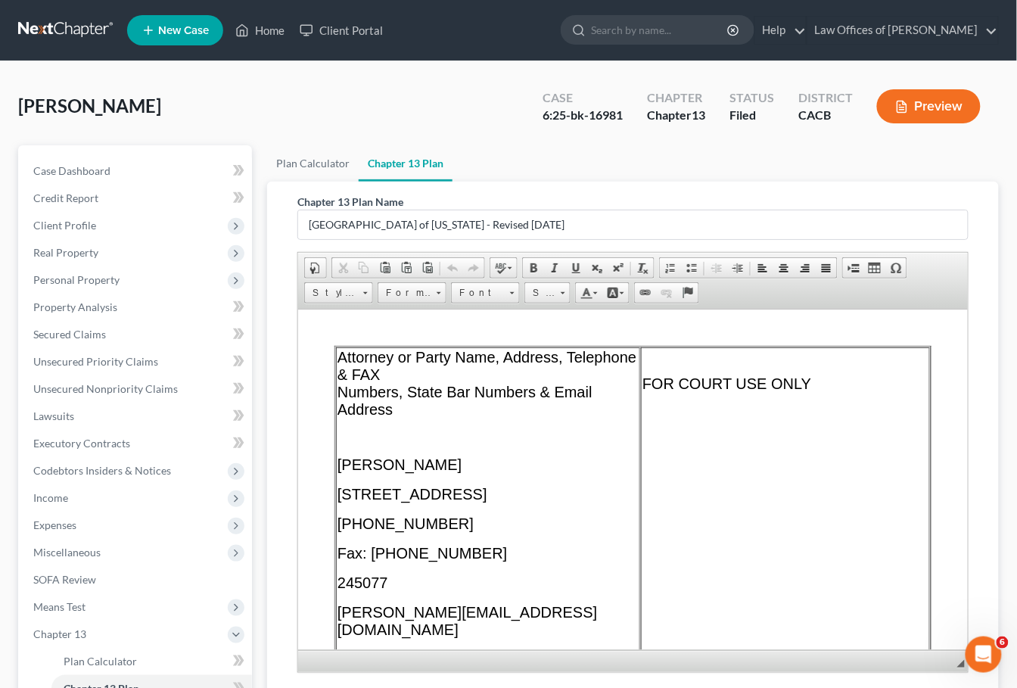
scroll to position [180, 0]
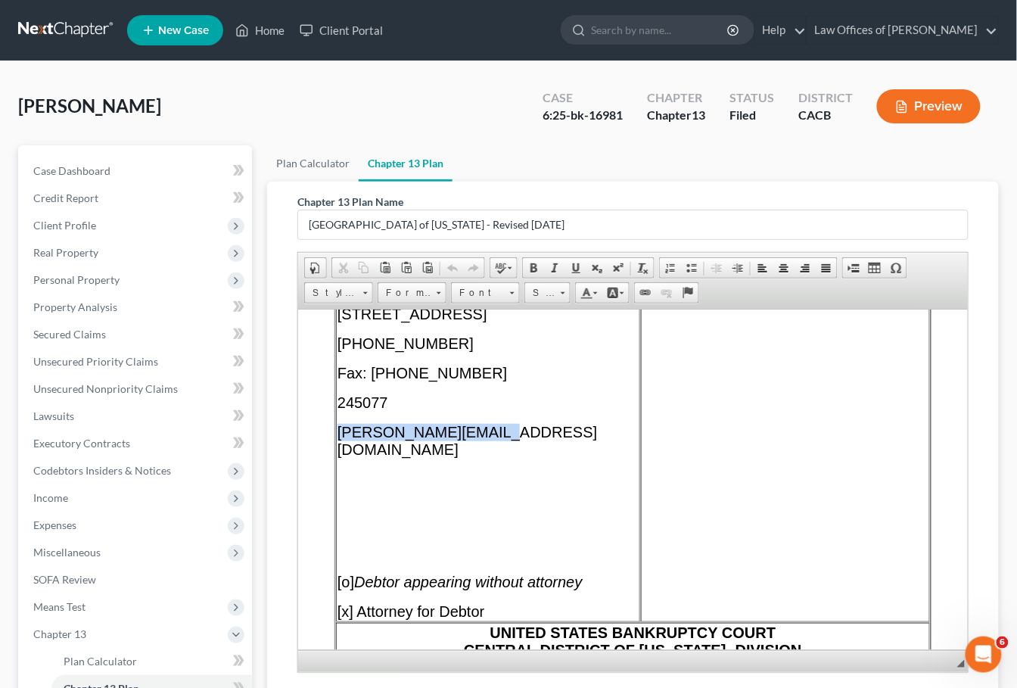
drag, startPoint x: 487, startPoint y: 447, endPoint x: 391, endPoint y: 459, distance: 96.9
click at [337, 443] on span "[PERSON_NAME][EMAIL_ADDRESS][DOMAIN_NAME]" at bounding box center [467, 440] width 260 height 34
paste body
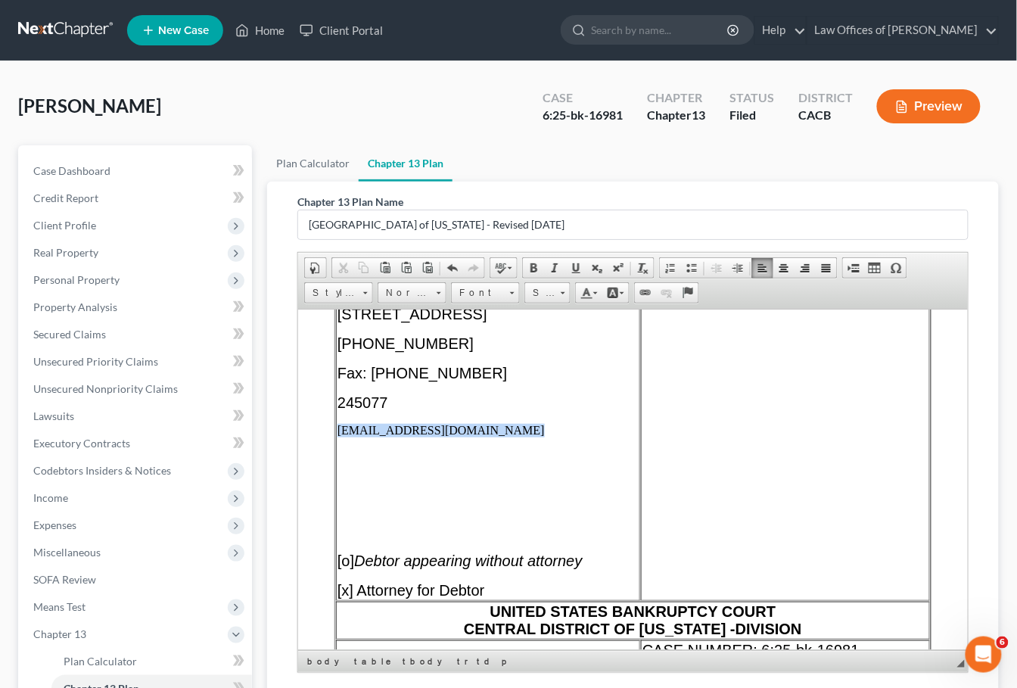
drag, startPoint x: 507, startPoint y: 449, endPoint x: 366, endPoint y: 440, distance: 141.0
click at [366, 440] on td "Attorney or Party Name, Address, Telephone & FAX Numbers, State Bar Numbers & E…" at bounding box center [487, 383] width 304 height 434
click at [512, 288] on span at bounding box center [512, 291] width 4 height 14
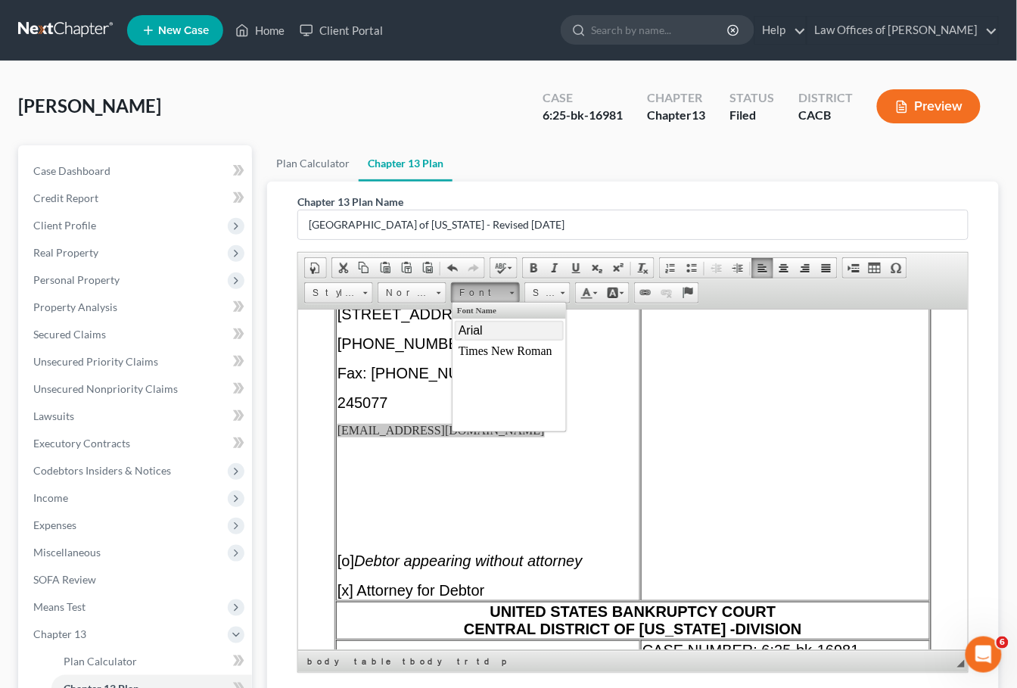
scroll to position [3, 0]
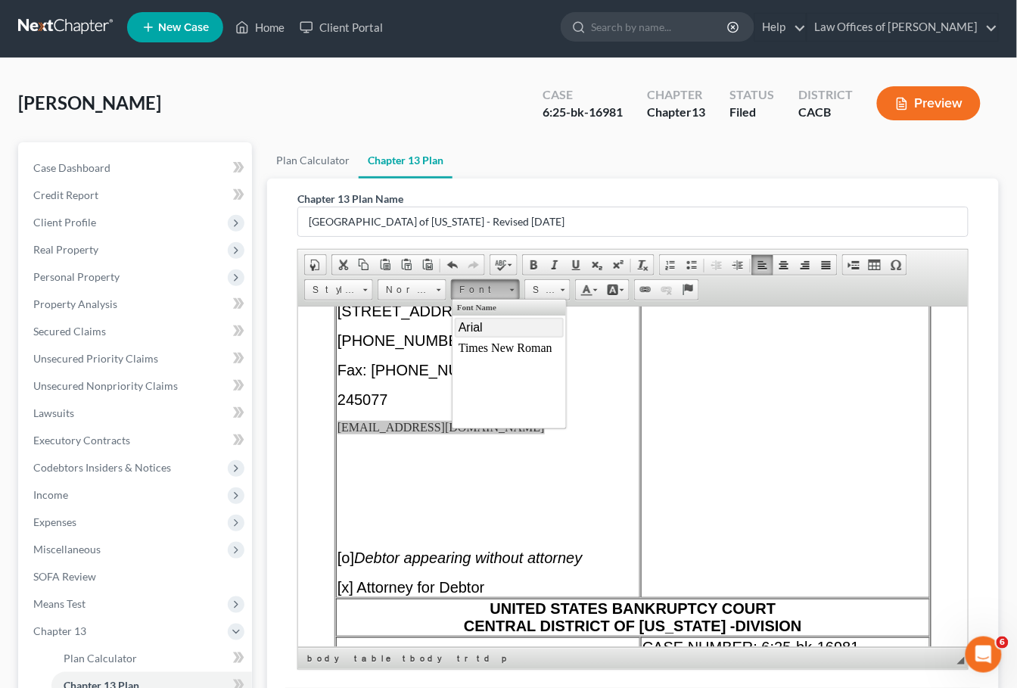
click at [503, 333] on link "Arial" at bounding box center [508, 327] width 109 height 20
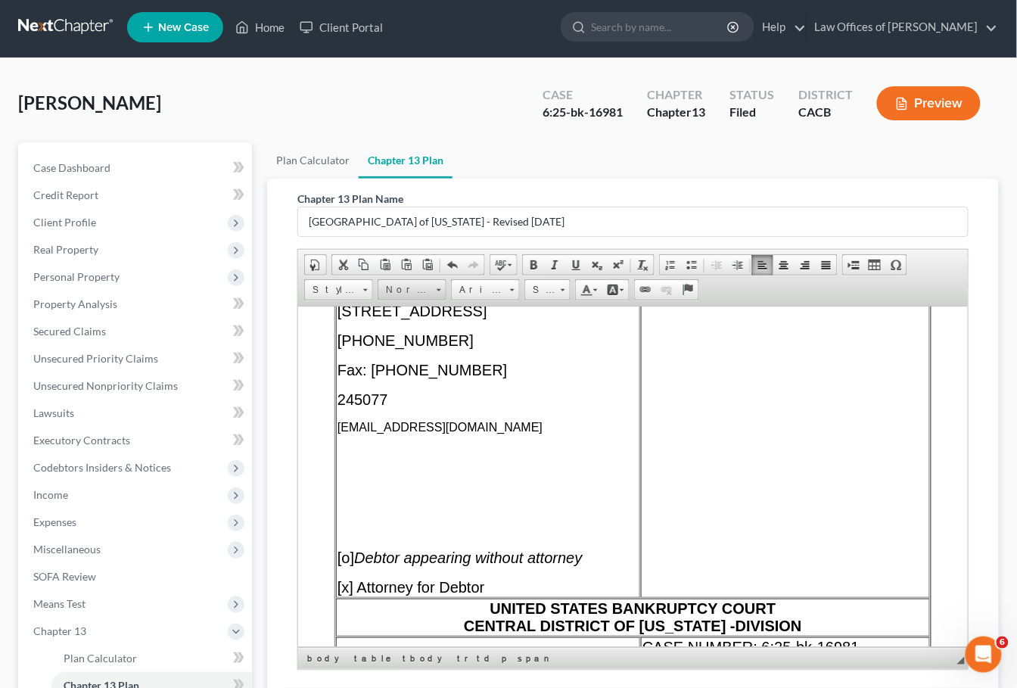
click at [436, 286] on link "Normal" at bounding box center [412, 289] width 69 height 21
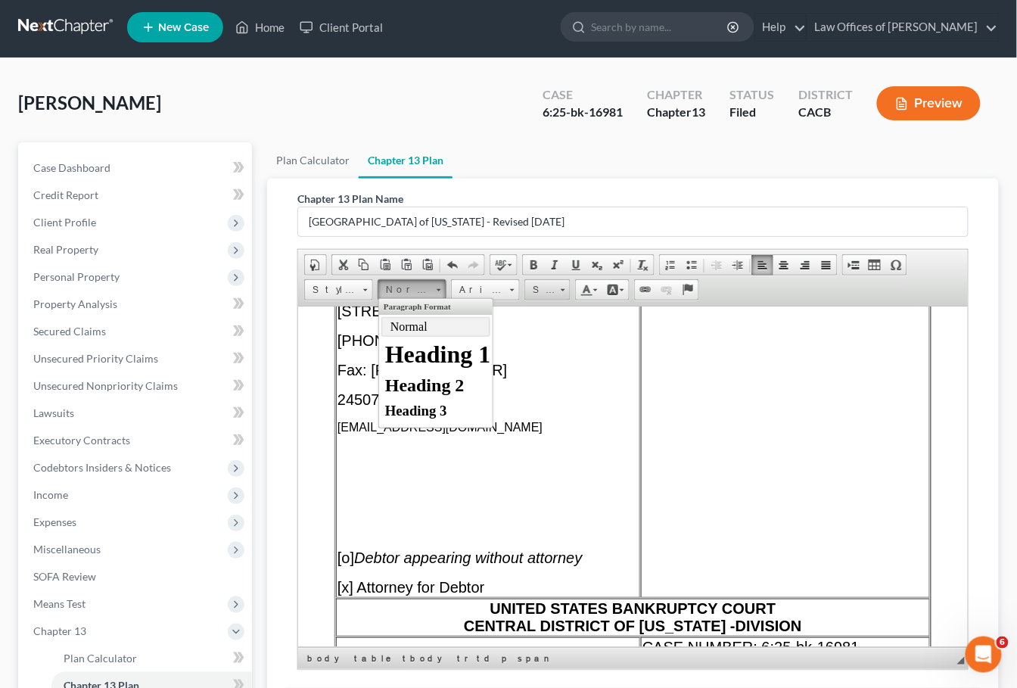
click at [550, 293] on span "Size" at bounding box center [540, 290] width 30 height 20
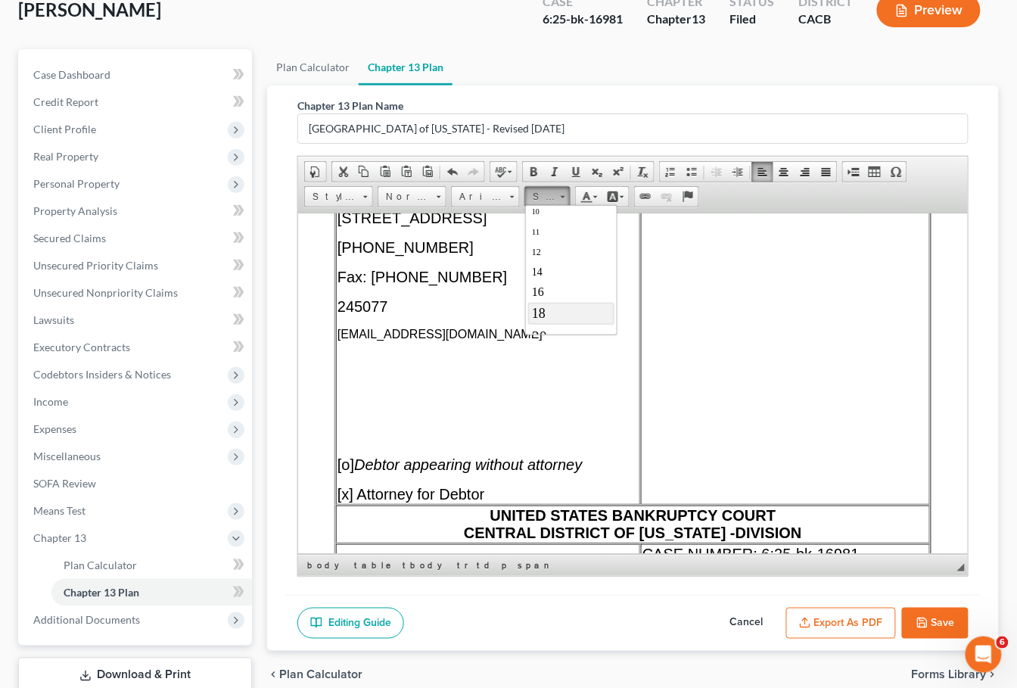
scroll to position [99, 0]
click at [550, 308] on link "20" at bounding box center [571, 301] width 86 height 23
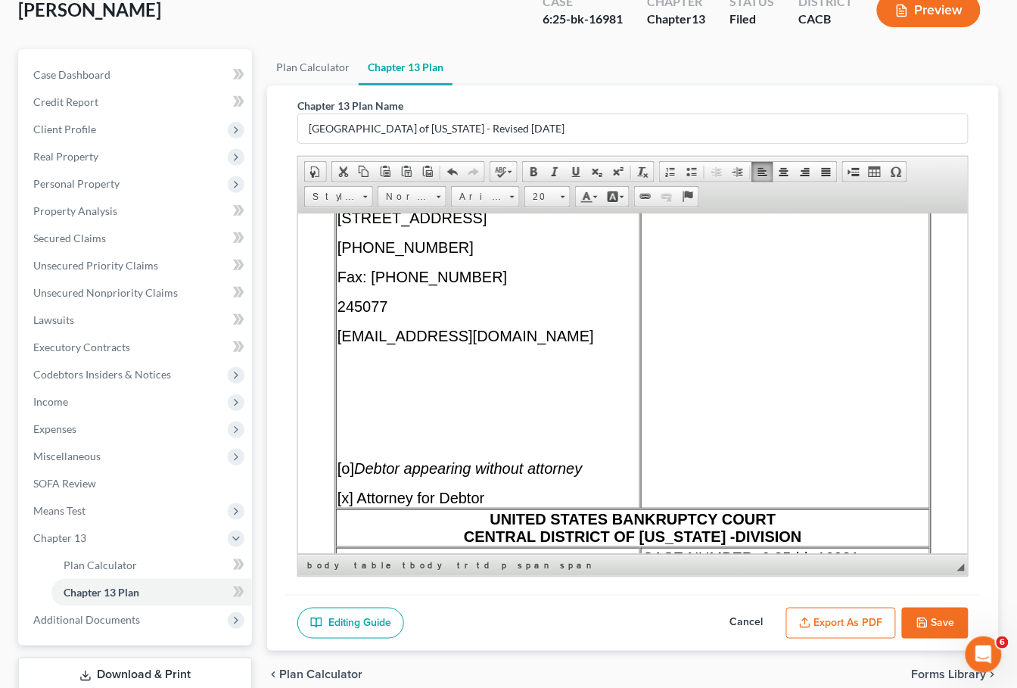
click at [484, 506] on span "[x] Attorney for Debtor" at bounding box center [411, 497] width 148 height 17
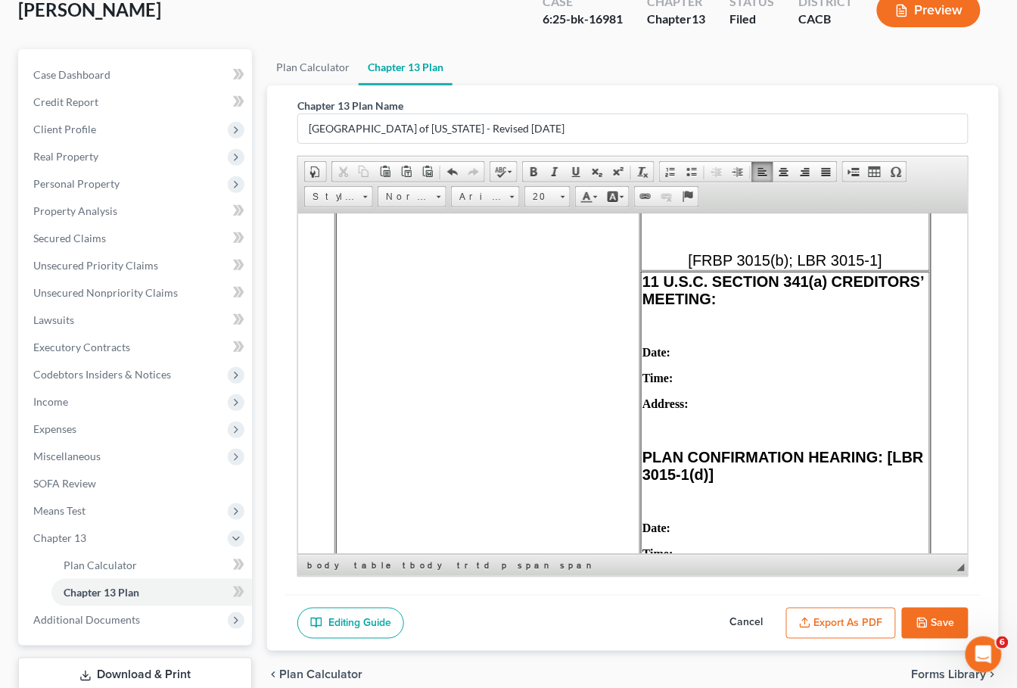
scroll to position [372, 0]
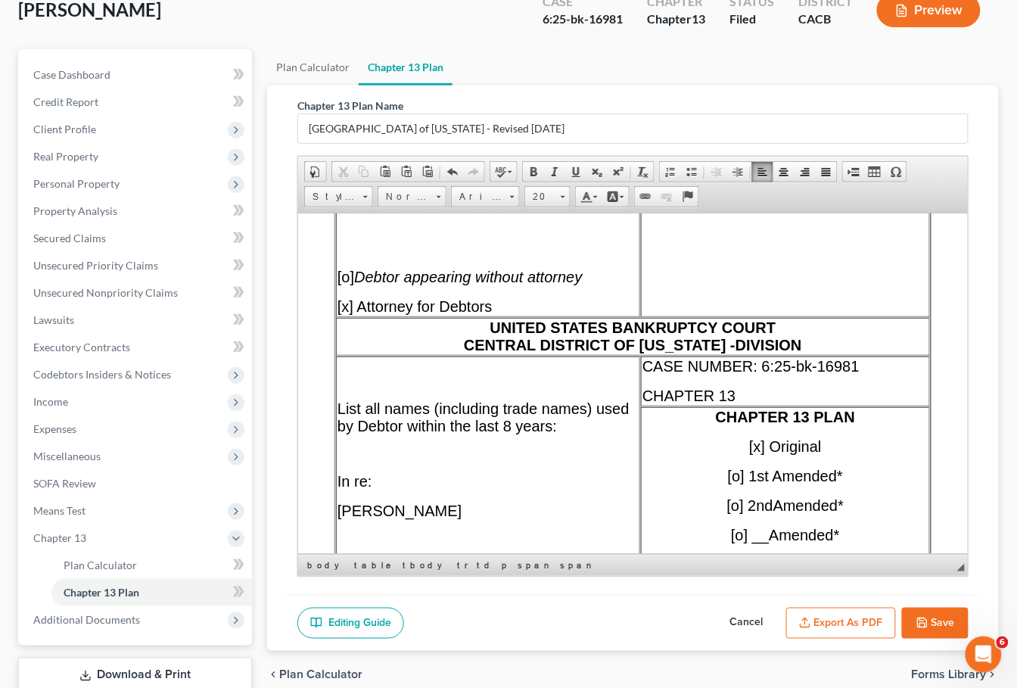
click at [737, 353] on span "UNITED STATES BANKRUPTCY COURT CENTRAL DISTRICT OF [US_STATE] - DIVISION" at bounding box center [632, 336] width 338 height 34
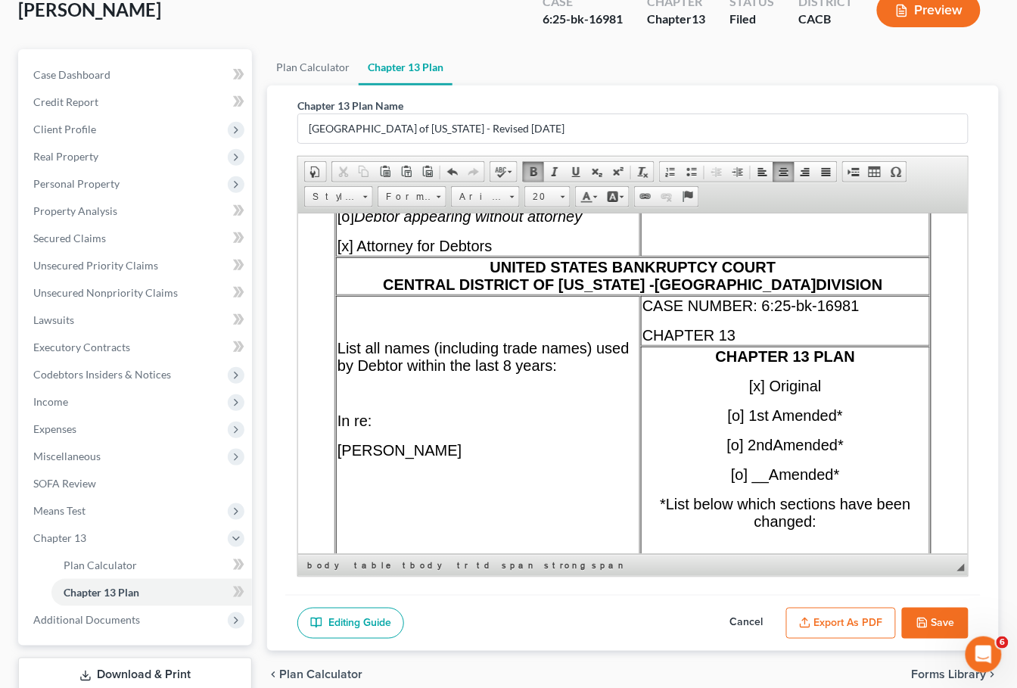
scroll to position [436, 0]
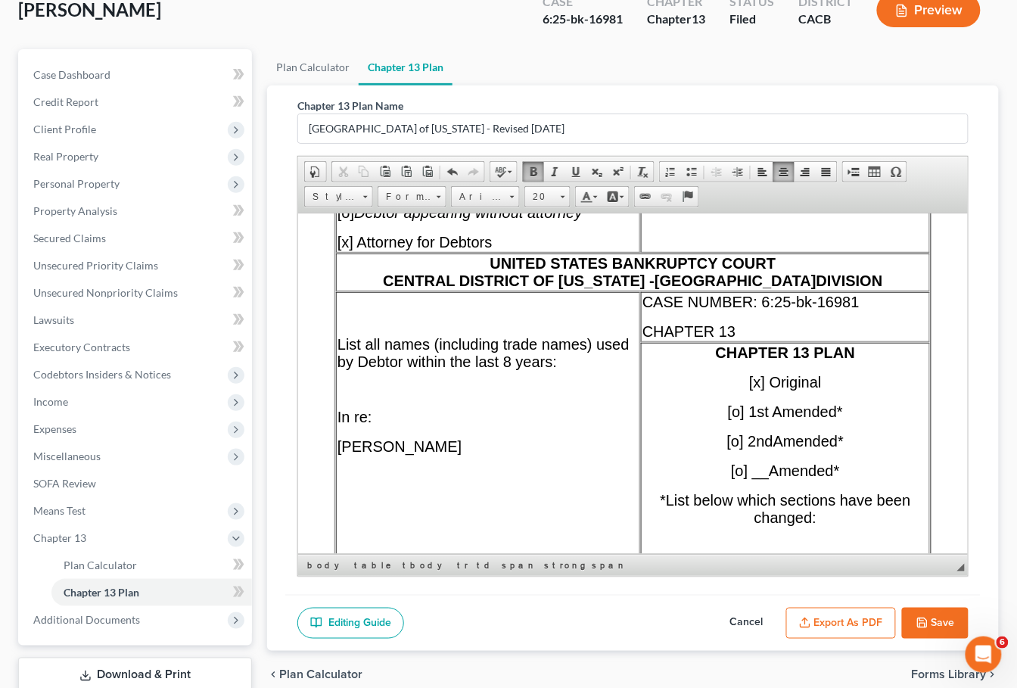
click at [492, 250] on span "[x] Attorney for Debtors" at bounding box center [414, 241] width 155 height 17
click at [487, 250] on span "[x] Attorney for Debtors" at bounding box center [414, 241] width 155 height 17
click at [490, 250] on span "[x] Attorney for Debtors" at bounding box center [414, 241] width 155 height 17
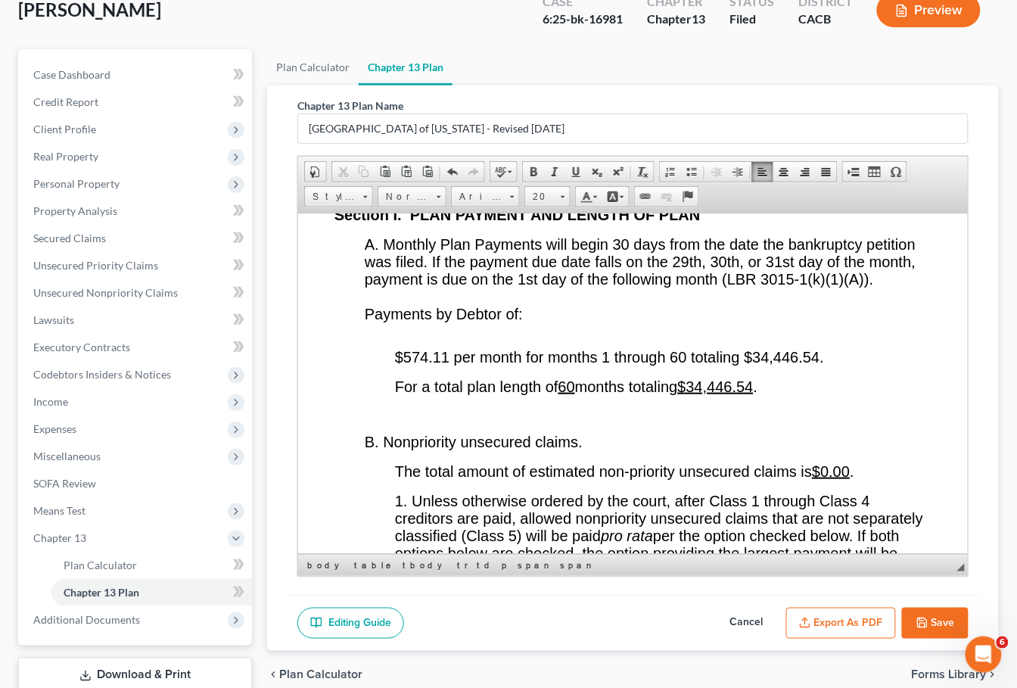
scroll to position [2896, 0]
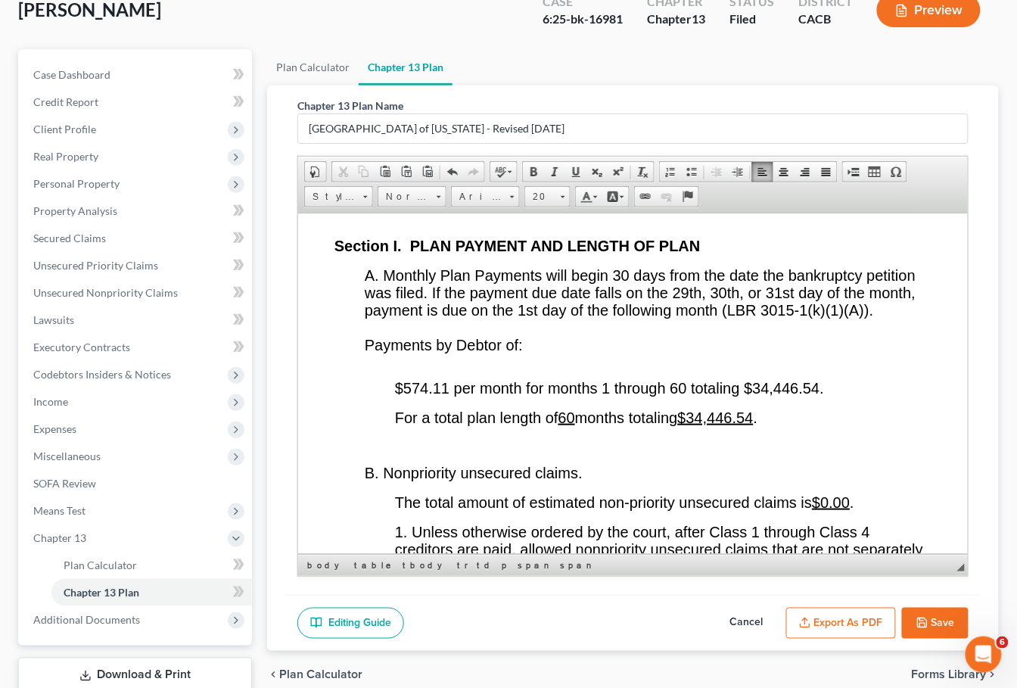
click at [446, 396] on span "$574.11 per month for months 1 through 60 totaling $34,446.54." at bounding box center [608, 387] width 429 height 17
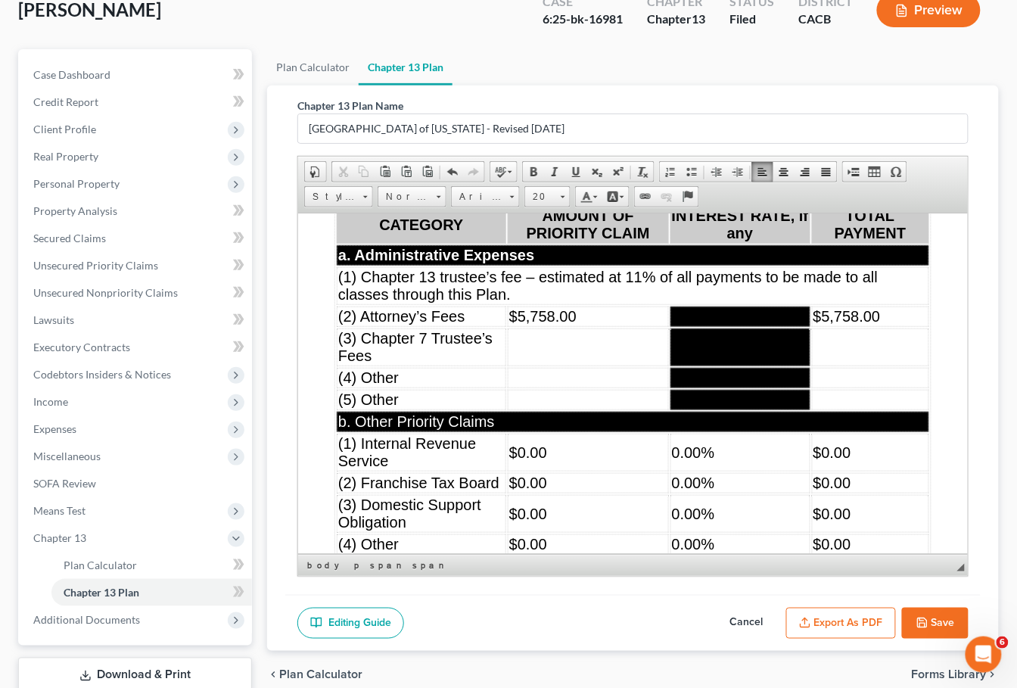
scroll to position [6814, 0]
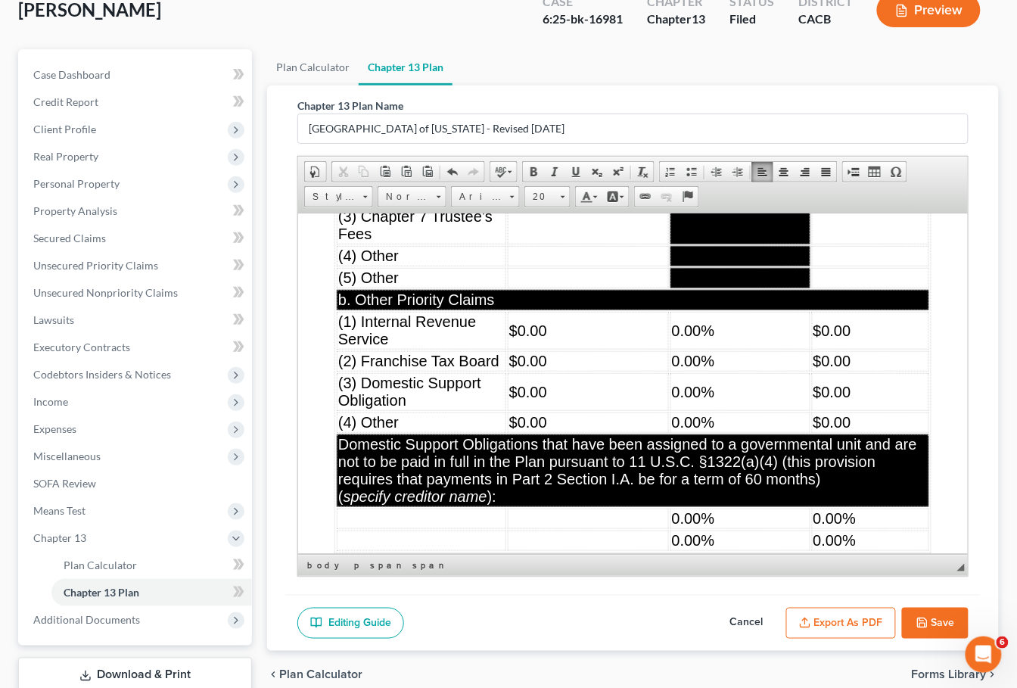
click at [605, 349] on td "$0.00" at bounding box center [587, 330] width 161 height 38
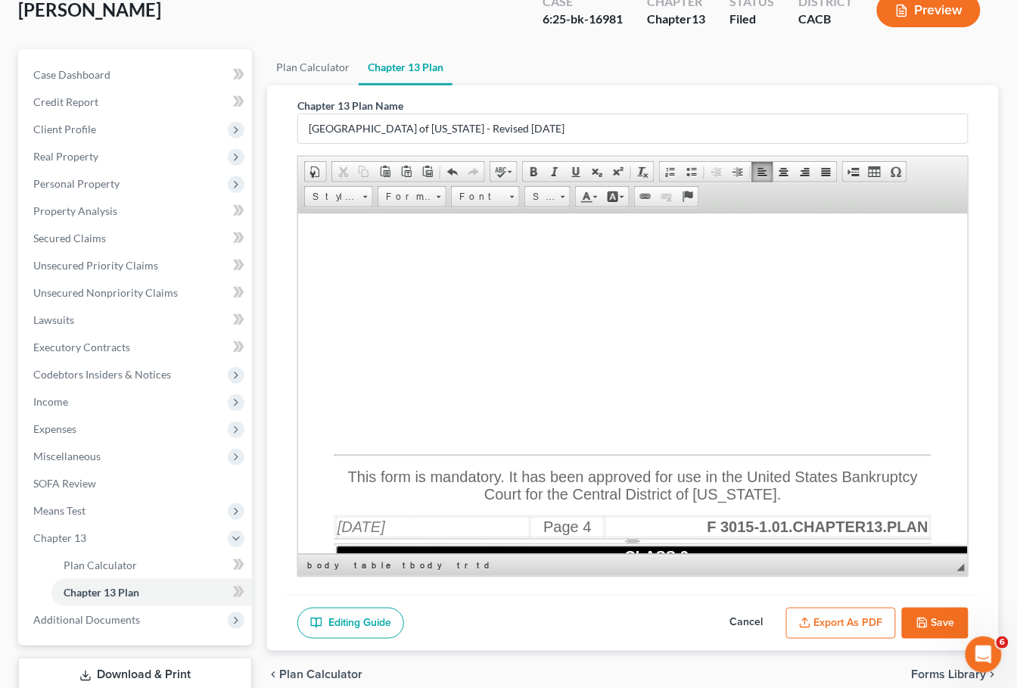
scroll to position [7031, 0]
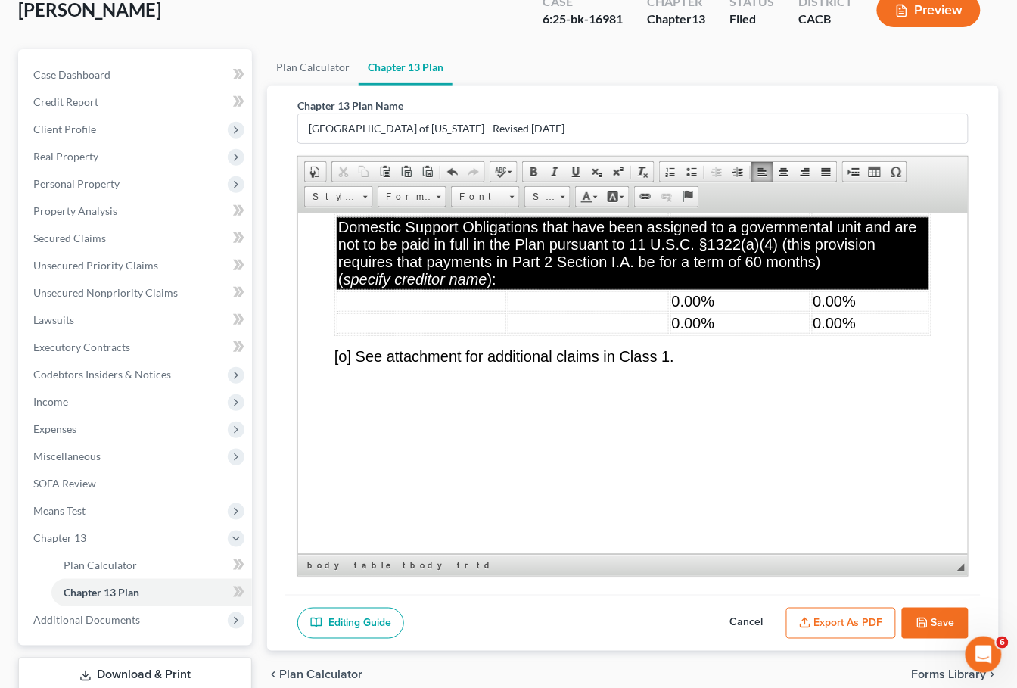
click at [760, 311] on td "0.00%" at bounding box center [740, 301] width 140 height 20
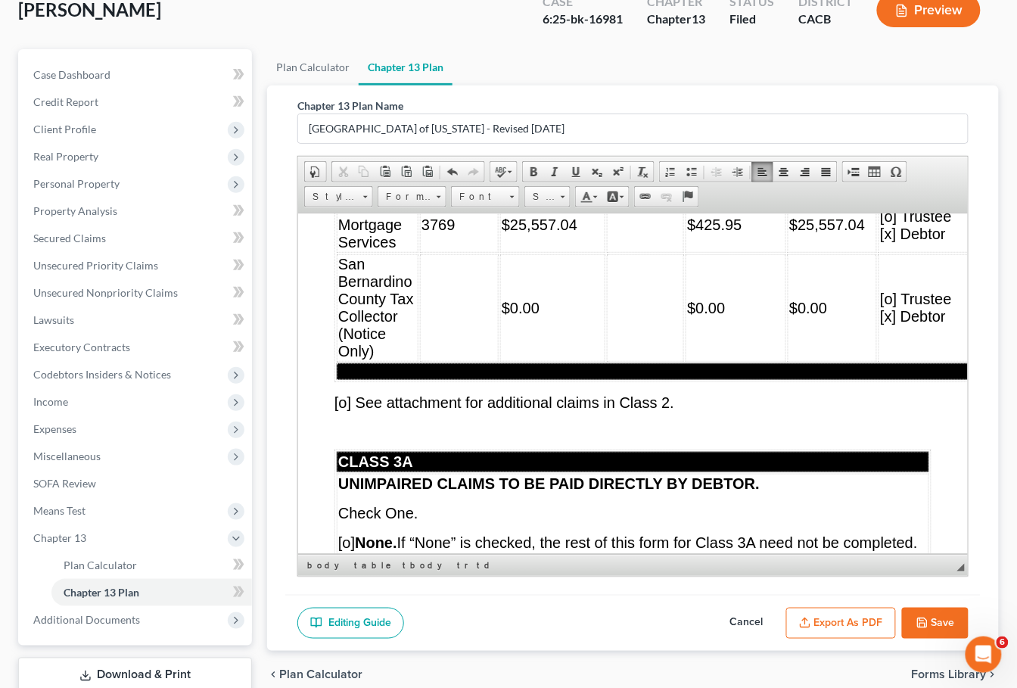
scroll to position [7756, 0]
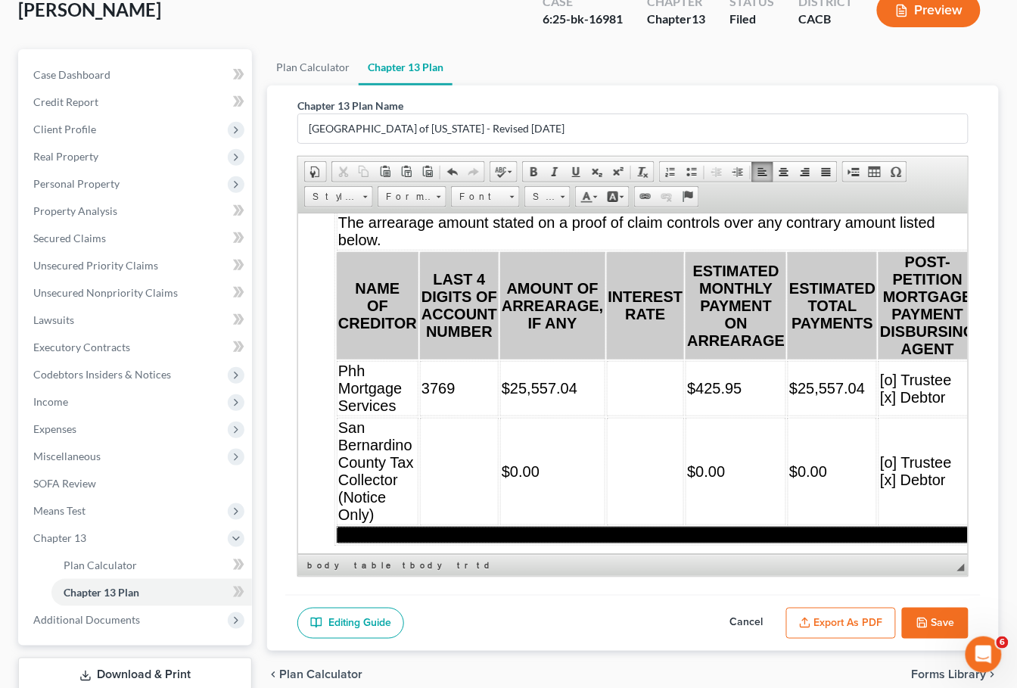
click at [736, 626] on button "Cancel" at bounding box center [747, 624] width 67 height 32
select select "1"
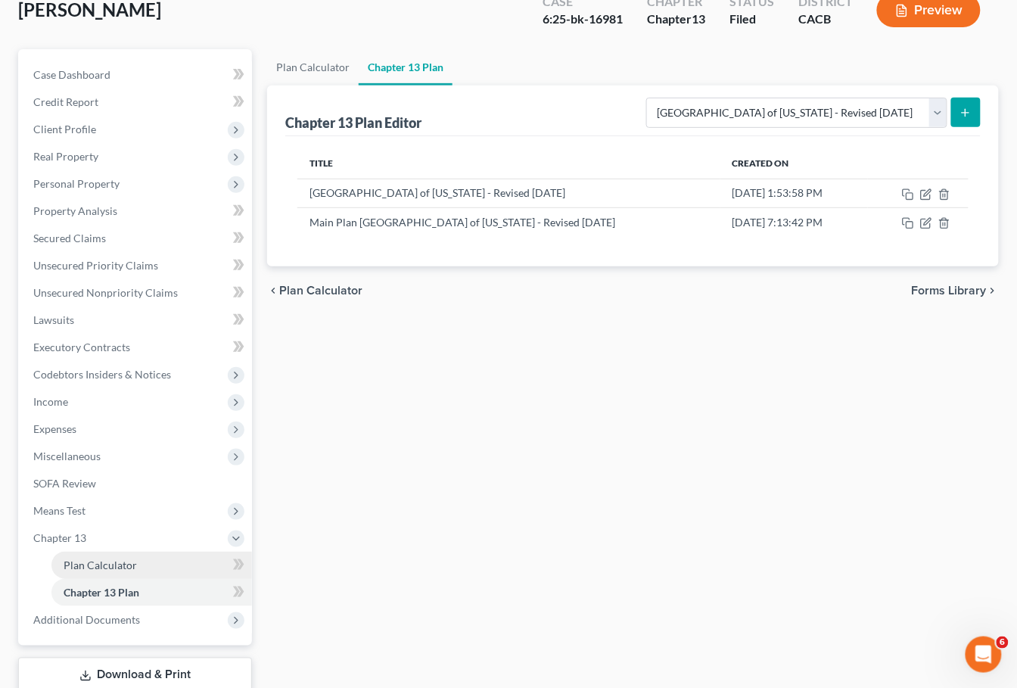
scroll to position [176, 0]
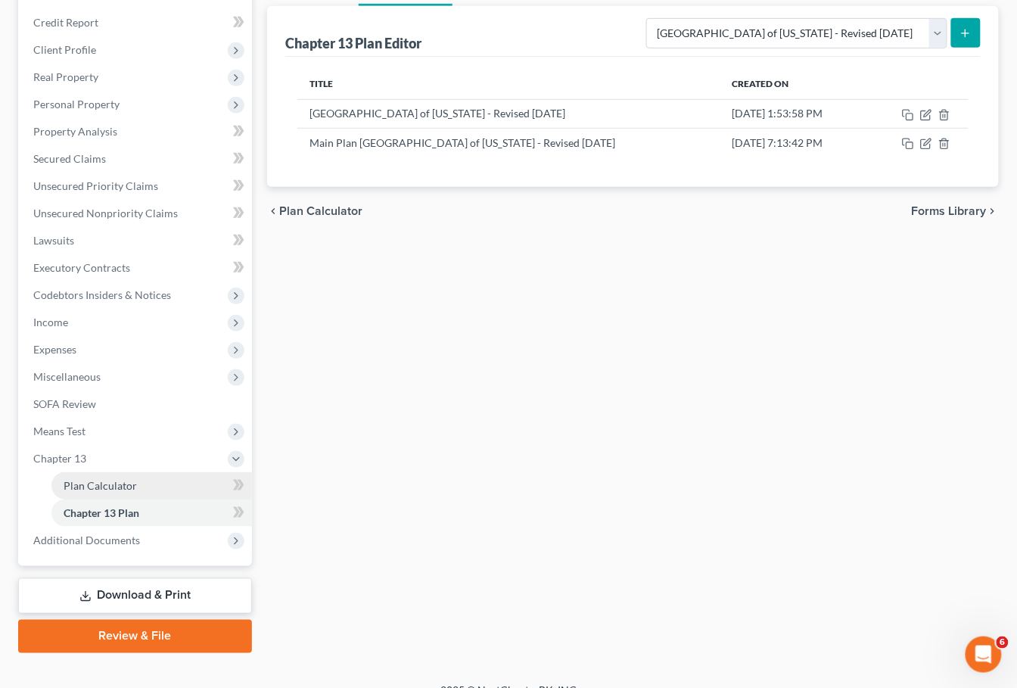
click at [132, 479] on span "Plan Calculator" at bounding box center [100, 485] width 73 height 13
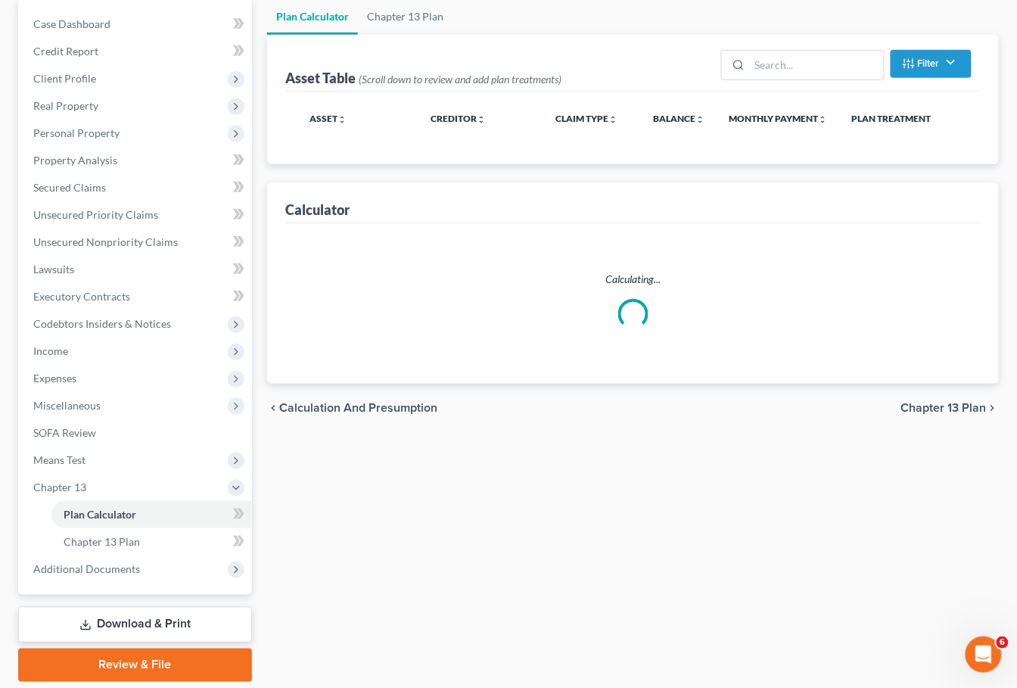
scroll to position [176, 0]
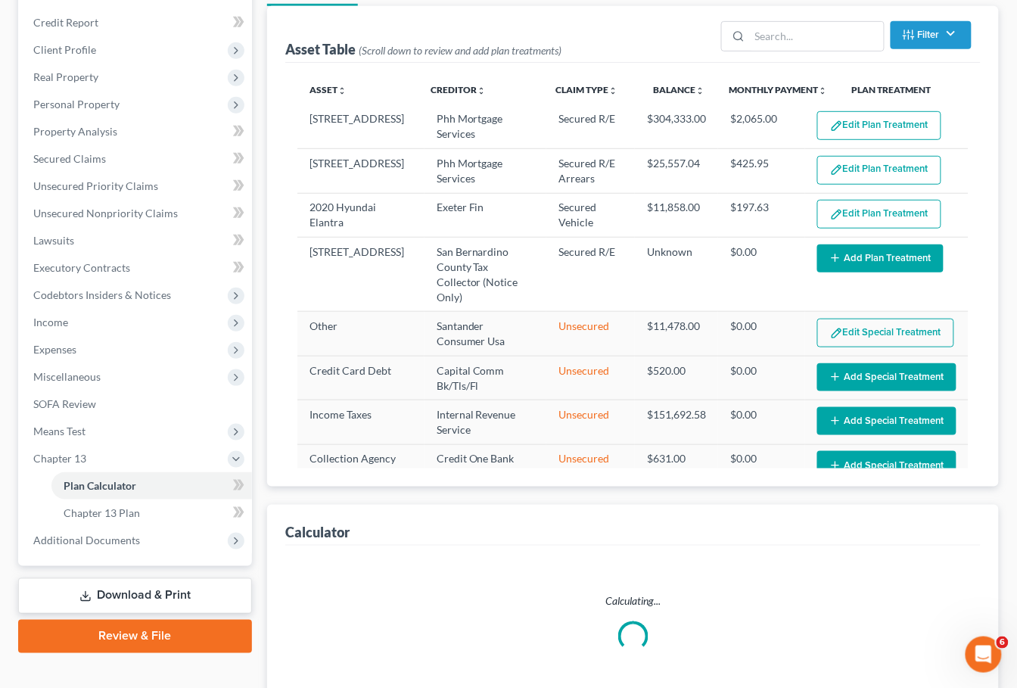
select select "59"
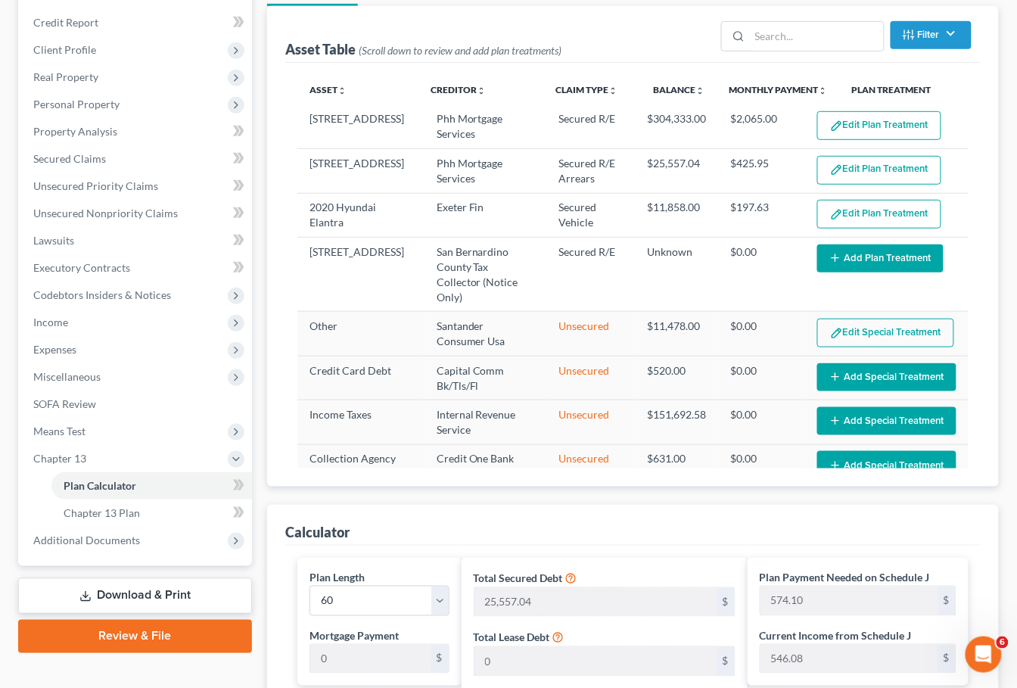
click at [896, 265] on button "Add Plan Treatment" at bounding box center [880, 258] width 126 height 28
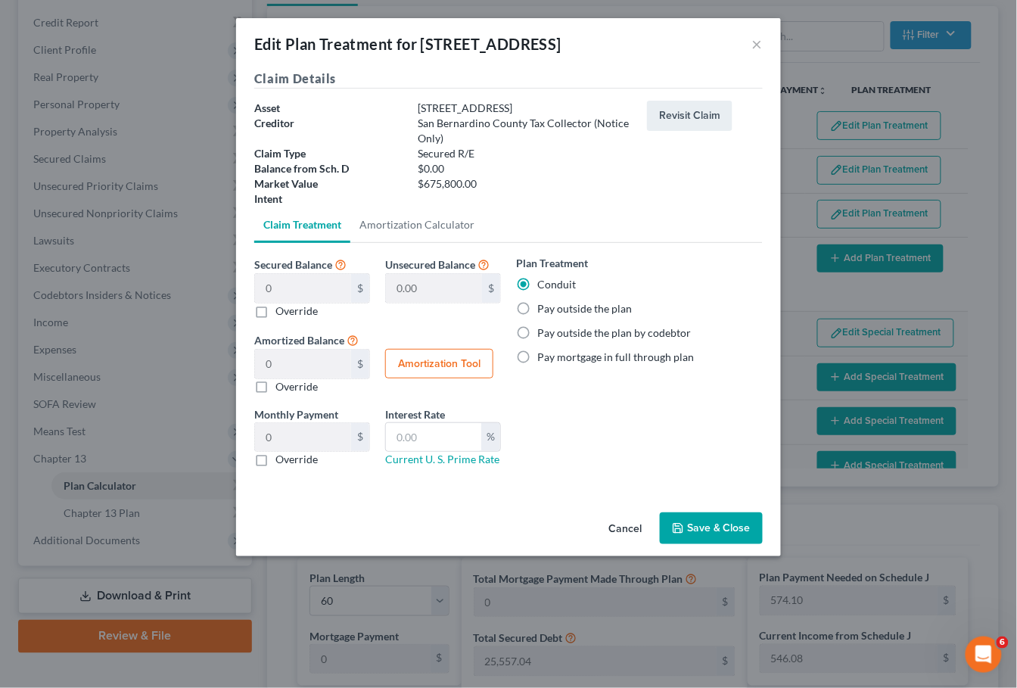
click at [552, 304] on label "Pay outside the plan" at bounding box center [584, 308] width 95 height 15
click at [552, 304] on input "Pay outside the plan" at bounding box center [548, 306] width 10 height 10
radio input "true"
click at [725, 512] on button "Save & Close" at bounding box center [711, 528] width 103 height 32
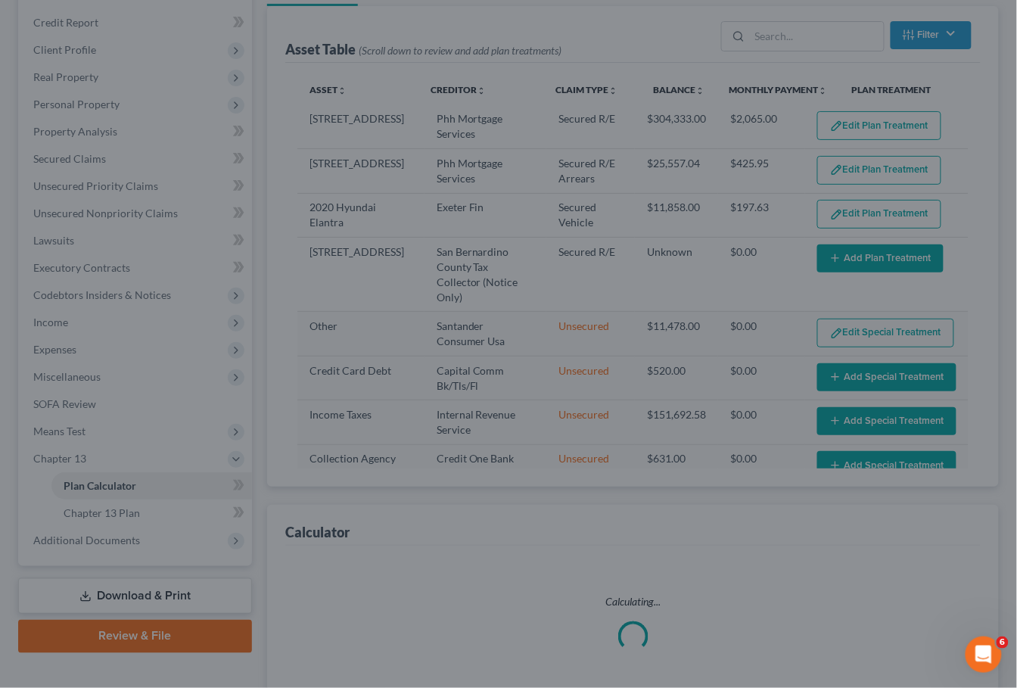
select select "59"
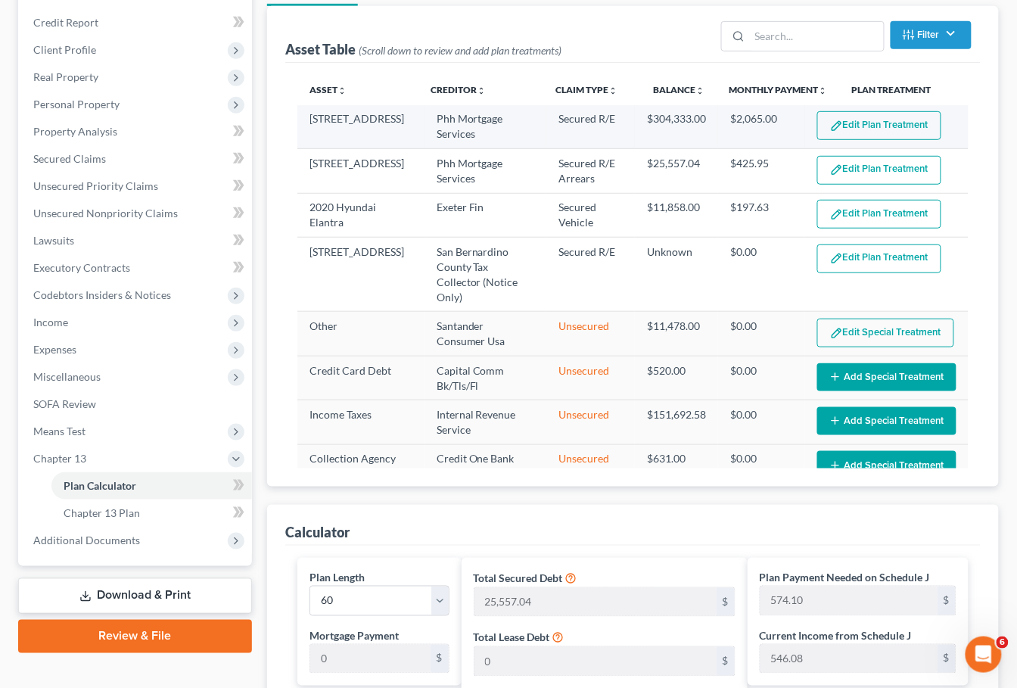
click at [849, 120] on button "Edit Plan Treatment" at bounding box center [879, 125] width 124 height 29
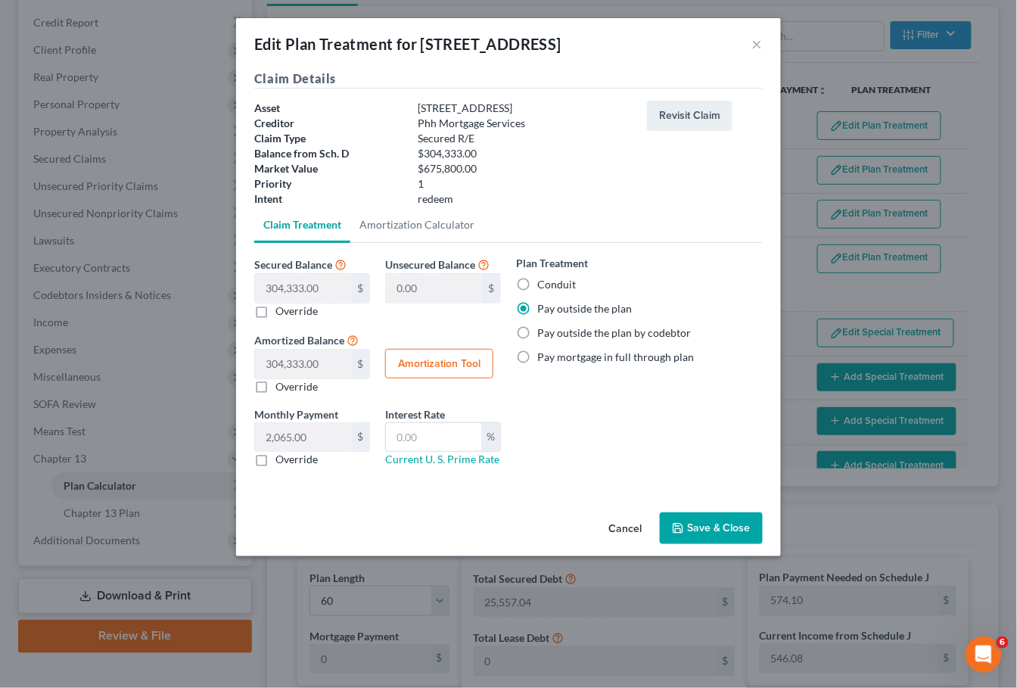
click at [571, 277] on label "Conduit" at bounding box center [556, 284] width 39 height 15
click at [553, 277] on input "Conduit" at bounding box center [548, 282] width 10 height 10
radio input "true"
click at [679, 525] on icon "button" at bounding box center [678, 528] width 9 height 9
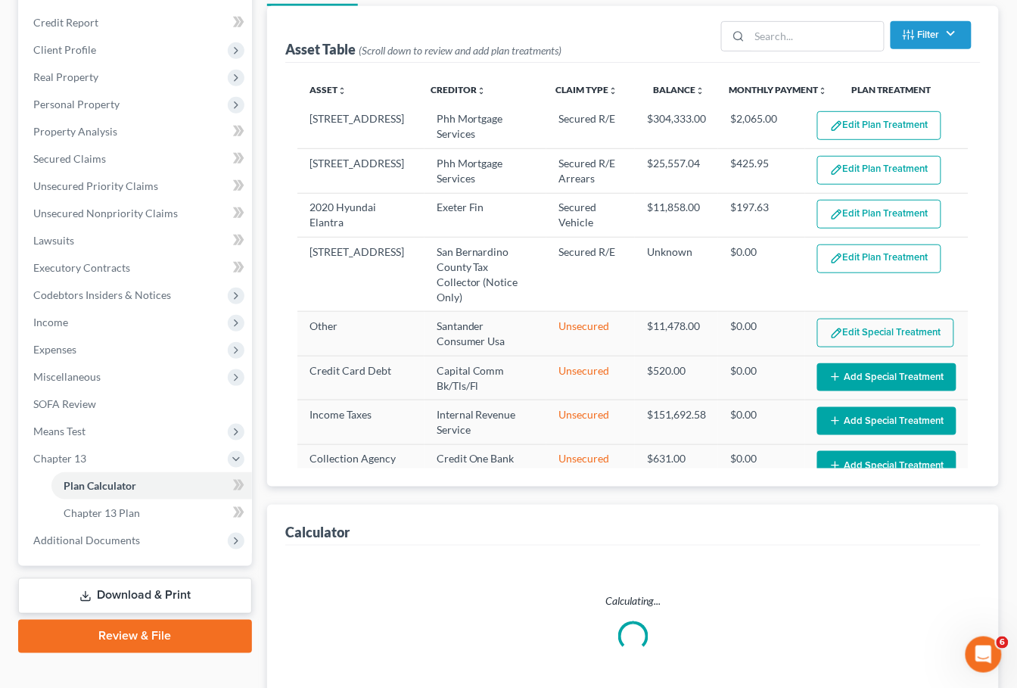
scroll to position [296, 0]
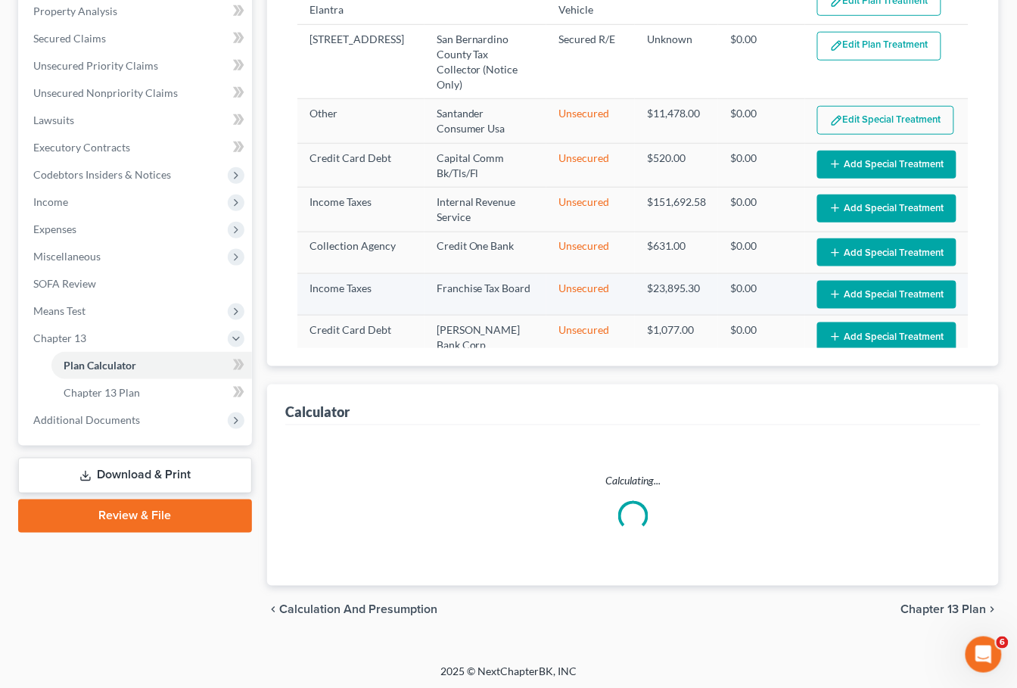
select select "59"
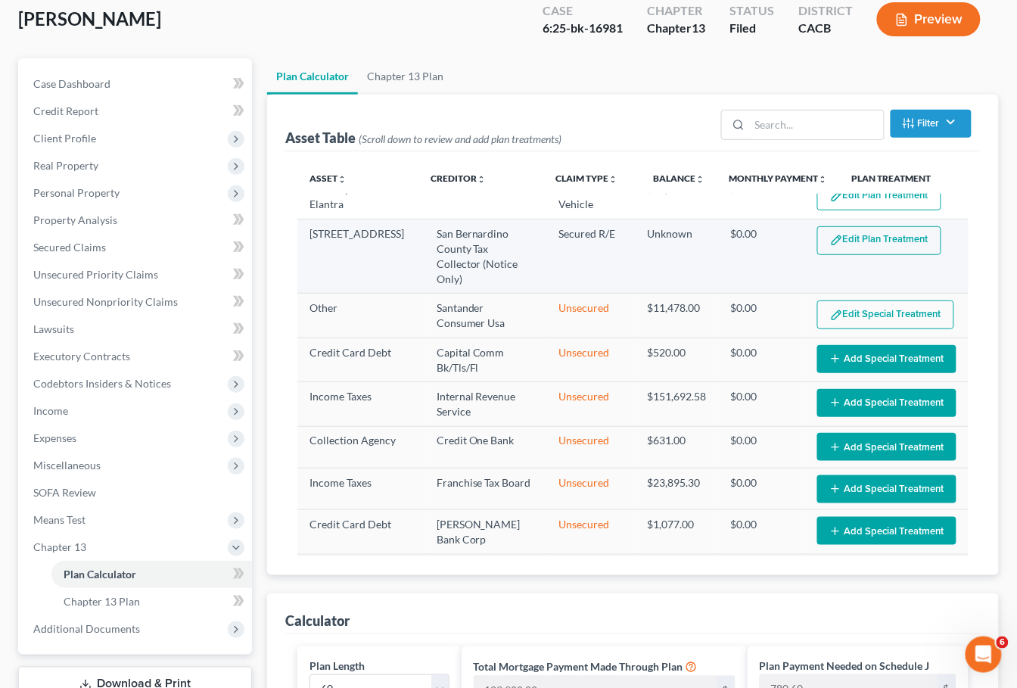
scroll to position [103, 0]
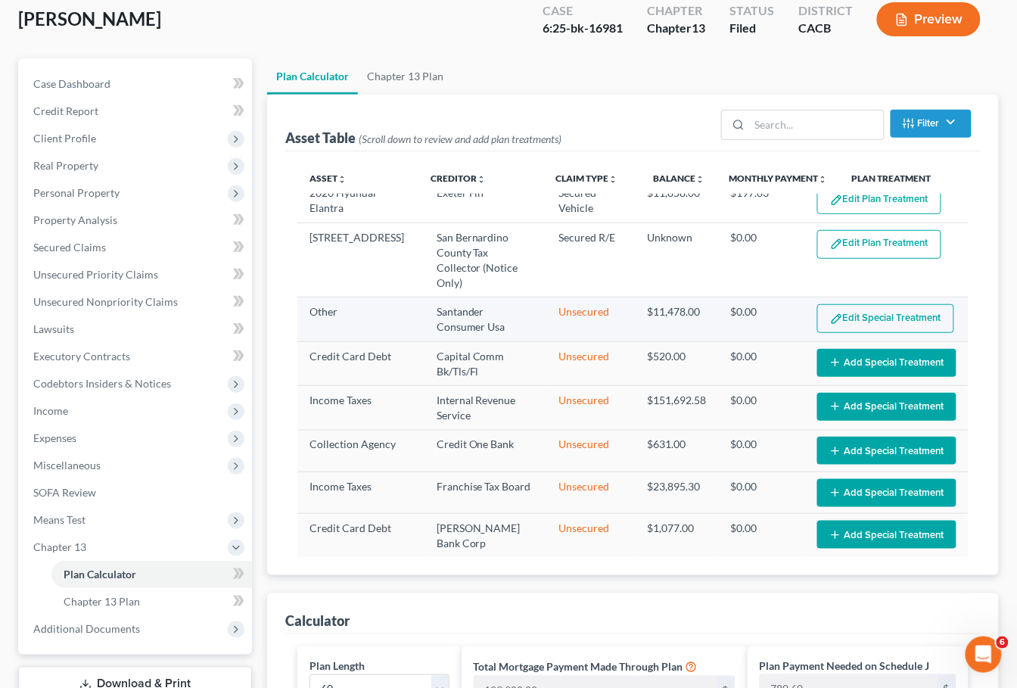
click at [859, 312] on button "Edit Special Treatment" at bounding box center [885, 318] width 137 height 29
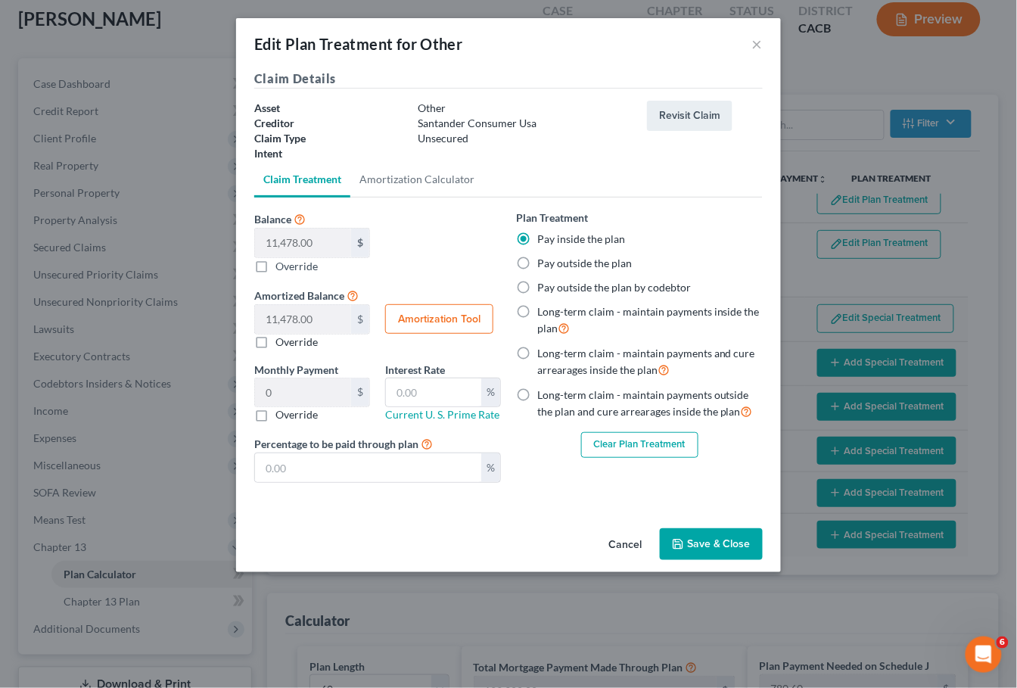
click at [624, 537] on button "Cancel" at bounding box center [625, 545] width 58 height 30
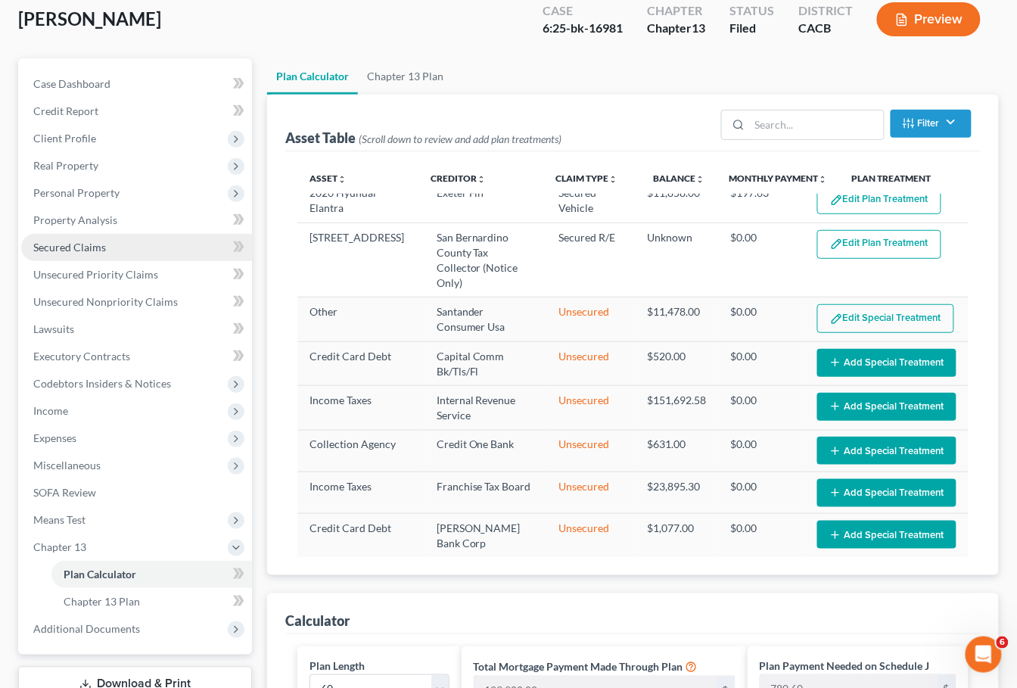
click at [79, 241] on span "Secured Claims" at bounding box center [69, 247] width 73 height 13
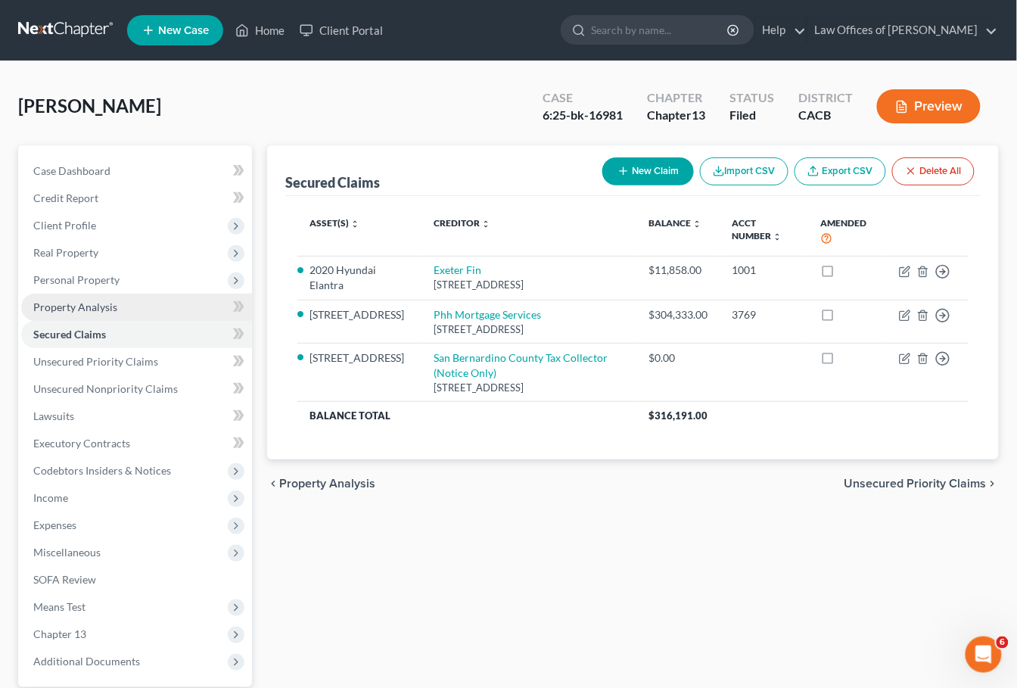
scroll to position [23, 0]
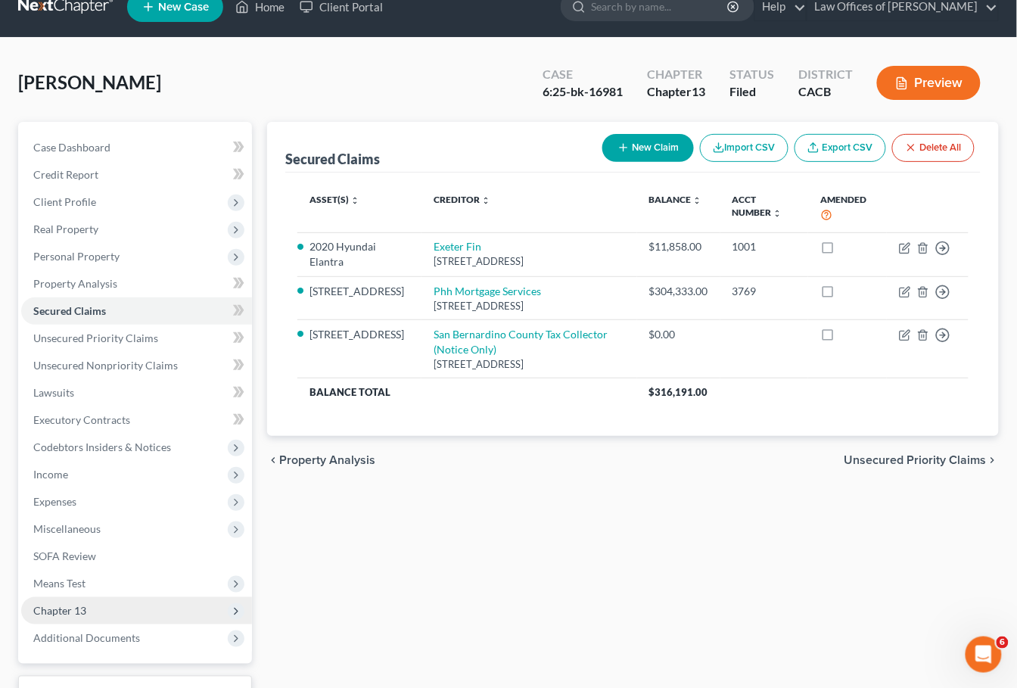
click at [83, 604] on span "Chapter 13" at bounding box center [59, 610] width 53 height 13
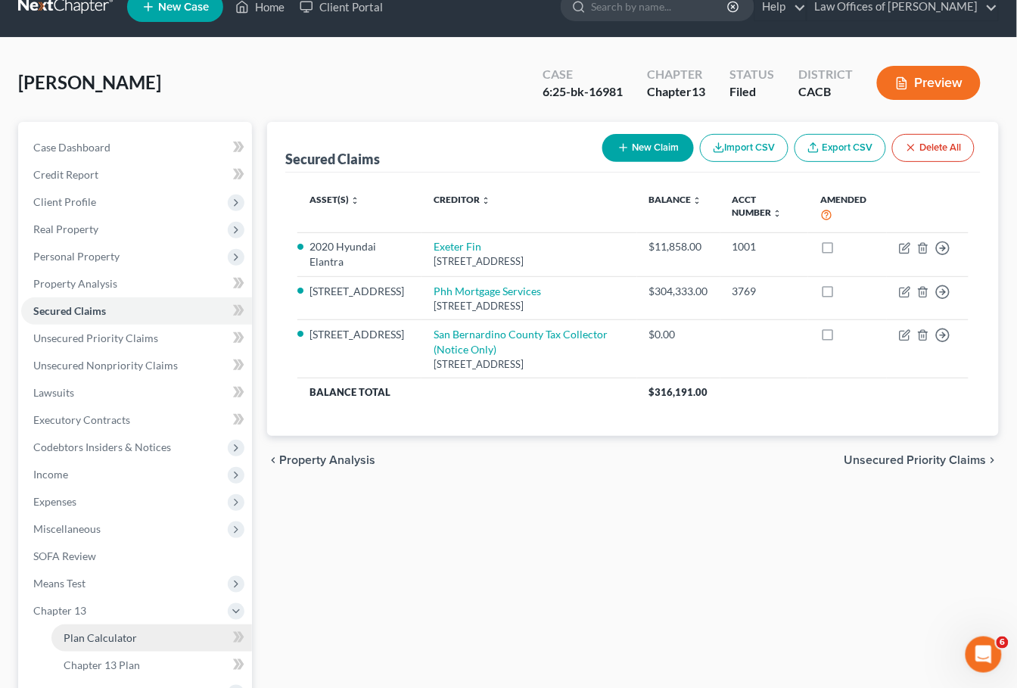
click at [123, 631] on span "Plan Calculator" at bounding box center [100, 637] width 73 height 13
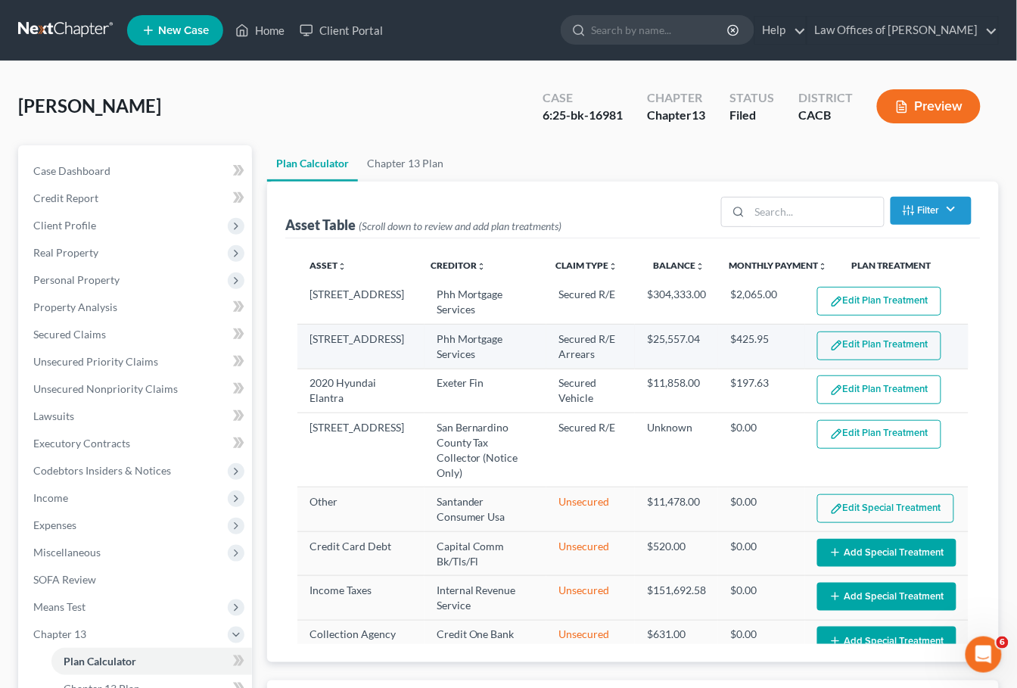
select select "59"
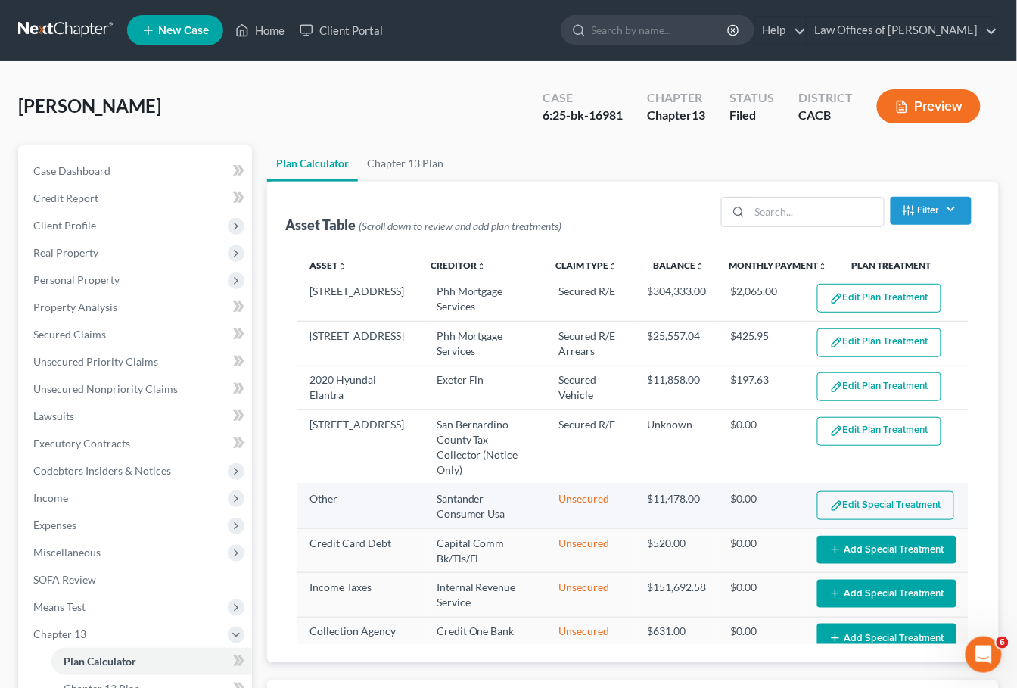
click at [874, 491] on button "Edit Special Treatment" at bounding box center [885, 505] width 137 height 29
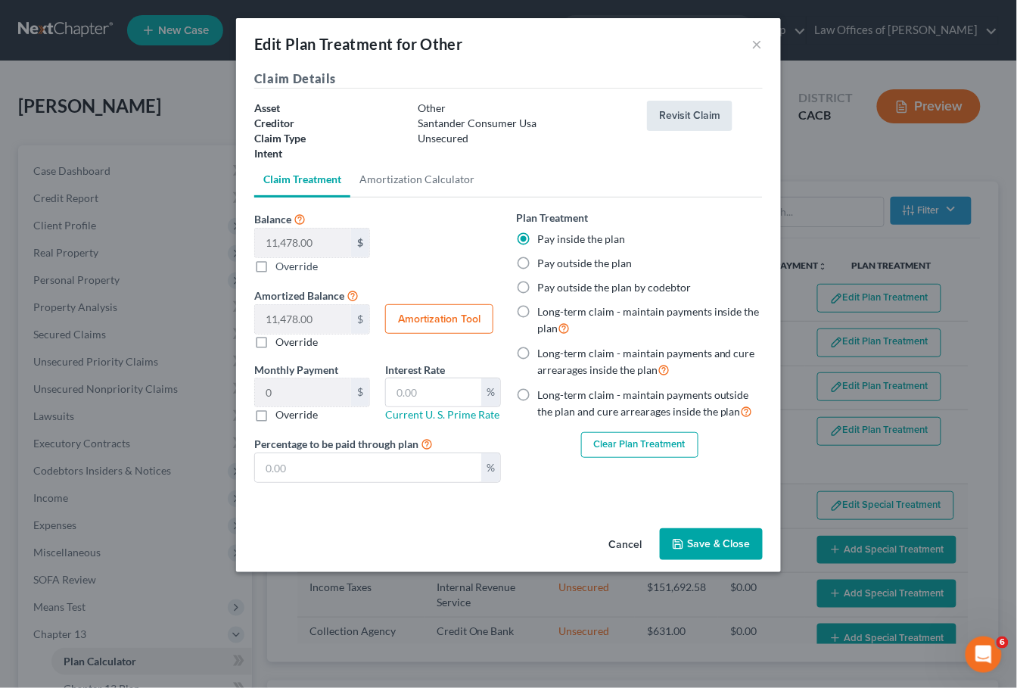
click at [715, 114] on button "Revisit Claim" at bounding box center [690, 116] width 86 height 30
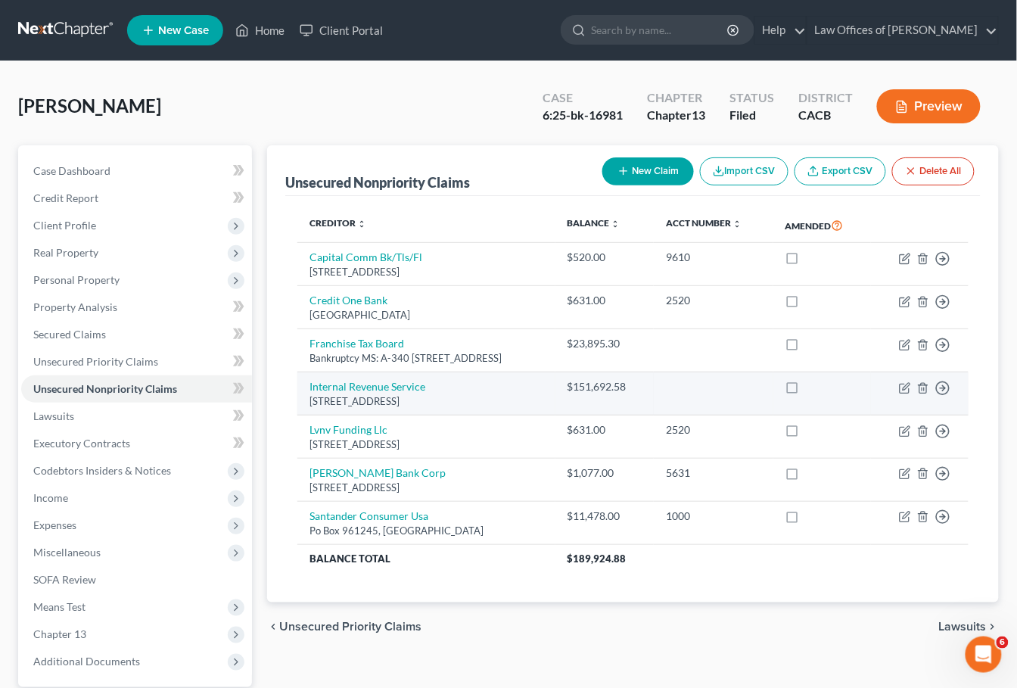
scroll to position [3, 0]
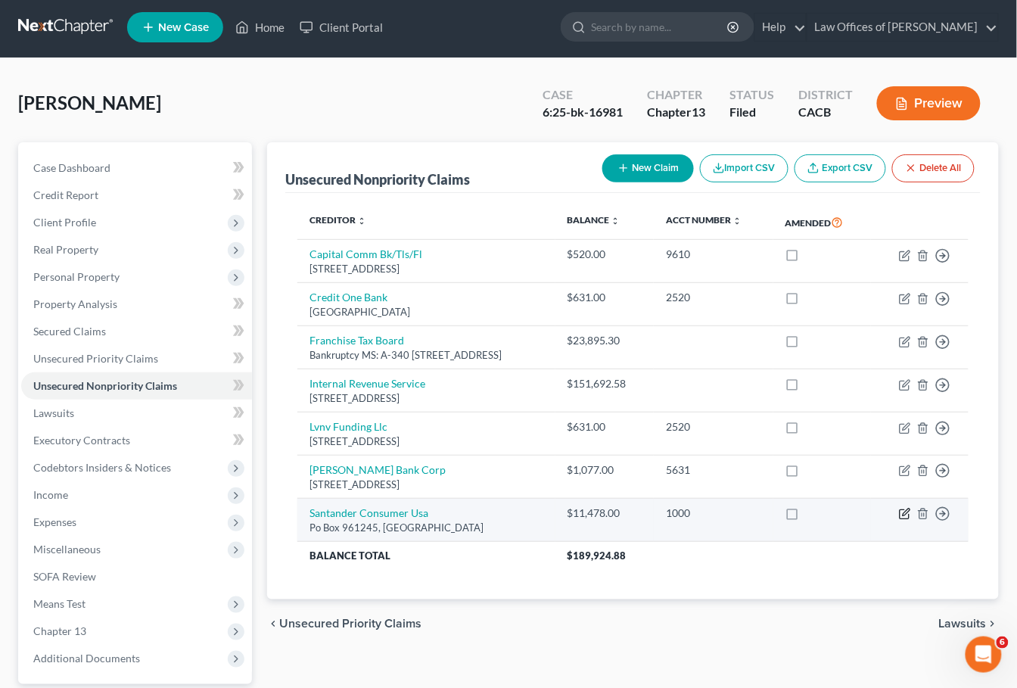
click at [901, 510] on icon "button" at bounding box center [904, 514] width 9 height 9
select select "45"
select select "14"
select select "0"
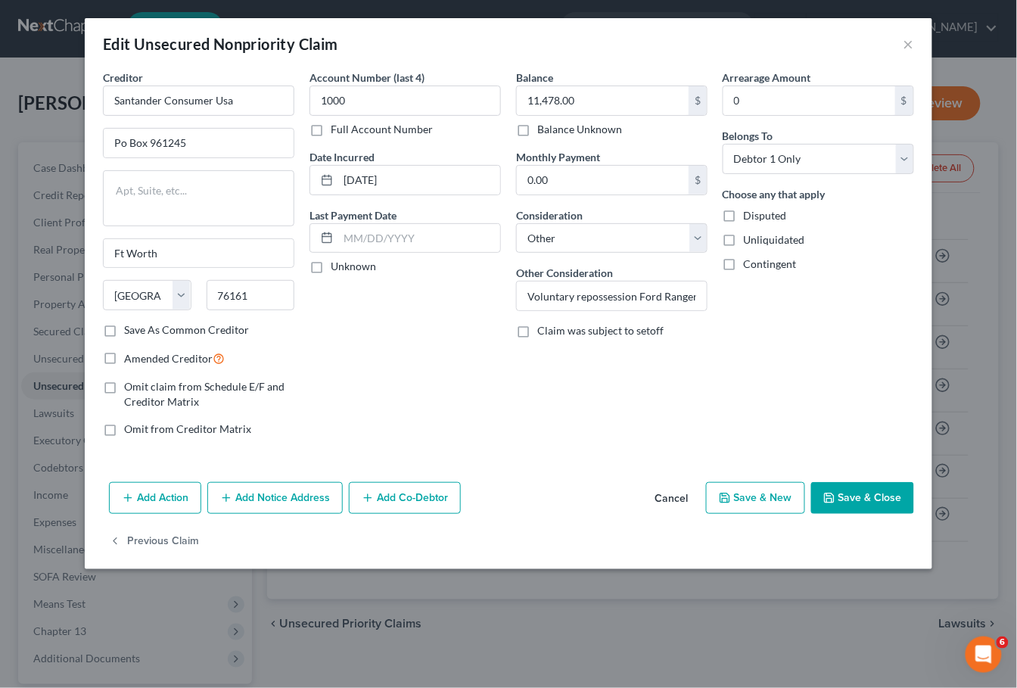
click at [128, 332] on label "Save As Common Creditor" at bounding box center [186, 329] width 125 height 15
click at [130, 332] on input "Save As Common Creditor" at bounding box center [135, 327] width 10 height 10
click at [861, 495] on button "Save & Close" at bounding box center [862, 498] width 103 height 32
checkbox input "false"
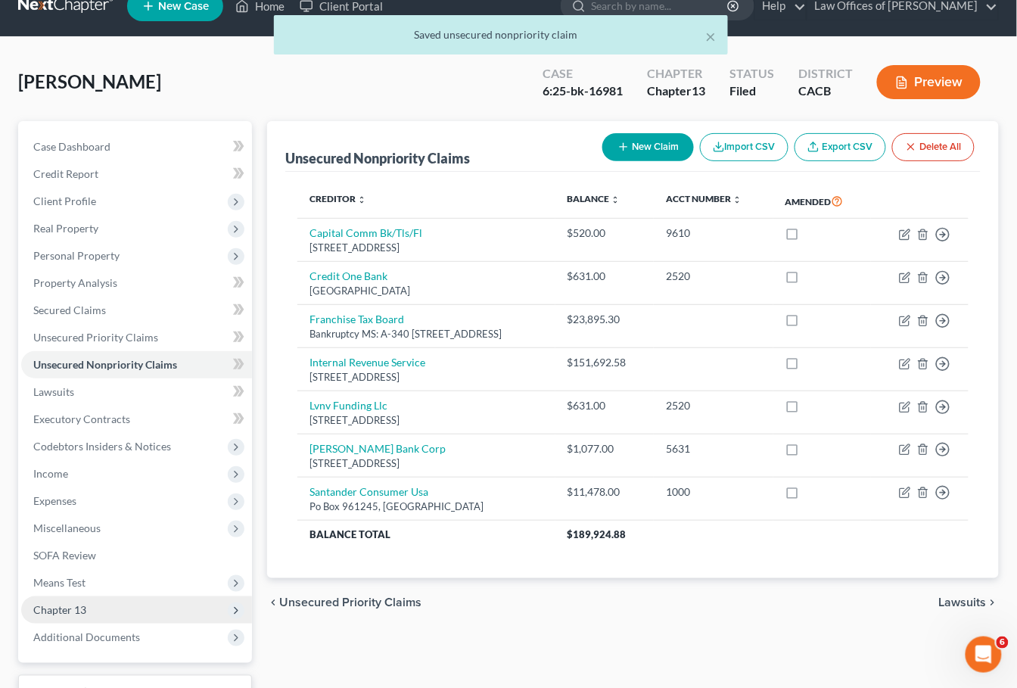
scroll to position [62, 0]
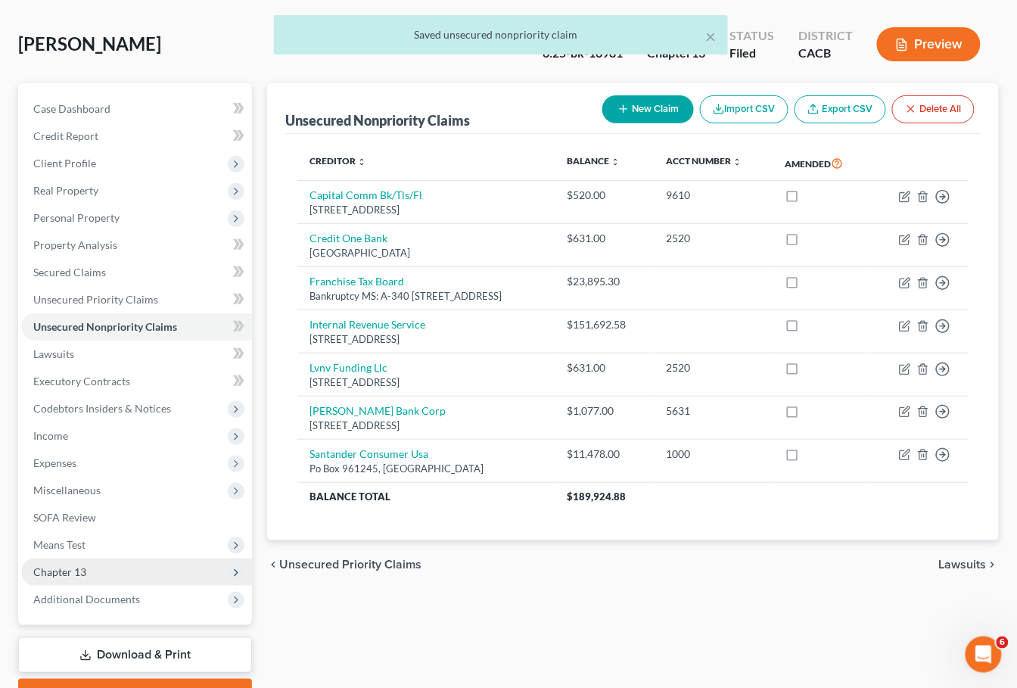
click at [90, 561] on span "Chapter 13" at bounding box center [136, 572] width 231 height 27
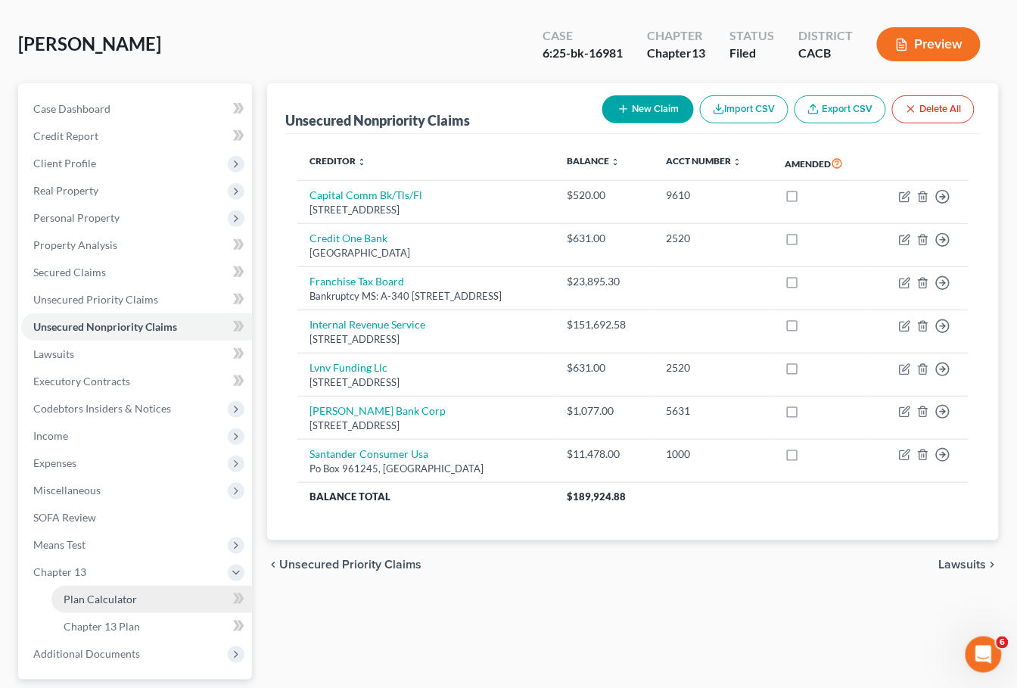
click at [145, 586] on link "Plan Calculator" at bounding box center [151, 599] width 201 height 27
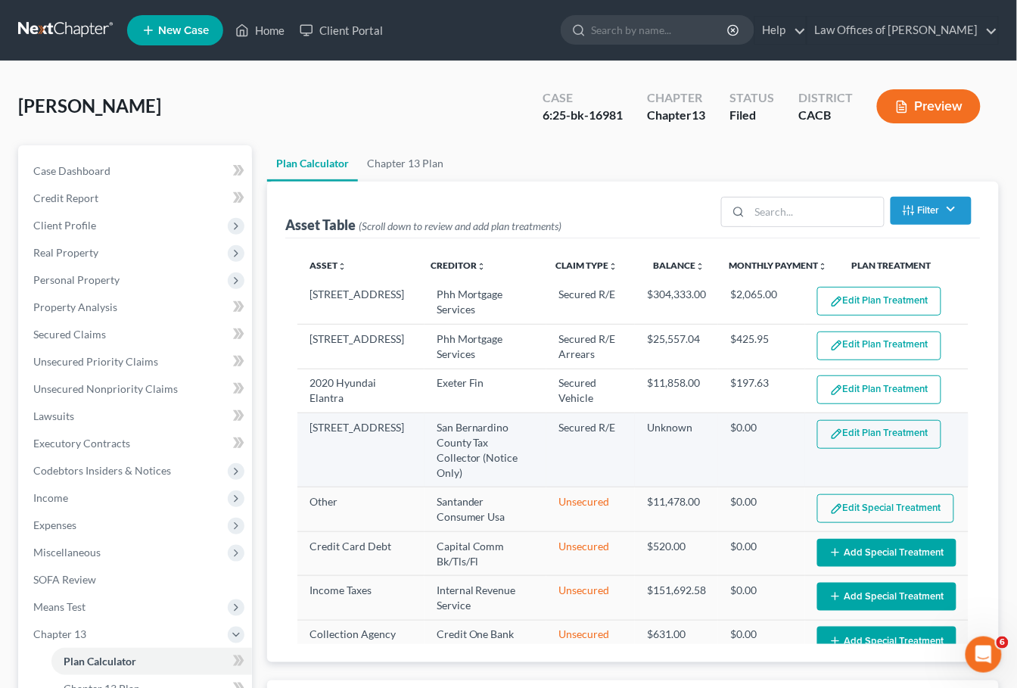
scroll to position [3, 0]
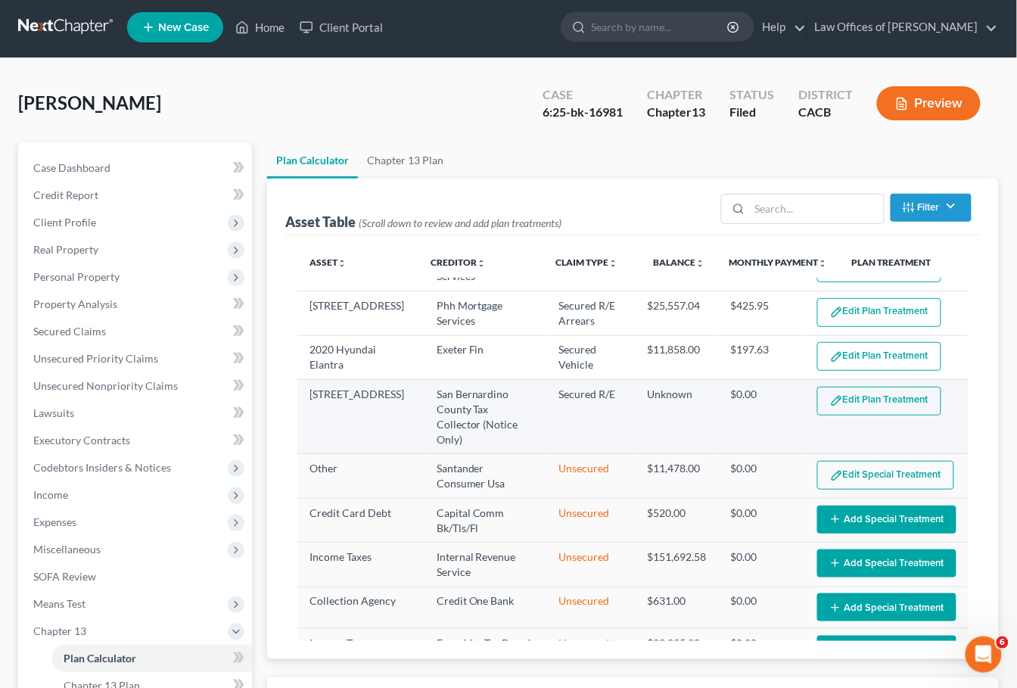
select select "59"
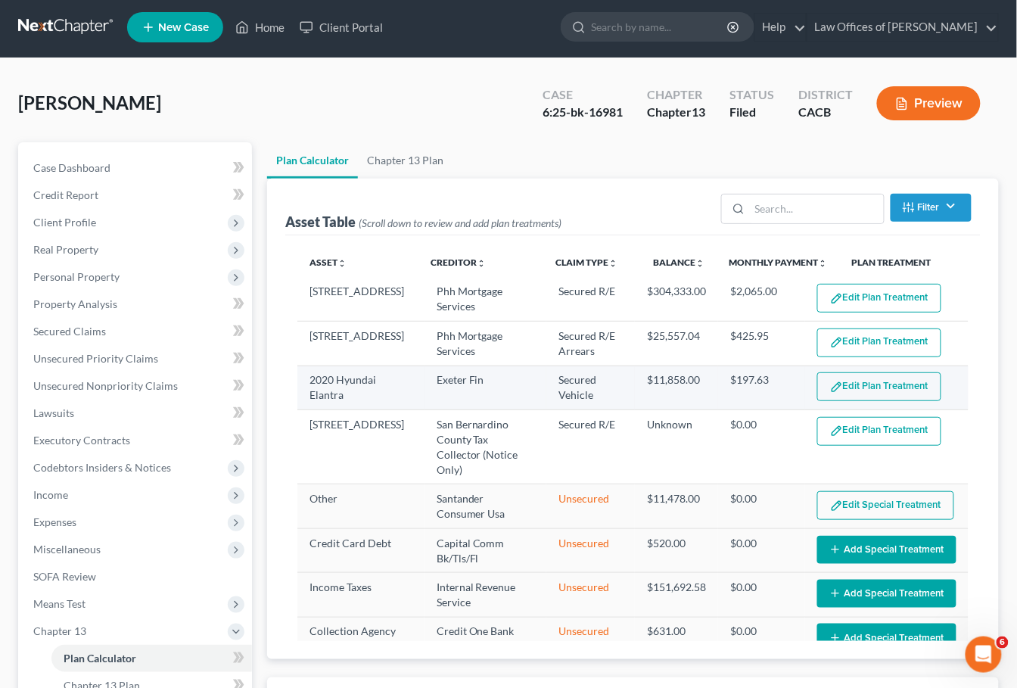
scroll to position [0, 0]
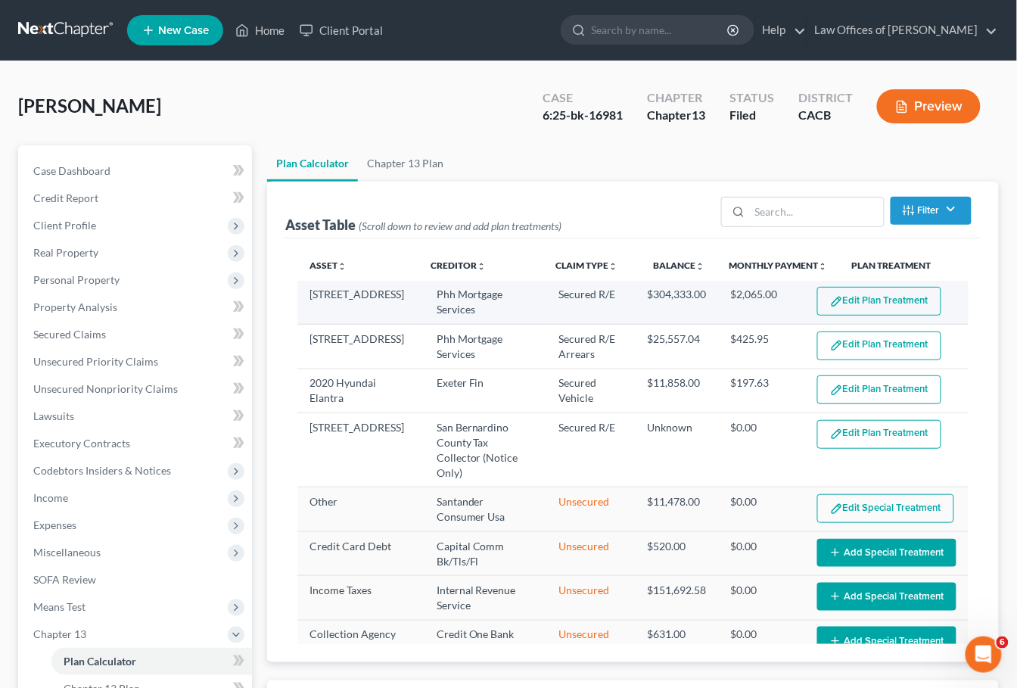
click at [865, 309] on button "Edit Plan Treatment" at bounding box center [879, 301] width 124 height 29
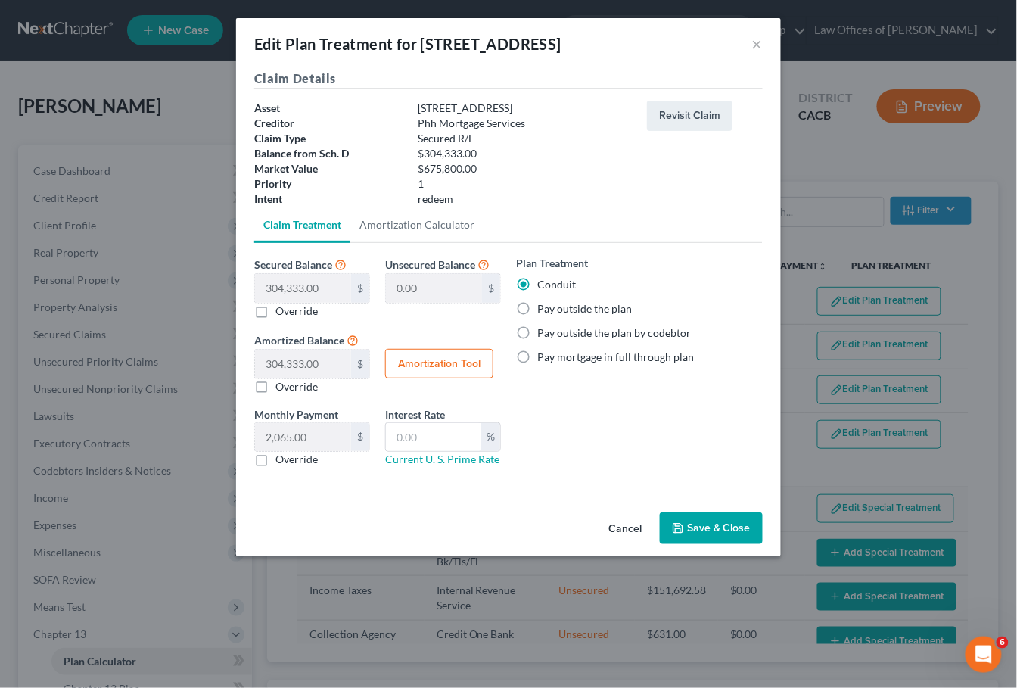
click at [558, 301] on label "Pay outside the plan" at bounding box center [584, 308] width 95 height 15
click at [553, 301] on input "Pay outside the plan" at bounding box center [548, 306] width 10 height 10
radio input "true"
click at [696, 529] on button "Save & Close" at bounding box center [711, 528] width 103 height 32
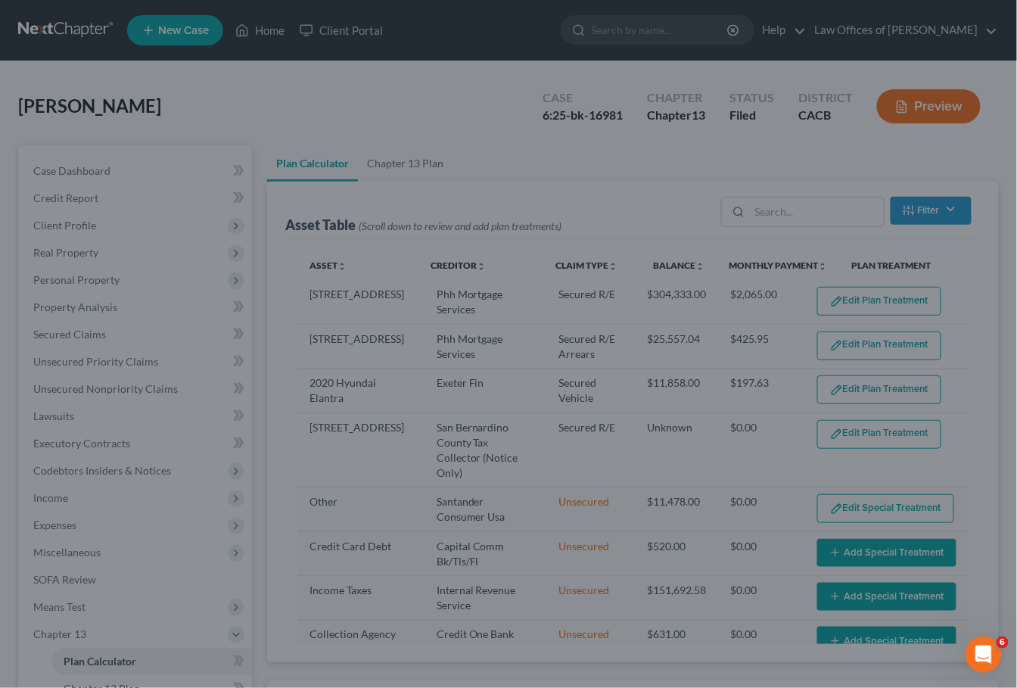
select select "59"
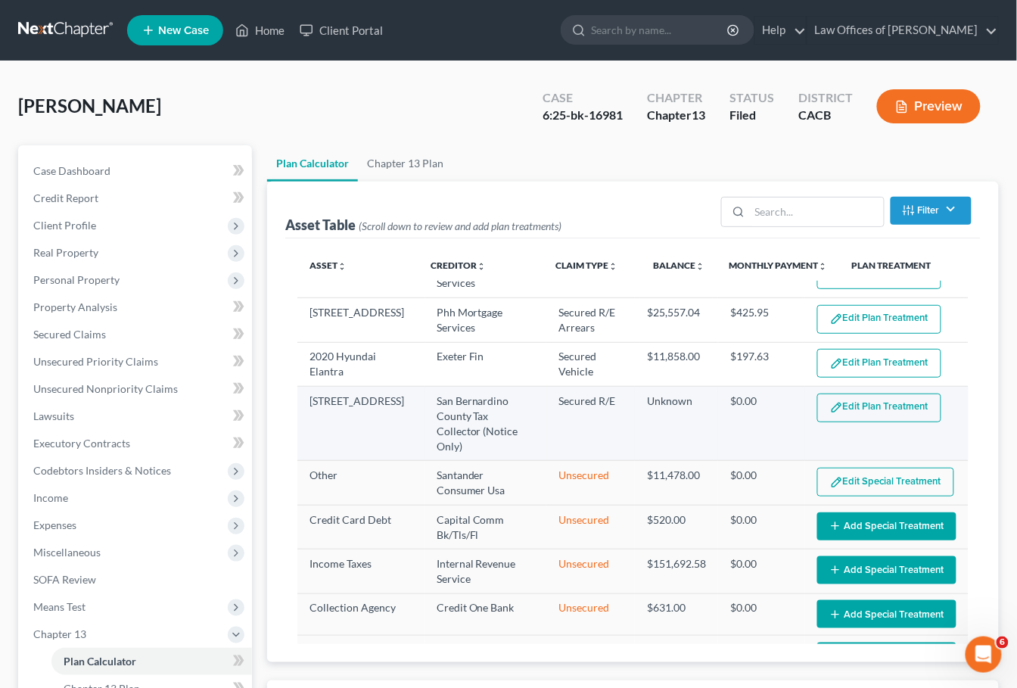
scroll to position [30, 0]
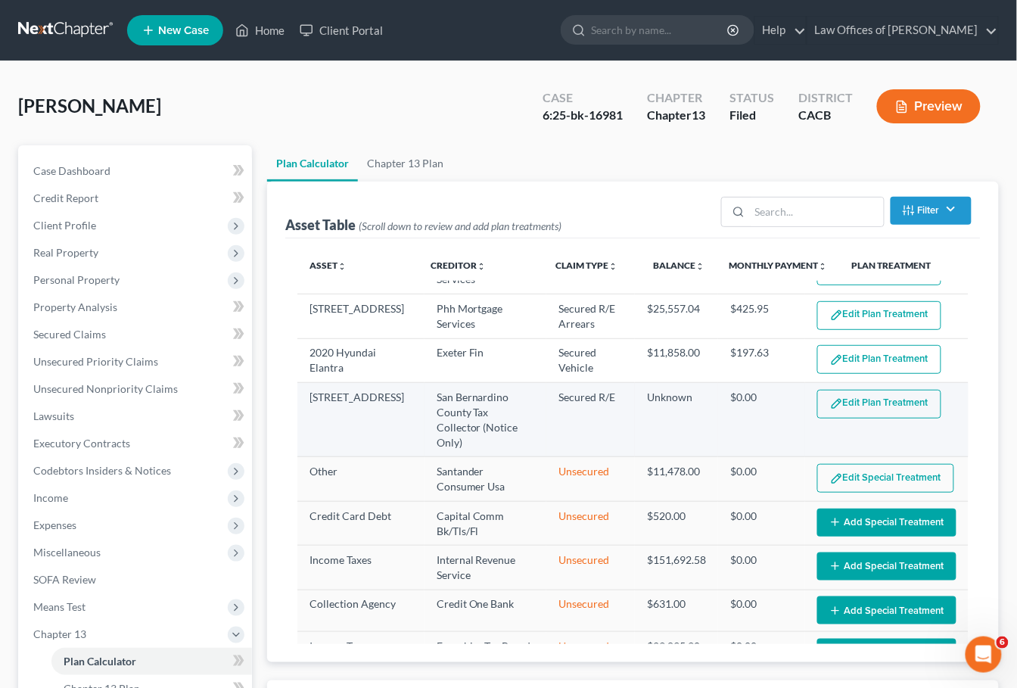
click at [868, 392] on button "Edit Plan Treatment" at bounding box center [879, 404] width 124 height 29
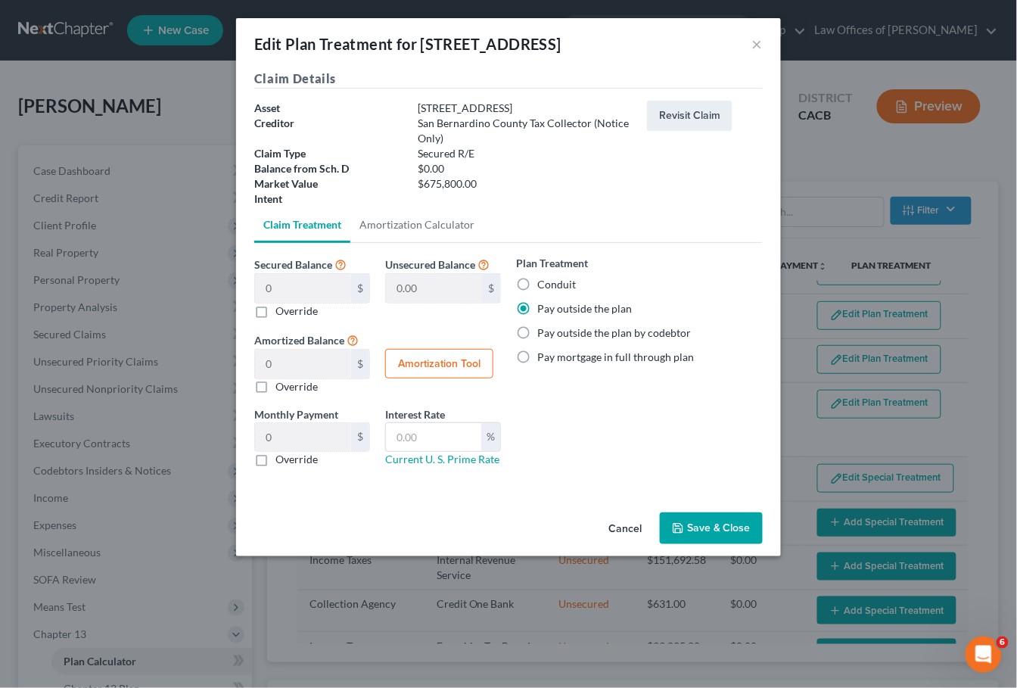
click at [720, 512] on button "Save & Close" at bounding box center [711, 528] width 103 height 32
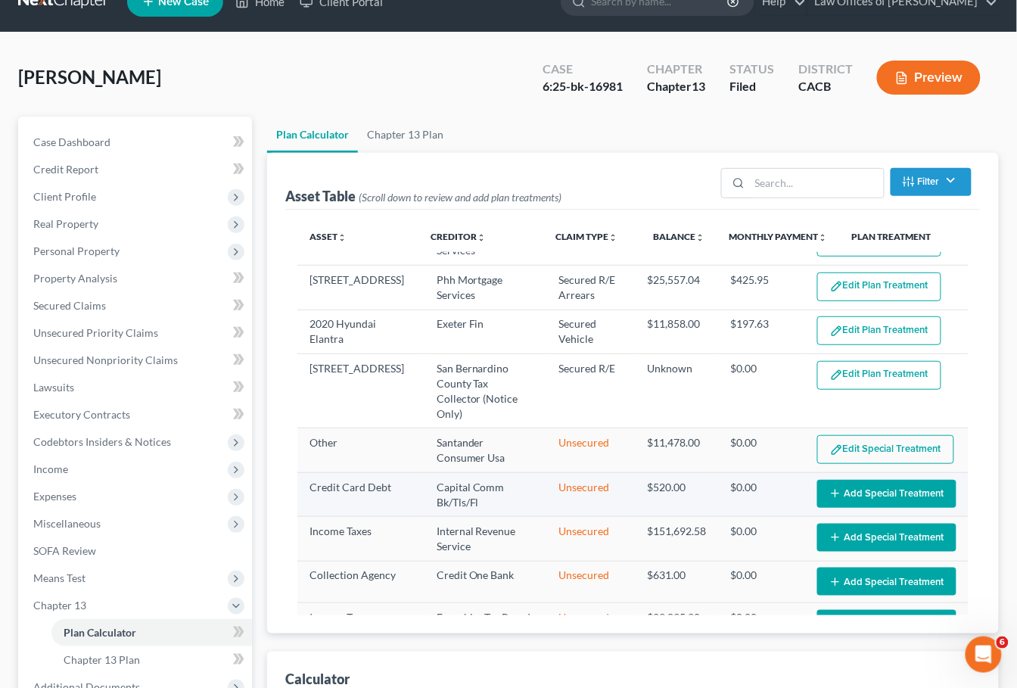
scroll to position [145, 0]
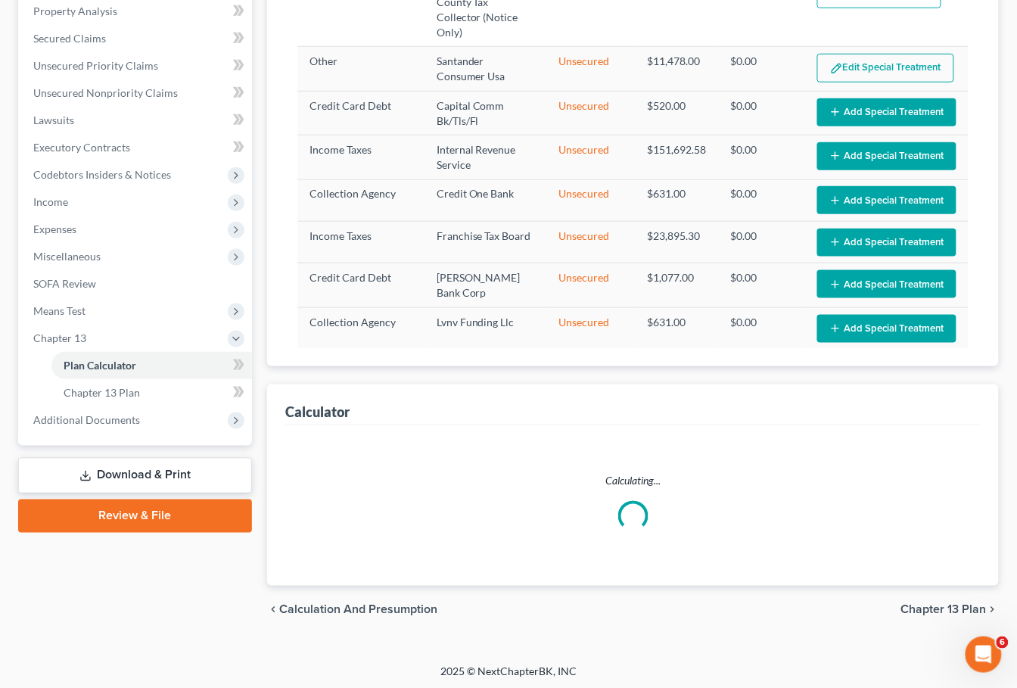
select select "59"
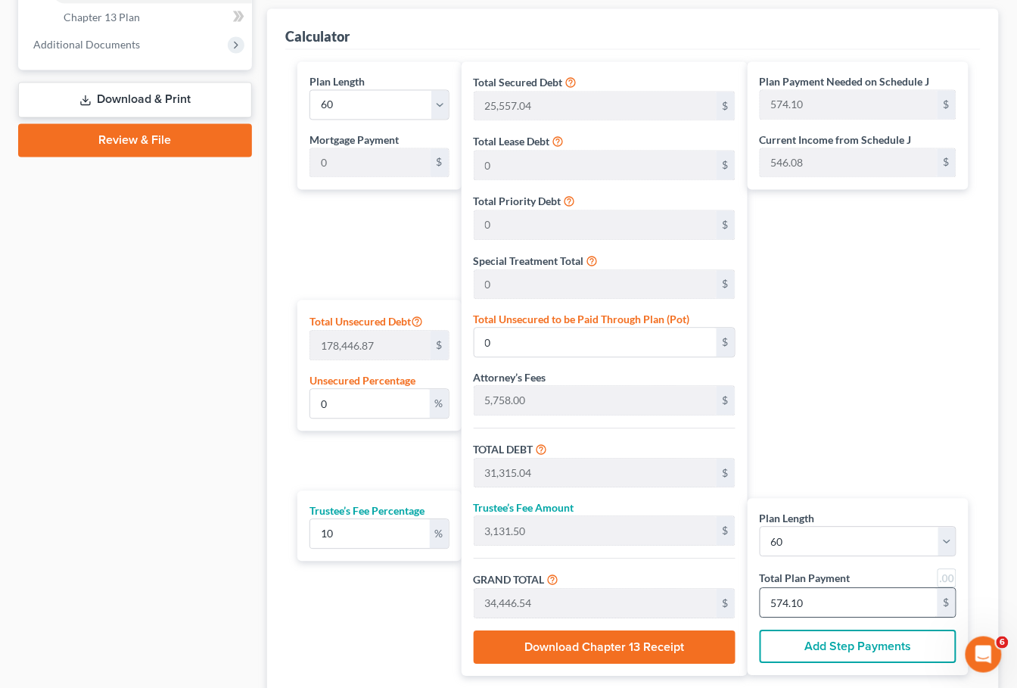
scroll to position [779, 0]
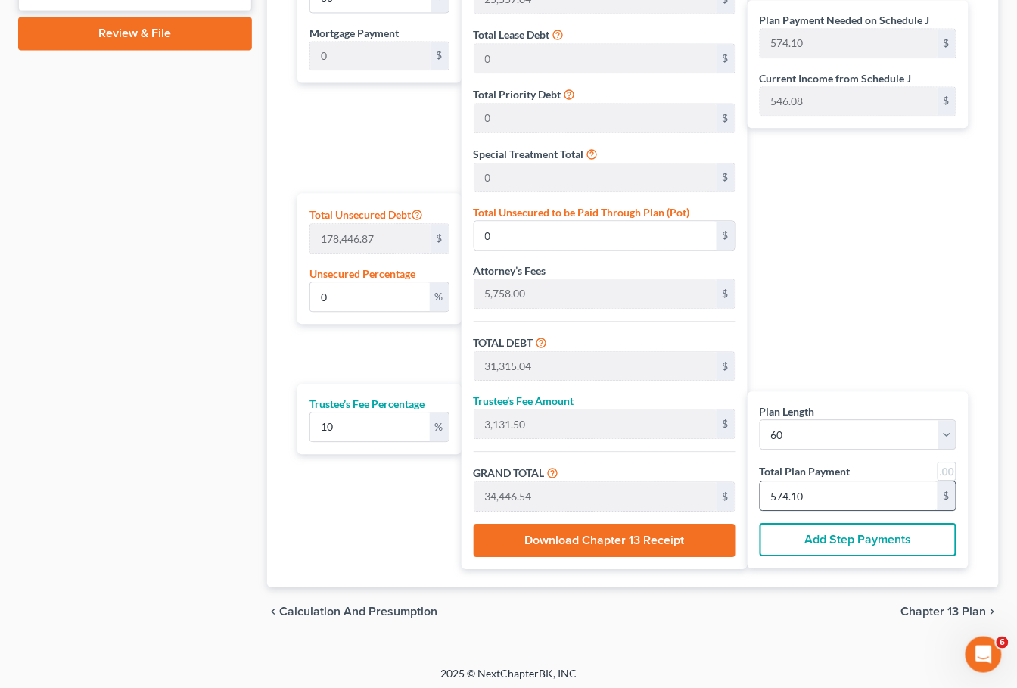
click at [838, 496] on input "574.10" at bounding box center [849, 495] width 177 height 29
type input "-0.00"
type input "-0.49"
type input "31,314.54"
type input "3,131.45"
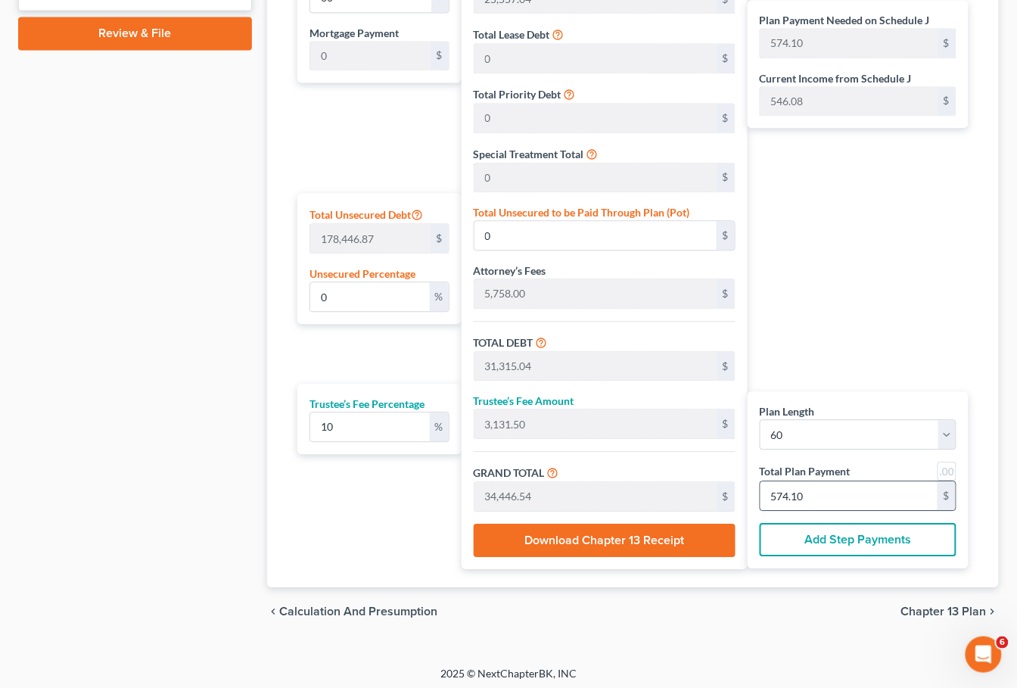
type input "34,446.00"
type input "574.1"
type input "-5.94"
type input "31,309.09"
type input "3,130.90"
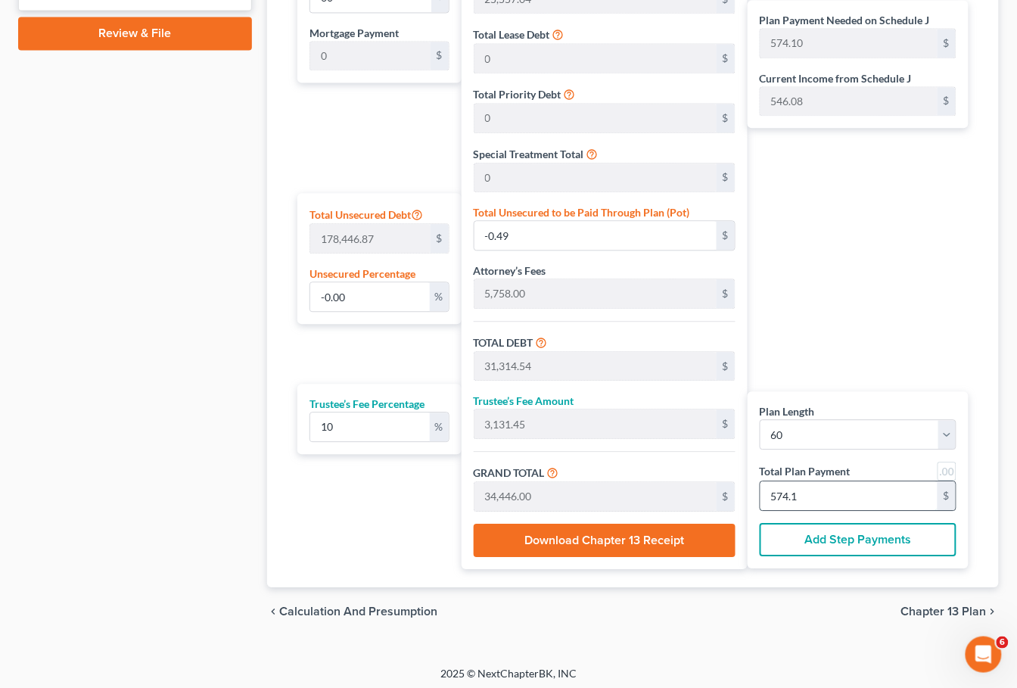
type input "34,440.00"
type input "574"
type input "0"
type input "3,109.09"
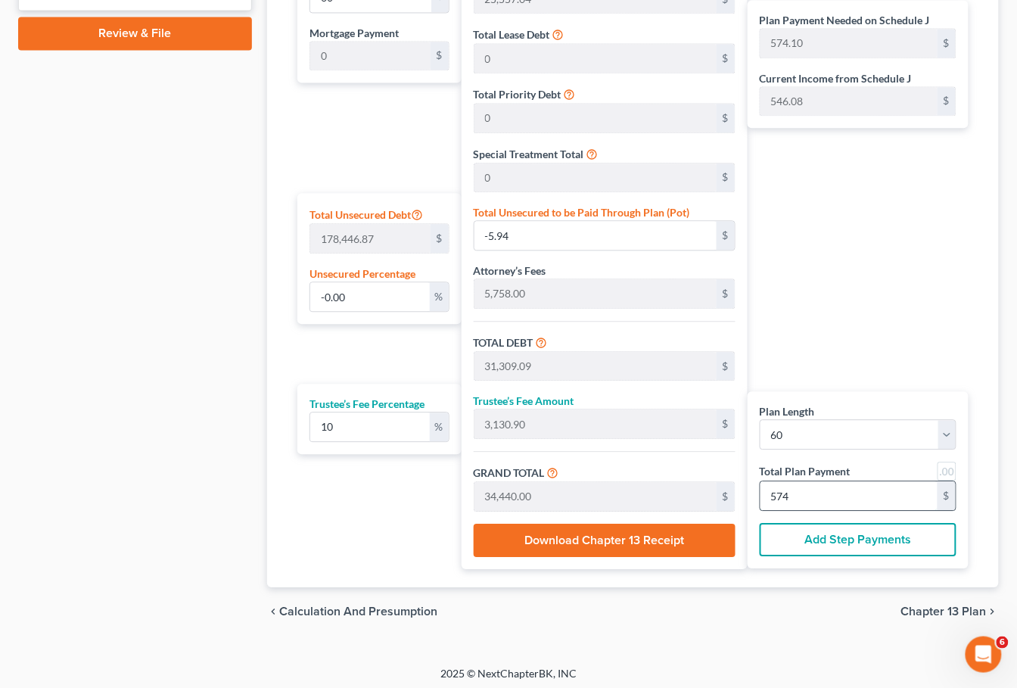
type input "310.90"
type input "3,420.00"
type input "57"
type input "0.03"
type input "48.59"
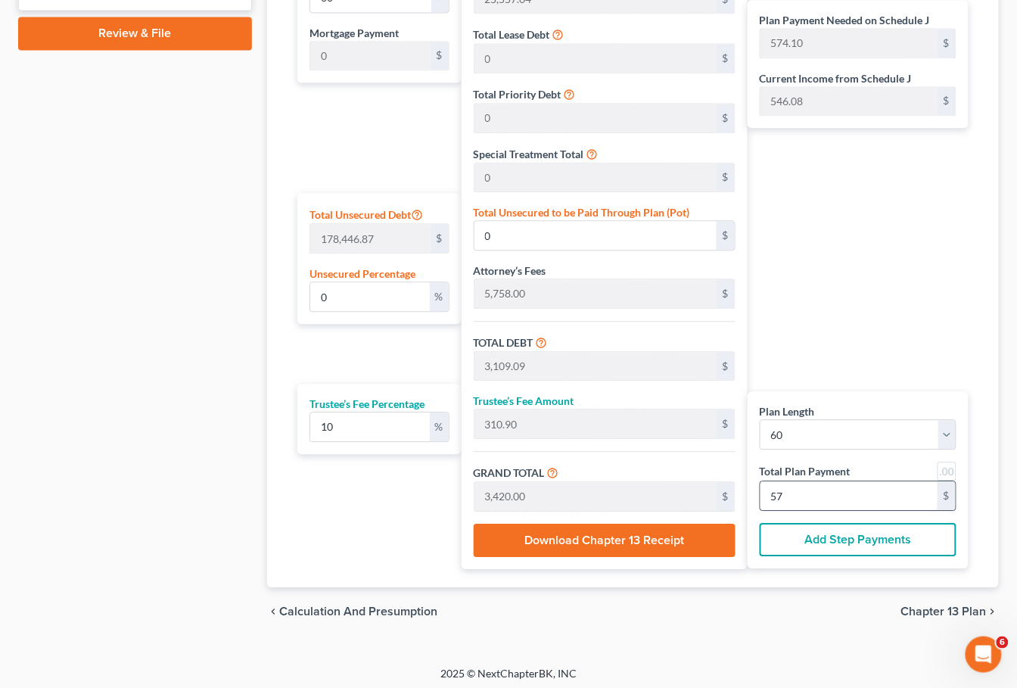
type input "31,363.63"
type input "3,136.36"
type input "34,500.00"
type input "575"
type input "0"
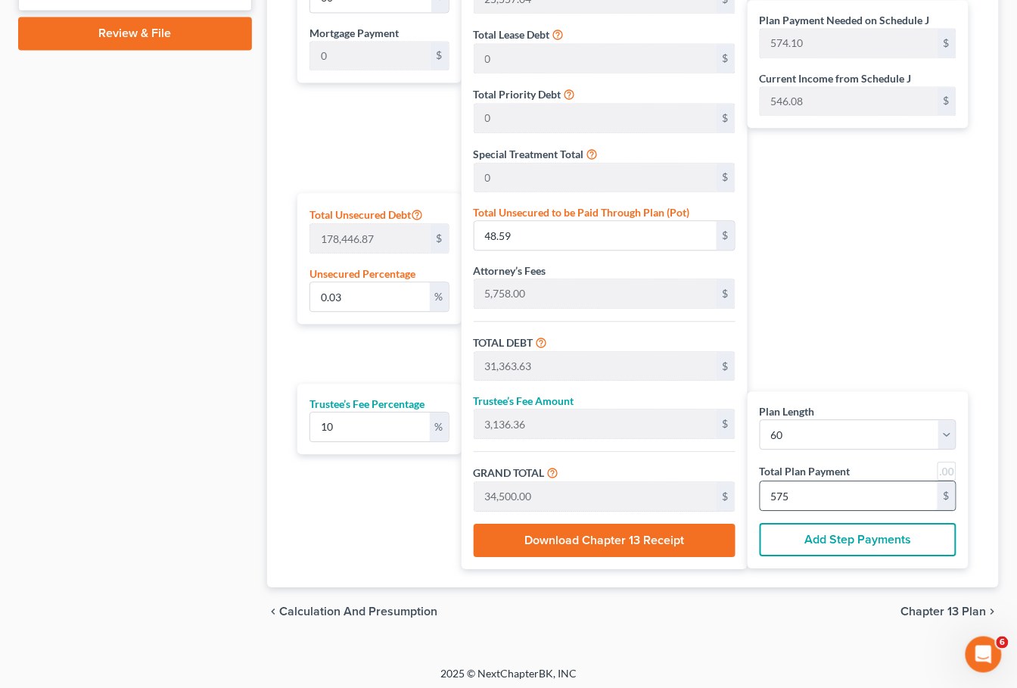
type input "0"
type input "3,109.09"
type input "310.90"
type input "3,420.00"
type input "57"
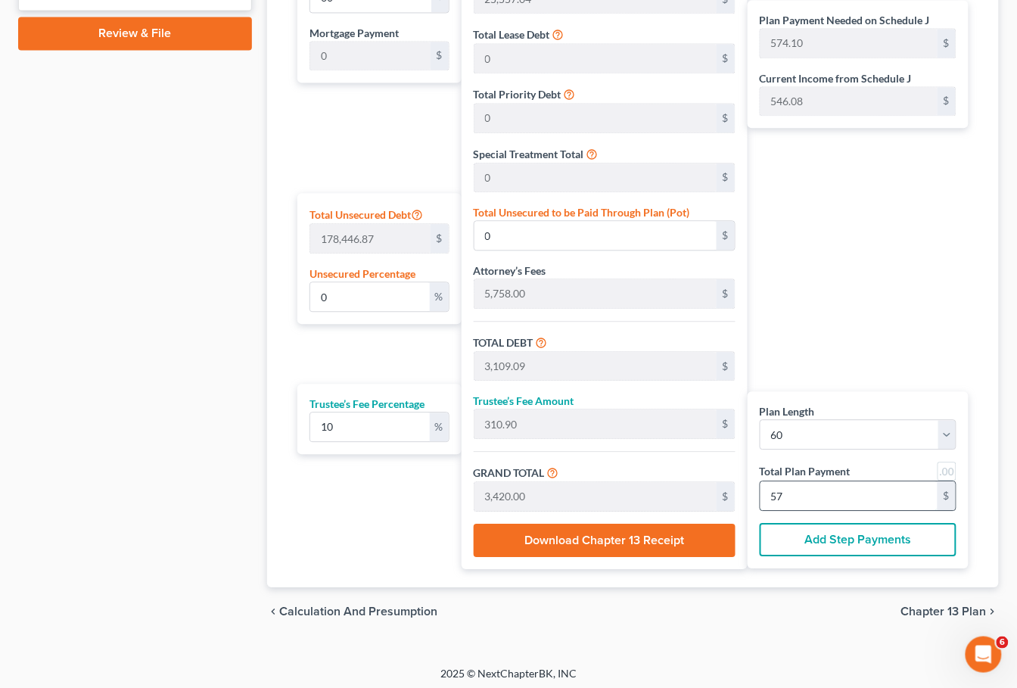
type input "-0.00"
type input "-5.94"
type input "31,309.09"
type input "3,130.90"
type input "34,440.00"
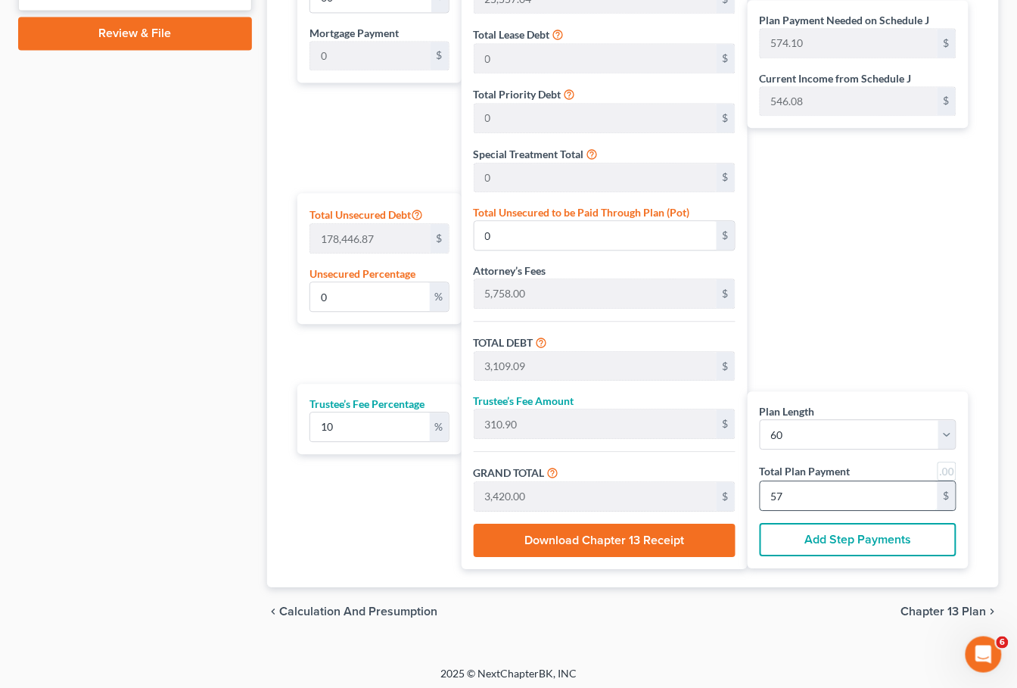
type input "574"
type input "0"
type input "3,109.09"
type input "310.90"
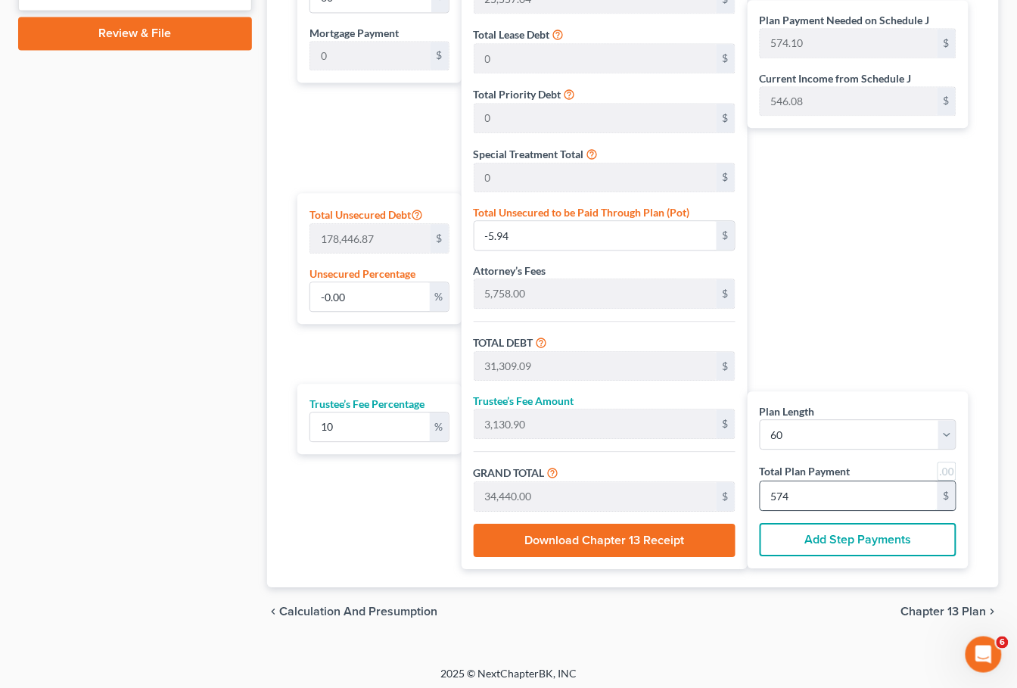
type input "3,420.00"
type input "57"
click at [718, 612] on div "chevron_left Calculation and Presumption Chapter 13 Plan chevron_right" at bounding box center [633, 611] width 732 height 48
click at [942, 611] on span "Chapter 13 Plan" at bounding box center [944, 611] width 86 height 12
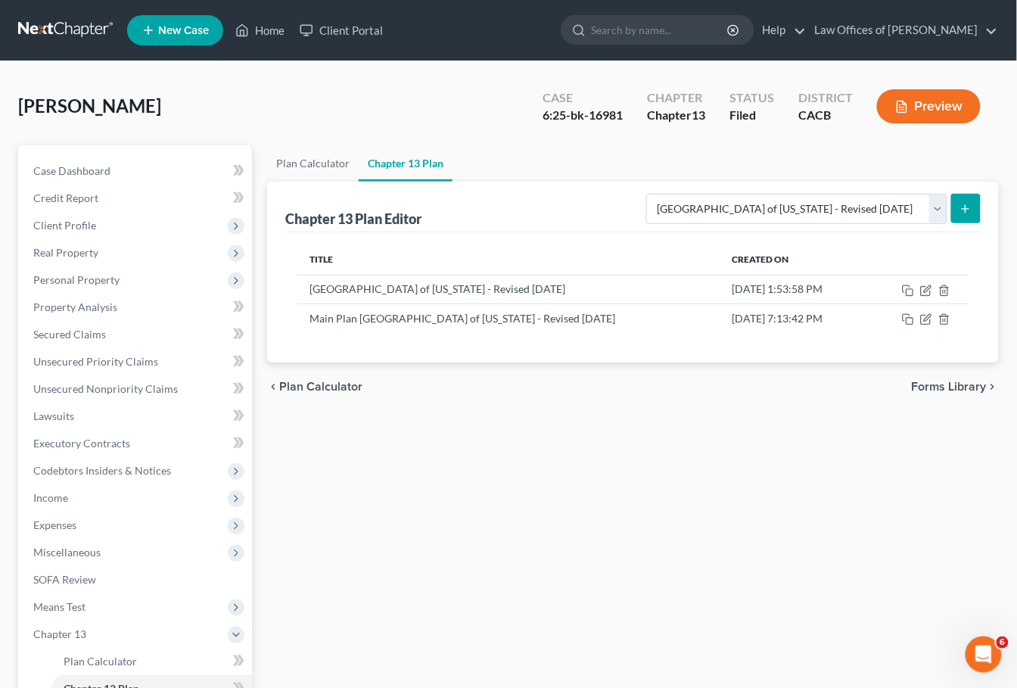
click at [955, 213] on button "submit" at bounding box center [966, 209] width 30 height 30
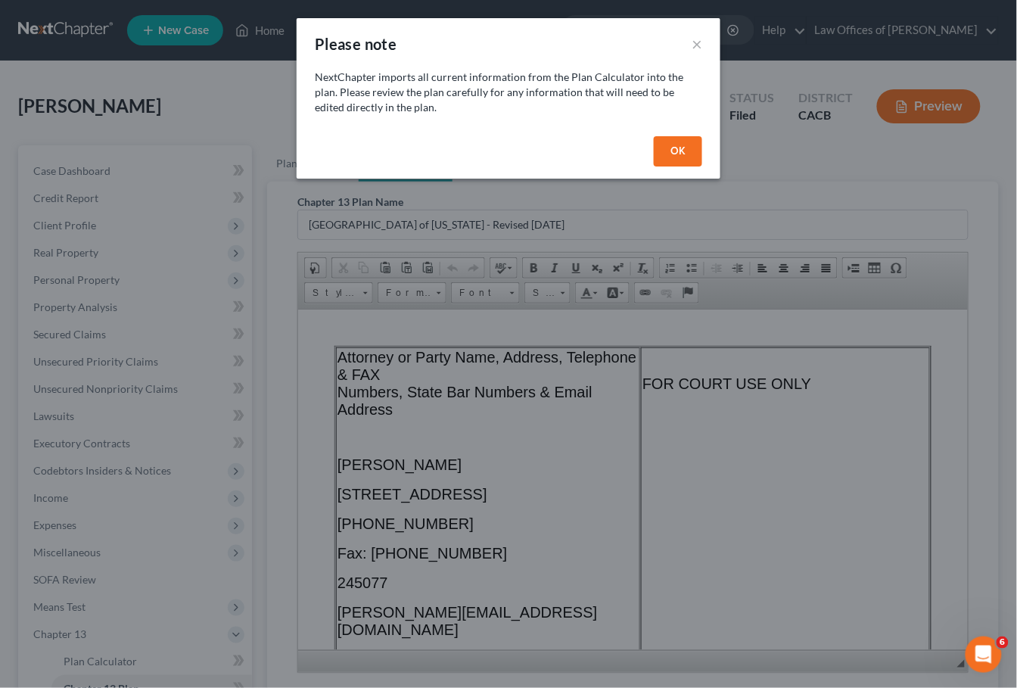
click at [685, 149] on button "OK" at bounding box center [678, 151] width 48 height 30
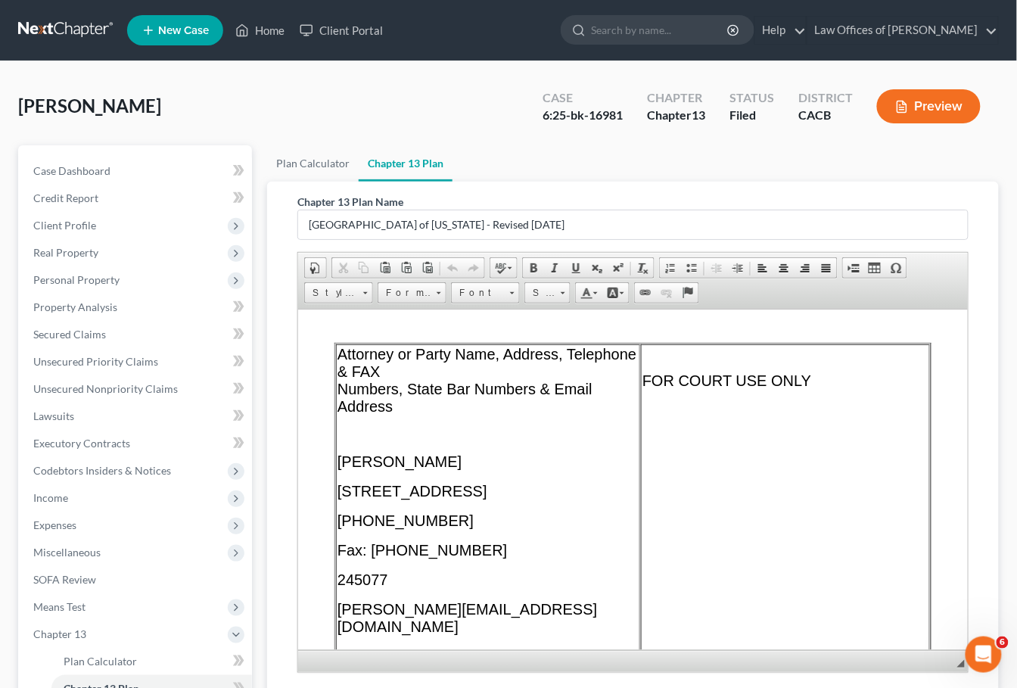
scroll to position [235, 0]
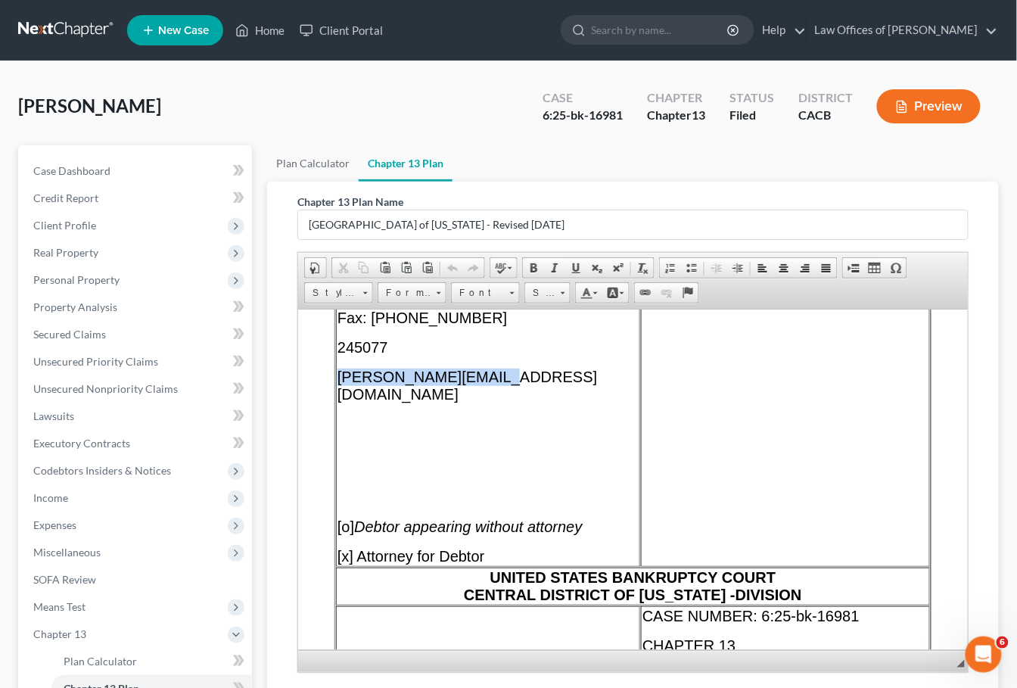
drag, startPoint x: 436, startPoint y: 397, endPoint x: 337, endPoint y: 397, distance: 99.1
click at [337, 397] on p "[PERSON_NAME][EMAIL_ADDRESS][DOMAIN_NAME]" at bounding box center [487, 385] width 301 height 35
paste body
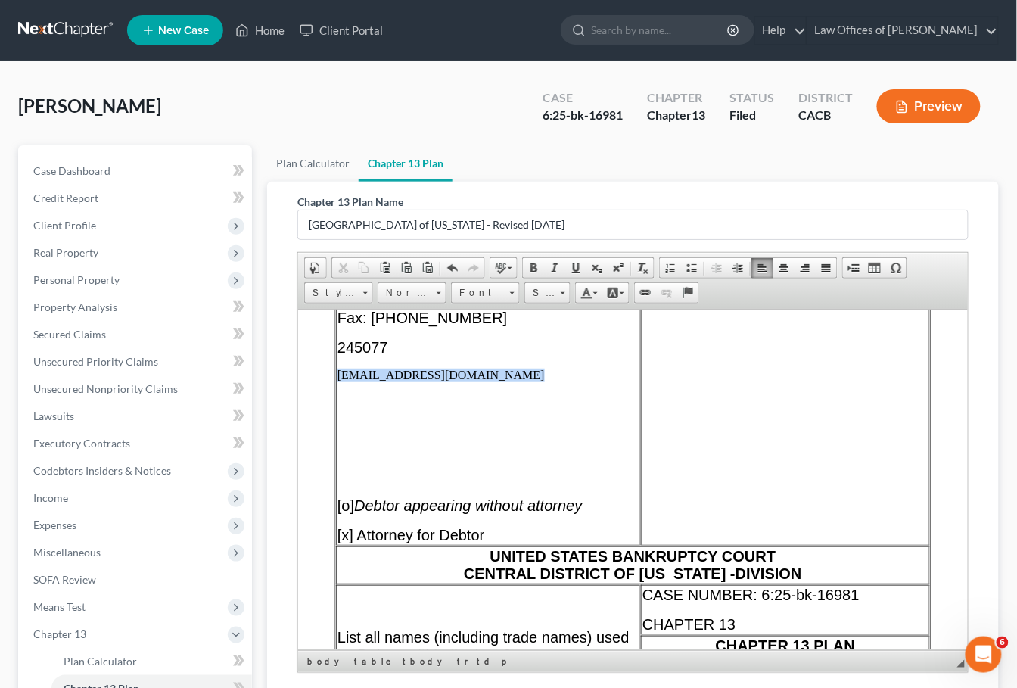
drag, startPoint x: 509, startPoint y: 394, endPoint x: 337, endPoint y: 391, distance: 171.8
click at [337, 381] on p "[EMAIL_ADDRESS][DOMAIN_NAME] ​" at bounding box center [487, 375] width 301 height 14
click at [557, 296] on link "Size" at bounding box center [547, 292] width 46 height 21
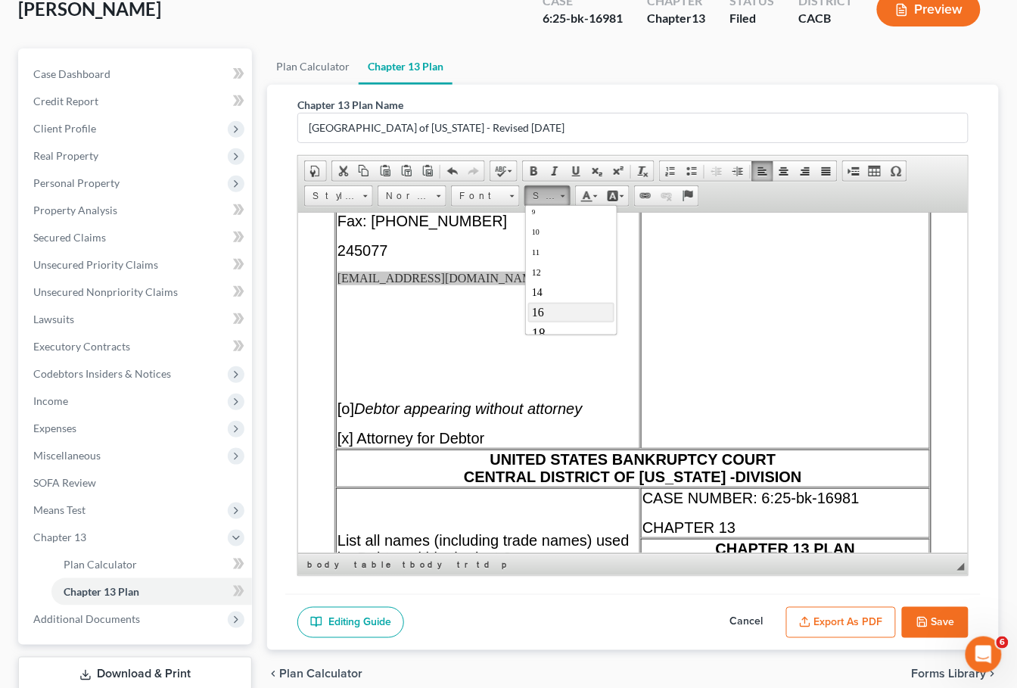
scroll to position [48, 0]
click at [554, 322] on link "18" at bounding box center [571, 330] width 86 height 22
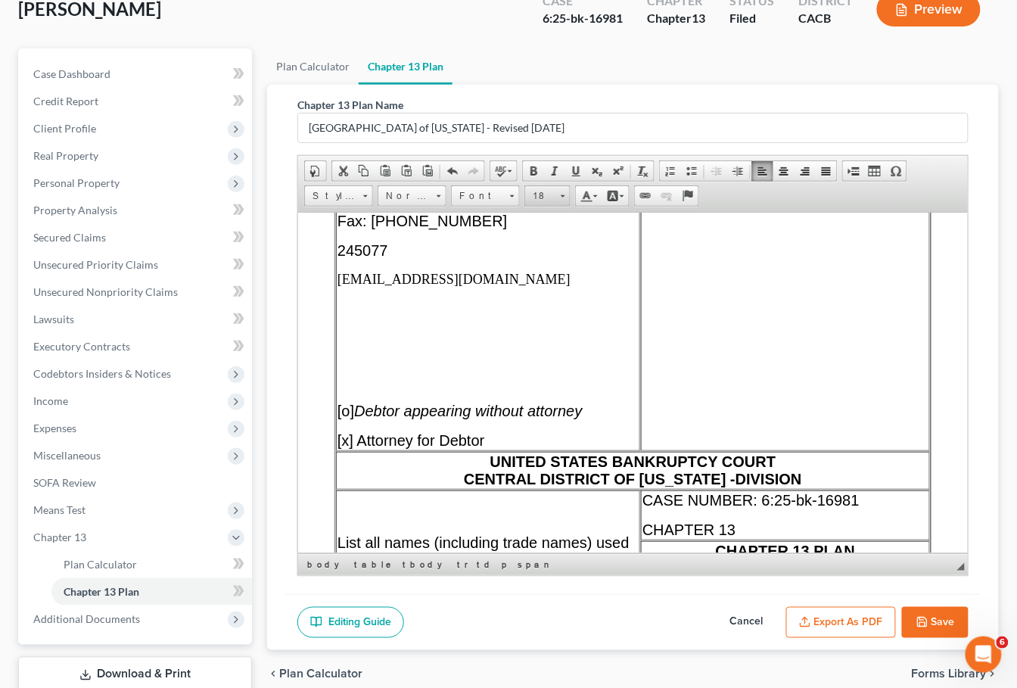
drag, startPoint x: 253, startPoint y: 1, endPoint x: 558, endPoint y: 203, distance: 365.9
click at [558, 203] on link "18" at bounding box center [547, 195] width 46 height 21
drag, startPoint x: 568, startPoint y: 305, endPoint x: 764, endPoint y: 290, distance: 195.8
click at [568, 305] on link "20" at bounding box center [571, 306] width 86 height 23
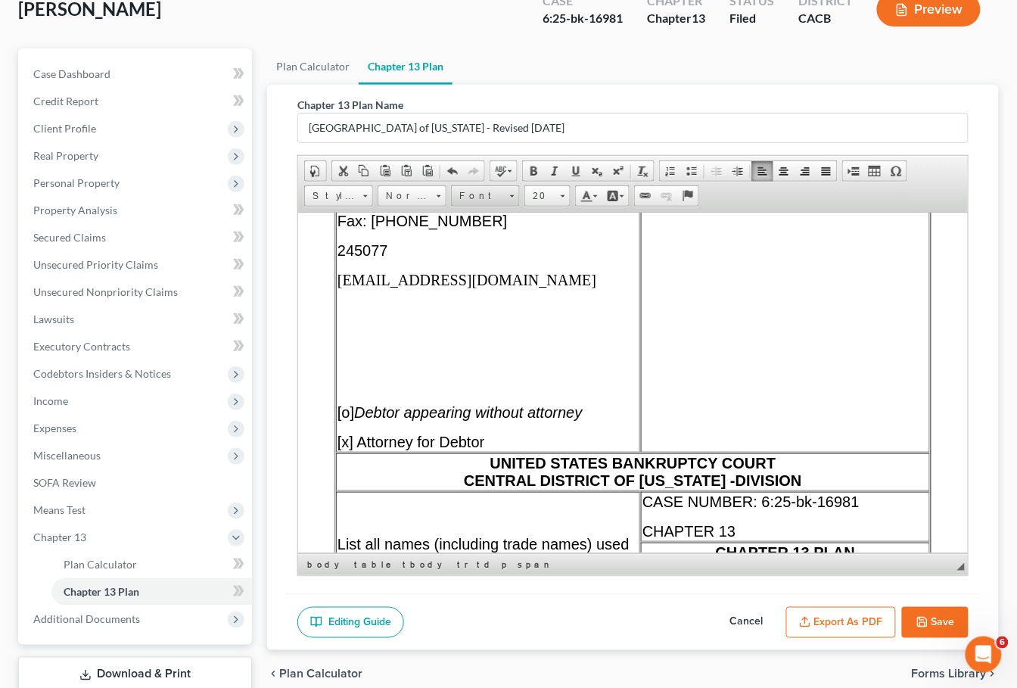
click at [460, 195] on span "Font" at bounding box center [478, 196] width 53 height 20
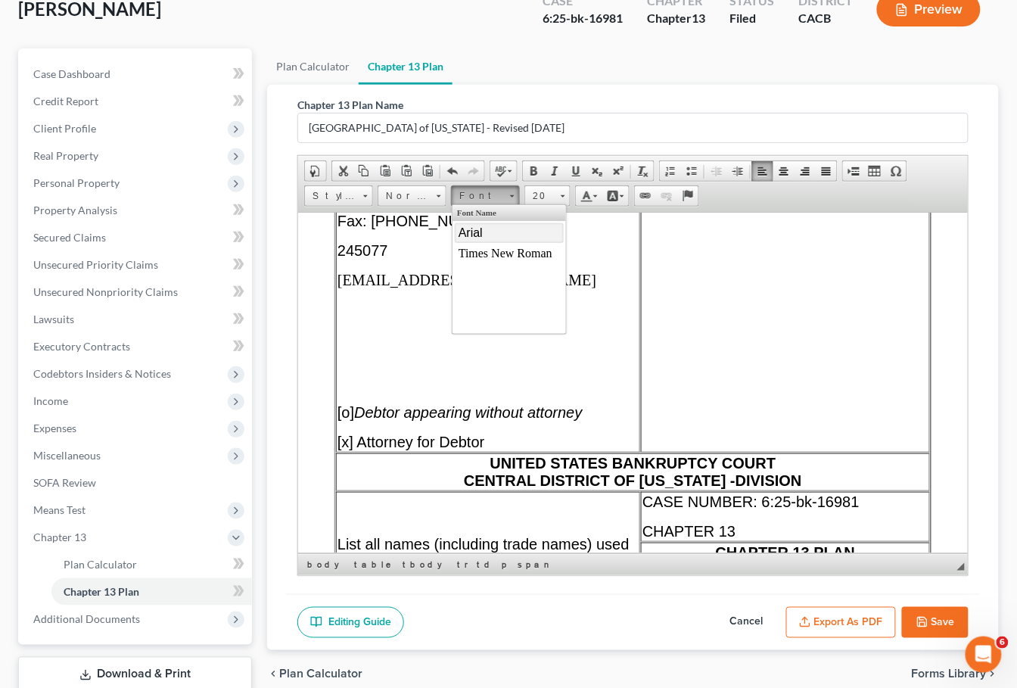
click at [468, 229] on span "Arial" at bounding box center [470, 232] width 24 height 13
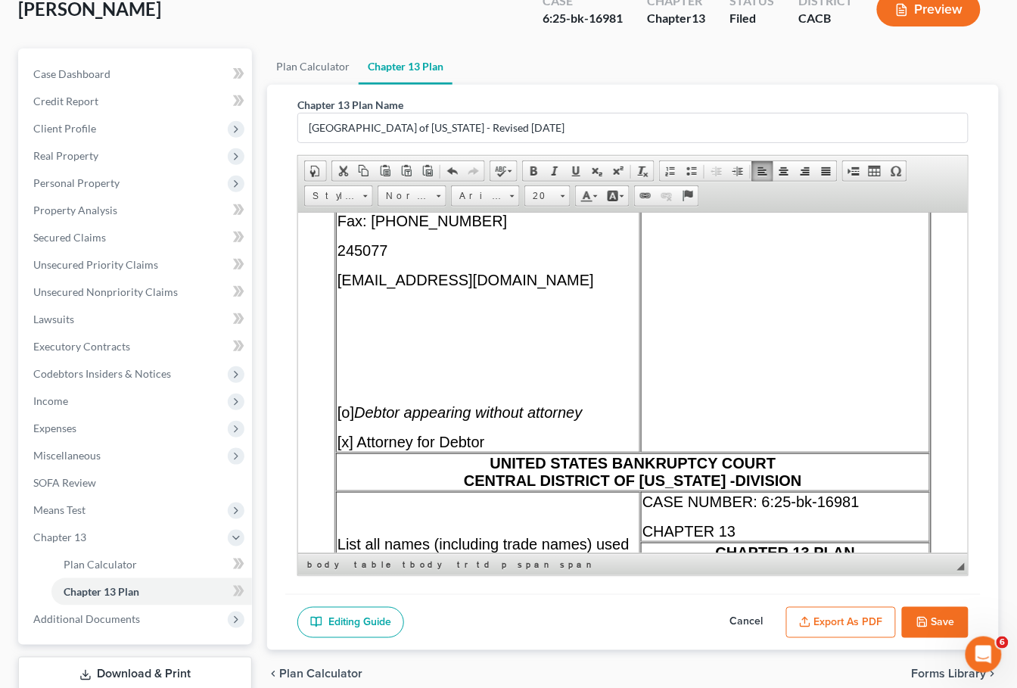
drag, startPoint x: 465, startPoint y: 381, endPoint x: 473, endPoint y: 376, distance: 9.5
click at [465, 366] on p at bounding box center [487, 359] width 301 height 14
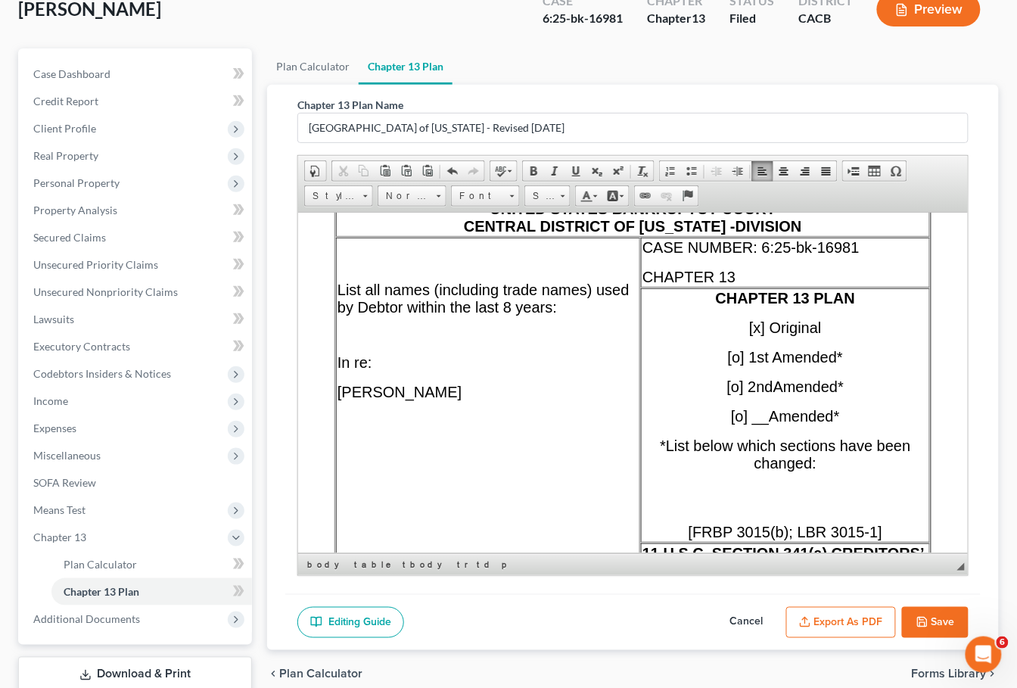
scroll to position [455, 0]
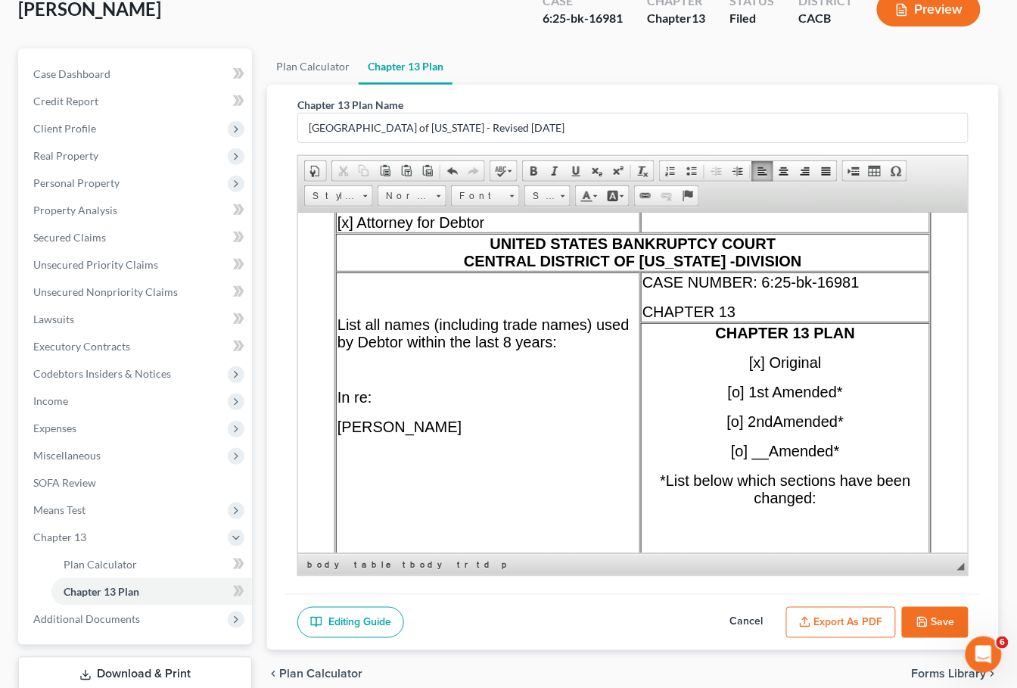
click at [739, 269] on span "DIVISION" at bounding box center [768, 260] width 67 height 17
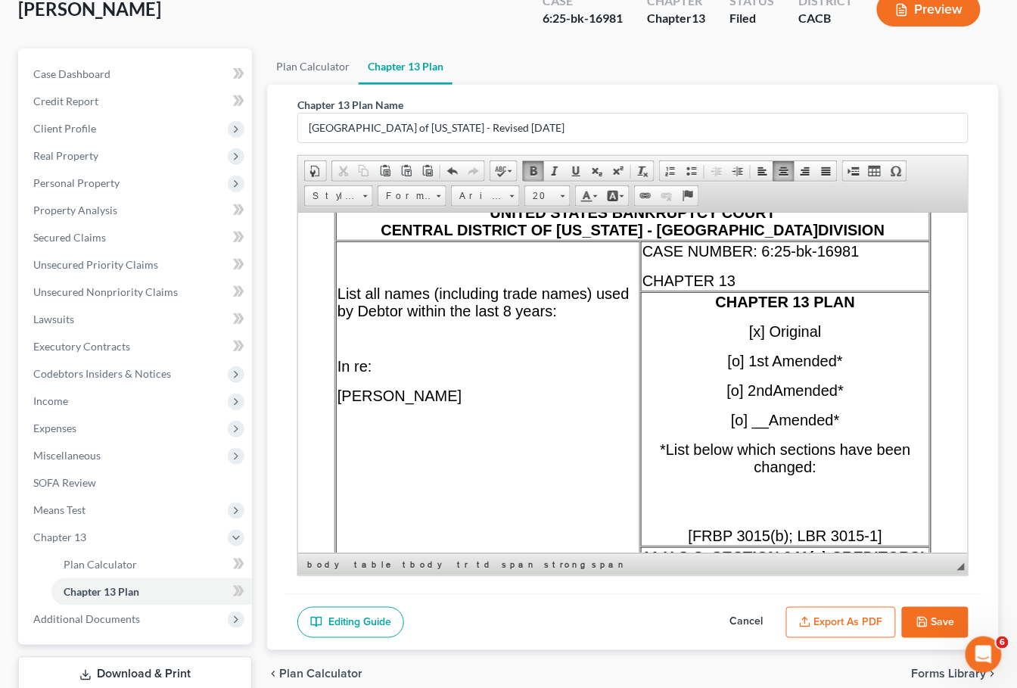
scroll to position [490, 0]
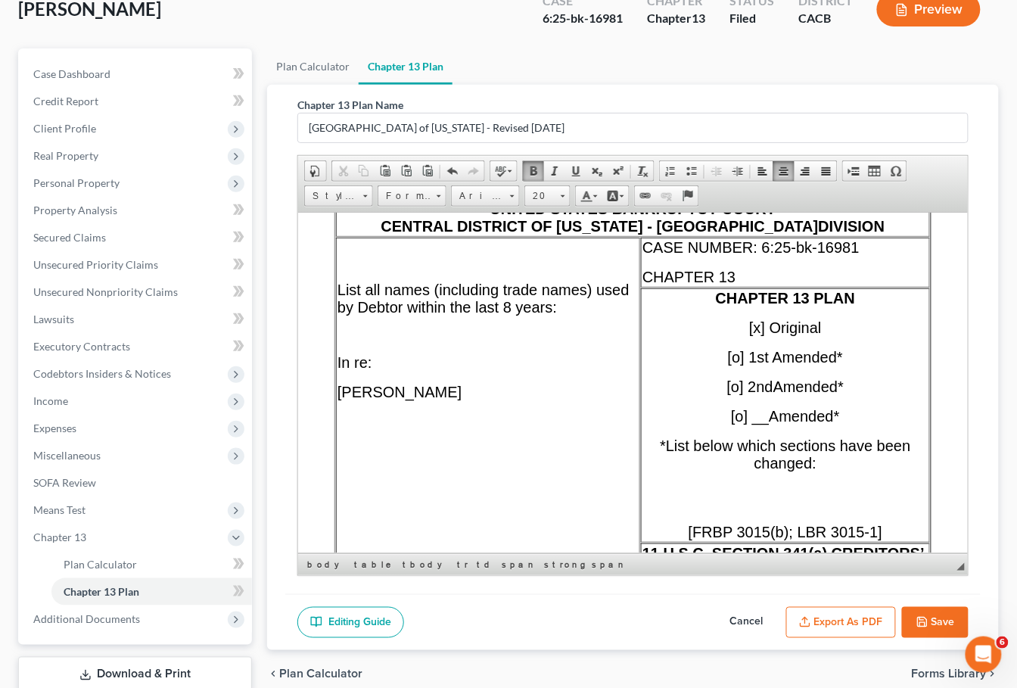
click at [880, 256] on p "CASE NUMBER: 6:25-bk-16981" at bounding box center [785, 246] width 286 height 17
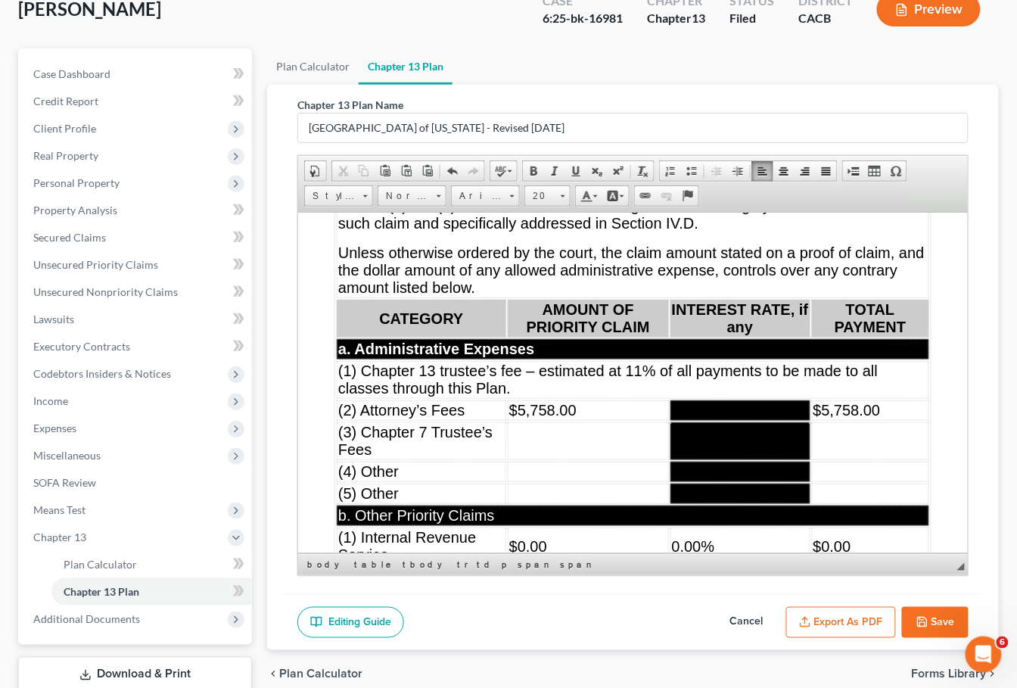
scroll to position [6717, 0]
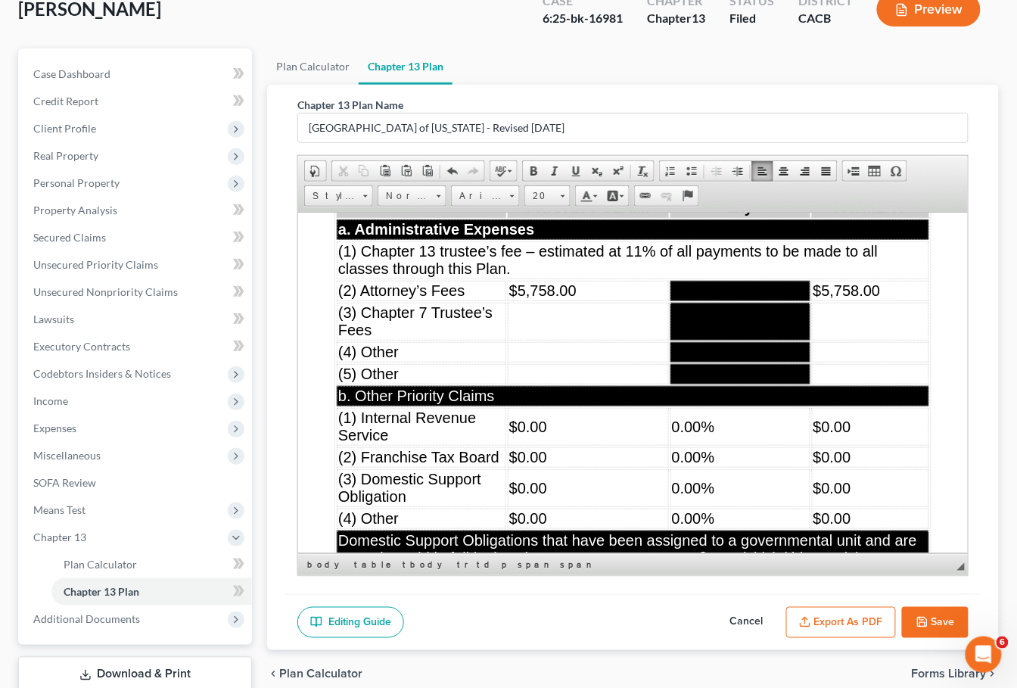
click at [584, 445] on td "$0.00" at bounding box center [587, 426] width 161 height 38
click at [630, 445] on td "$0.00" at bounding box center [587, 426] width 161 height 38
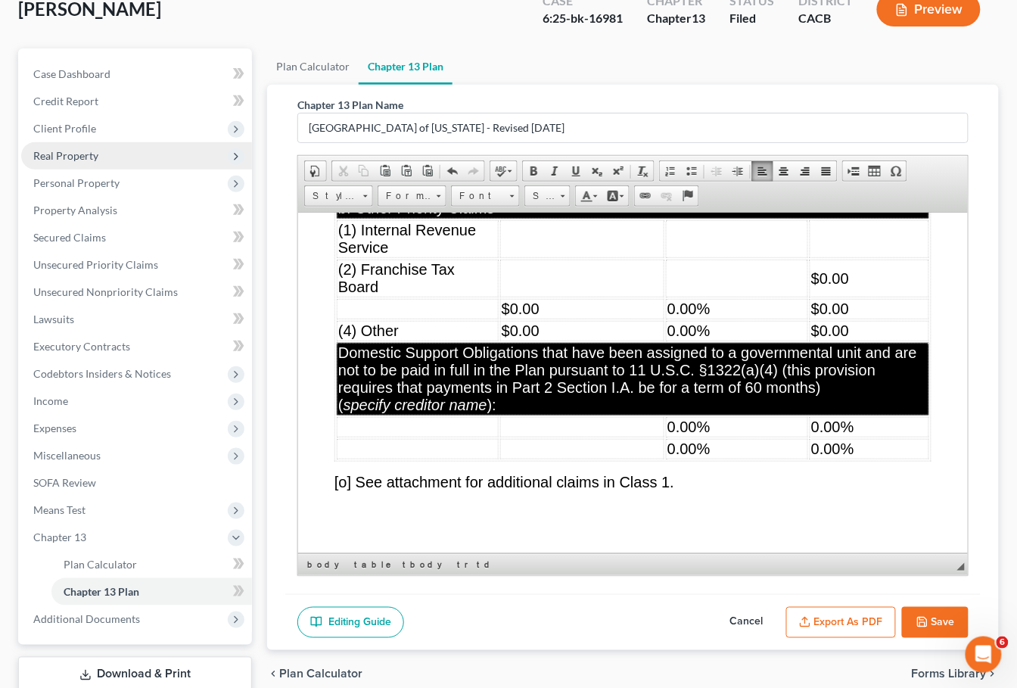
click at [452, 168] on span at bounding box center [453, 171] width 12 height 12
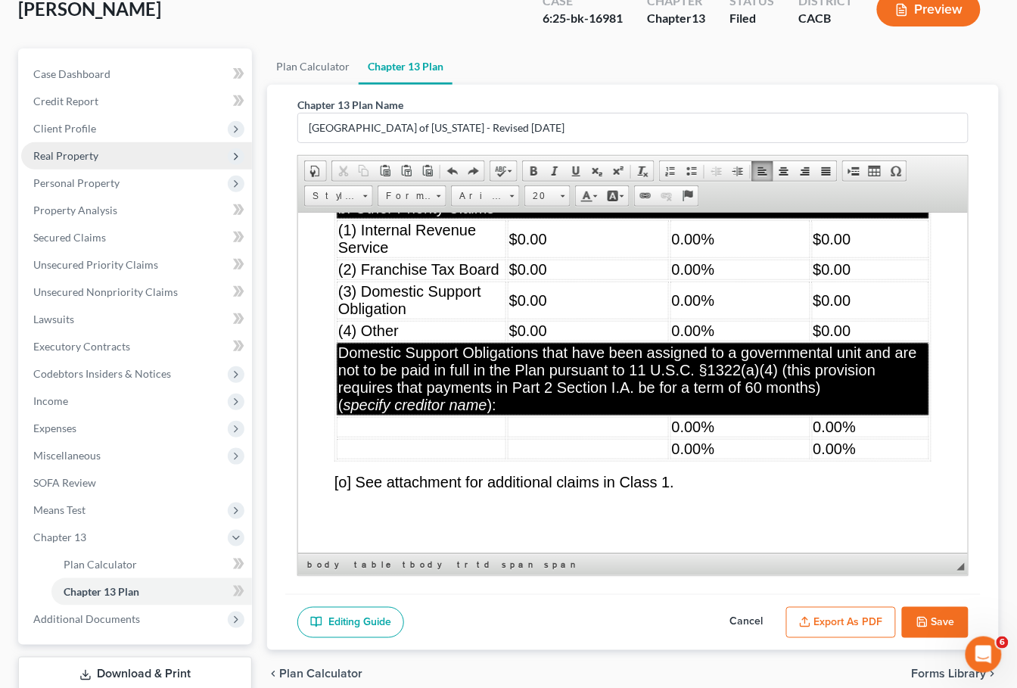
click at [452, 168] on span at bounding box center [453, 171] width 12 height 12
click at [482, 166] on link "Redo" at bounding box center [473, 171] width 21 height 20
click at [480, 168] on span at bounding box center [474, 171] width 12 height 12
click at [478, 168] on span at bounding box center [474, 171] width 12 height 12
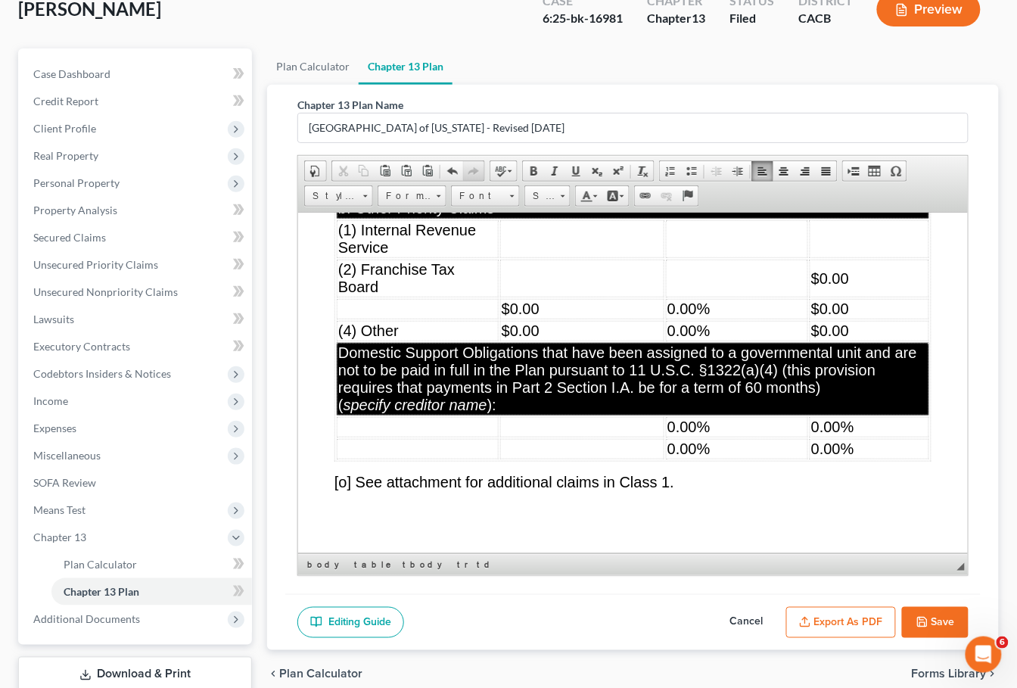
click at [478, 168] on span at bounding box center [474, 171] width 12 height 12
click at [458, 168] on span at bounding box center [453, 171] width 12 height 12
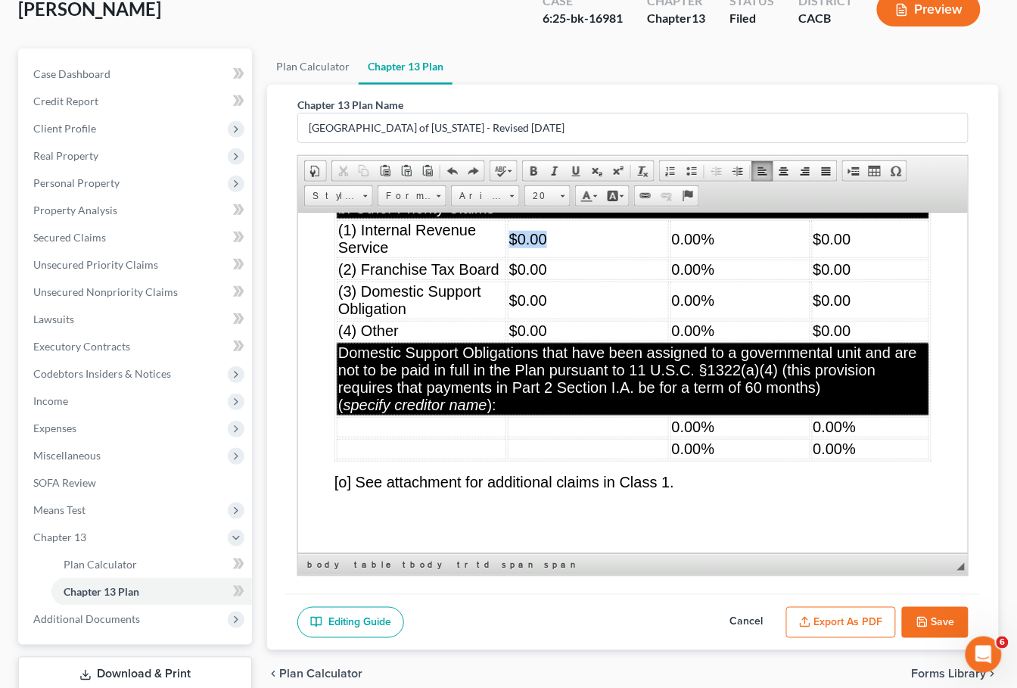
drag, startPoint x: 584, startPoint y: 315, endPoint x: 513, endPoint y: 307, distance: 70.9
click at [513, 257] on td "$0.00" at bounding box center [587, 238] width 161 height 38
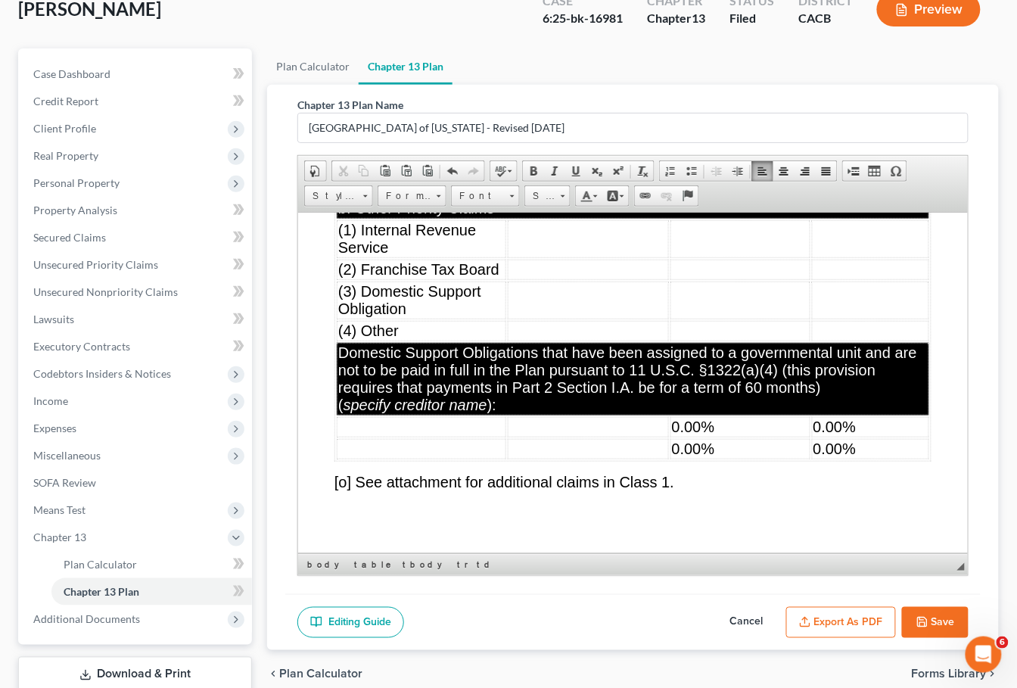
click at [699, 434] on span "0.00%" at bounding box center [692, 426] width 43 height 17
drag, startPoint x: 748, startPoint y: 499, endPoint x: 695, endPoint y: 503, distance: 53.9
click at [695, 437] on td "0.00%" at bounding box center [740, 426] width 140 height 20
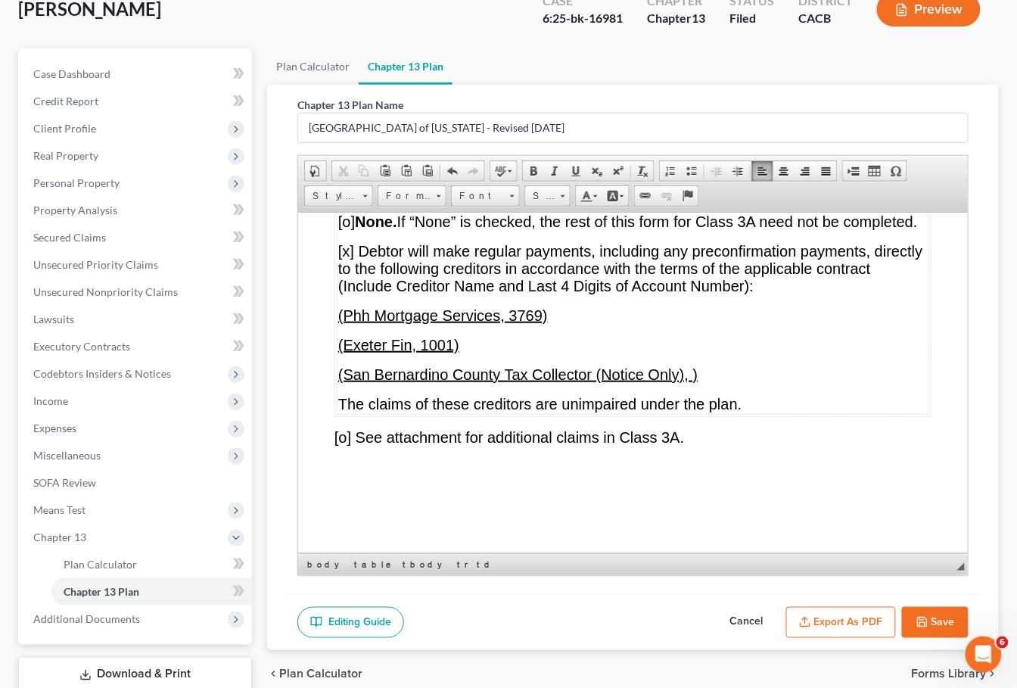
scroll to position [8242, 0]
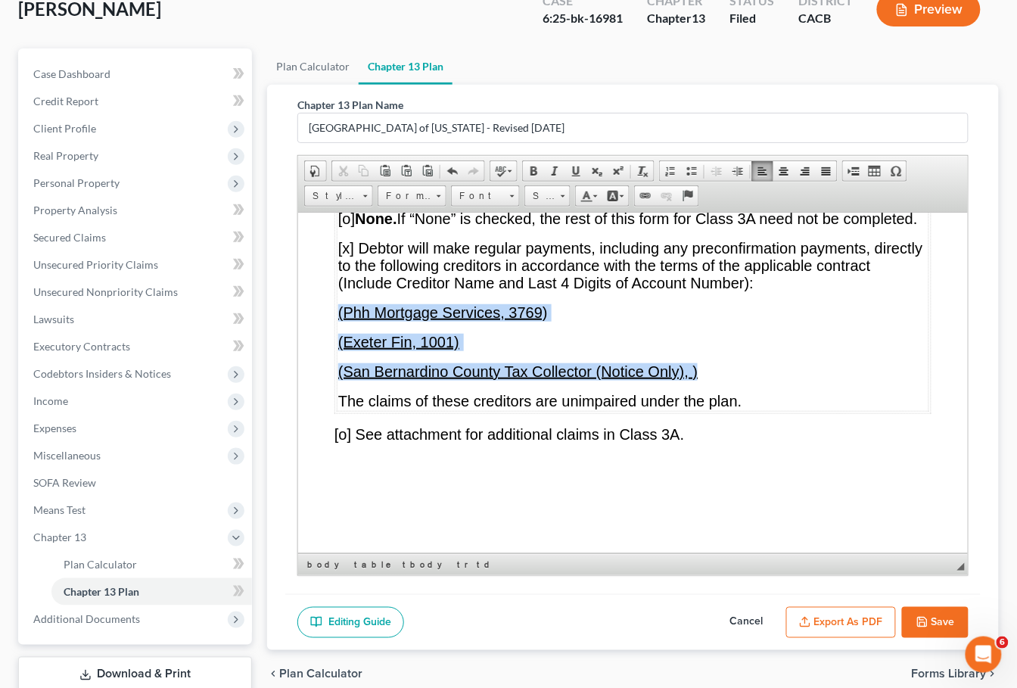
drag, startPoint x: 674, startPoint y: 458, endPoint x: 340, endPoint y: 400, distance: 338.7
click at [340, 400] on td "UNIMPAIRED CLAIMS TO BE PAID DIRECTLY BY DEBTOR. Check One. [o] None. If “None”…" at bounding box center [632, 280] width 593 height 262
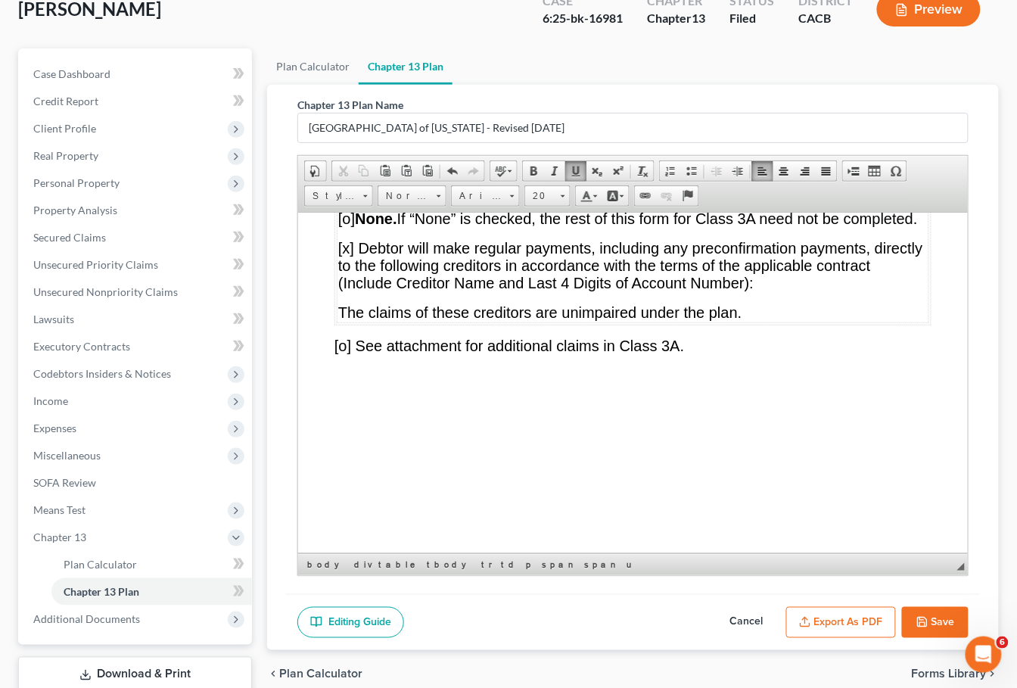
click at [345, 291] on span "[x] Debtor will make regular payments, including any preconfirmation payments, …" at bounding box center [630, 264] width 585 height 51
click at [346, 226] on span "[o] None. If “None” is checked, the rest of this form for Class 3A need not be …" at bounding box center [628, 218] width 580 height 17
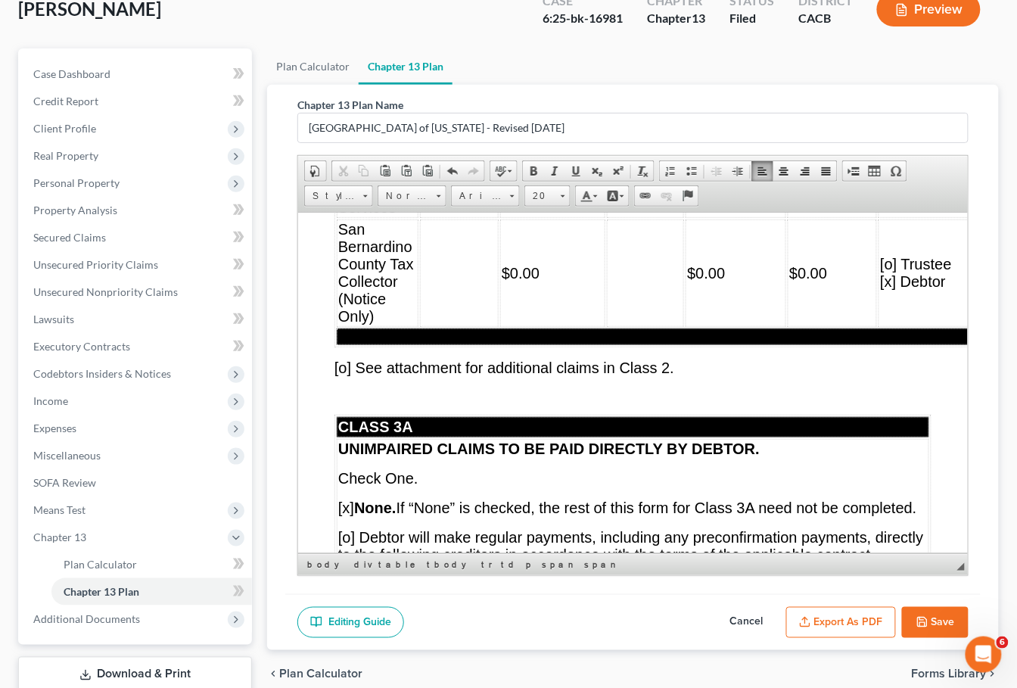
scroll to position [7950, 0]
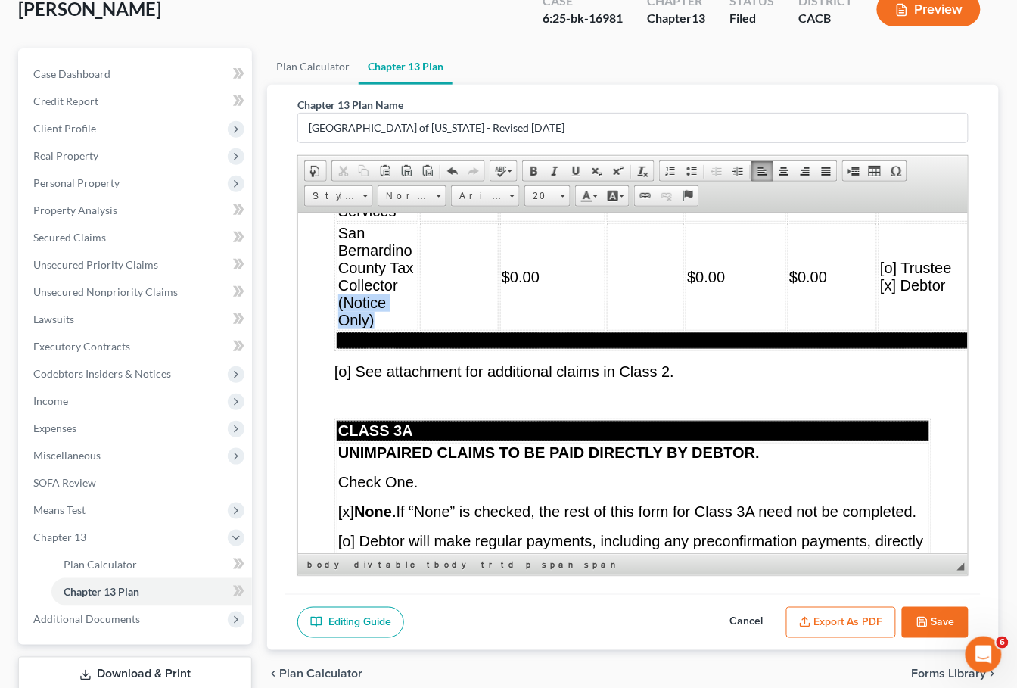
drag, startPoint x: 339, startPoint y: 387, endPoint x: 376, endPoint y: 406, distance: 41.3
click at [376, 330] on td "San Bernardino County Tax Collector (Notice Only)" at bounding box center [377, 276] width 82 height 107
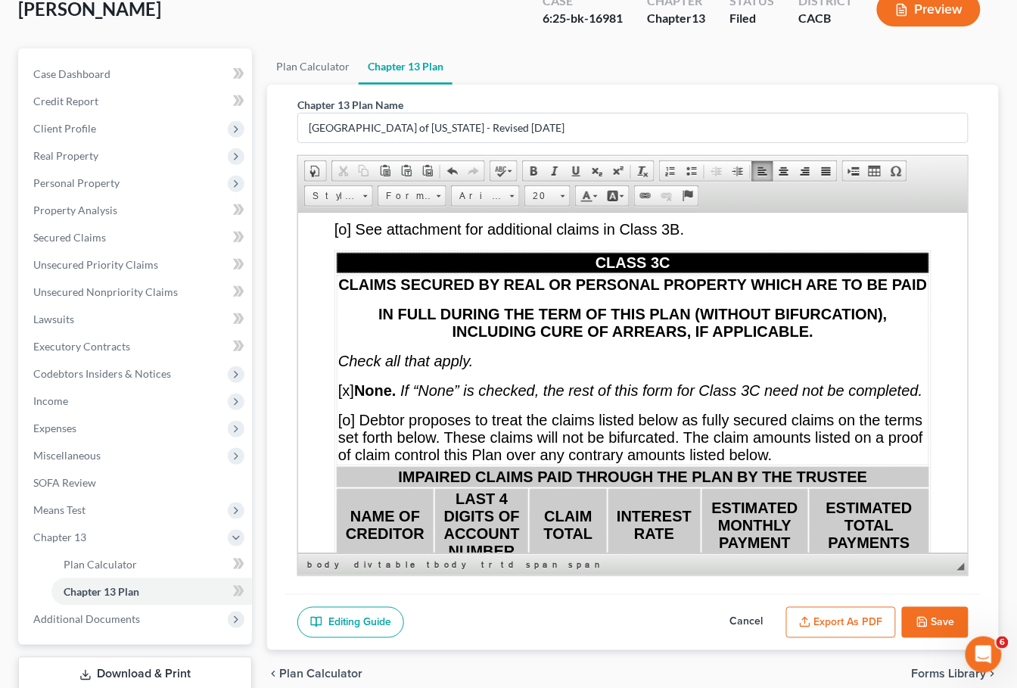
scroll to position [9711, 0]
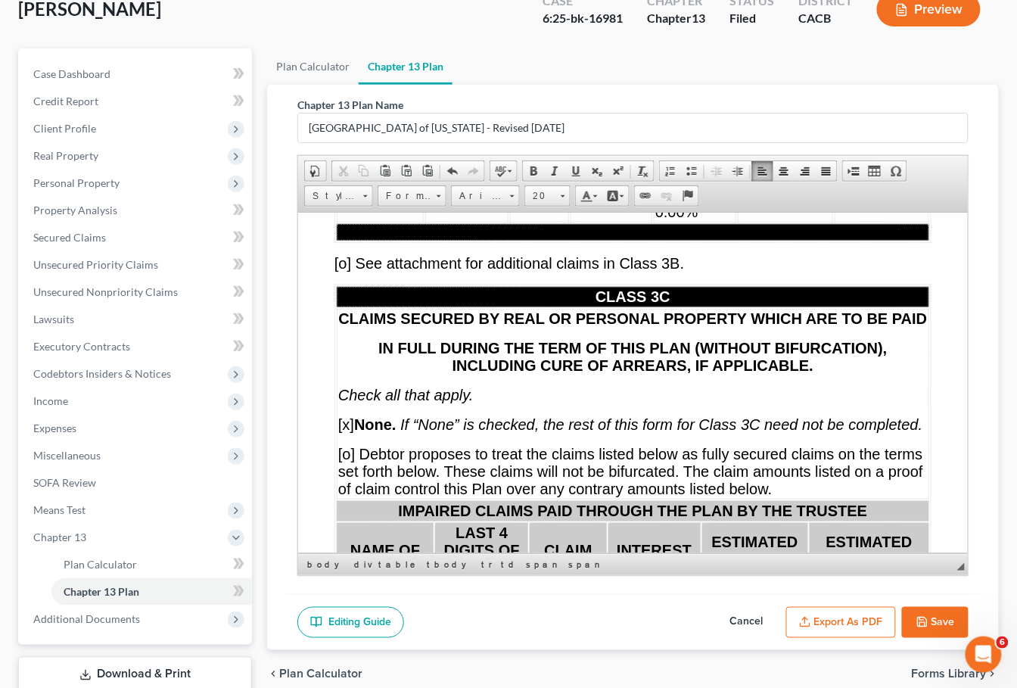
click at [733, 200] on td "0.00%" at bounding box center [694, 189] width 82 height 20
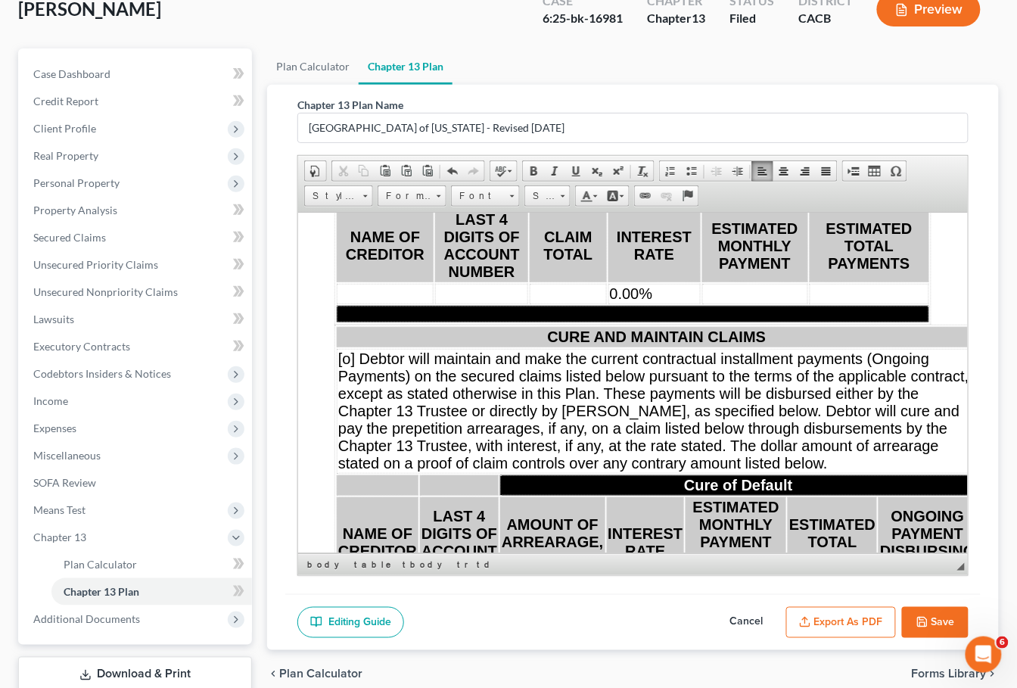
scroll to position [10028, 0]
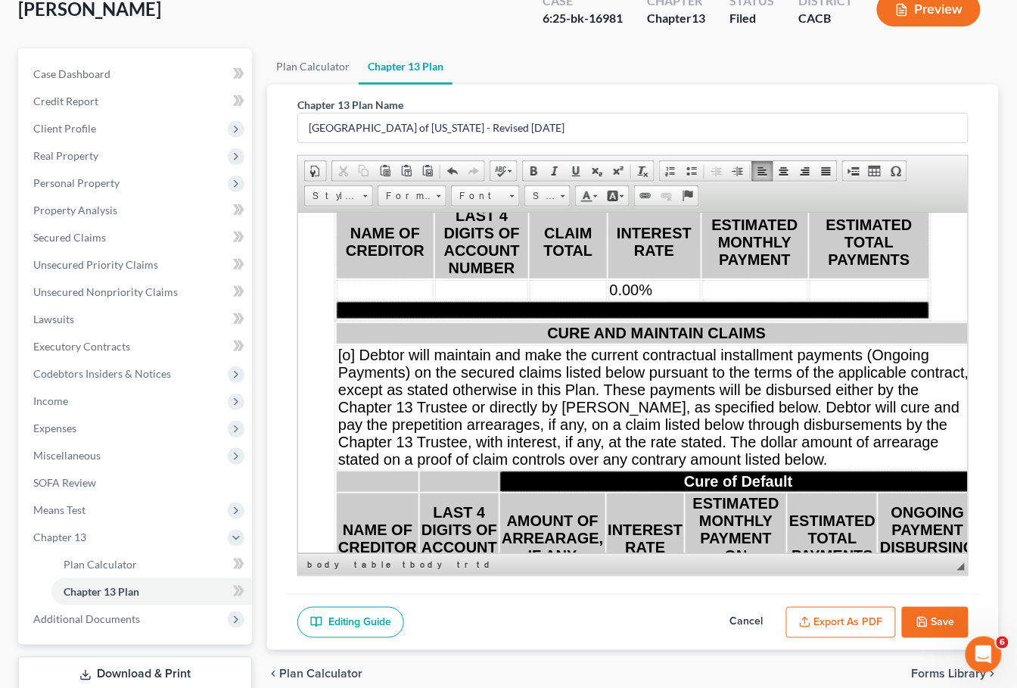
click at [675, 300] on td "0.00%" at bounding box center [654, 289] width 92 height 20
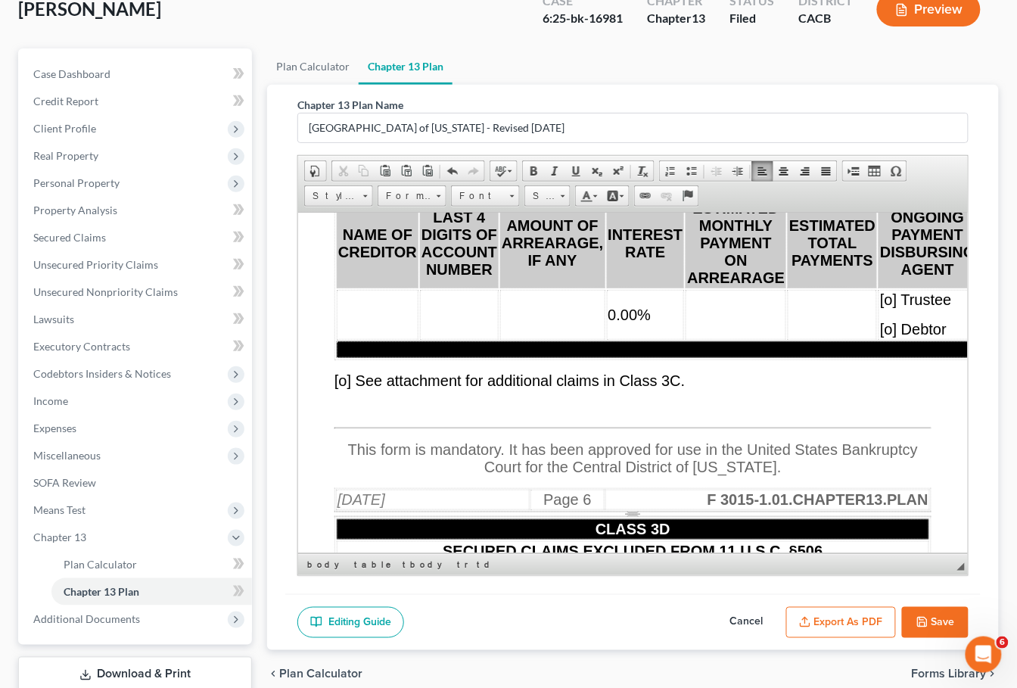
scroll to position [10356, 0]
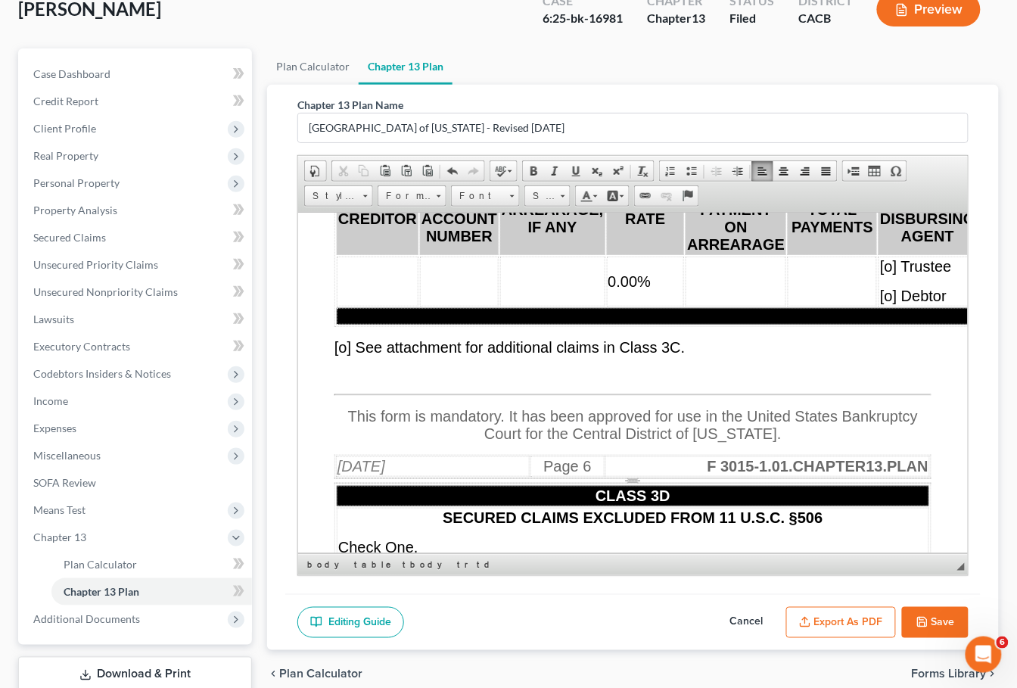
click at [657, 306] on td "0.00%" at bounding box center [645, 281] width 78 height 50
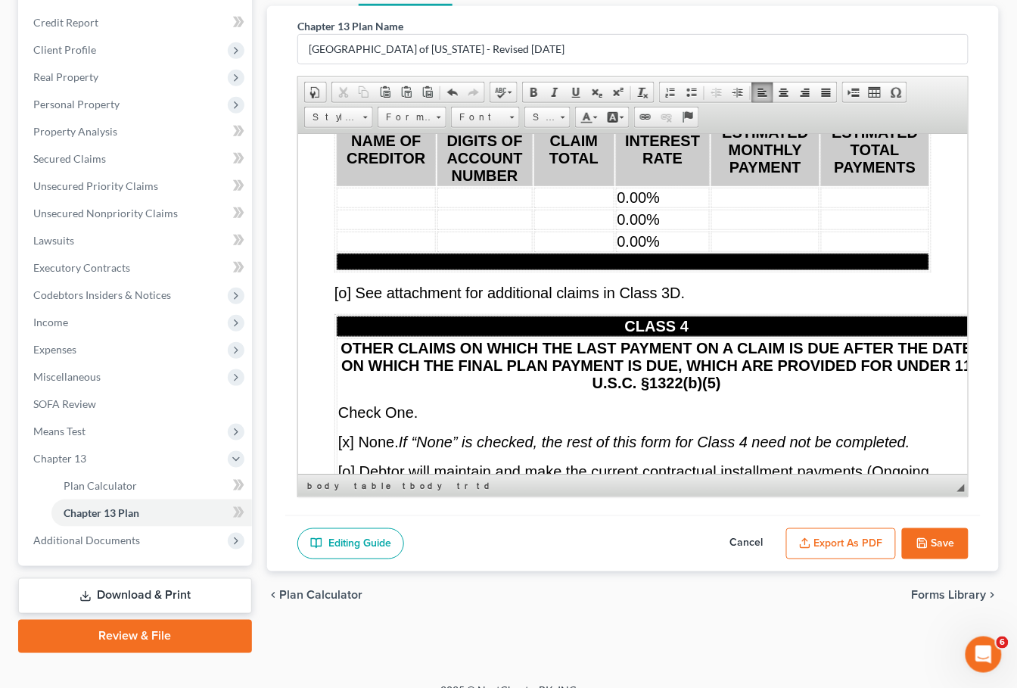
scroll to position [10944, 0]
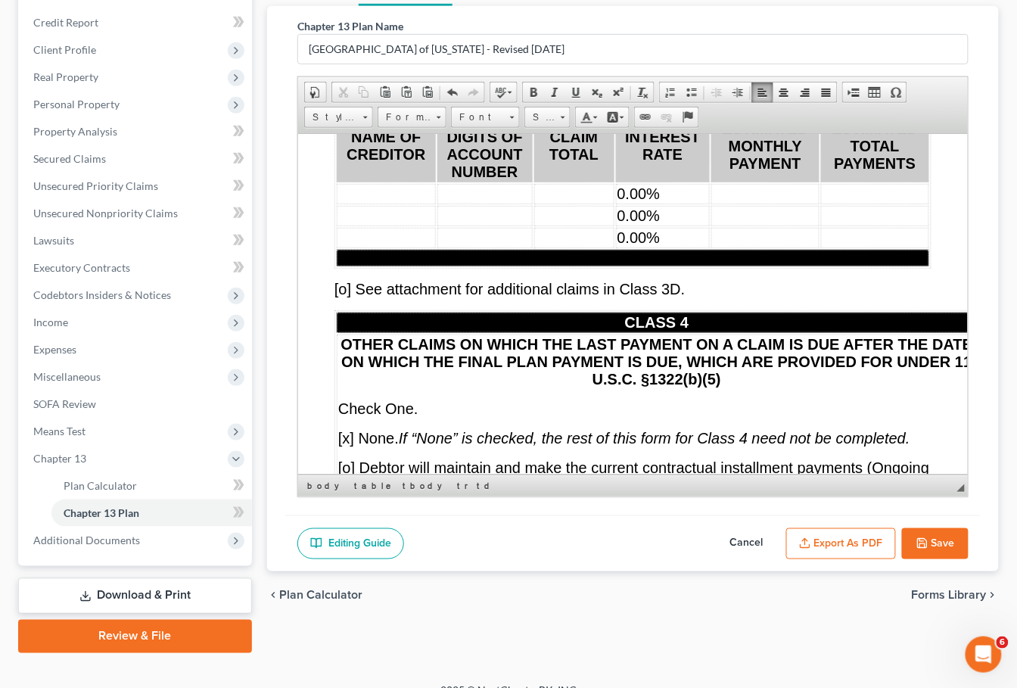
click at [688, 204] on td "0.00%" at bounding box center [662, 193] width 95 height 20
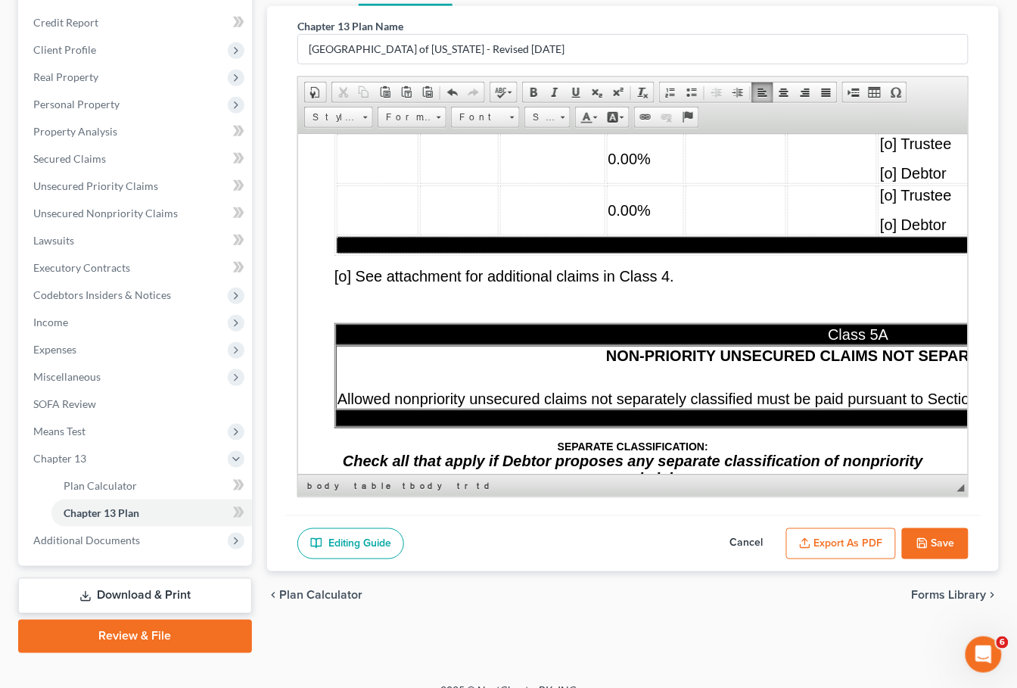
scroll to position [11591, 0]
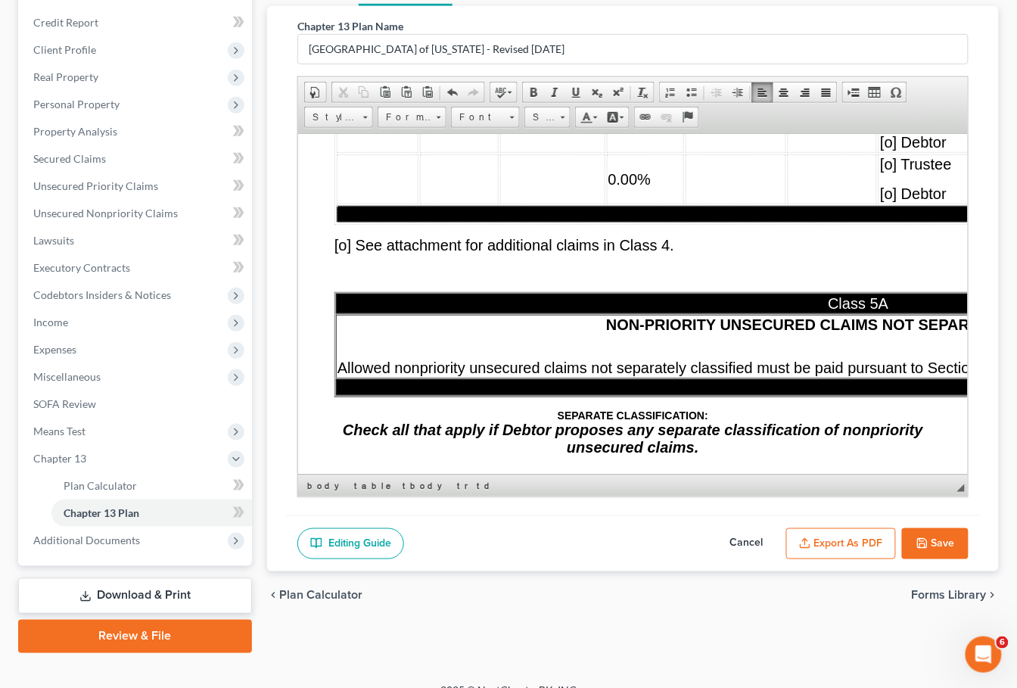
click at [654, 101] on td "0.00%" at bounding box center [645, 76] width 78 height 50
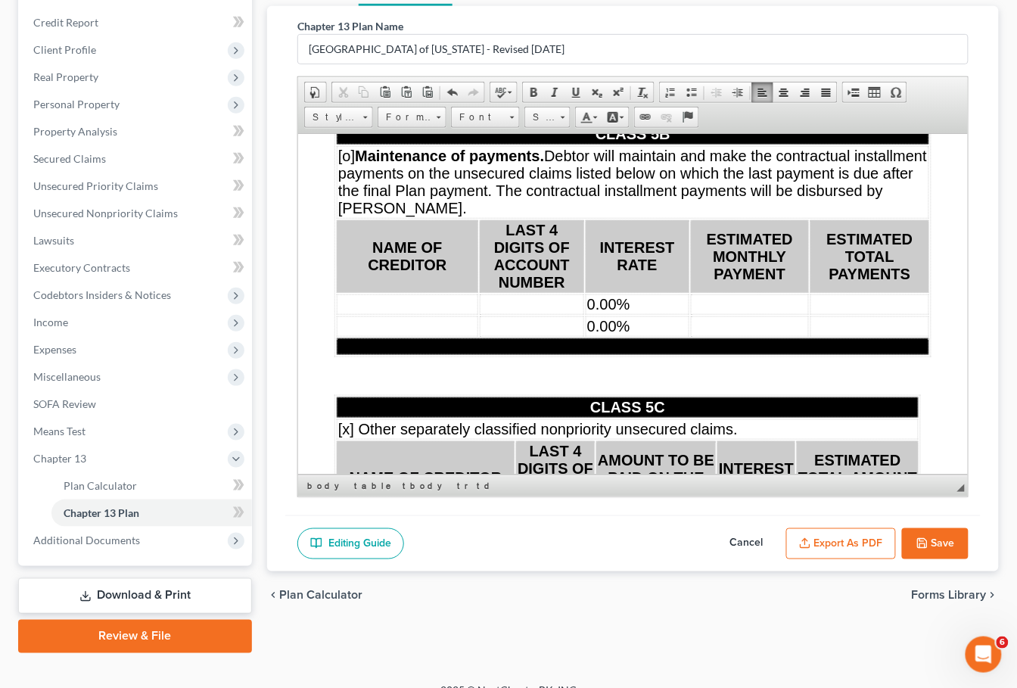
scroll to position [12408, 0]
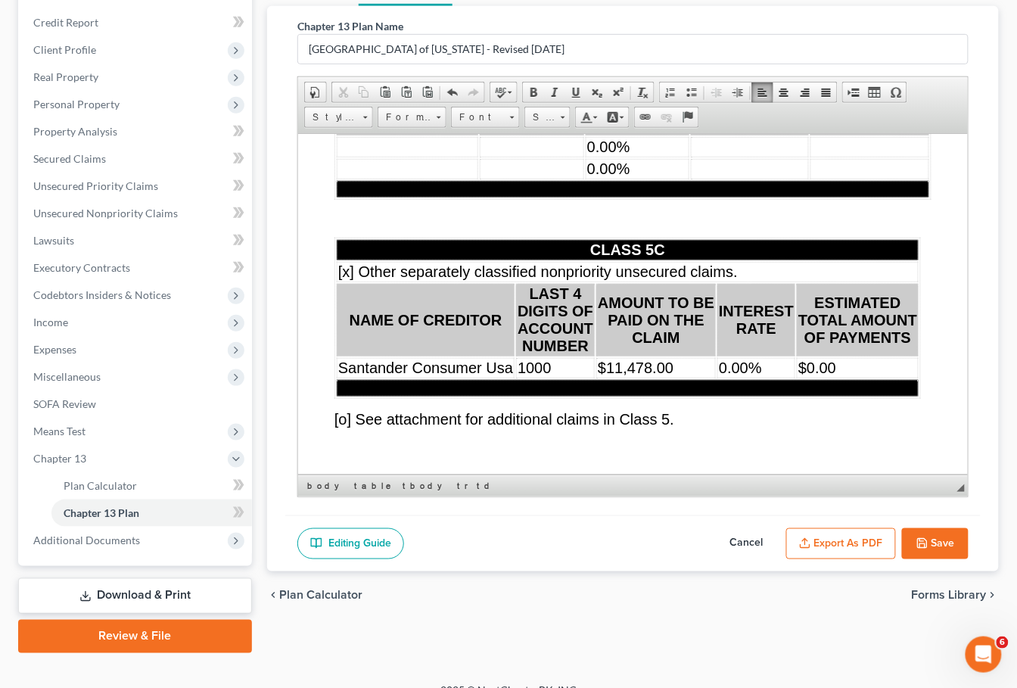
click at [681, 157] on td "0.00%" at bounding box center [637, 146] width 104 height 20
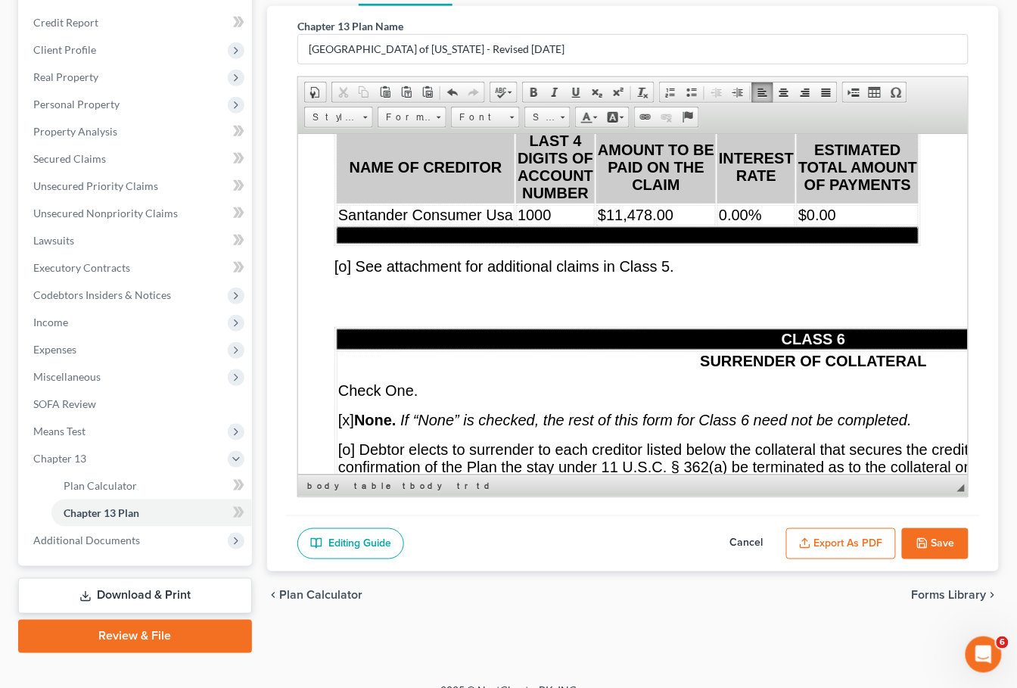
scroll to position [12600, 0]
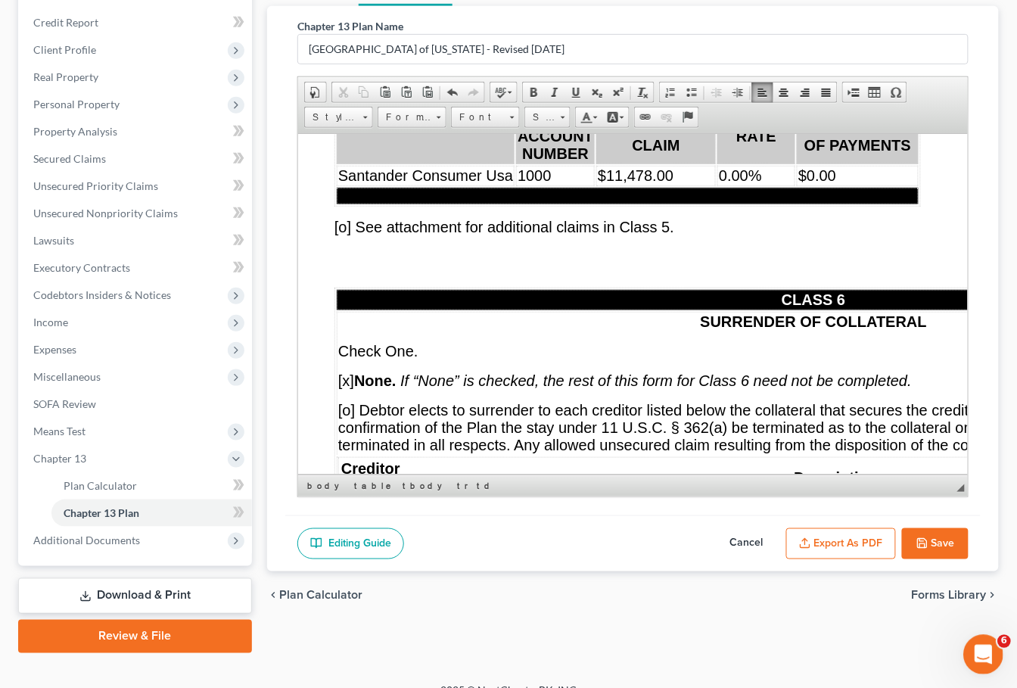
click at [984, 671] on html at bounding box center [981, 652] width 36 height 36
click at [975, 658] on icon "Open Intercom Messenger" at bounding box center [981, 652] width 25 height 25
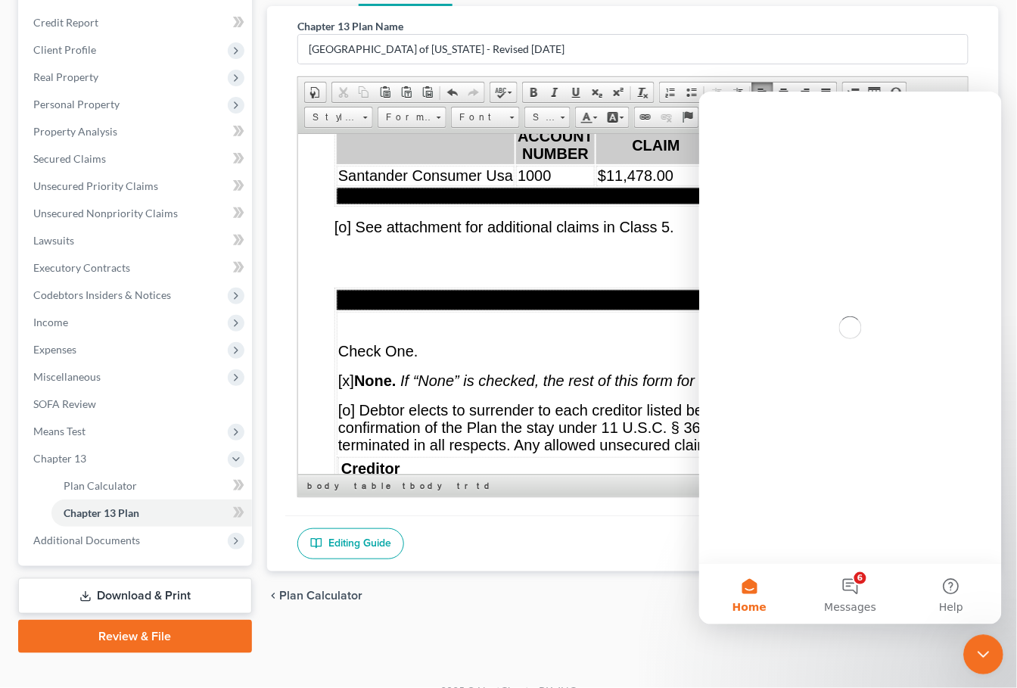
scroll to position [0, 0]
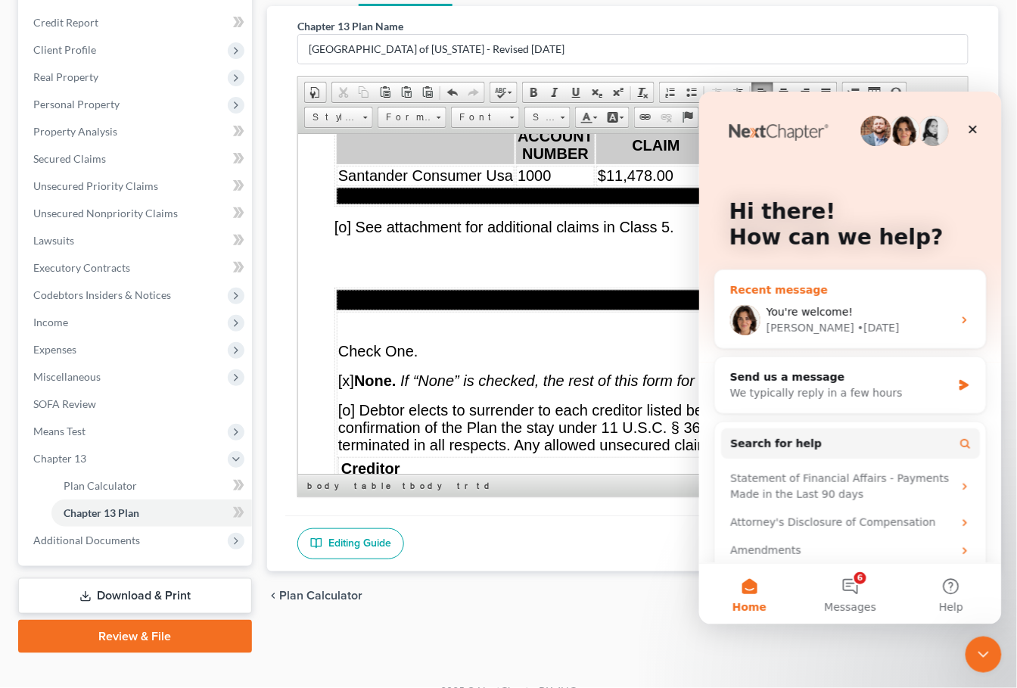
click at [832, 300] on div "You're welcome! [PERSON_NAME] • [DATE]" at bounding box center [849, 319] width 271 height 56
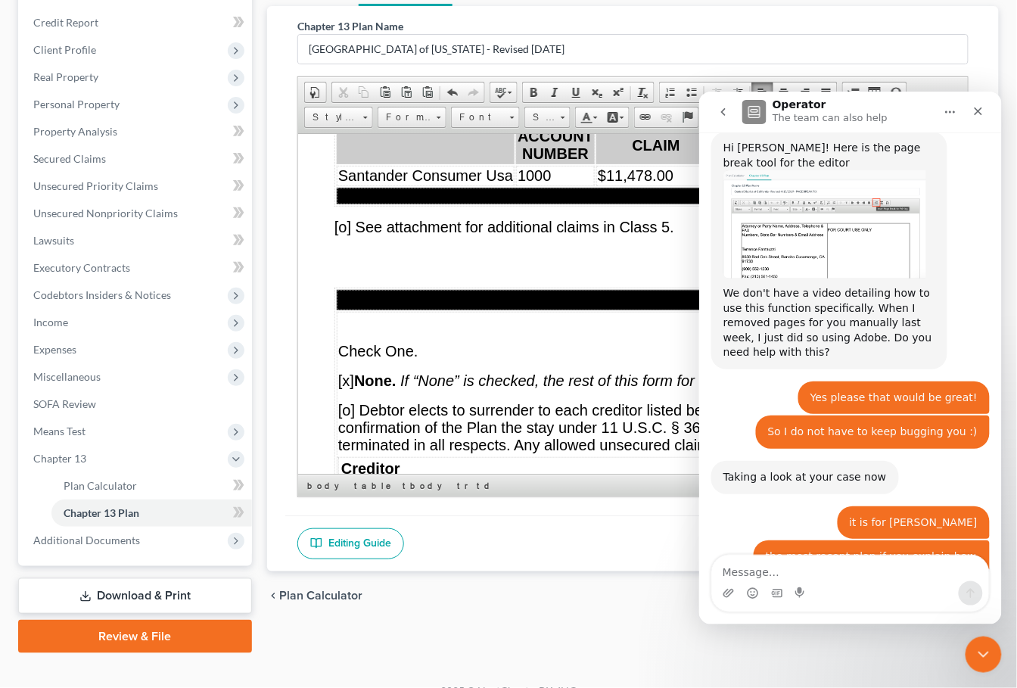
scroll to position [1611, 0]
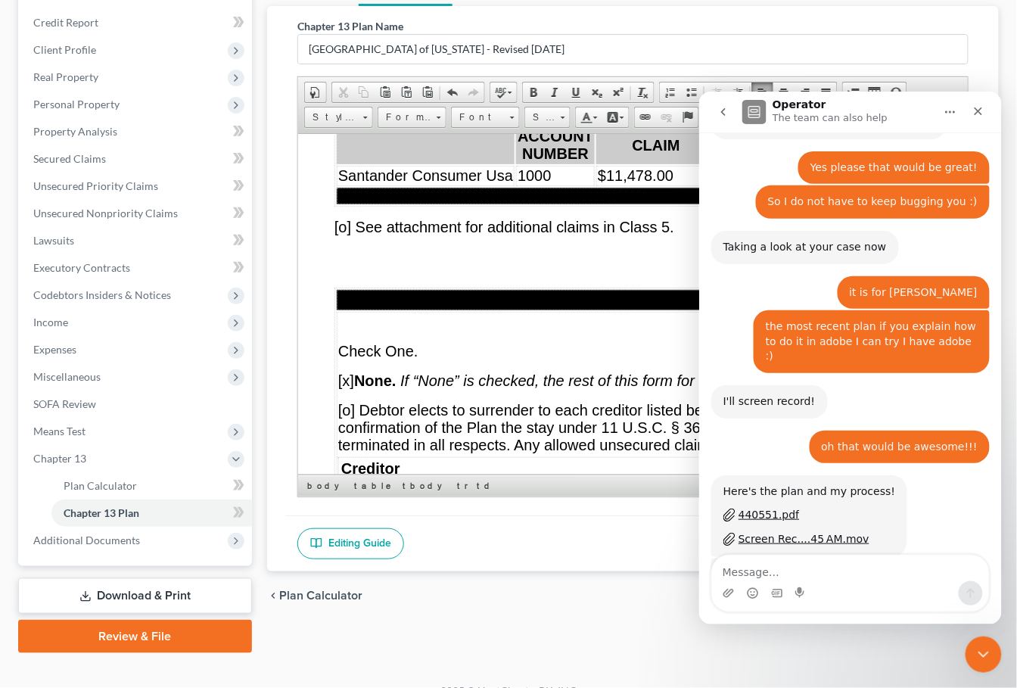
click at [823, 568] on textarea "Message…" at bounding box center [849, 568] width 277 height 26
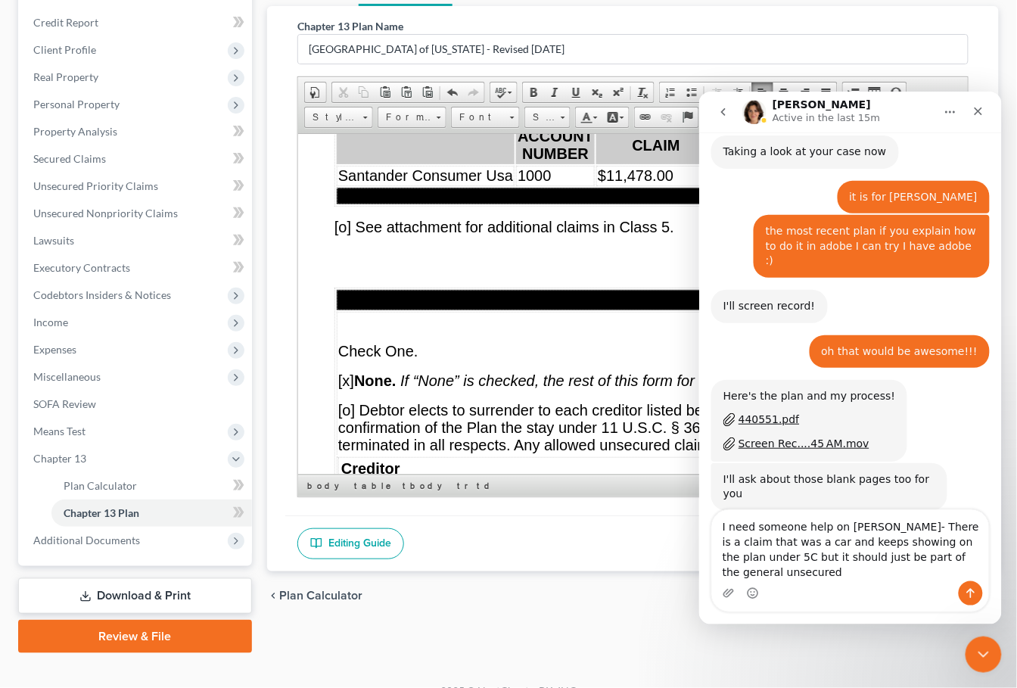
scroll to position [1742, 0]
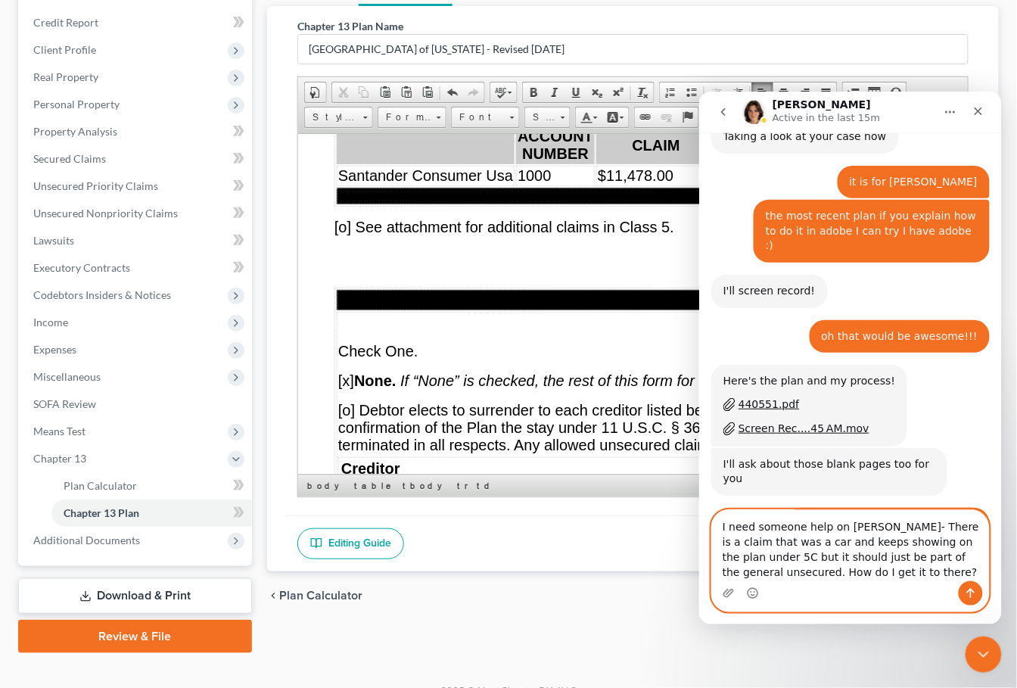
paste textarea "assistance with the [PERSON_NAME] case. There is a claim related to a car that …"
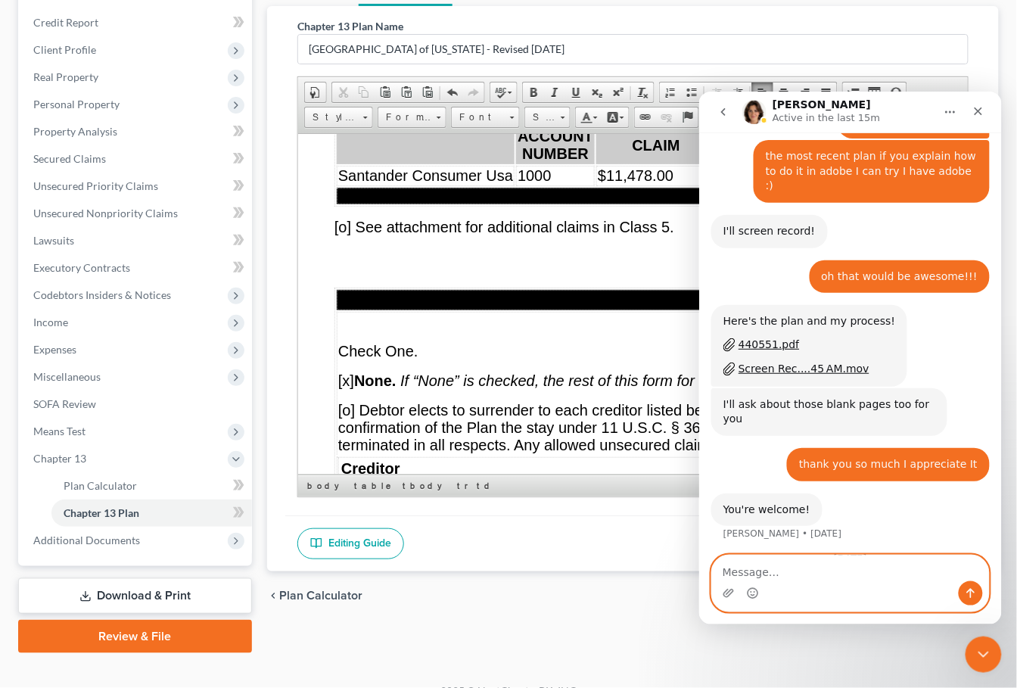
scroll to position [1835, 0]
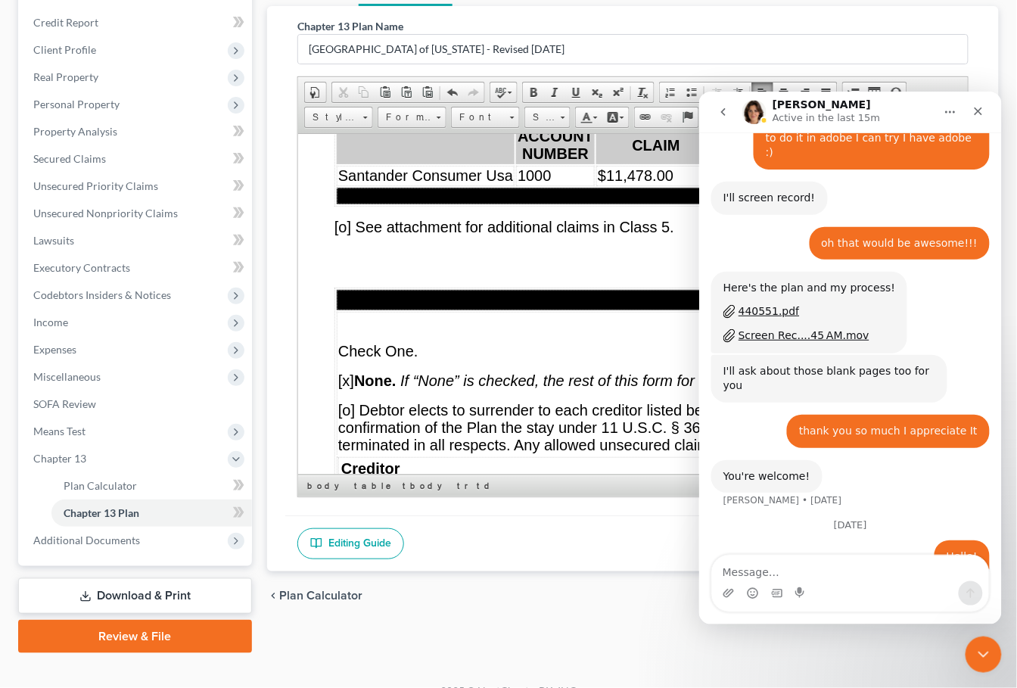
click at [568, 249] on p "[o] See attachment for additional claims in Class 5." at bounding box center [632, 233] width 597 height 31
click at [983, 667] on div "Close Intercom Messenger" at bounding box center [981, 652] width 36 height 36
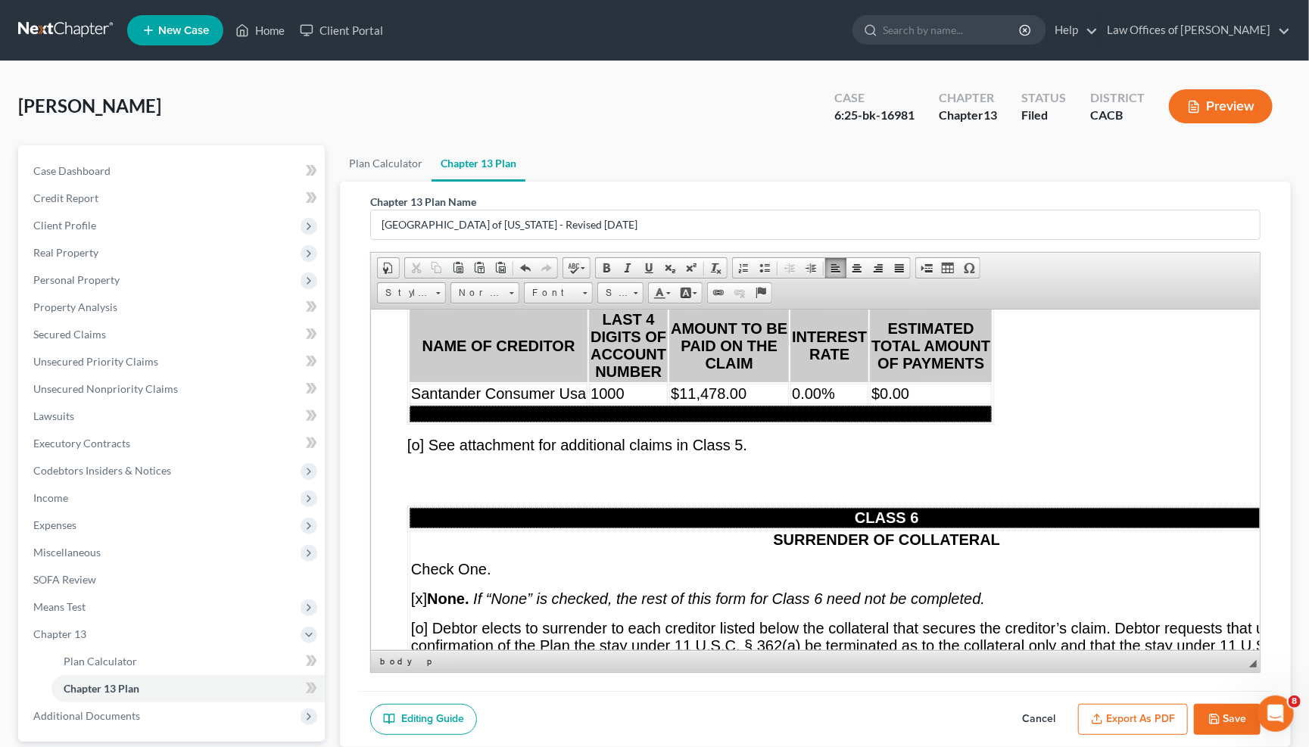
scroll to position [11482, 0]
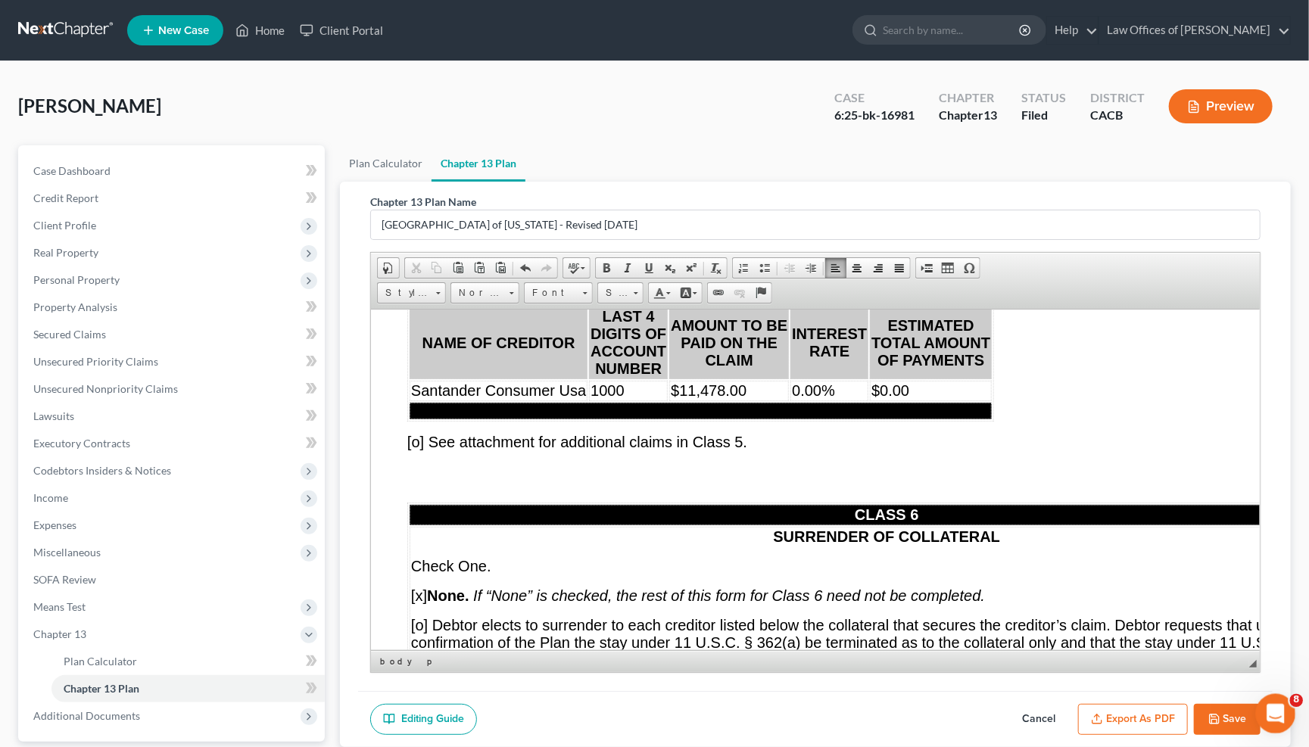
click at [1016, 686] on div "Open Intercom Messenger" at bounding box center [1273, 711] width 50 height 50
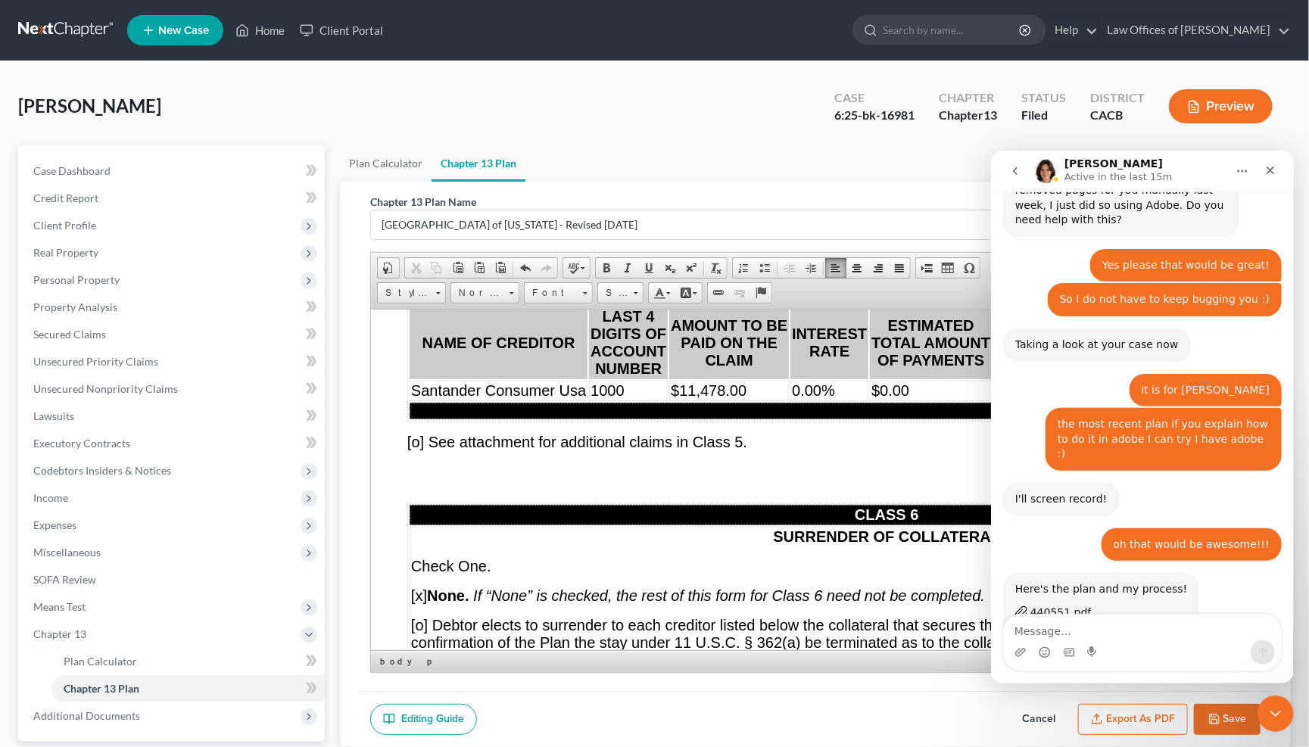
scroll to position [1835, 0]
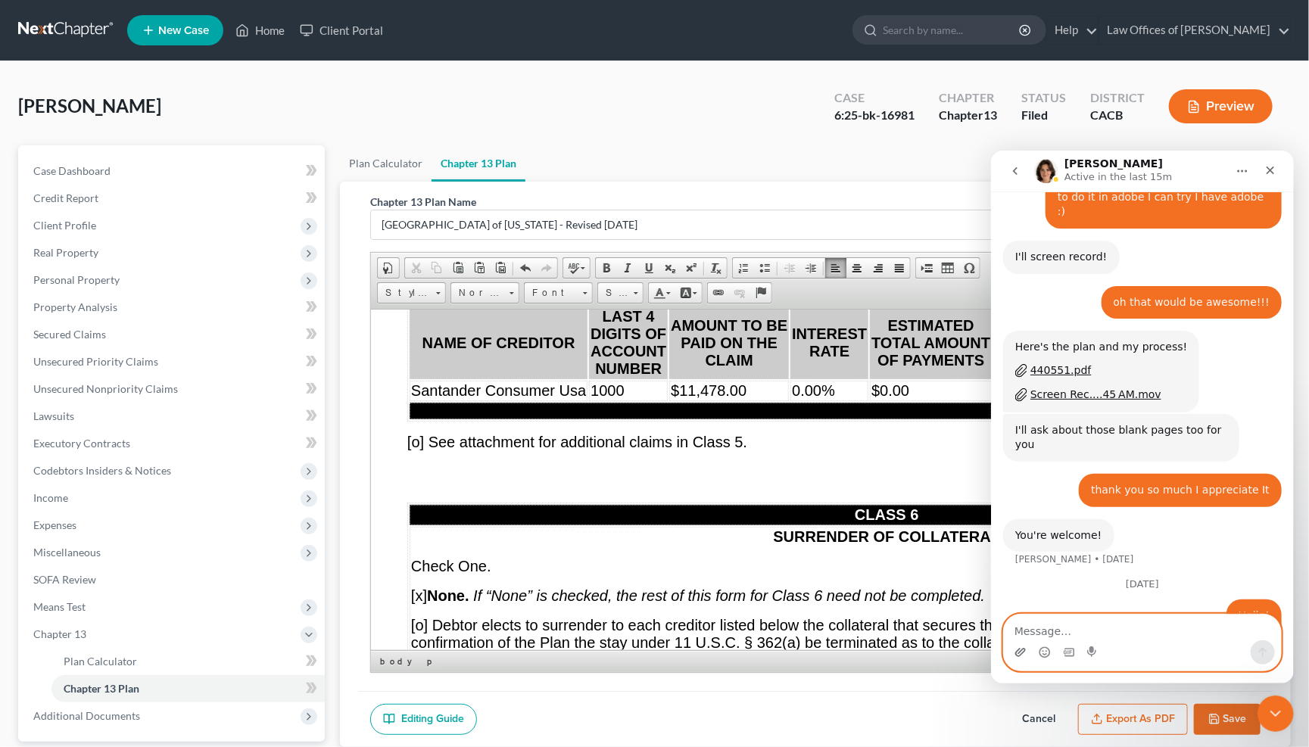
click at [1016, 651] on icon "Upload attachment" at bounding box center [1019, 652] width 12 height 12
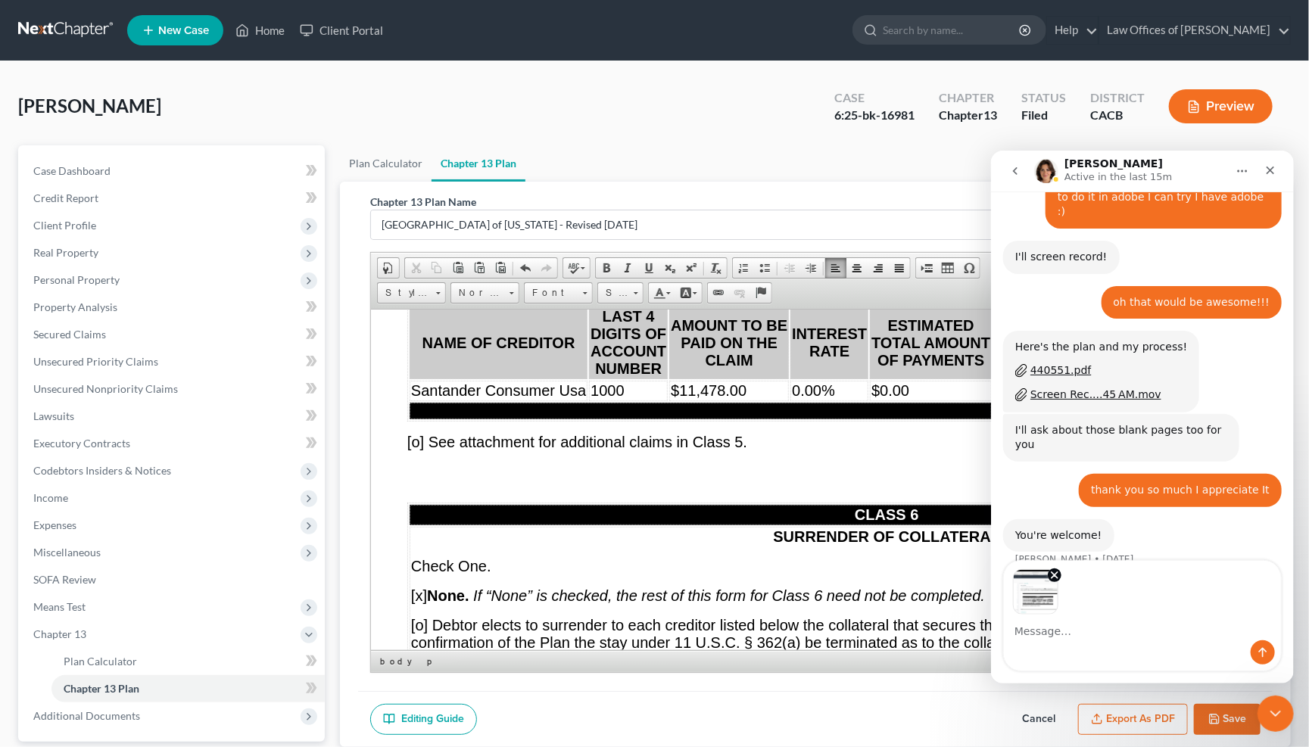
scroll to position [1890, 0]
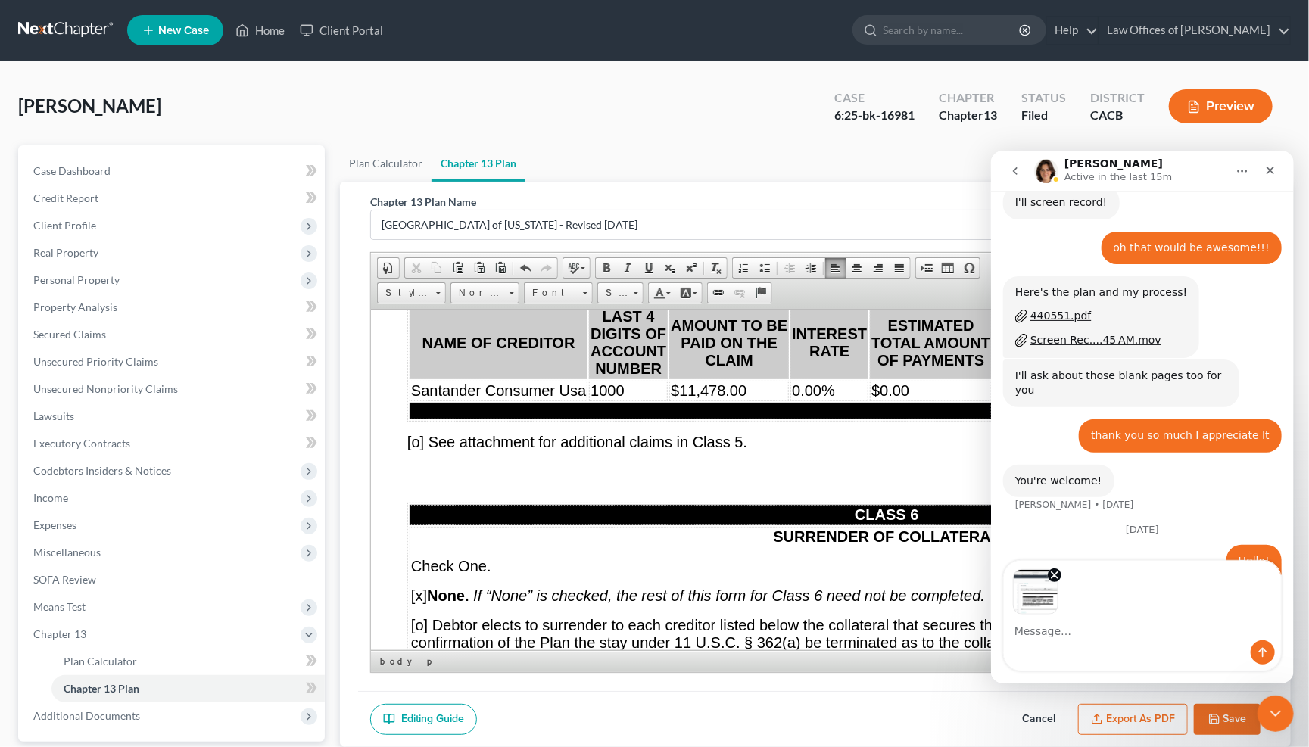
click at [1016, 616] on textarea "Message…" at bounding box center [1141, 627] width 277 height 26
click at [1016, 643] on button "Send a message…" at bounding box center [1261, 652] width 24 height 24
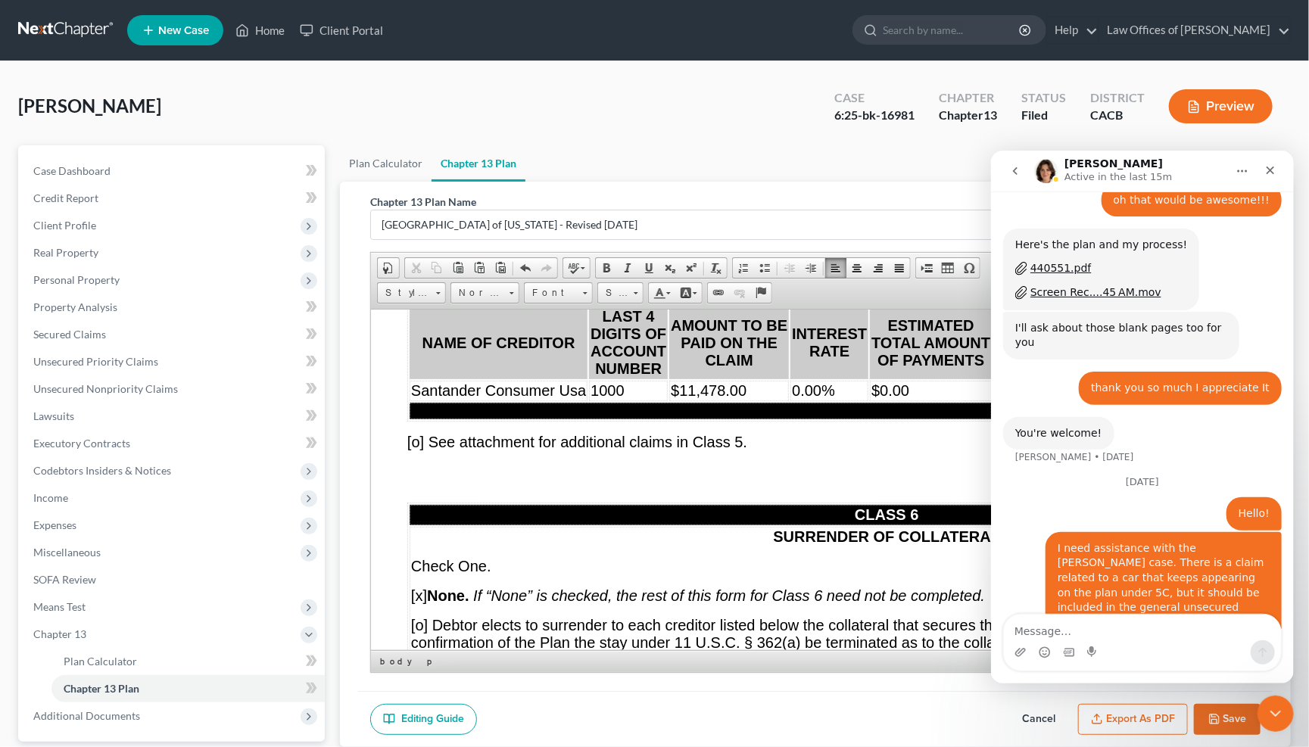
scroll to position [1987, 0]
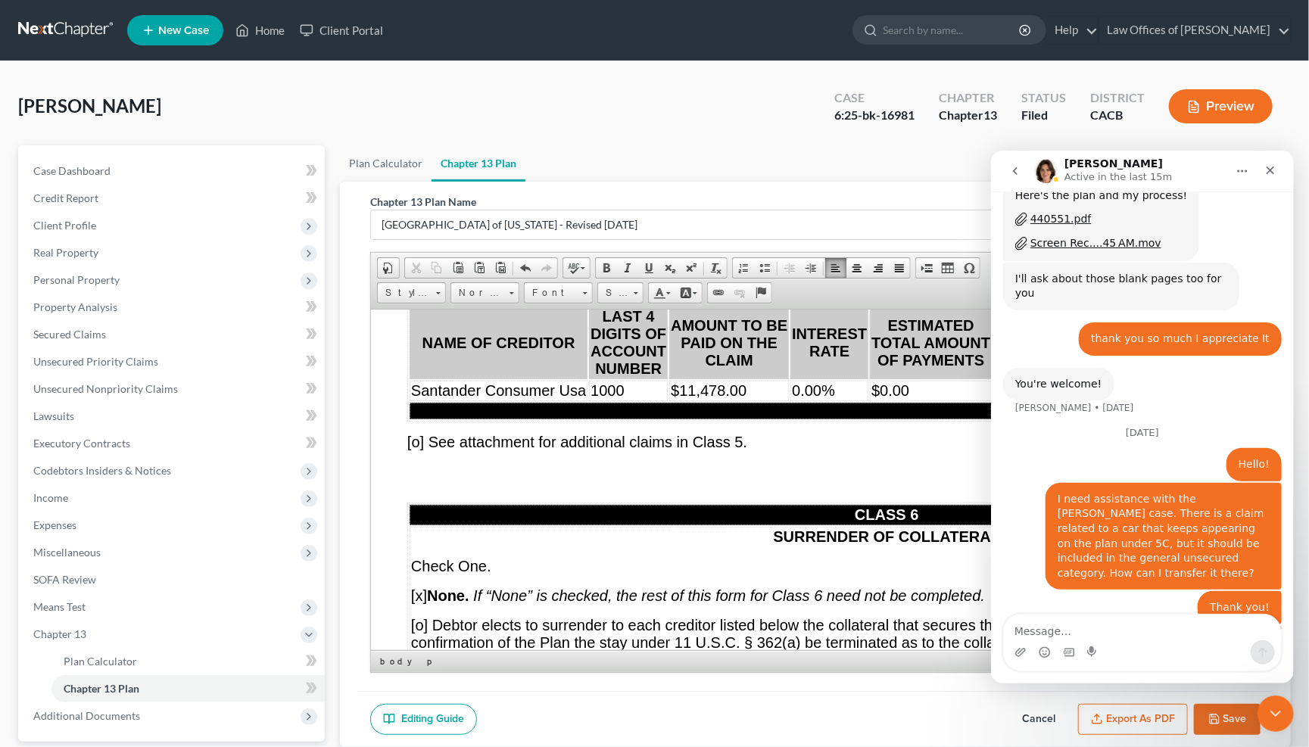
click at [761, 464] on p "[o] See attachment for additional claims in Class 5." at bounding box center [815, 448] width 816 height 31
click at [1016, 686] on button "Save" at bounding box center [1226, 720] width 67 height 32
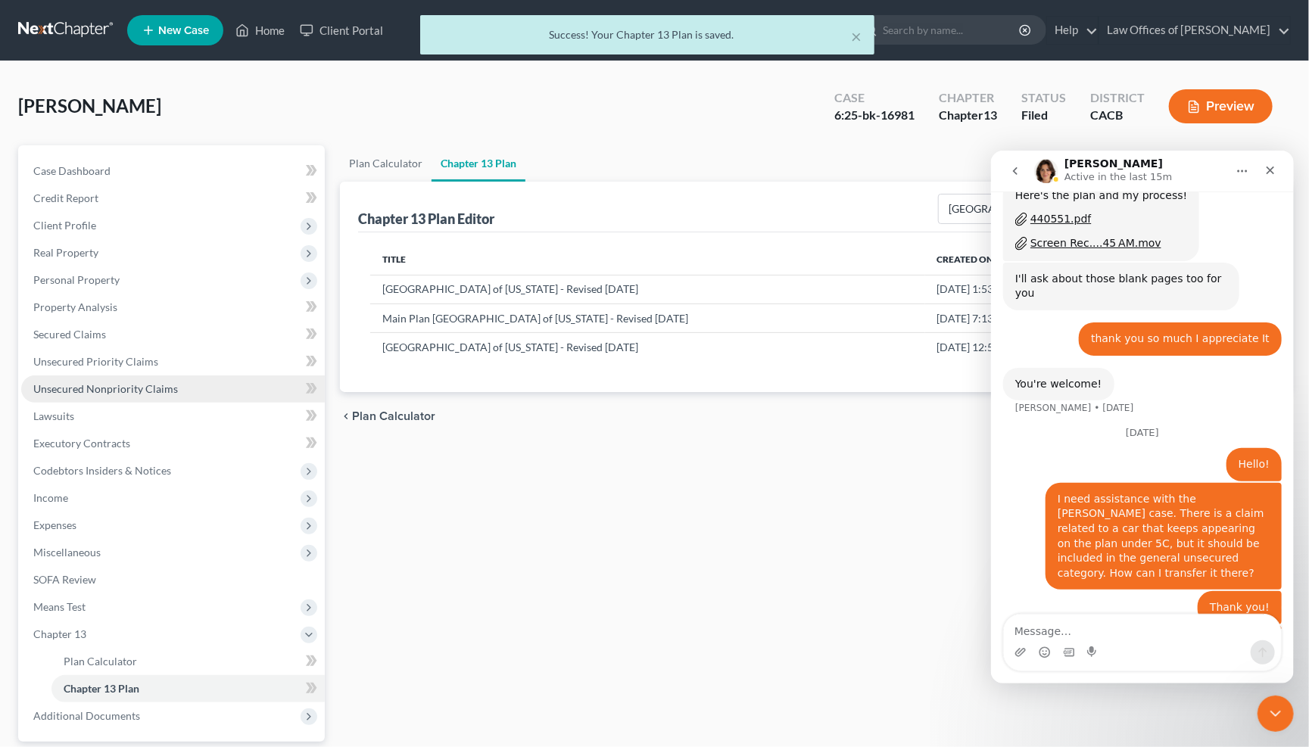
click at [88, 387] on link "Unsecured Nonpriority Claims" at bounding box center [172, 388] width 303 height 27
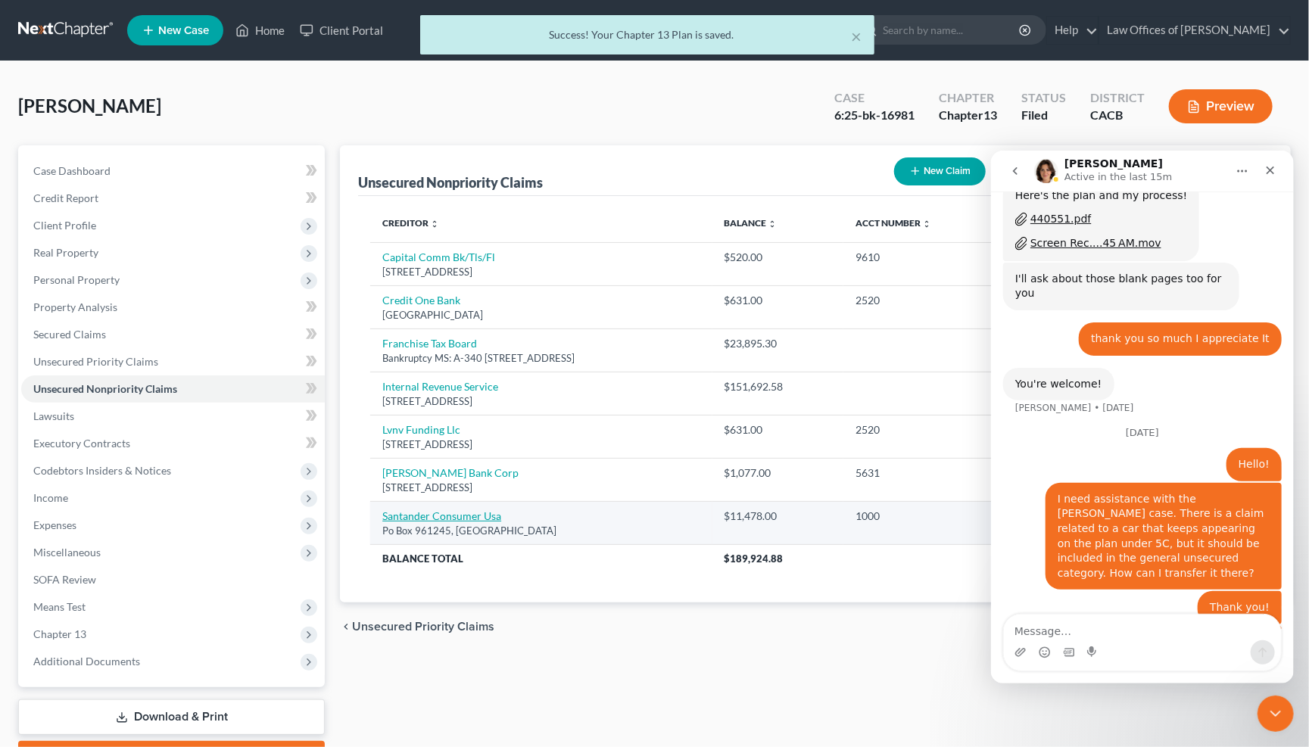
click at [445, 512] on link "Santander Consumer Usa" at bounding box center [441, 515] width 119 height 13
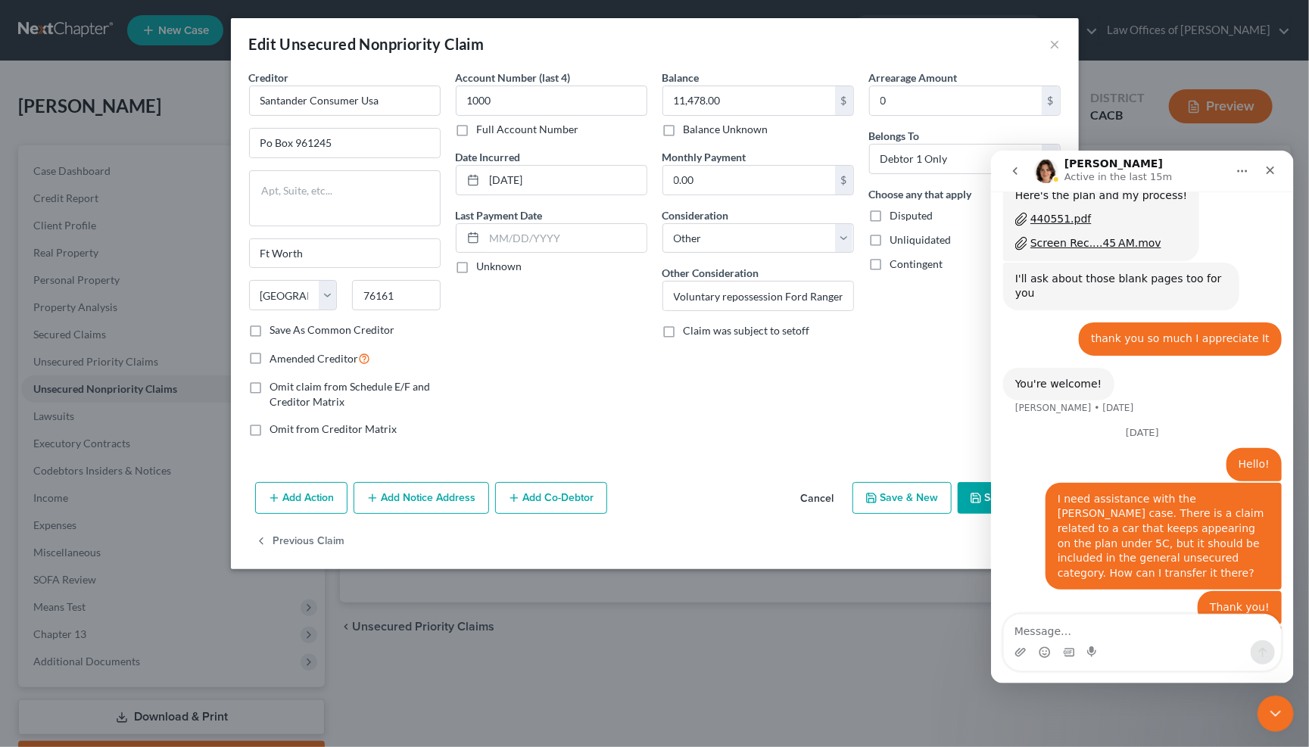
click at [808, 495] on button "Cancel" at bounding box center [818, 499] width 58 height 30
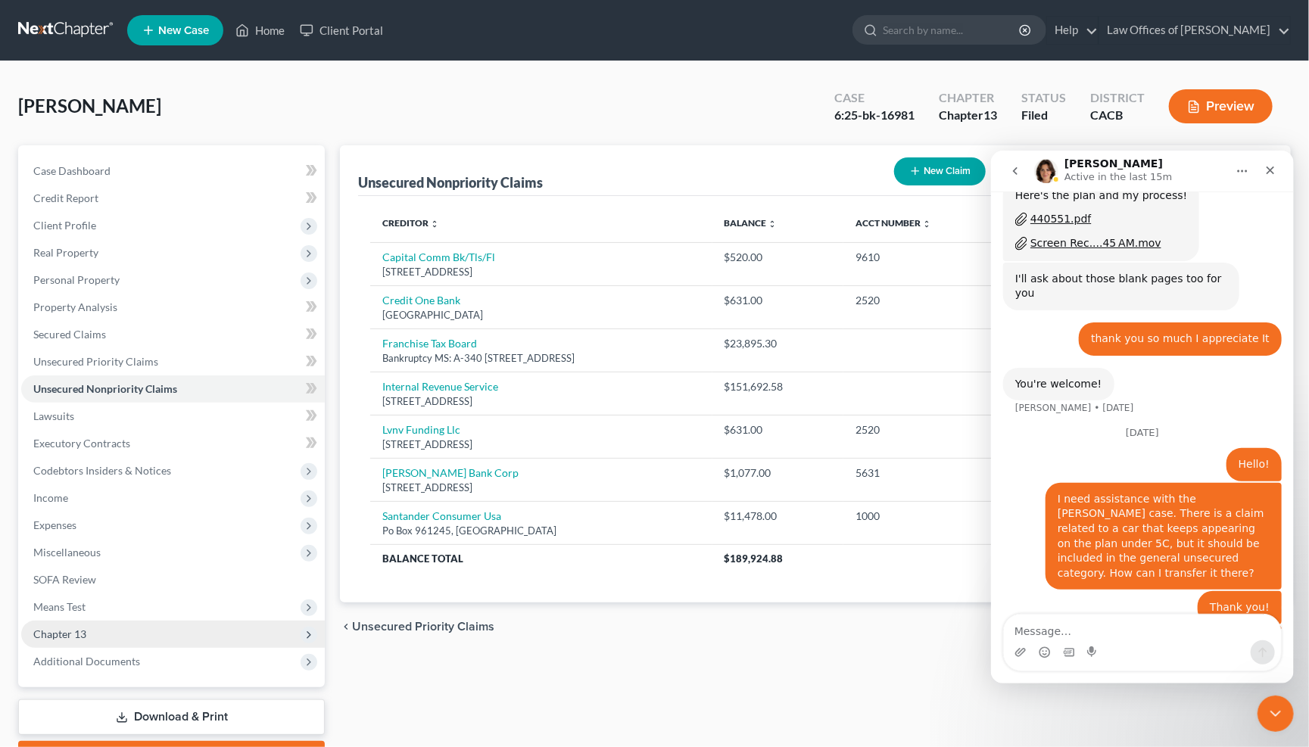
click at [103, 621] on span "Chapter 13" at bounding box center [172, 634] width 303 height 27
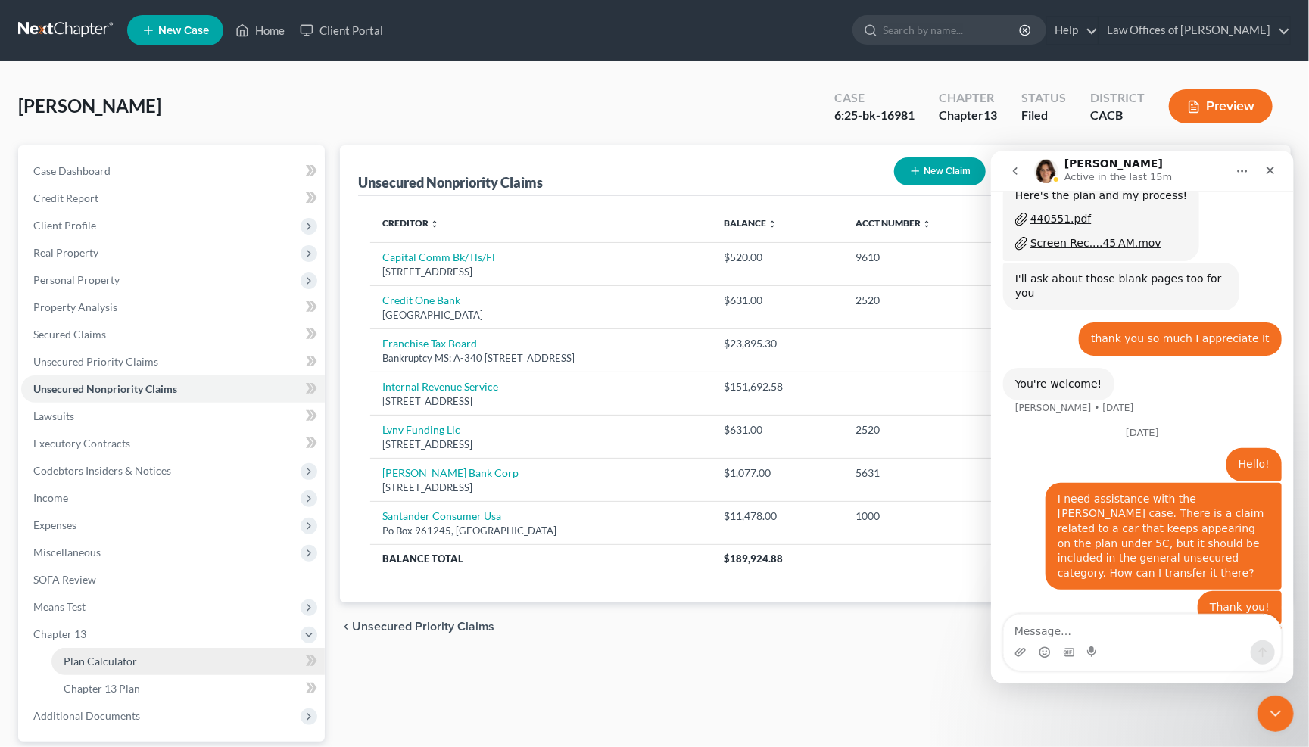
click at [148, 653] on link "Plan Calculator" at bounding box center [187, 661] width 273 height 27
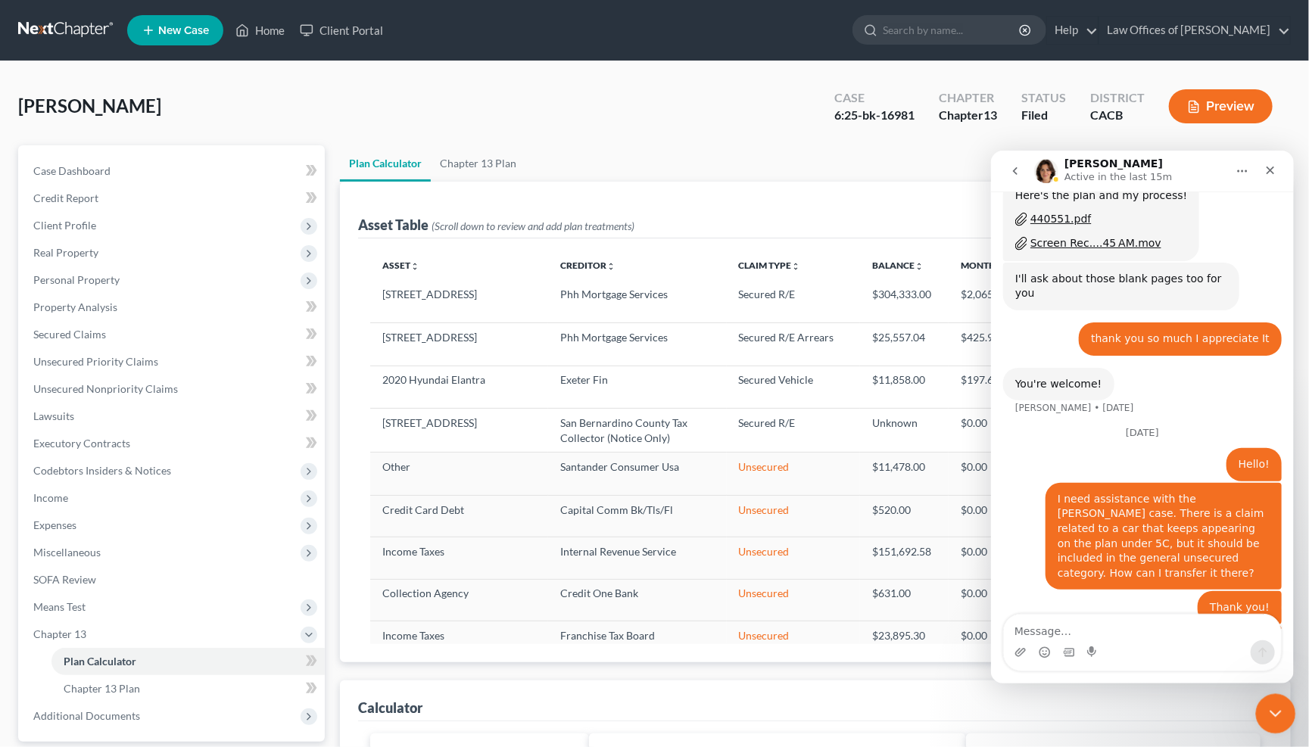
click at [1016, 686] on div "Close Intercom Messenger" at bounding box center [1273, 711] width 36 height 36
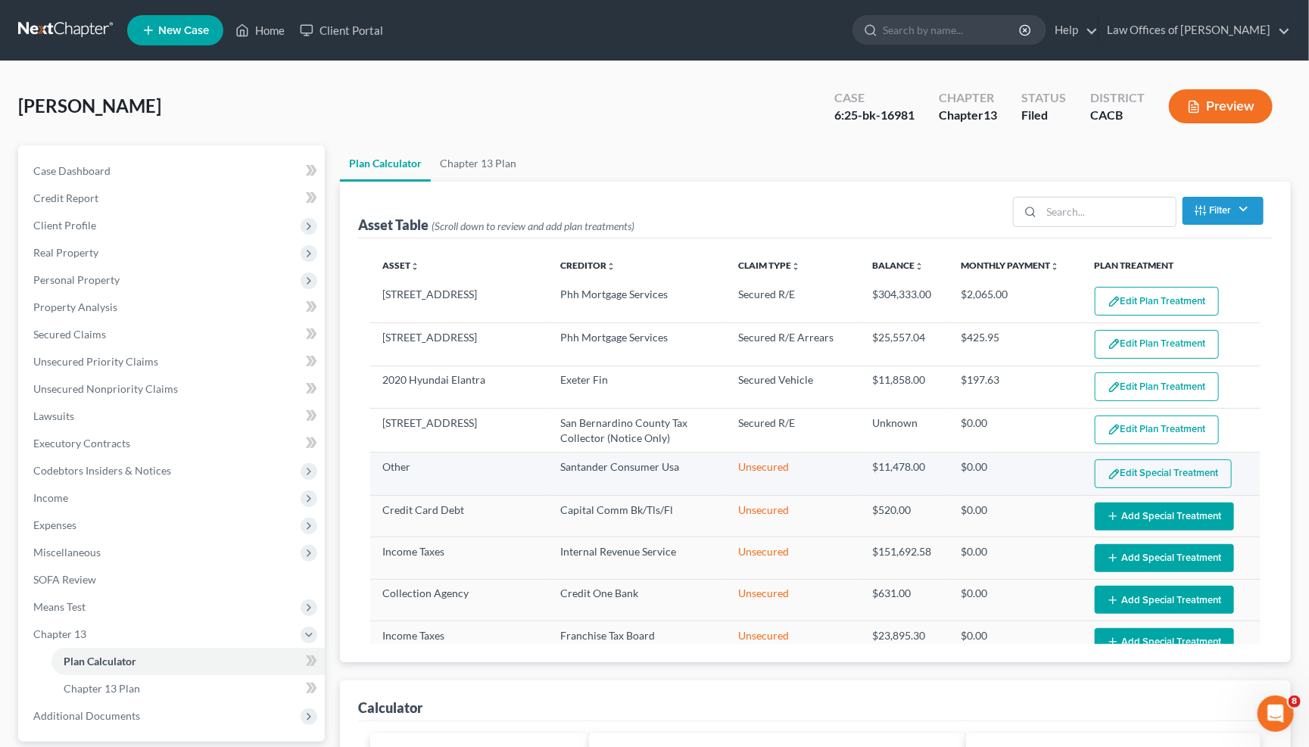
scroll to position [3, 0]
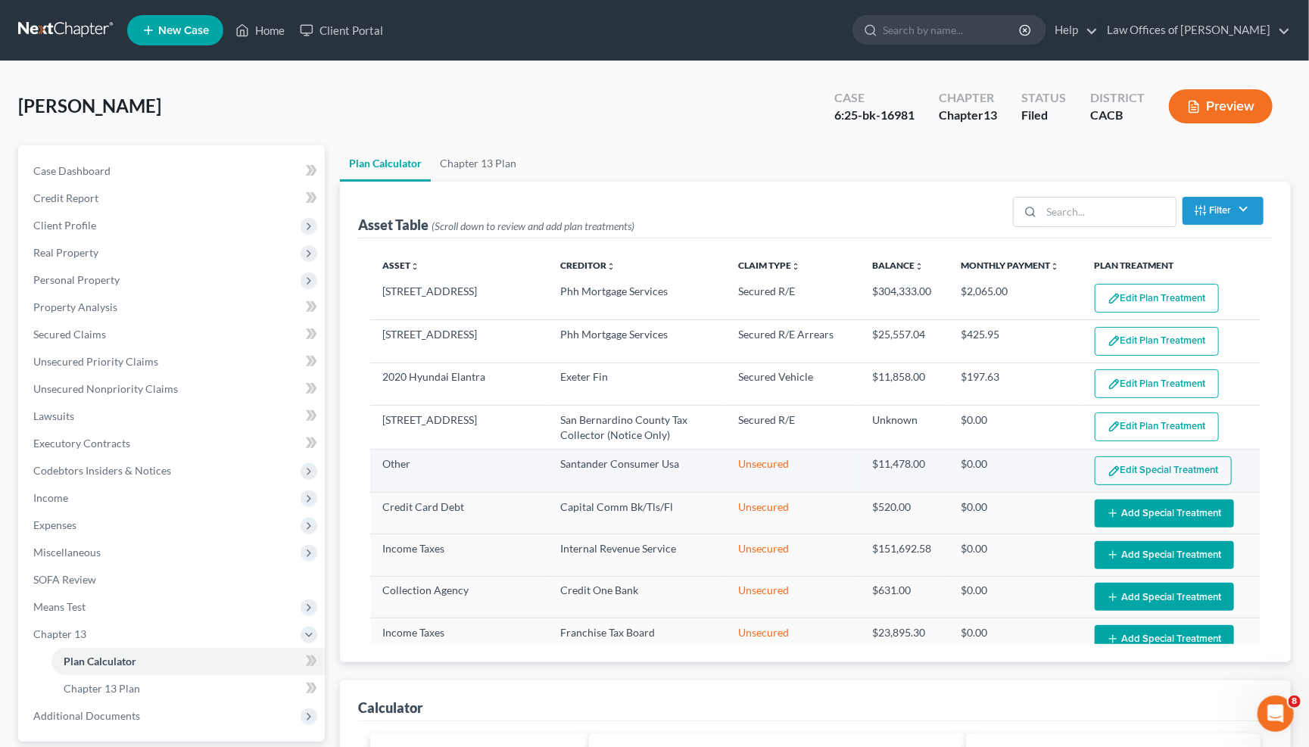
click at [1016, 475] on img "button" at bounding box center [1113, 471] width 13 height 13
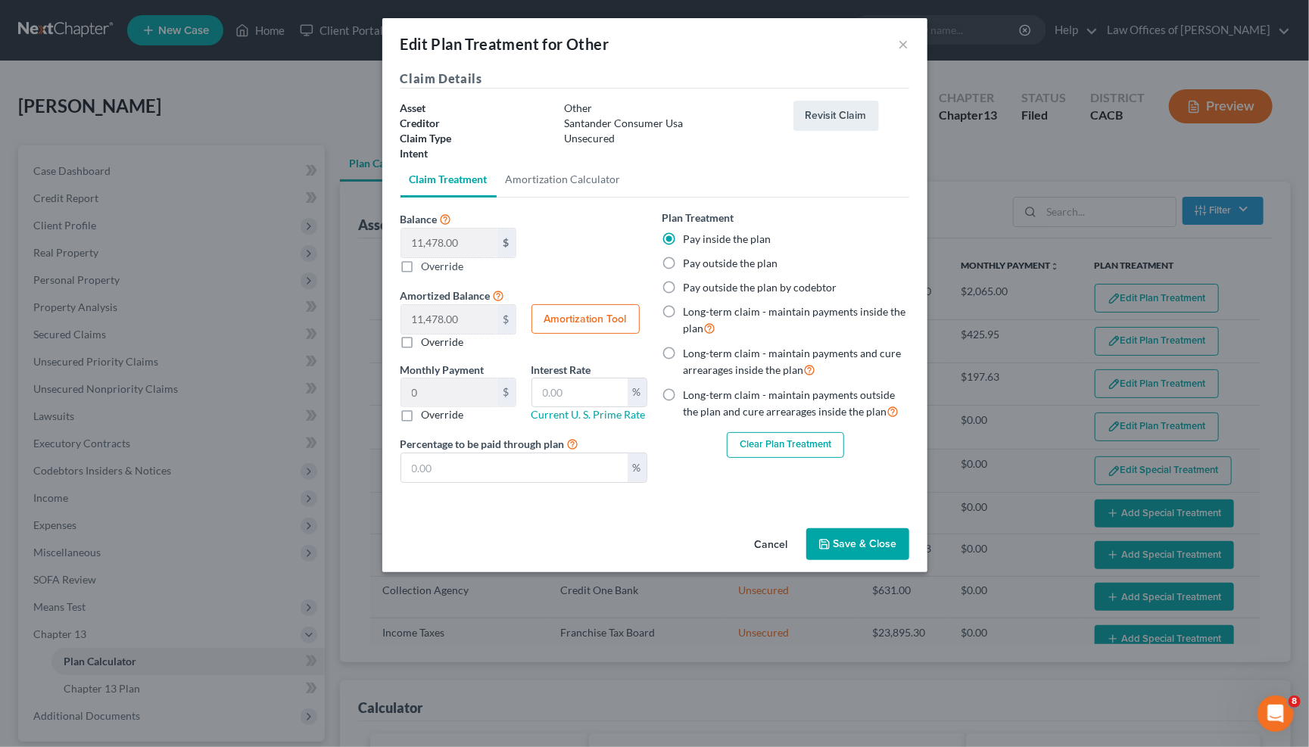
click at [788, 437] on button "Clear Plan Treatment" at bounding box center [785, 445] width 117 height 26
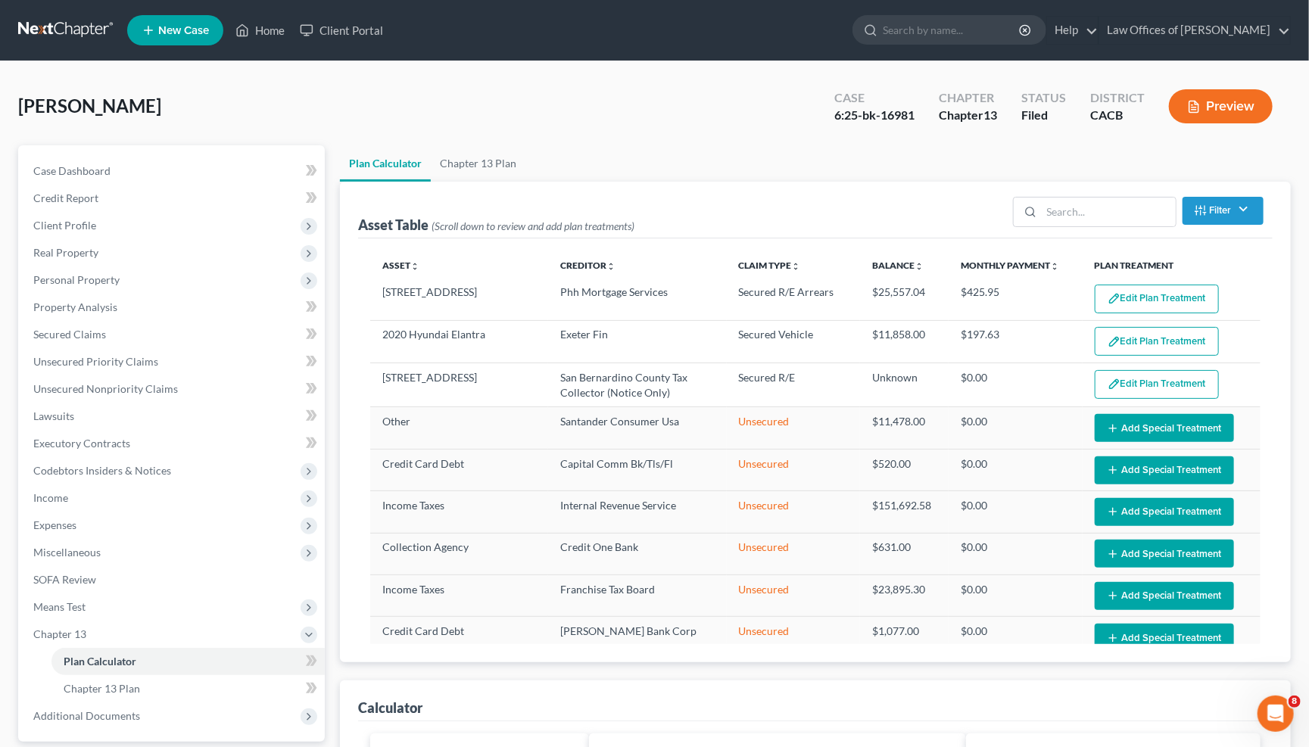
scroll to position [337, 0]
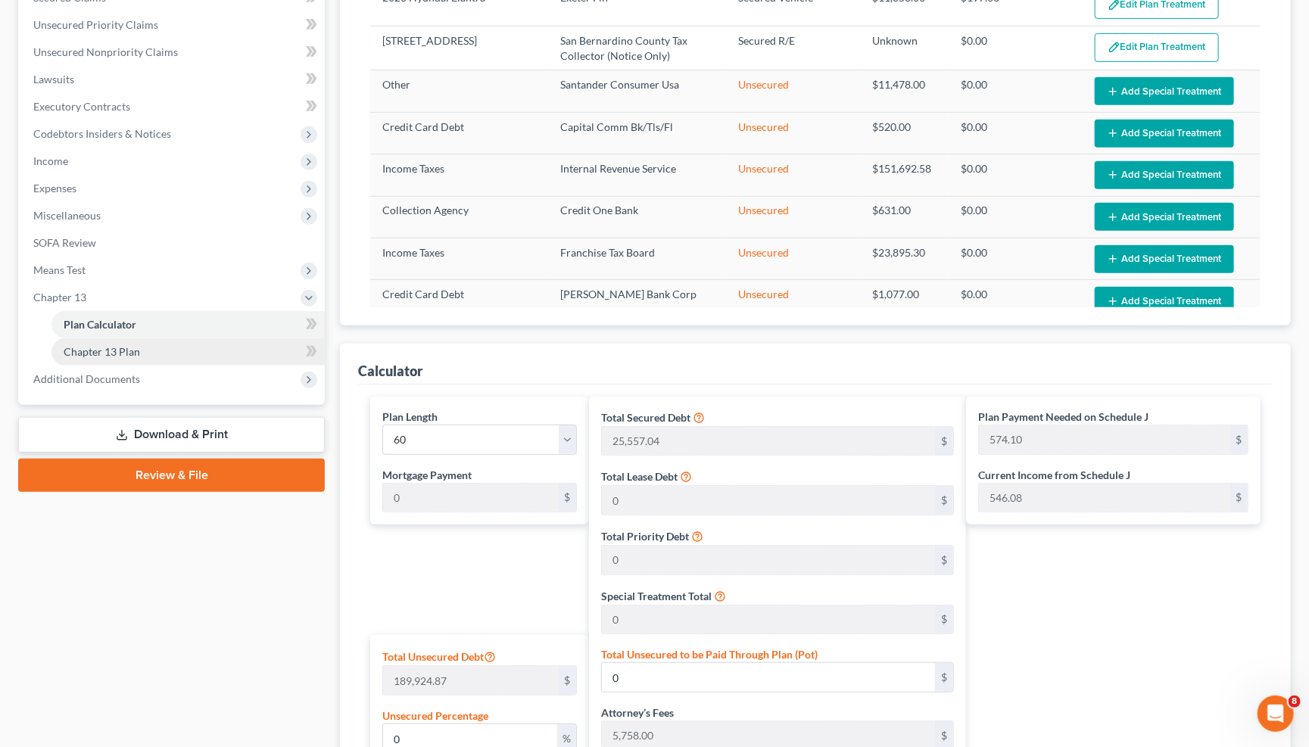
click at [126, 345] on span "Chapter 13 Plan" at bounding box center [102, 351] width 76 height 13
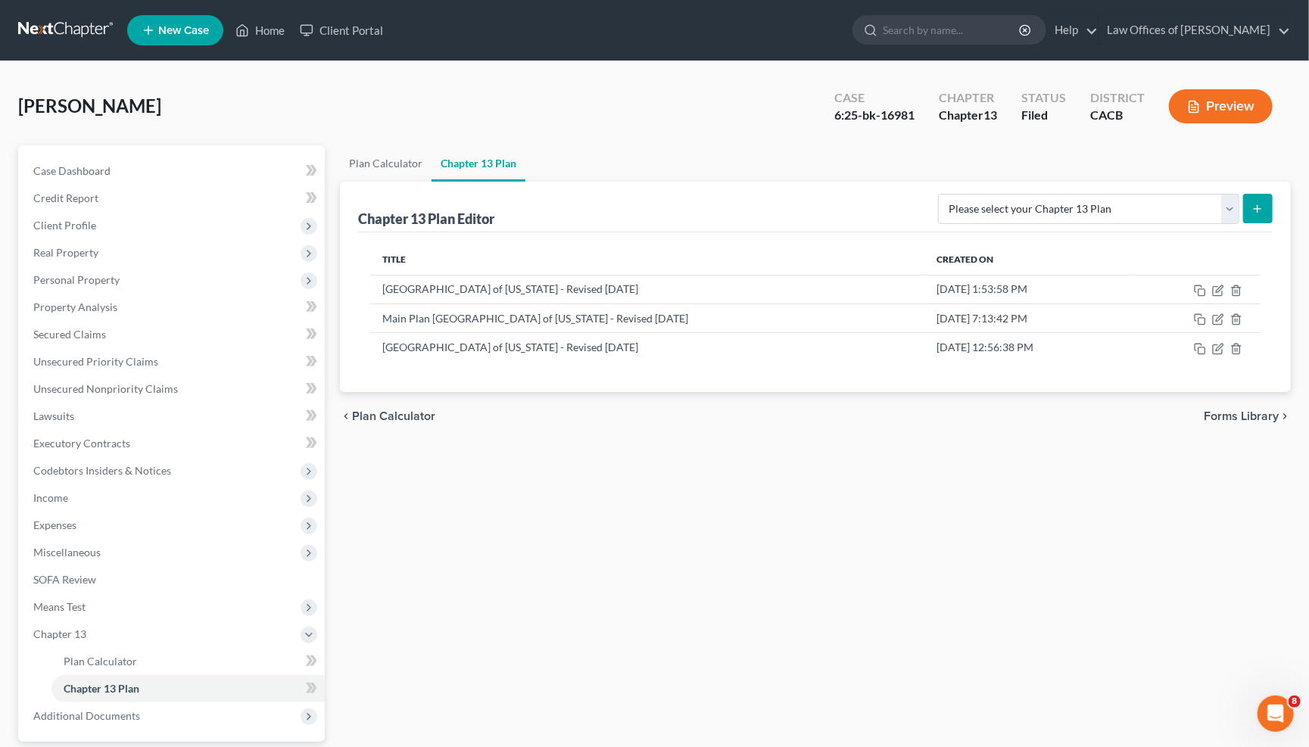
scroll to position [117, 0]
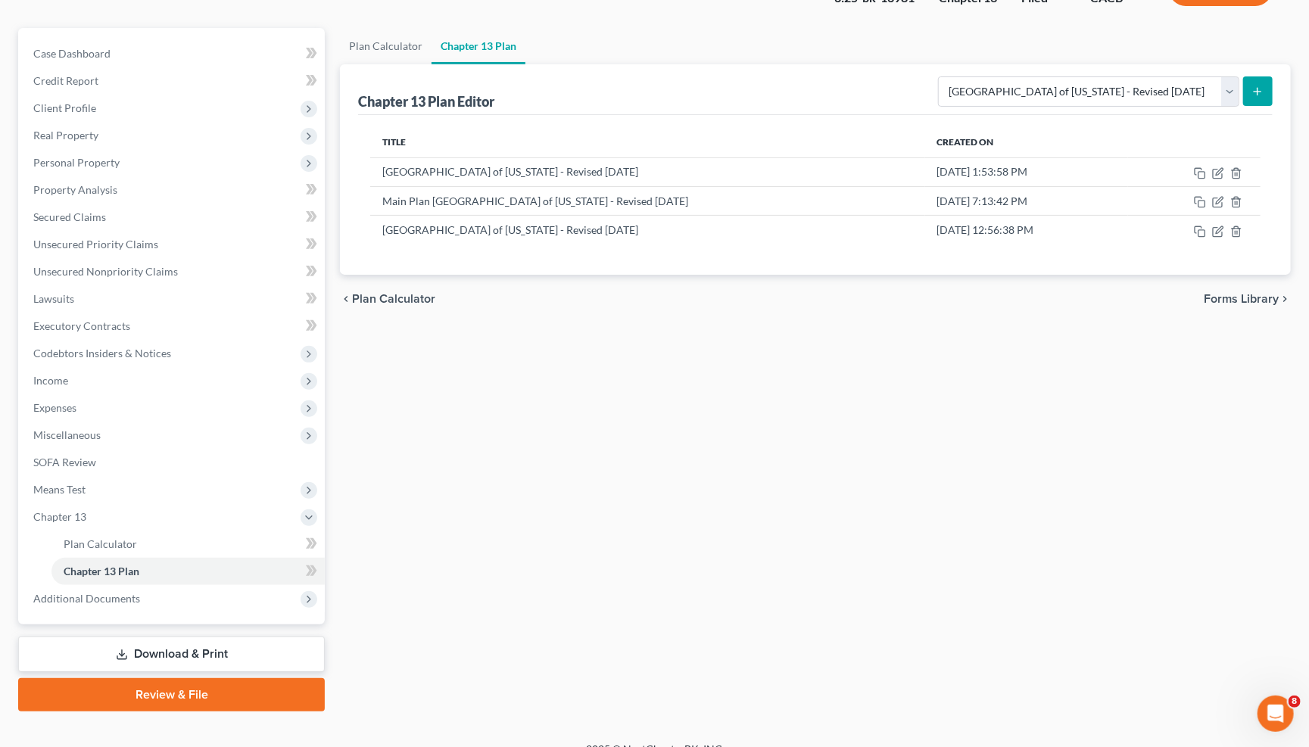
click at [1016, 89] on line "submit" at bounding box center [1257, 91] width 0 height 7
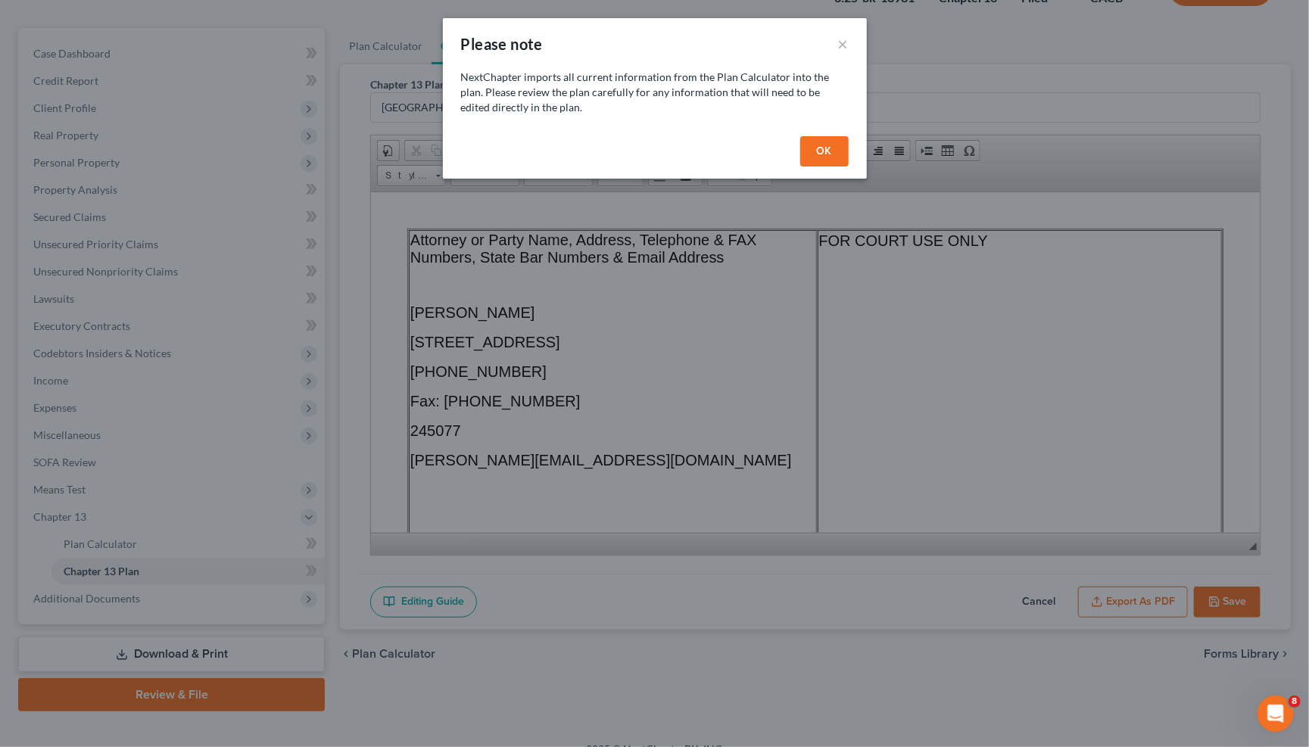
scroll to position [0, 0]
click at [820, 153] on button "OK" at bounding box center [824, 151] width 48 height 30
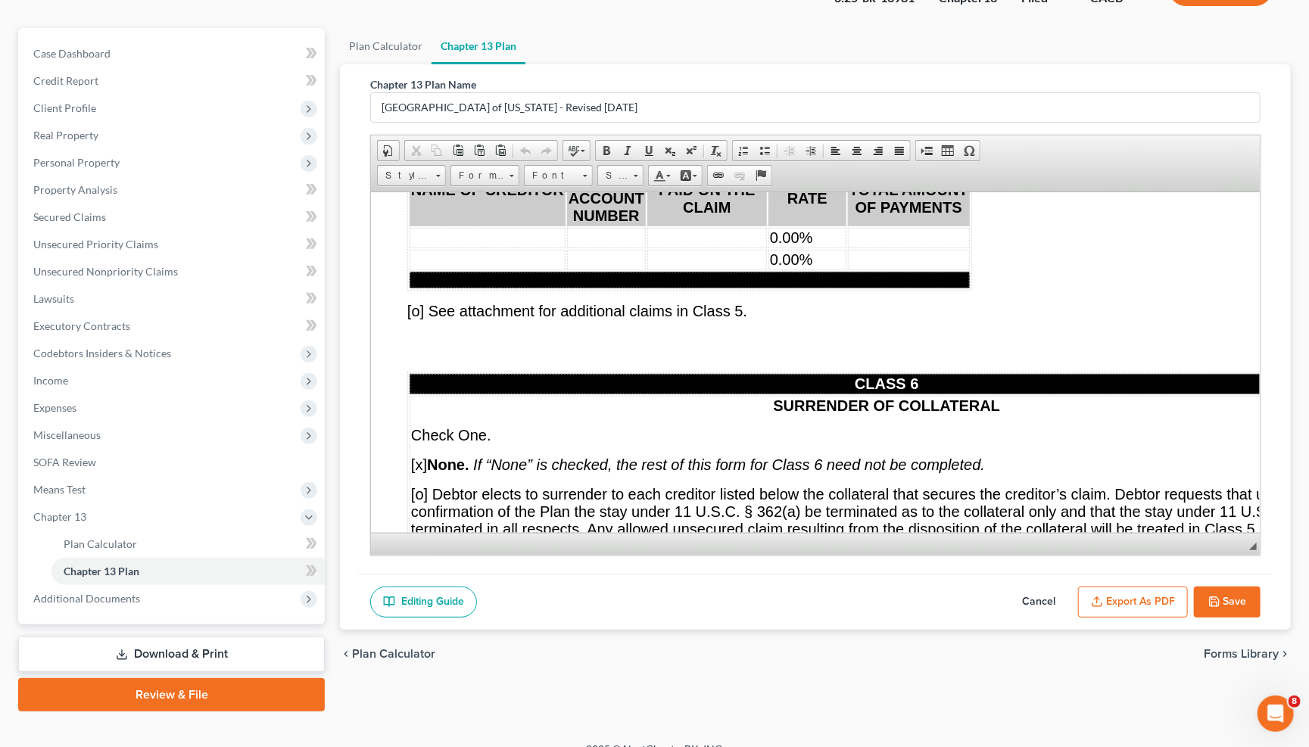
scroll to position [11597, 0]
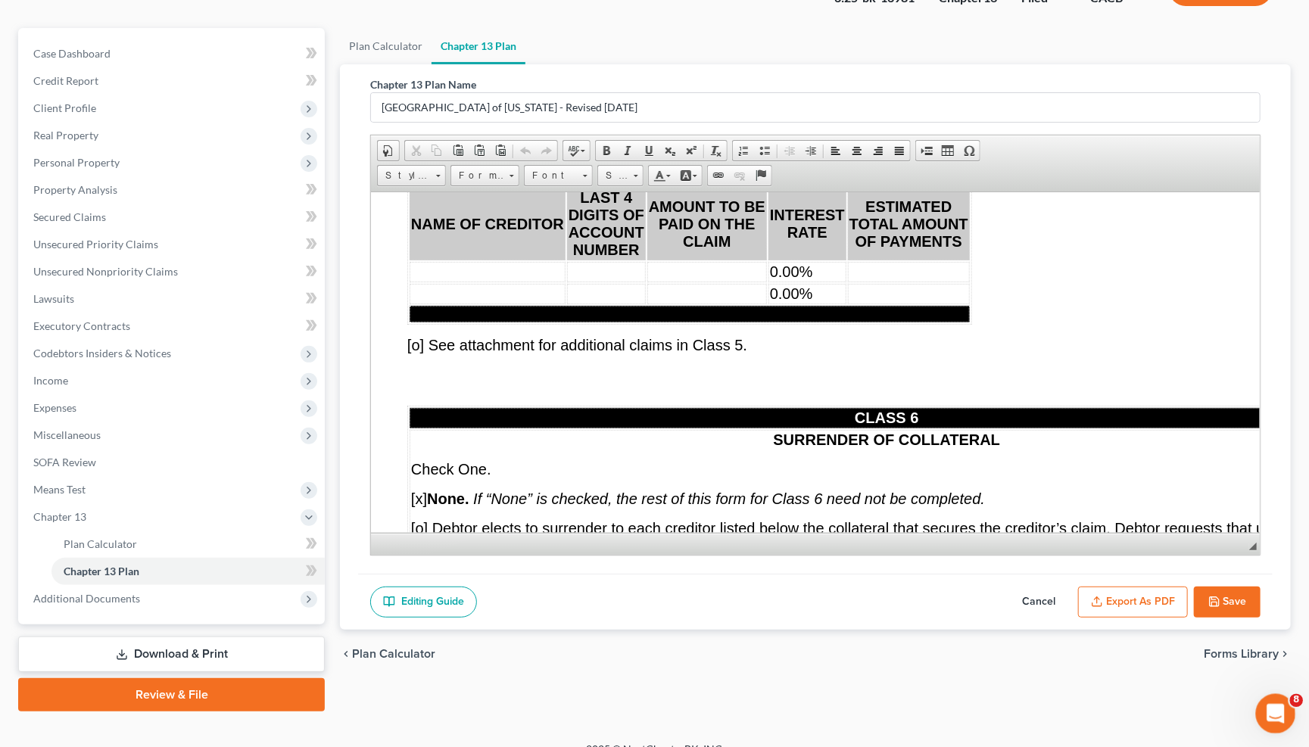
click at [1016, 686] on icon "Open Intercom Messenger" at bounding box center [1273, 711] width 25 height 25
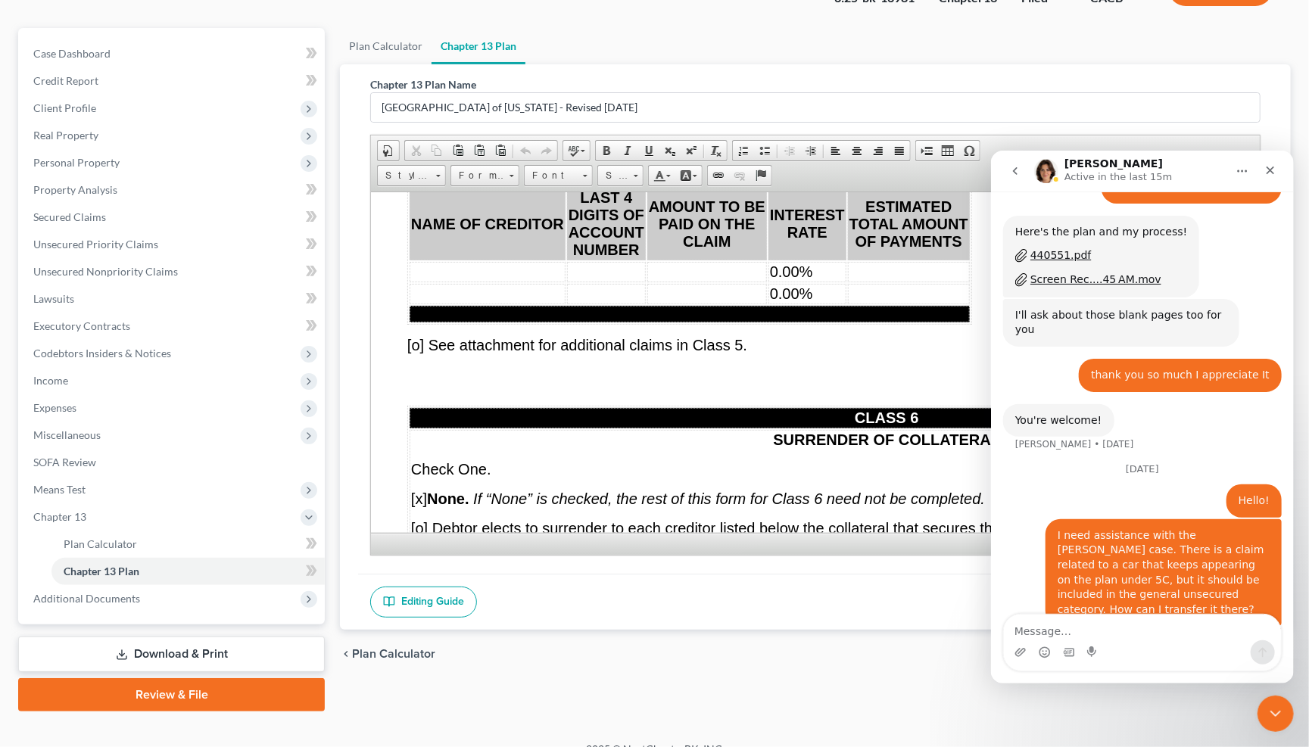
scroll to position [1987, 0]
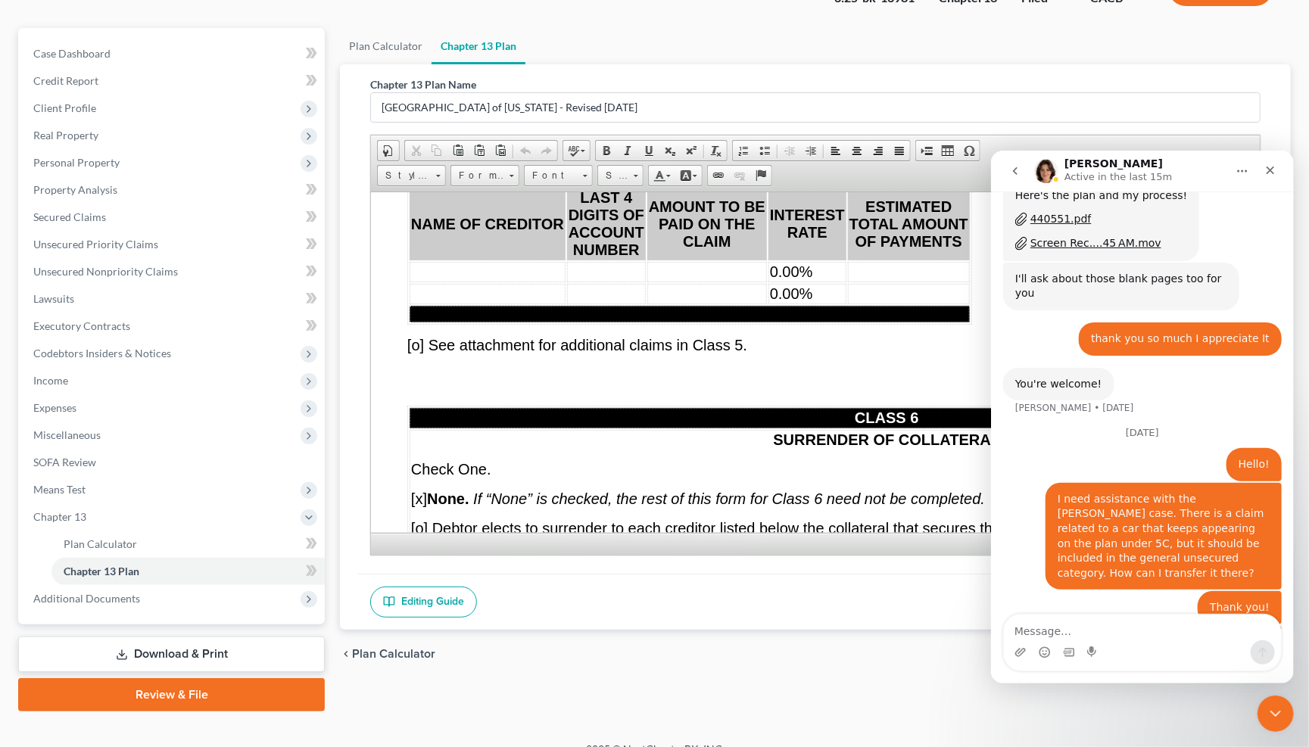
click at [1016, 640] on div "Intercom messenger" at bounding box center [1141, 652] width 277 height 24
click at [1016, 624] on textarea "Message…" at bounding box center [1141, 627] width 277 height 26
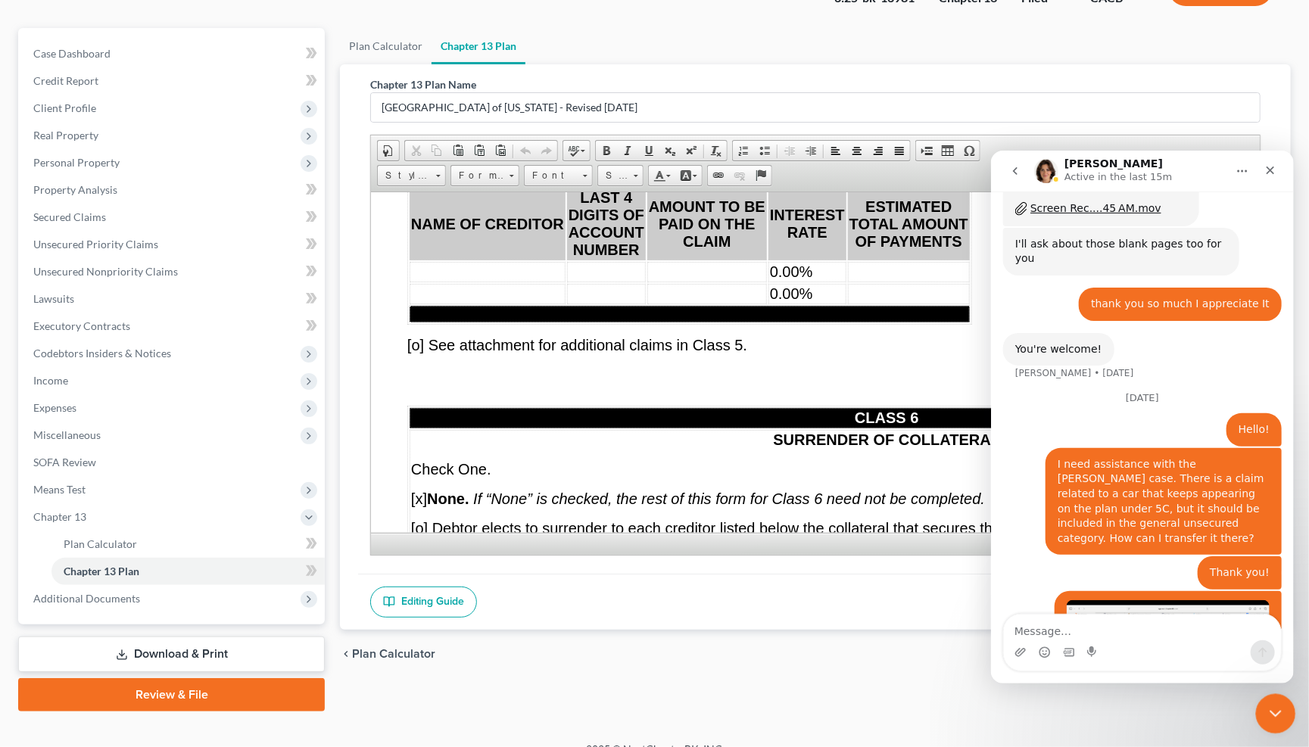
drag, startPoint x: 1272, startPoint y: 719, endPoint x: 2489, endPoint y: 1268, distance: 1334.9
click at [1016, 686] on icon "Close Intercom Messenger" at bounding box center [1273, 711] width 18 height 18
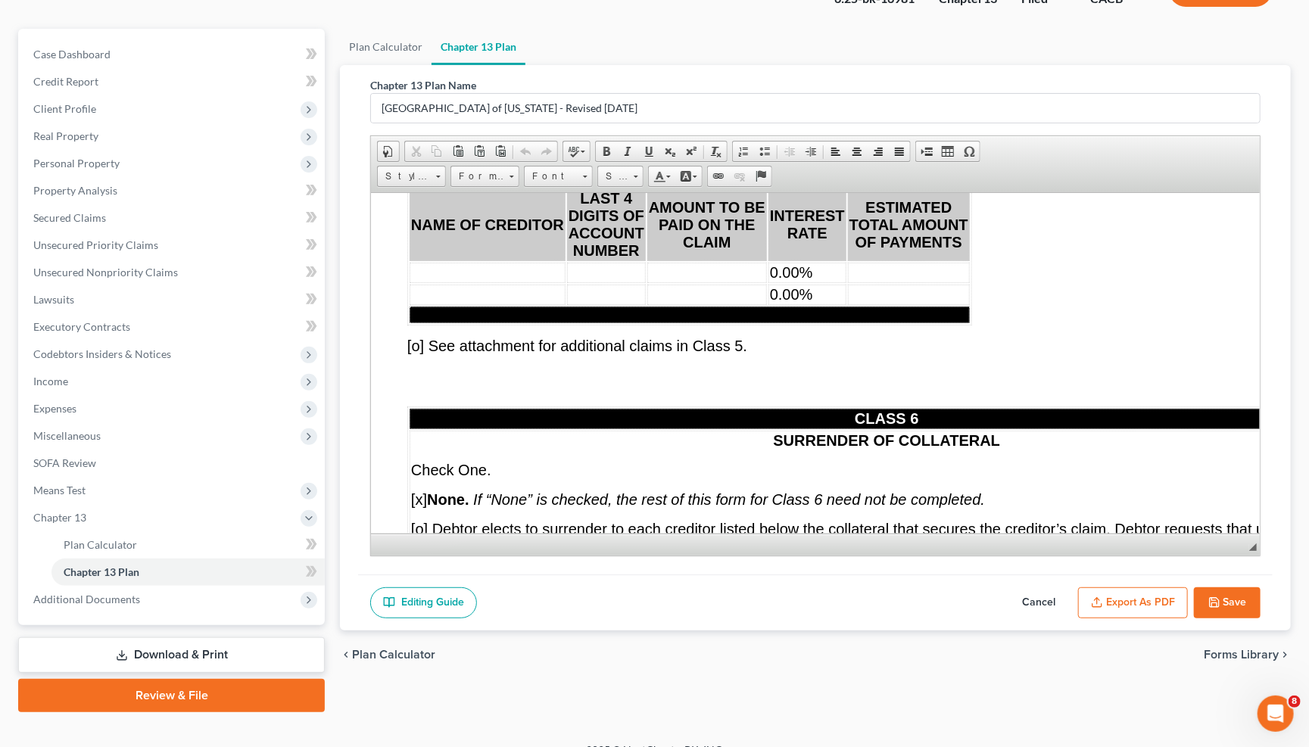
scroll to position [53, 0]
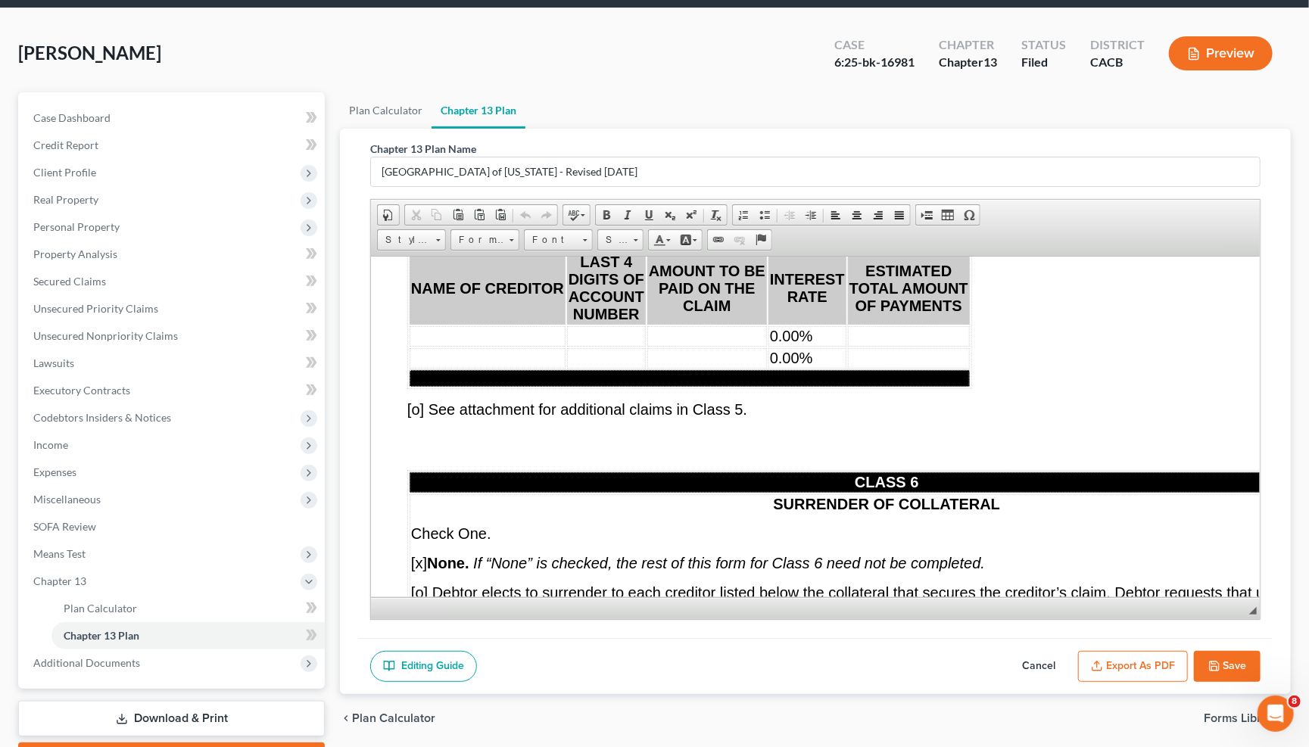
click at [1016, 652] on button "Cancel" at bounding box center [1038, 667] width 67 height 32
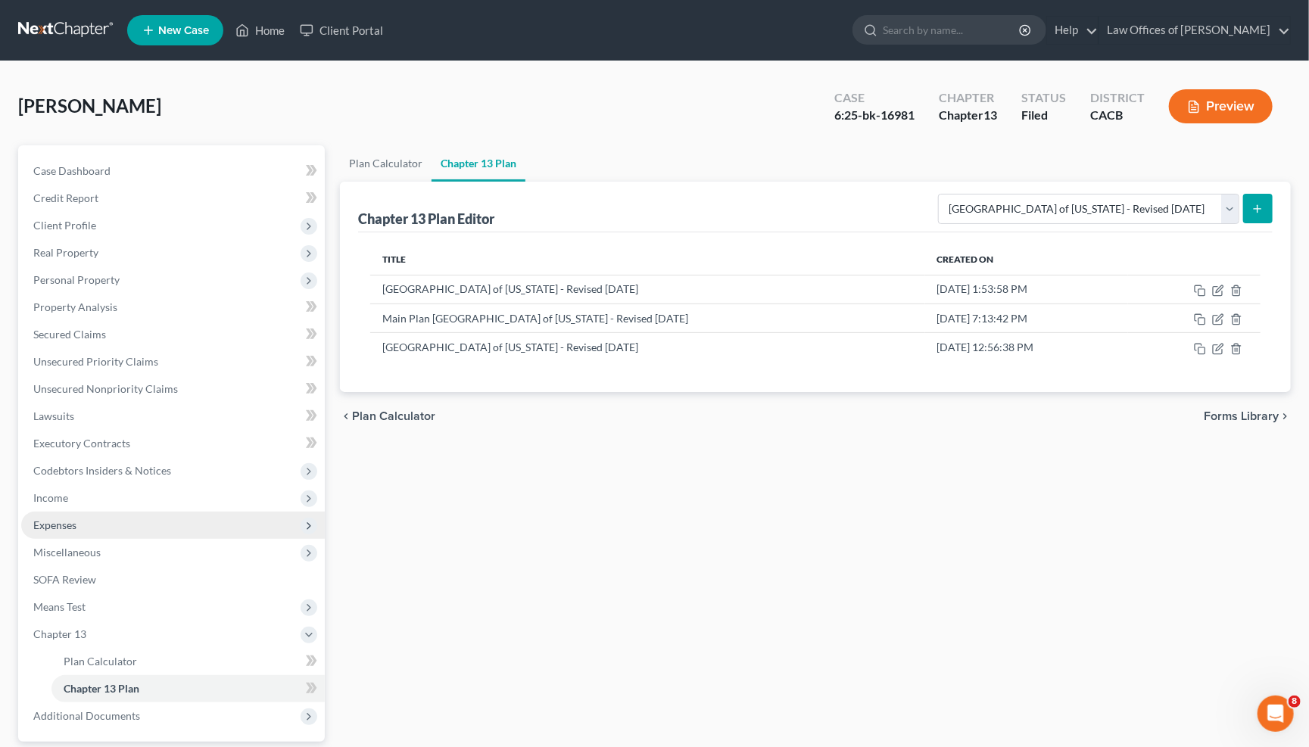
scroll to position [117, 0]
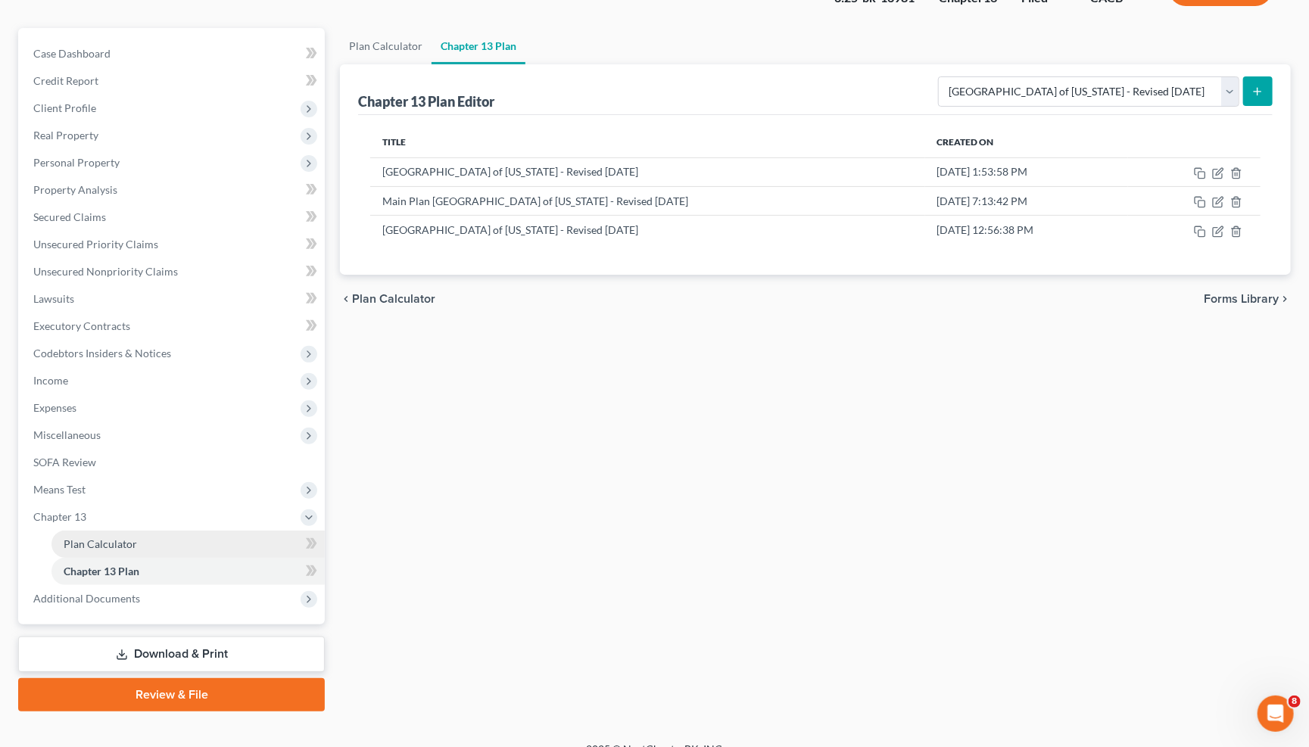
click at [119, 537] on span "Plan Calculator" at bounding box center [100, 543] width 73 height 13
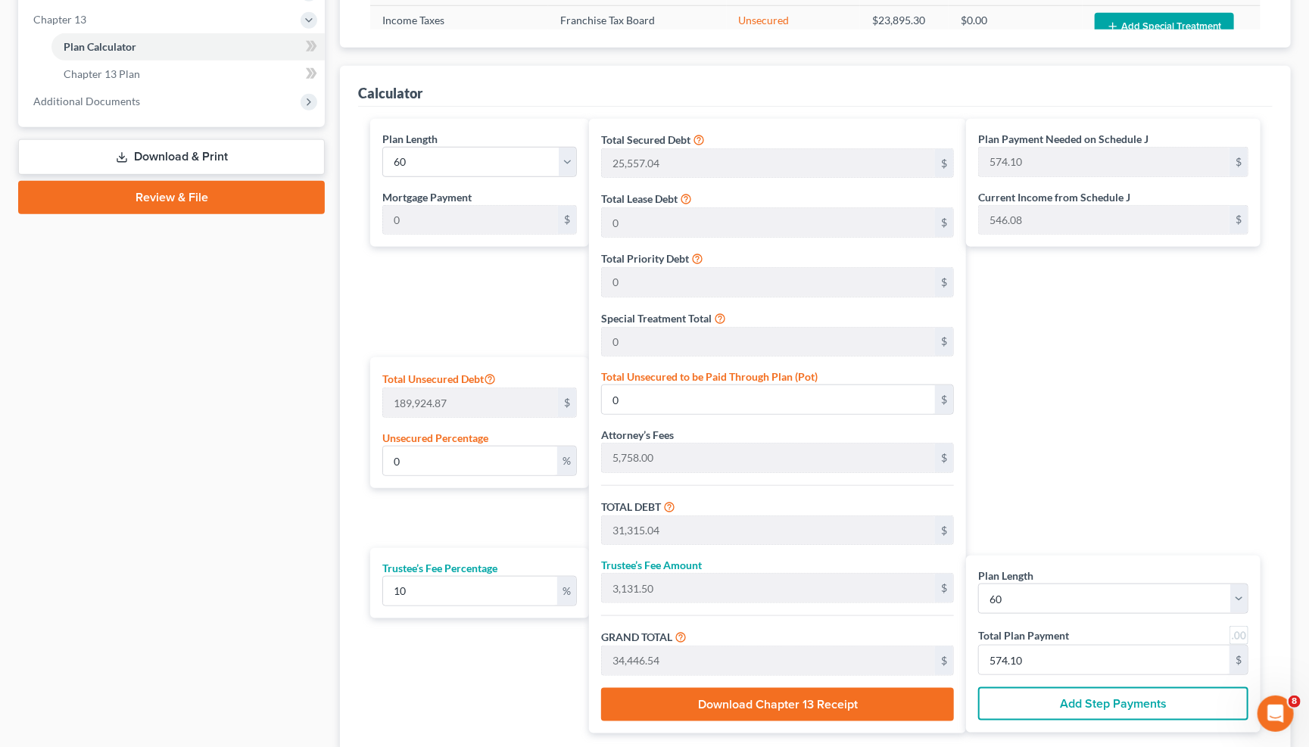
scroll to position [618, 0]
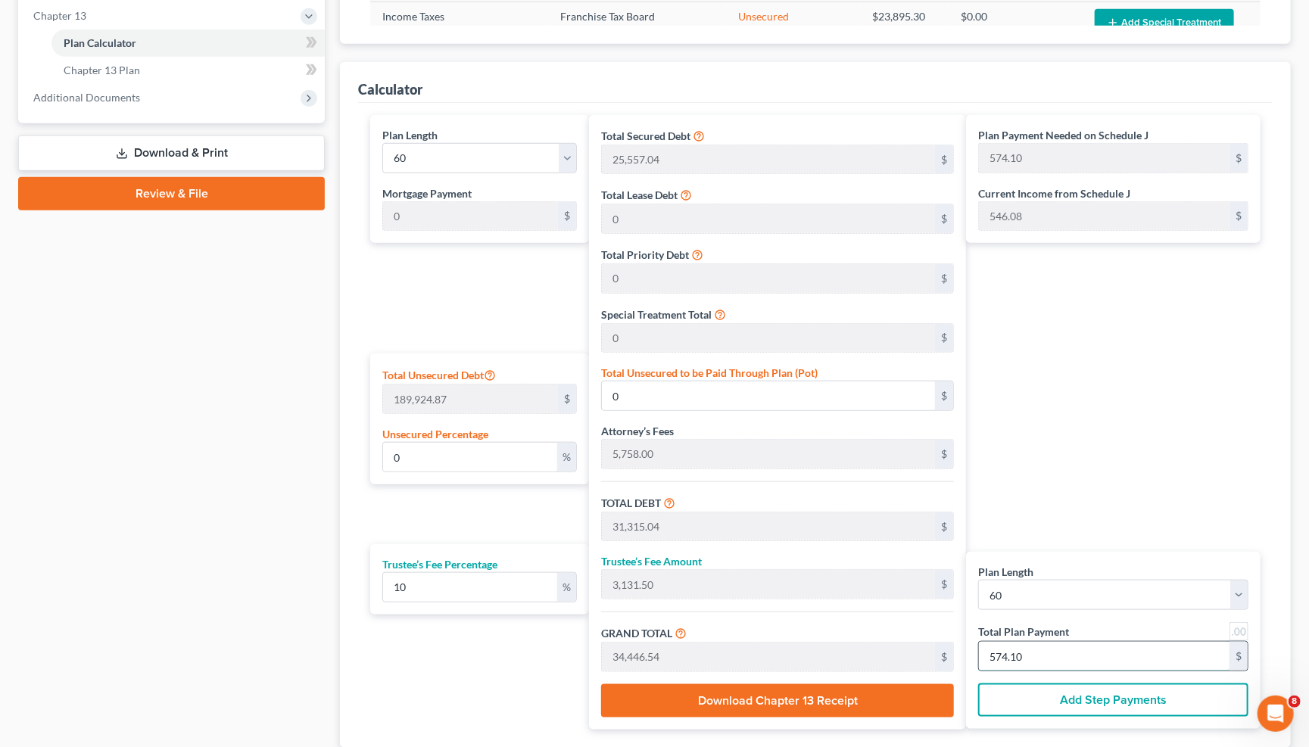
click at [1016, 650] on input "574.10" at bounding box center [1104, 656] width 251 height 29
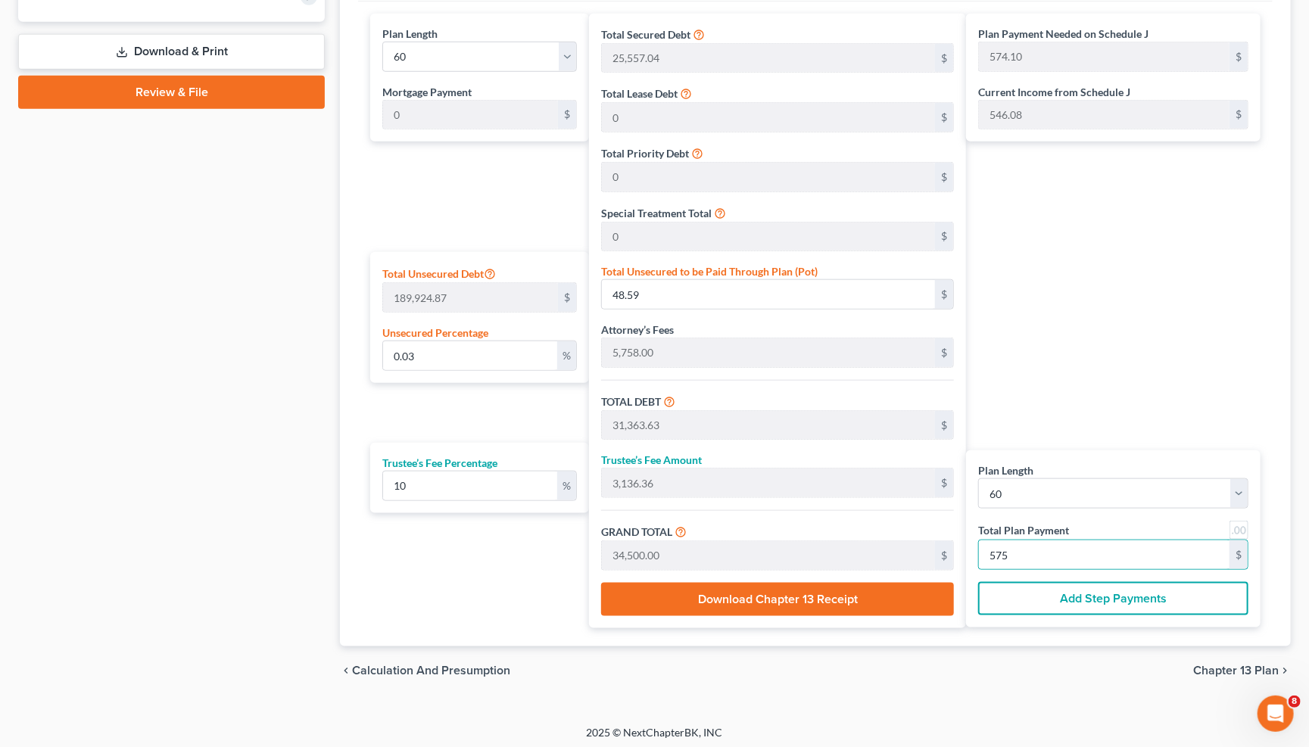
click at [1016, 673] on div "chevron_left Calculation and Presumption Chapter 13 Plan chevron_right" at bounding box center [815, 670] width 951 height 48
click at [1016, 678] on div "chevron_left Calculation and Presumption Chapter 13 Plan chevron_right" at bounding box center [815, 670] width 951 height 48
click at [1016, 664] on span "Chapter 13 Plan" at bounding box center [1236, 670] width 86 height 12
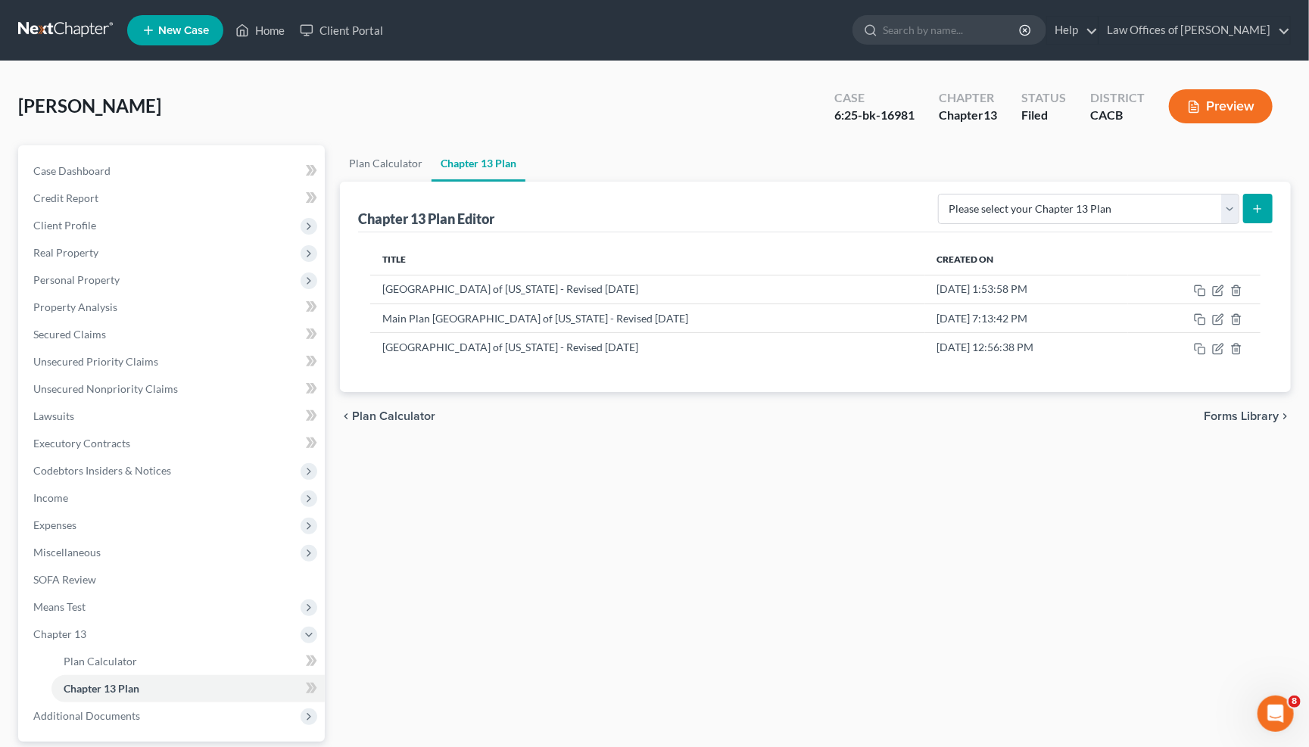
scroll to position [117, 0]
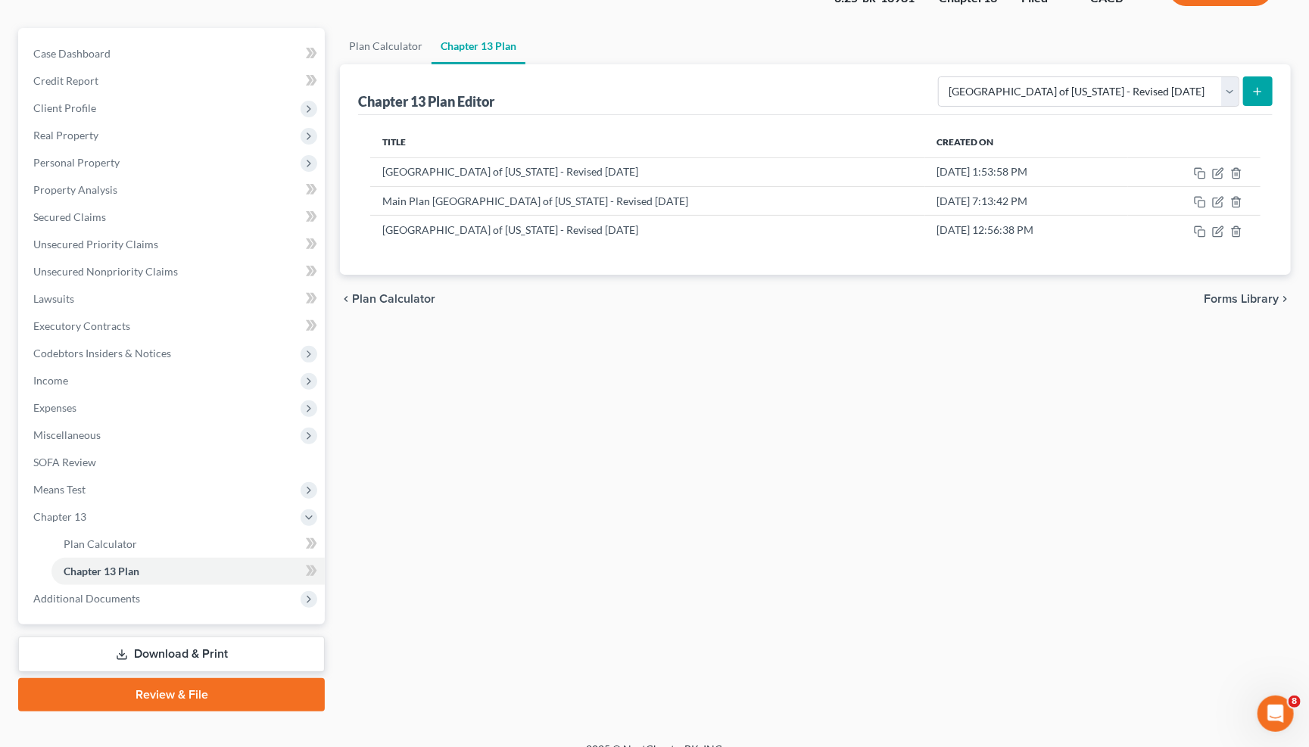
click at [1016, 88] on icon "submit" at bounding box center [1257, 92] width 12 height 12
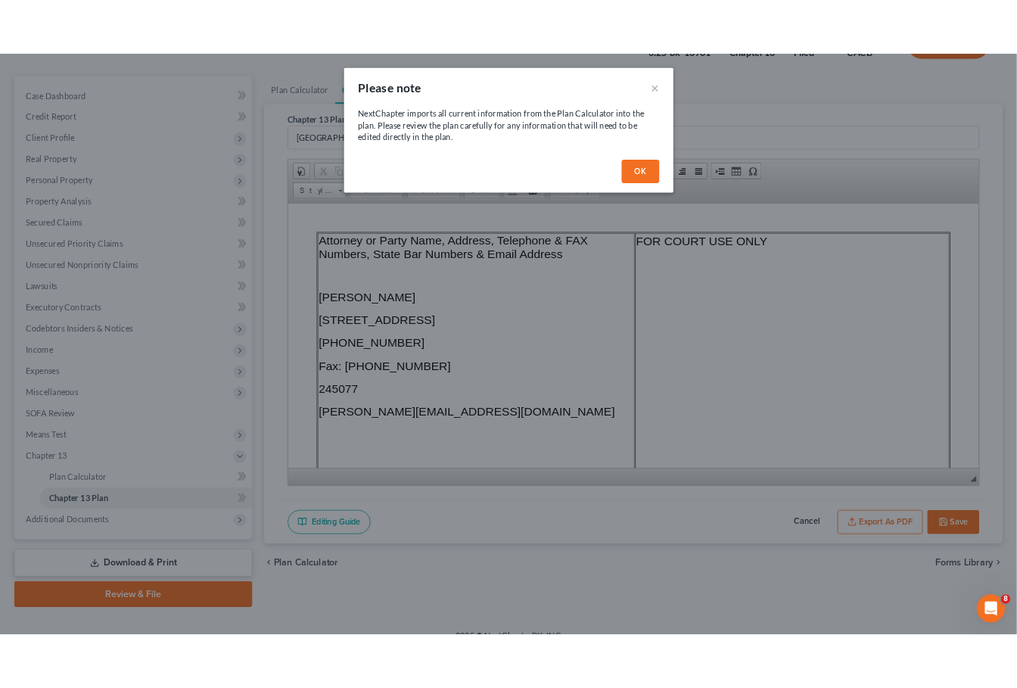
scroll to position [0, 0]
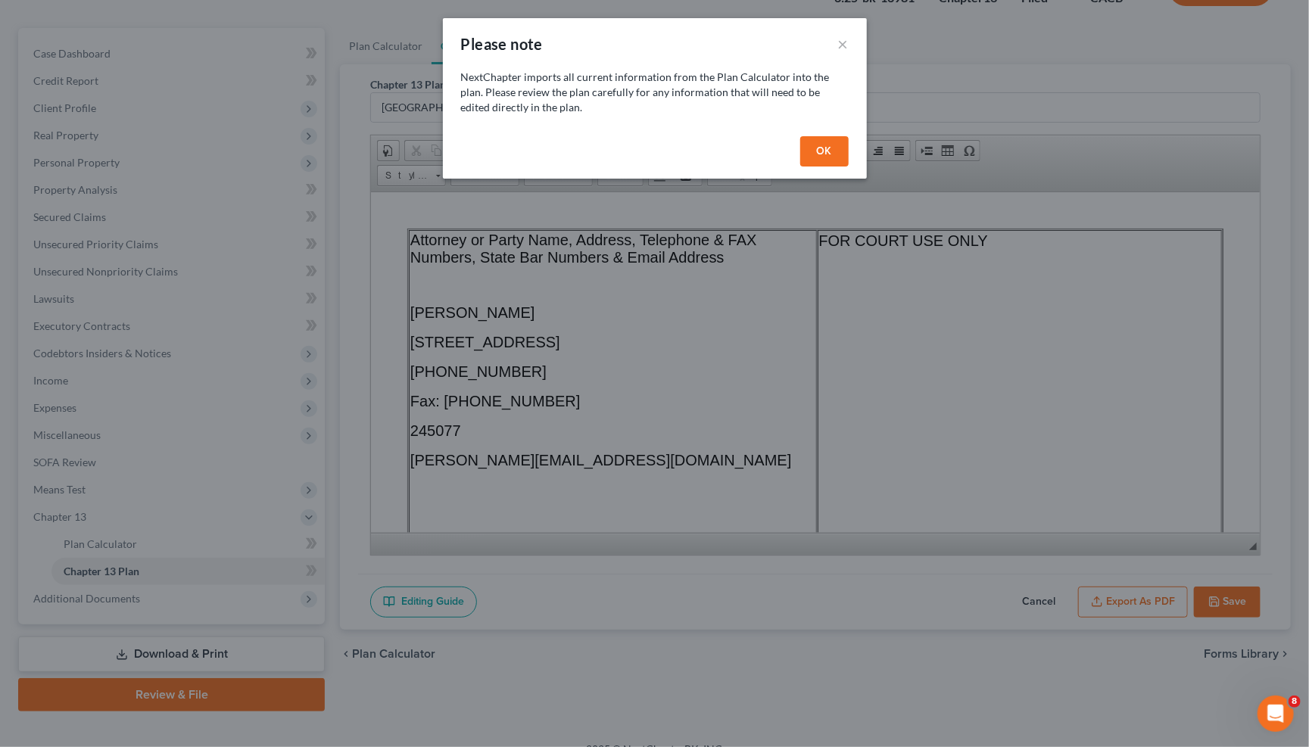
click at [834, 136] on button "OK" at bounding box center [824, 151] width 48 height 30
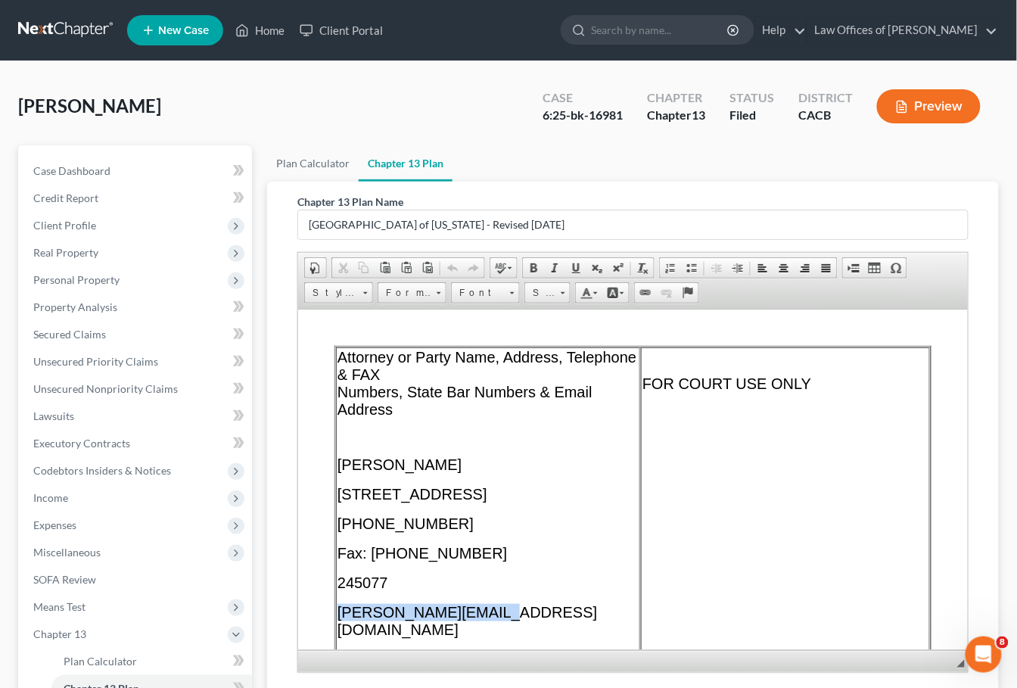
drag, startPoint x: 448, startPoint y: 633, endPoint x: 338, endPoint y: 630, distance: 109.8
click at [338, 630] on p "[PERSON_NAME][EMAIL_ADDRESS][DOMAIN_NAME]" at bounding box center [487, 620] width 301 height 35
paste body
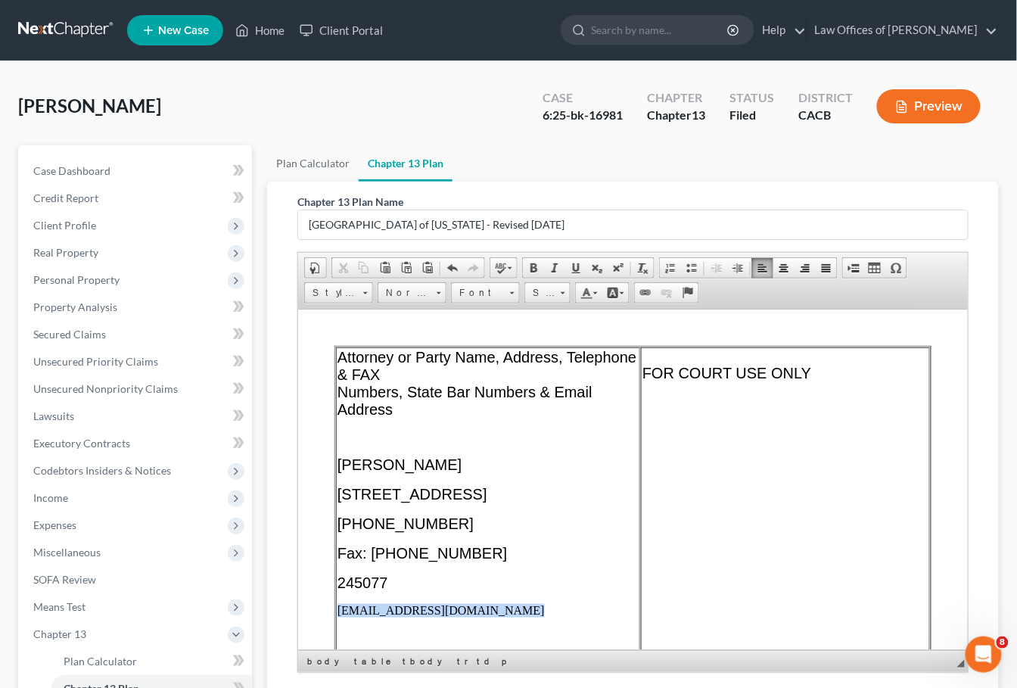
drag, startPoint x: 471, startPoint y: 630, endPoint x: 338, endPoint y: 627, distance: 132.5
click at [338, 617] on p "[EMAIL_ADDRESS][DOMAIN_NAME] ​" at bounding box center [487, 610] width 301 height 14
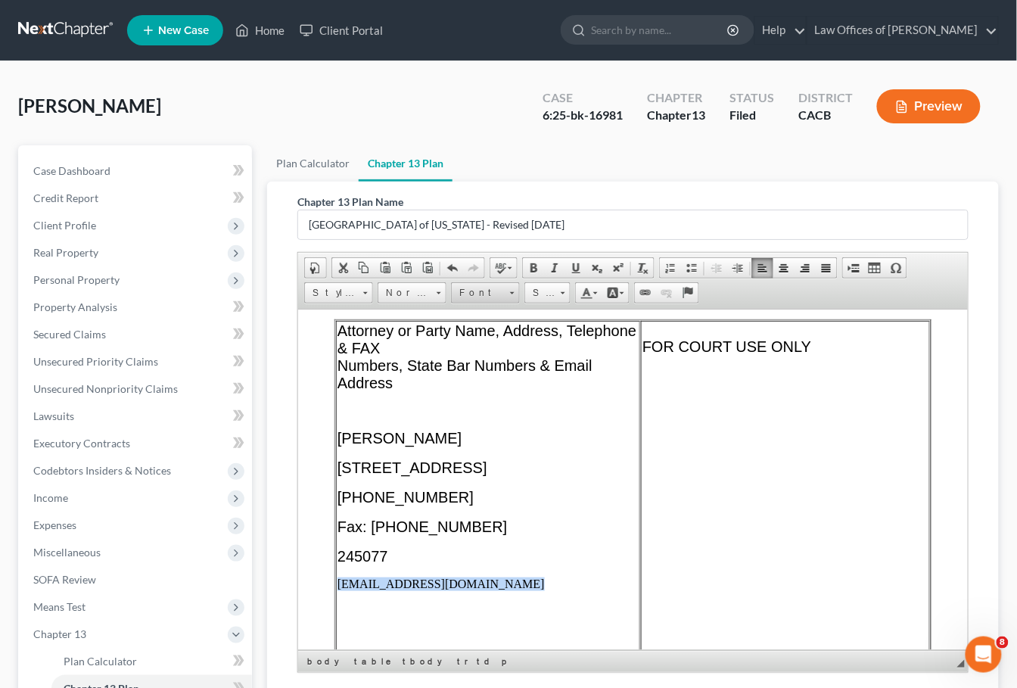
scroll to position [3, 0]
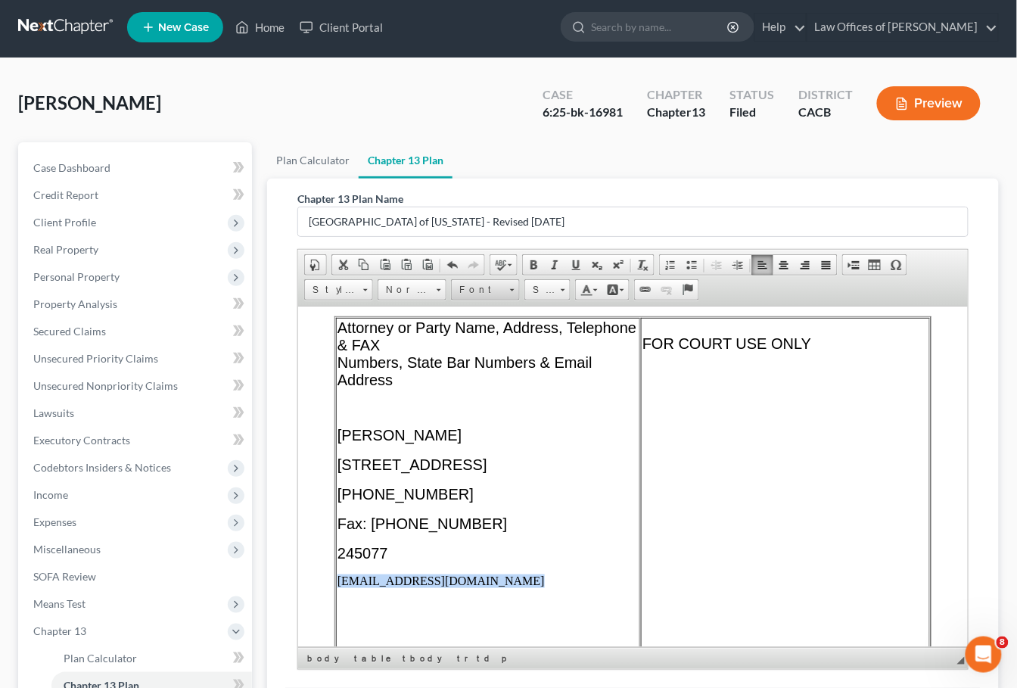
click at [471, 290] on span "Font" at bounding box center [478, 290] width 53 height 20
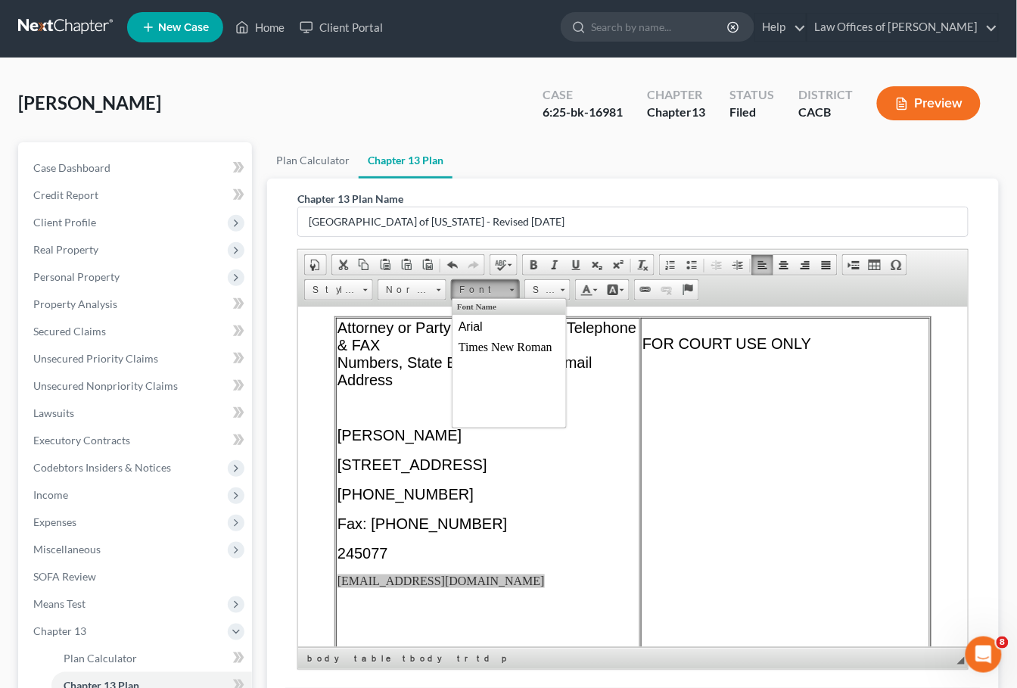
scroll to position [0, 0]
click at [486, 324] on link "Arial" at bounding box center [508, 326] width 109 height 20
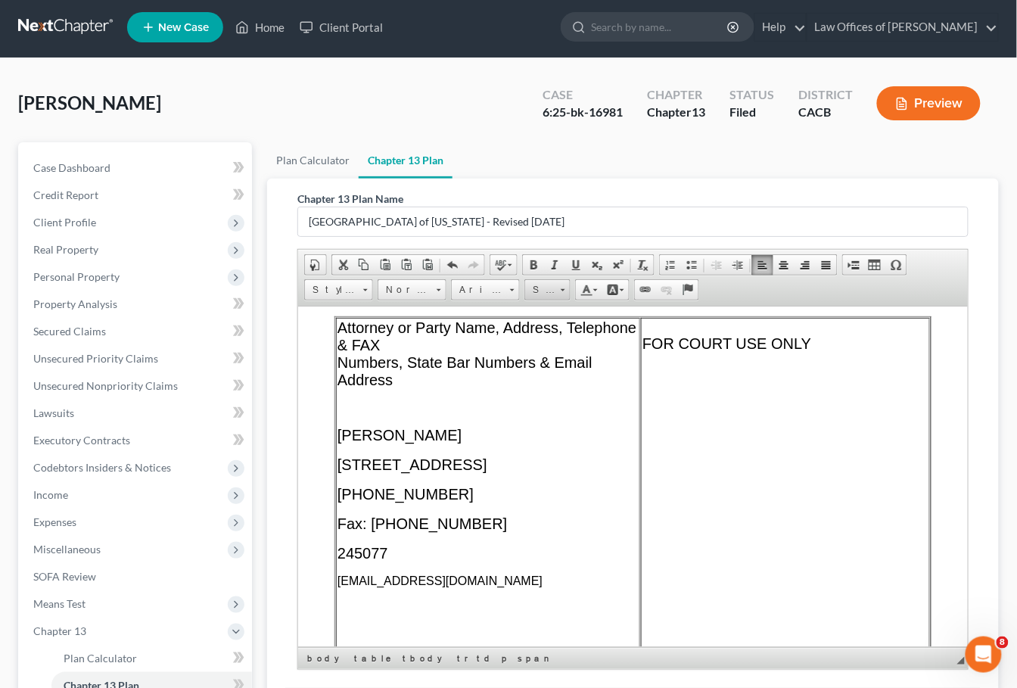
click at [548, 294] on span "Size" at bounding box center [540, 290] width 30 height 20
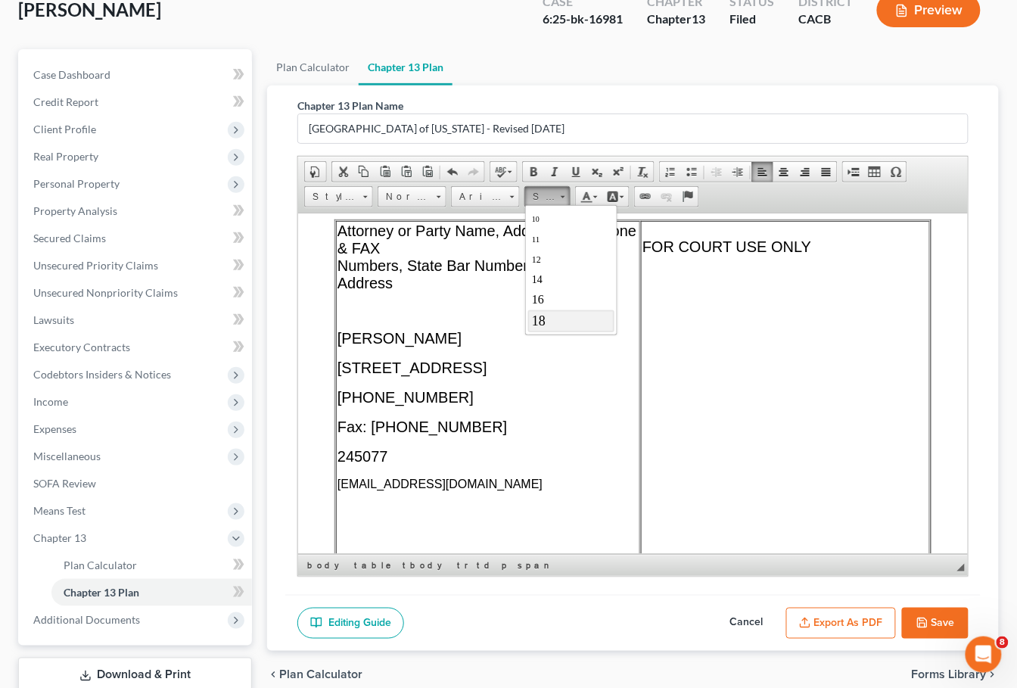
scroll to position [89, 0]
click at [559, 312] on link "20" at bounding box center [571, 311] width 86 height 23
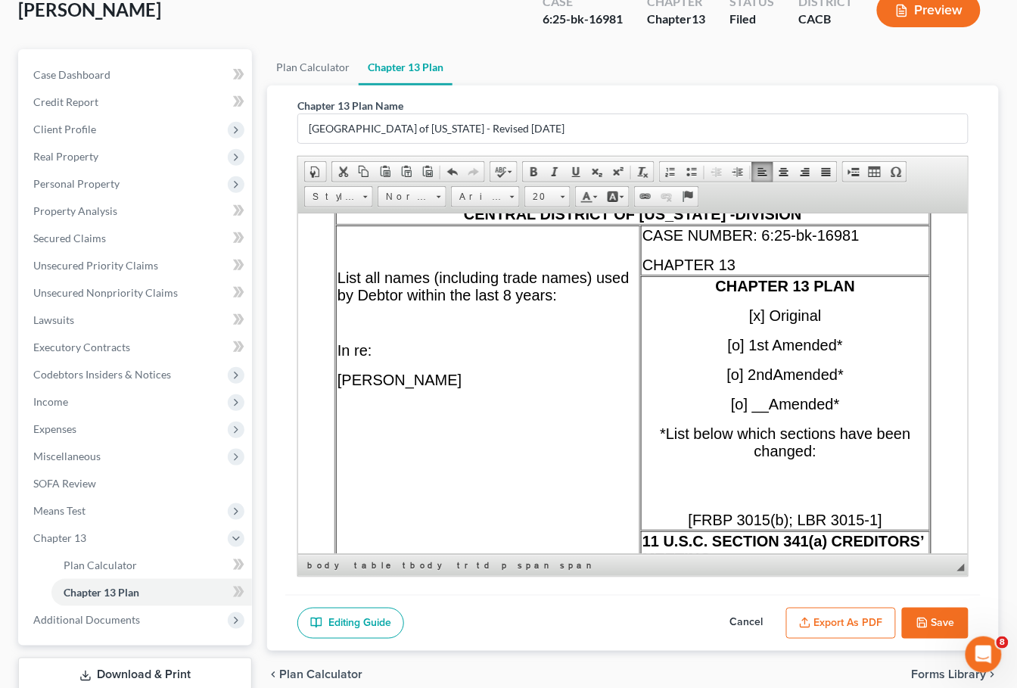
scroll to position [471, 0]
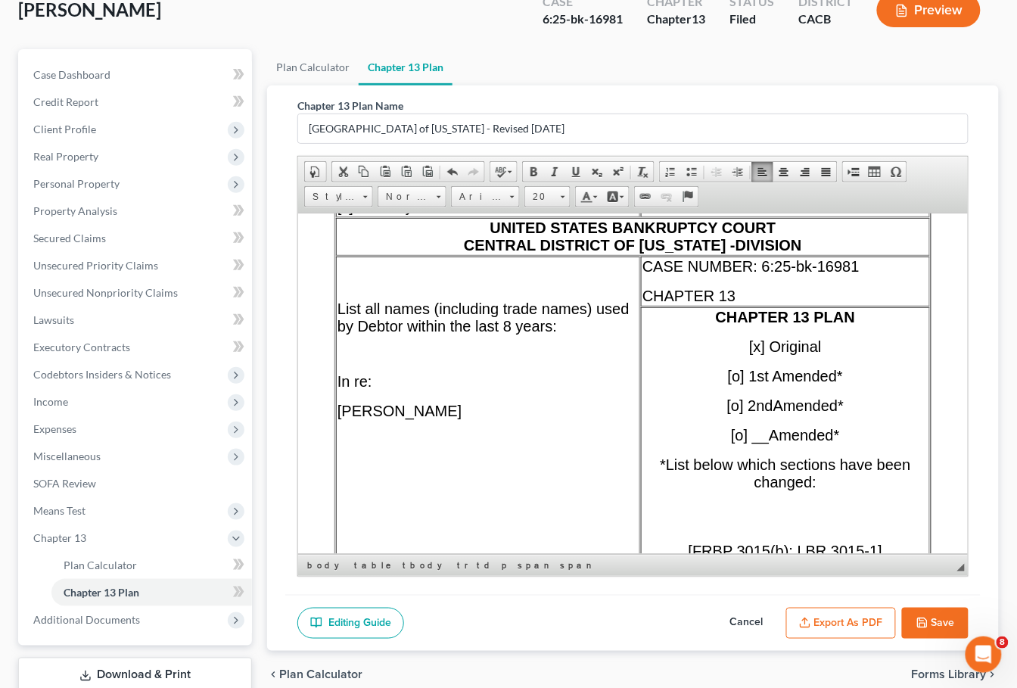
click at [895, 275] on p "CASE NUMBER: 6:25-bk-16981" at bounding box center [785, 265] width 286 height 17
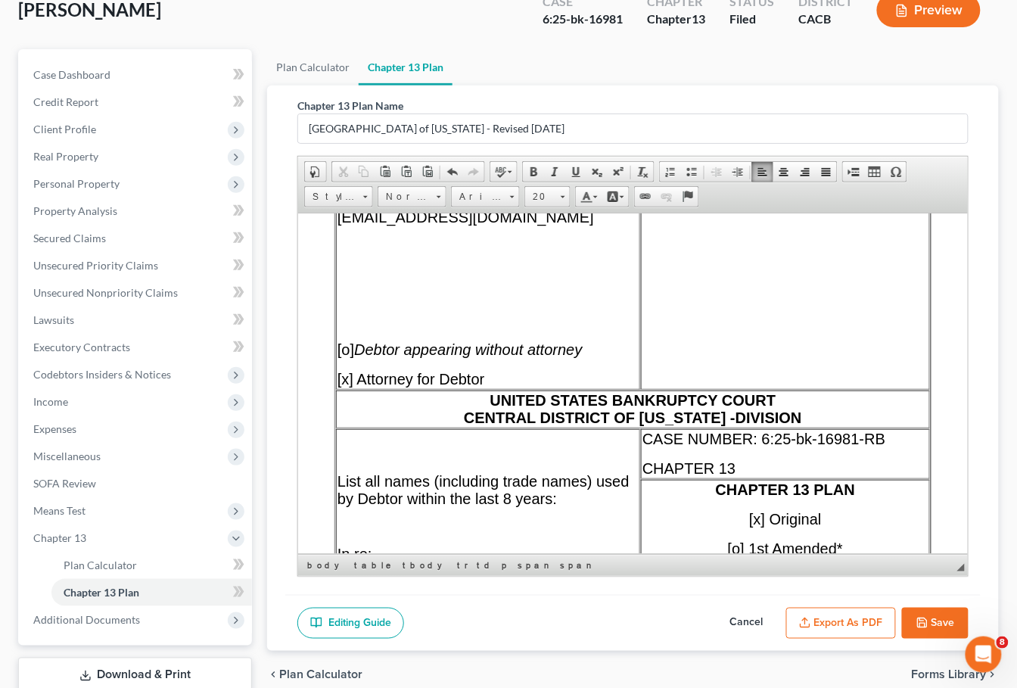
scroll to position [295, 0]
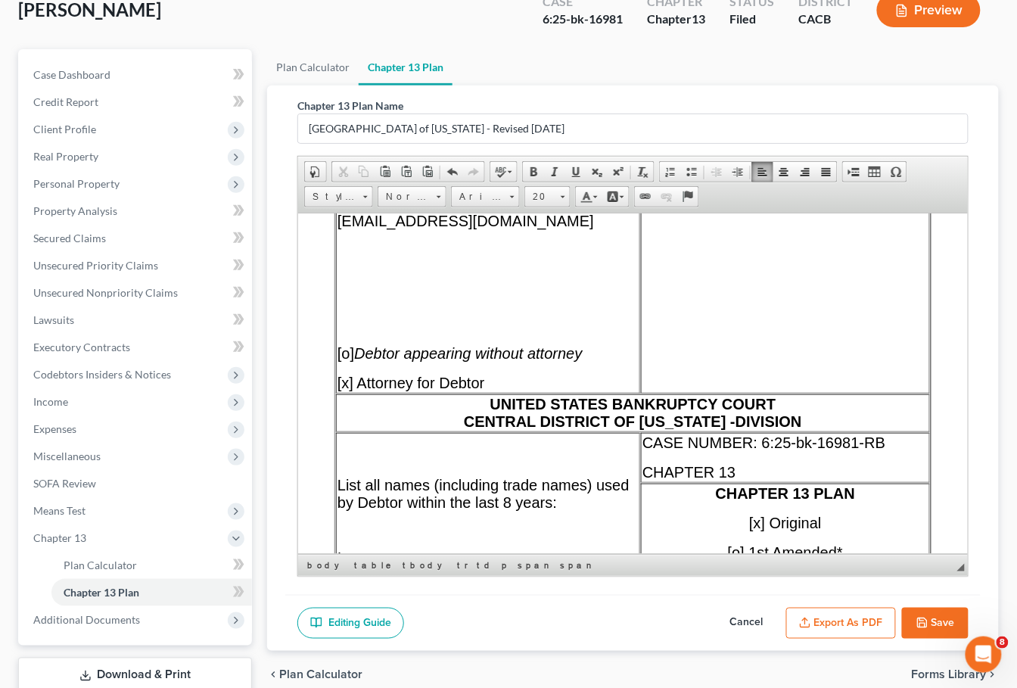
click at [484, 391] on span "[x] Attorney for Debtor" at bounding box center [411, 382] width 148 height 17
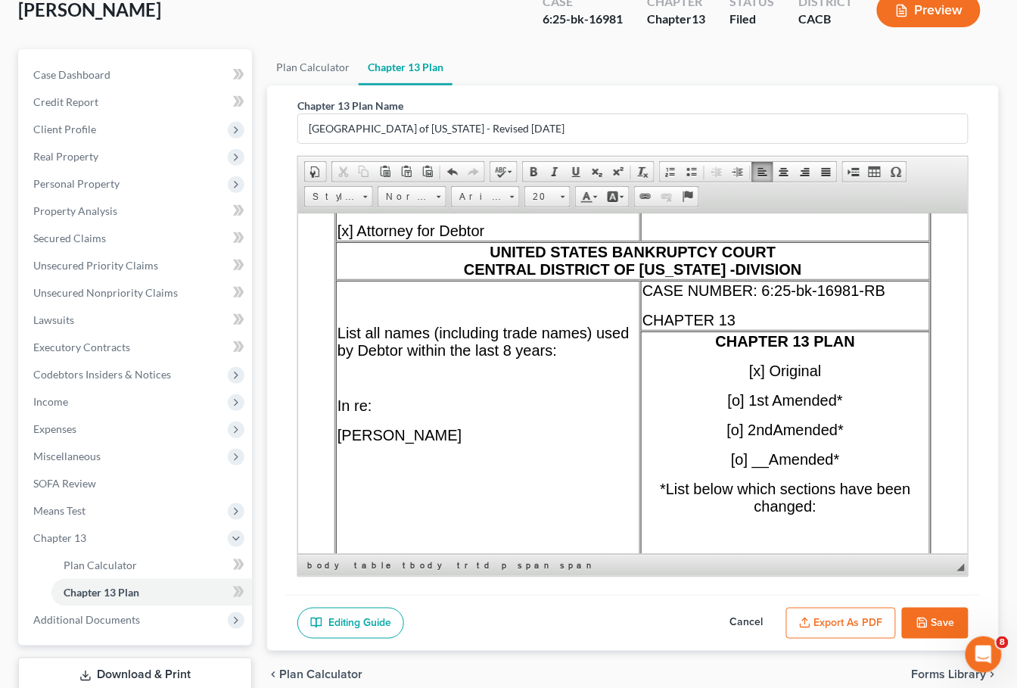
scroll to position [451, 0]
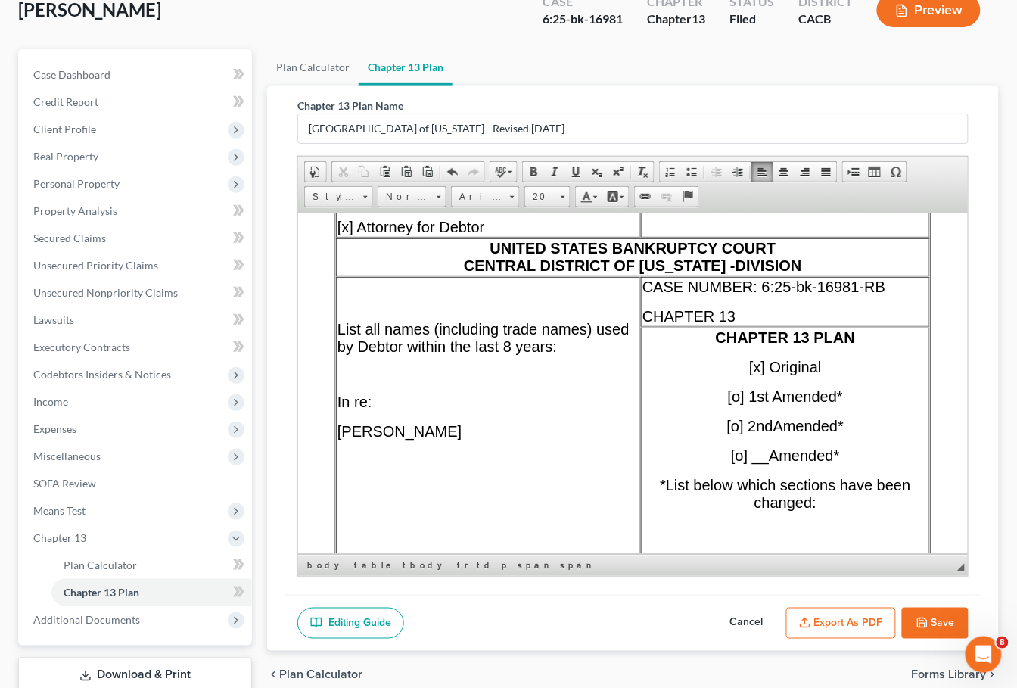
click at [738, 273] on span "UNITED STATES BANKRUPTCY COURT CENTRAL DISTRICT OF [US_STATE] - DIVISION" at bounding box center [632, 256] width 338 height 34
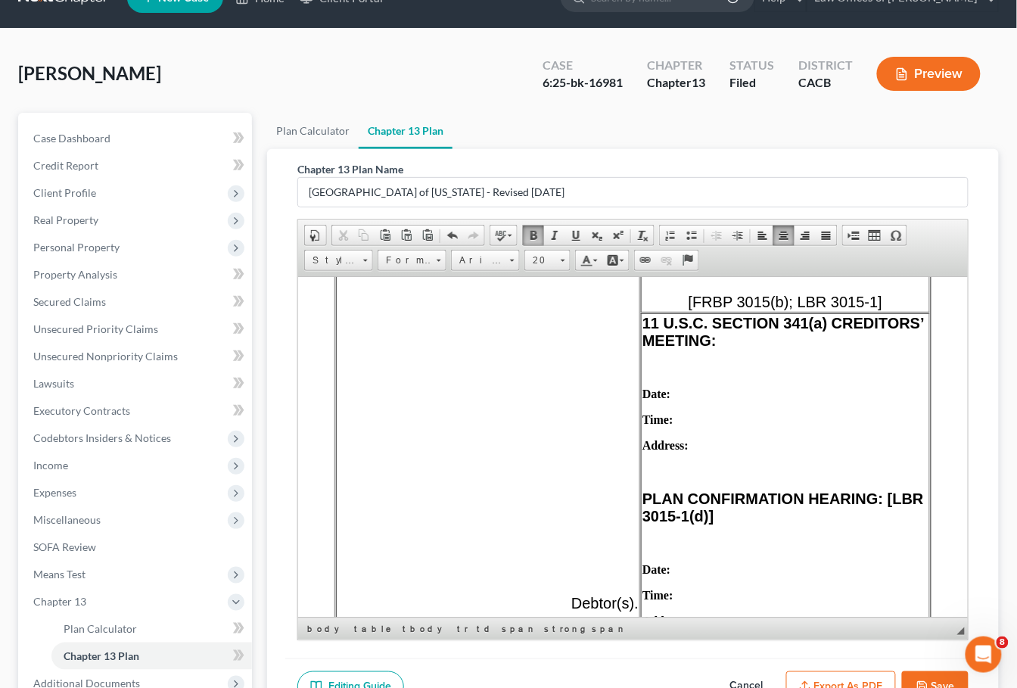
scroll to position [818, 0]
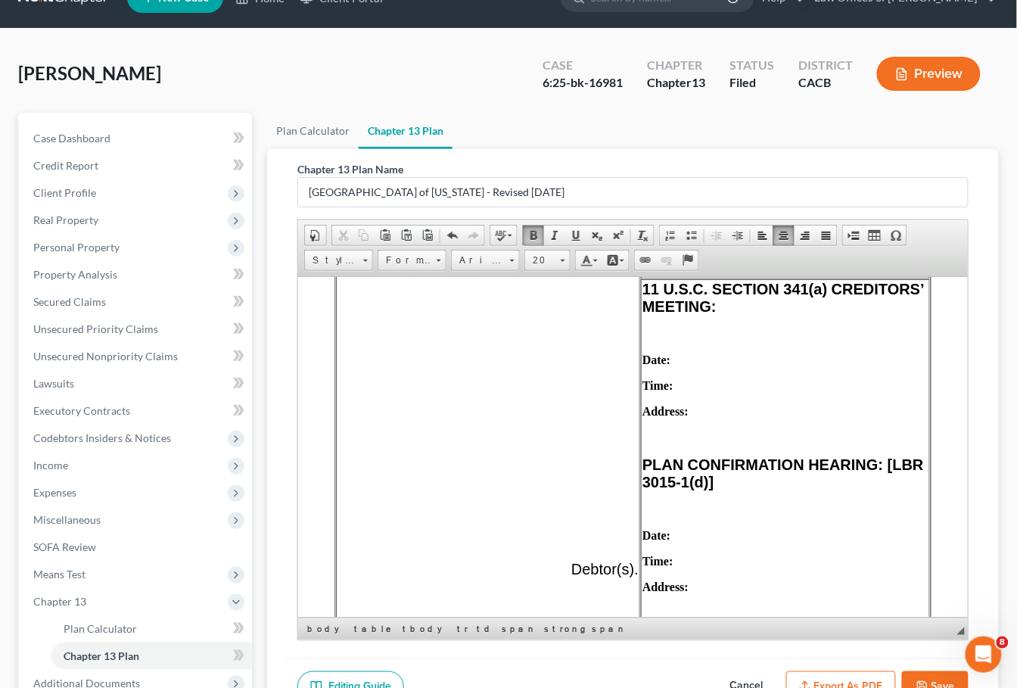
click at [748, 366] on p "Date:" at bounding box center [785, 360] width 286 height 14
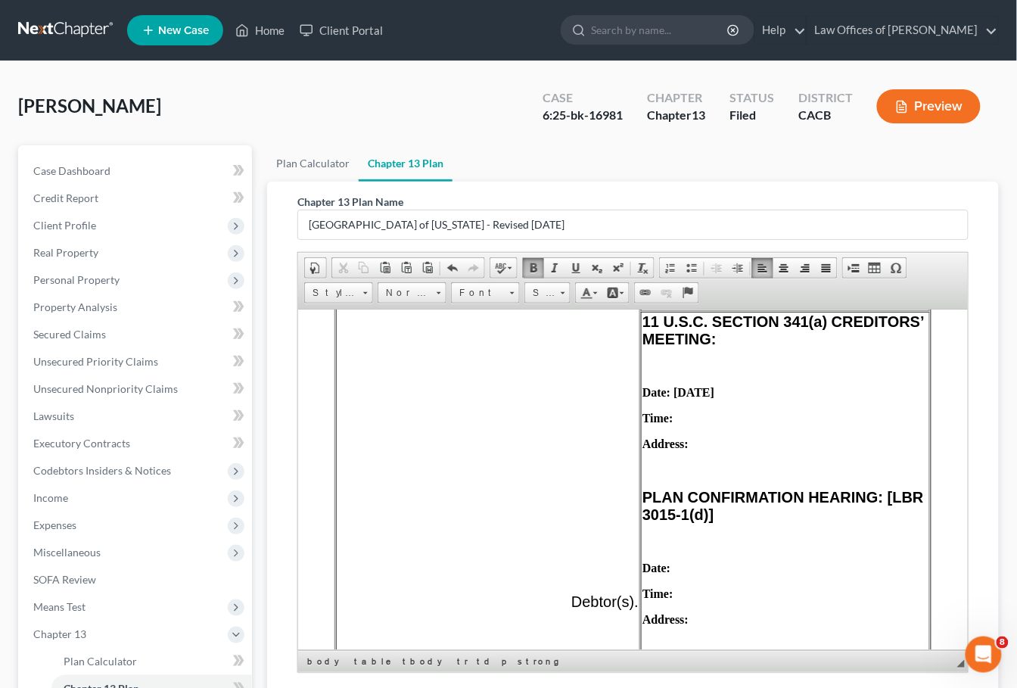
click at [674, 425] on p "Time:" at bounding box center [785, 418] width 286 height 14
click at [686, 450] on p "Address:" at bounding box center [785, 444] width 286 height 14
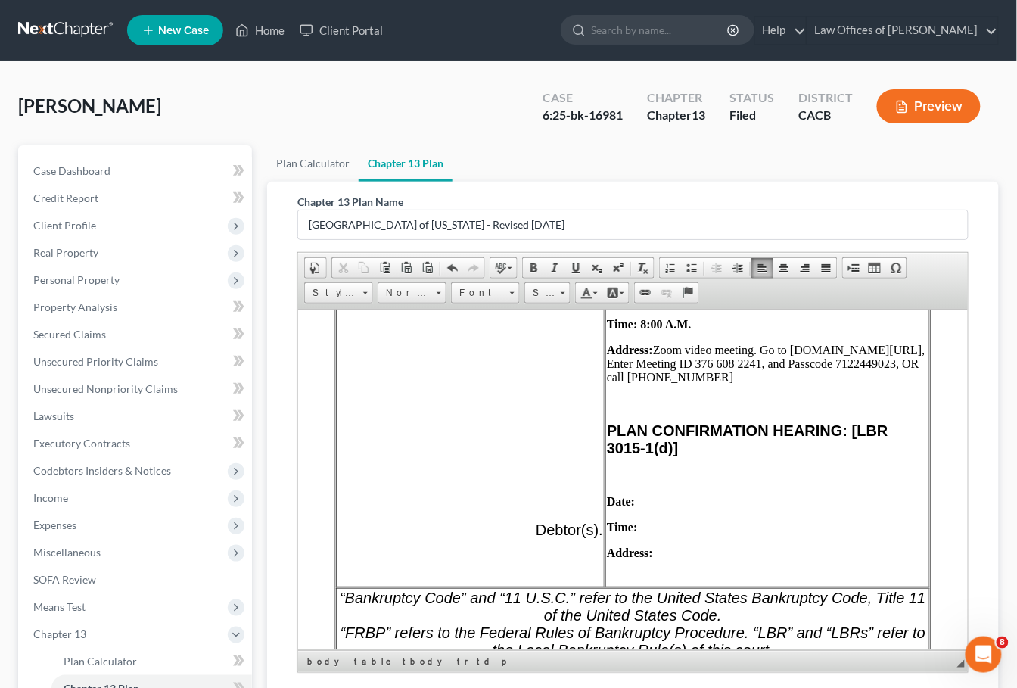
scroll to position [917, 0]
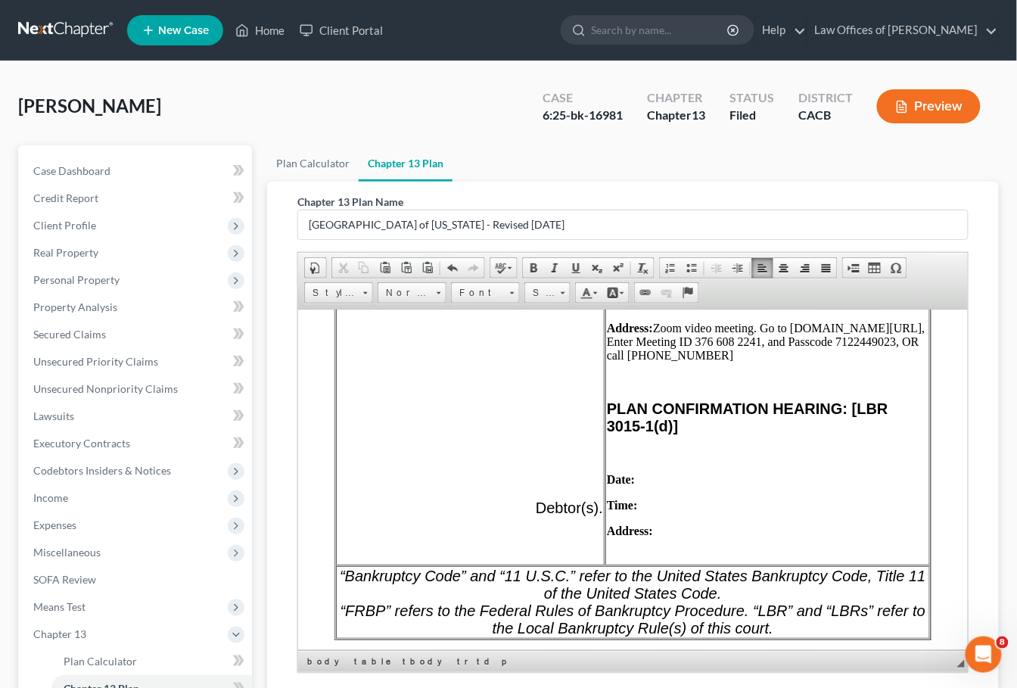
click at [662, 486] on p "Date:" at bounding box center [767, 479] width 322 height 14
click at [674, 512] on p "Time:" at bounding box center [767, 505] width 322 height 14
click at [671, 537] on p "Address:" at bounding box center [767, 531] width 322 height 14
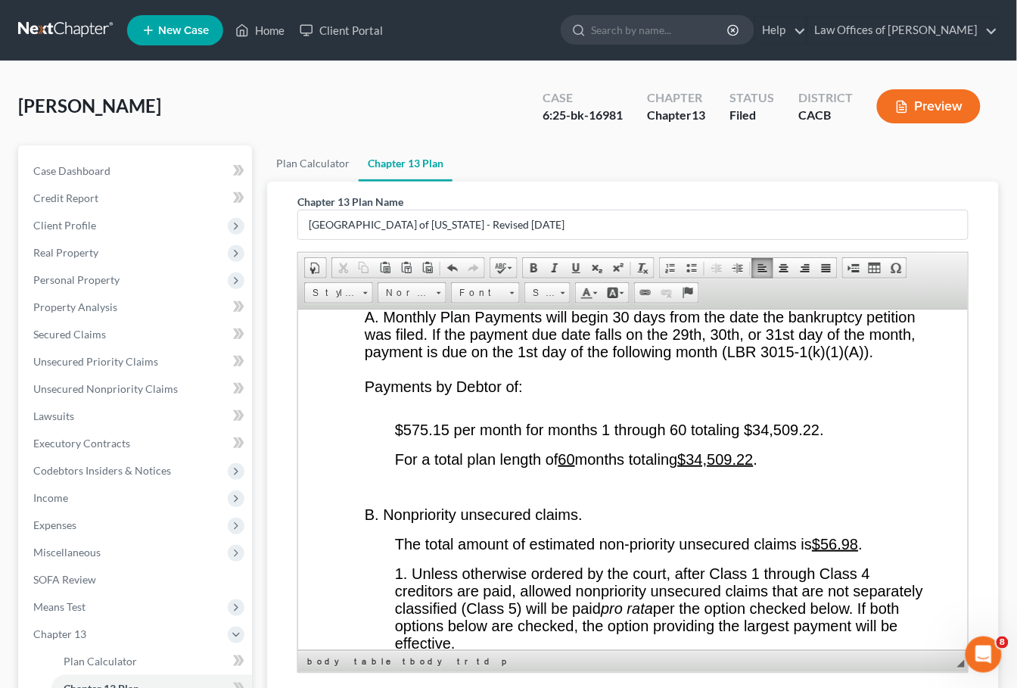
scroll to position [2964, 0]
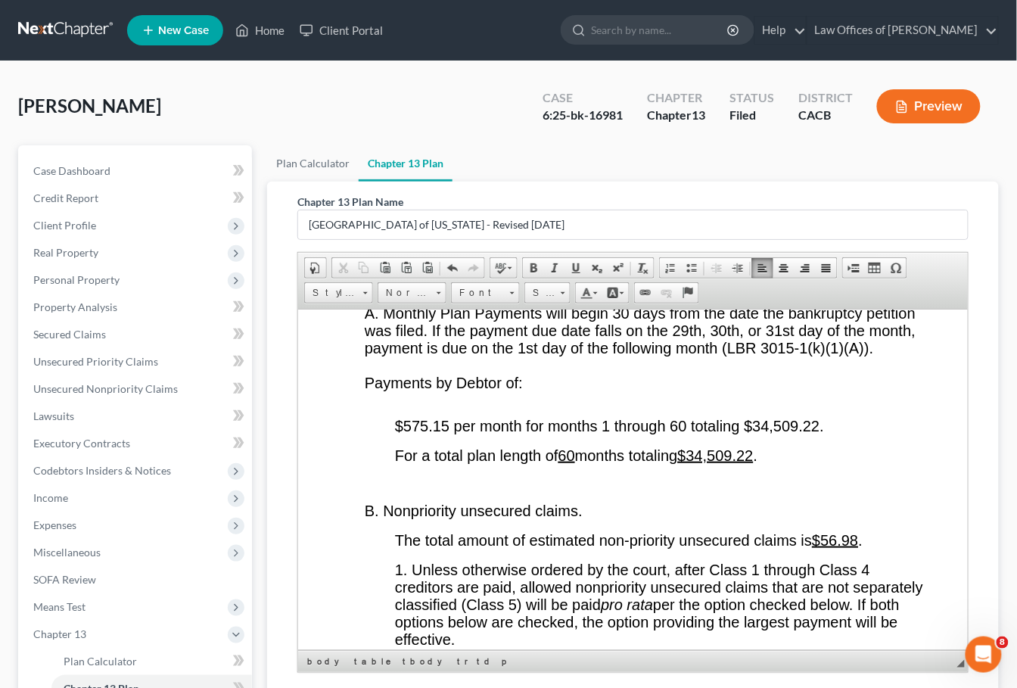
click at [450, 434] on span "$575.15 per month for months 1 through 60 totaling $34,509.22." at bounding box center [608, 425] width 429 height 17
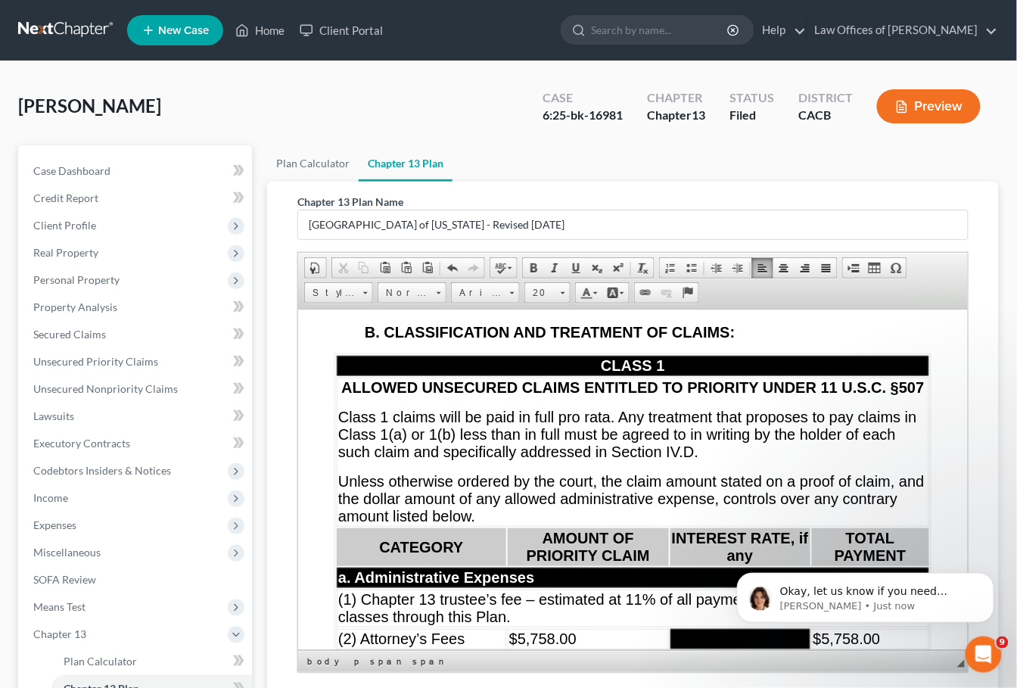
scroll to position [6811, 0]
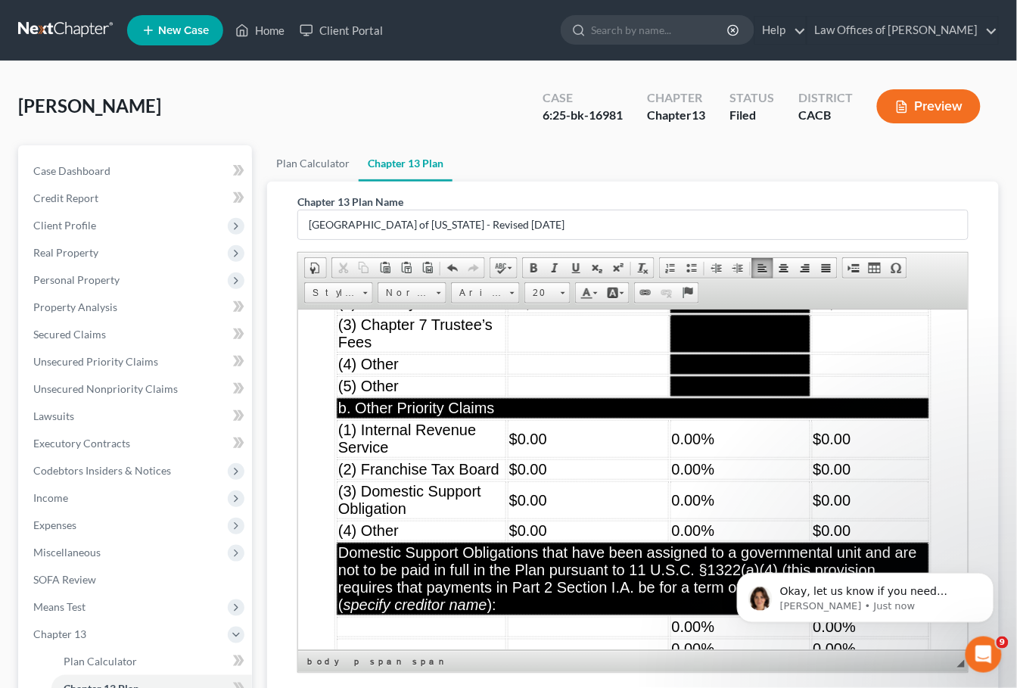
click at [574, 457] on td "$0.00" at bounding box center [587, 438] width 161 height 38
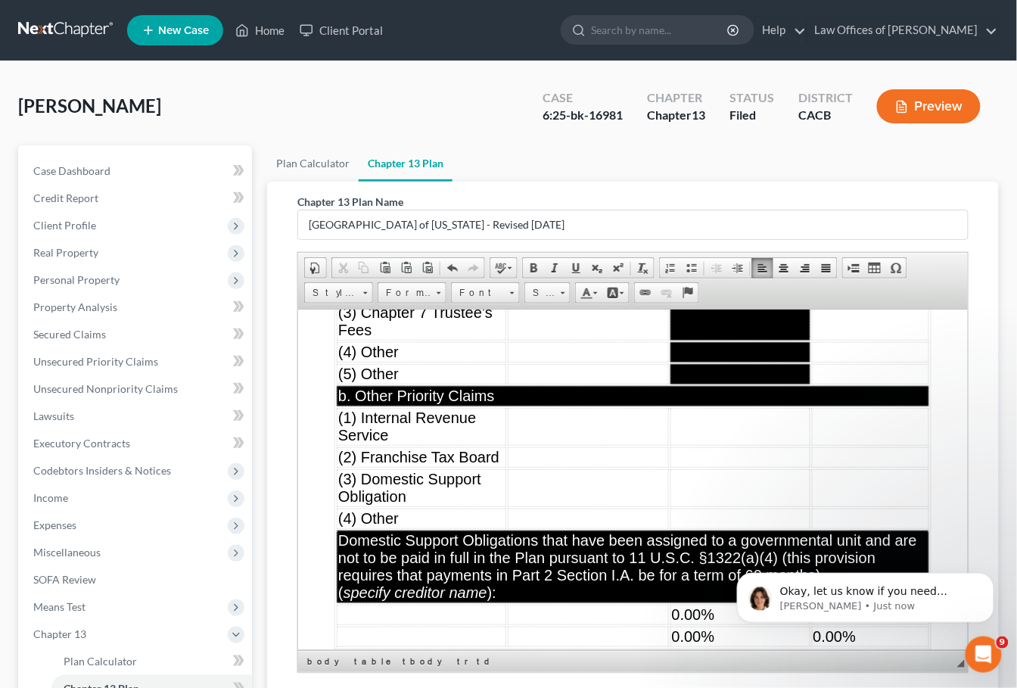
scroll to position [7162, 0]
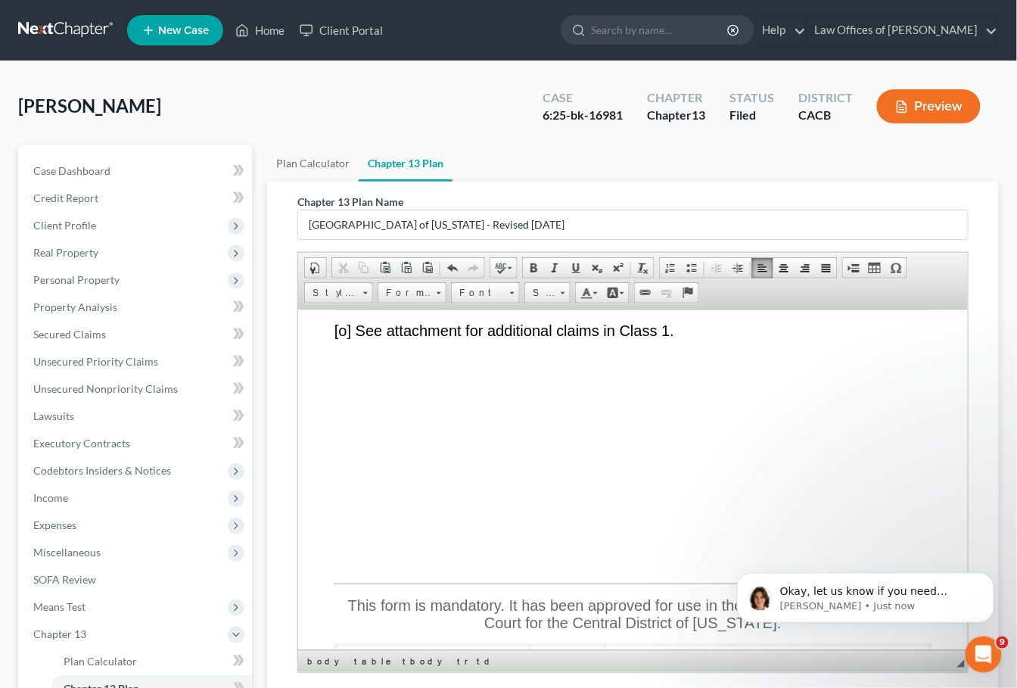
click at [751, 285] on td "0.00%" at bounding box center [740, 275] width 140 height 20
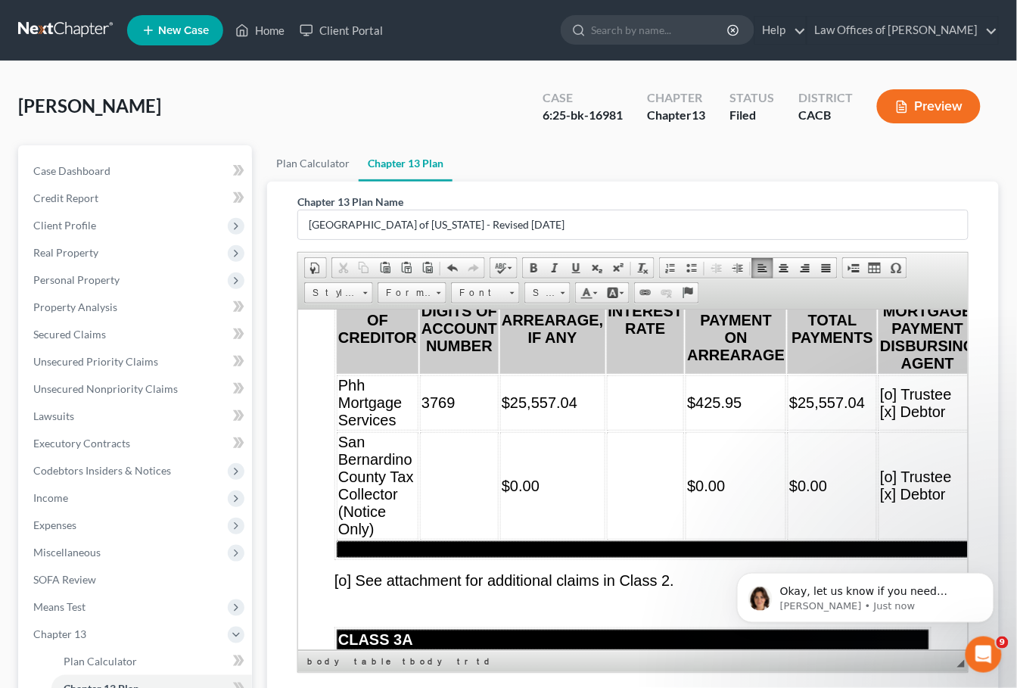
scroll to position [7878, 0]
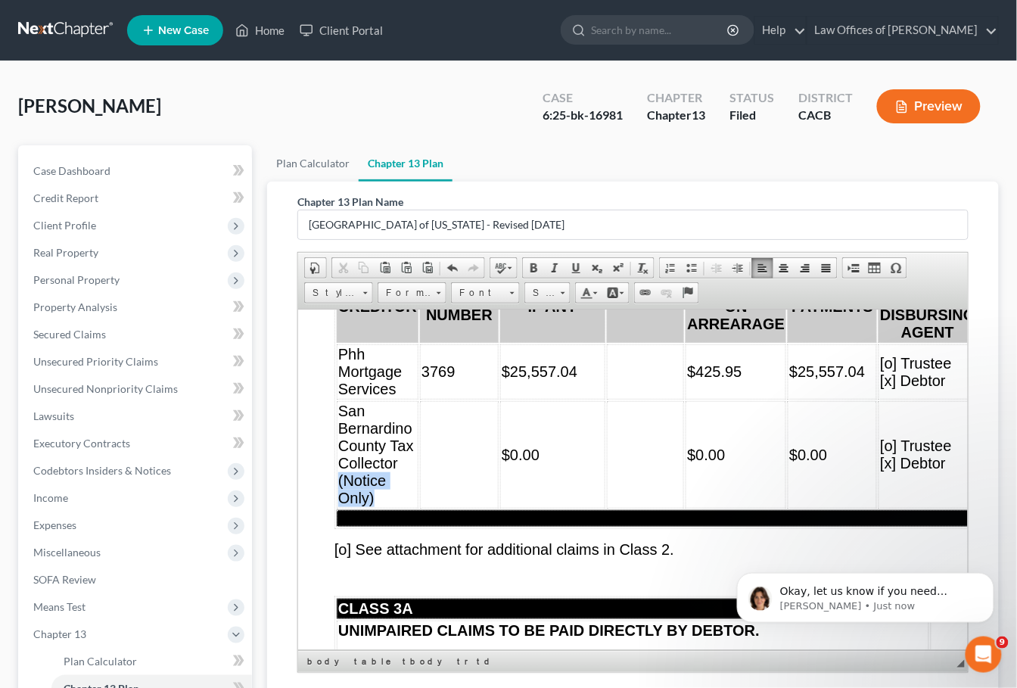
drag, startPoint x: 380, startPoint y: 577, endPoint x: 337, endPoint y: 568, distance: 44.1
click at [337, 508] on td "San Bernardino County Tax Collector (Notice Only)" at bounding box center [377, 453] width 82 height 107
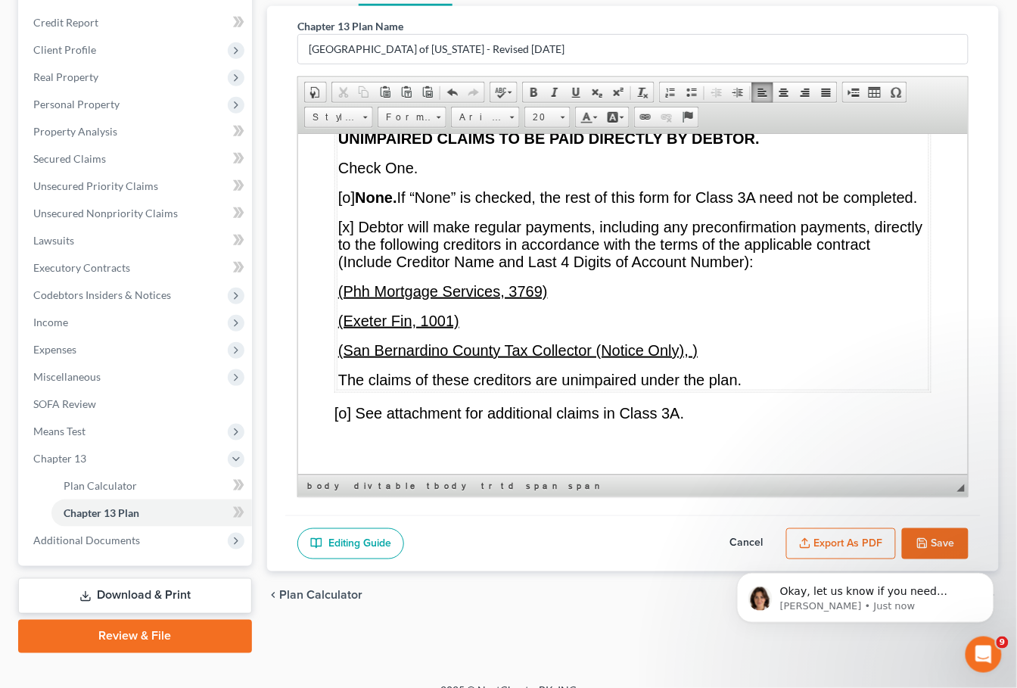
scroll to position [8323, 0]
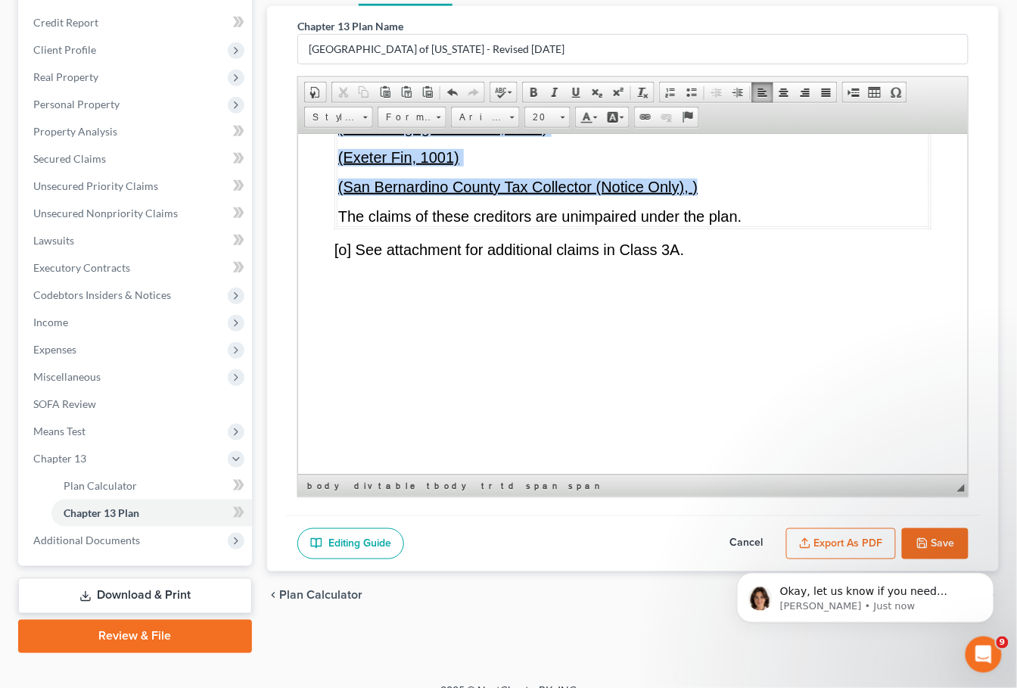
drag, startPoint x: 700, startPoint y: 283, endPoint x: 338, endPoint y: 223, distance: 366.8
click at [338, 223] on td "UNIMPAIRED CLAIMS TO BE PAID DIRECTLY BY DEBTOR. Check One. [o] None. If “None”…" at bounding box center [632, 95] width 593 height 262
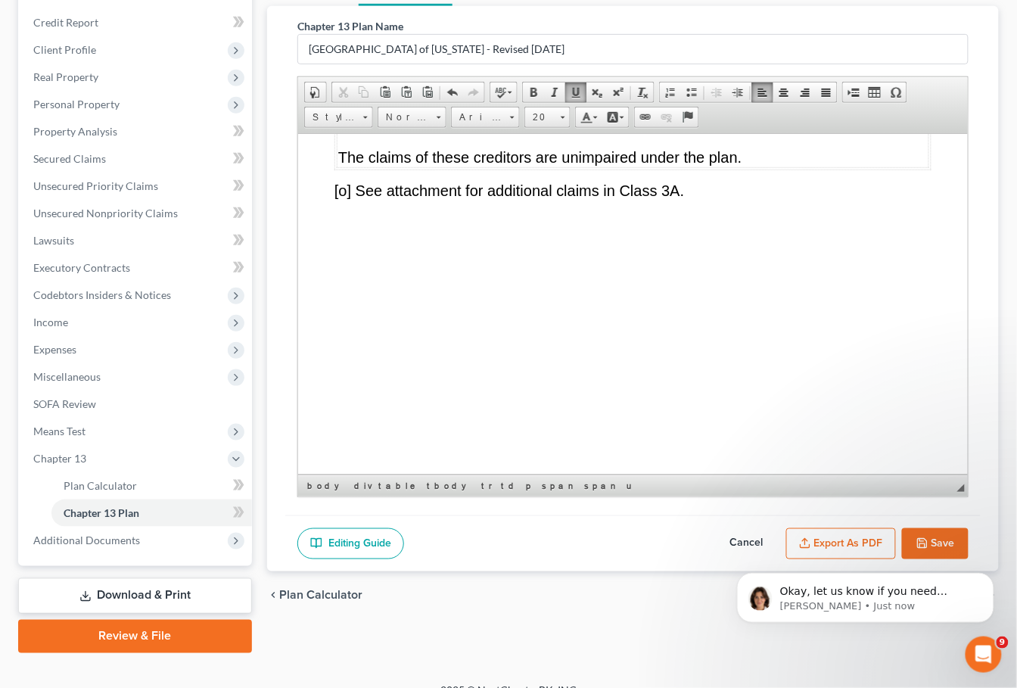
click at [350, 106] on span "[x] Debtor will make regular payments, including any preconfirmation payments, …" at bounding box center [630, 79] width 585 height 51
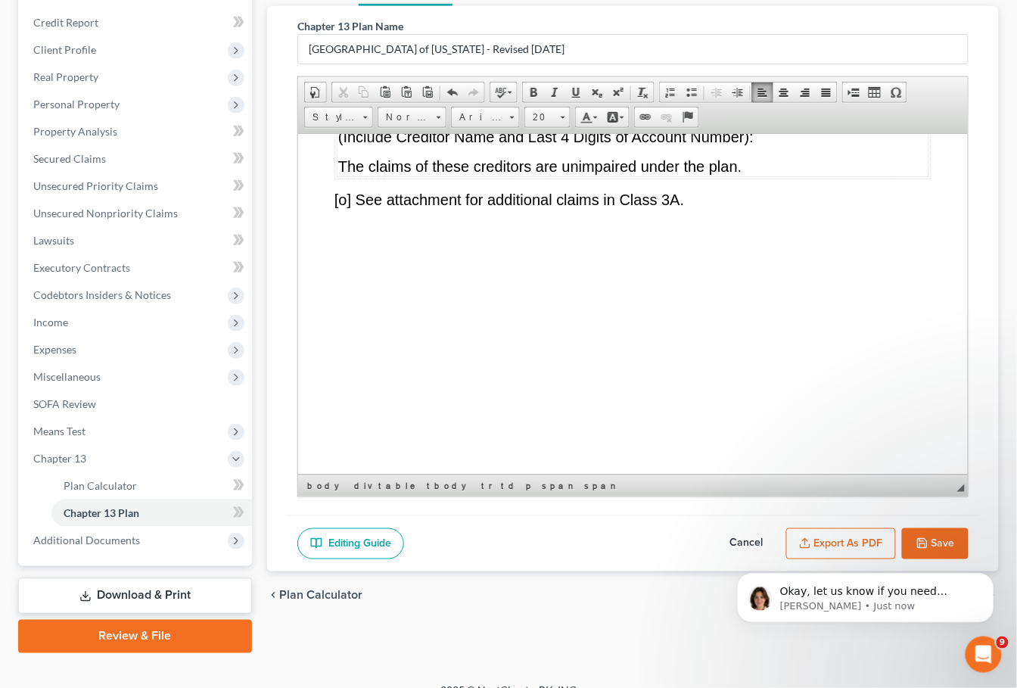
scroll to position [8115, 0]
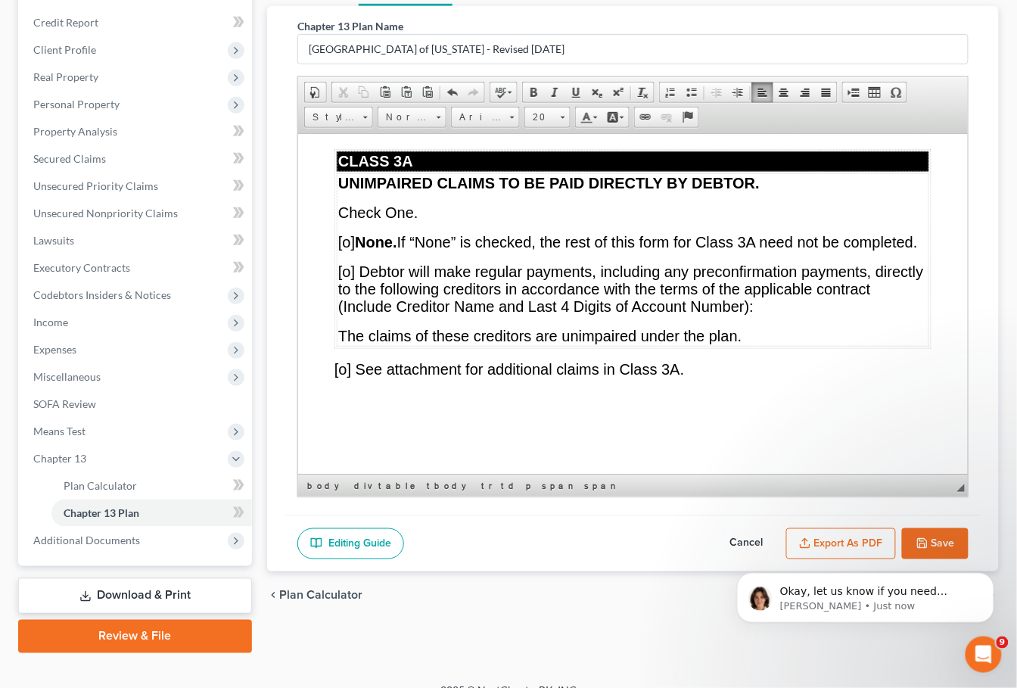
click at [347, 250] on span "[o] None. If “None” is checked, the rest of this form for Class 3A need not be …" at bounding box center [628, 241] width 580 height 17
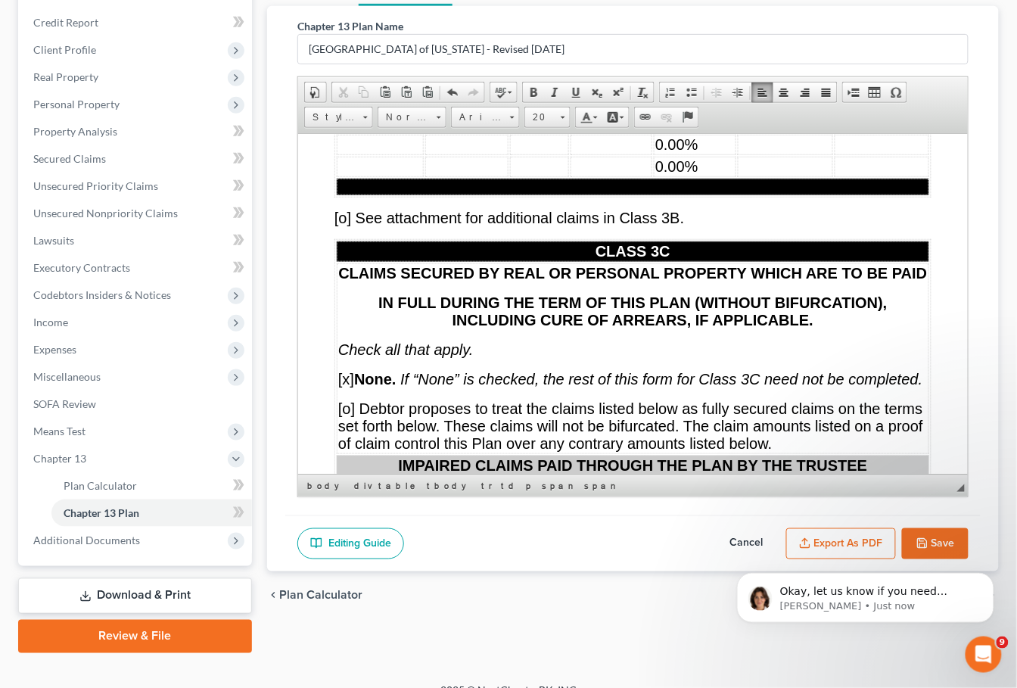
scroll to position [9690, 0]
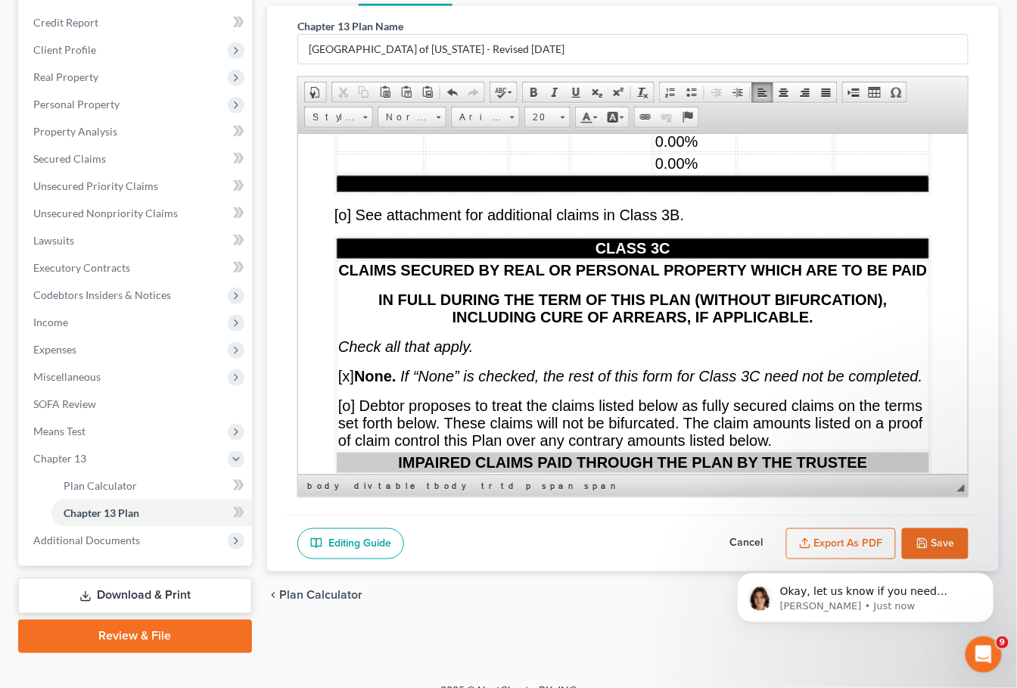
click at [722, 151] on td "0.00%" at bounding box center [694, 141] width 82 height 20
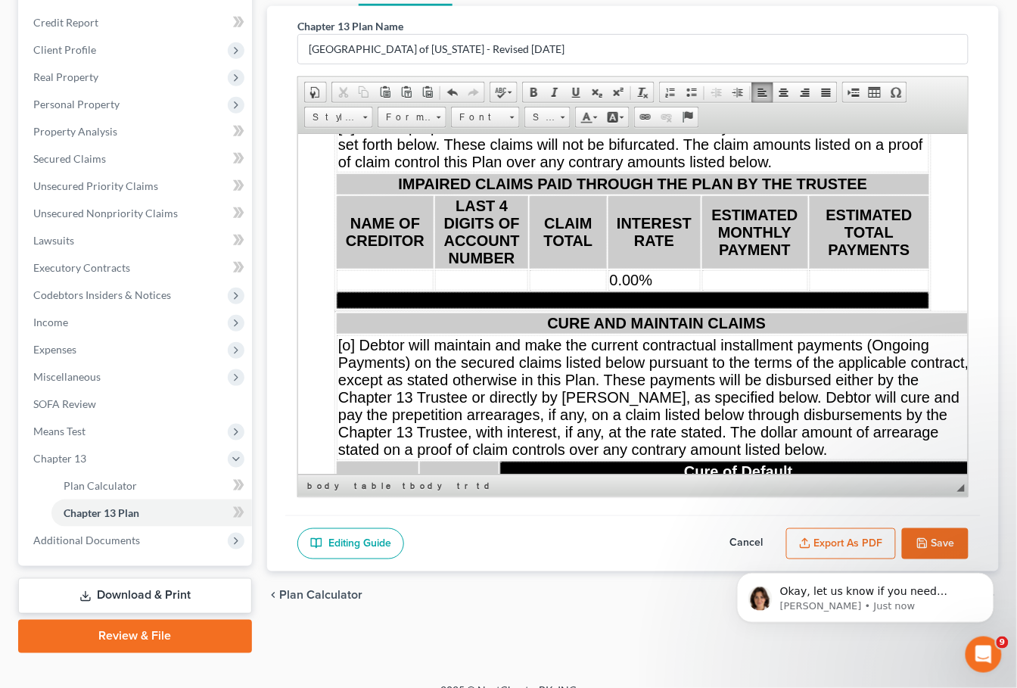
scroll to position [10004, 0]
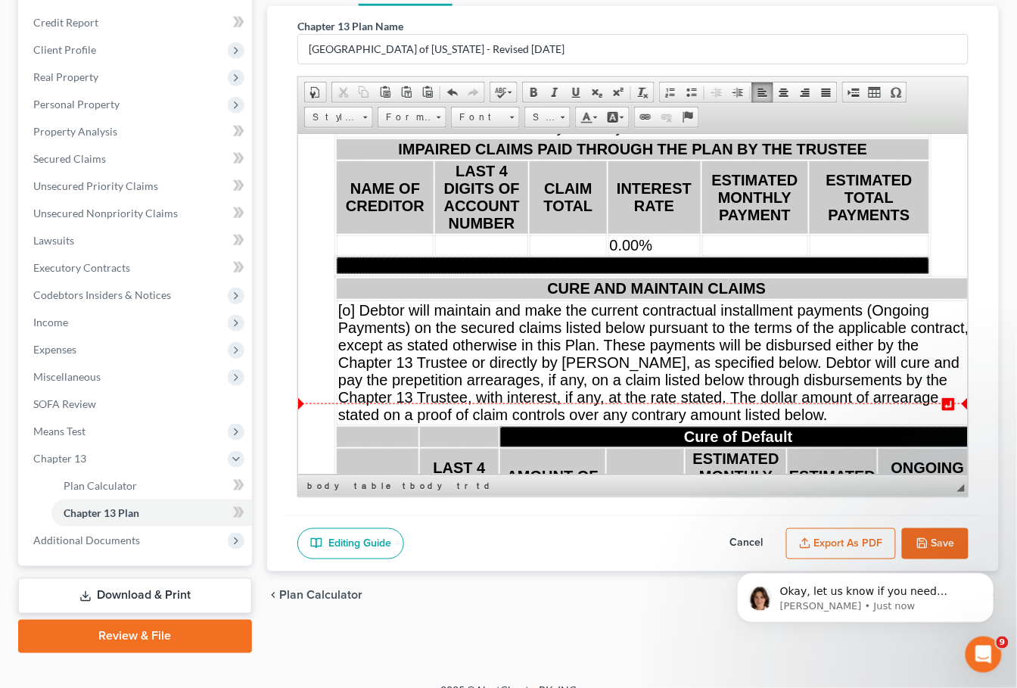
click at [673, 255] on td "0.00%" at bounding box center [654, 245] width 92 height 20
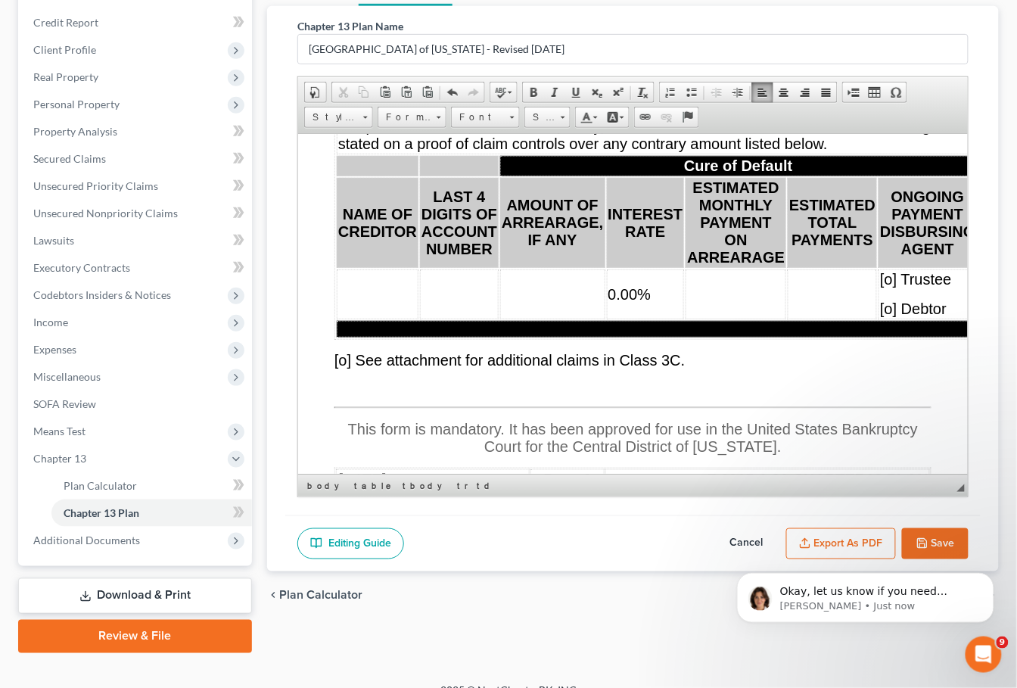
scroll to position [10414, 0]
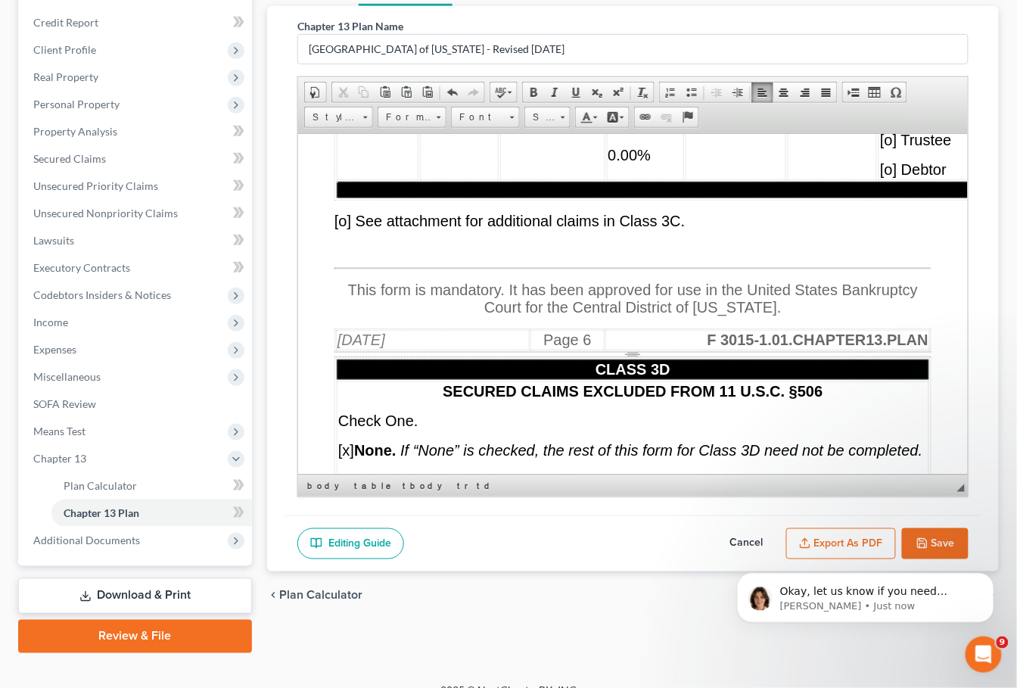
click at [672, 179] on td "0.00%" at bounding box center [645, 154] width 78 height 50
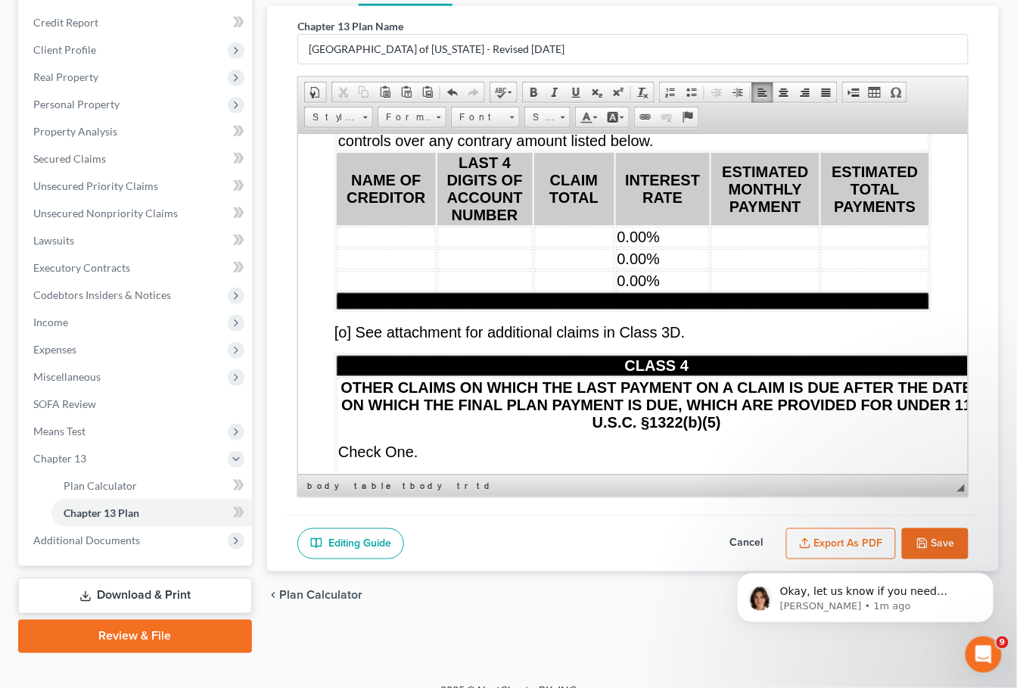
scroll to position [10915, 0]
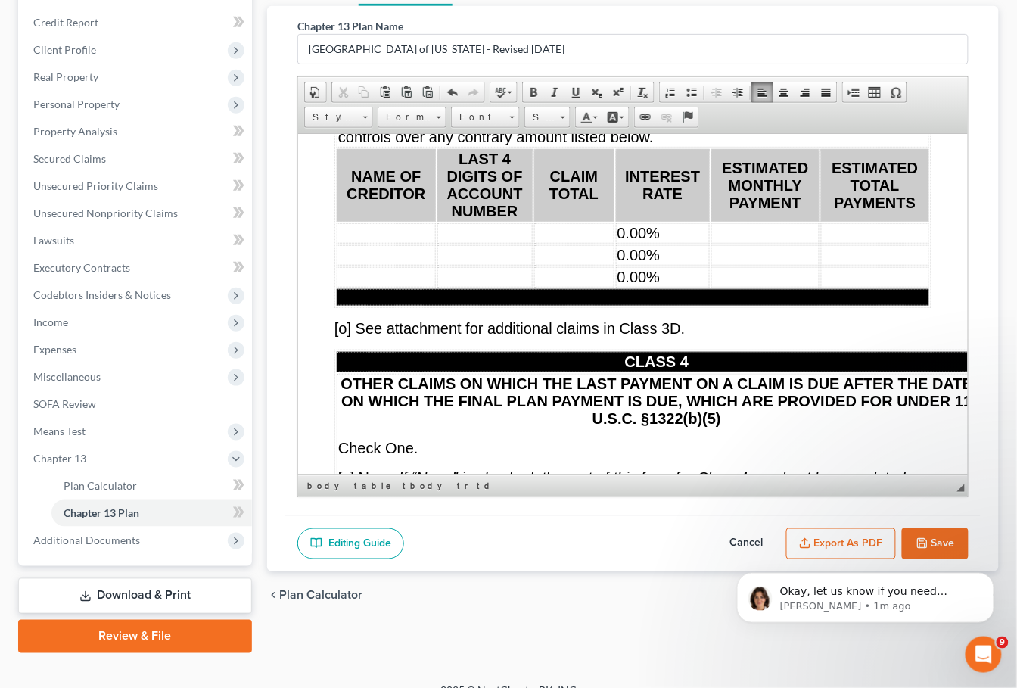
click at [699, 243] on td "0.00%" at bounding box center [662, 233] width 95 height 20
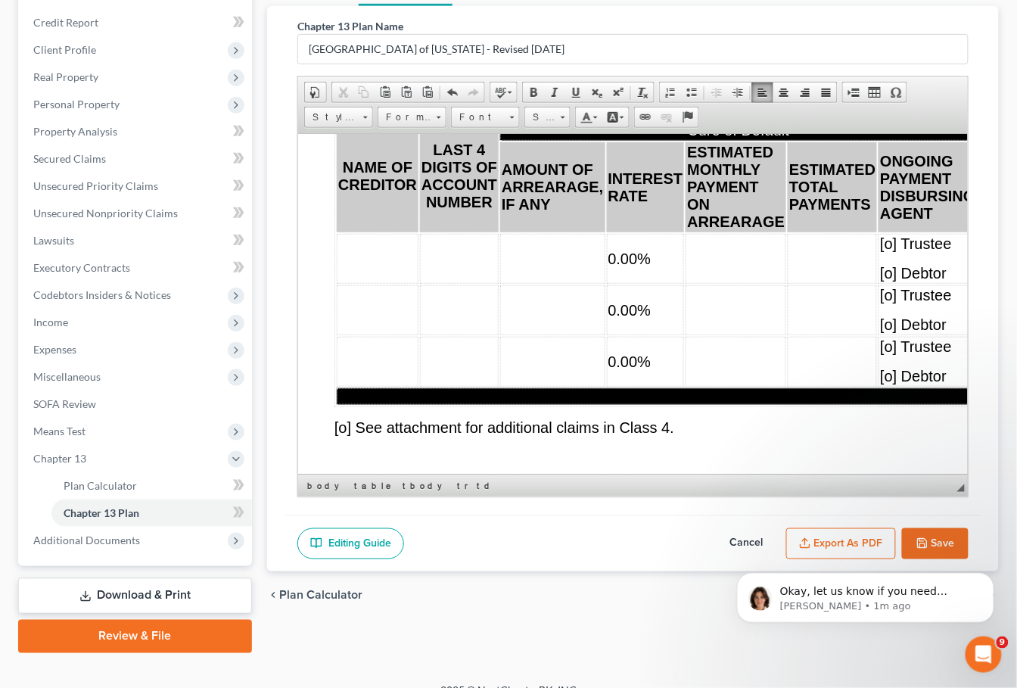
scroll to position [11442, 0]
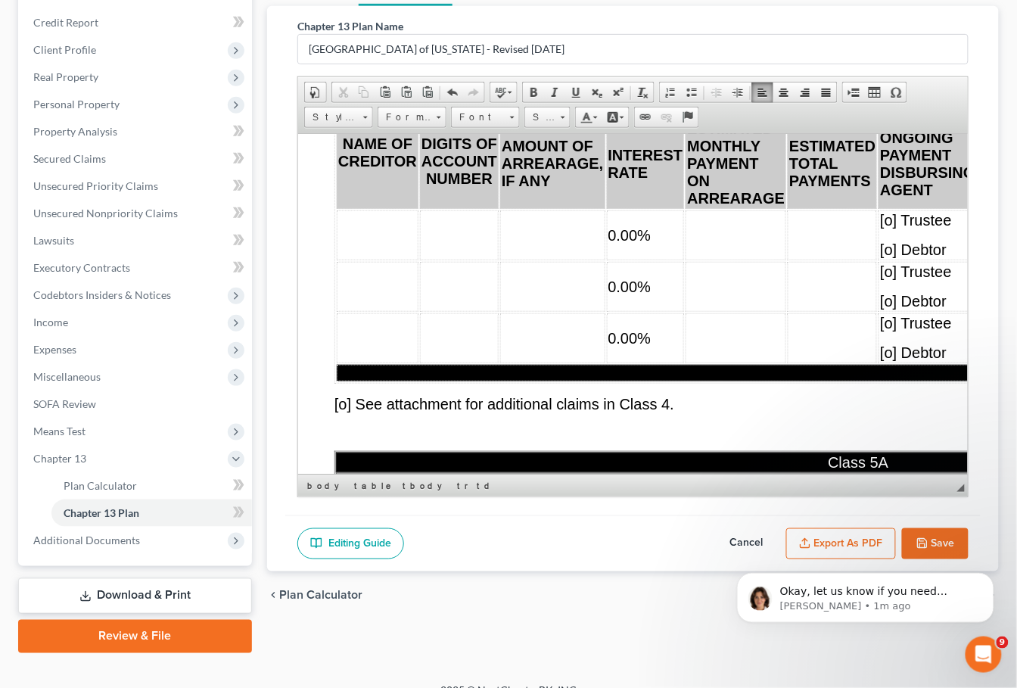
click at [671, 260] on td "0.00%" at bounding box center [645, 235] width 78 height 50
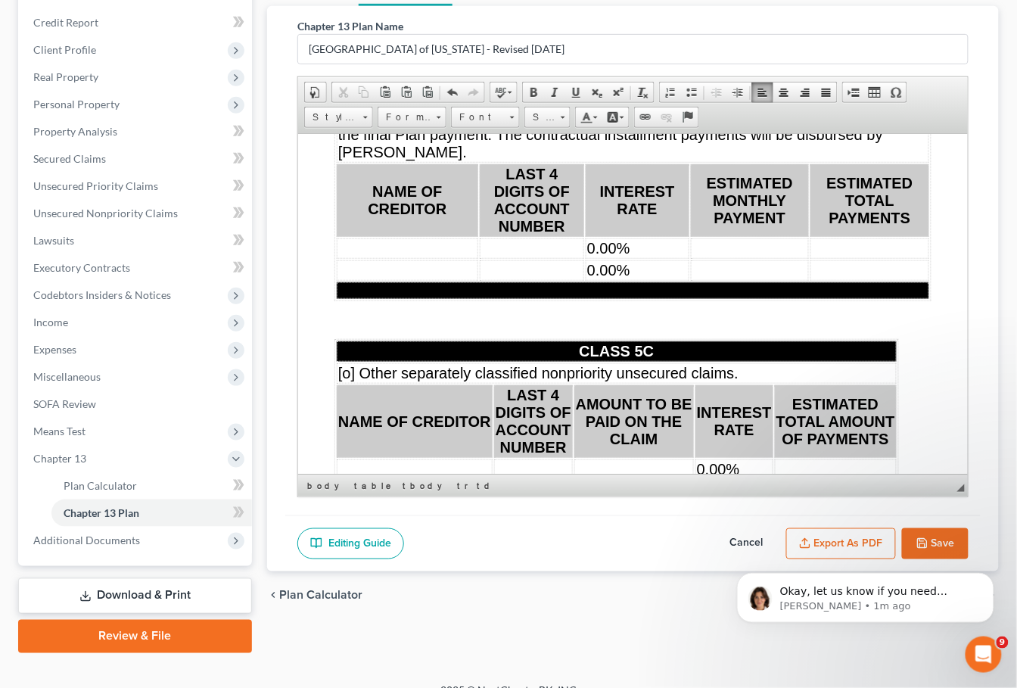
scroll to position [12336, 0]
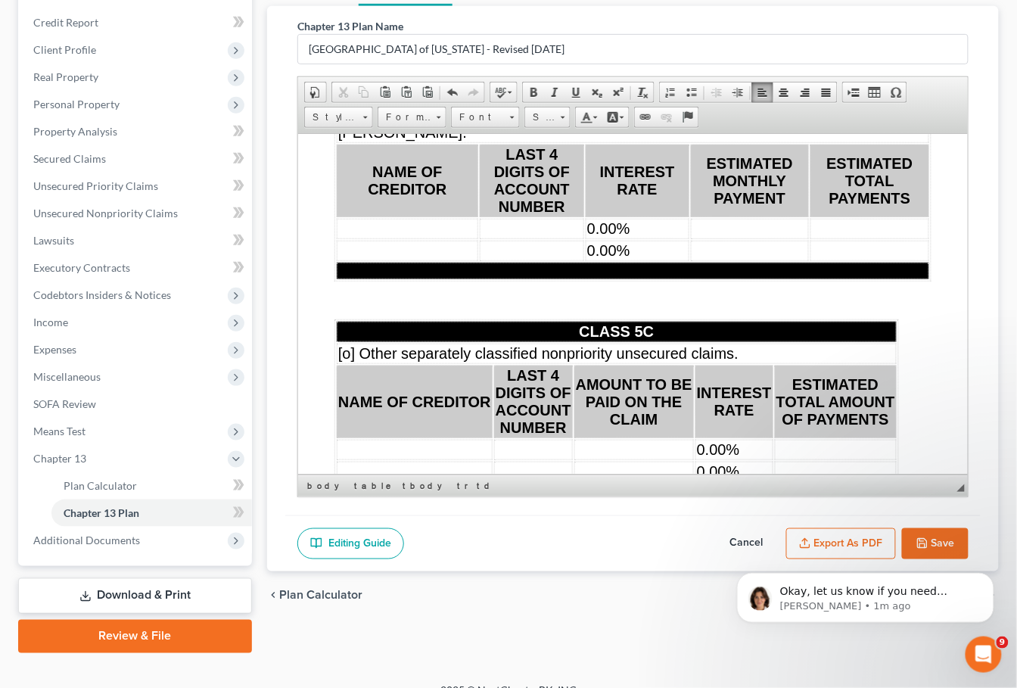
click at [680, 238] on td "0.00%" at bounding box center [637, 228] width 104 height 20
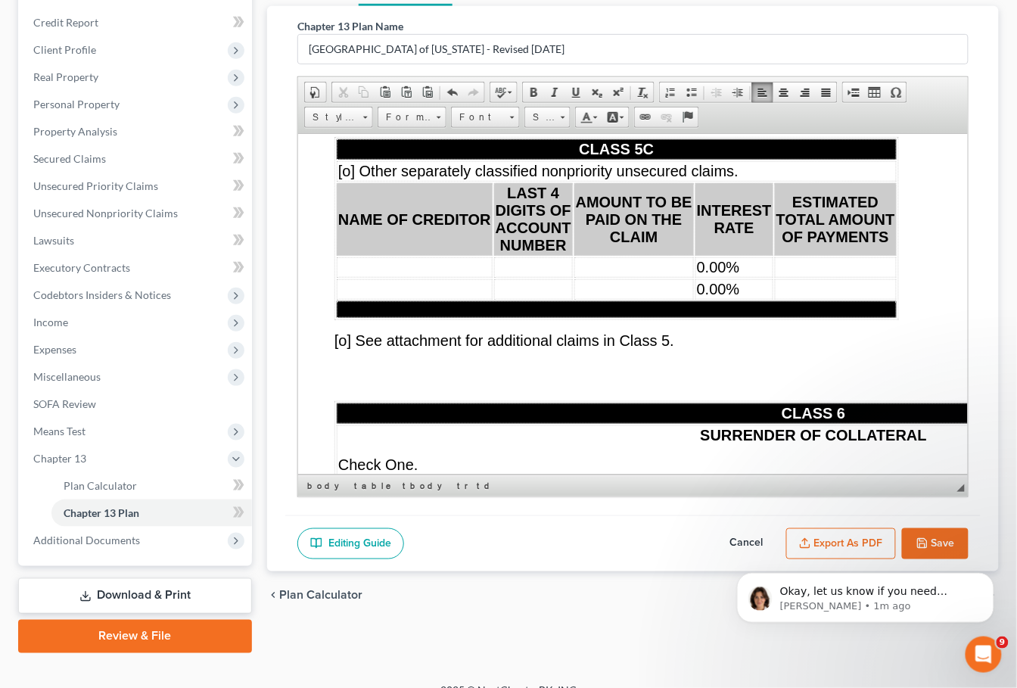
scroll to position [12579, 0]
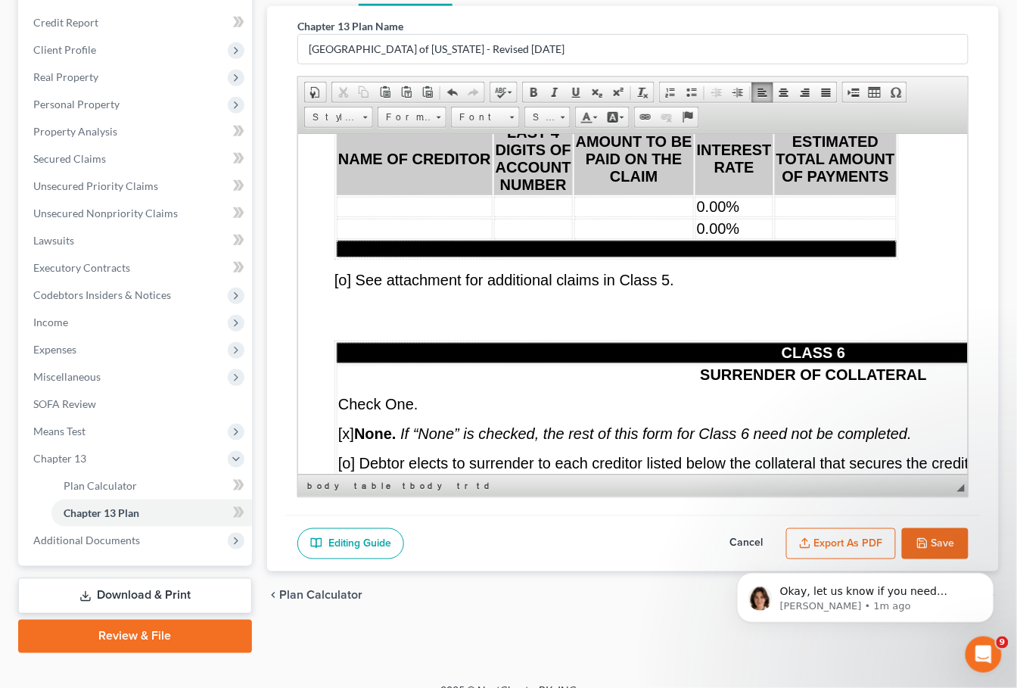
click at [755, 216] on td "0.00%" at bounding box center [734, 206] width 78 height 20
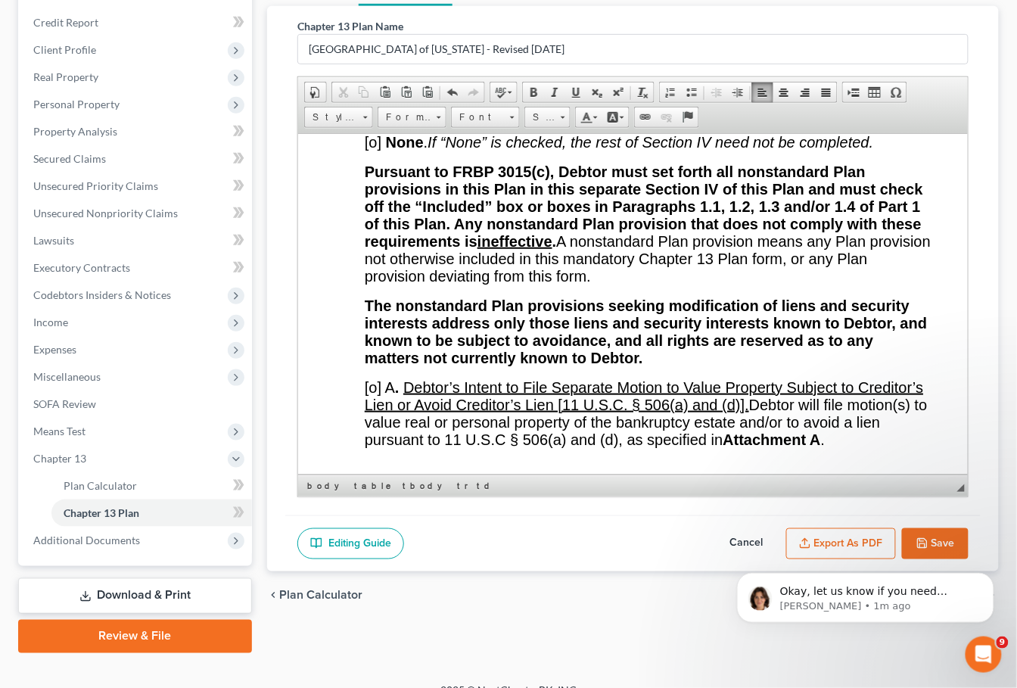
scroll to position [14555, 0]
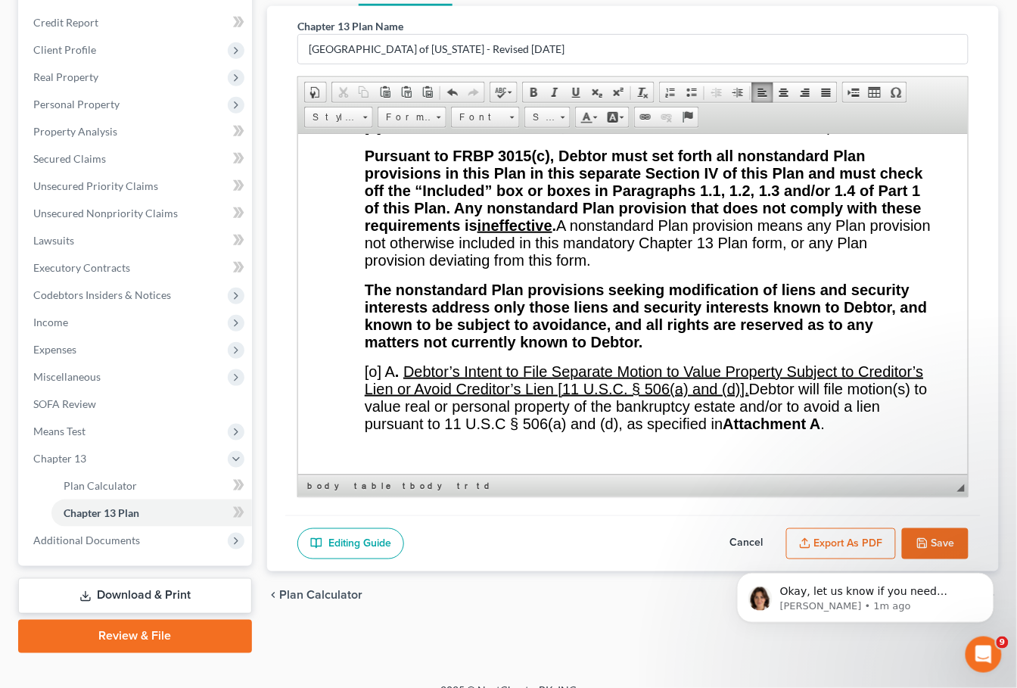
click at [375, 134] on span "[o]" at bounding box center [372, 125] width 17 height 17
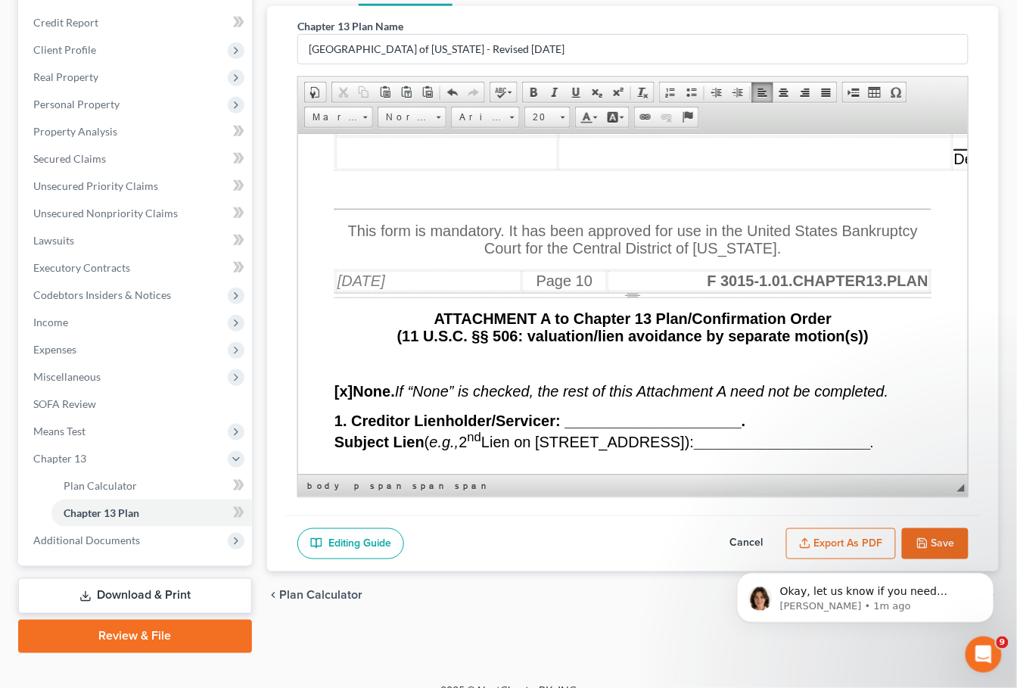
scroll to position [16853, 0]
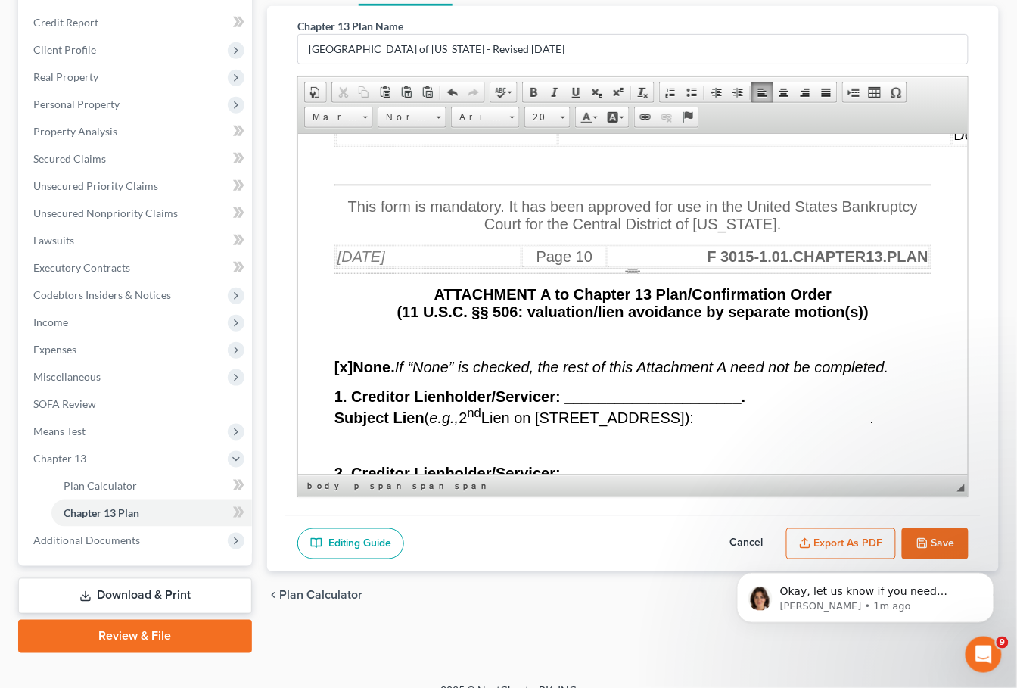
click at [421, 70] on u "[DATE]" at bounding box center [397, 61] width 48 height 17
click at [448, 88] on span at bounding box center [453, 92] width 12 height 12
click at [686, 70] on span at bounding box center [634, 61] width 151 height 17
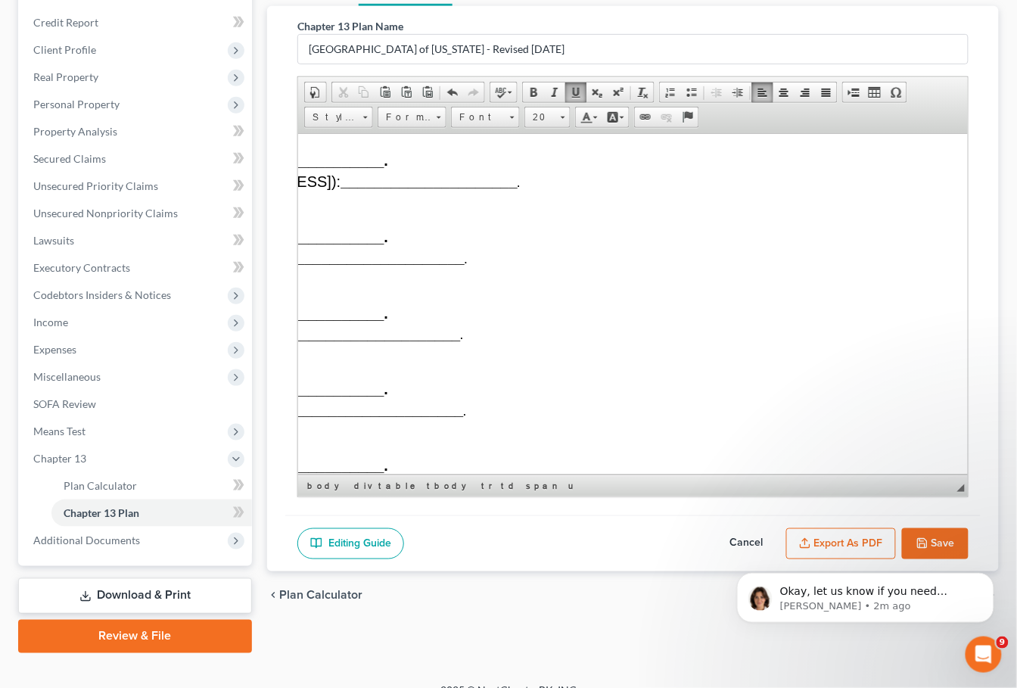
scroll to position [17388, 353]
click at [521, 120] on p "4. Creditor Lienholder/Servicer: _____________________ . Subject Lien ( e.g., 2…" at bounding box center [278, 100] width 597 height 39
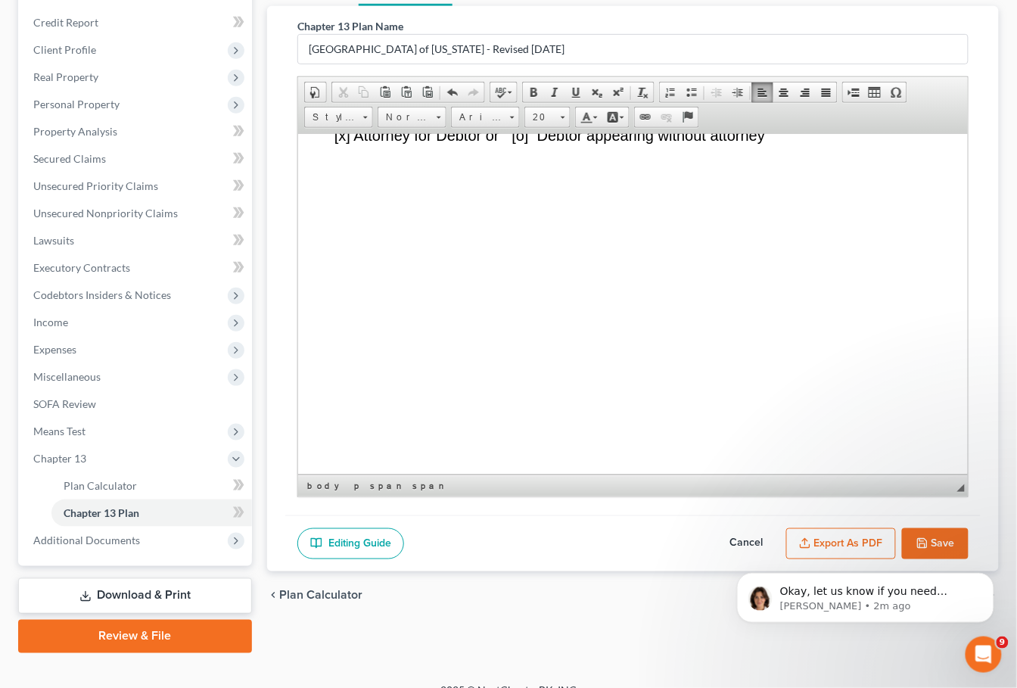
scroll to position [18006, 0]
click at [509, 64] on u "[DATE]" at bounding box center [486, 56] width 48 height 17
drag, startPoint x: 617, startPoint y: 427, endPoint x: 433, endPoint y: 422, distance: 184.0
click at [433, 94] on u "[PERSON_NAME], 245077" at bounding box center [523, 85] width 183 height 17
click at [951, 537] on button "Save" at bounding box center [935, 544] width 67 height 32
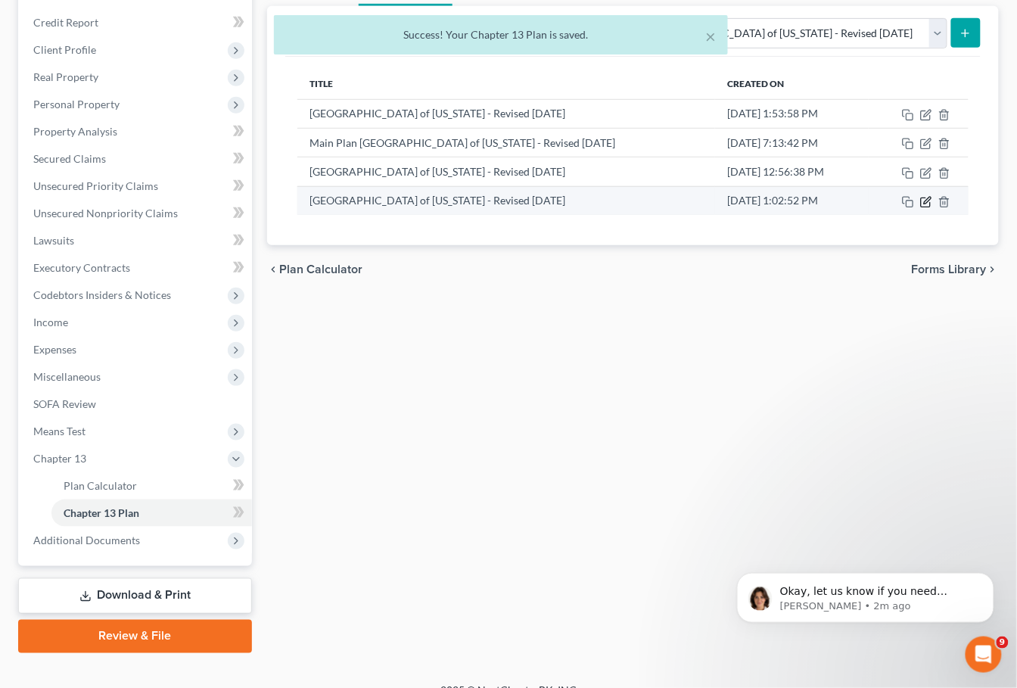
click at [925, 201] on icon "button" at bounding box center [926, 202] width 12 height 12
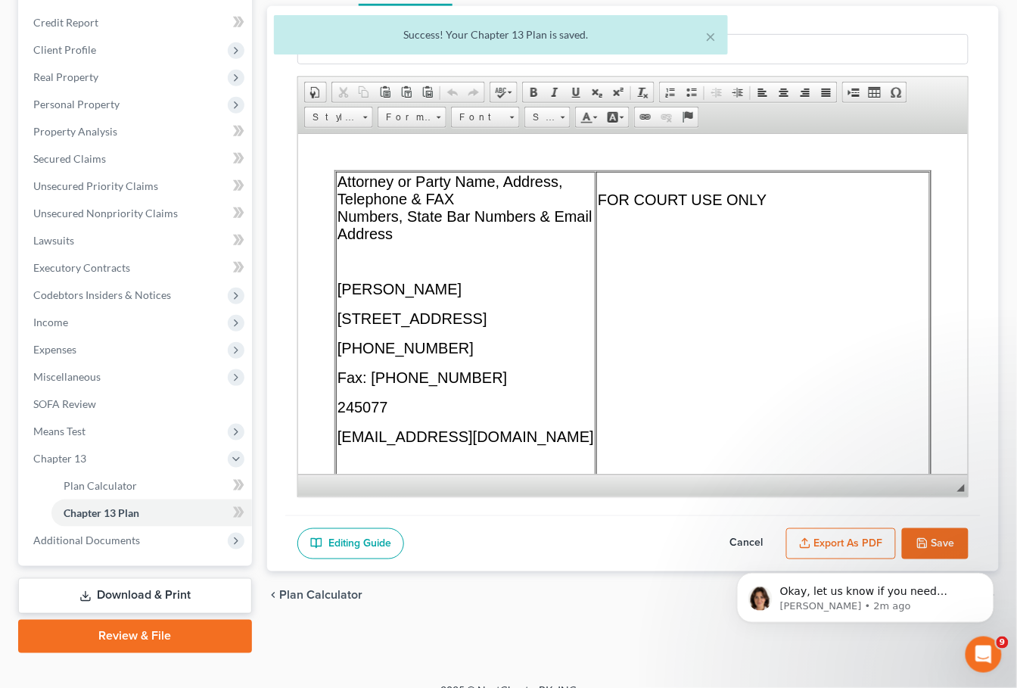
scroll to position [0, 0]
click at [832, 536] on div "Okay, let us know if you need anything else, [PERSON_NAME]. Thanks! [PERSON_NAM…" at bounding box center [865, 527] width 279 height 189
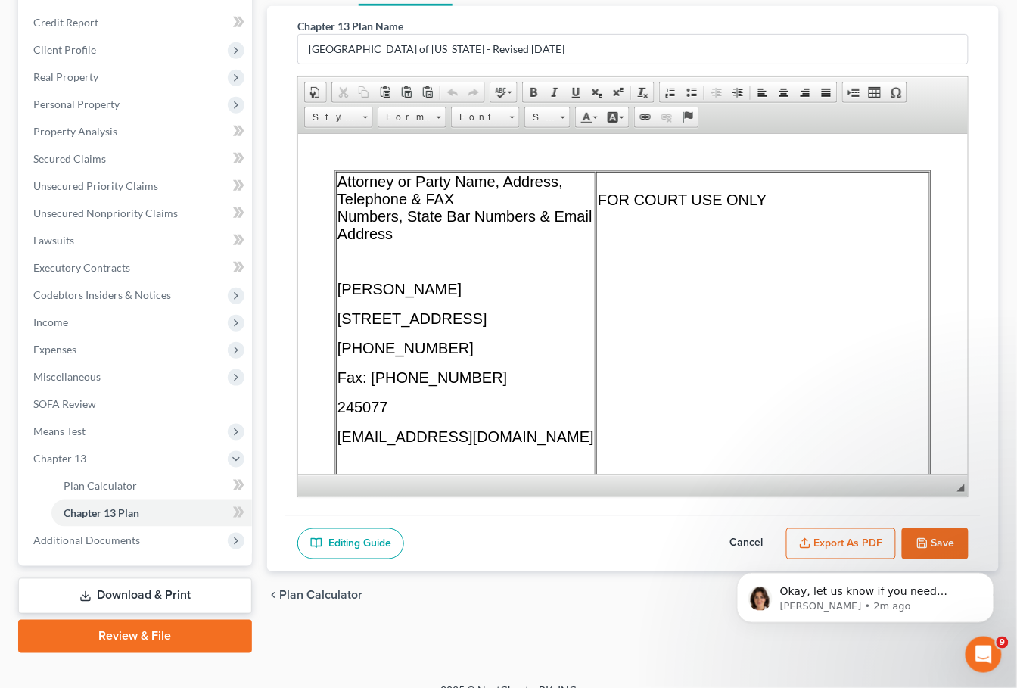
click at [820, 537] on button "Export as PDF" at bounding box center [841, 544] width 110 height 32
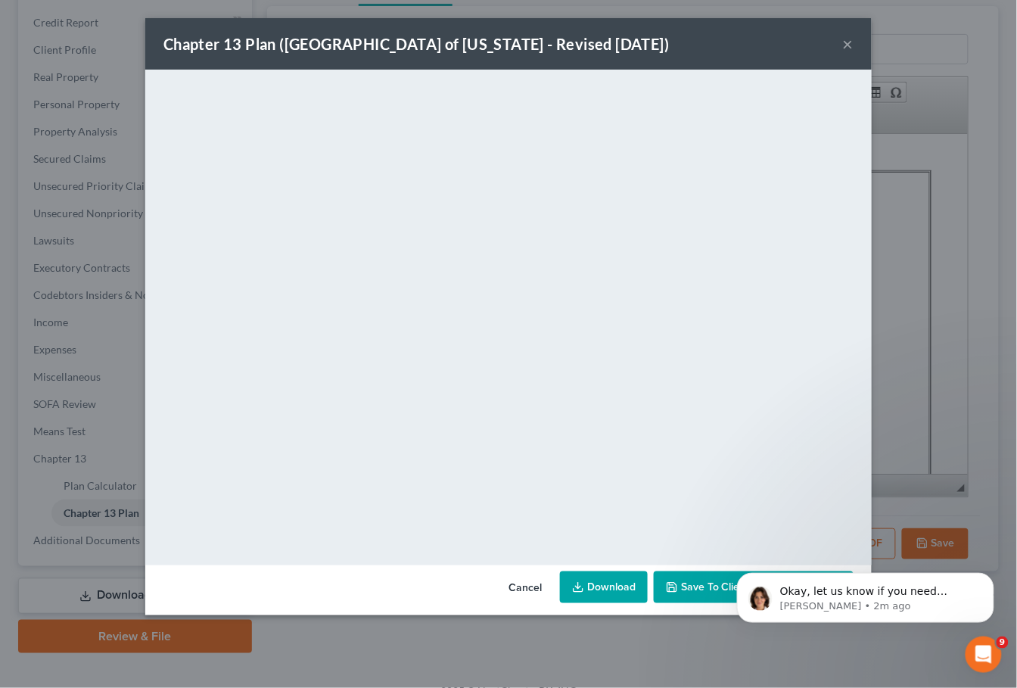
click at [601, 584] on link "Download" at bounding box center [604, 587] width 88 height 32
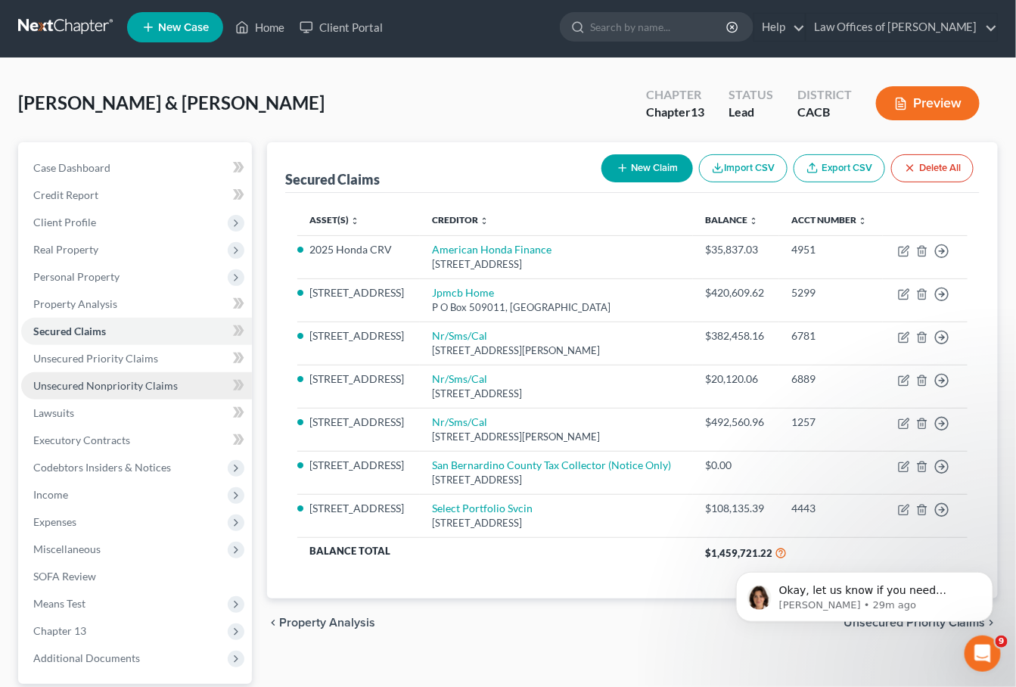
scroll to position [7, 0]
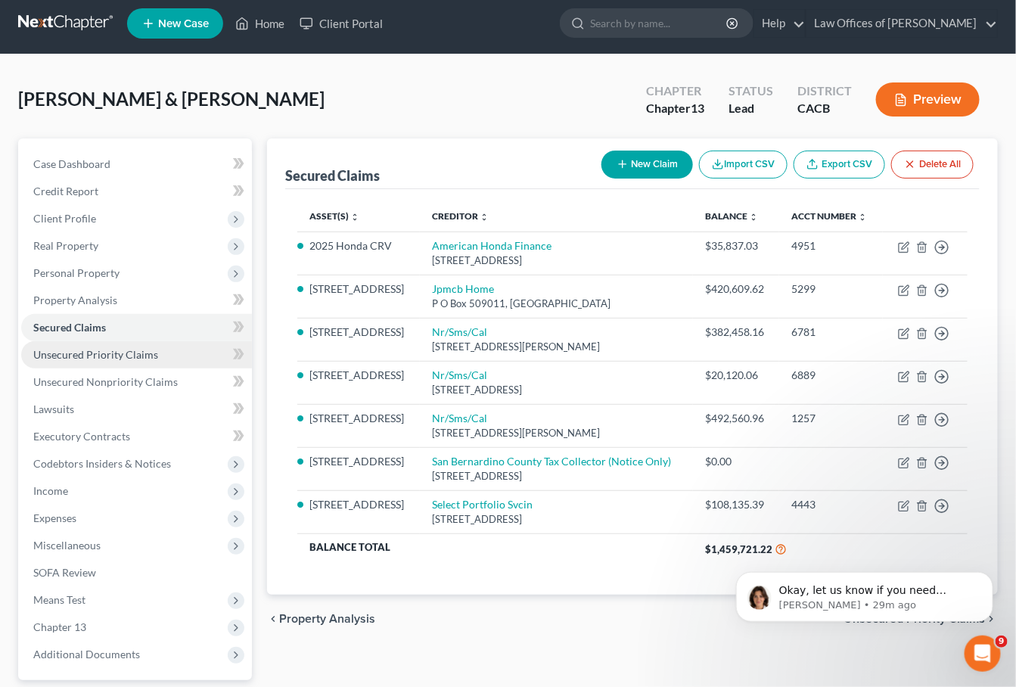
click at [77, 348] on span "Unsecured Priority Claims" at bounding box center [95, 354] width 125 height 13
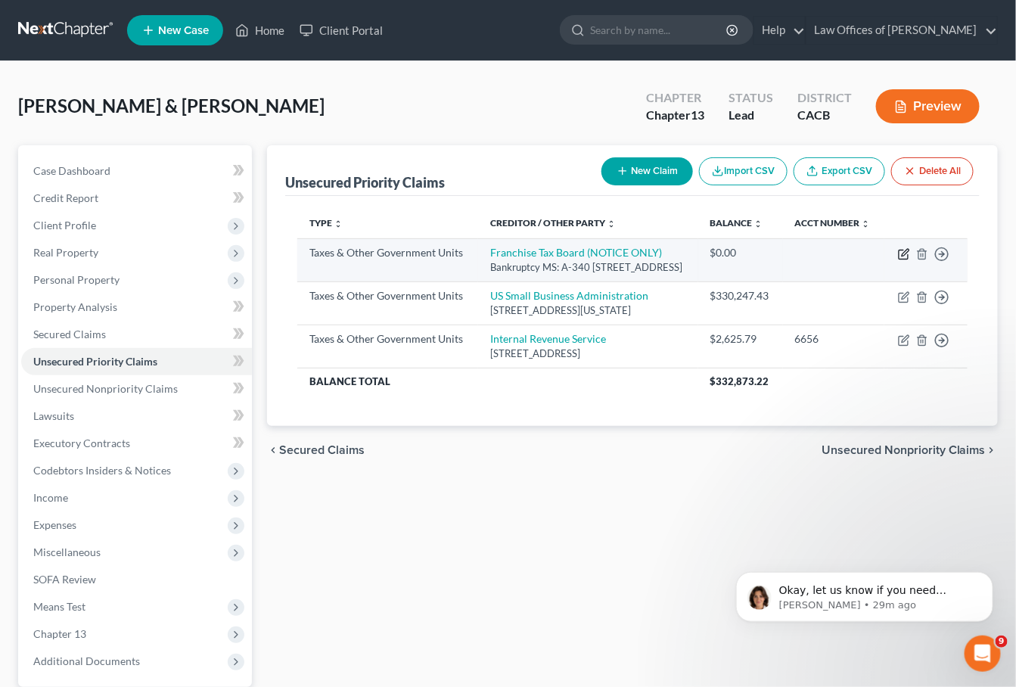
click at [901, 260] on icon "button" at bounding box center [904, 254] width 12 height 12
select select "3"
select select "4"
select select "0"
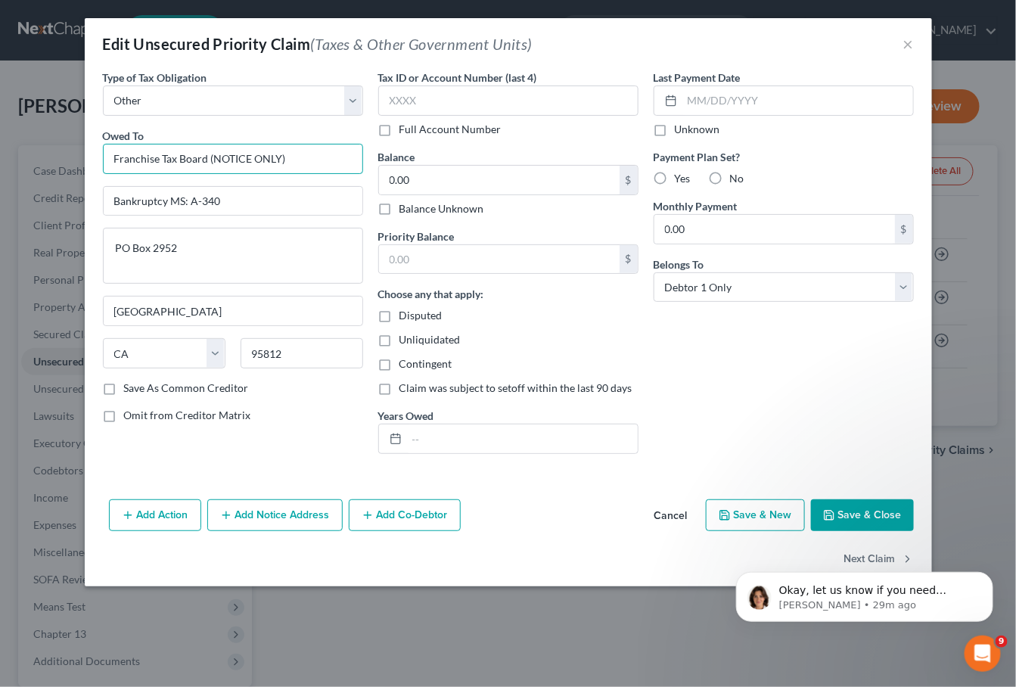
click at [335, 157] on input "Franchise Tax Board (NOTICE ONLY)" at bounding box center [233, 159] width 260 height 30
select select "3"
click at [876, 509] on button "Save & Close" at bounding box center [862, 515] width 103 height 32
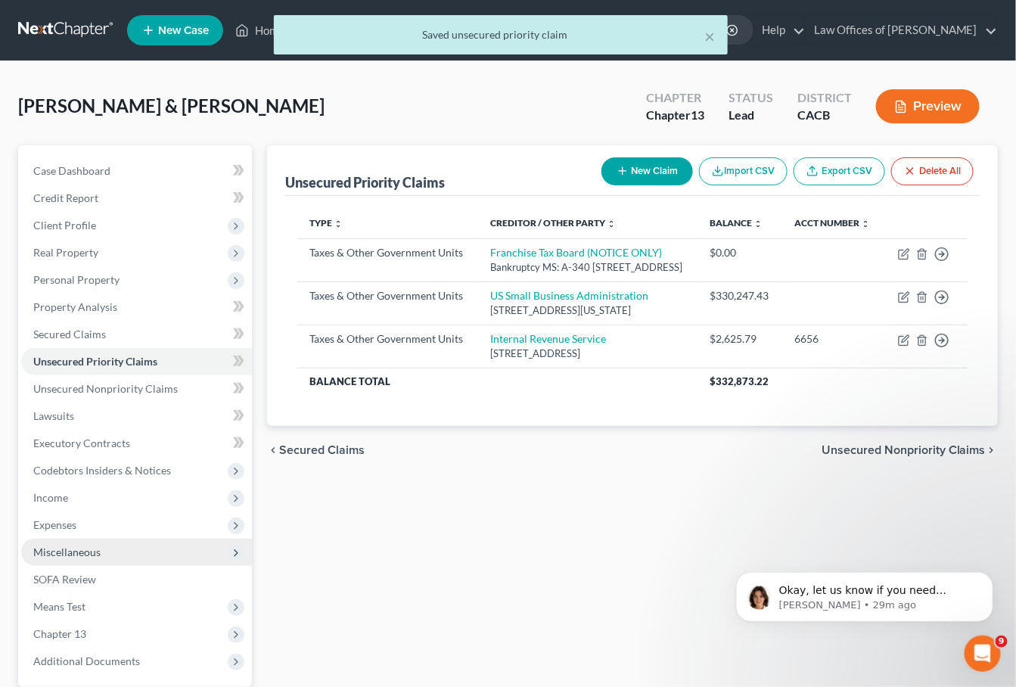
scroll to position [120, 0]
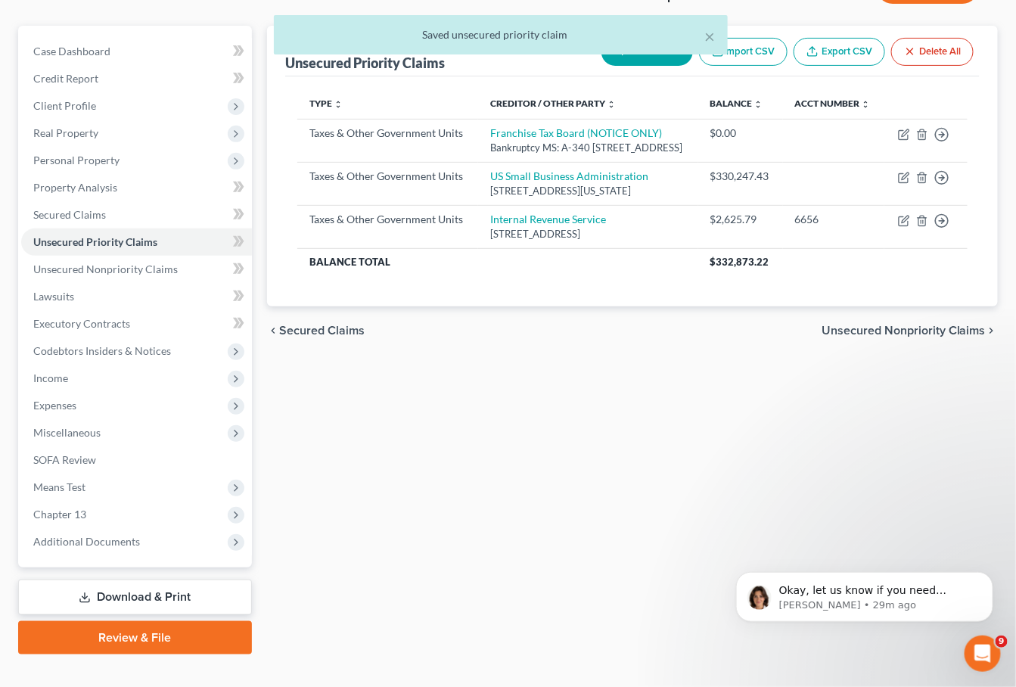
click at [107, 580] on link "Download & Print" at bounding box center [135, 598] width 234 height 36
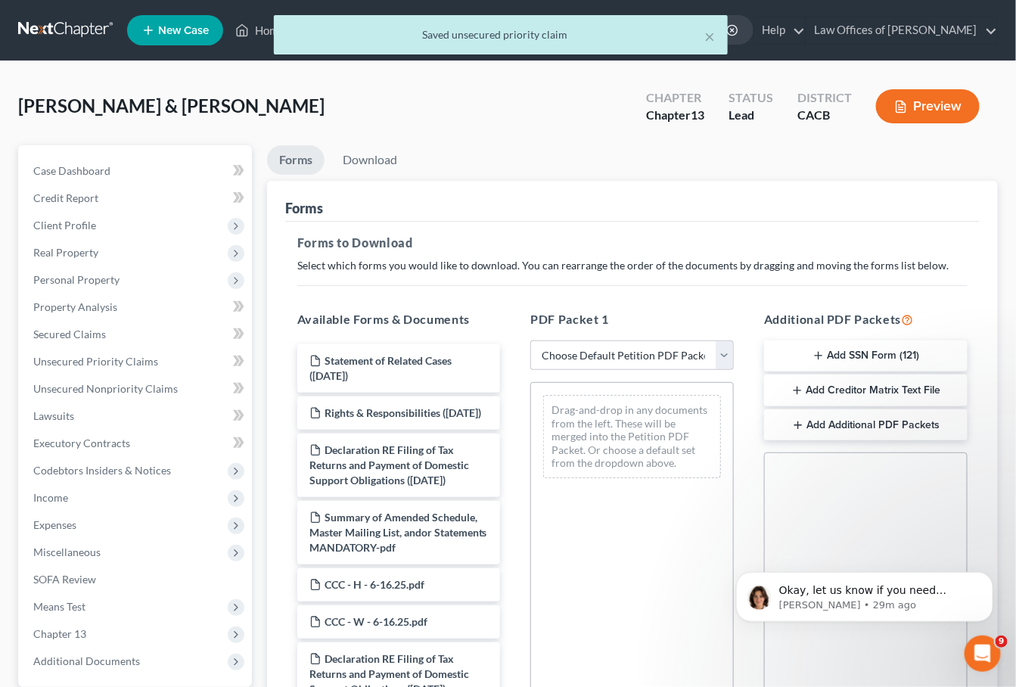
scroll to position [244, 0]
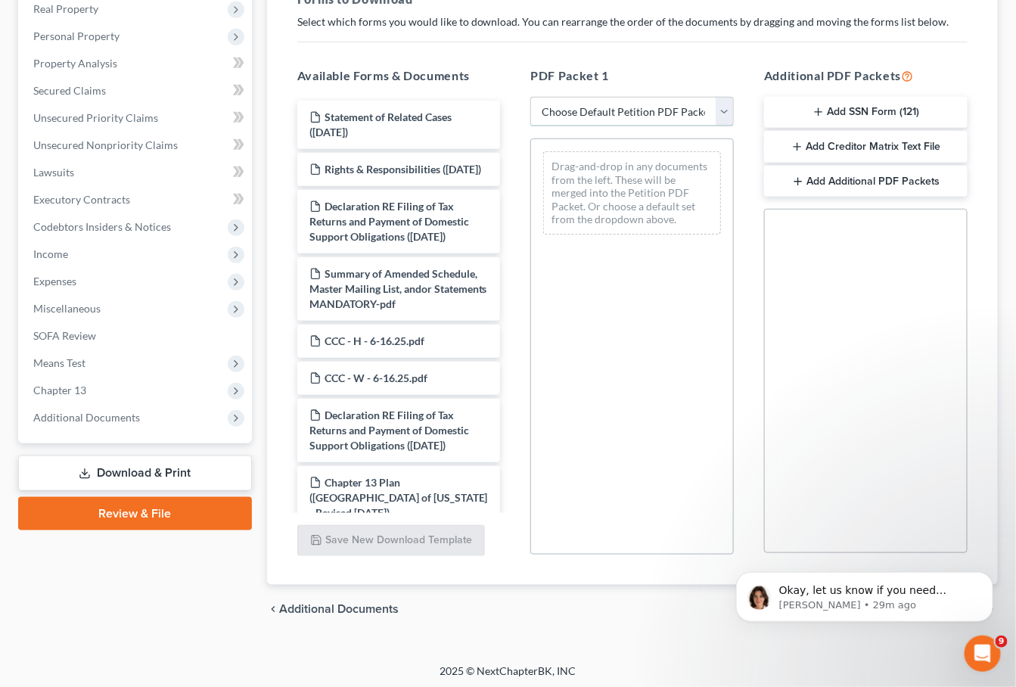
select select "0"
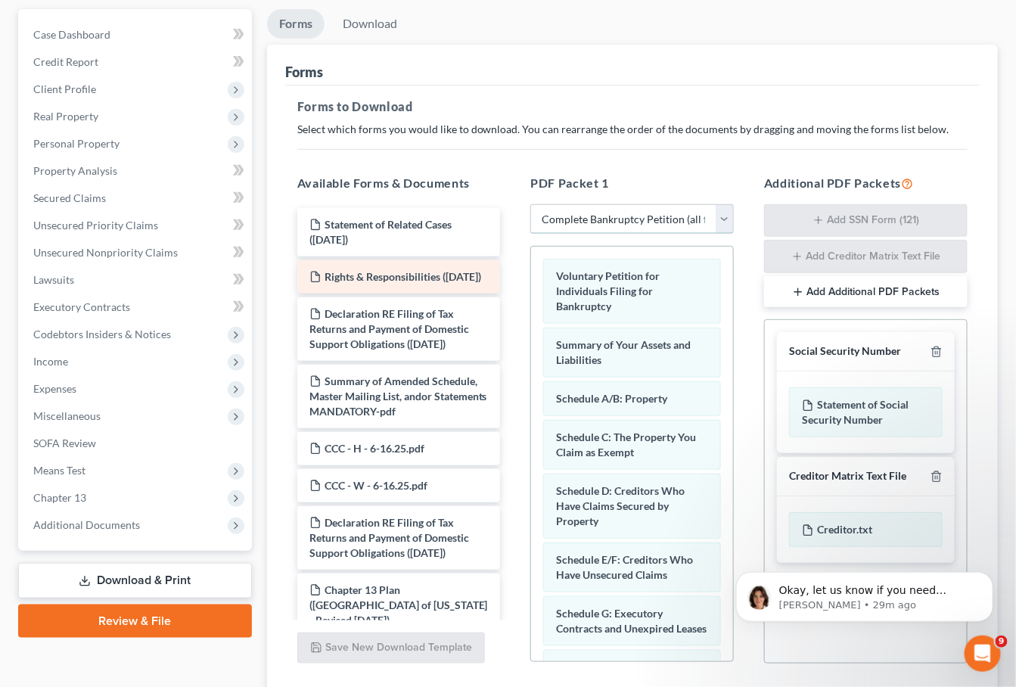
scroll to position [97, 0]
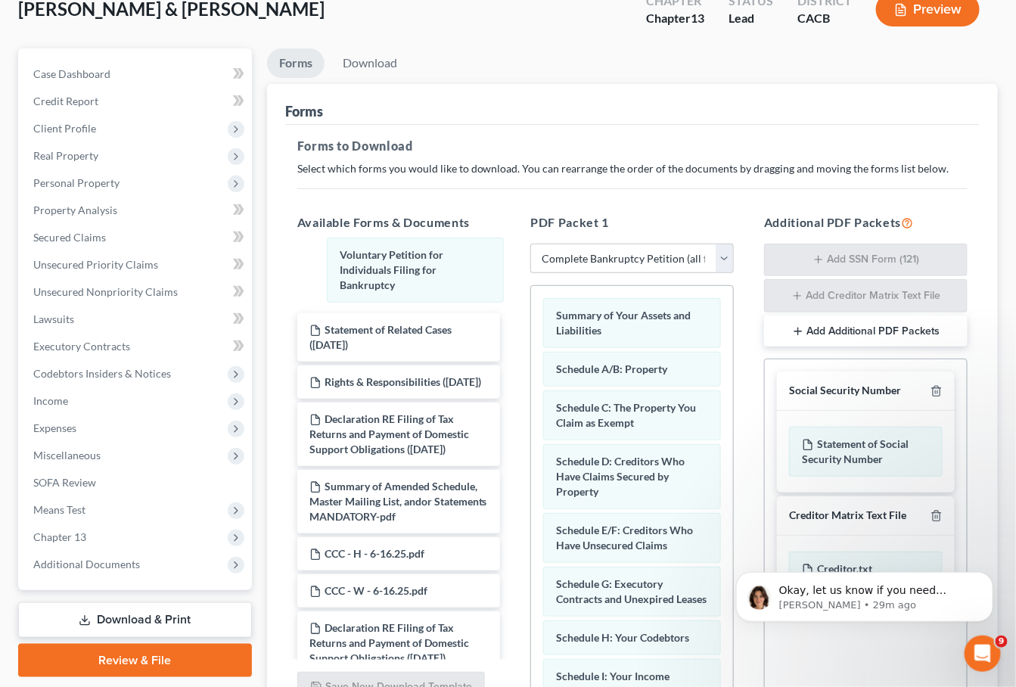
drag, startPoint x: 618, startPoint y: 331, endPoint x: 516, endPoint y: 360, distance: 105.4
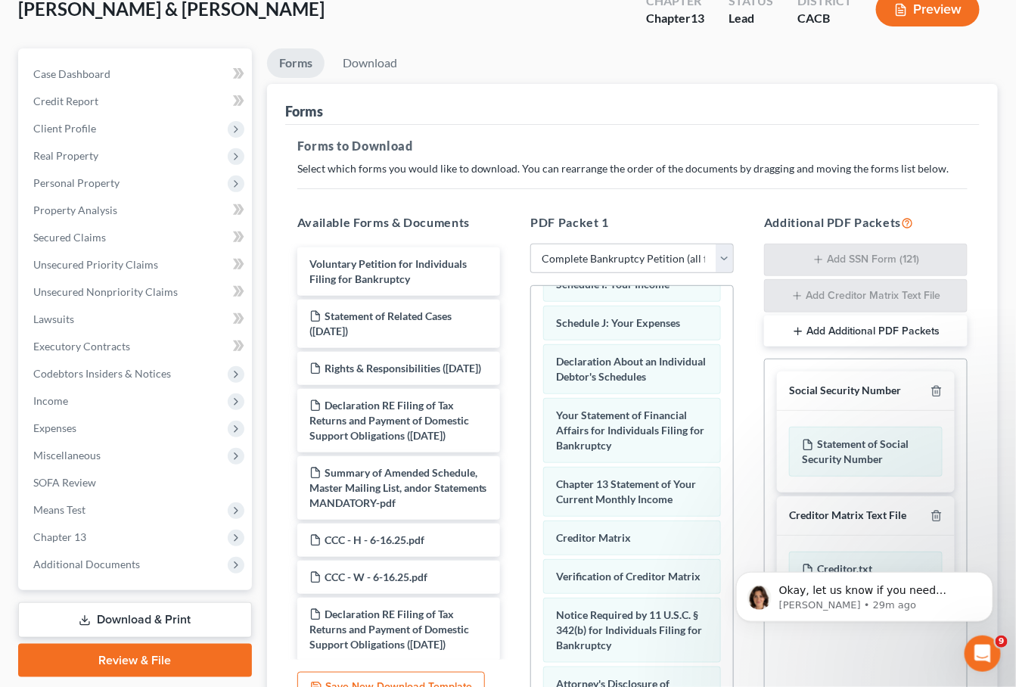
scroll to position [402, 0]
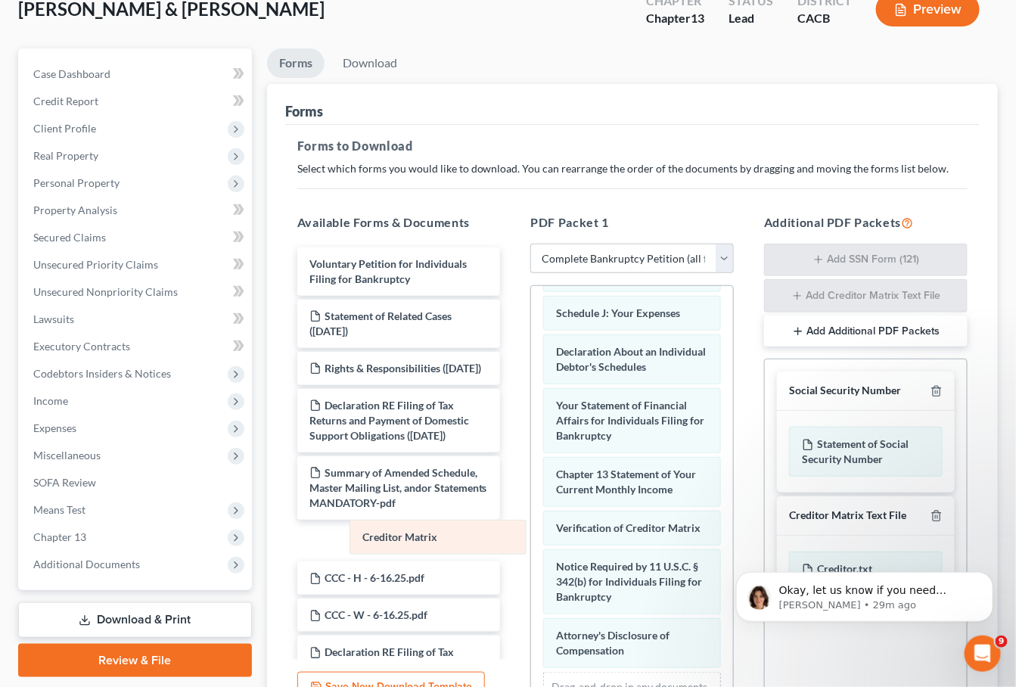
drag, startPoint x: 627, startPoint y: 528, endPoint x: 384, endPoint y: 546, distance: 242.8
click at [531, 546] on div "Creditor Matrix Summary of Your Assets and Liabilities Schedule A/B: Property S…" at bounding box center [632, 325] width 202 height 883
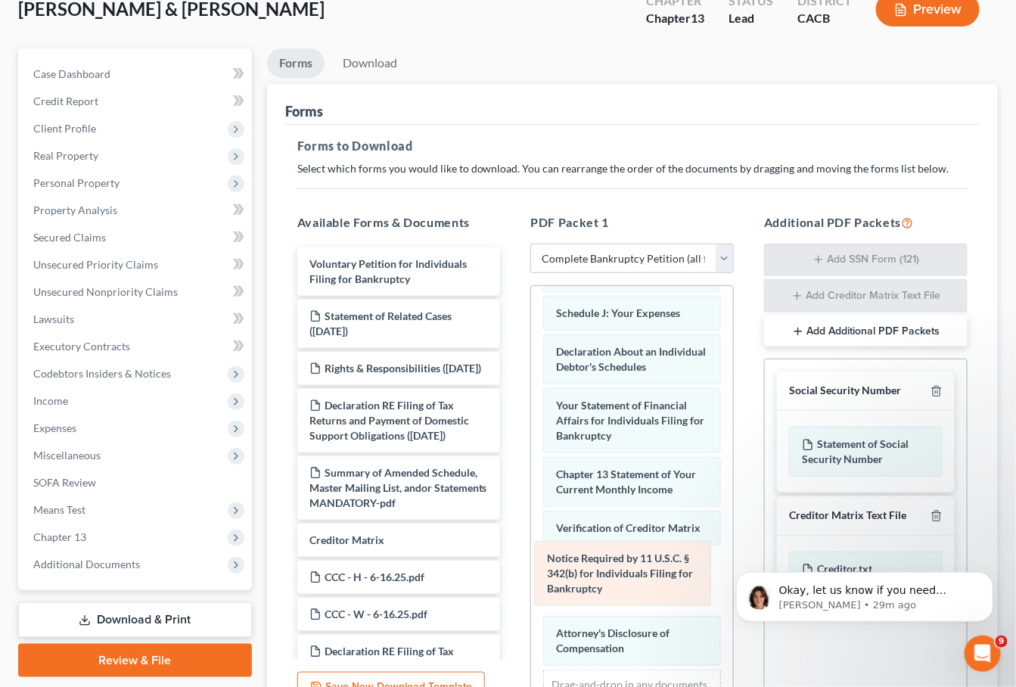
scroll to position [391, 0]
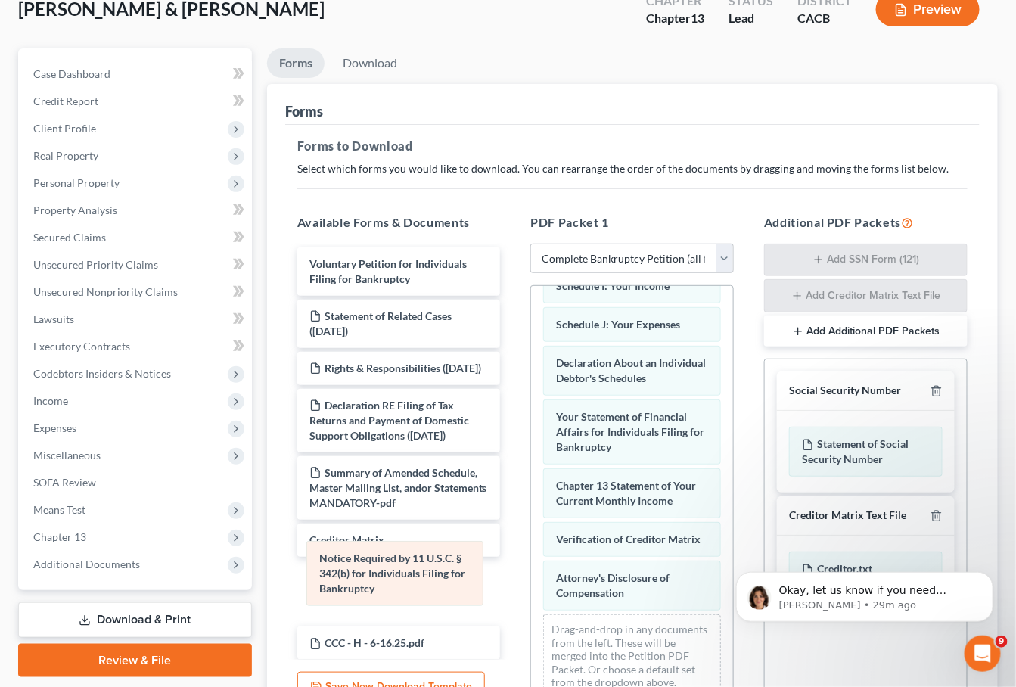
drag, startPoint x: 615, startPoint y: 581, endPoint x: 377, endPoint y: 579, distance: 237.7
click at [531, 579] on div "Notice Required by 11 U.S.C. § 342(b) for Individuals Filing for Bankruptcy Sum…" at bounding box center [632, 303] width 202 height 814
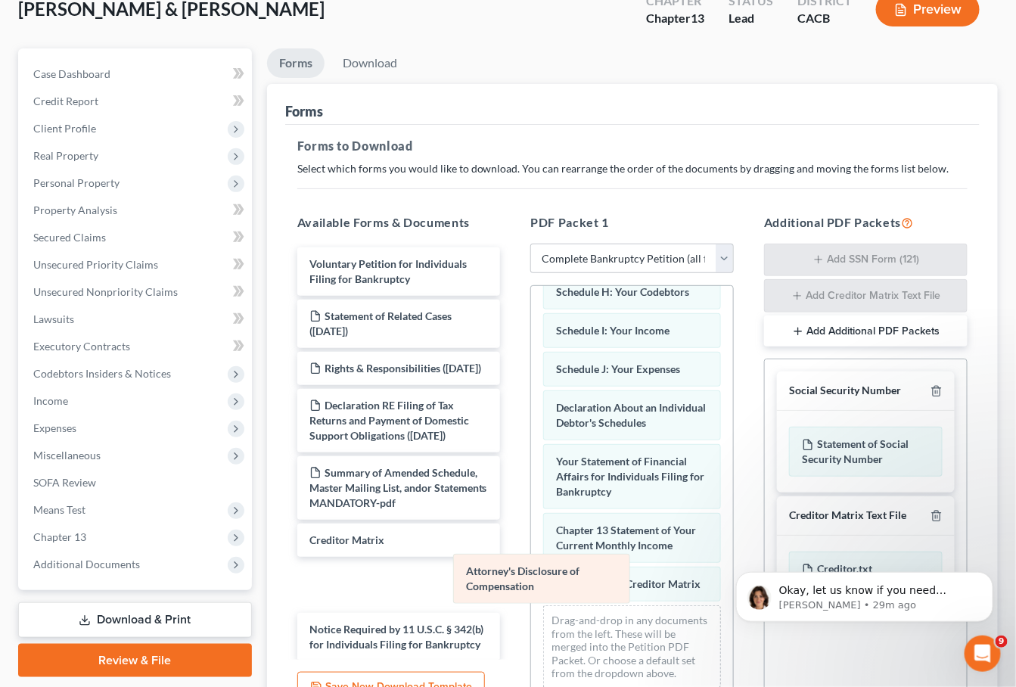
scroll to position [338, 0]
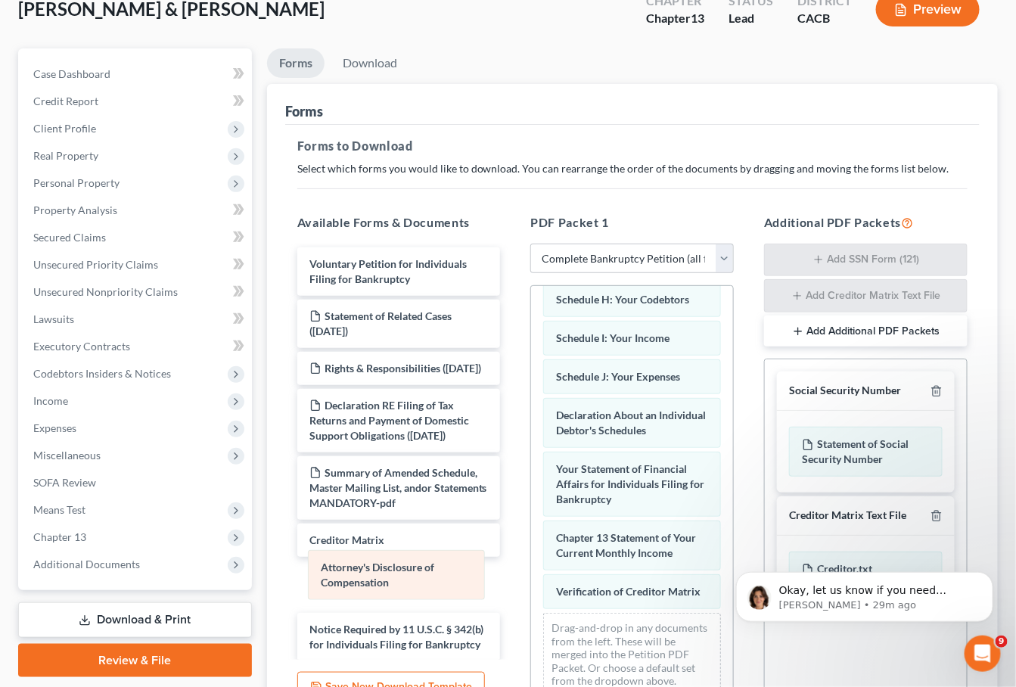
drag, startPoint x: 597, startPoint y: 583, endPoint x: 356, endPoint y: 577, distance: 241.5
click at [531, 577] on div "Attorney's Disclosure of Compensation Summary of Your Assets and Liabilities Sc…" at bounding box center [632, 328] width 202 height 761
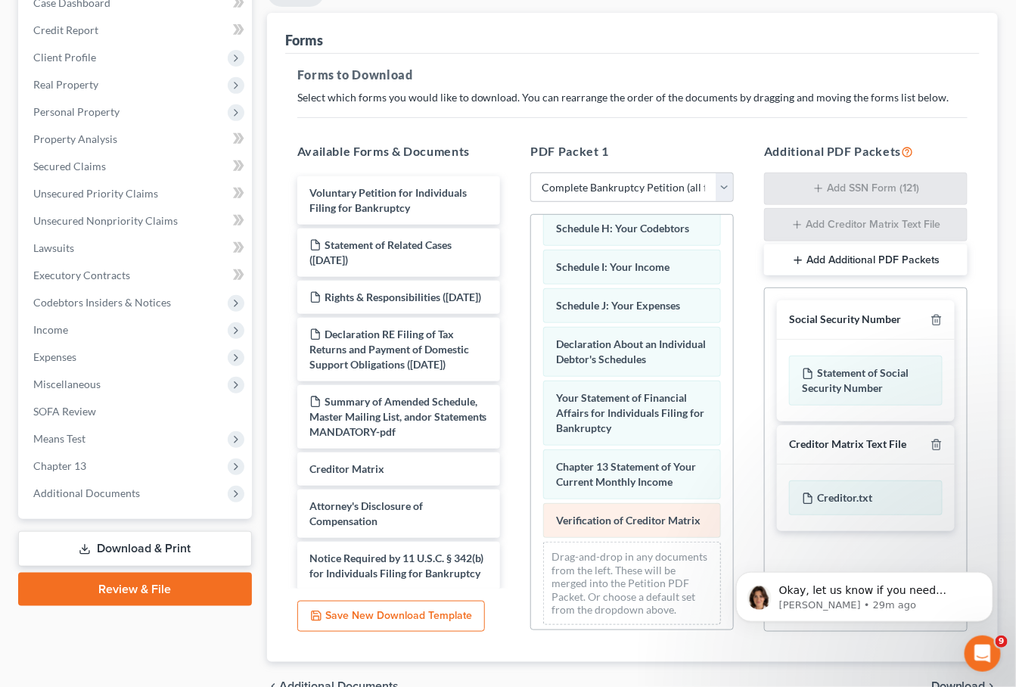
scroll to position [300, 0]
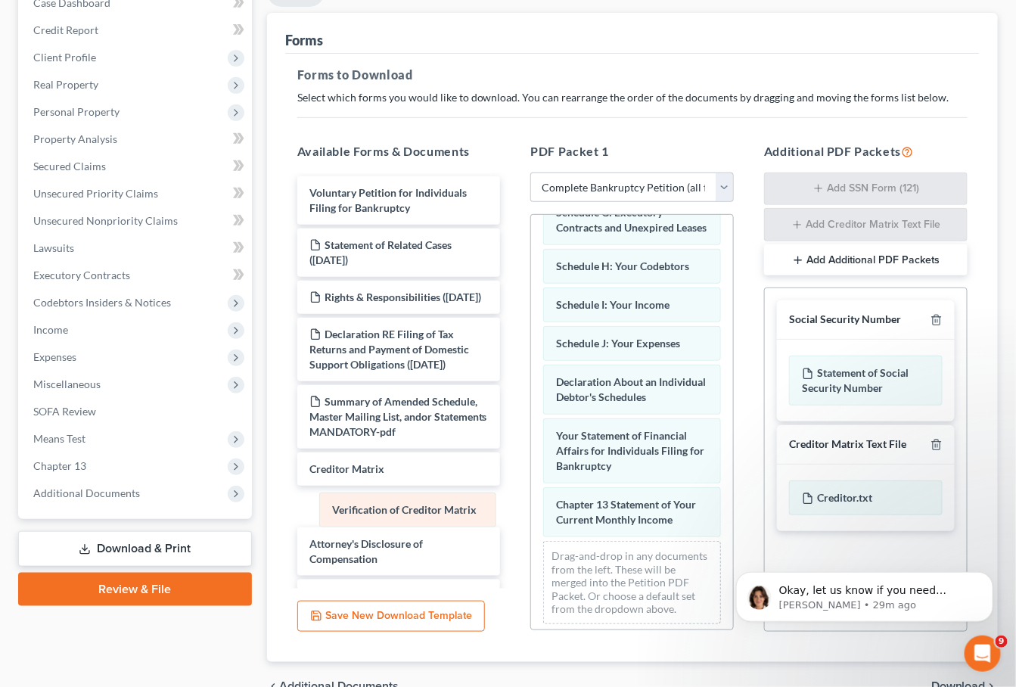
drag, startPoint x: 635, startPoint y: 517, endPoint x: 410, endPoint y: 511, distance: 224.9
click at [531, 511] on div "Verification of Creditor Matrix Summary of Your Assets and Liabilities Schedule…" at bounding box center [632, 275] width 202 height 722
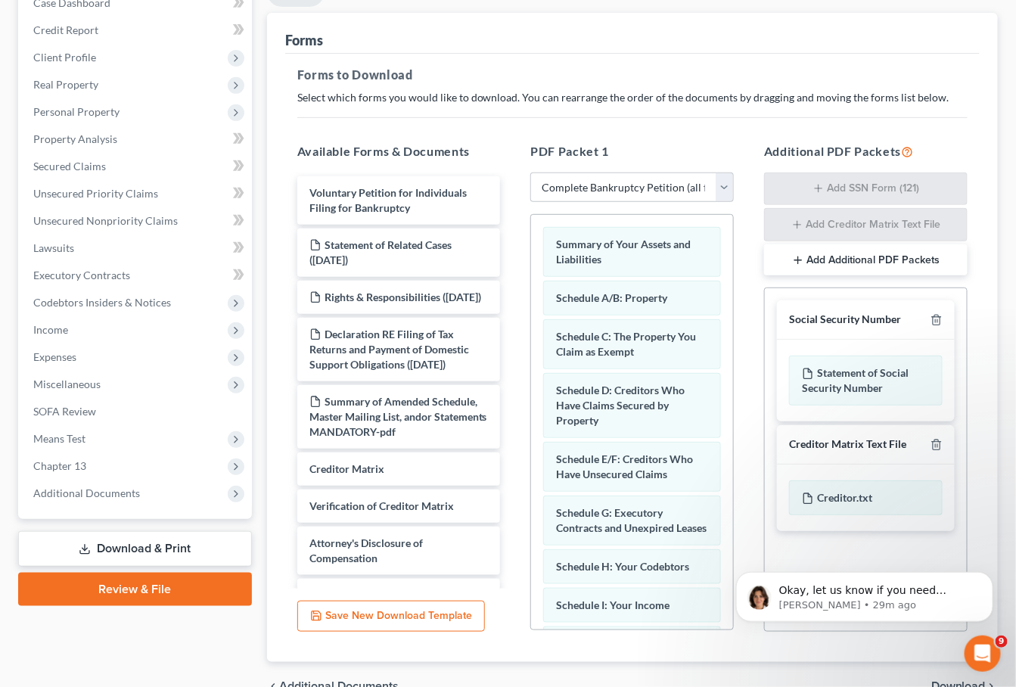
scroll to position [136, 0]
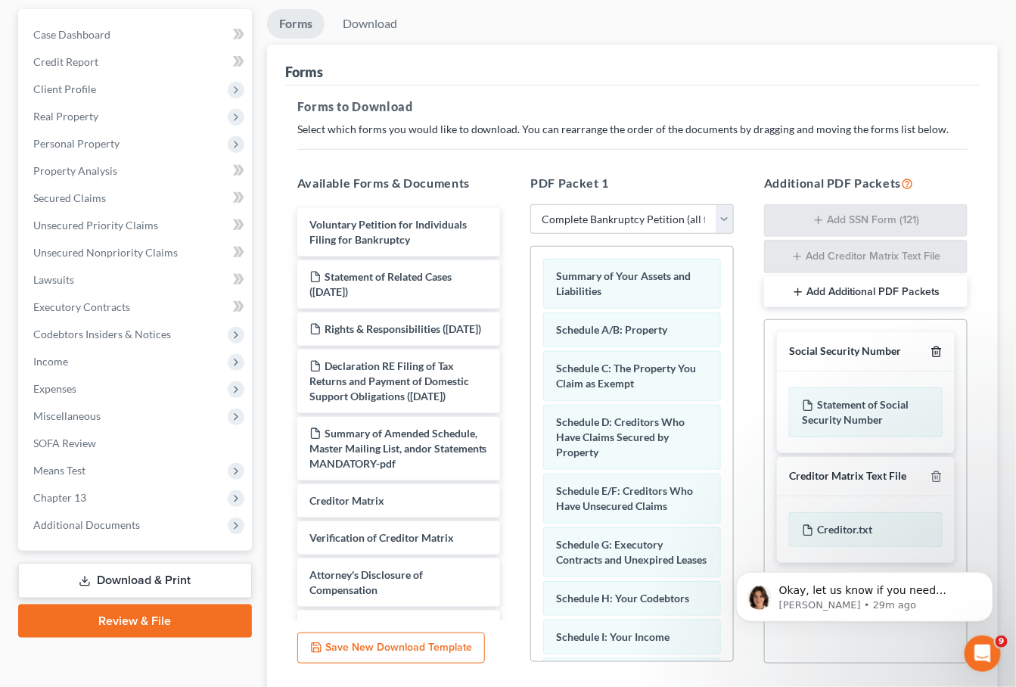
click at [938, 349] on icon "button" at bounding box center [937, 352] width 12 height 12
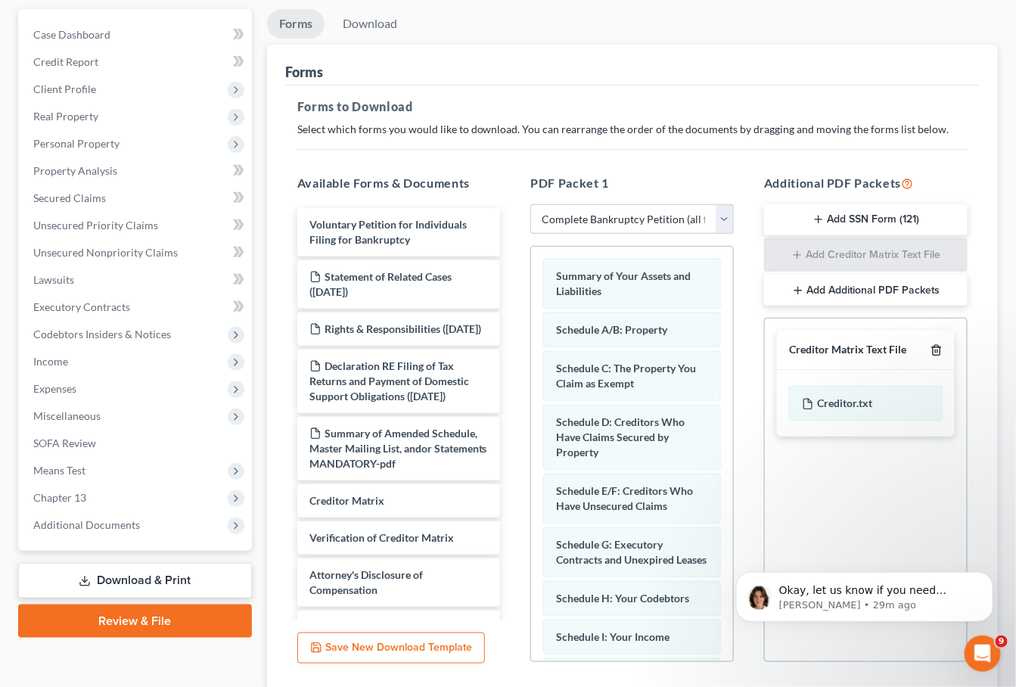
click at [940, 350] on icon "button" at bounding box center [936, 351] width 7 height 10
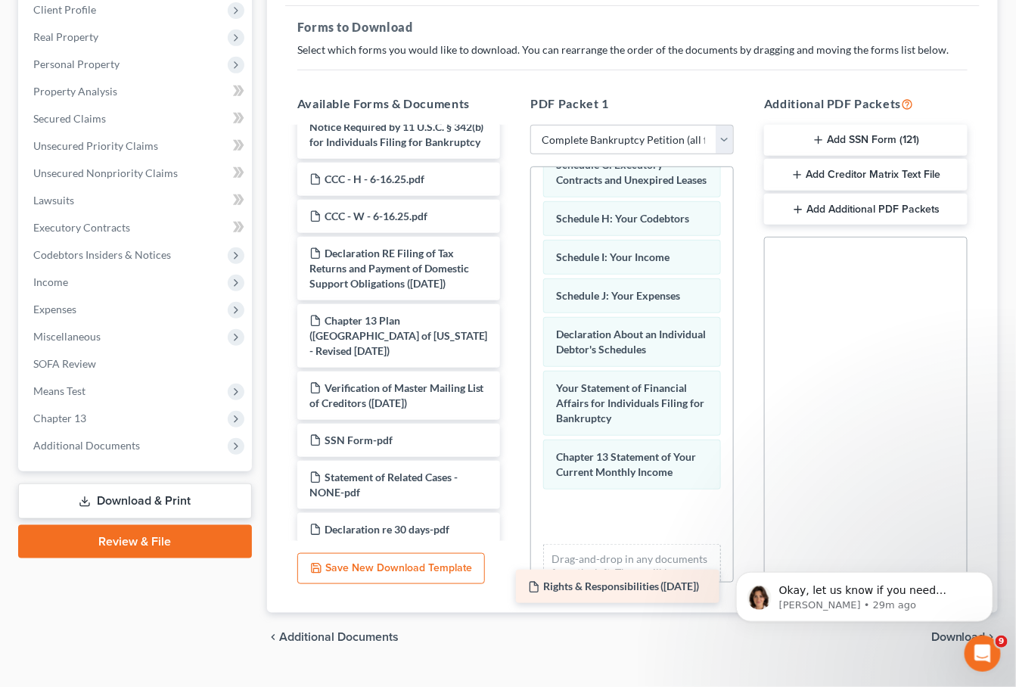
scroll to position [395, 0]
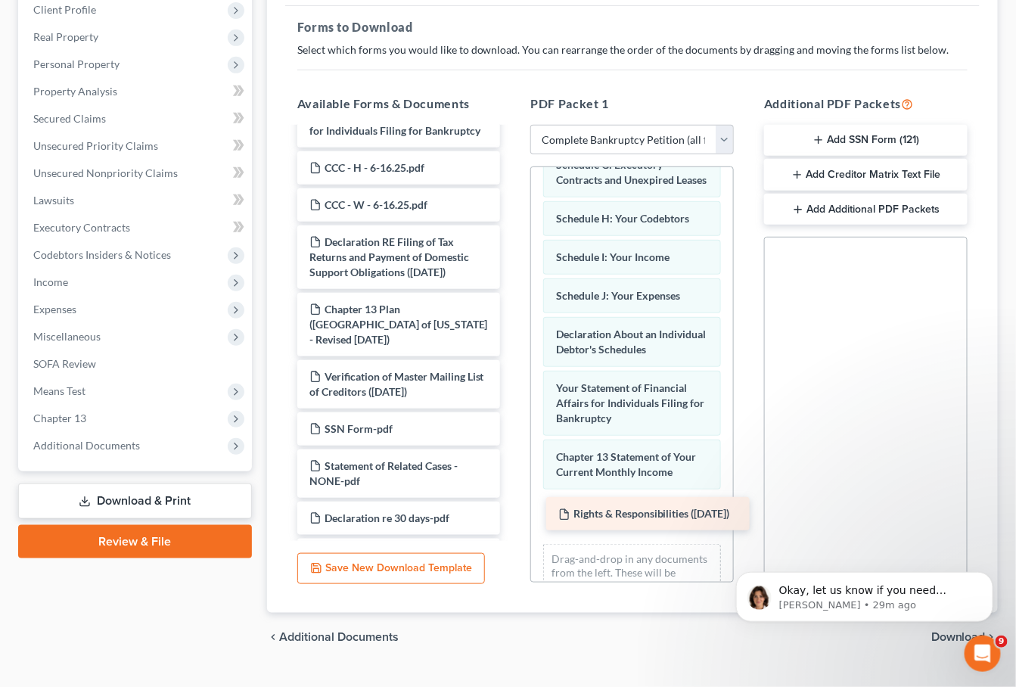
drag, startPoint x: 371, startPoint y: 254, endPoint x: 620, endPoint y: 526, distance: 368.5
click at [513, 526] on div "Rights & Responsibilities (10/03/2025) Voluntary Petition for Individuals Filin…" at bounding box center [399, 179] width 228 height 891
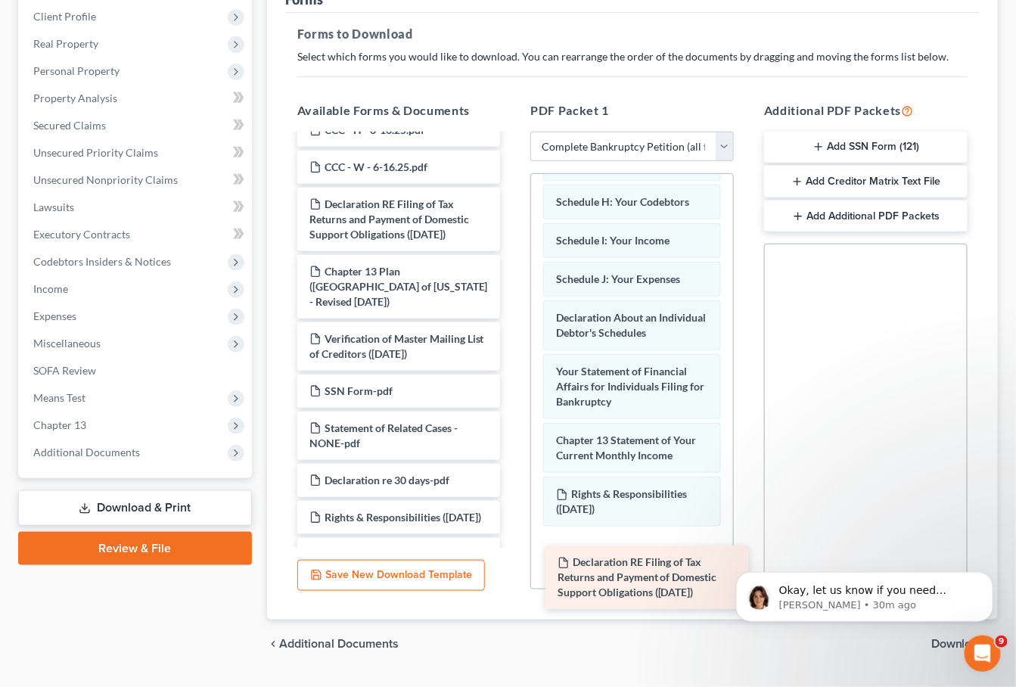
scroll to position [213, 0]
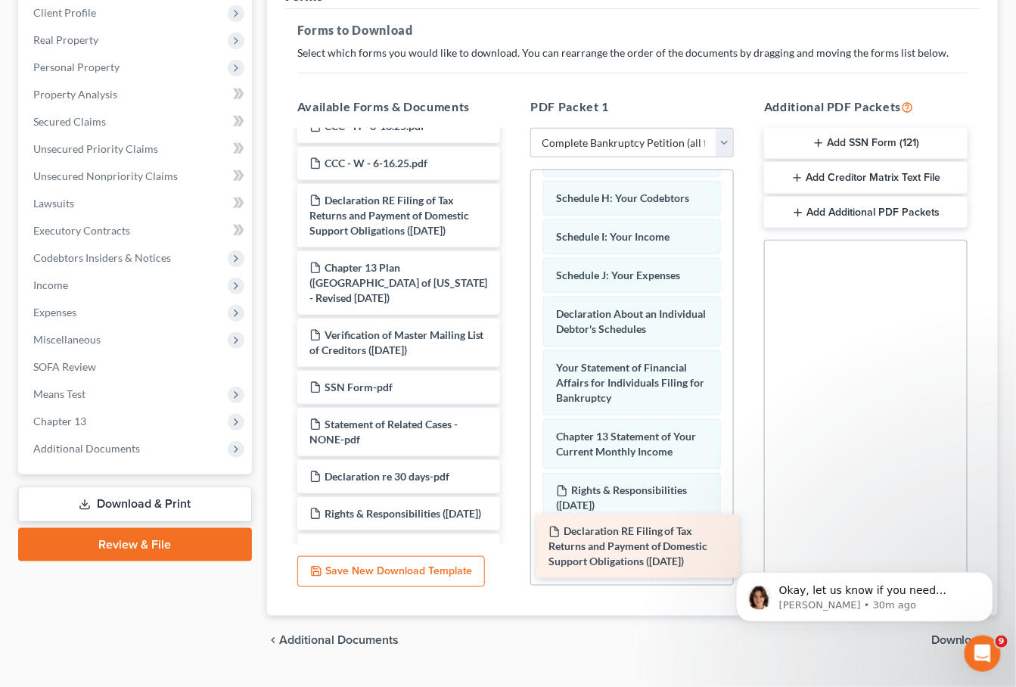
drag, startPoint x: 384, startPoint y: 255, endPoint x: 623, endPoint y: 537, distance: 369.4
click at [513, 537] on div "Declaration RE Filing of Tax Returns and Payment of Domestic Support Obligation…" at bounding box center [399, 170] width 228 height 823
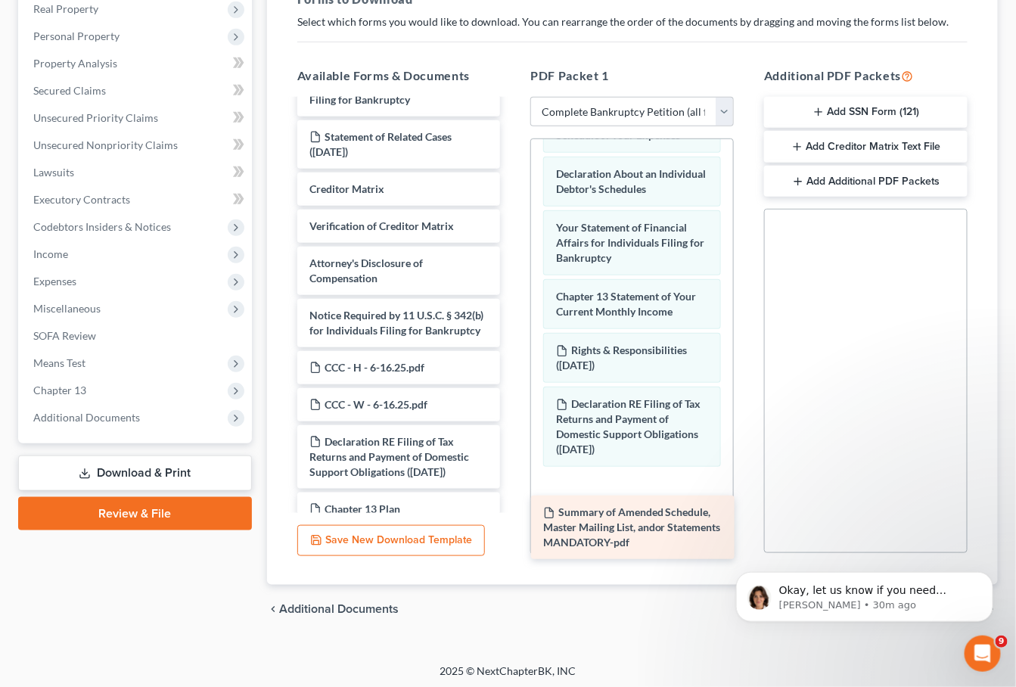
scroll to position [79, 0]
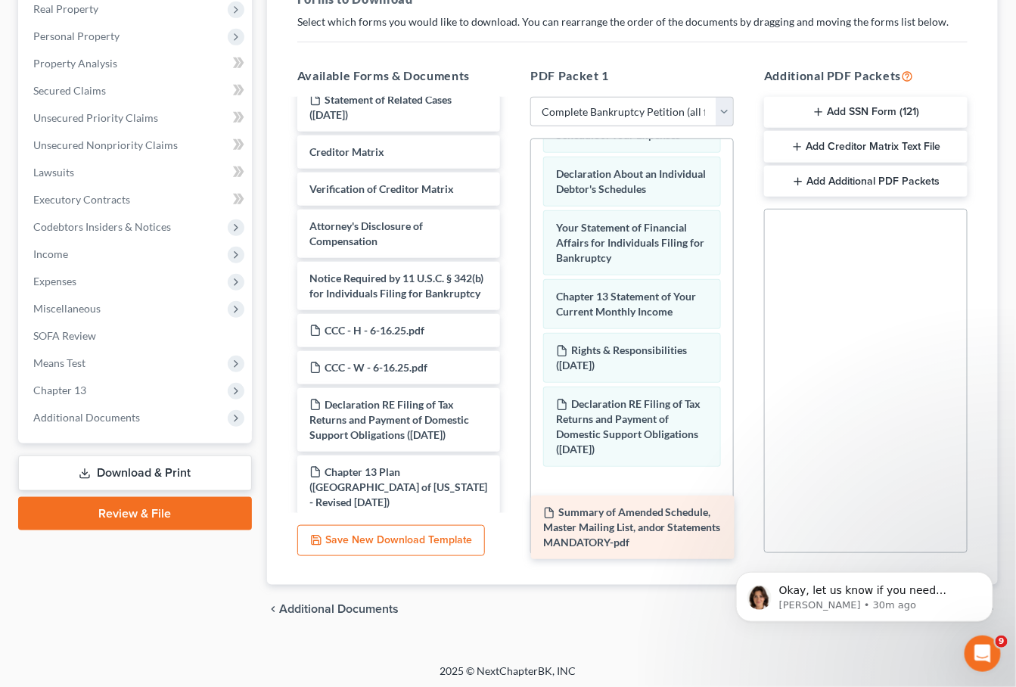
drag, startPoint x: 410, startPoint y: 204, endPoint x: 643, endPoint y: 517, distance: 390.1
click at [513, 521] on div "Summary of Amended Schedule, Master Mailing List, andor Statements MANDATORY-pd…" at bounding box center [399, 407] width 228 height 756
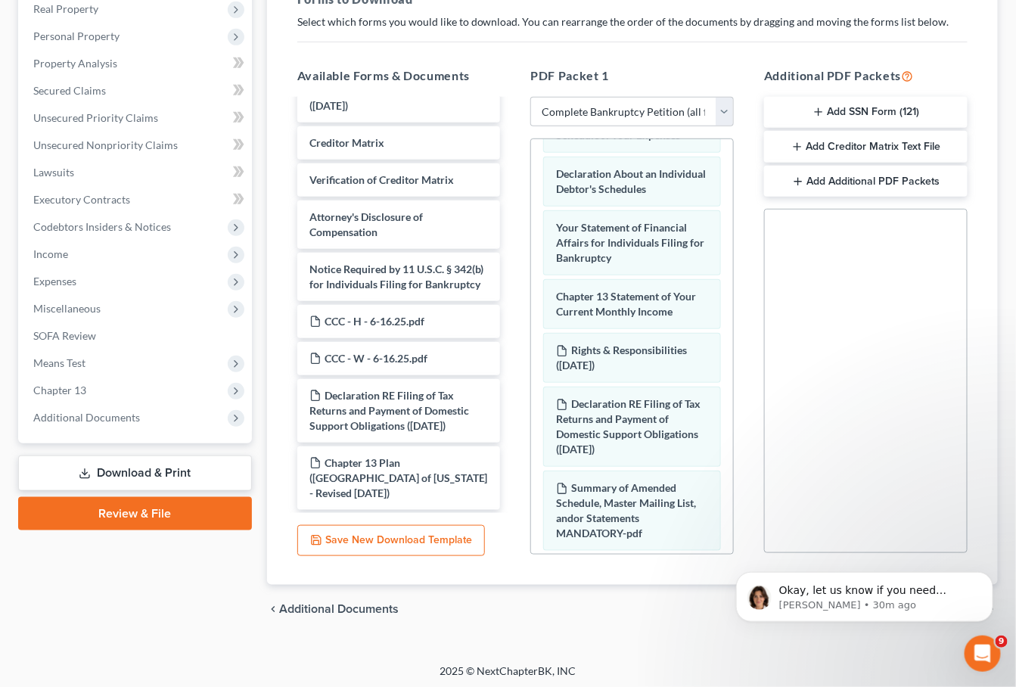
scroll to position [0, 0]
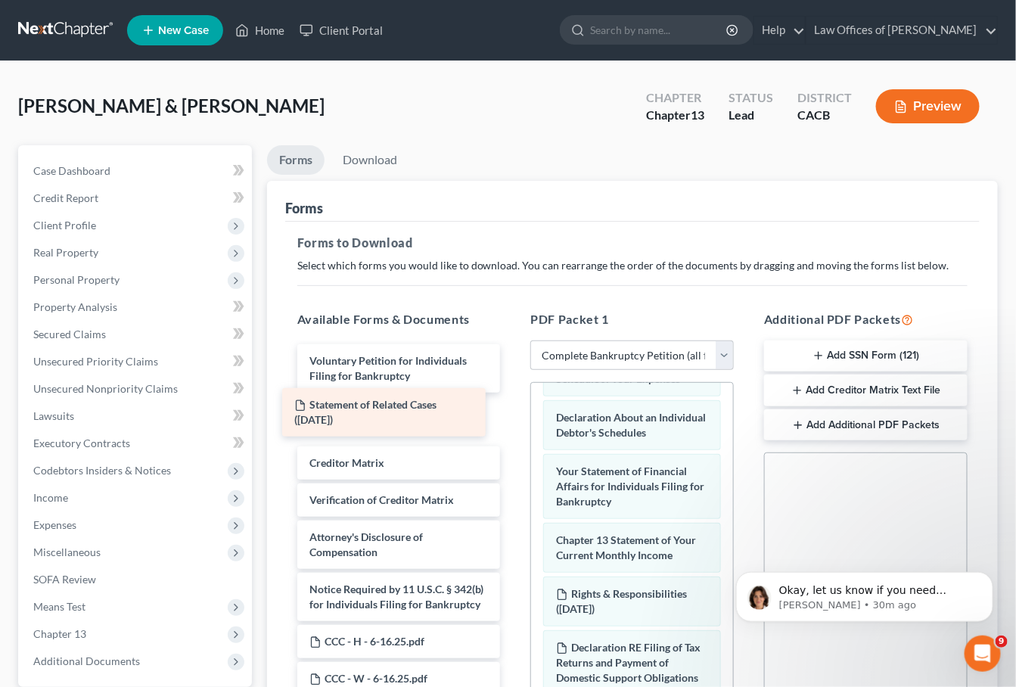
drag, startPoint x: 418, startPoint y: 356, endPoint x: 406, endPoint y: 412, distance: 57.1
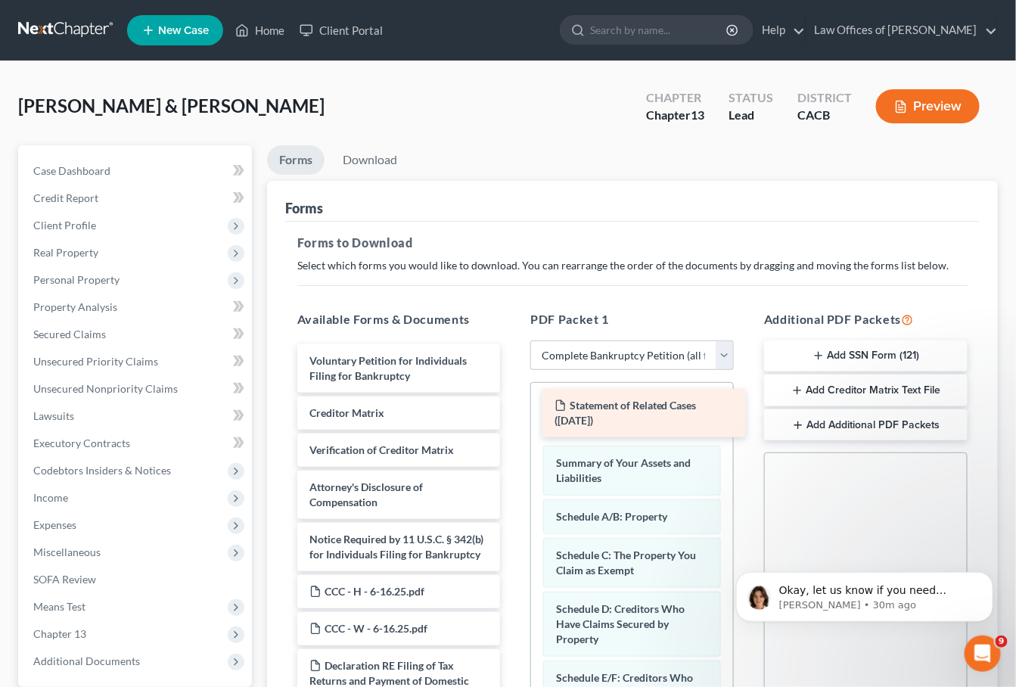
drag, startPoint x: 339, startPoint y: 409, endPoint x: 584, endPoint y: 406, distance: 245.2
click at [513, 406] on div "Statement of Related Cases (10/03/2025) Voluntary Petition for Individuals Fili…" at bounding box center [399, 696] width 228 height 704
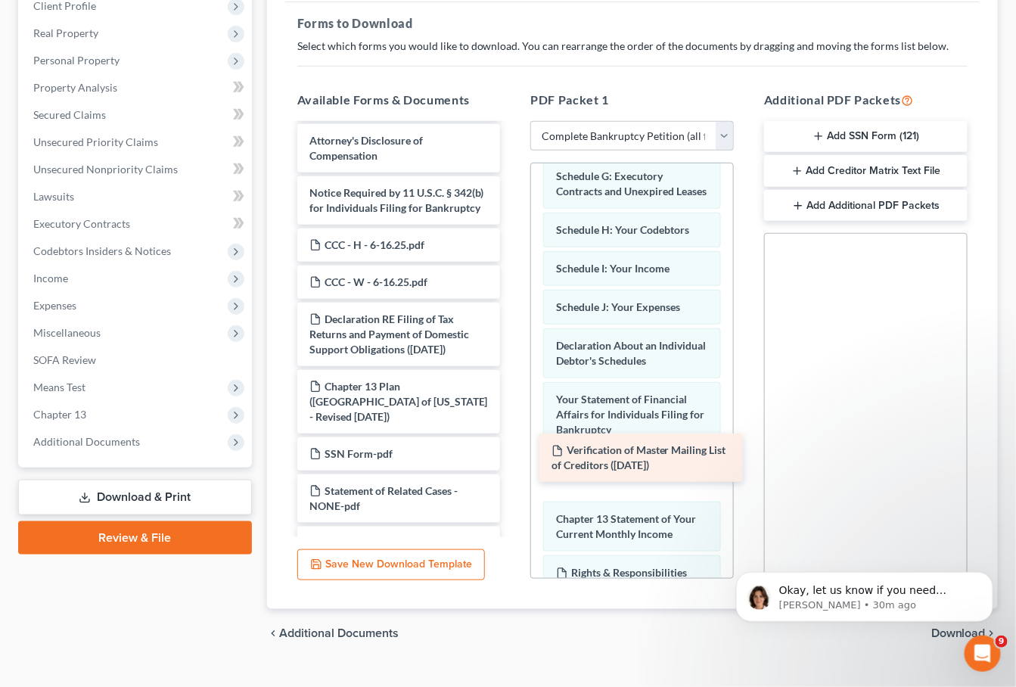
drag, startPoint x: 363, startPoint y: 437, endPoint x: 605, endPoint y: 465, distance: 243.9
click at [513, 465] on div "Verification of Master Mailing List of Creditors (07/01/2025) Voluntary Petitio…" at bounding box center [399, 324] width 228 height 652
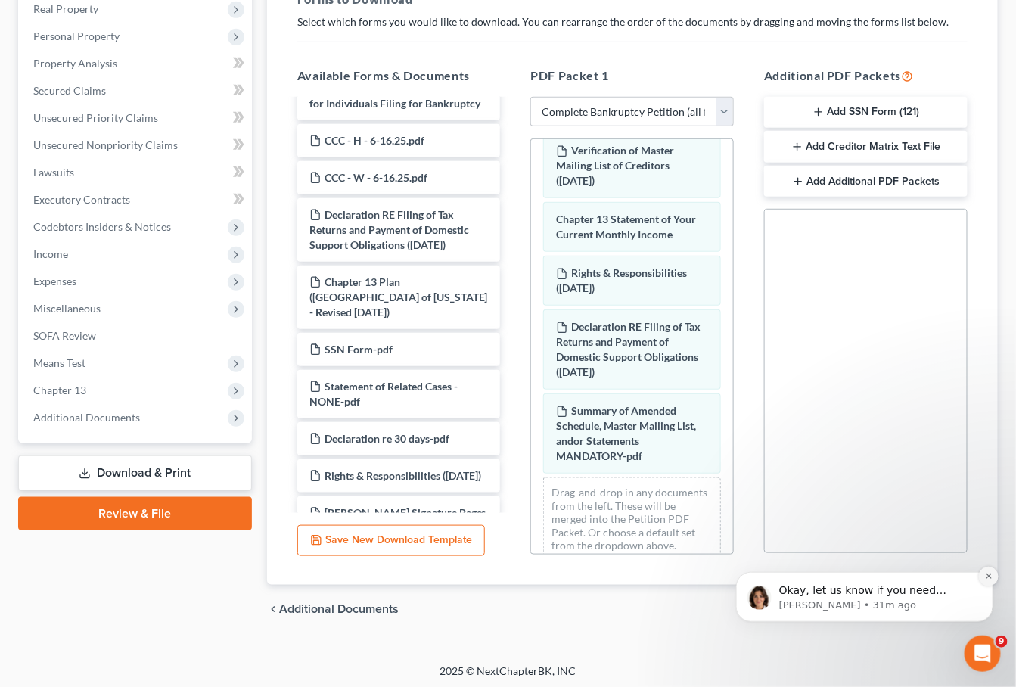
click at [988, 579] on icon "Dismiss notification" at bounding box center [989, 575] width 8 height 8
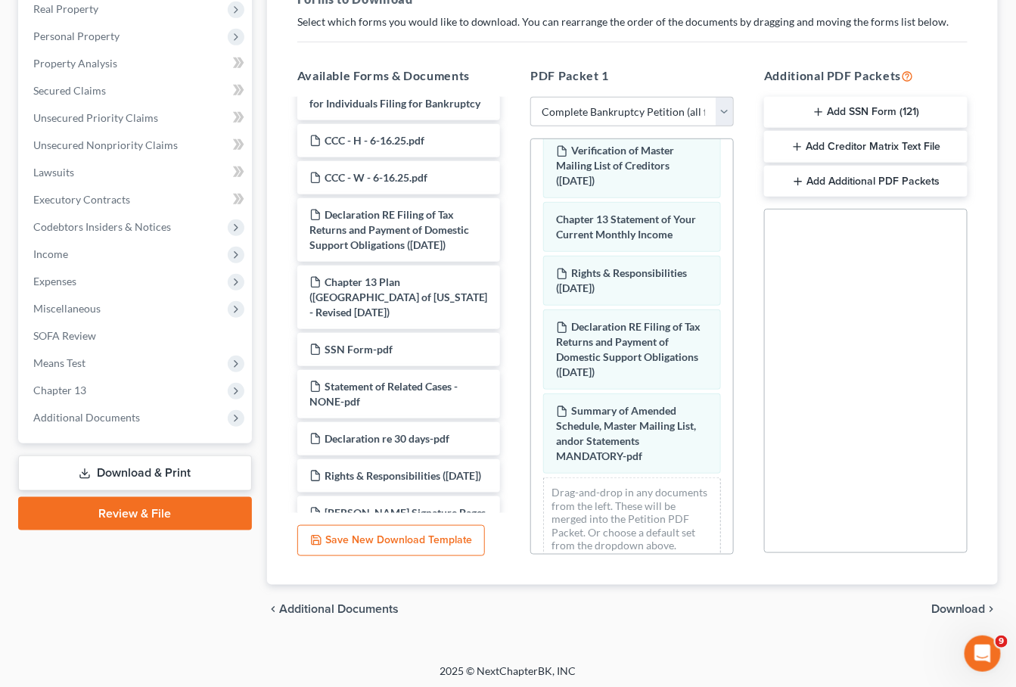
click at [956, 603] on span "Download" at bounding box center [959, 609] width 54 height 12
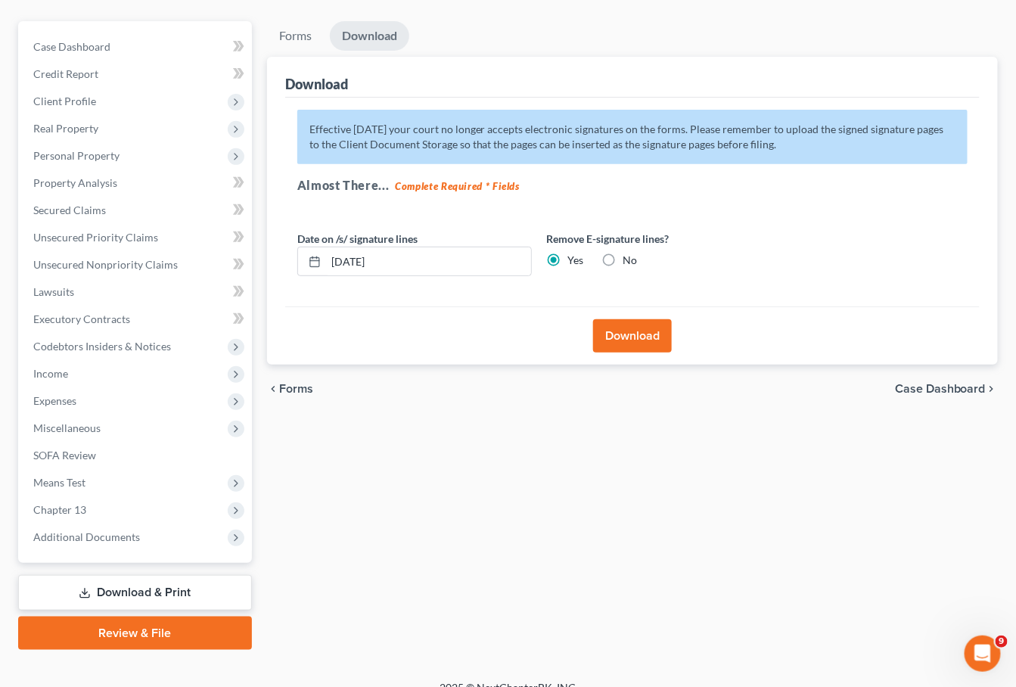
click at [624, 256] on label "No" at bounding box center [631, 260] width 14 height 15
click at [630, 256] on input "No" at bounding box center [635, 258] width 10 height 10
radio input "true"
radio input "false"
click at [649, 327] on button "Download" at bounding box center [632, 335] width 79 height 33
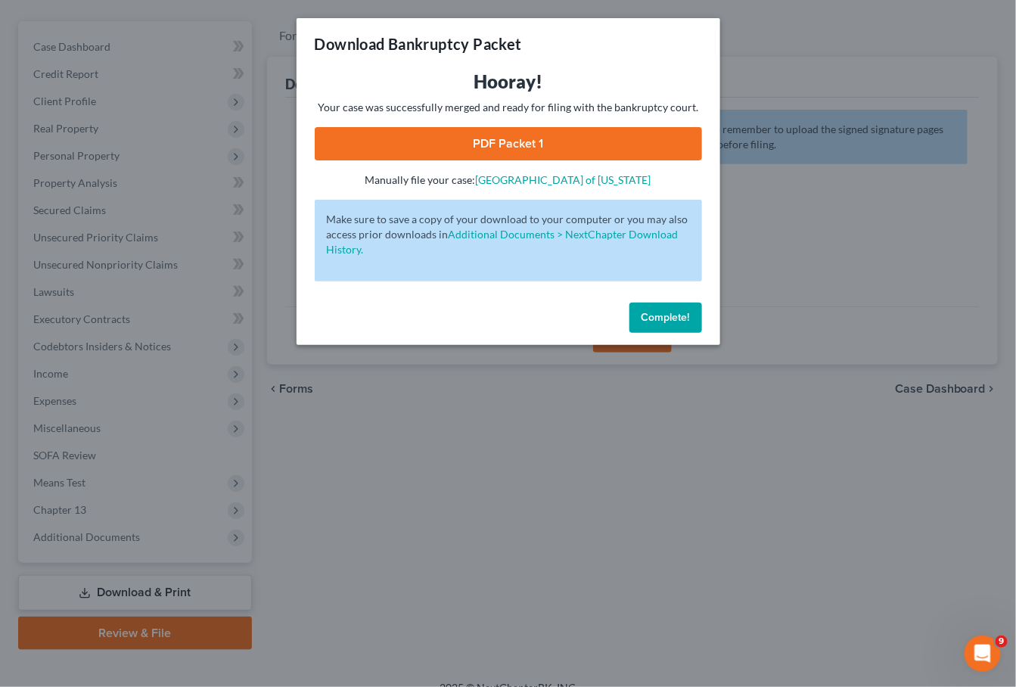
click at [645, 313] on span "Complete!" at bounding box center [666, 317] width 48 height 13
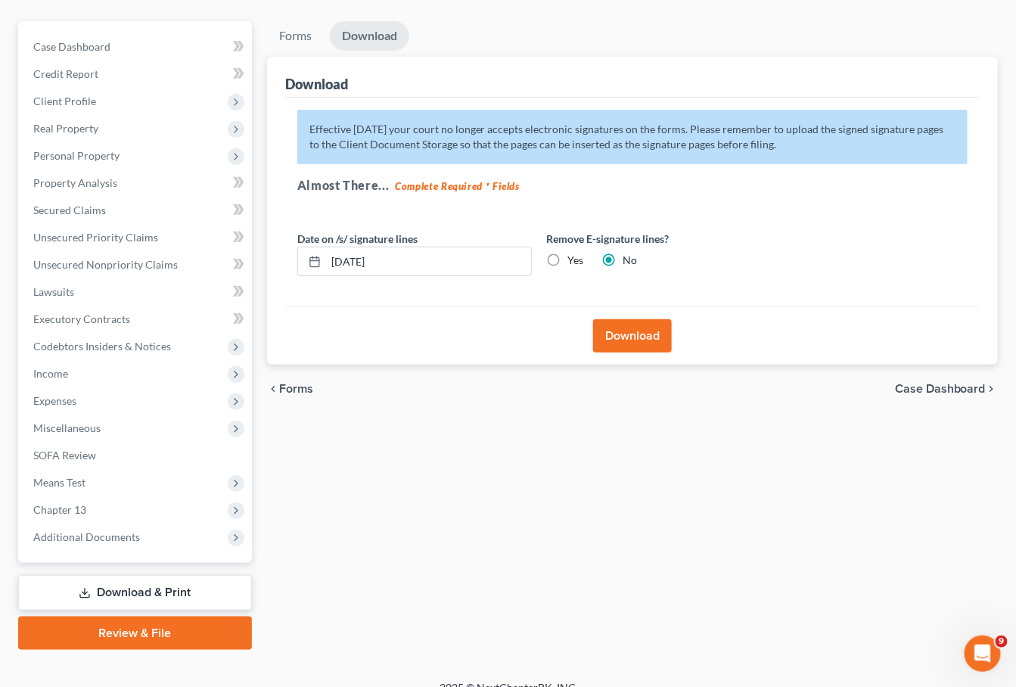
click at [607, 328] on button "Download" at bounding box center [632, 335] width 79 height 33
click at [604, 330] on button "Download" at bounding box center [632, 335] width 79 height 33
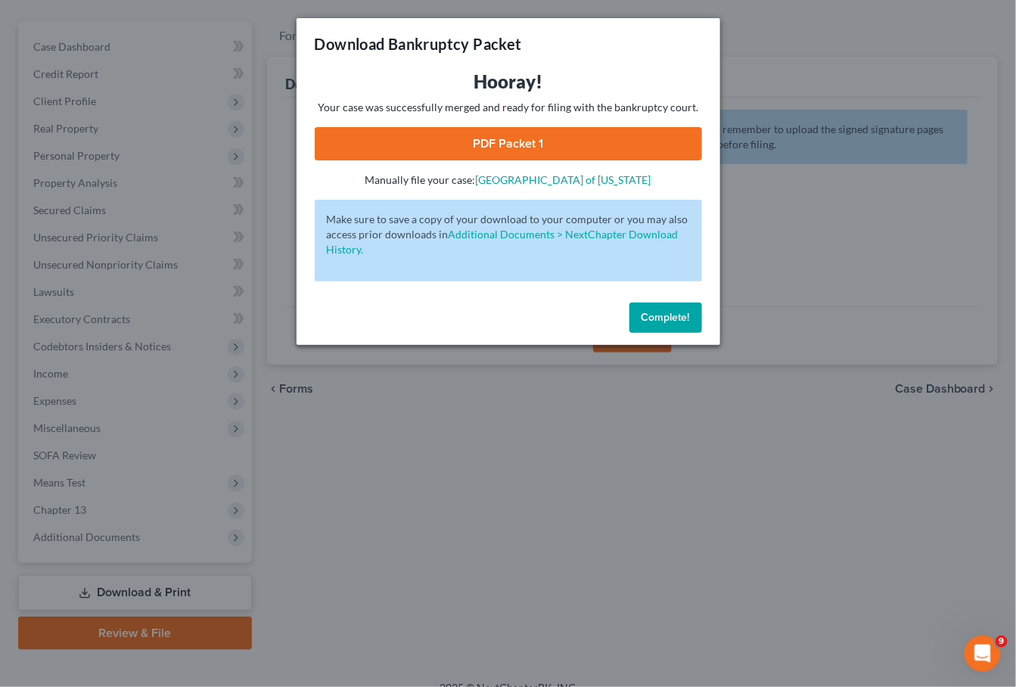
click at [594, 145] on link "PDF Packet 1" at bounding box center [508, 143] width 387 height 33
